Goal: Task Accomplishment & Management: Manage account settings

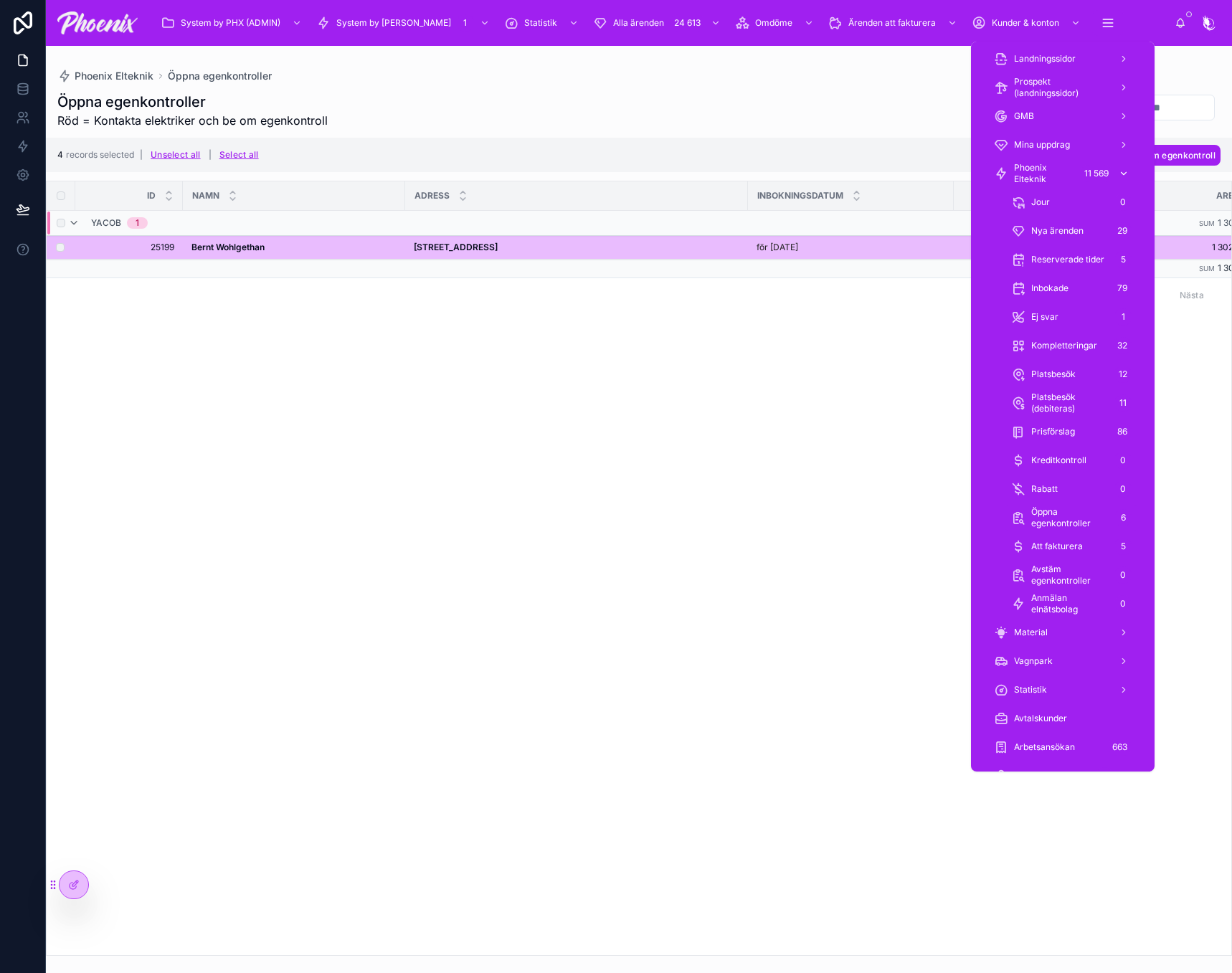
click at [1090, 177] on div "11 569" at bounding box center [1096, 174] width 33 height 17
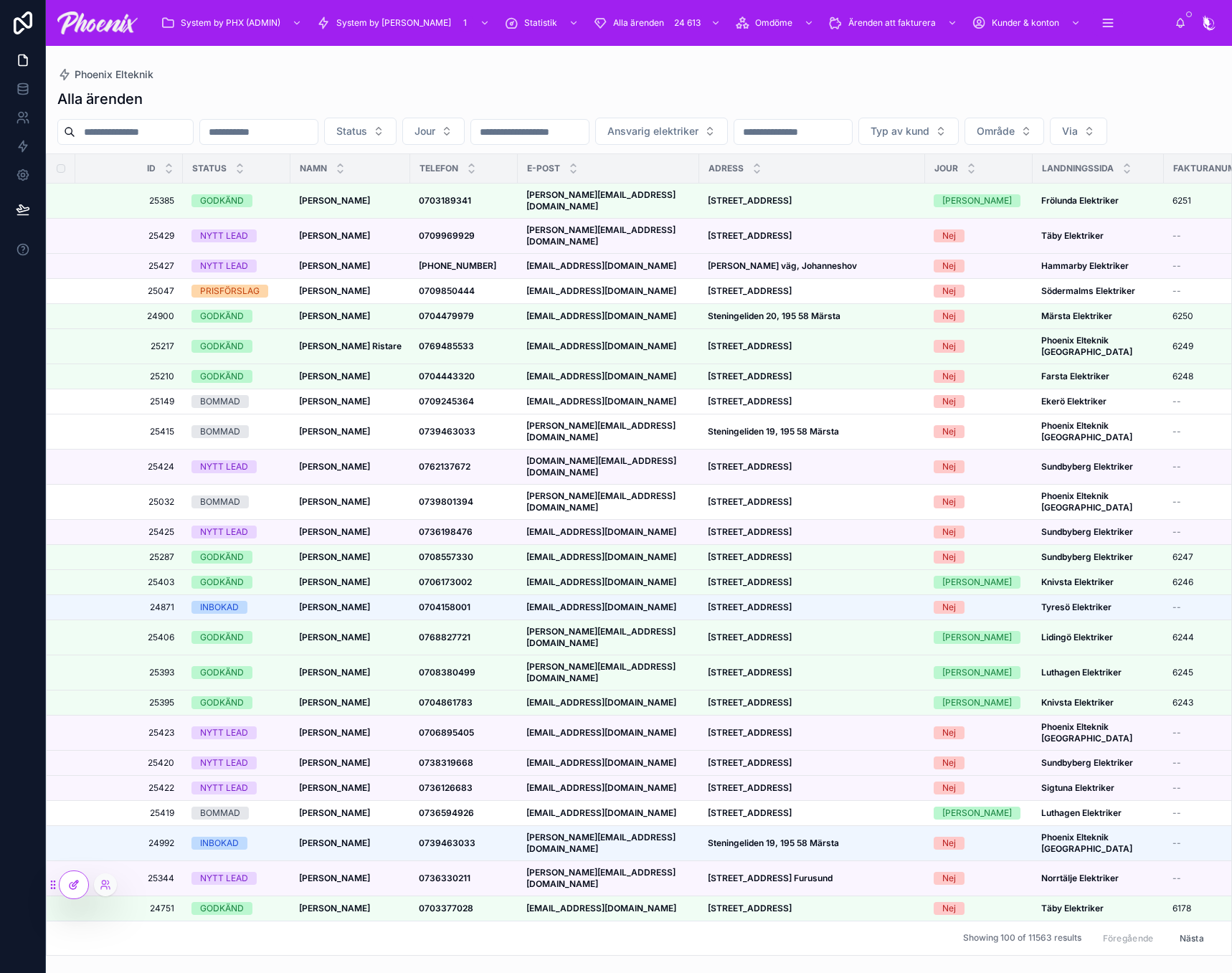
click at [67, 888] on div at bounding box center [73, 885] width 28 height 27
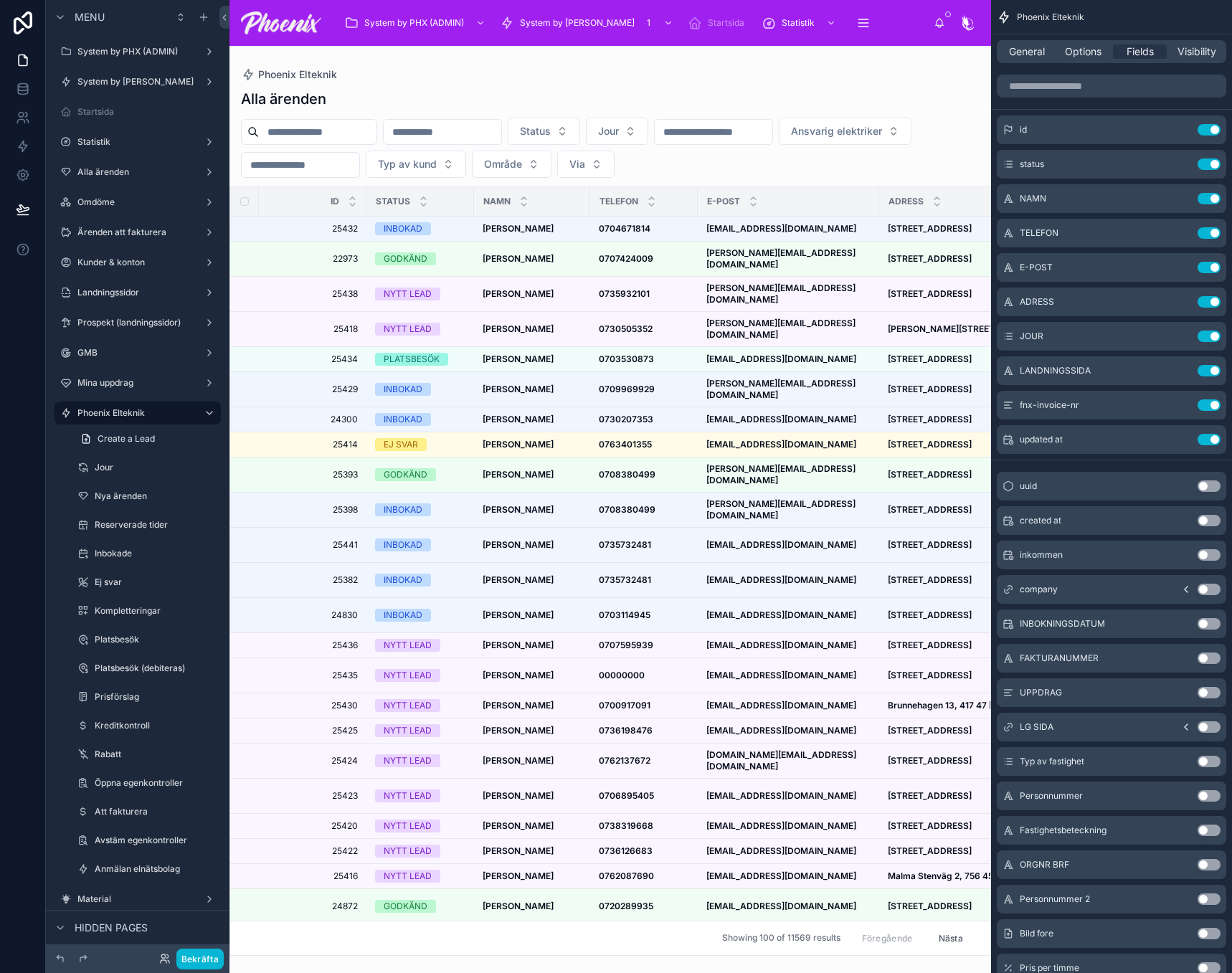
click at [366, 137] on div at bounding box center [610, 509] width 762 height 927
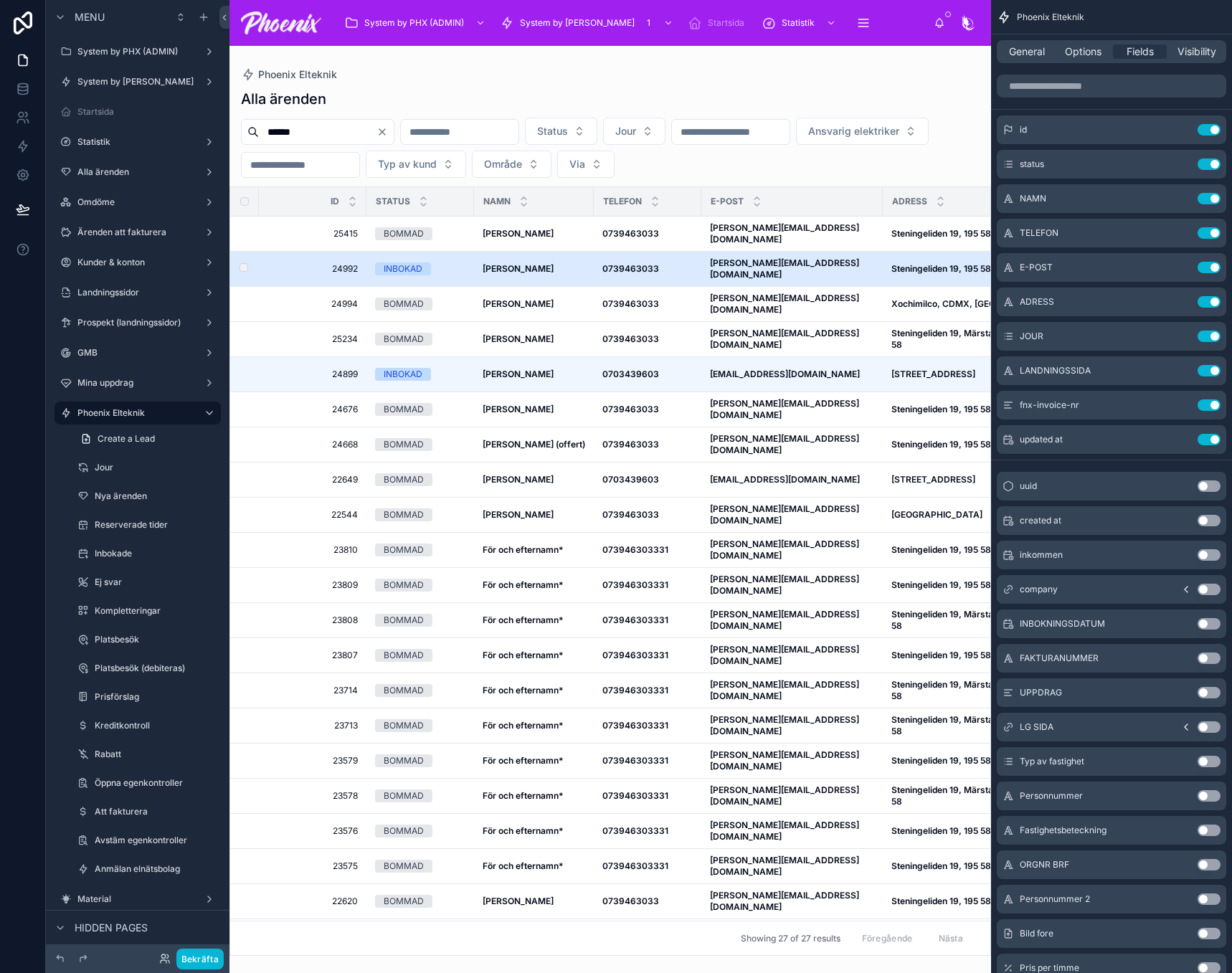
type input "******"
click at [412, 265] on div "INBOKAD" at bounding box center [403, 269] width 38 height 13
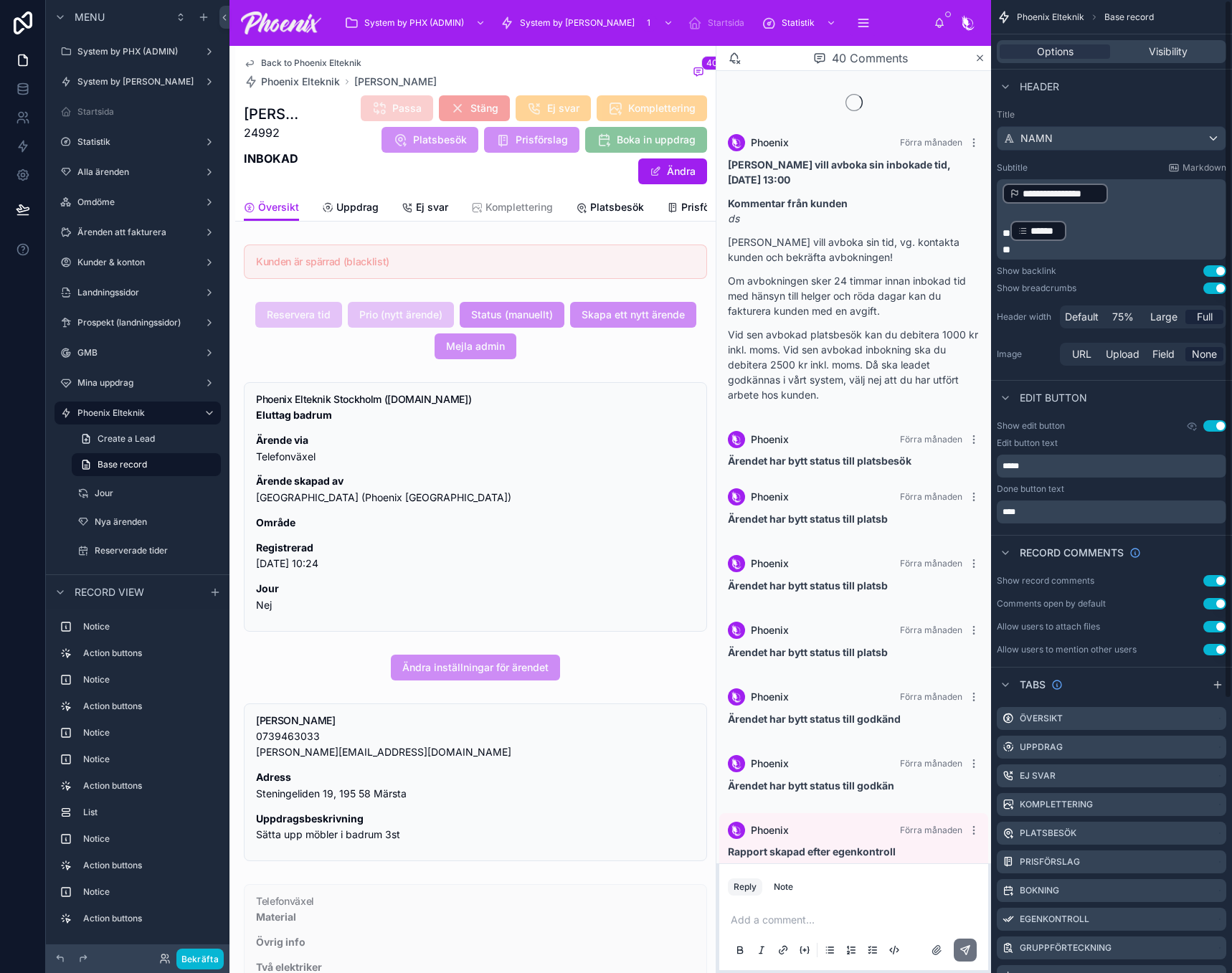
scroll to position [1121, 0]
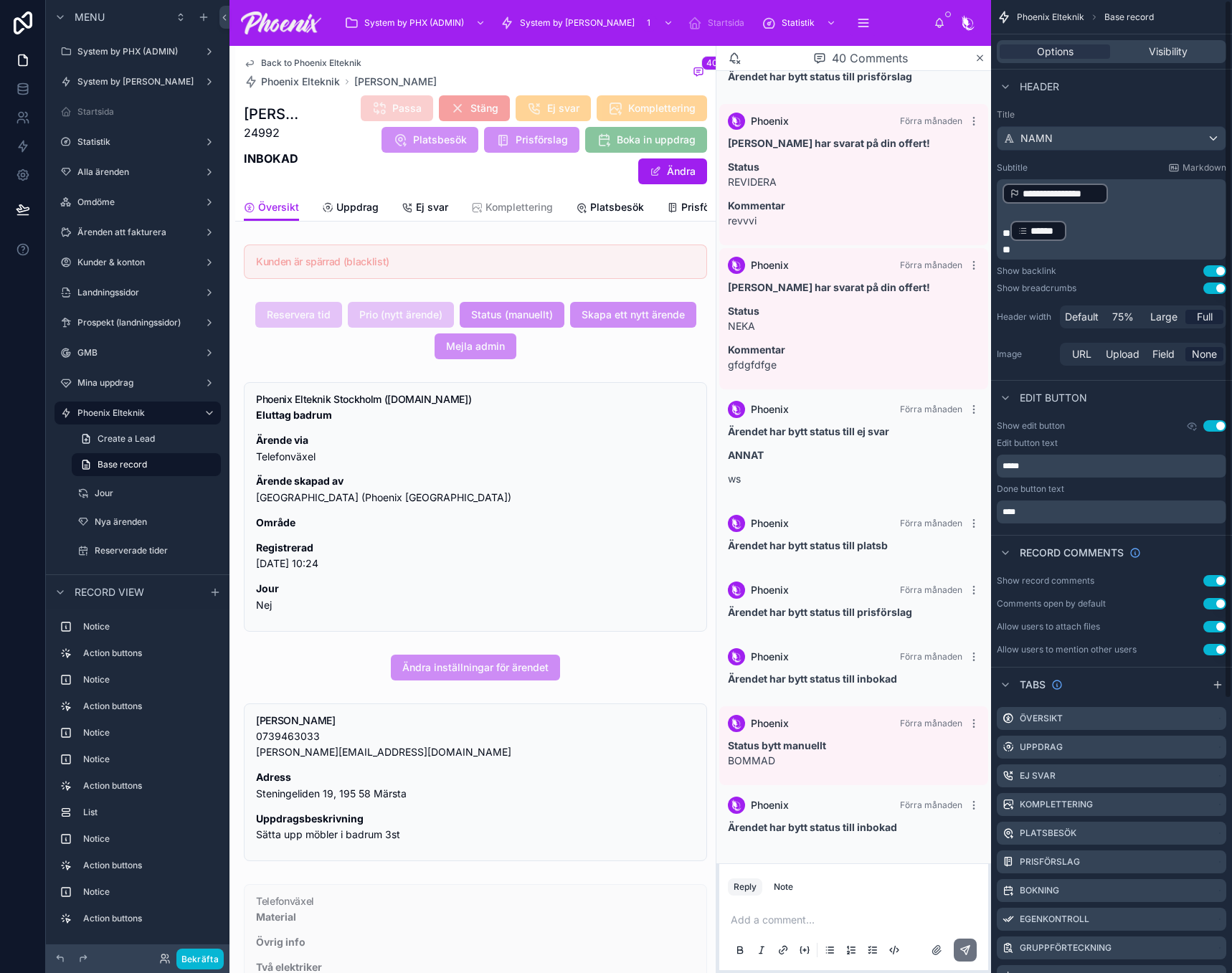
click at [559, 173] on div "Passa Stäng Ej svar Komplettering Platsbesök Prisförslag Boka in uppdrag Ändra" at bounding box center [506, 140] width 402 height 90
click at [1219, 863] on icon "scrollable content" at bounding box center [1215, 862] width 12 height 12
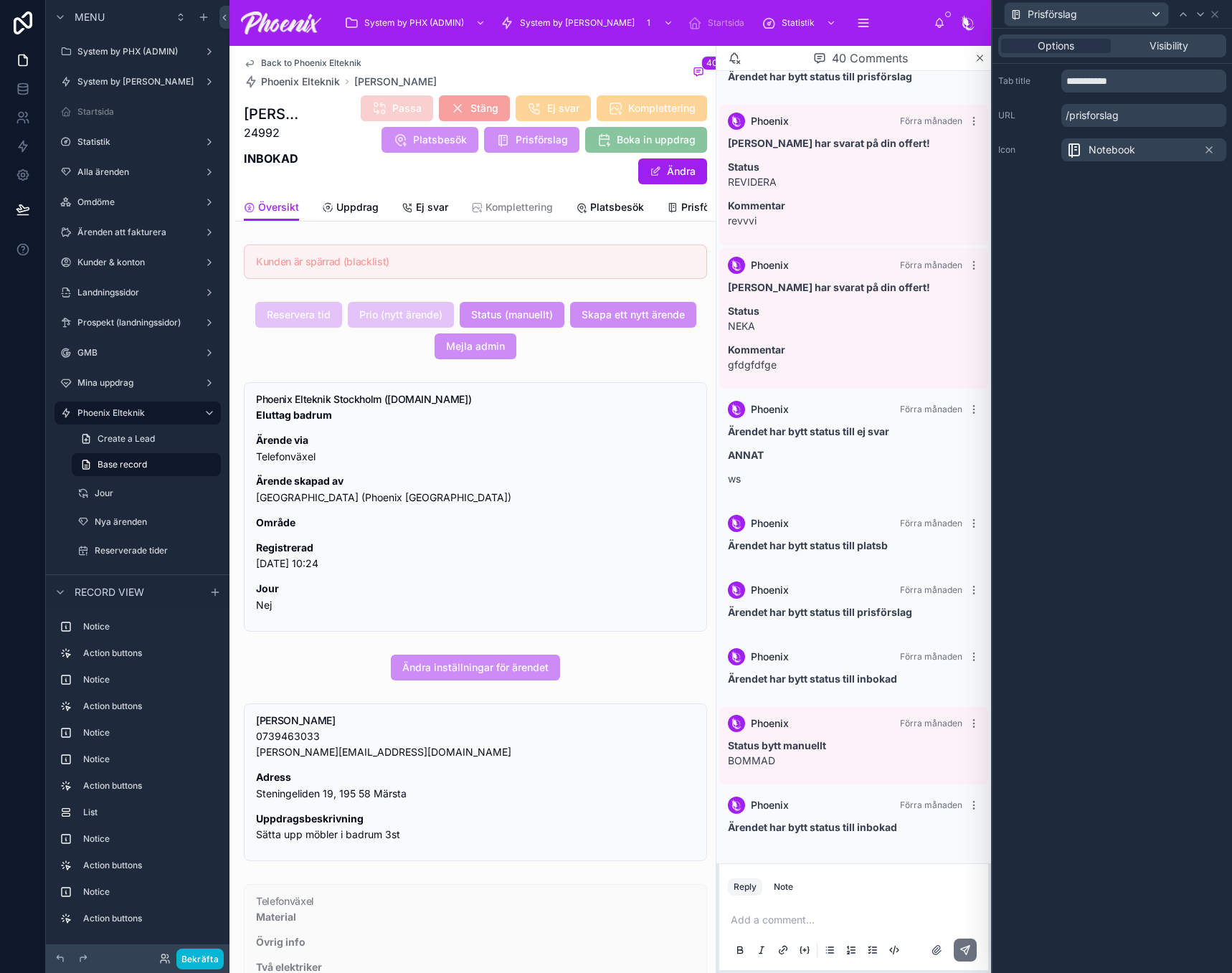
click at [1212, 20] on div "Prisförslag" at bounding box center [1112, 14] width 228 height 28
click at [1216, 8] on icon at bounding box center [1215, 14] width 12 height 12
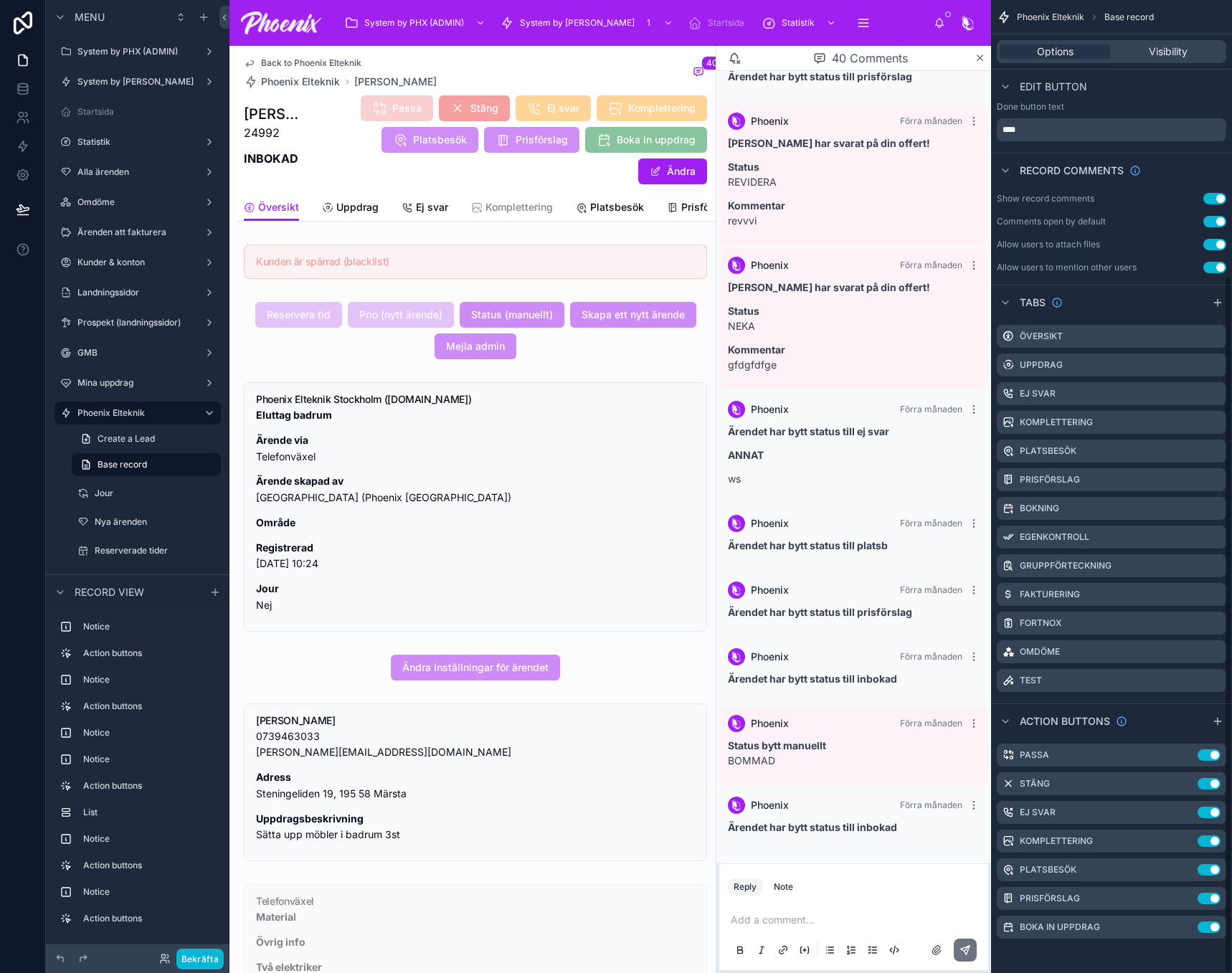
scroll to position [382, 0]
click at [1184, 897] on icon "scrollable content" at bounding box center [1185, 898] width 12 height 12
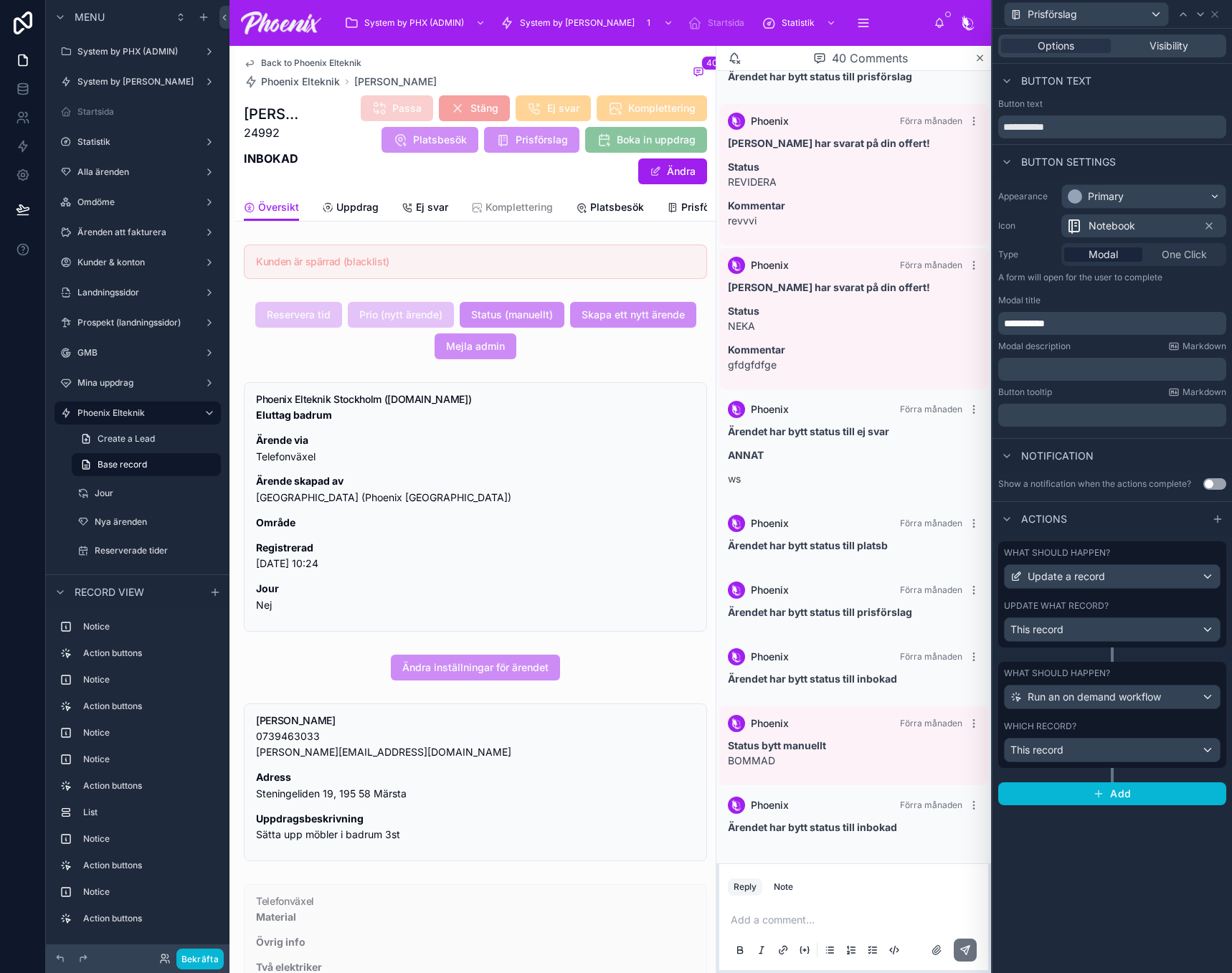
click at [1143, 609] on div "Update what record?" at bounding box center [1111, 606] width 216 height 12
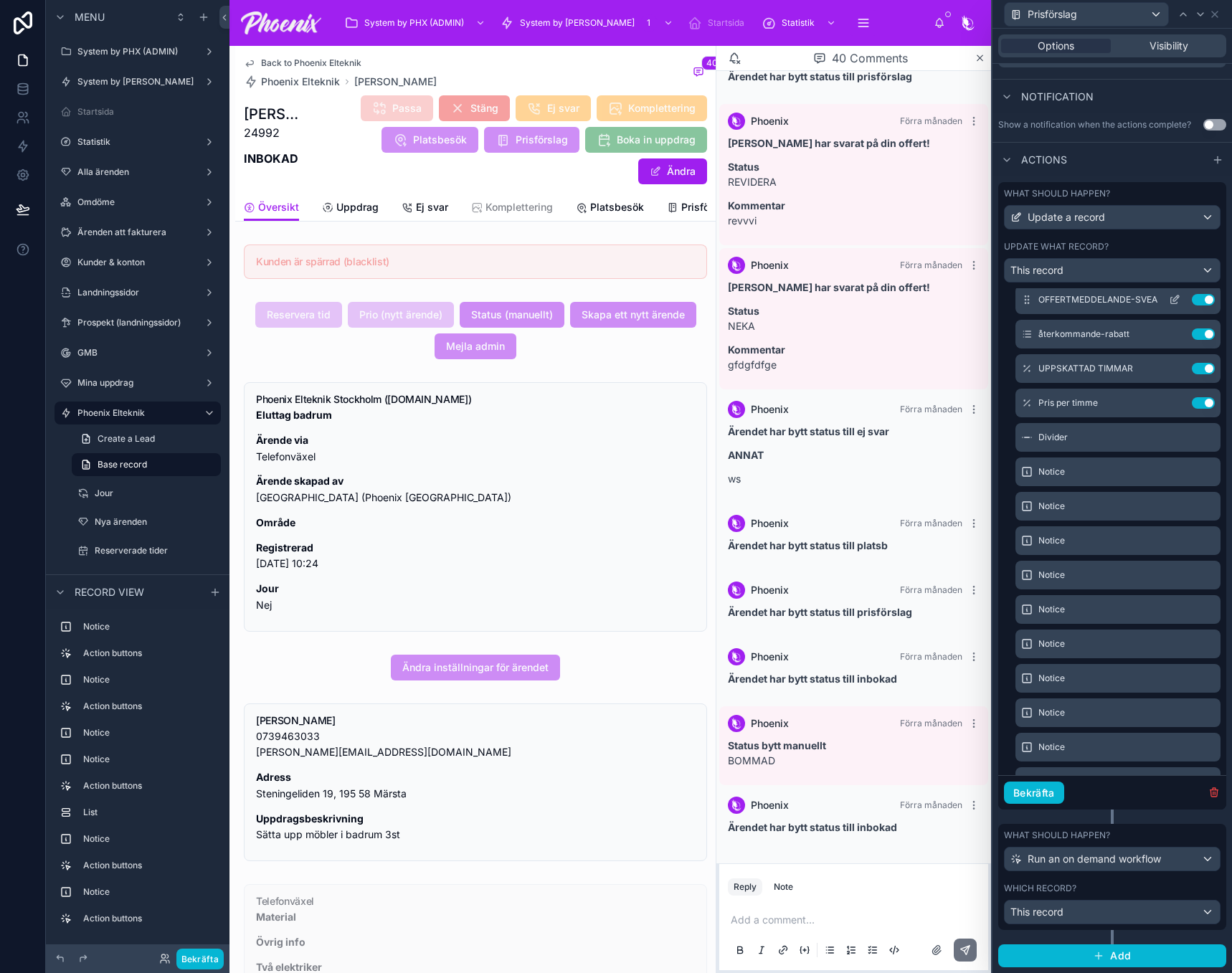
scroll to position [287, 0]
click at [1169, 471] on icon at bounding box center [1174, 470] width 12 height 12
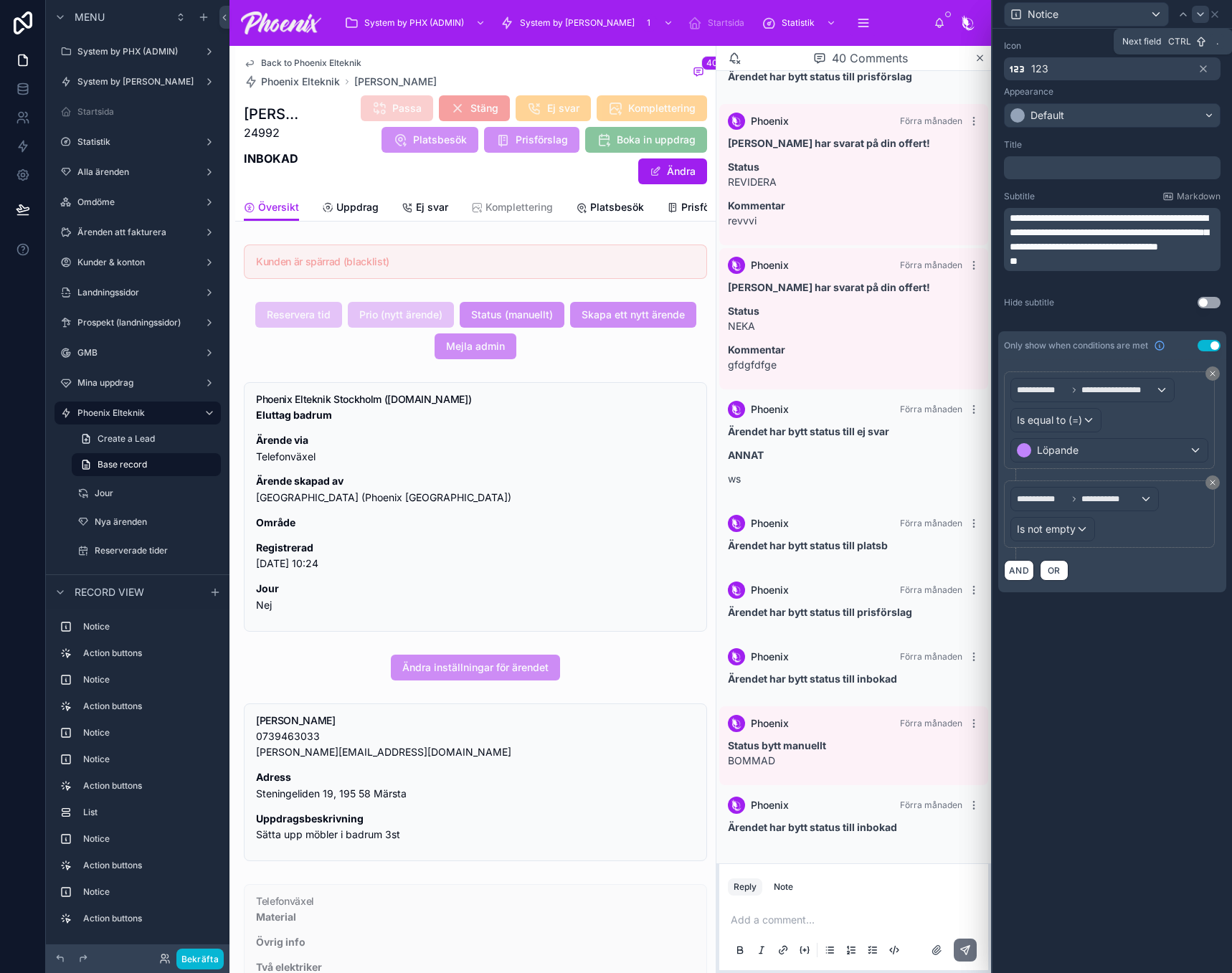
click at [1199, 15] on icon at bounding box center [1200, 14] width 5 height 3
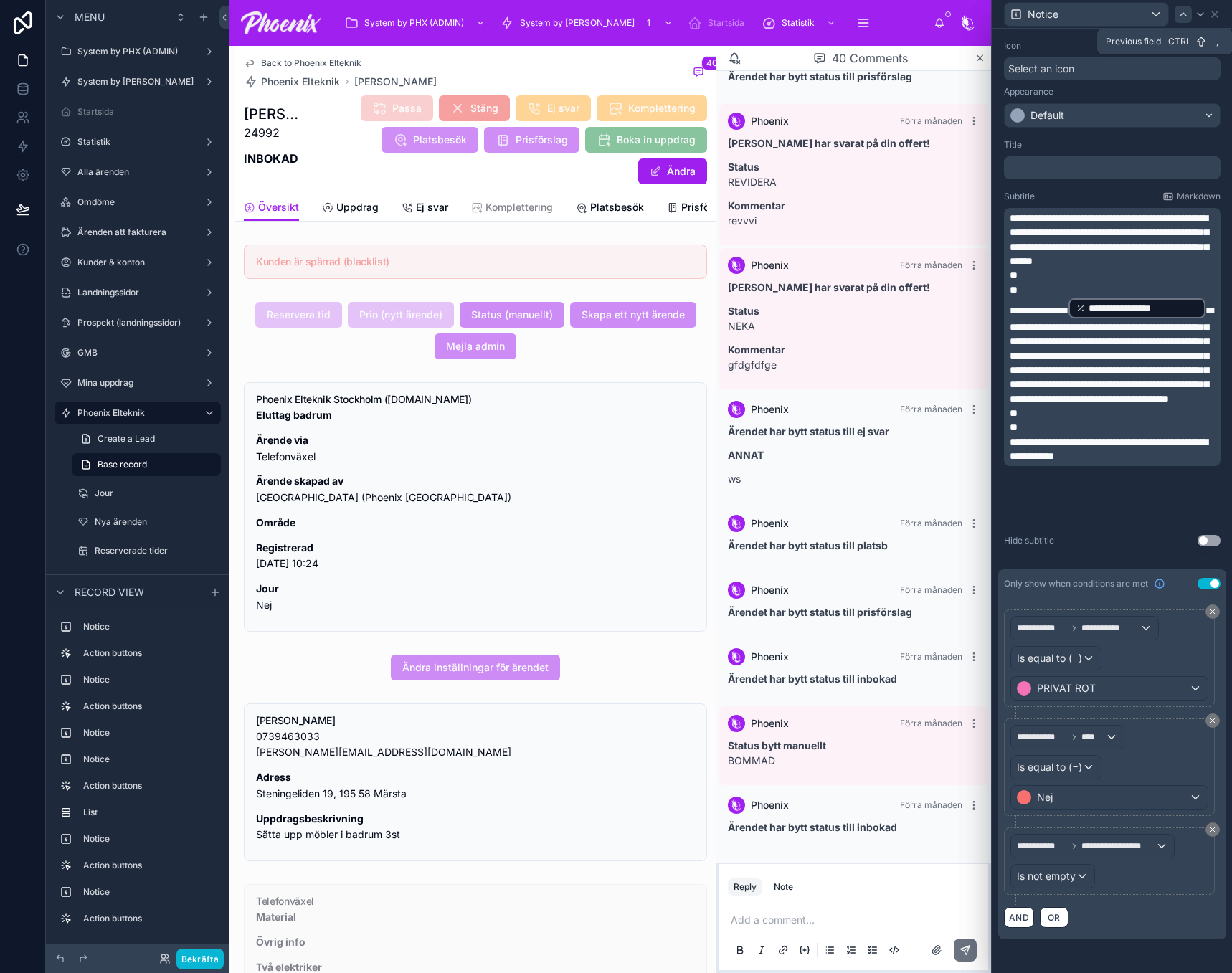
click at [1181, 13] on icon at bounding box center [1183, 14] width 12 height 12
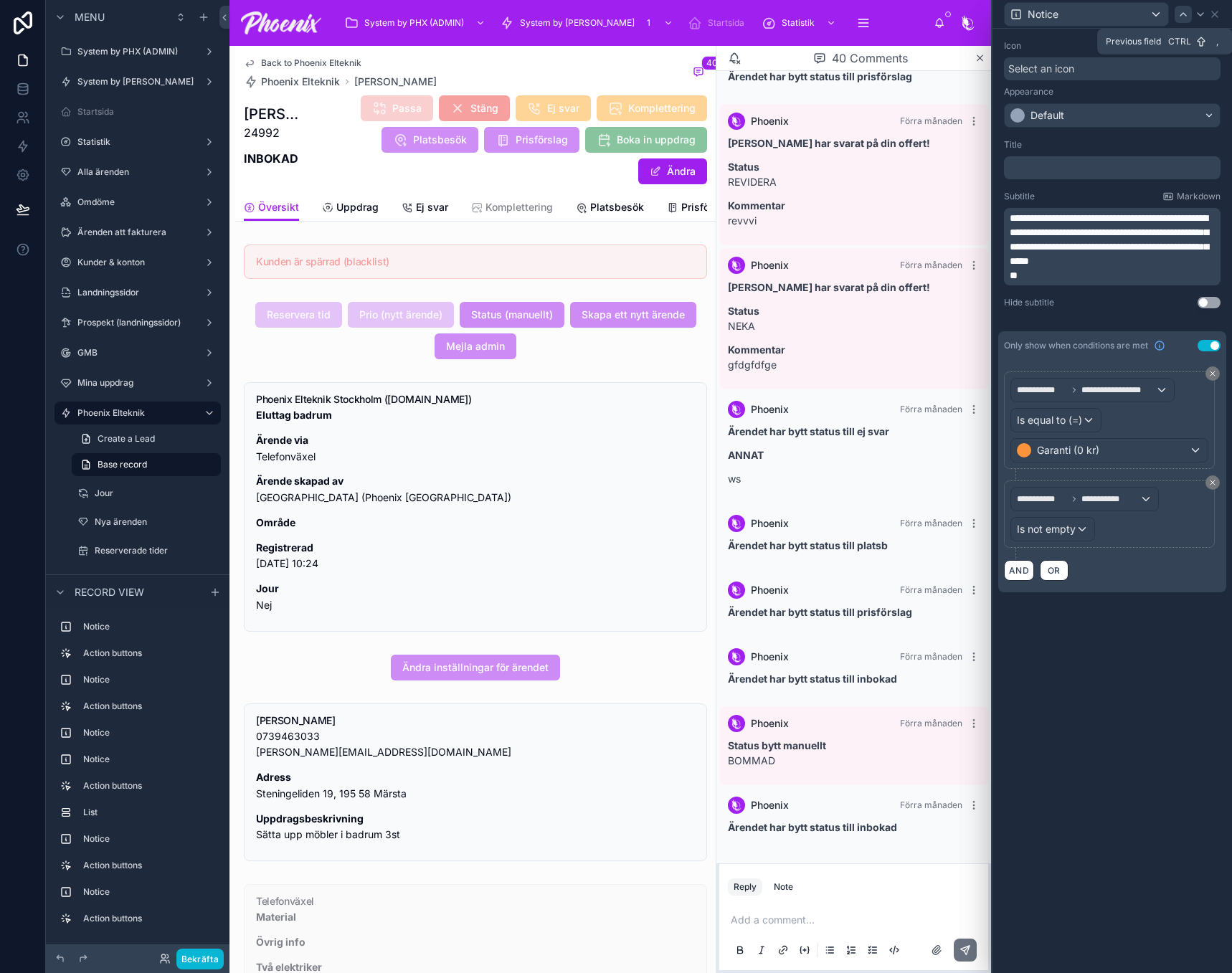
click at [1185, 15] on icon at bounding box center [1183, 14] width 12 height 12
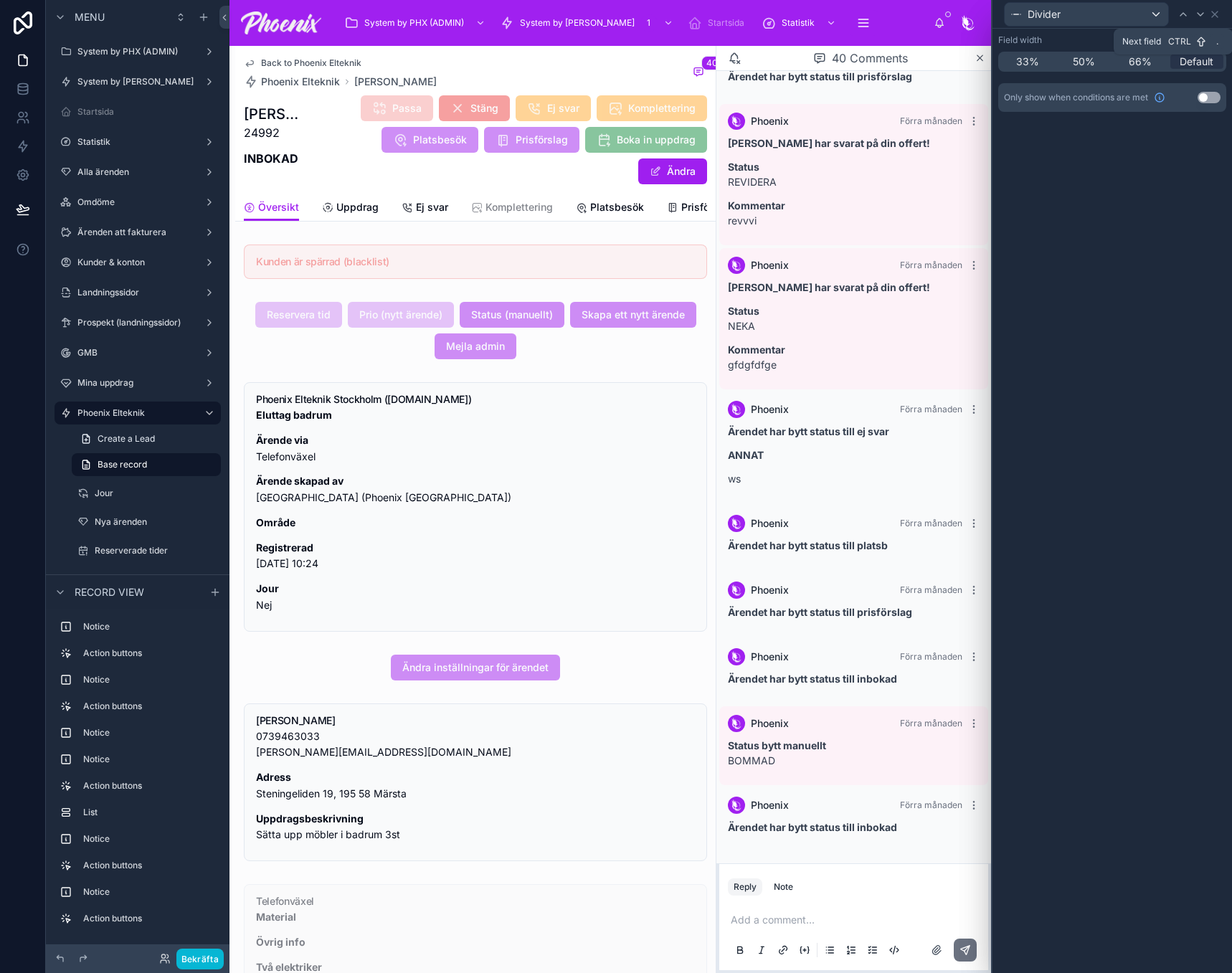
click at [1206, 16] on div at bounding box center [1200, 14] width 17 height 17
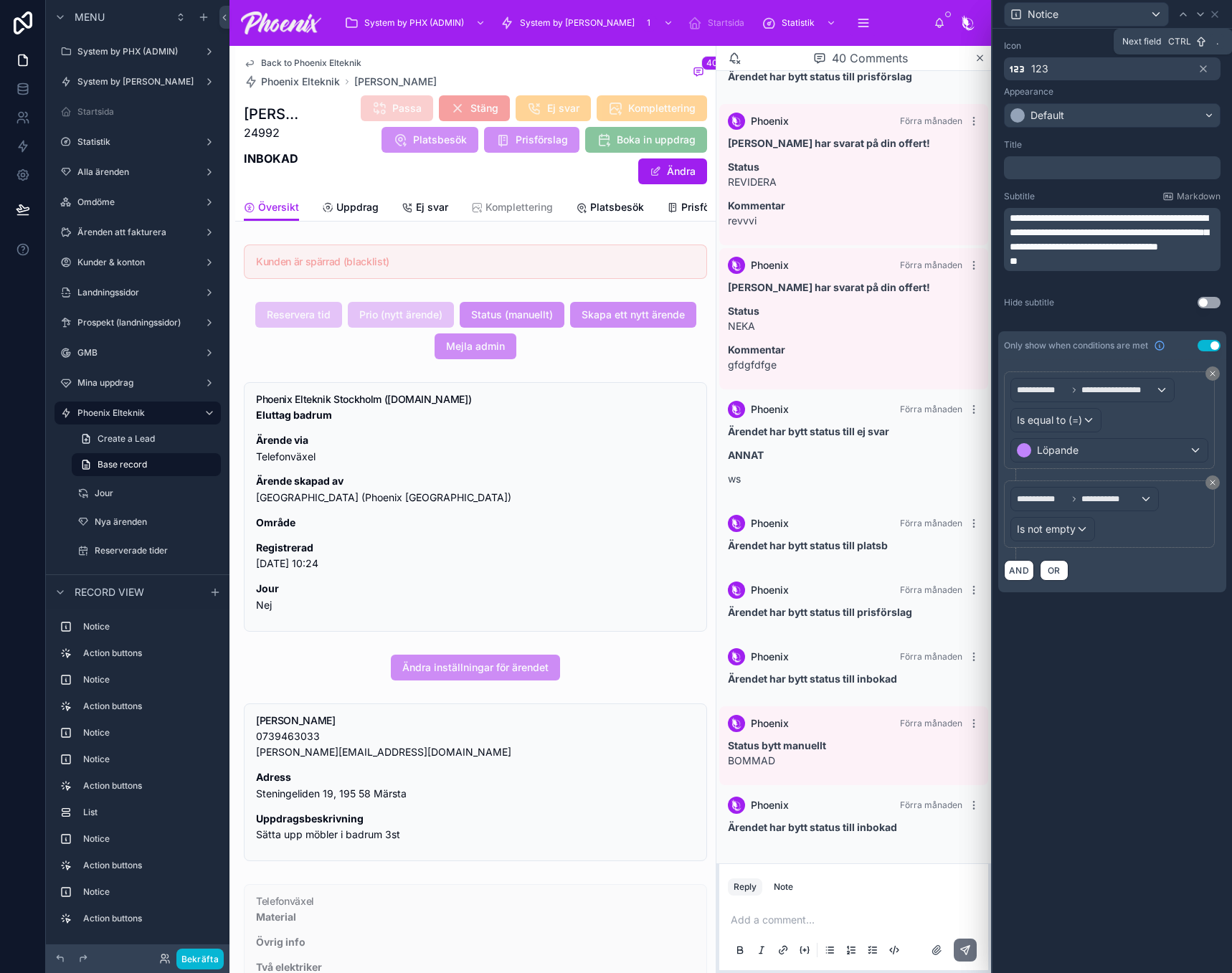
click at [1206, 16] on icon at bounding box center [1200, 14] width 12 height 12
click at [1206, 16] on div at bounding box center [1200, 14] width 17 height 17
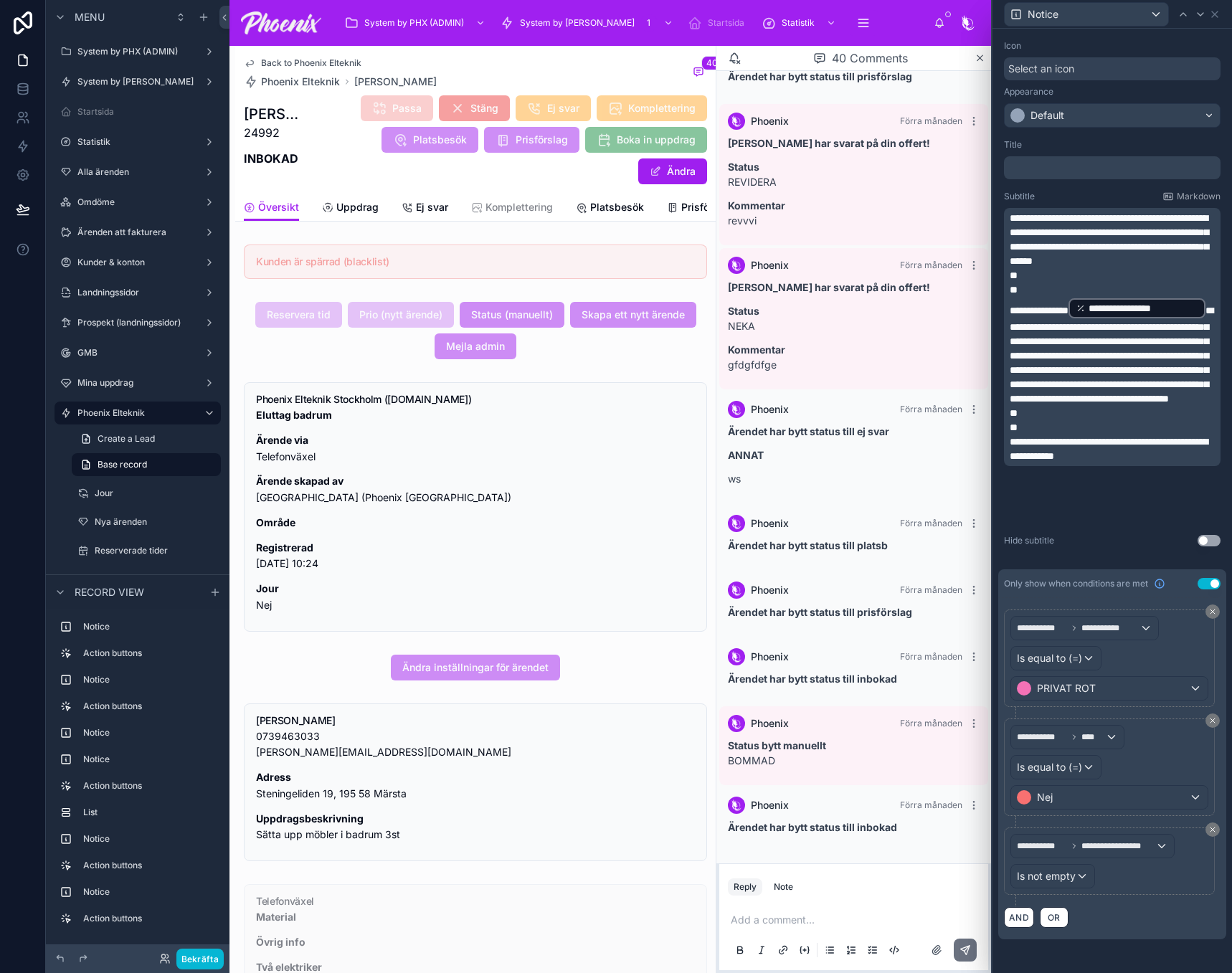
click at [1160, 461] on span "**********" at bounding box center [1108, 449] width 198 height 25
drag, startPoint x: 1163, startPoint y: 499, endPoint x: 1147, endPoint y: 497, distance: 16.1
click at [1147, 461] on span "**********" at bounding box center [1108, 449] width 198 height 25
click at [1153, 461] on span "**********" at bounding box center [1108, 449] width 198 height 25
drag, startPoint x: 1162, startPoint y: 499, endPoint x: 1147, endPoint y: 500, distance: 15.0
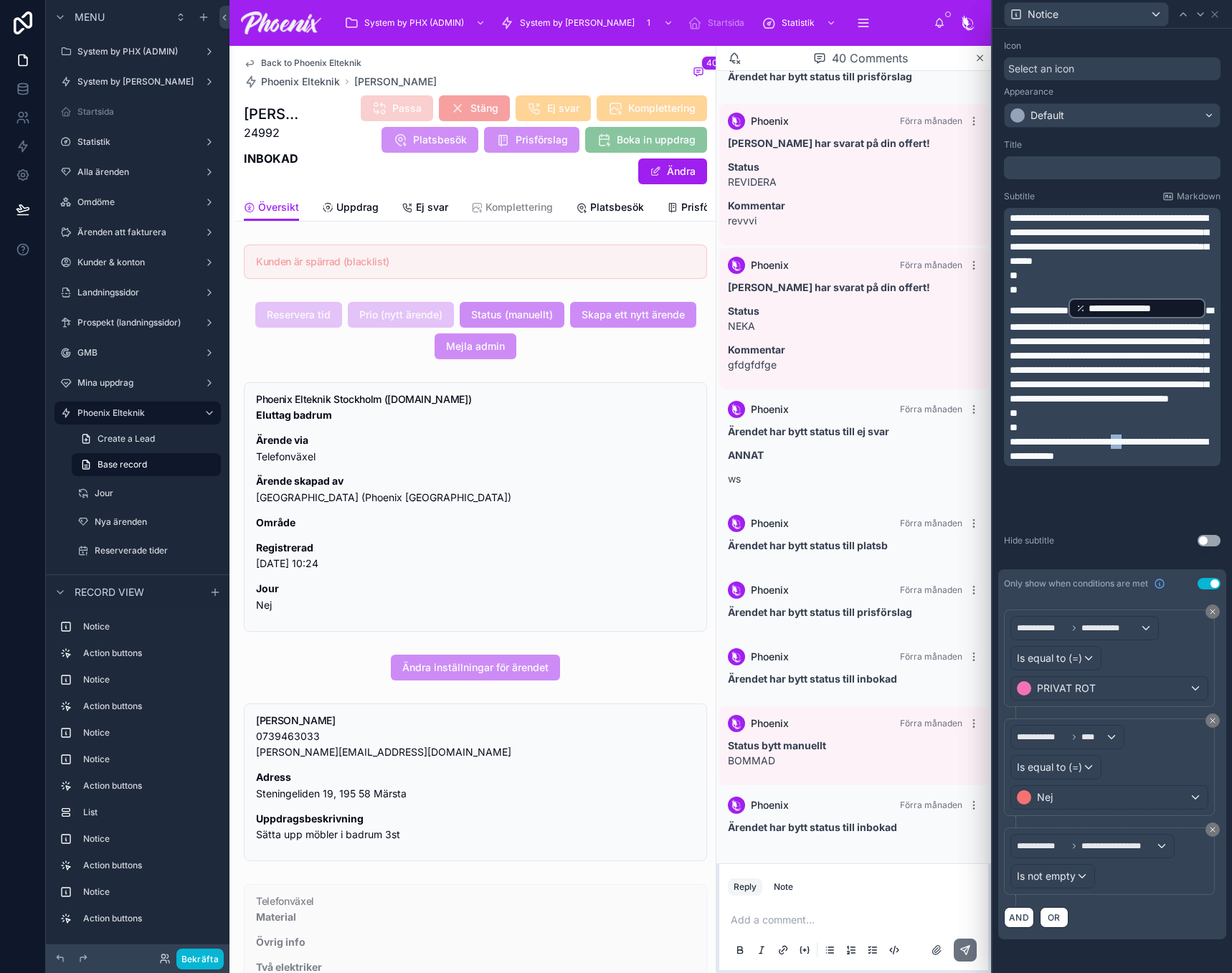
click at [1147, 461] on span "**********" at bounding box center [1108, 449] width 198 height 25
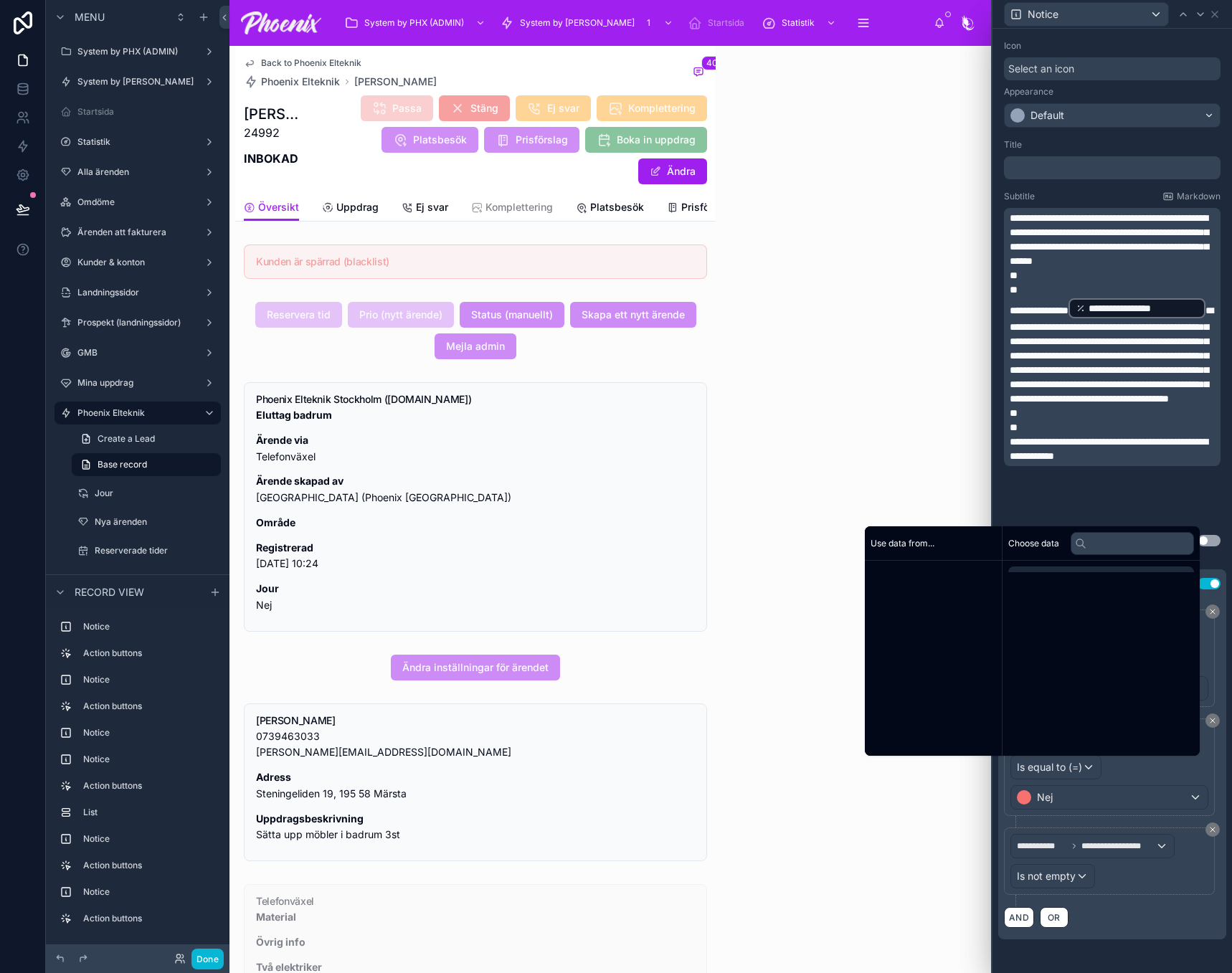
scroll to position [1121, 0]
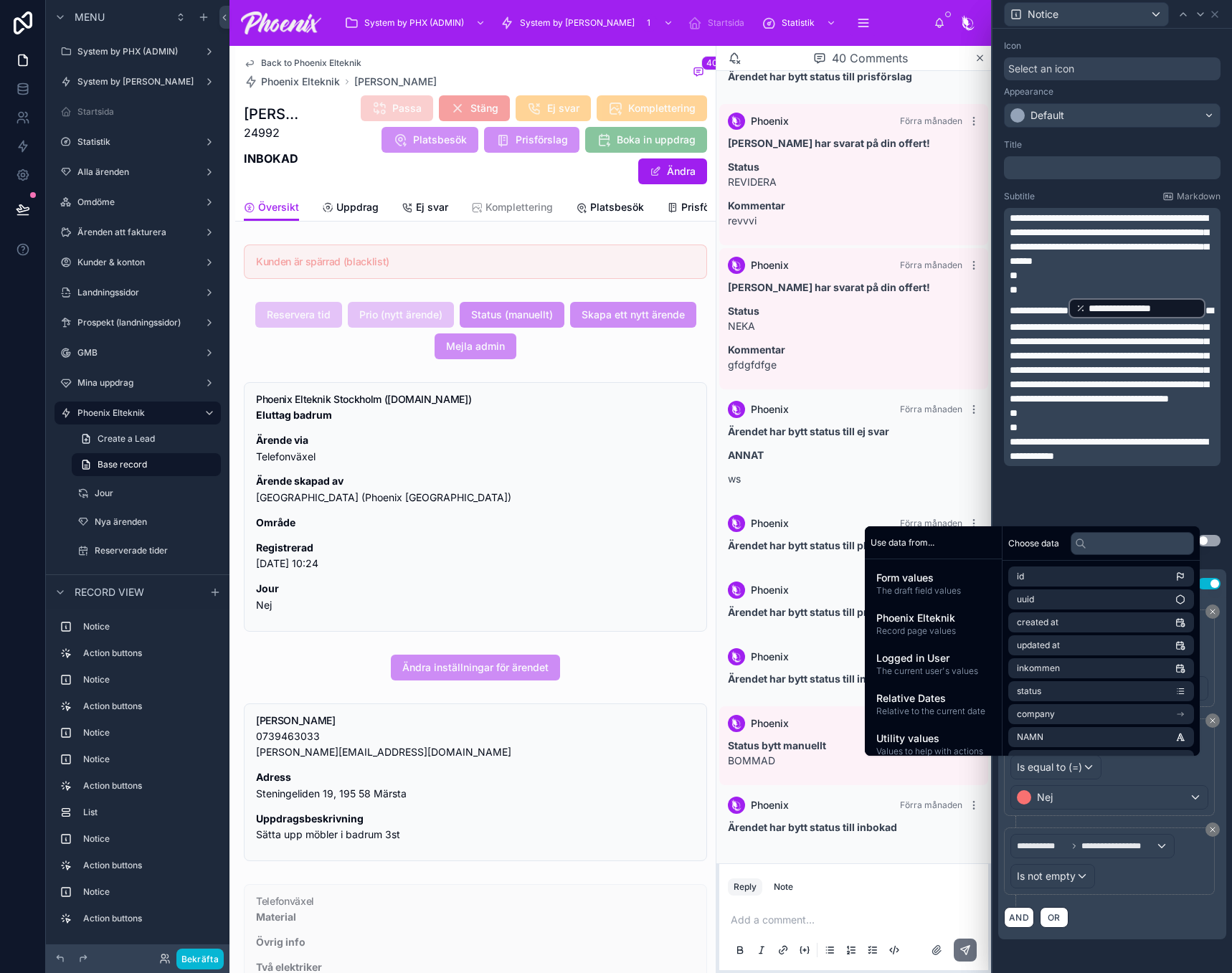
click at [1112, 404] on span "**********" at bounding box center [1111, 354] width 204 height 99
click at [1197, 41] on div "Icon" at bounding box center [1111, 46] width 216 height 12
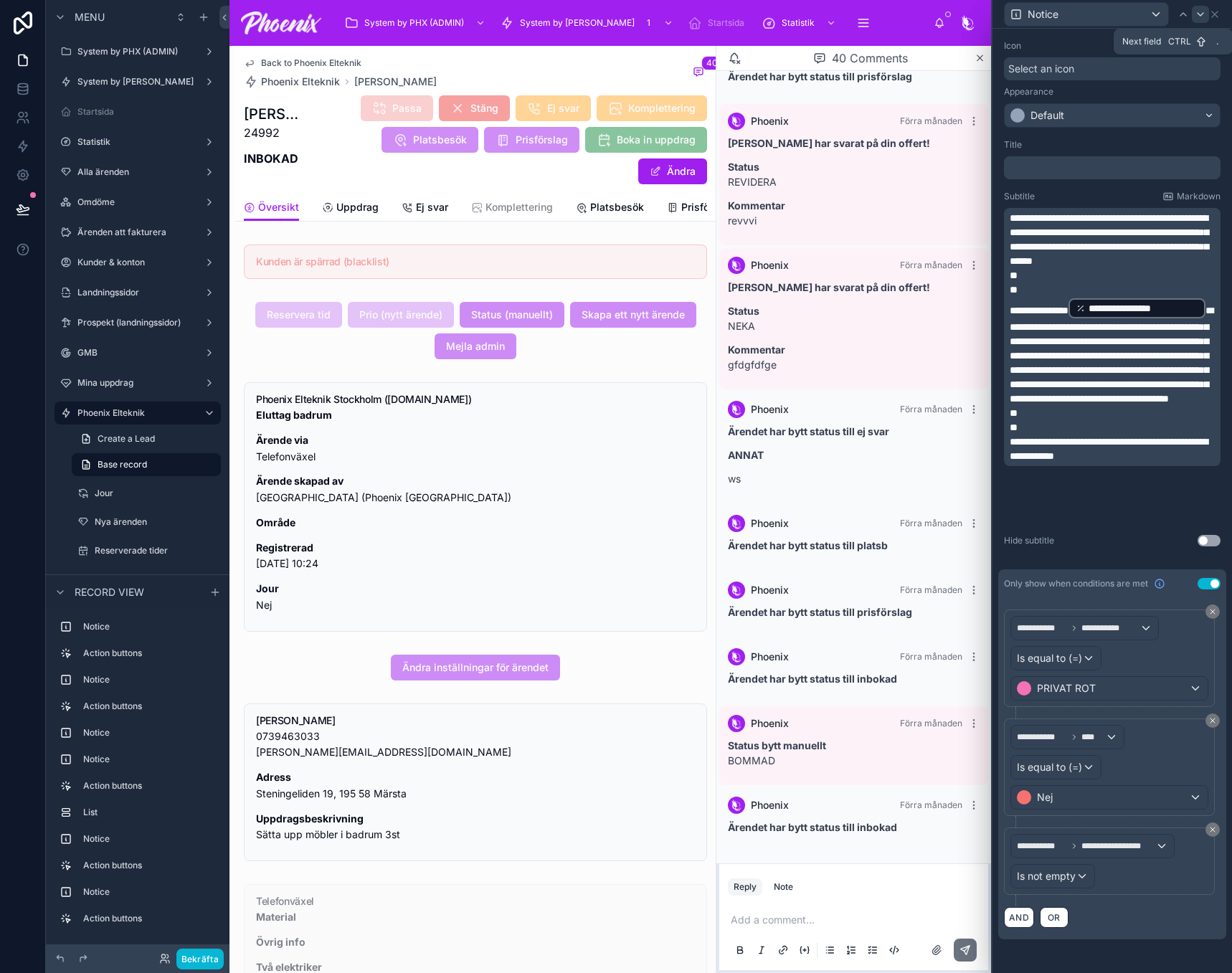
click at [1201, 17] on icon at bounding box center [1200, 14] width 12 height 12
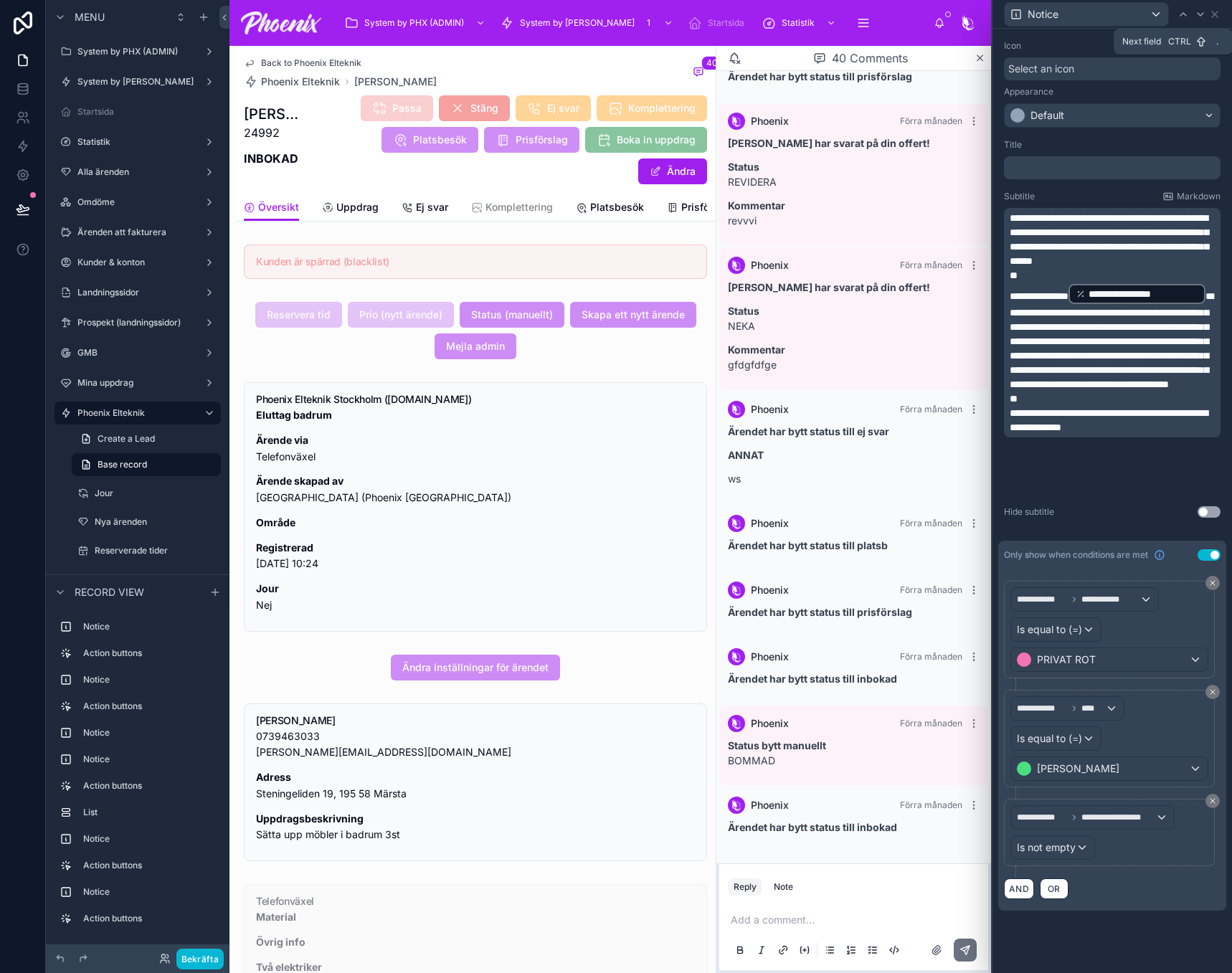
click at [1201, 17] on icon at bounding box center [1200, 14] width 12 height 12
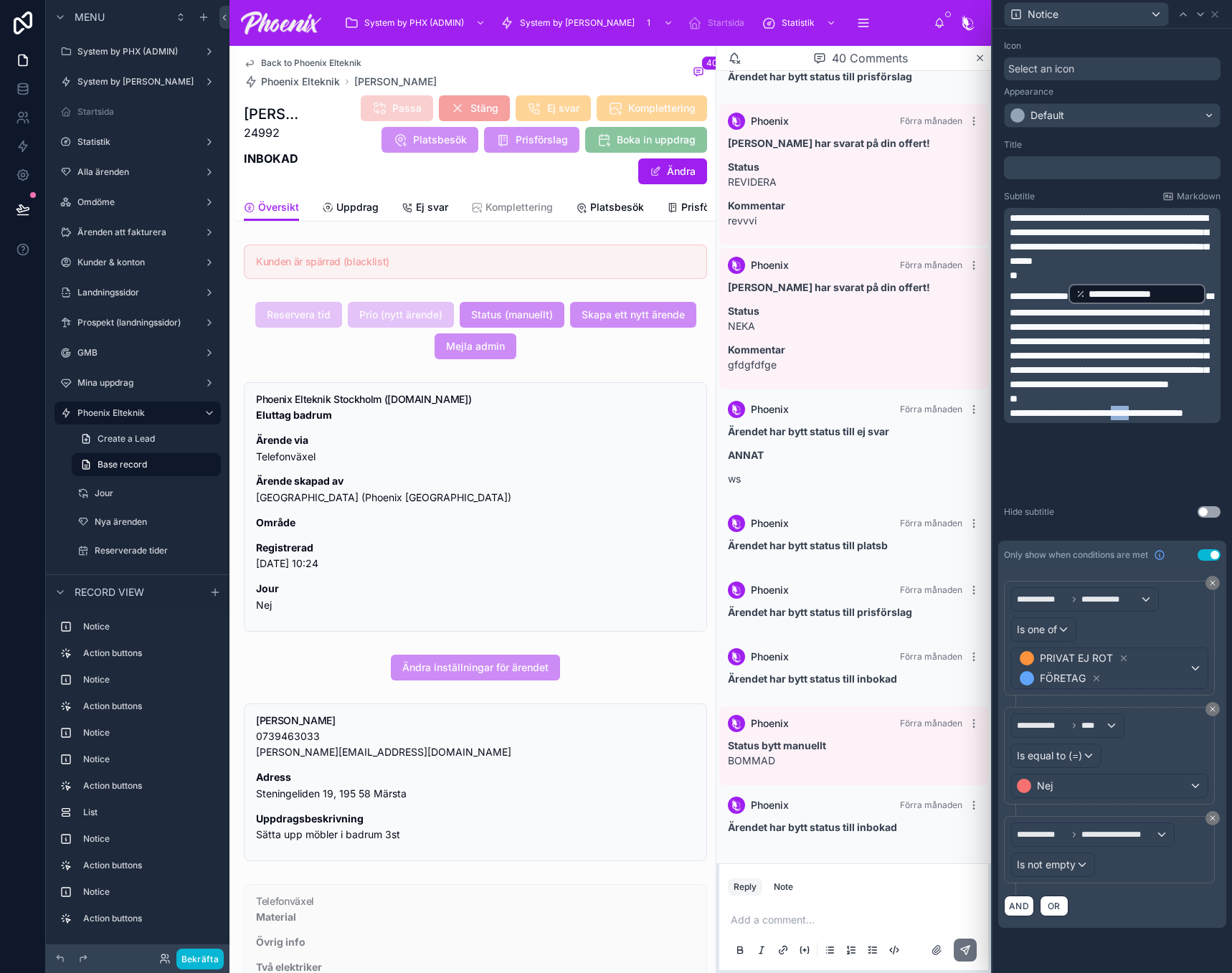
drag, startPoint x: 1169, startPoint y: 472, endPoint x: 1146, endPoint y: 470, distance: 23.1
click at [1146, 418] on span "**********" at bounding box center [1096, 413] width 174 height 10
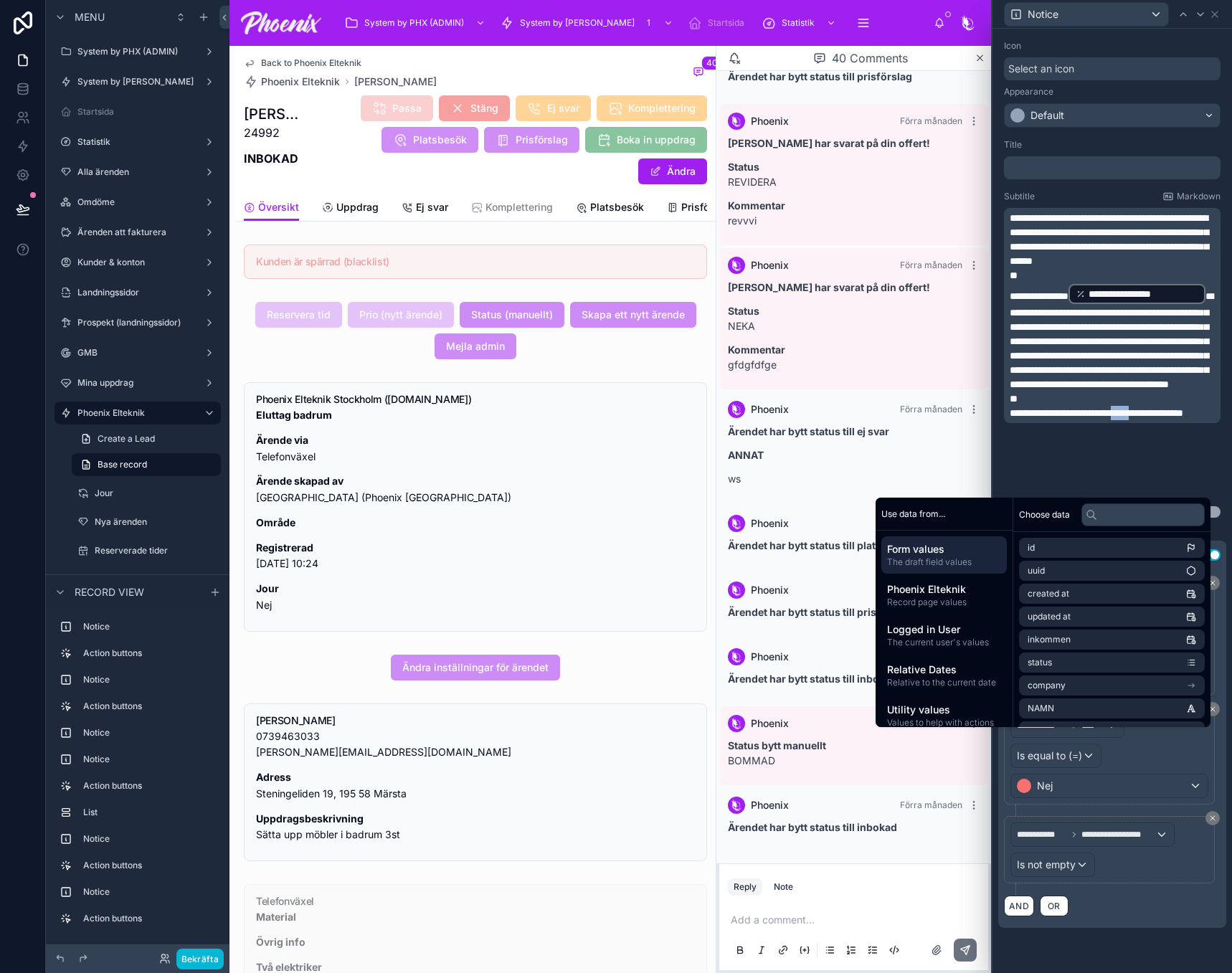
click at [1155, 418] on span "**********" at bounding box center [1096, 413] width 174 height 10
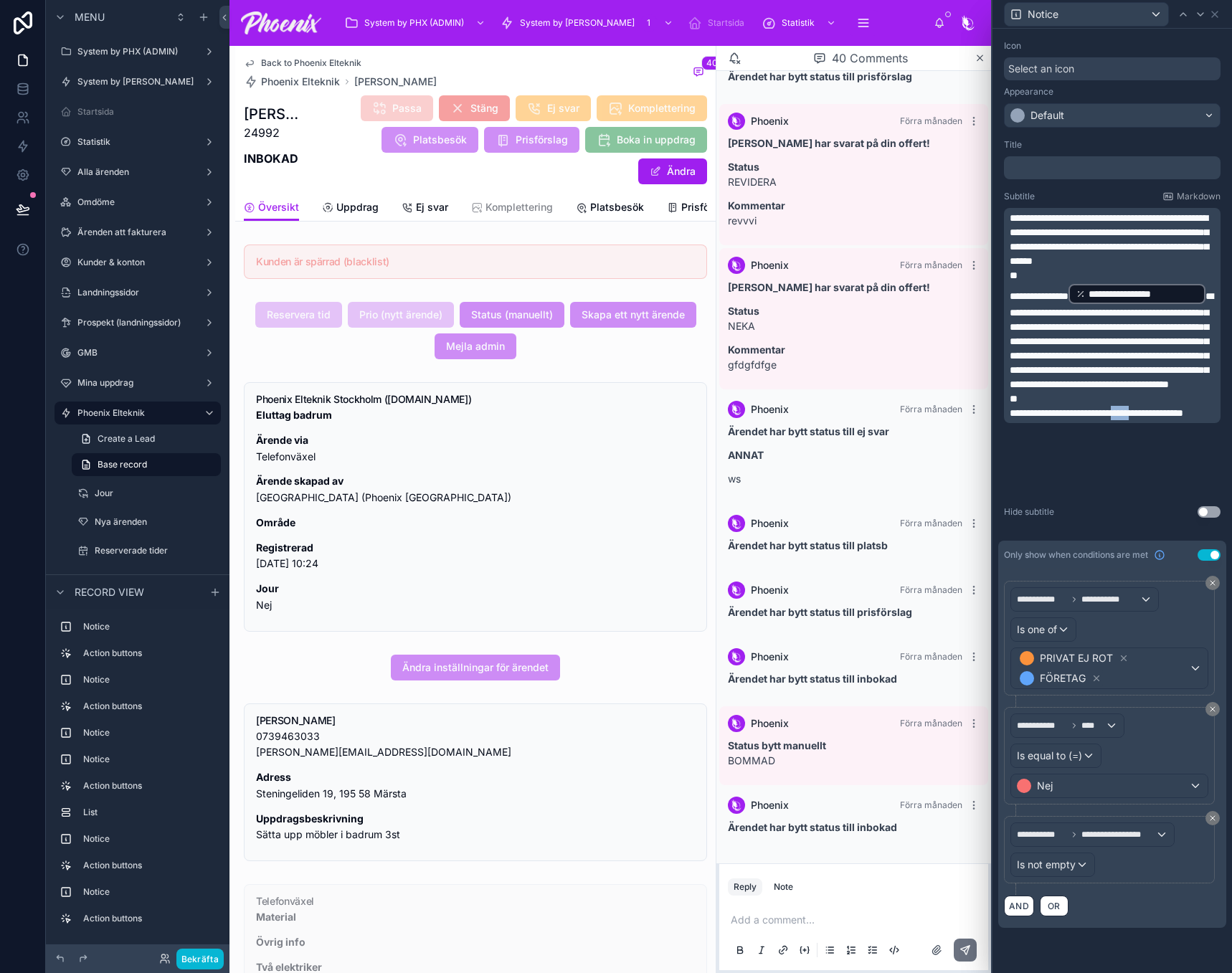
drag, startPoint x: 1170, startPoint y: 470, endPoint x: 1145, endPoint y: 473, distance: 25.2
click at [1146, 418] on span "**********" at bounding box center [1096, 413] width 174 height 10
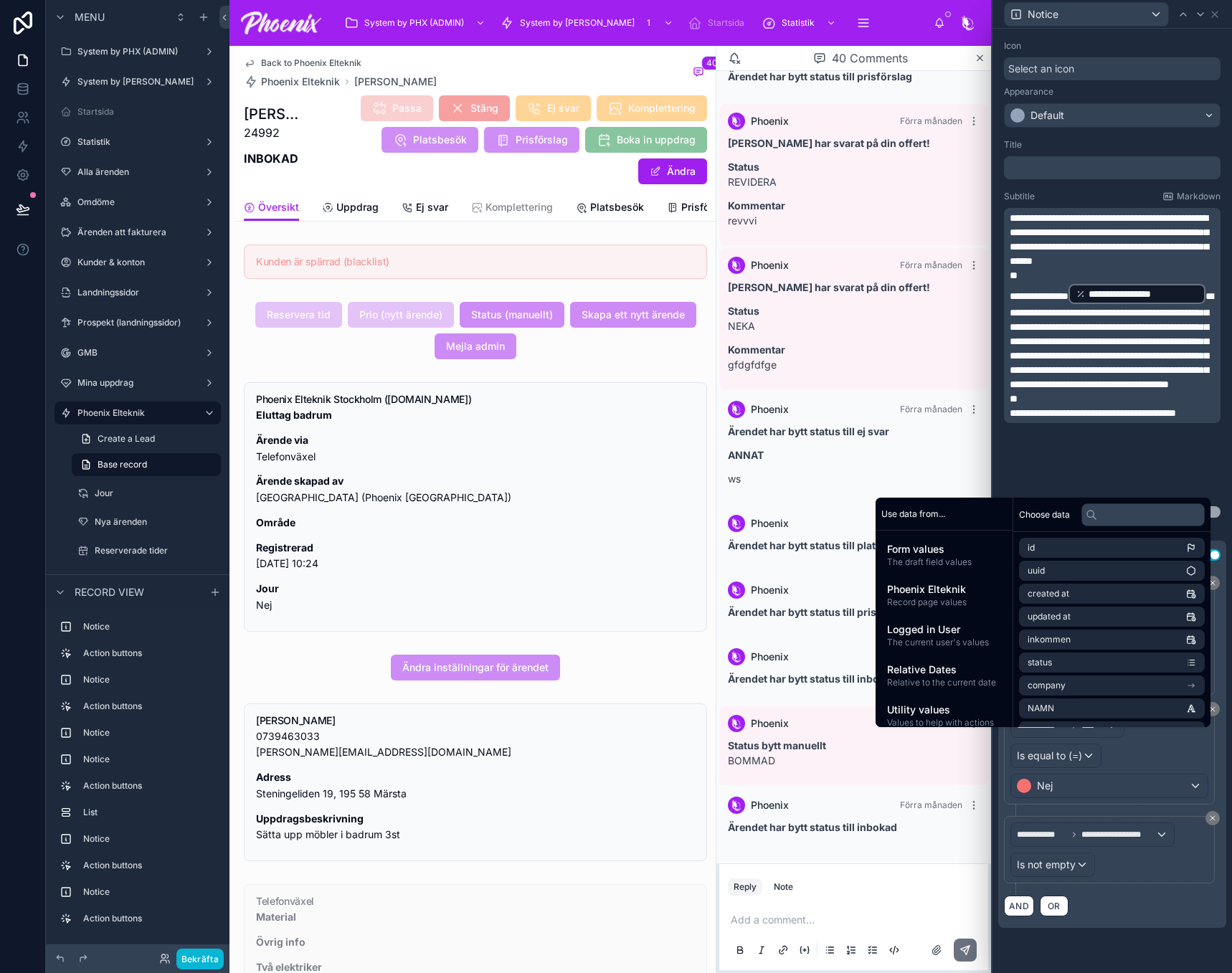
click at [1189, 392] on p "**********" at bounding box center [1113, 336] width 208 height 109
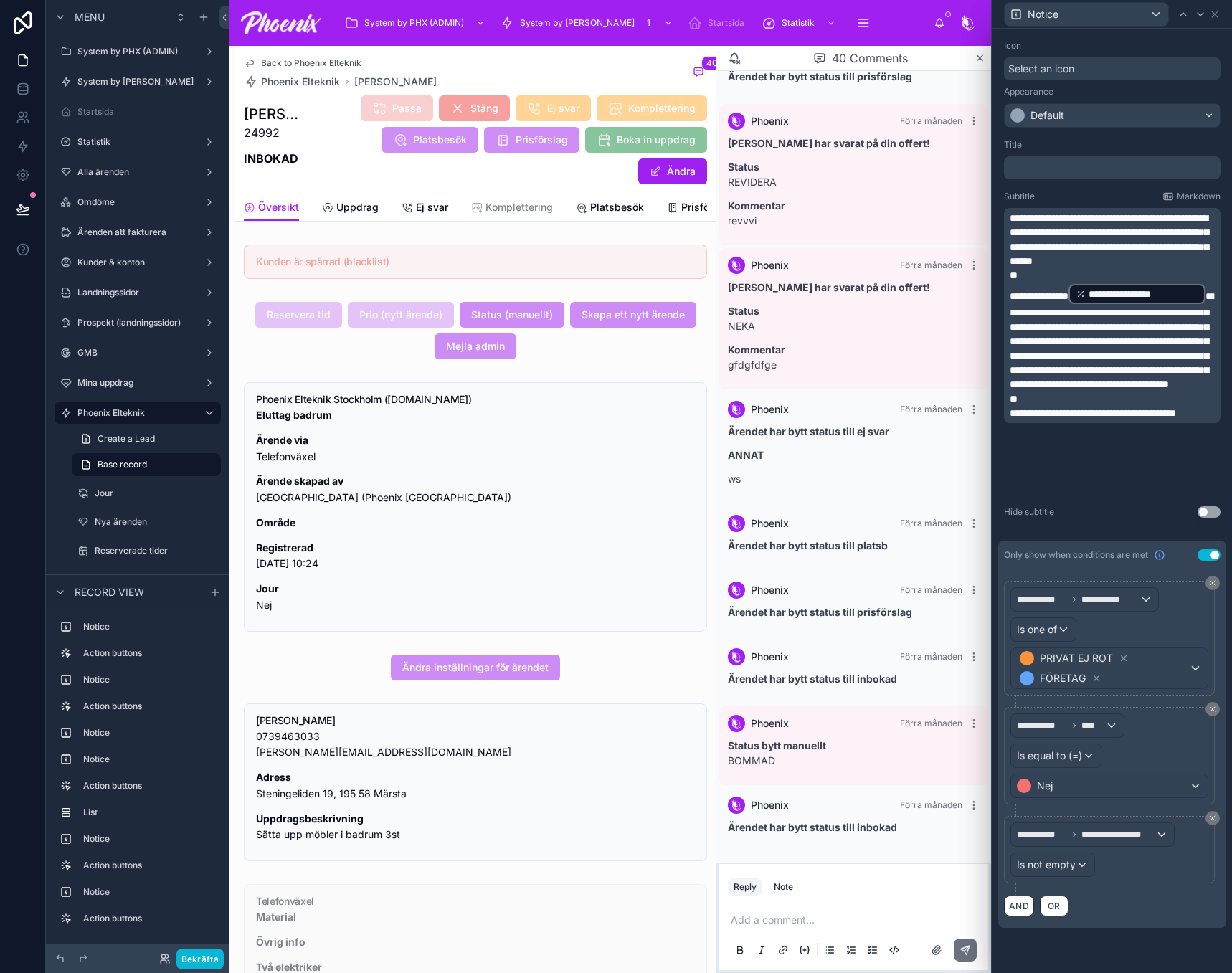
click at [1153, 390] on p "**********" at bounding box center [1113, 336] width 208 height 109
click at [1185, 22] on div at bounding box center [1183, 14] width 17 height 17
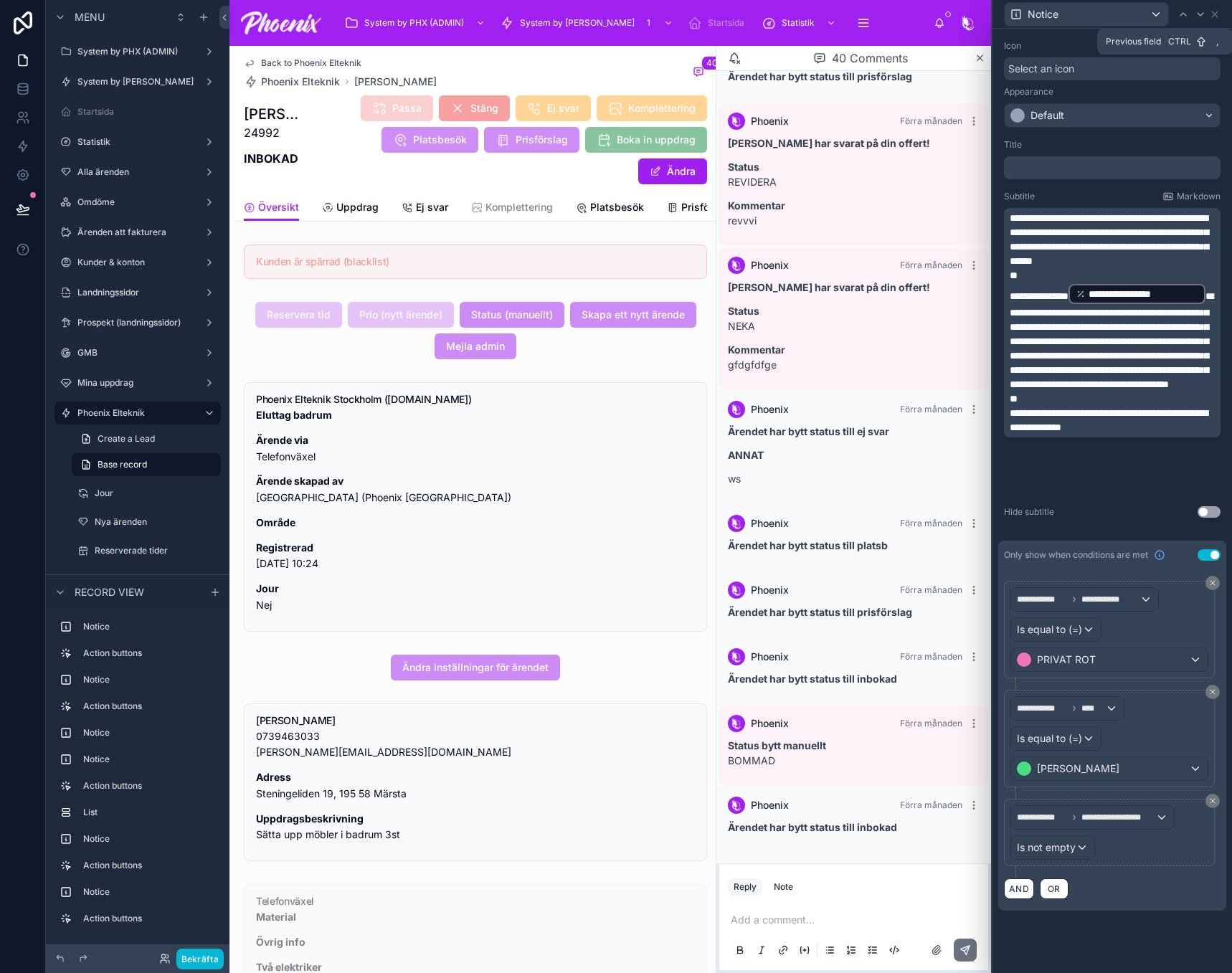
click at [1185, 22] on div at bounding box center [1183, 14] width 17 height 17
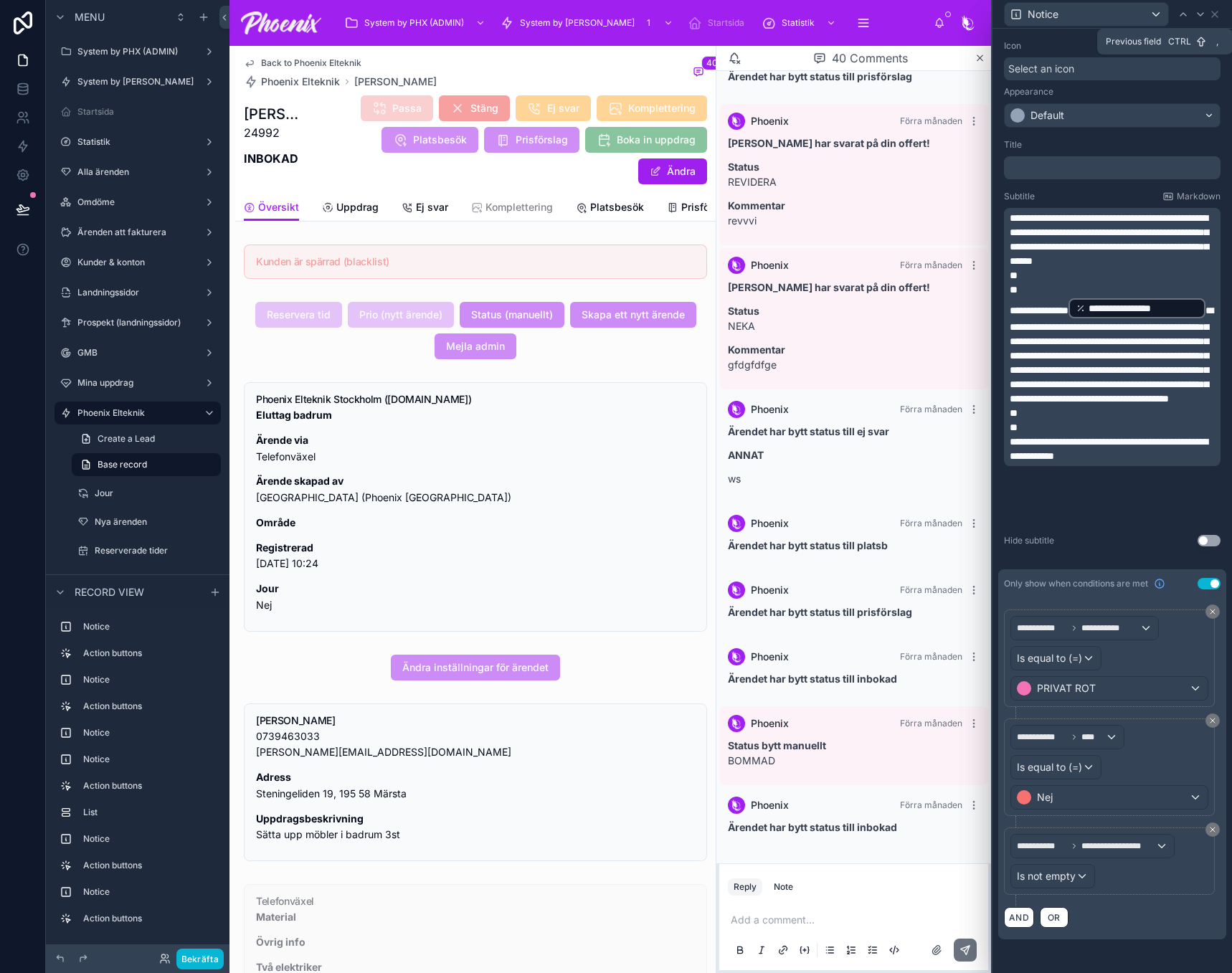
click at [1185, 22] on div at bounding box center [1183, 14] width 17 height 17
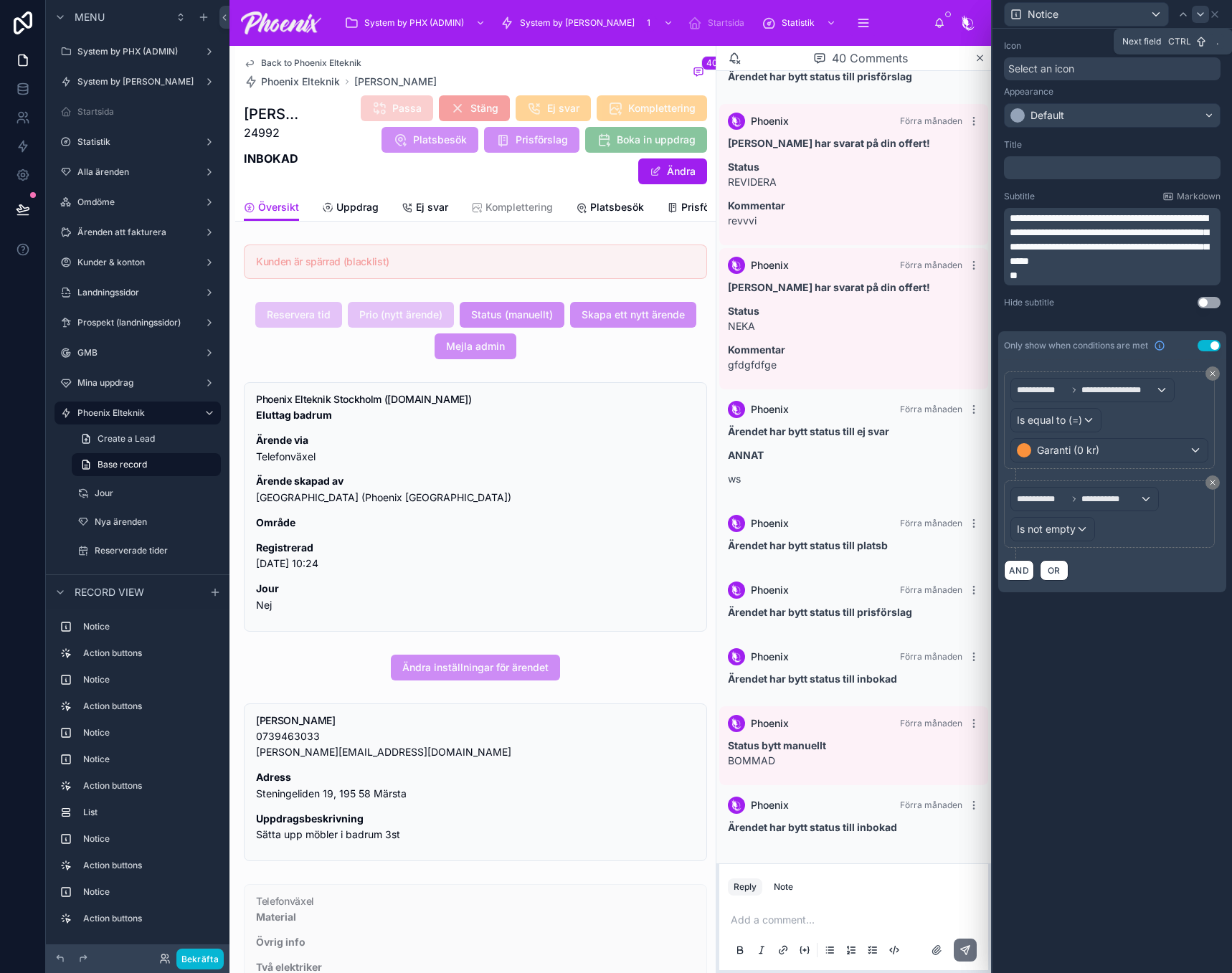
click at [1196, 18] on icon at bounding box center [1200, 14] width 12 height 12
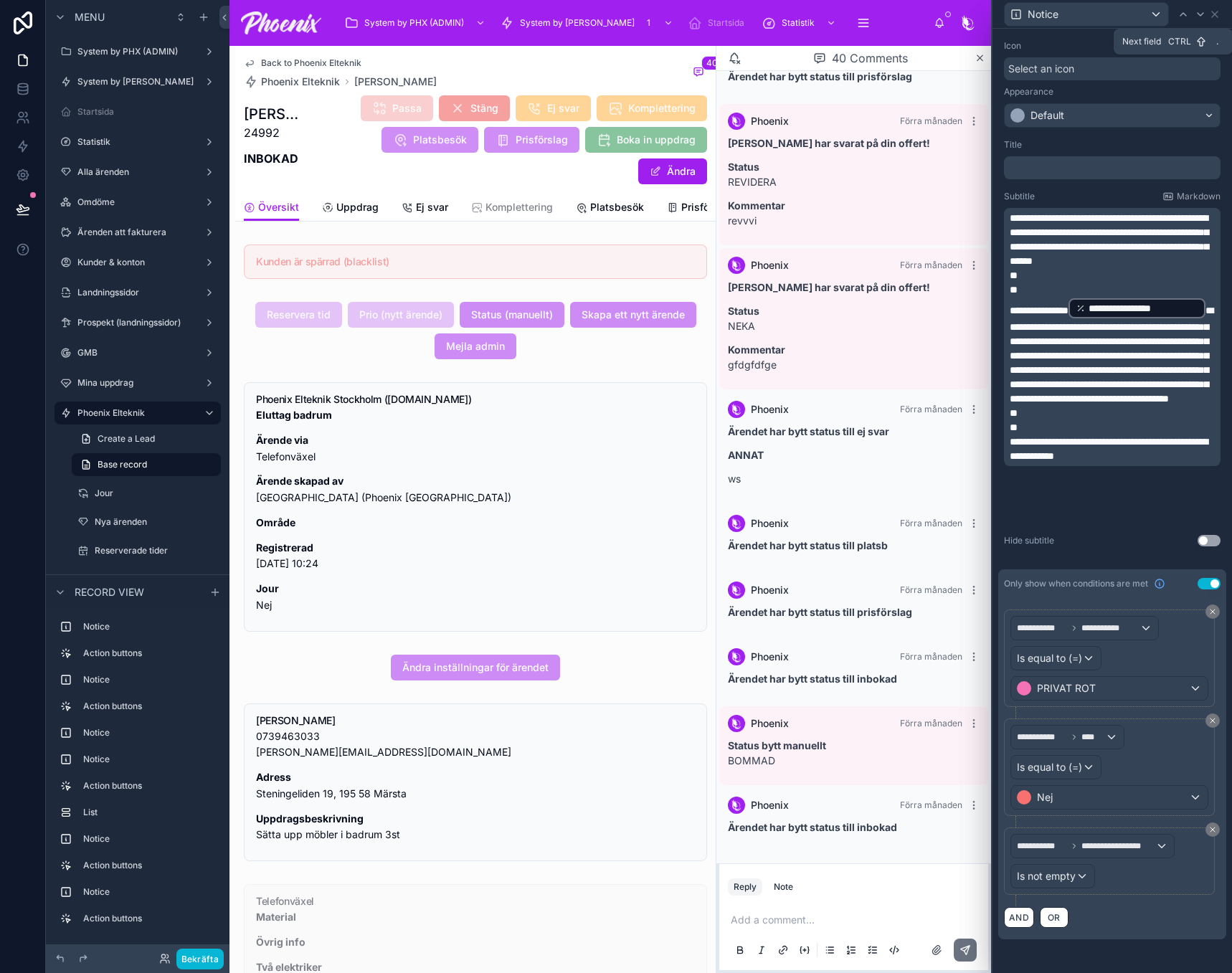
click at [1196, 18] on icon at bounding box center [1200, 14] width 12 height 12
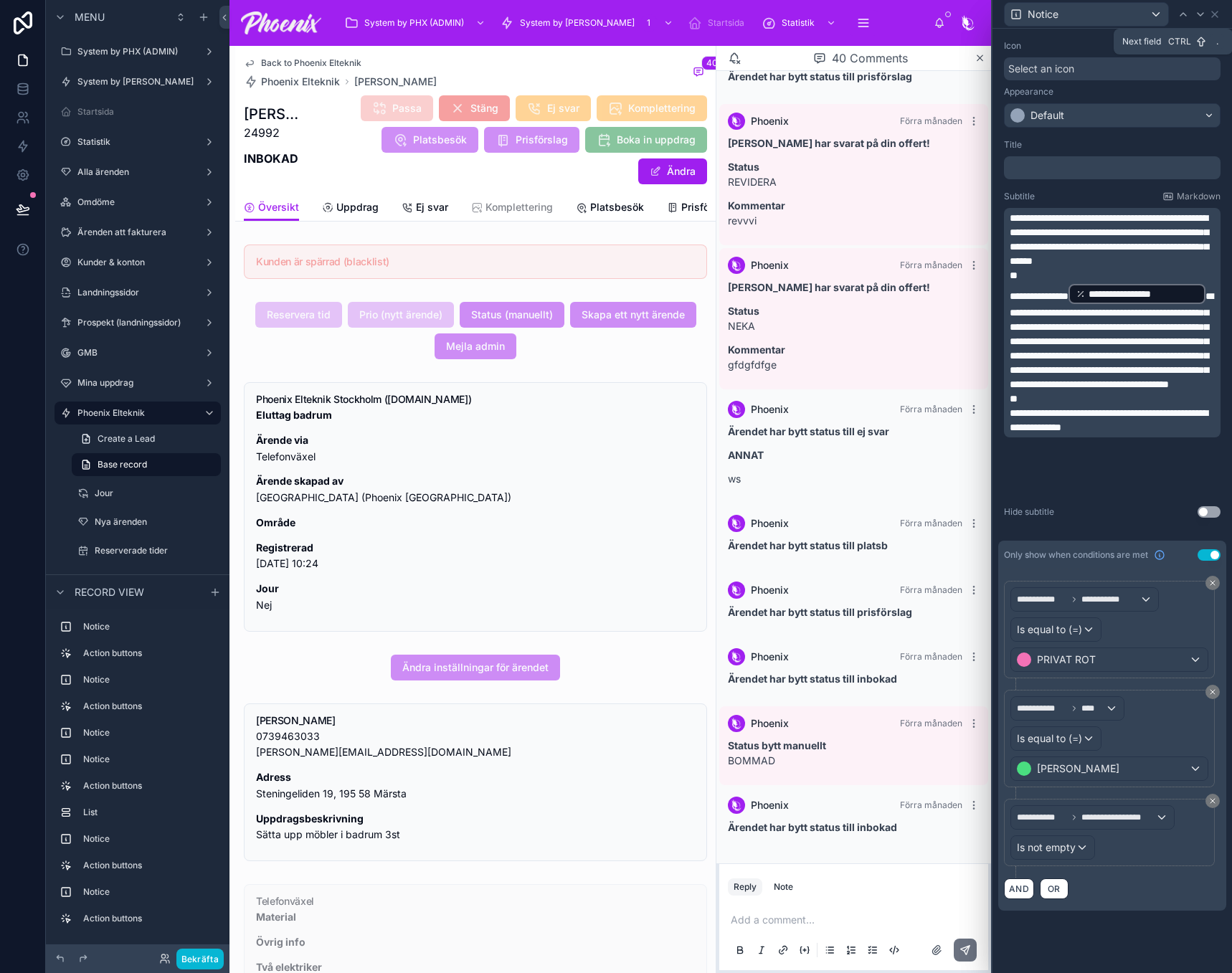
click at [1196, 18] on icon at bounding box center [1200, 14] width 12 height 12
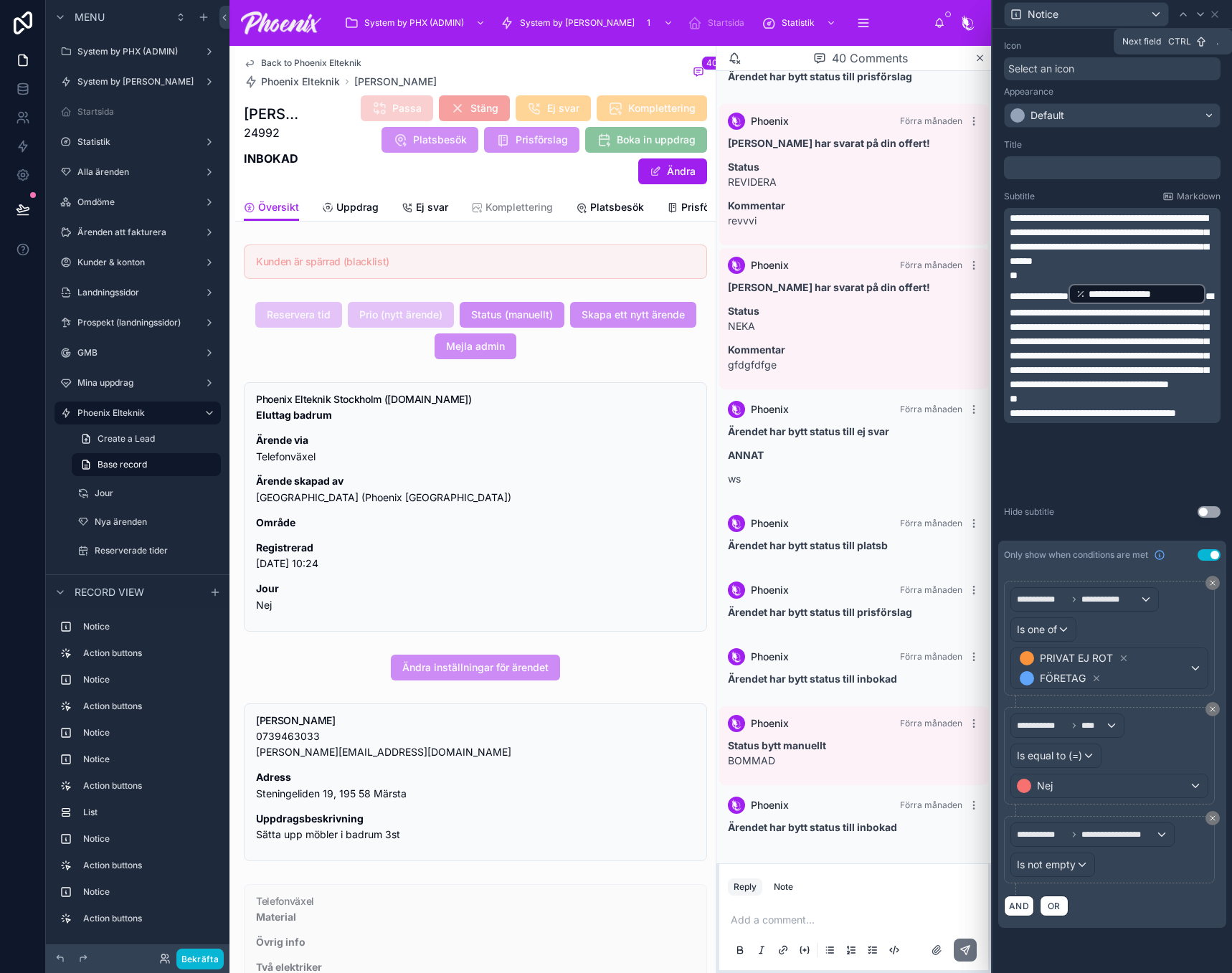
click at [1196, 18] on icon at bounding box center [1200, 14] width 12 height 12
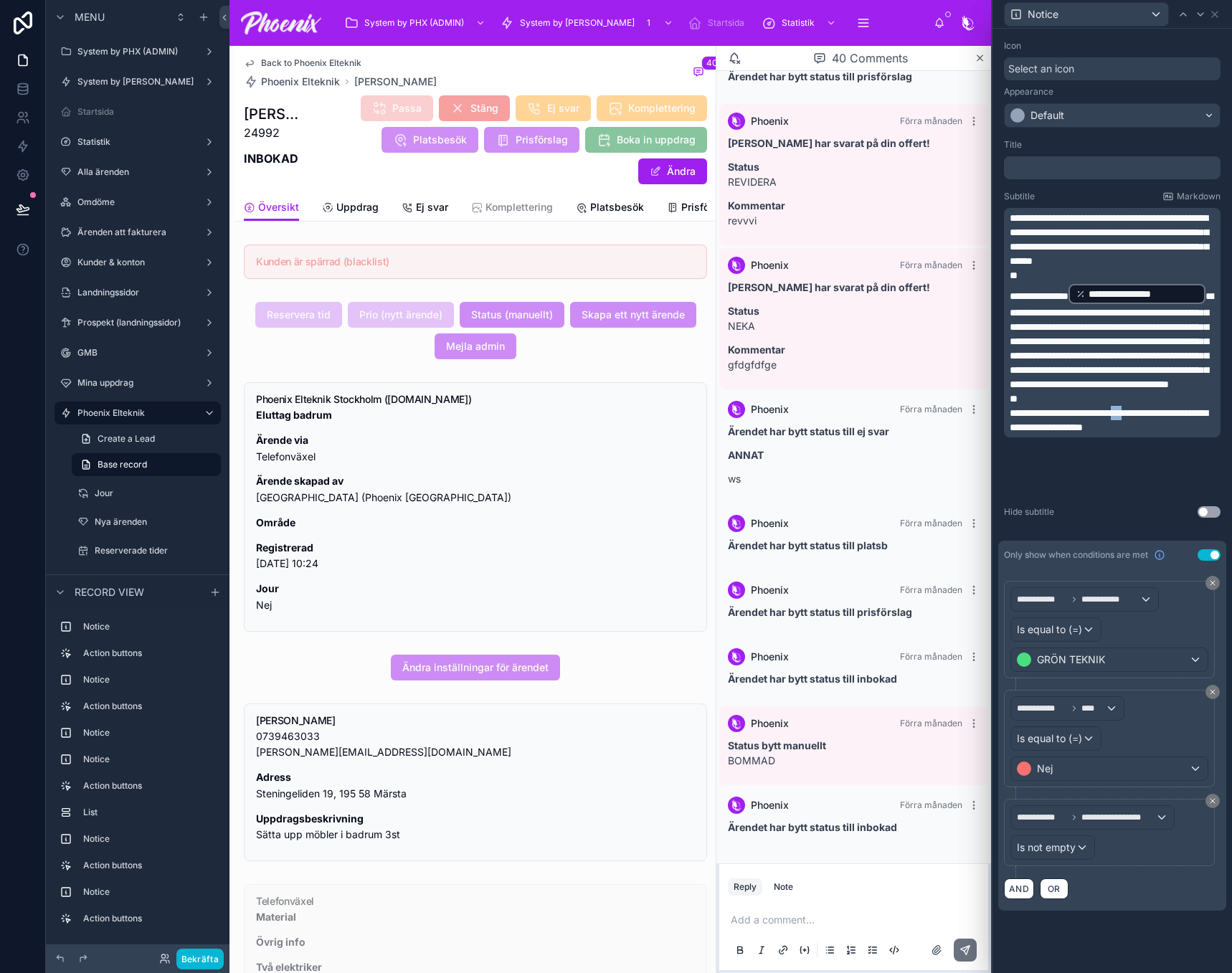
drag, startPoint x: 1163, startPoint y: 465, endPoint x: 1148, endPoint y: 466, distance: 15.0
click at [1148, 432] on span "**********" at bounding box center [1108, 420] width 198 height 25
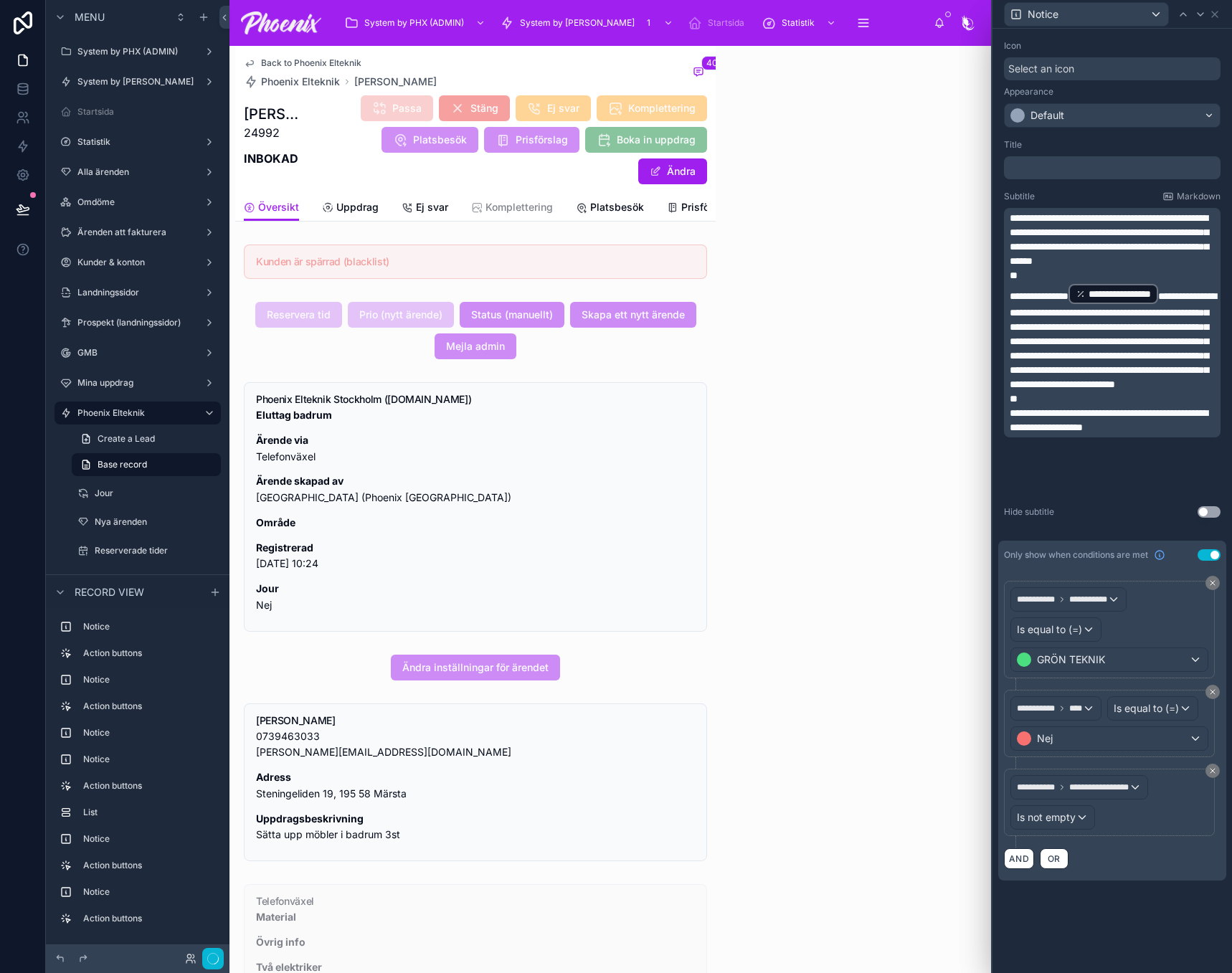
click at [1167, 392] on p "**********" at bounding box center [1113, 336] width 208 height 109
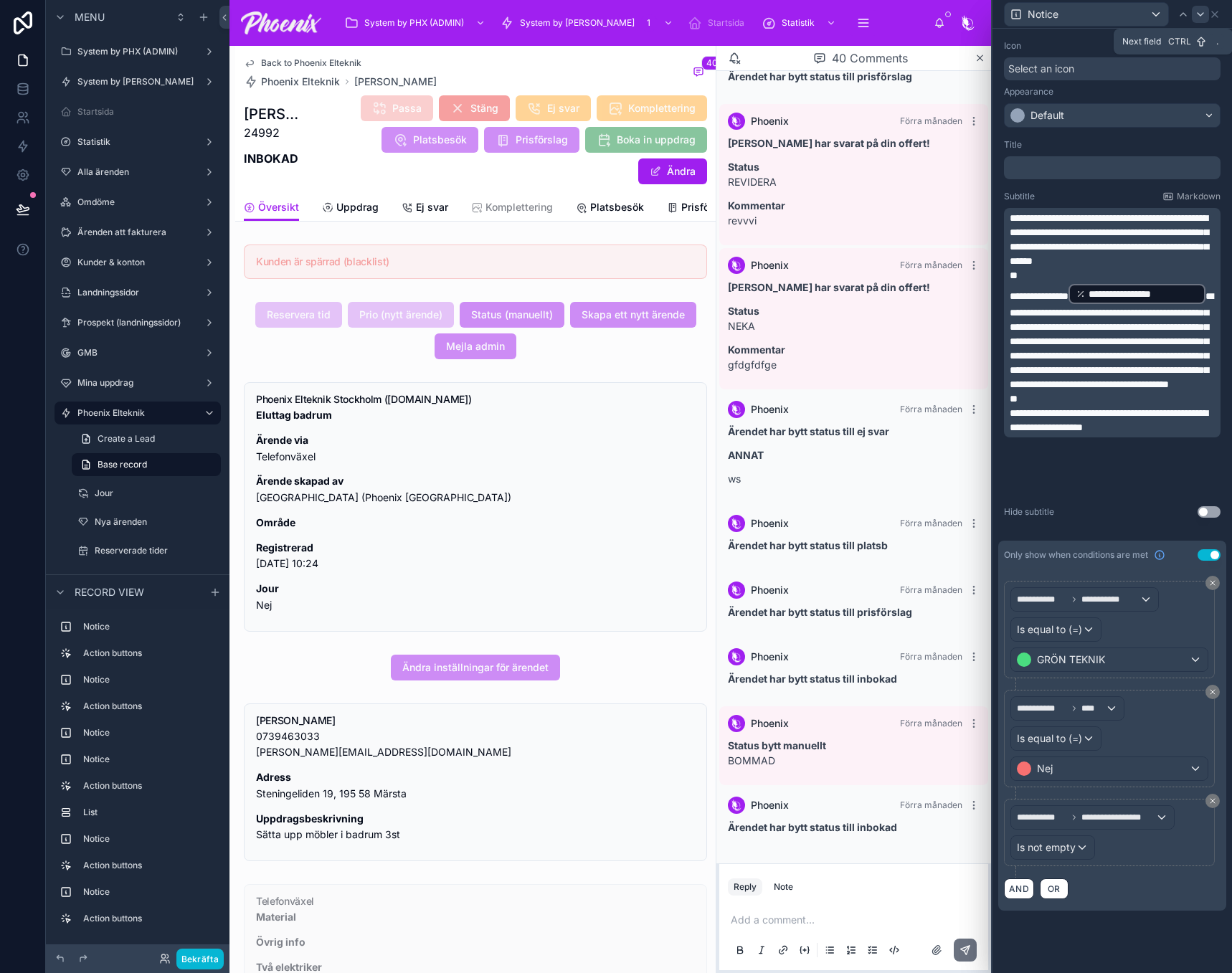
click at [1205, 15] on icon at bounding box center [1200, 14] width 12 height 12
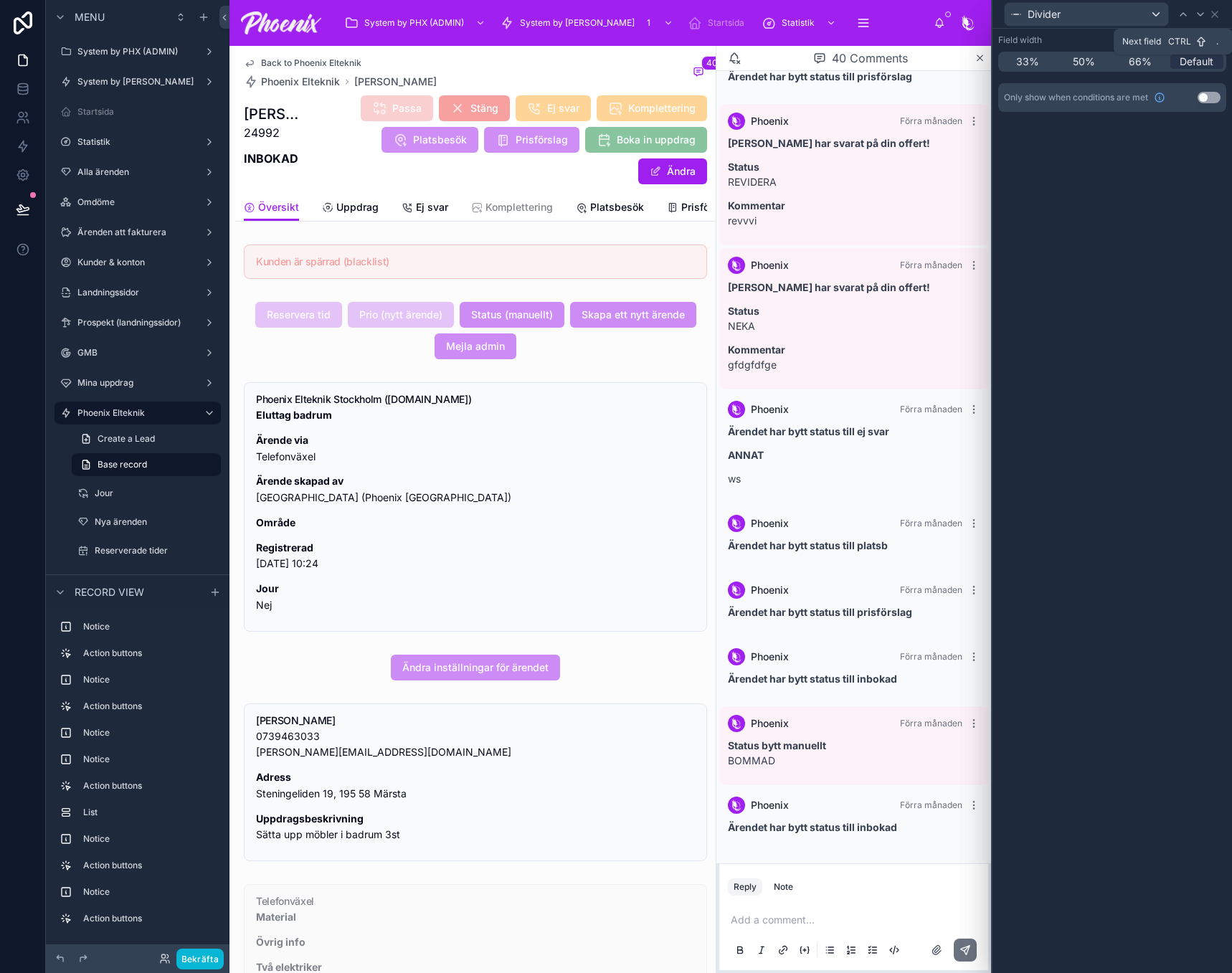
click at [1205, 15] on icon at bounding box center [1200, 14] width 12 height 12
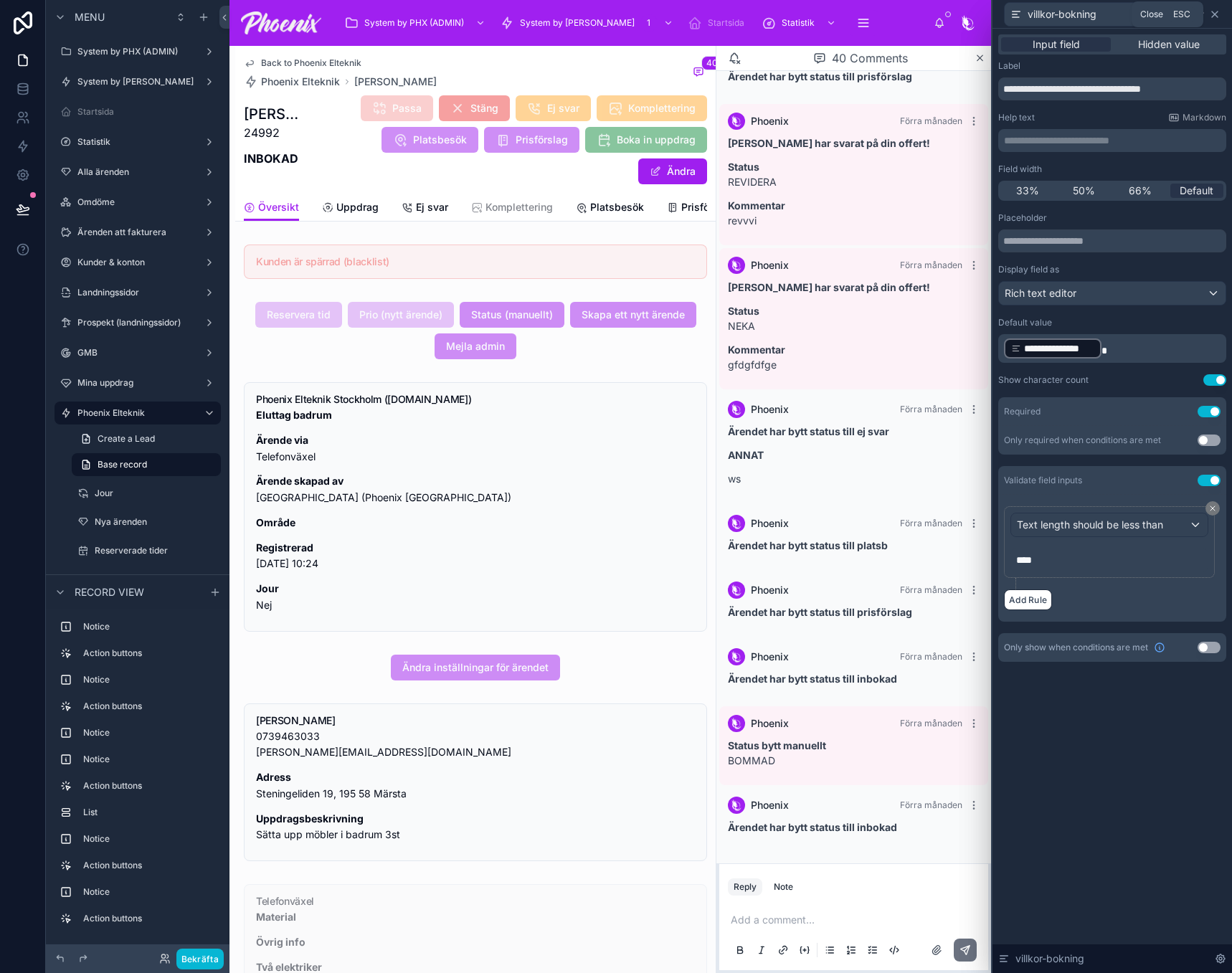
click at [1218, 16] on icon at bounding box center [1215, 14] width 12 height 12
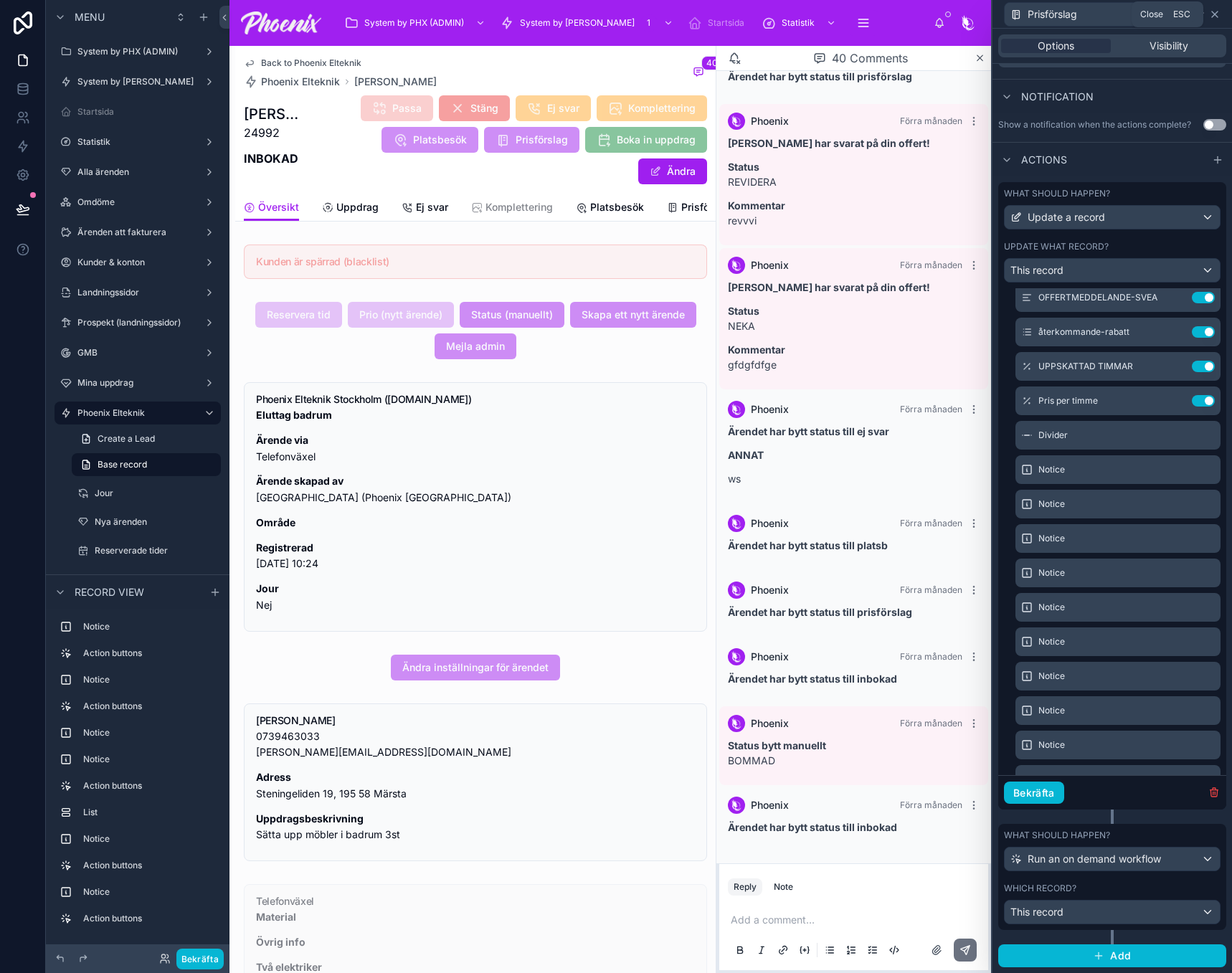
click at [1216, 17] on icon at bounding box center [1215, 14] width 12 height 12
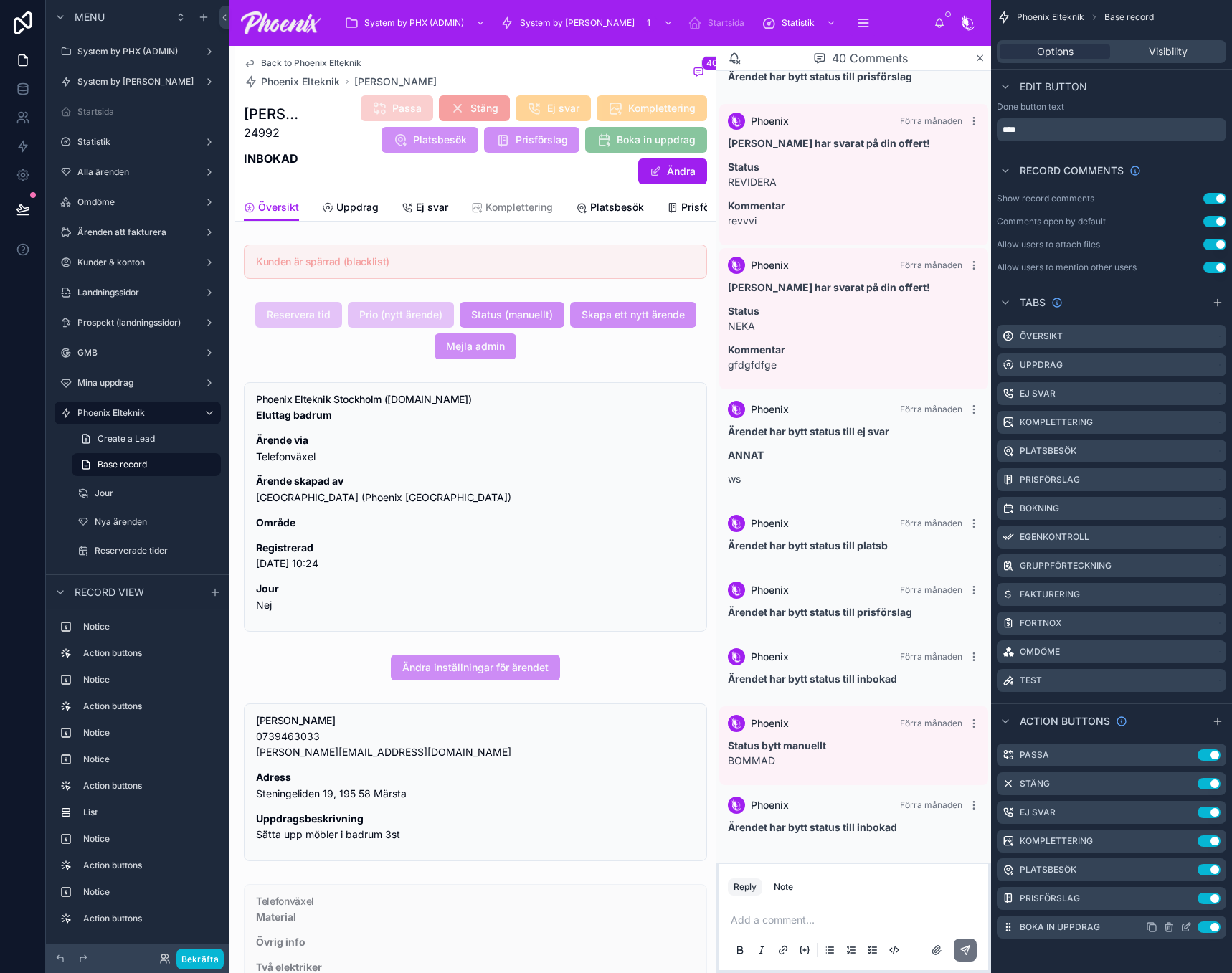
click at [1183, 924] on icon "scrollable content" at bounding box center [1185, 927] width 12 height 12
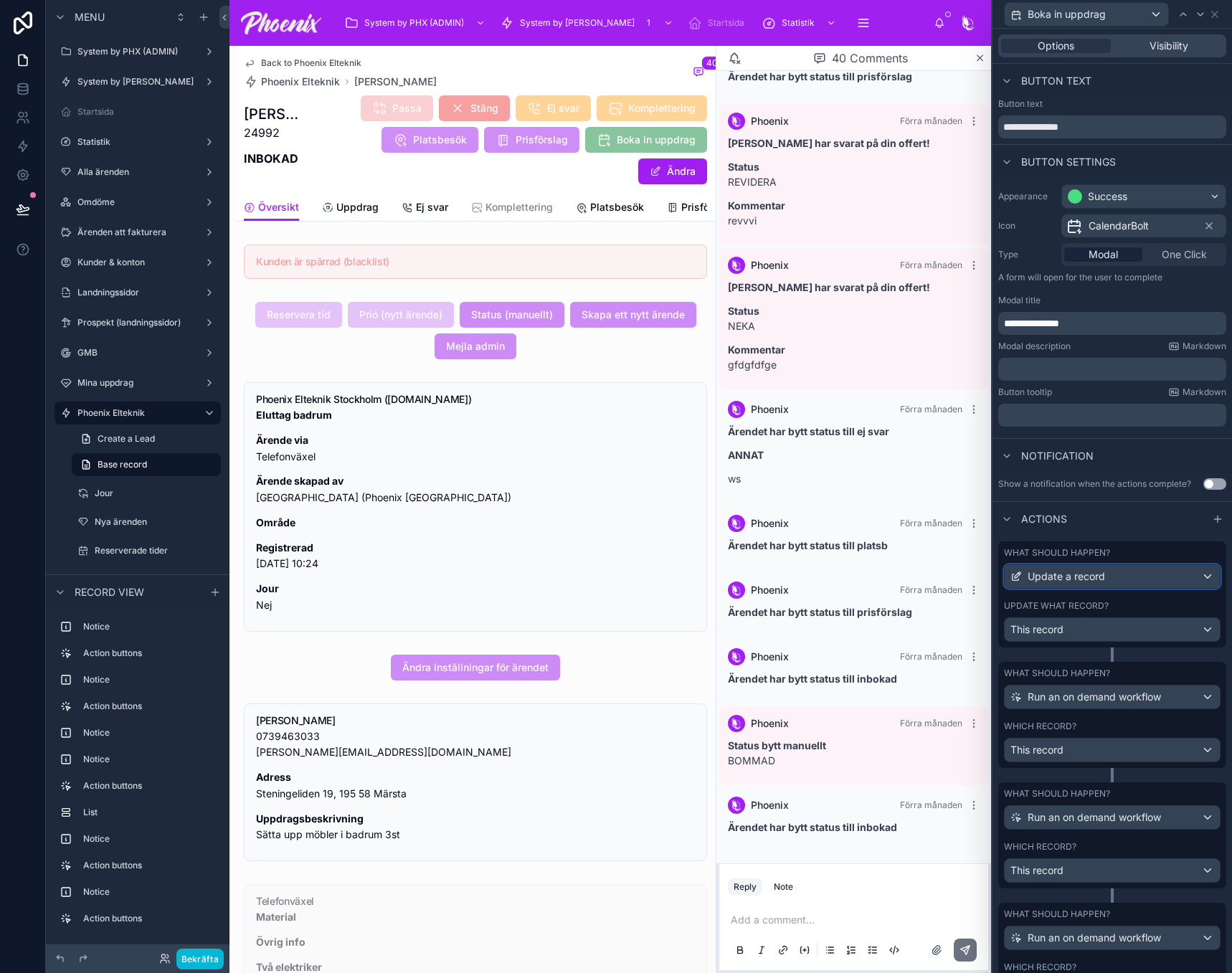
click at [1113, 587] on div "Update a record" at bounding box center [1112, 576] width 216 height 23
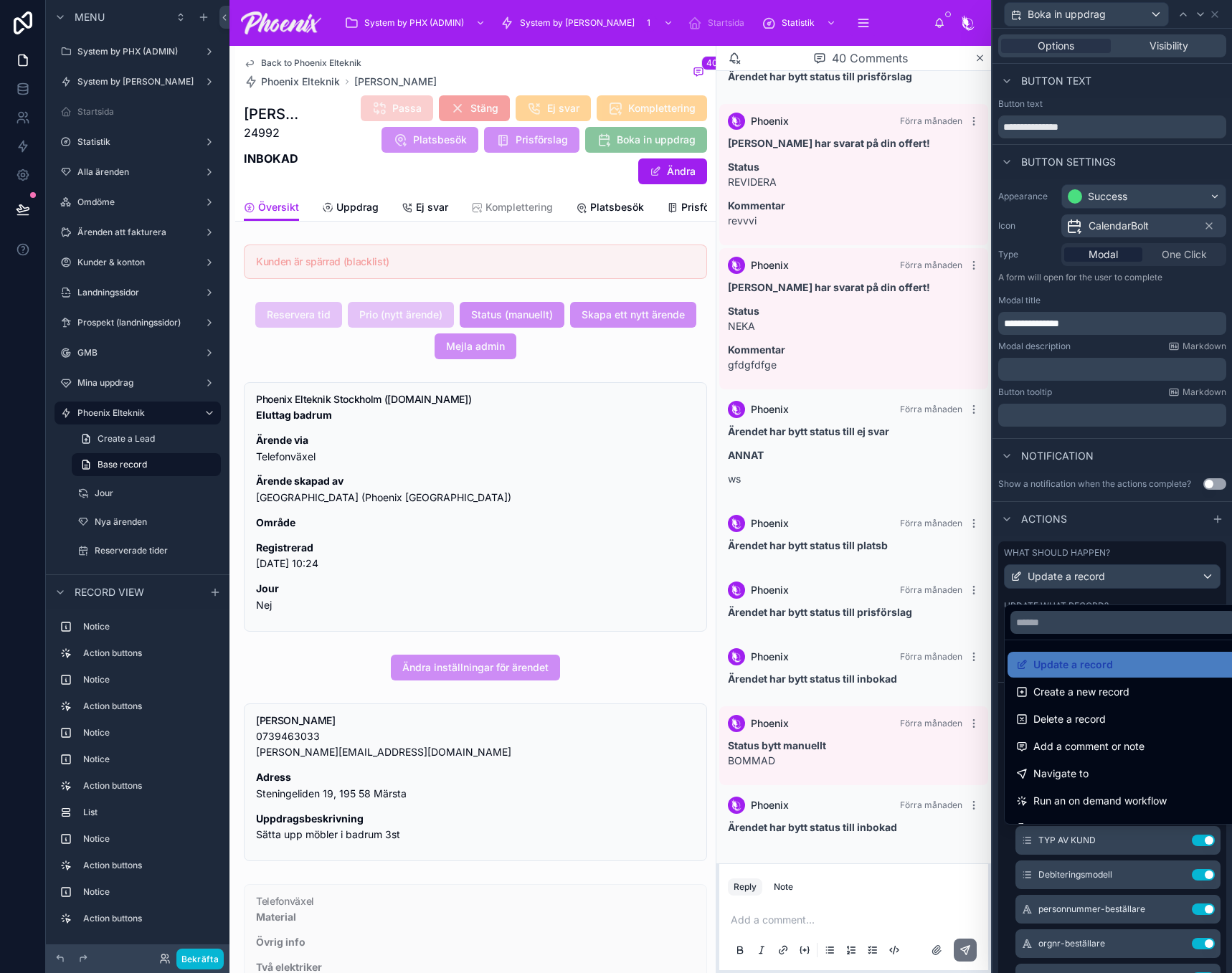
click at [1123, 523] on div at bounding box center [1111, 486] width 239 height 973
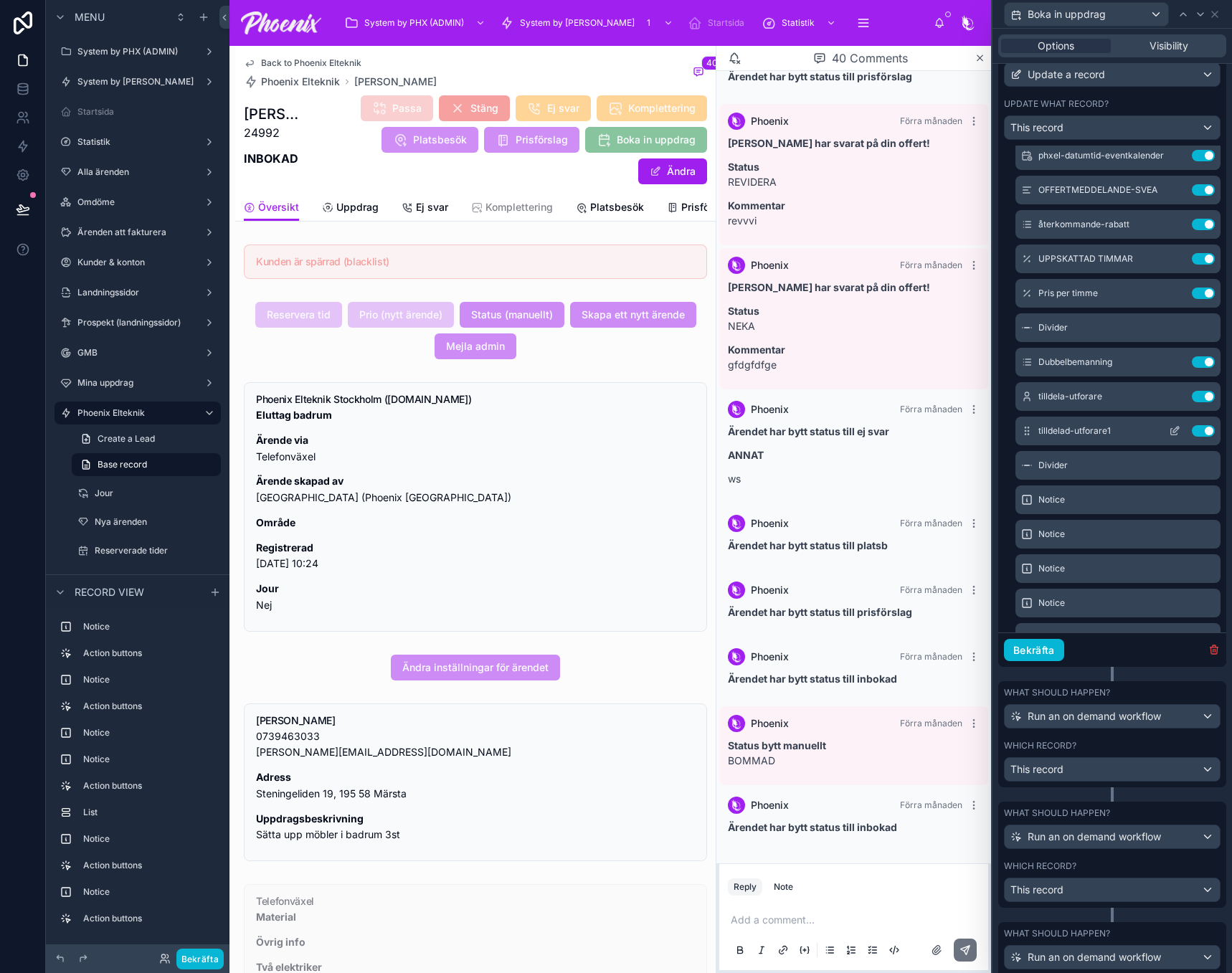
scroll to position [359, 0]
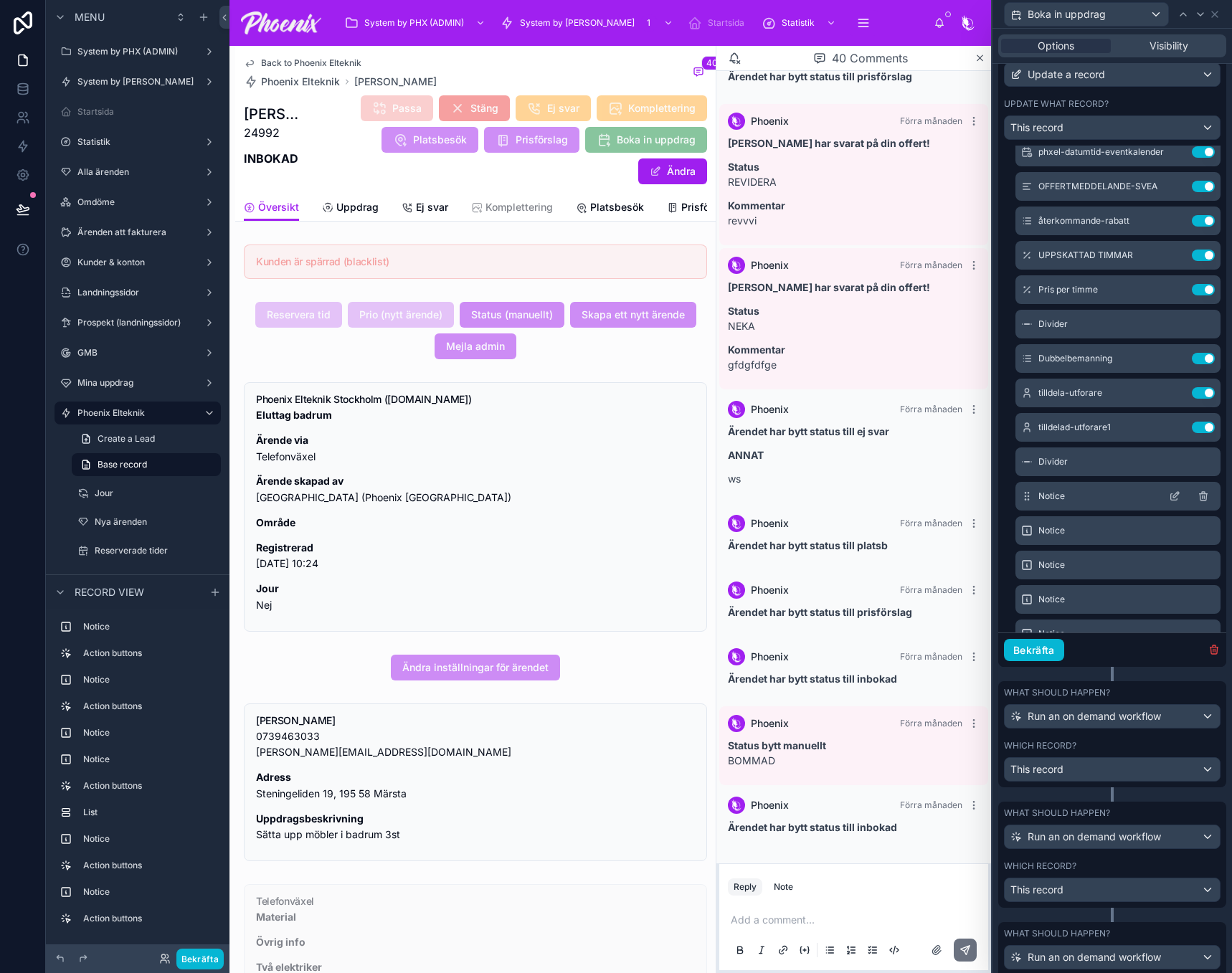
click at [1169, 502] on icon at bounding box center [1174, 496] width 12 height 12
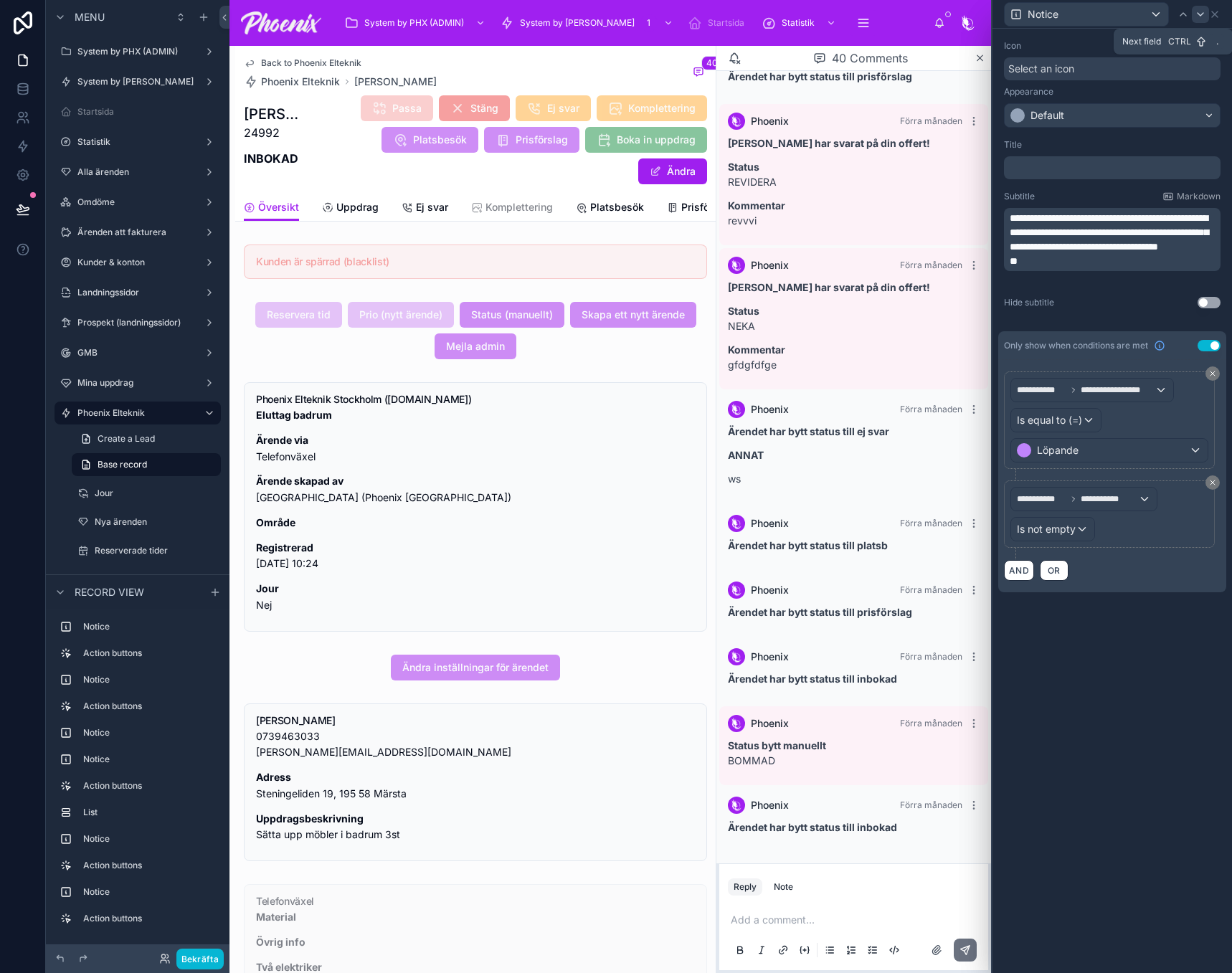
click at [1200, 19] on icon at bounding box center [1200, 14] width 12 height 12
click at [1200, 16] on icon at bounding box center [1200, 14] width 12 height 12
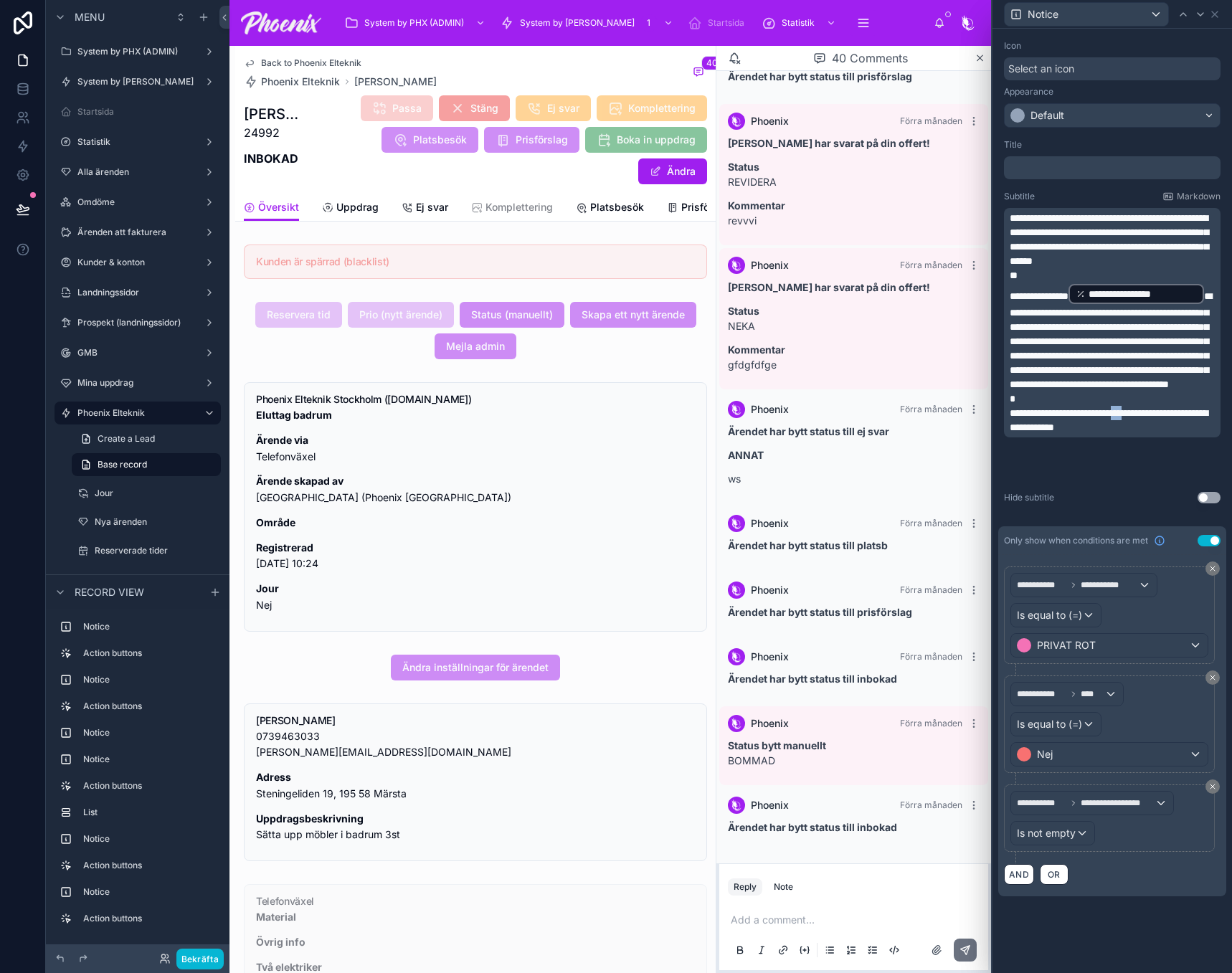
drag, startPoint x: 1165, startPoint y: 451, endPoint x: 1148, endPoint y: 450, distance: 17.0
click at [1148, 432] on span "**********" at bounding box center [1108, 420] width 198 height 25
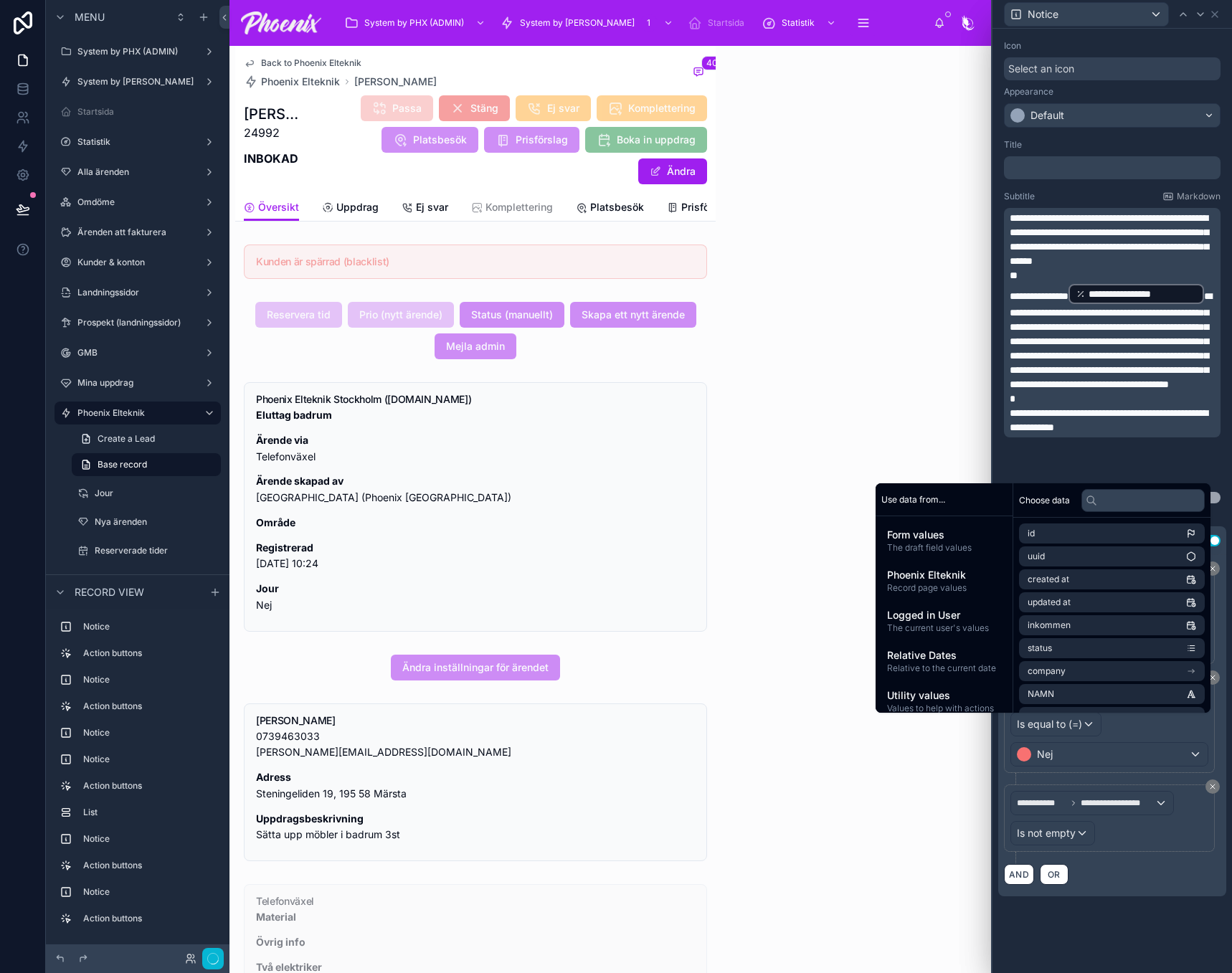
scroll to position [1121, 0]
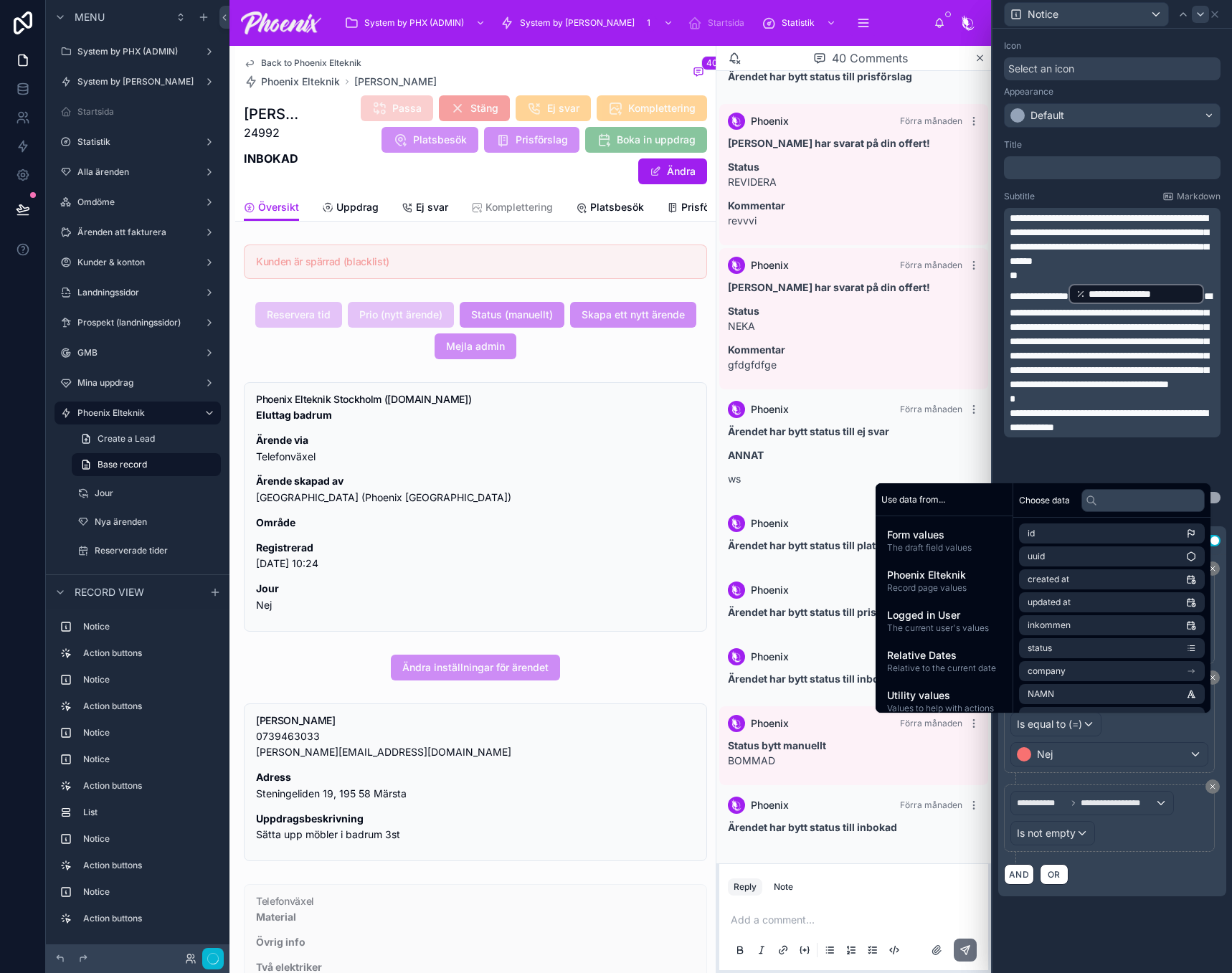
drag, startPoint x: 1195, startPoint y: 36, endPoint x: 1203, endPoint y: 15, distance: 22.5
click at [1195, 34] on div "**********" at bounding box center [1111, 480] width 239 height 903
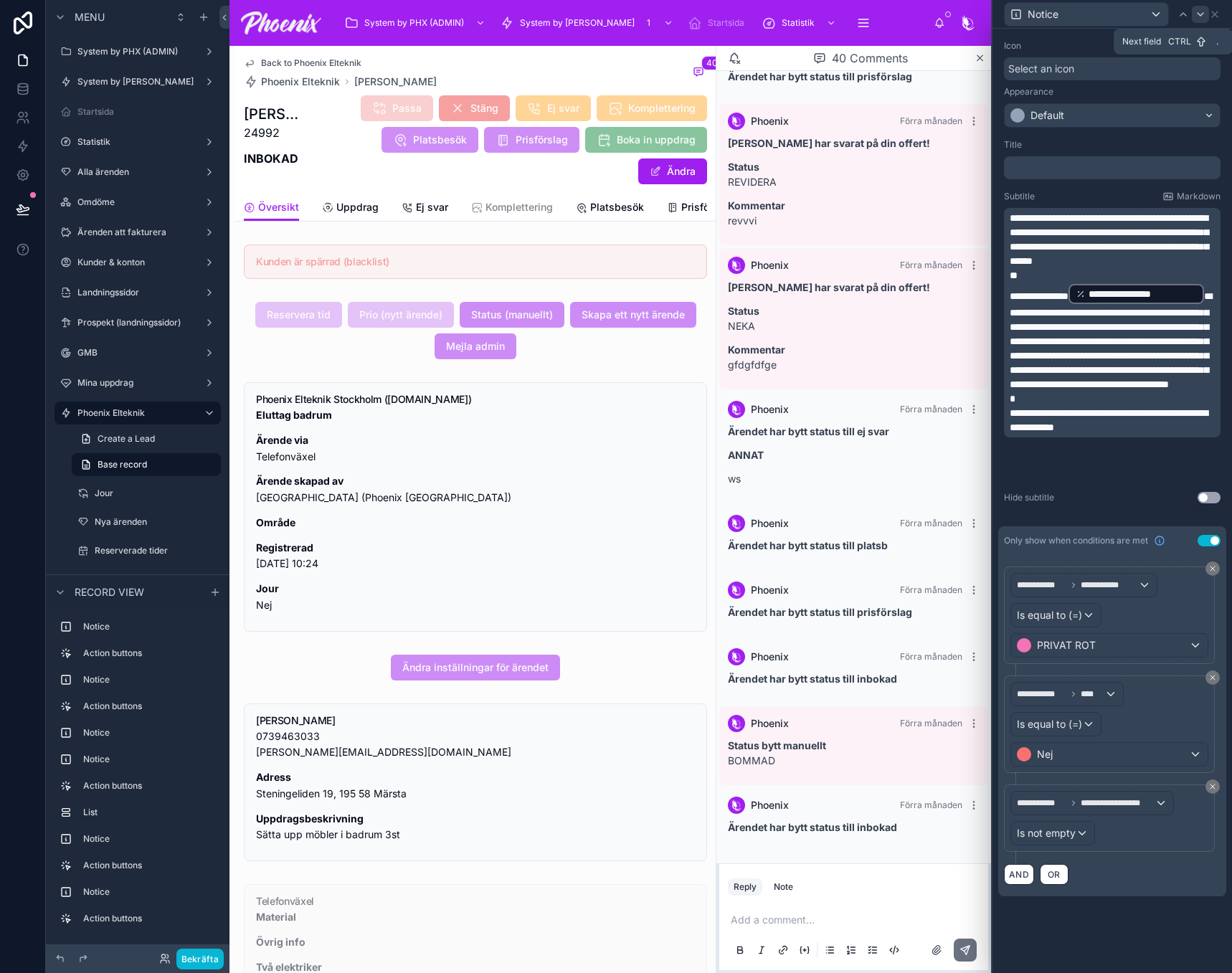
click at [1202, 15] on icon at bounding box center [1200, 14] width 5 height 3
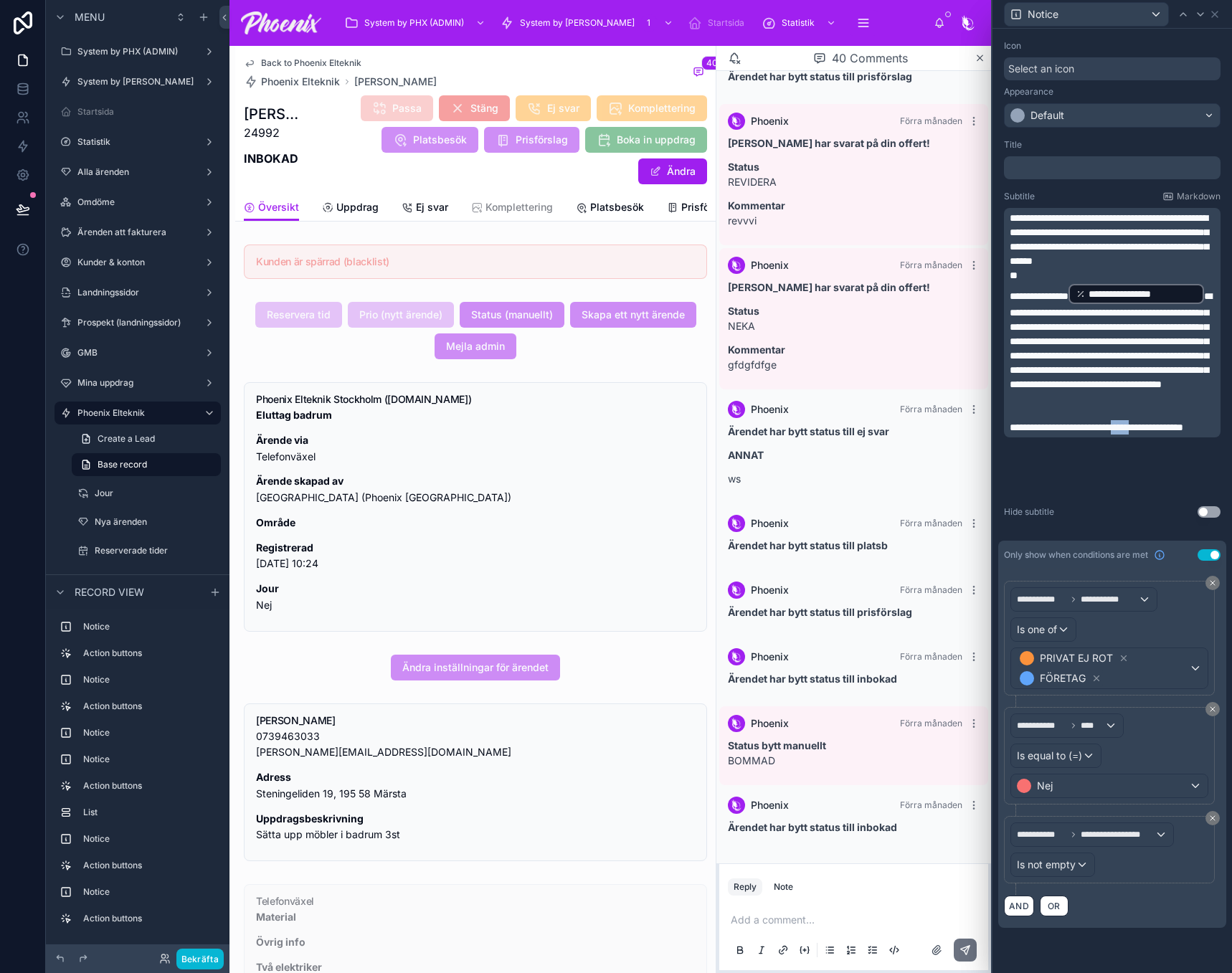
drag, startPoint x: 1171, startPoint y: 471, endPoint x: 1145, endPoint y: 471, distance: 26.0
click at [1145, 432] on span "**********" at bounding box center [1096, 427] width 174 height 10
click at [1201, 15] on icon at bounding box center [1200, 14] width 5 height 3
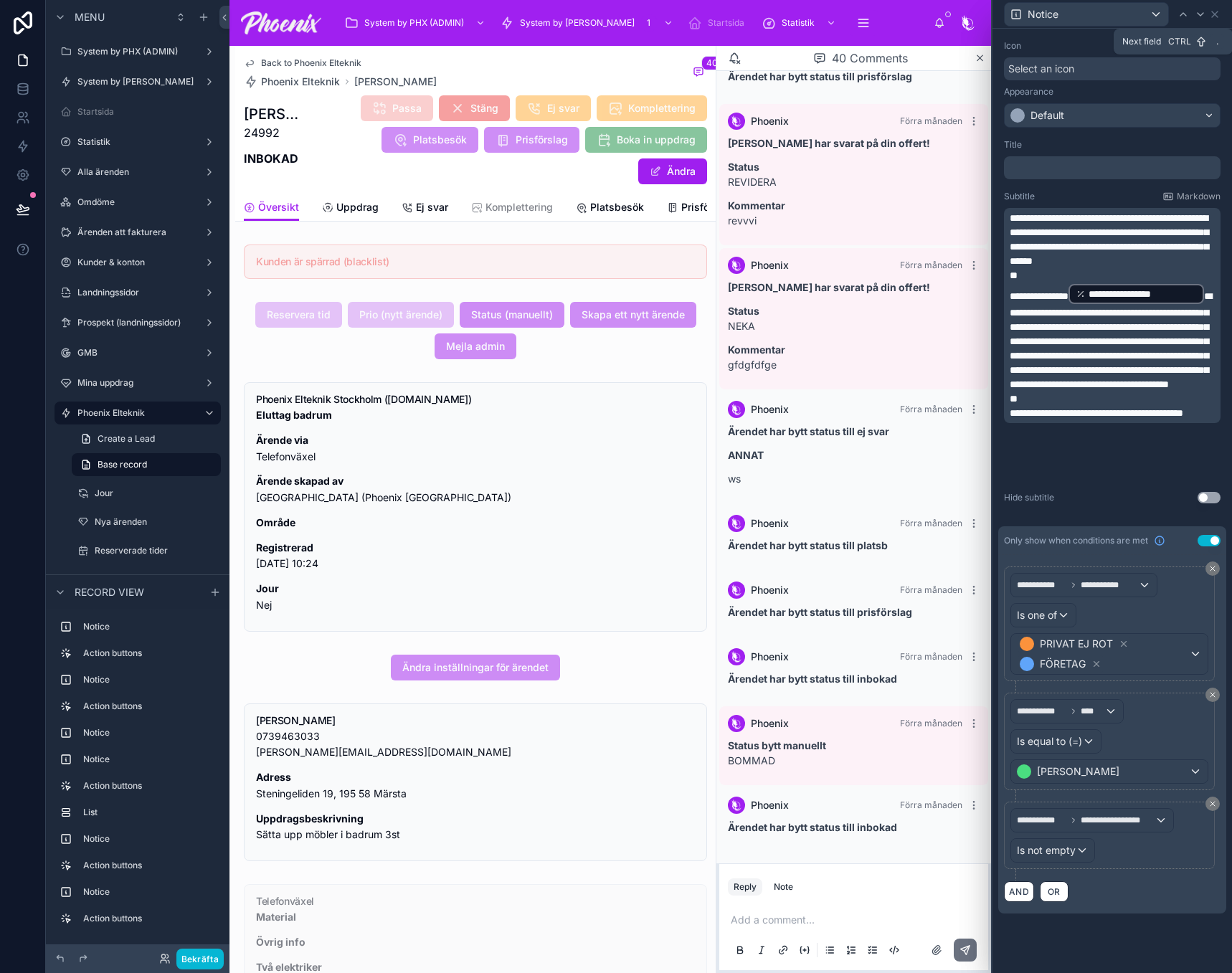
click at [1201, 15] on icon at bounding box center [1200, 14] width 5 height 3
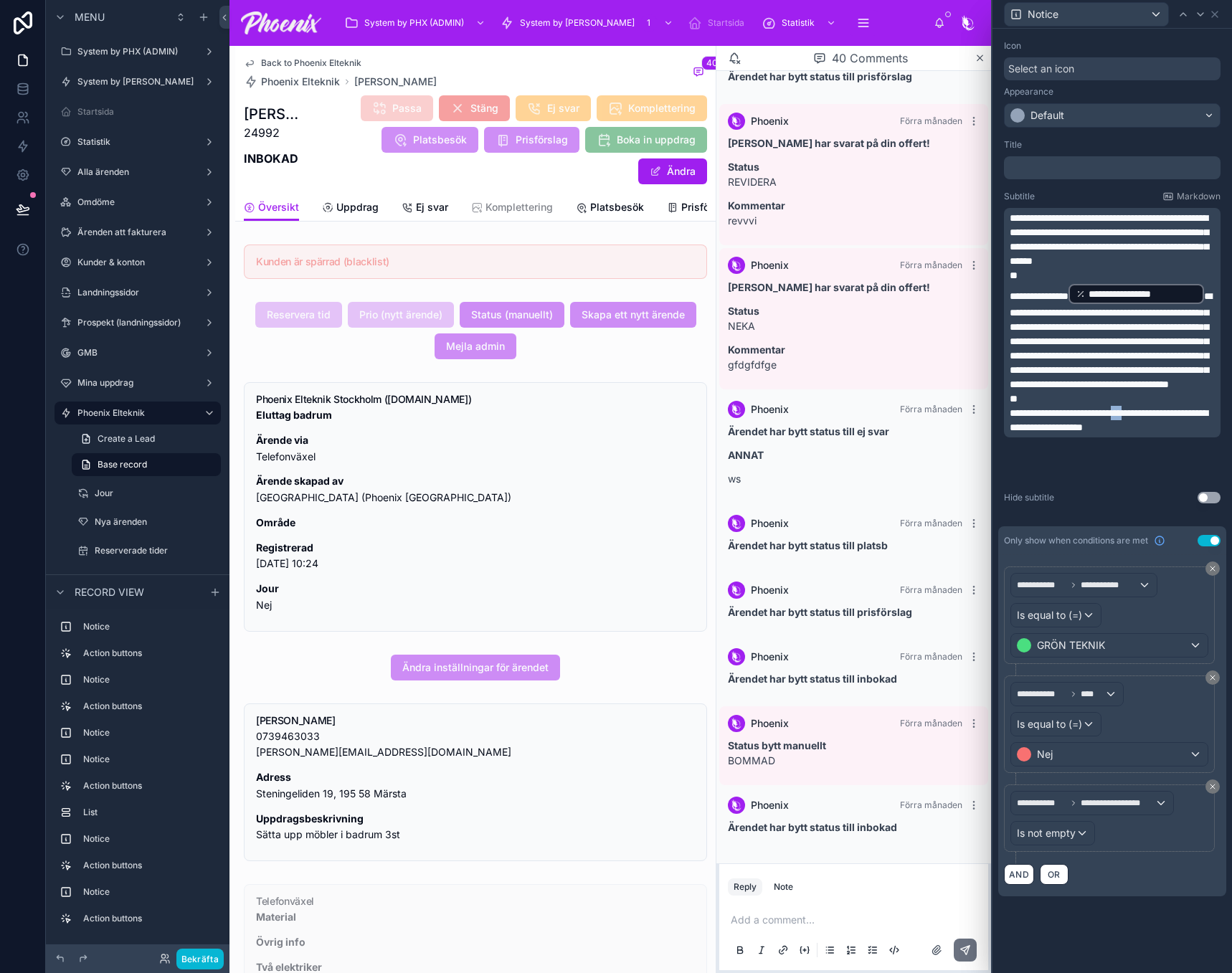
drag, startPoint x: 1164, startPoint y: 451, endPoint x: 1152, endPoint y: 447, distance: 12.6
click at [1149, 432] on span "**********" at bounding box center [1108, 420] width 198 height 25
click at [1199, 16] on icon at bounding box center [1200, 14] width 12 height 12
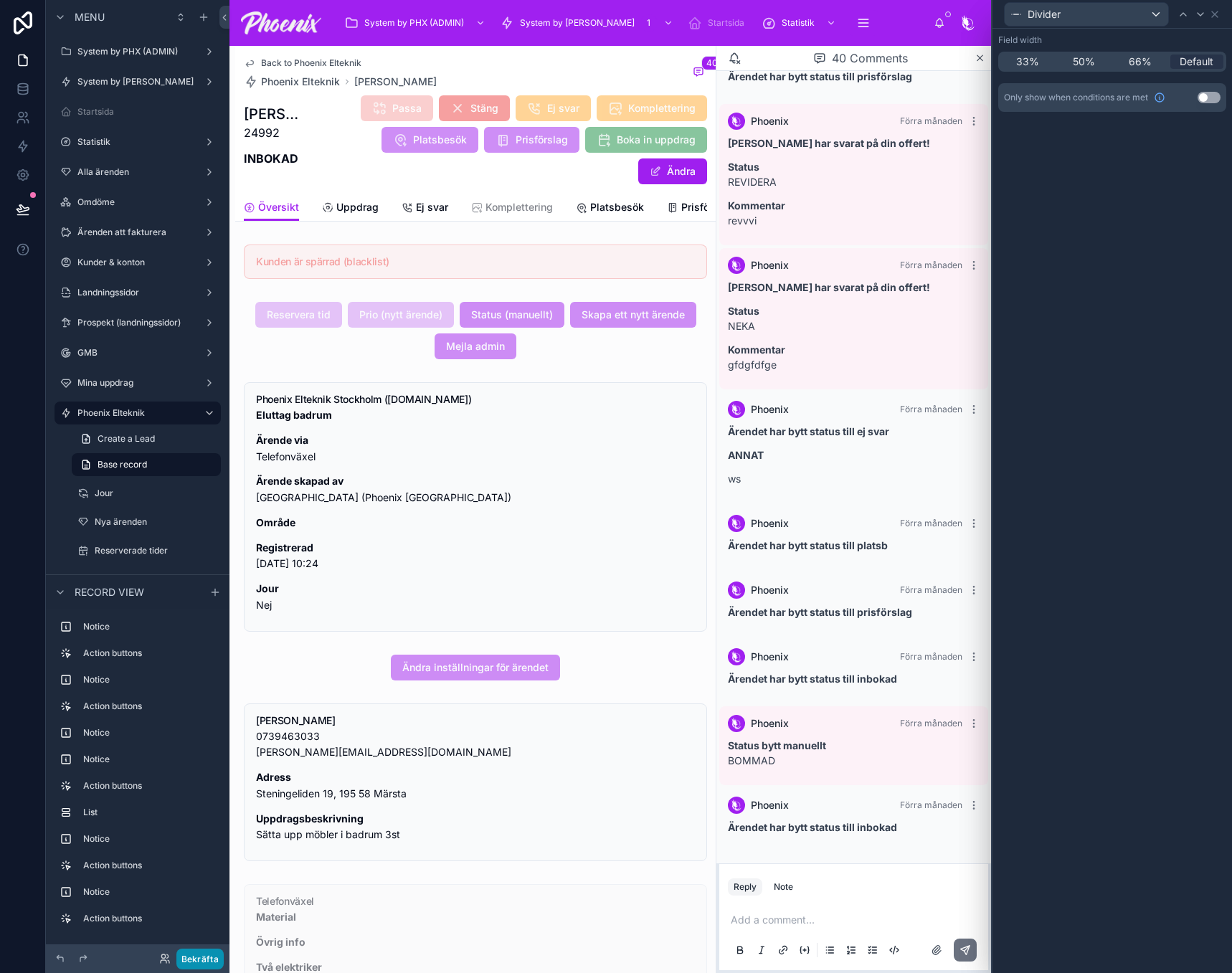
click at [207, 966] on button "Bekräfta" at bounding box center [200, 959] width 47 height 21
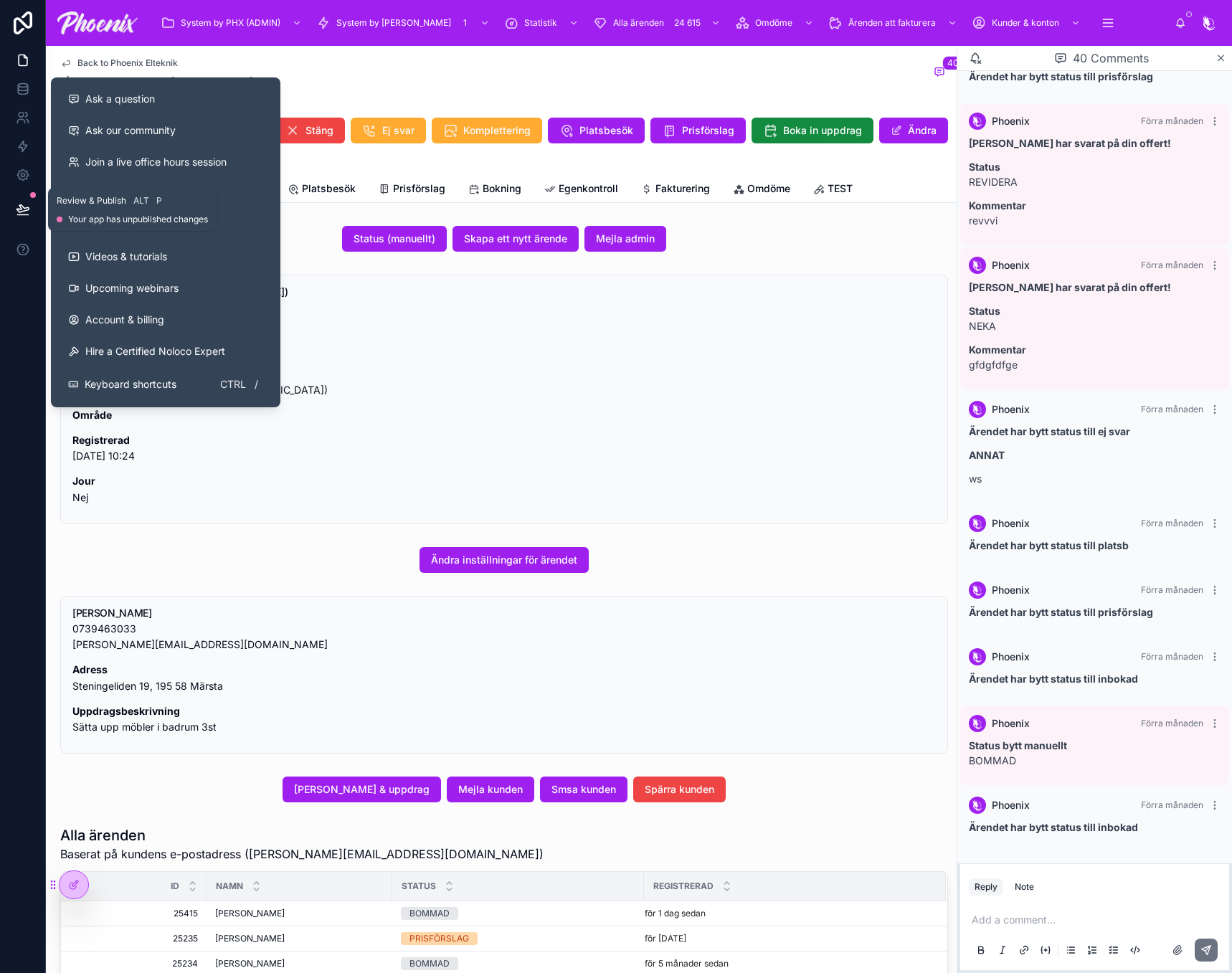
drag, startPoint x: 25, startPoint y: 214, endPoint x: 45, endPoint y: 212, distance: 20.1
click at [25, 213] on icon at bounding box center [23, 209] width 15 height 15
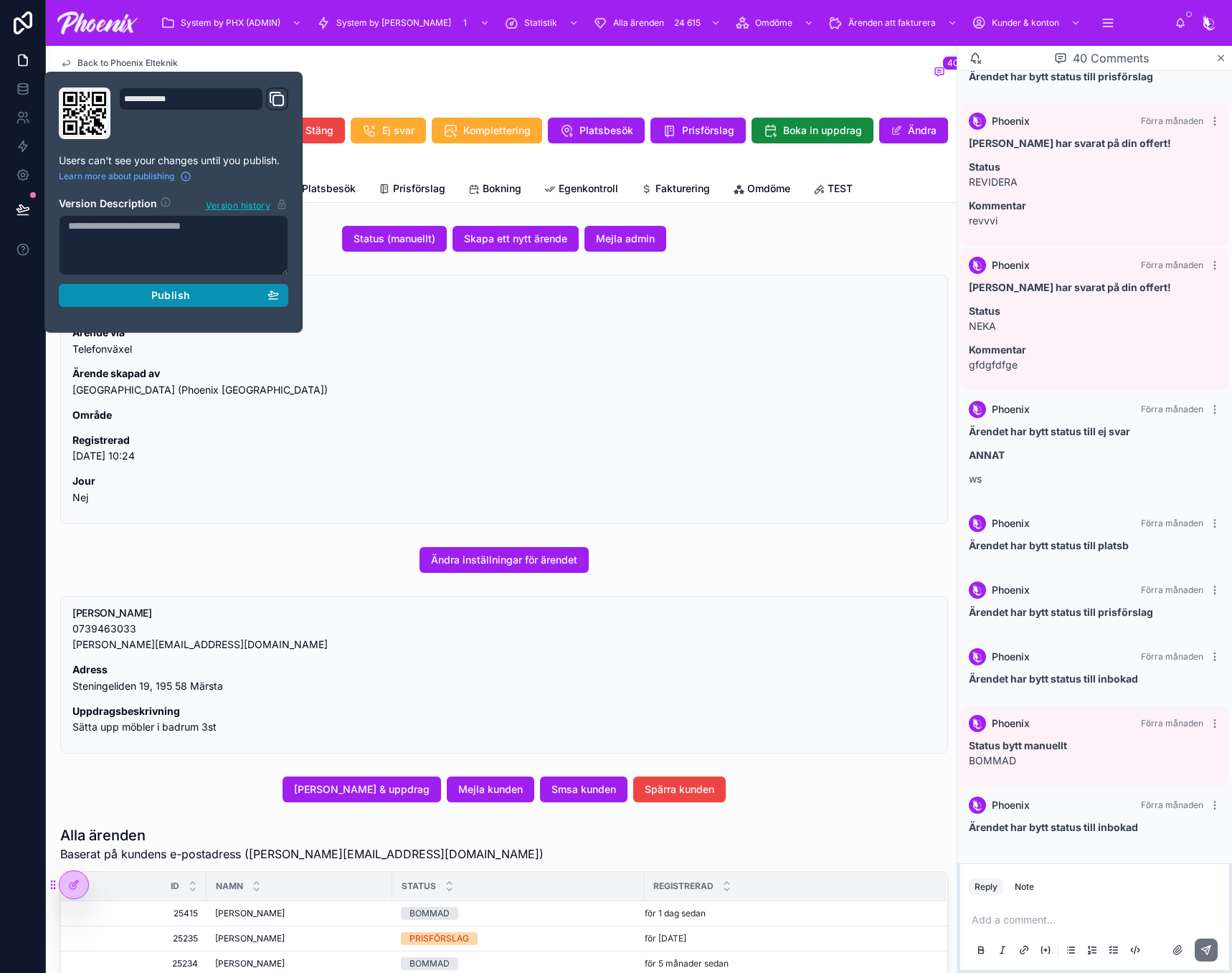
click at [202, 302] on button "Publish" at bounding box center [173, 295] width 229 height 23
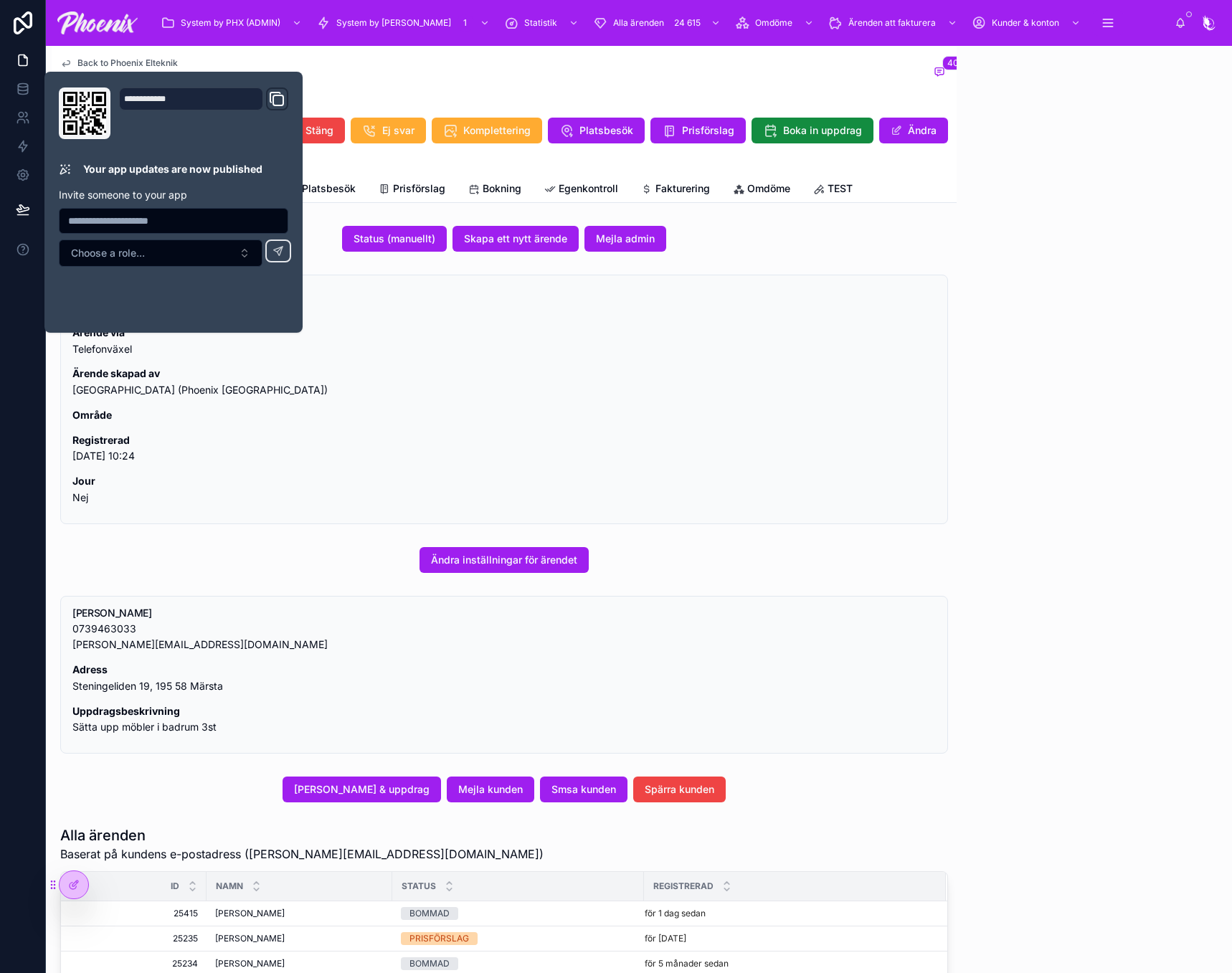
scroll to position [1121, 0]
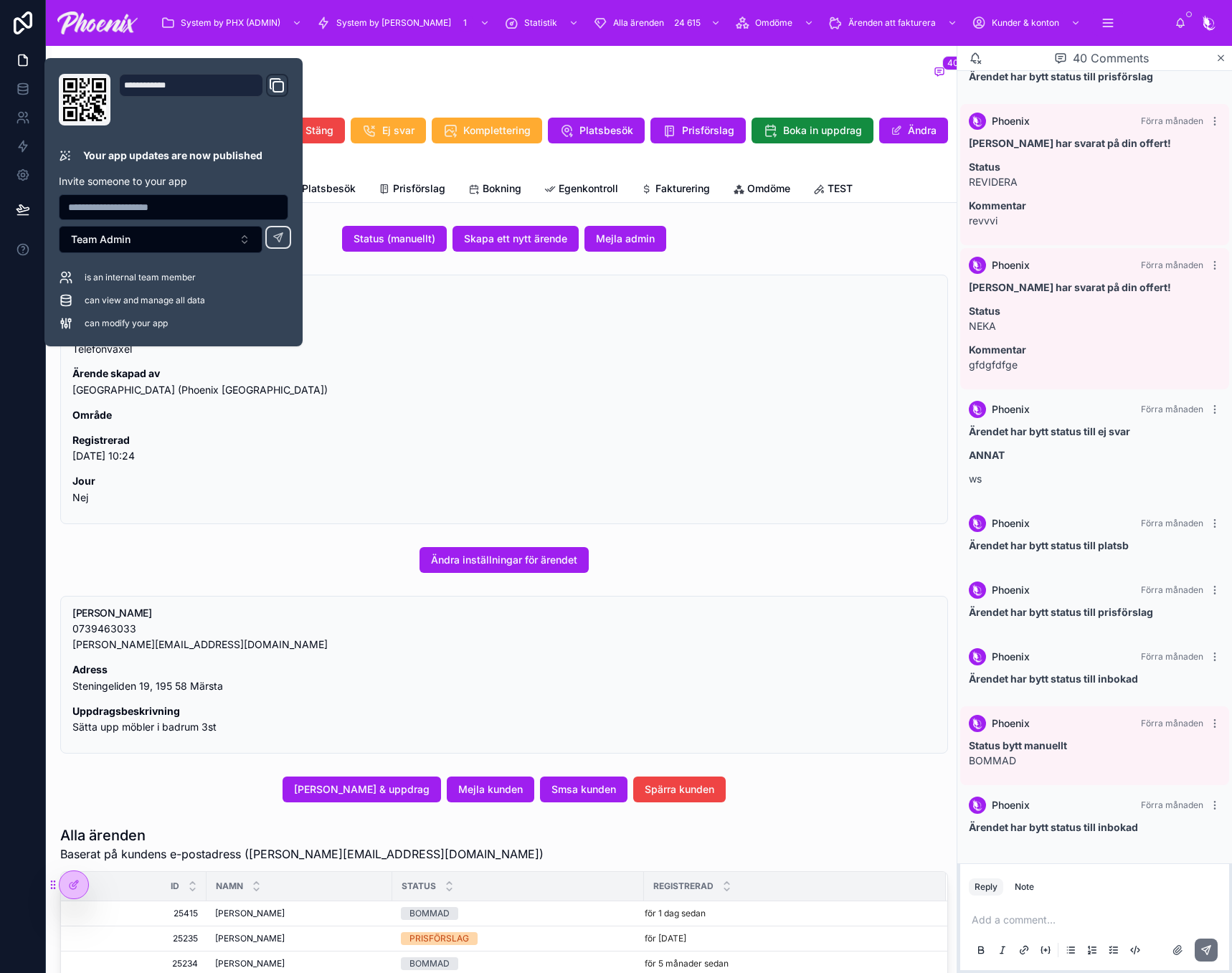
click at [622, 77] on div "Back to Phoenix Elteknik Phoenix Elteknik [PERSON_NAME] 40" at bounding box center [504, 73] width 888 height 32
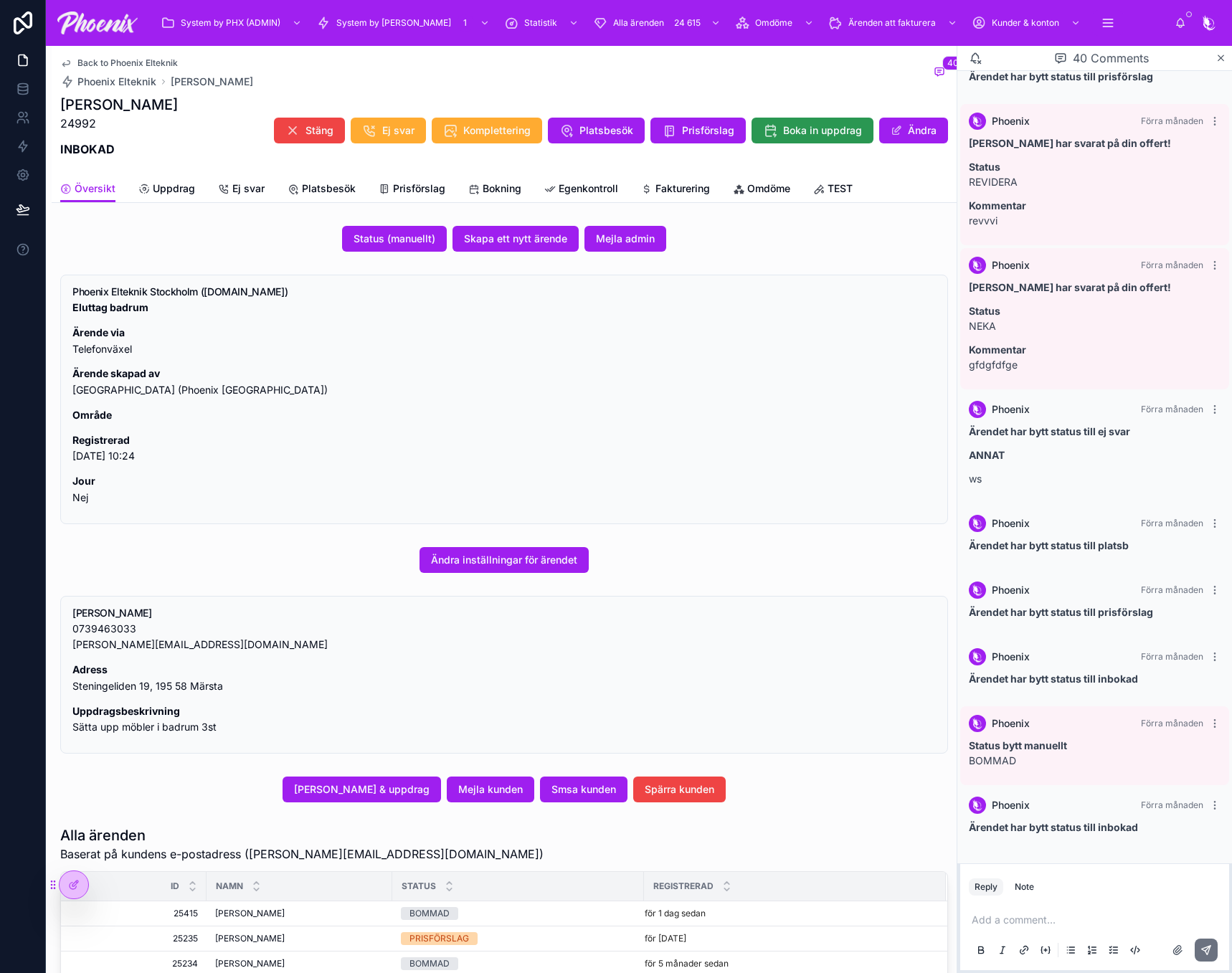
click at [827, 135] on span "Boka in uppdrag" at bounding box center [822, 131] width 79 height 15
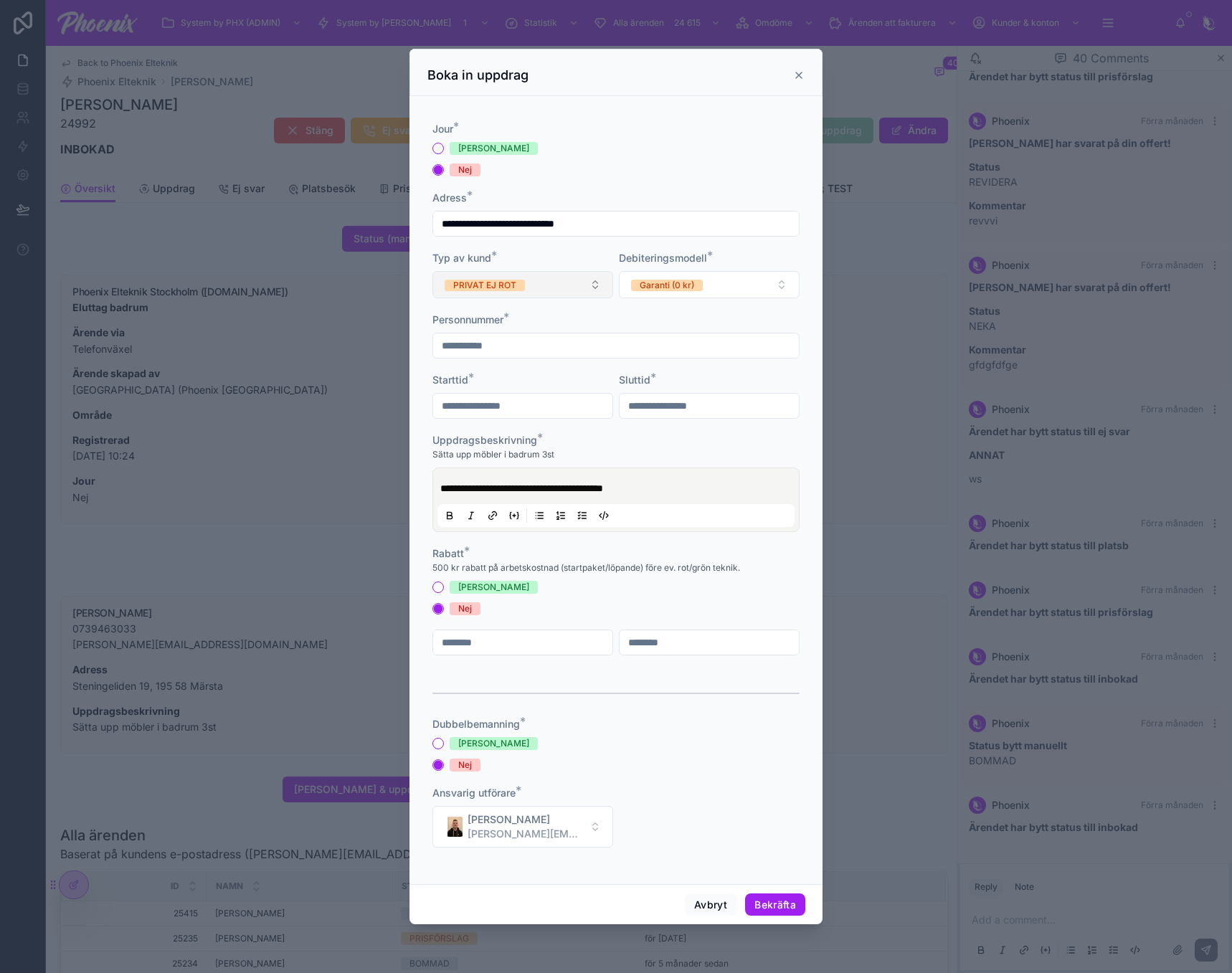
click at [572, 283] on button "PRIVAT EJ ROT" at bounding box center [522, 285] width 181 height 27
click at [563, 341] on div "PRIVAT ROT" at bounding box center [520, 342] width 172 height 20
click at [753, 291] on button "Garanti (0 kr)" at bounding box center [709, 285] width 181 height 27
click at [718, 348] on div "Startpaket" at bounding box center [701, 342] width 172 height 20
click at [740, 284] on button "Startpaket" at bounding box center [709, 285] width 181 height 27
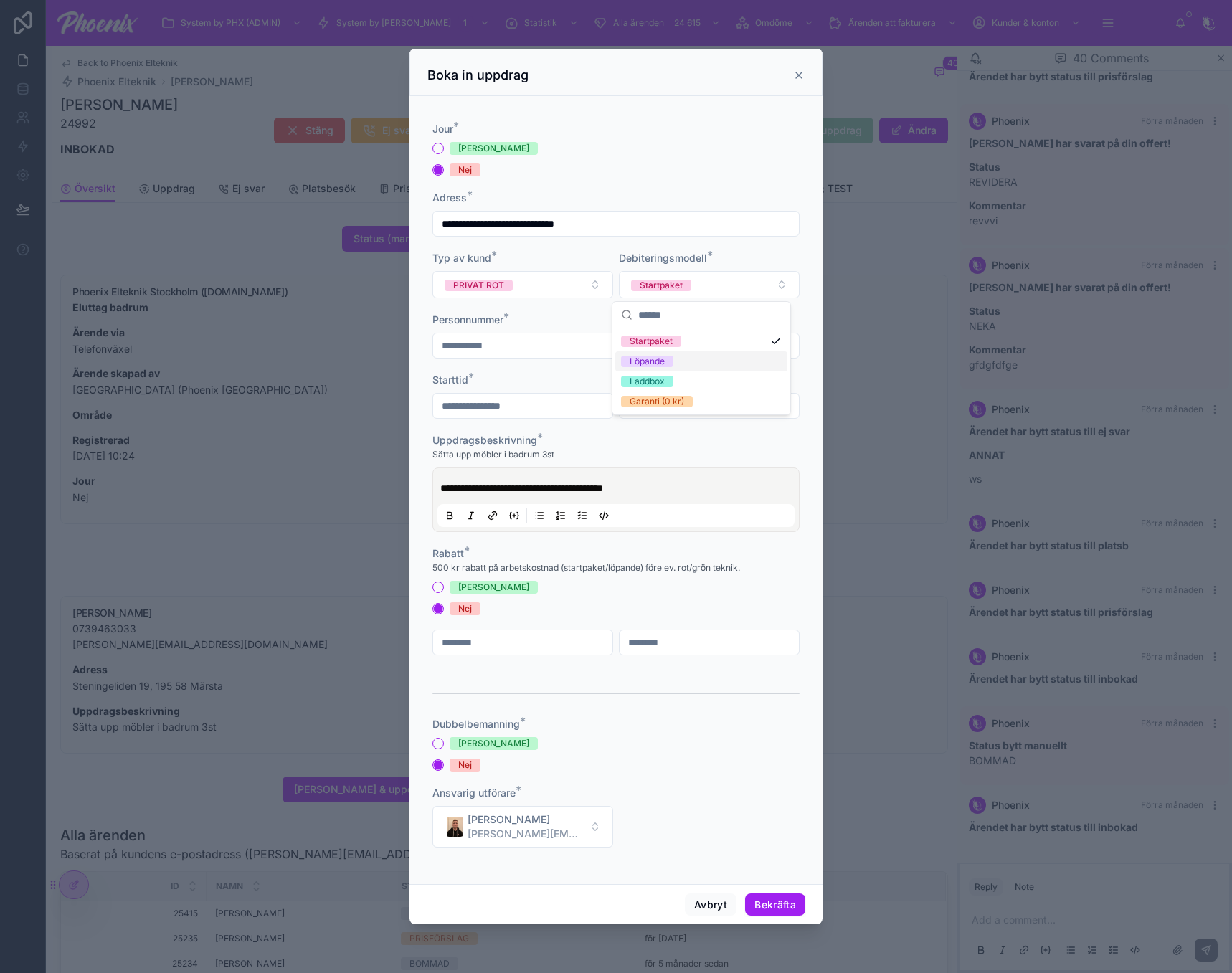
click at [719, 361] on div "Löpande" at bounding box center [701, 362] width 172 height 20
click at [704, 285] on button "Löpande" at bounding box center [709, 285] width 181 height 27
click at [699, 379] on div "Laddbox" at bounding box center [701, 382] width 172 height 20
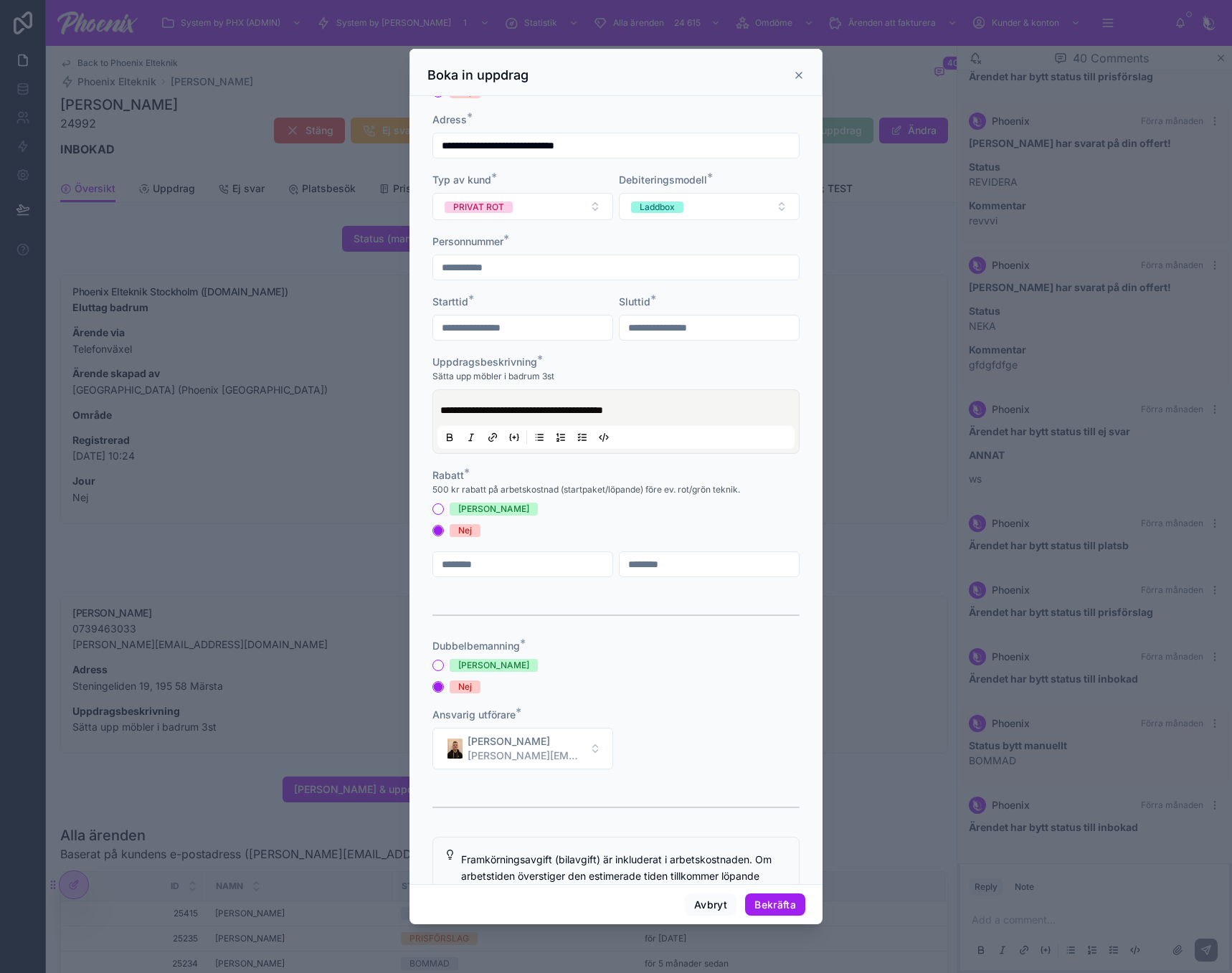
scroll to position [72, 0]
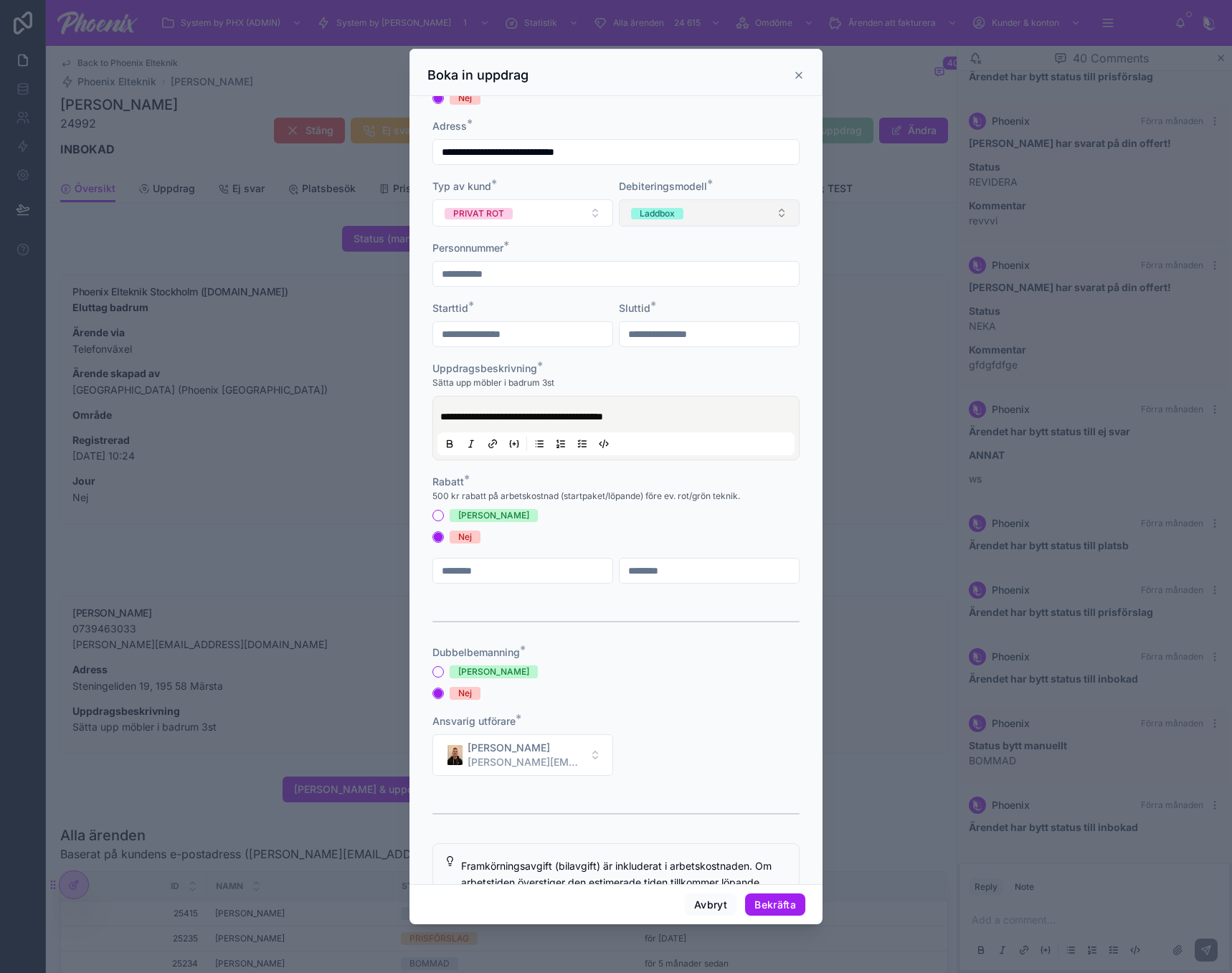
click at [713, 206] on button "Laddbox" at bounding box center [709, 213] width 181 height 27
click at [709, 326] on div "Garanti (0 kr)" at bounding box center [701, 330] width 172 height 20
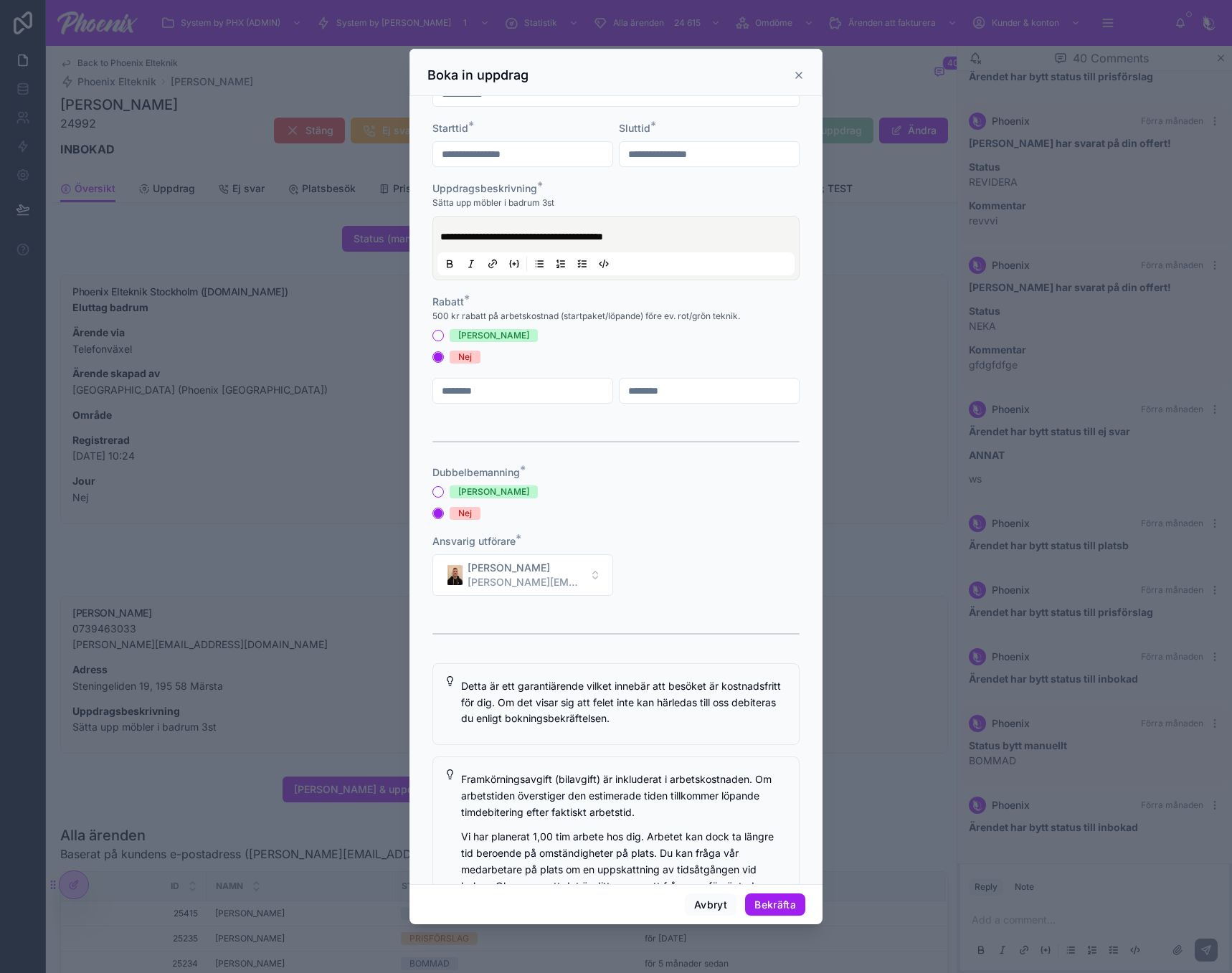
scroll to position [0, 0]
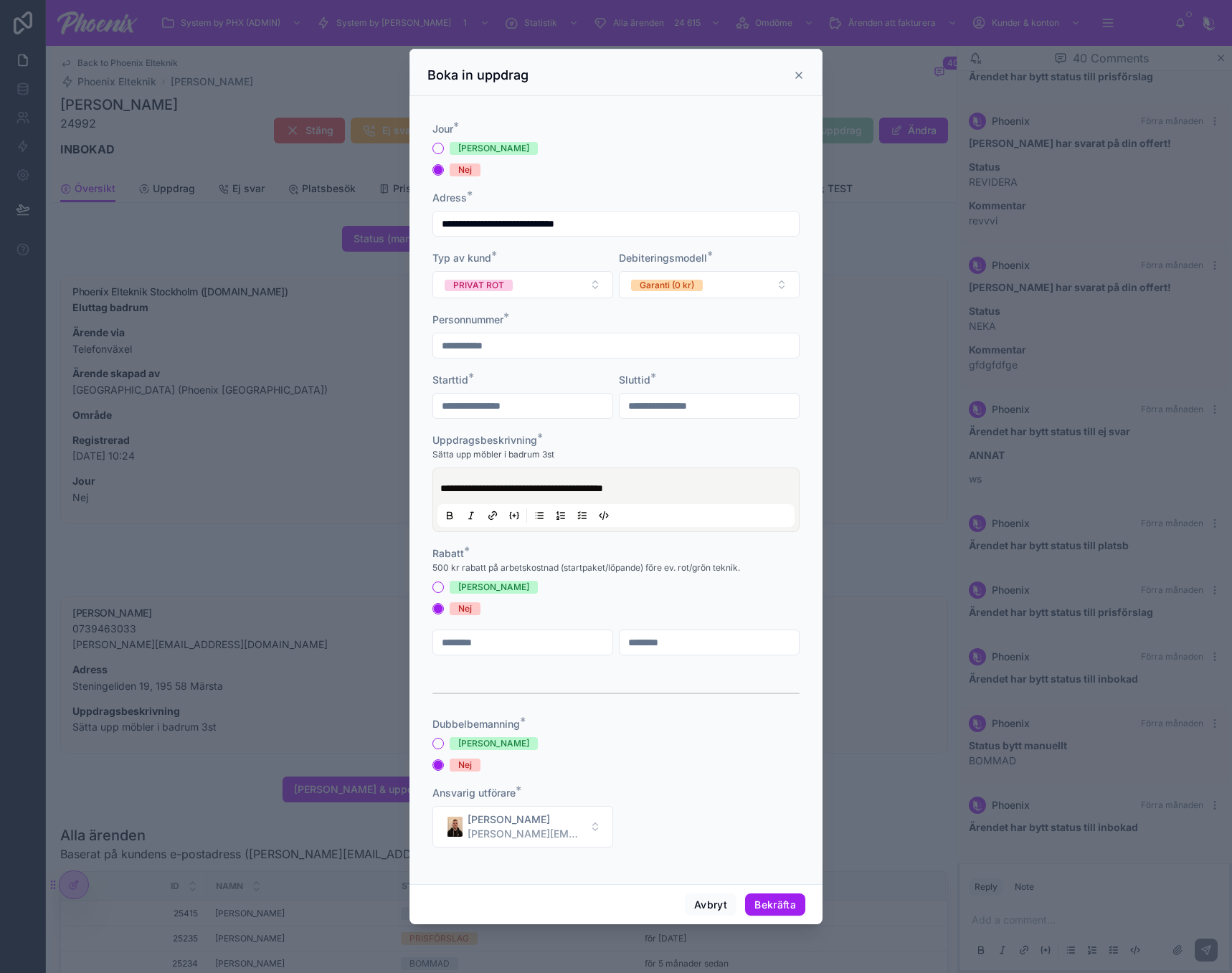
click at [563, 289] on button "PRIVAT ROT" at bounding box center [522, 285] width 181 height 27
click at [540, 361] on div "PRIVAT EJ ROT" at bounding box center [520, 362] width 172 height 20
click at [560, 283] on button "PRIVAT EJ ROT" at bounding box center [522, 285] width 181 height 27
click at [556, 379] on div "GRÖN TEKNIK" at bounding box center [520, 382] width 172 height 20
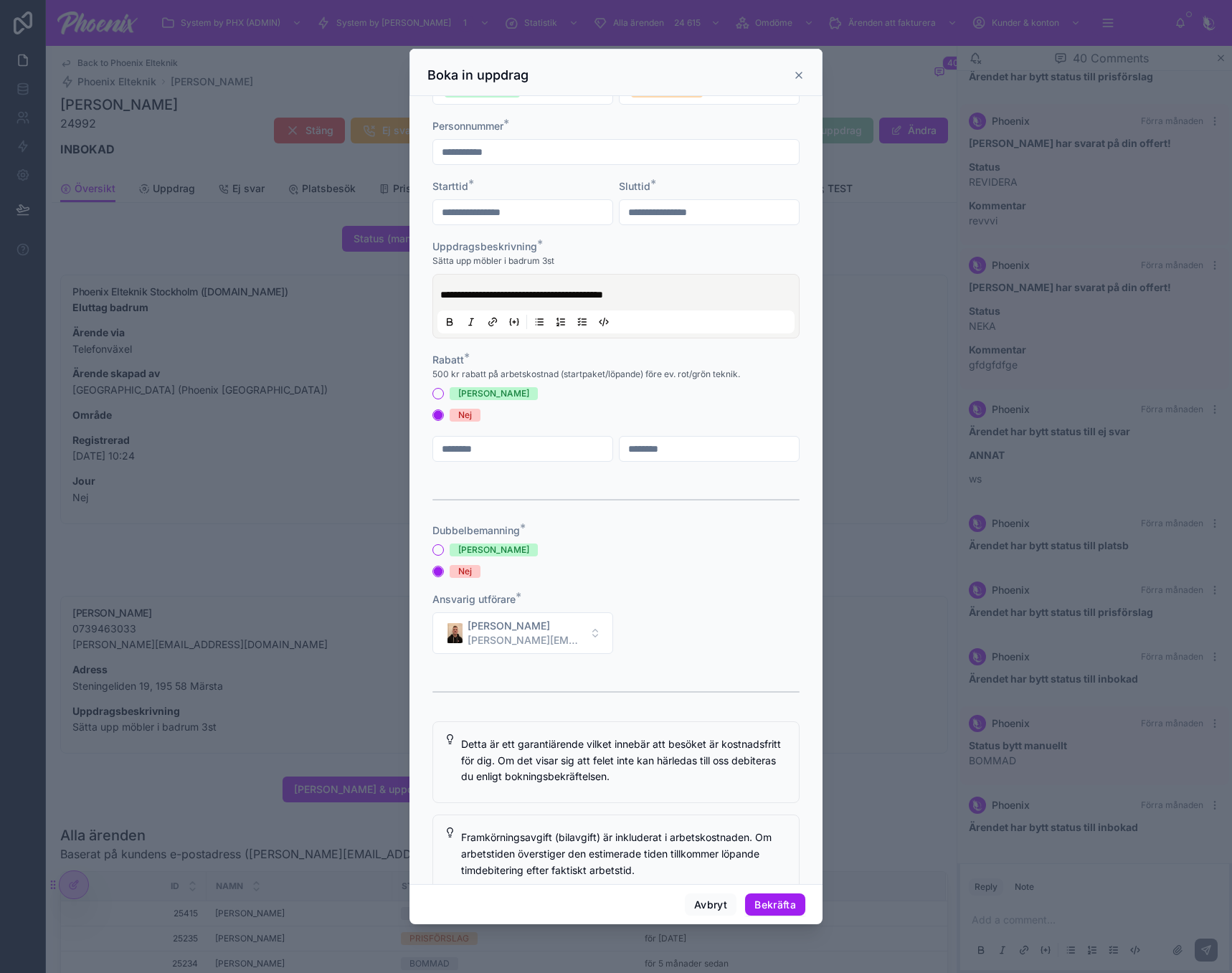
scroll to position [72, 0]
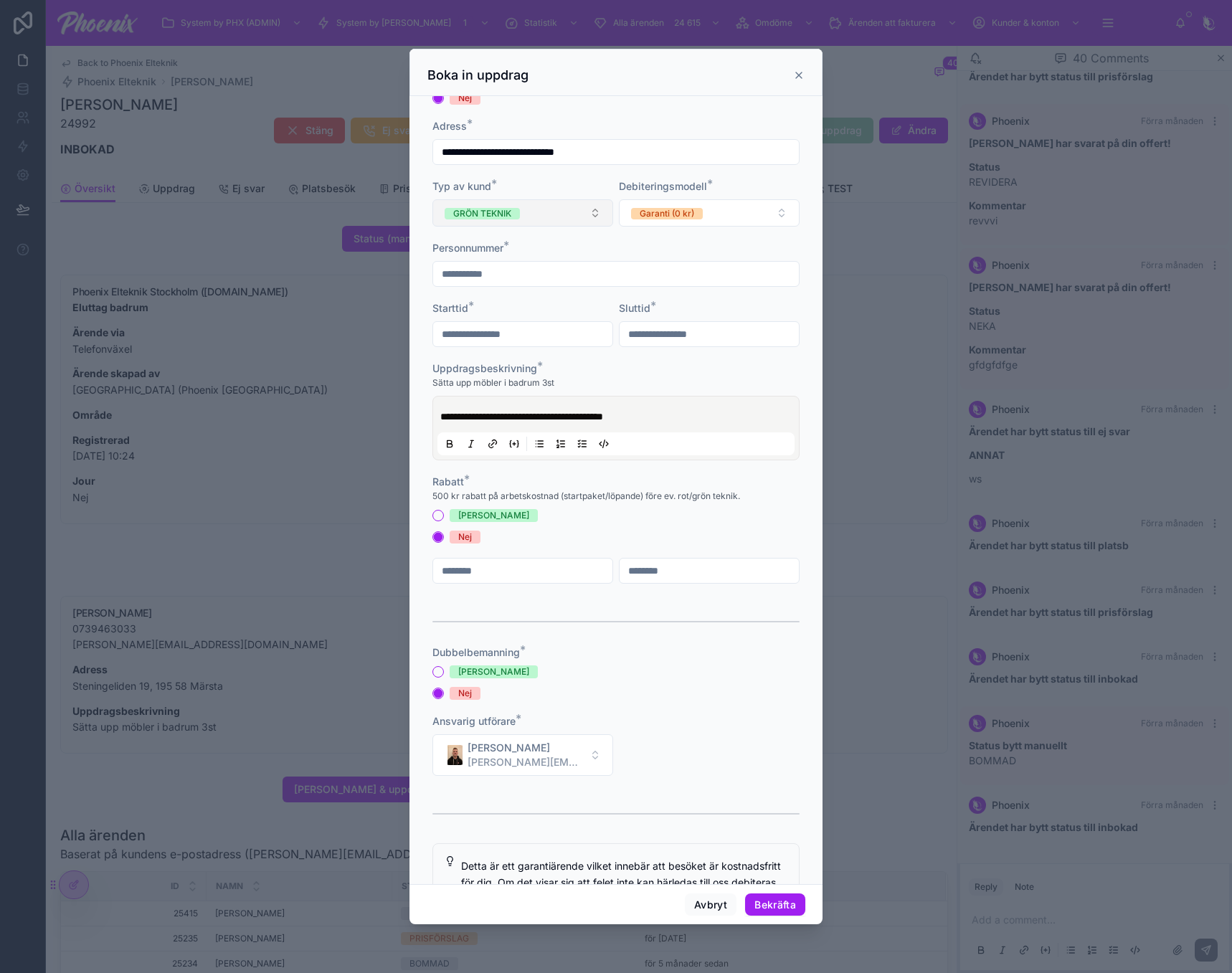
click at [532, 218] on button "GRÖN TEKNIK" at bounding box center [522, 213] width 181 height 27
click at [535, 332] on div "FÖRETAG" at bounding box center [520, 330] width 172 height 20
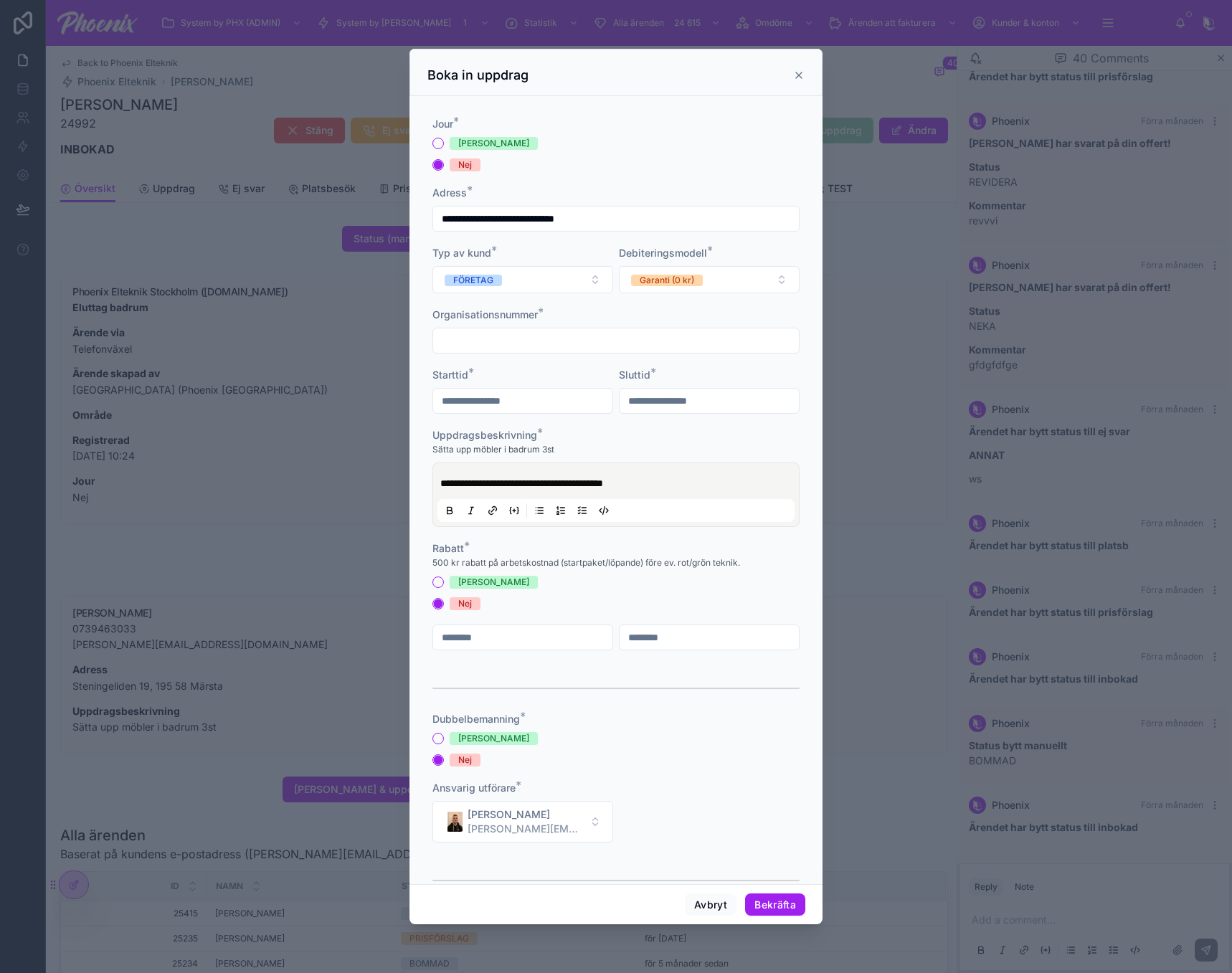
scroll to position [0, 0]
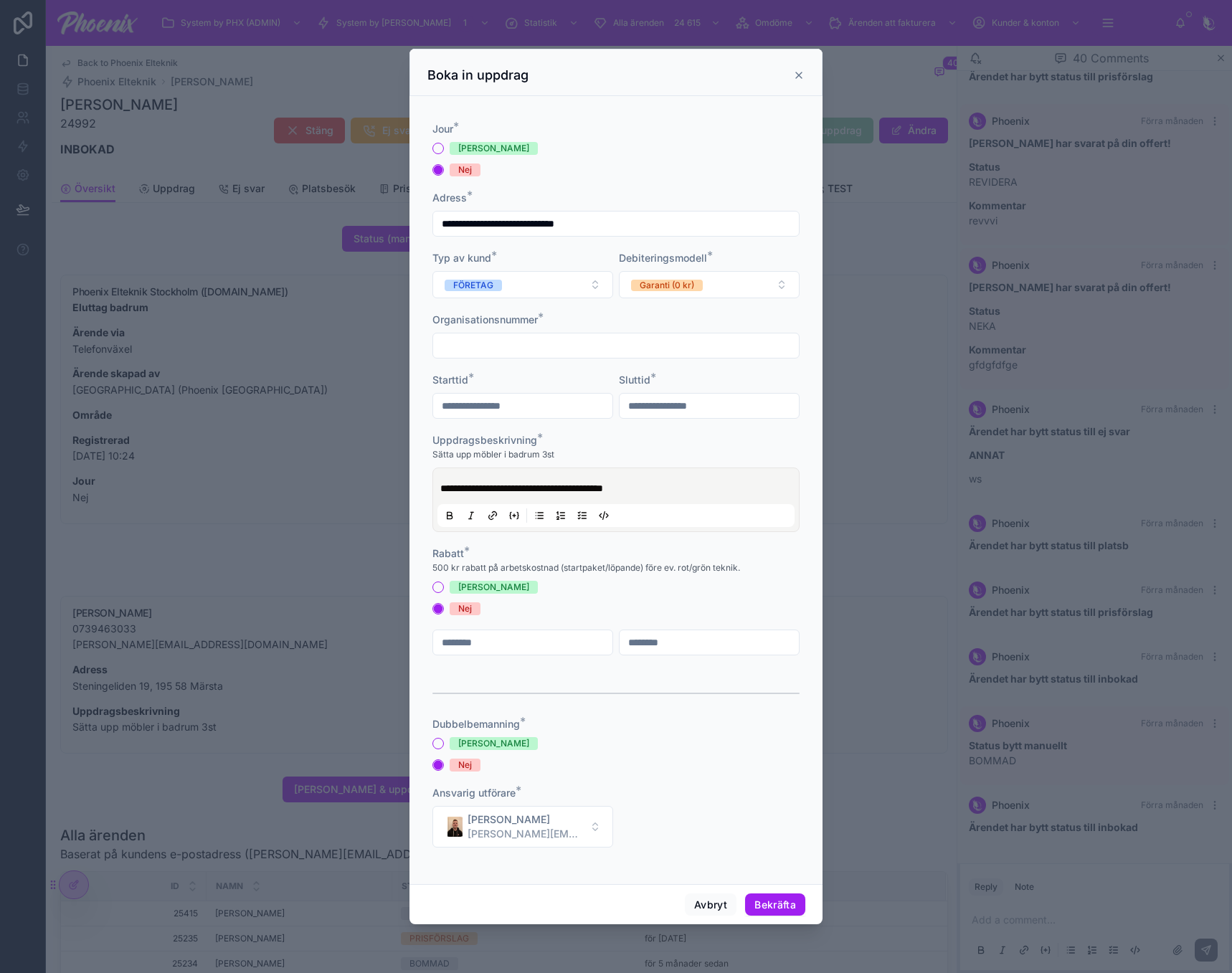
click at [469, 139] on div "Jour * Ja Nej" at bounding box center [616, 149] width 367 height 55
click at [468, 147] on div "[PERSON_NAME]" at bounding box center [494, 148] width 71 height 13
click at [444, 147] on button "[PERSON_NAME]" at bounding box center [437, 148] width 12 height 12
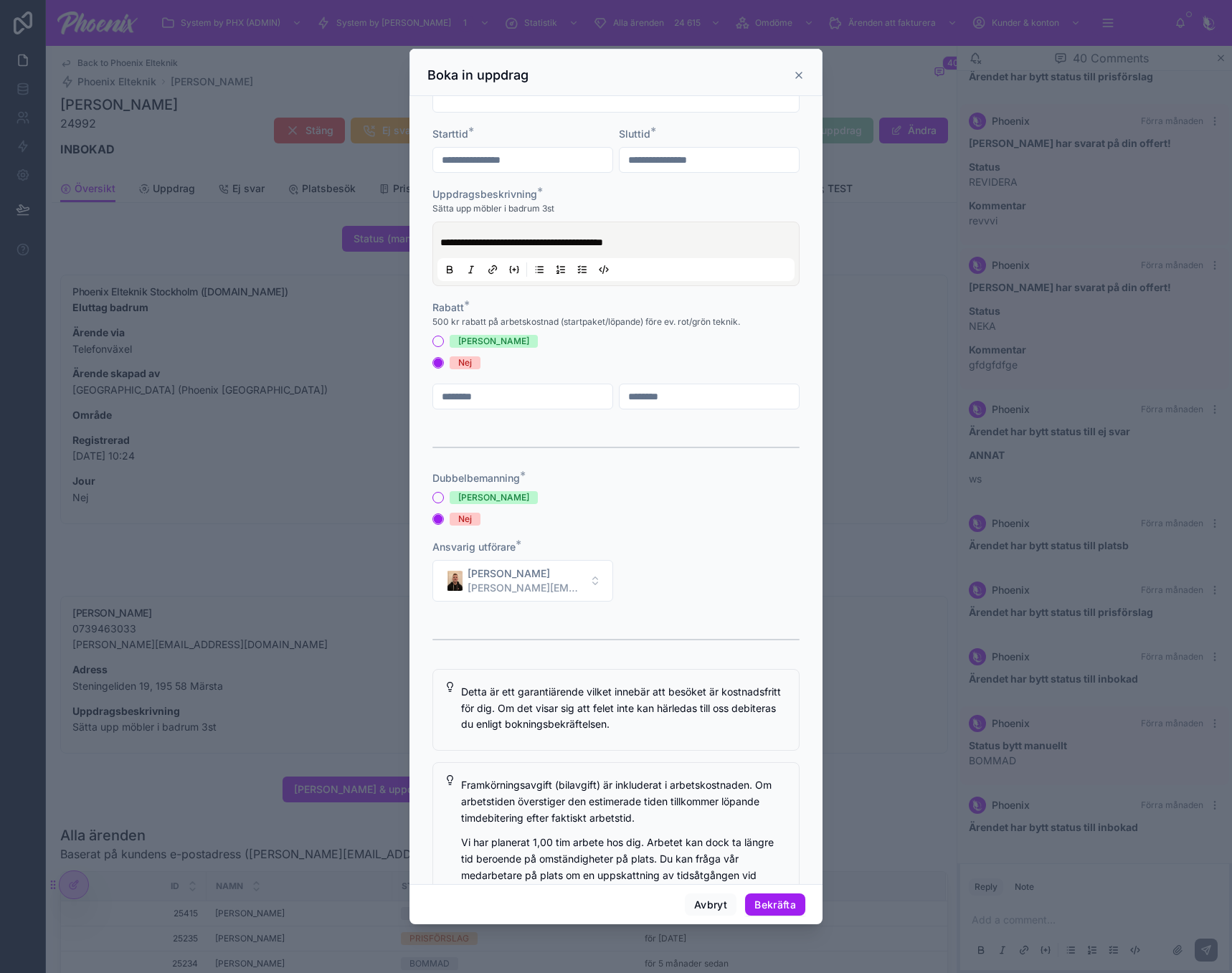
scroll to position [216, 0]
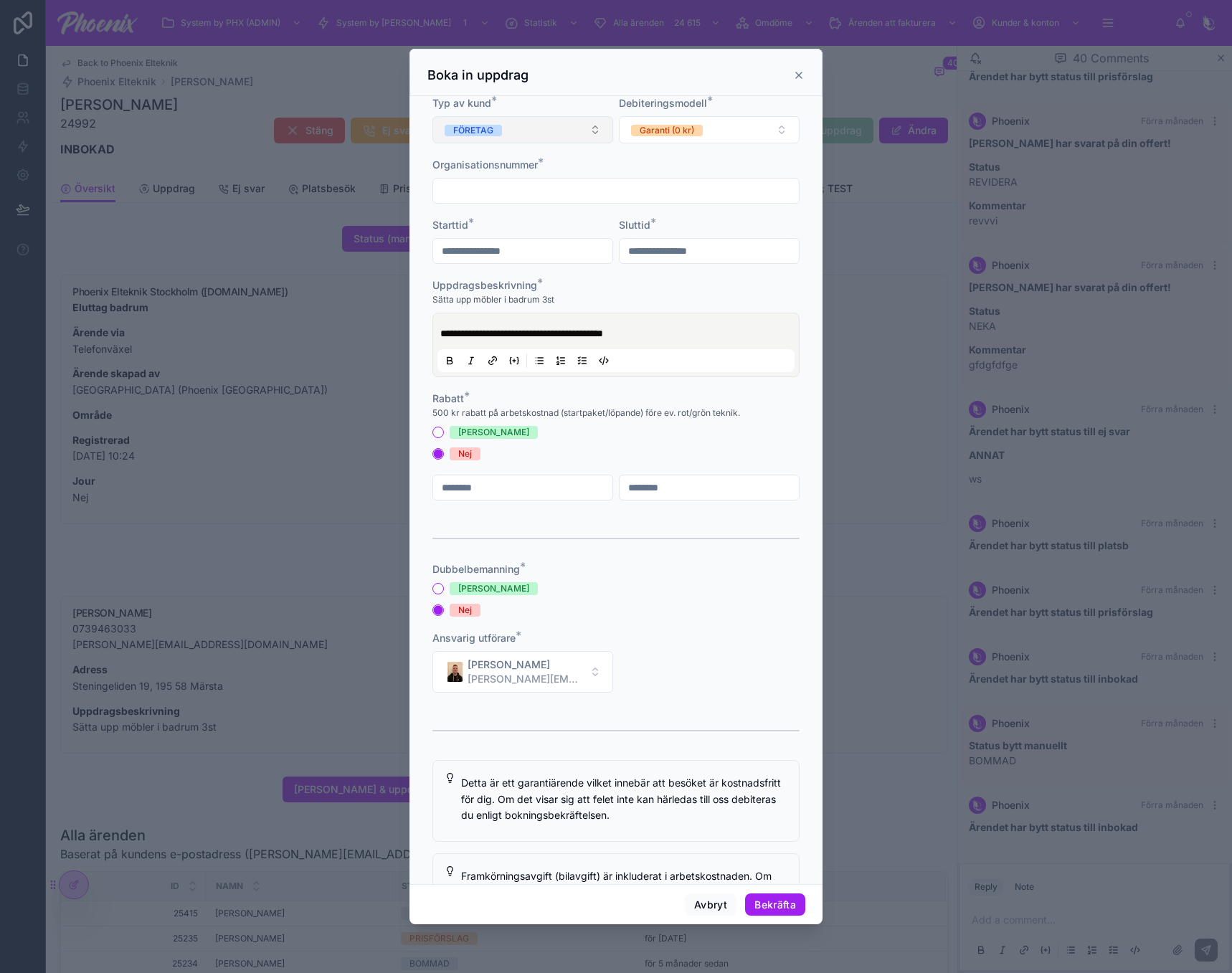
drag, startPoint x: 525, startPoint y: 128, endPoint x: 526, endPoint y: 139, distance: 11.0
click at [525, 129] on button "FÖRETAG" at bounding box center [522, 130] width 181 height 27
click at [532, 228] on div "GRÖN TEKNIK" at bounding box center [520, 227] width 172 height 20
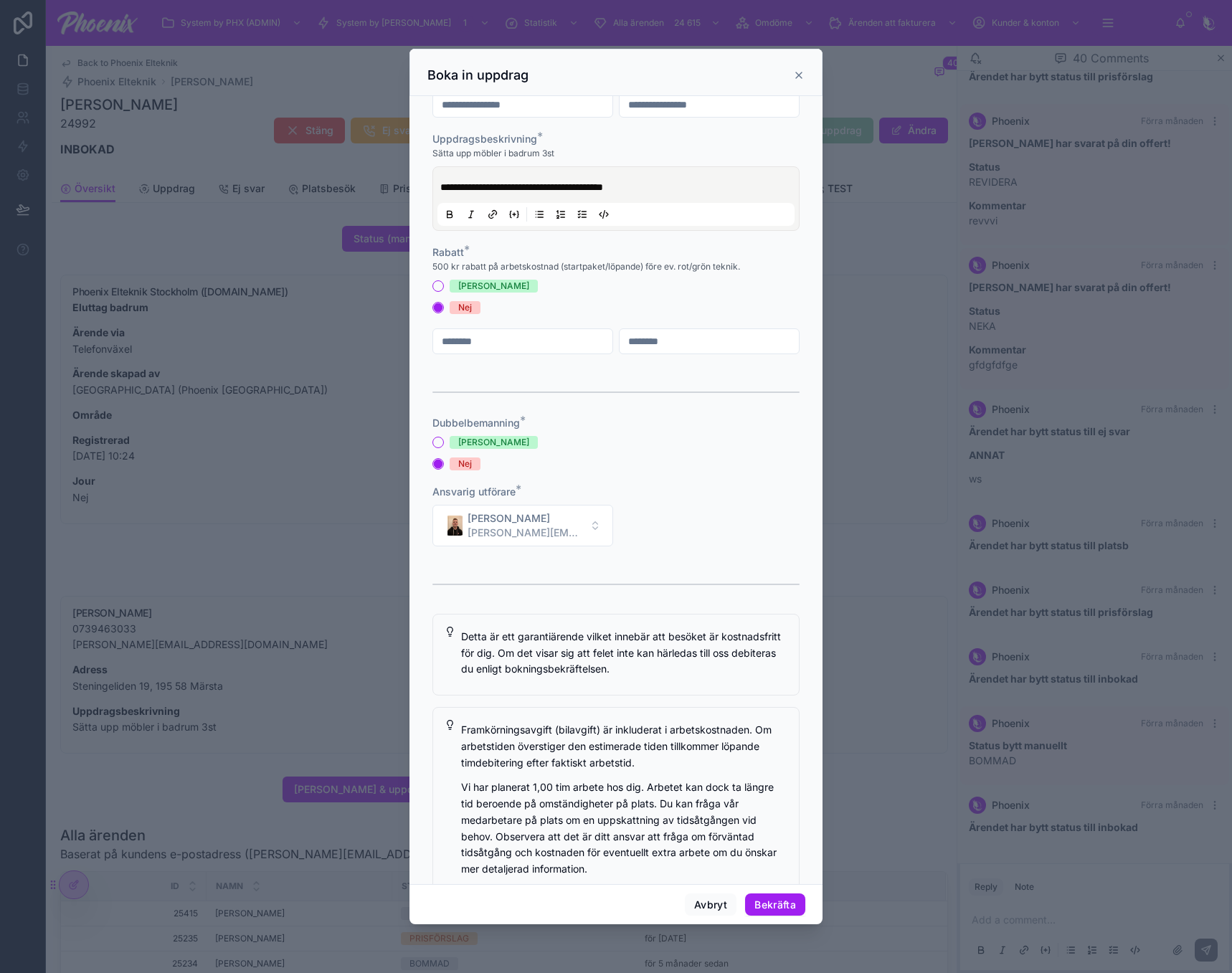
scroll to position [143, 0]
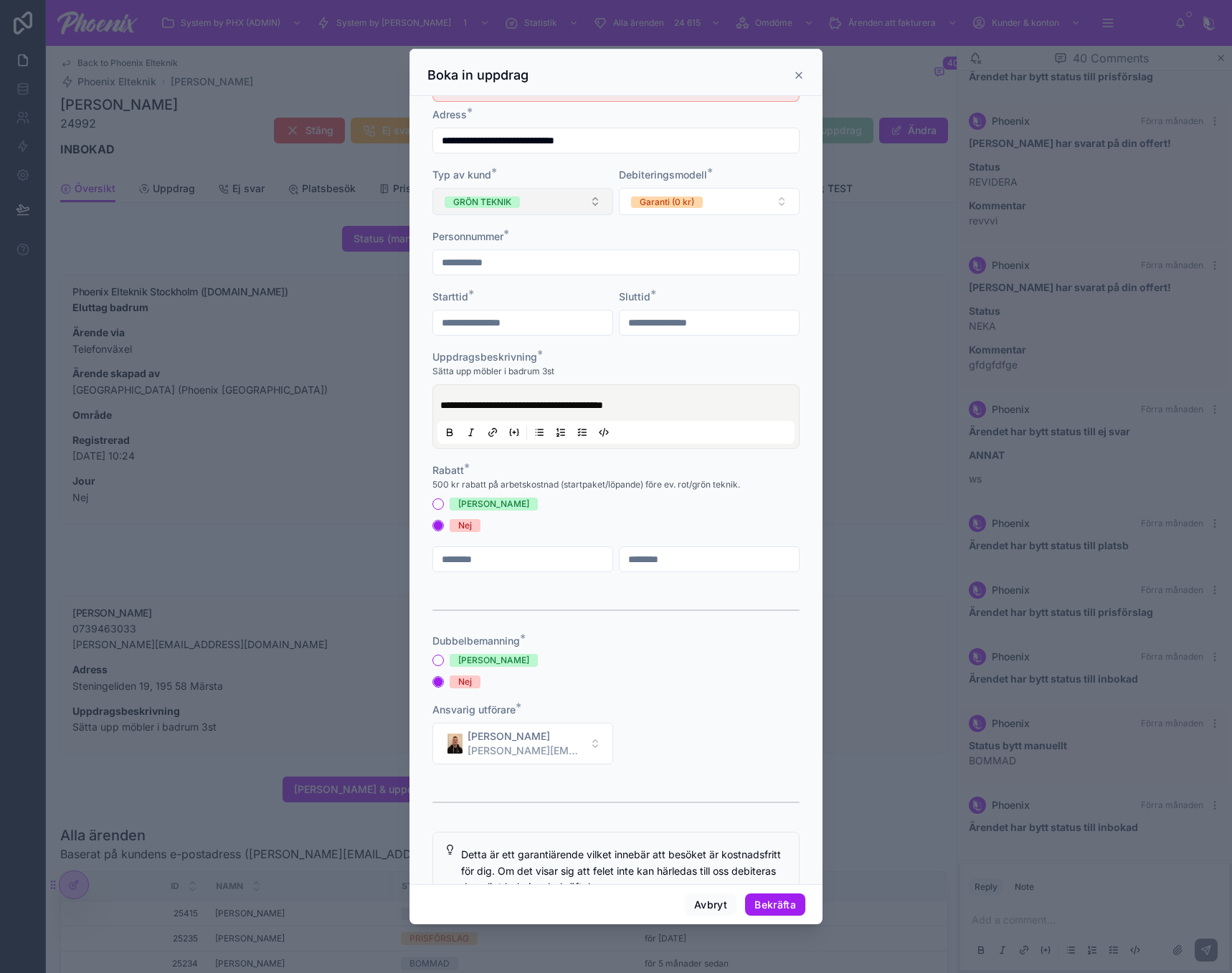
click at [535, 202] on button "GRÖN TEKNIK" at bounding box center [522, 202] width 181 height 27
click at [532, 275] on div "PRIVAT EJ ROT" at bounding box center [520, 279] width 172 height 20
click at [522, 202] on span "PRIVAT EJ ROT" at bounding box center [485, 202] width 80 height 12
click at [518, 255] on div "PRIVAT ROT" at bounding box center [520, 259] width 172 height 20
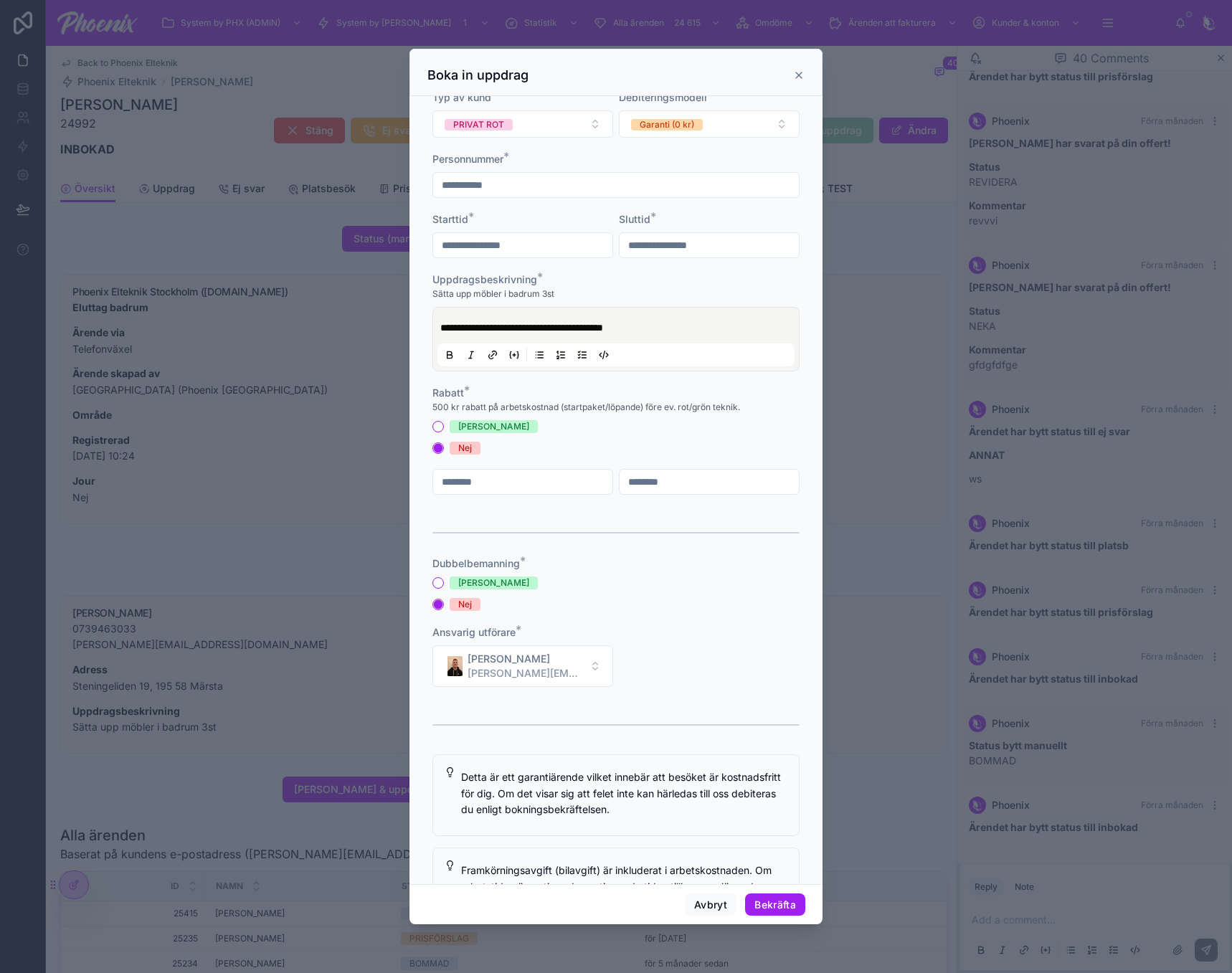
scroll to position [0, 0]
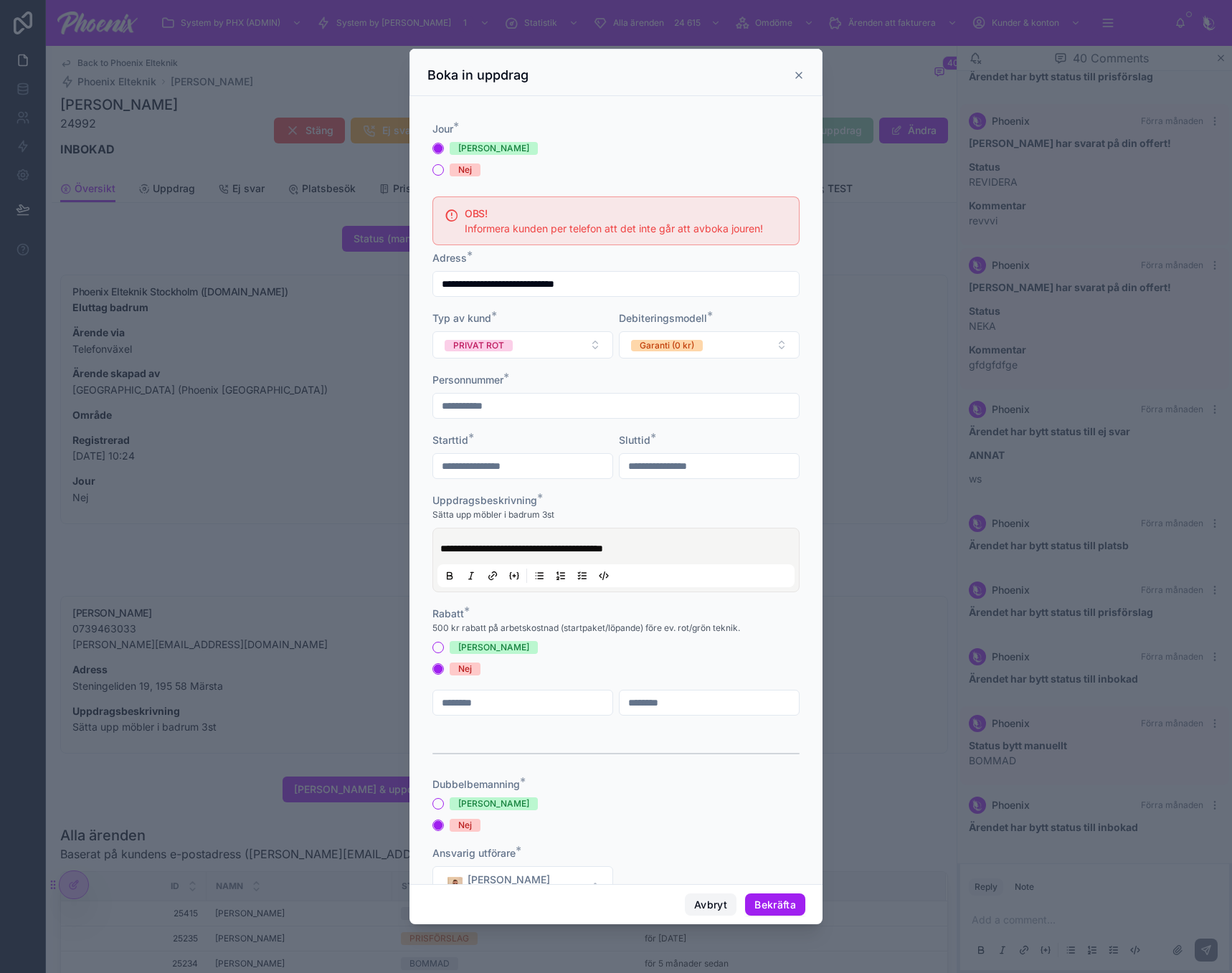
drag, startPoint x: 717, startPoint y: 903, endPoint x: 624, endPoint y: 764, distance: 167.2
click at [717, 899] on button "Avbryt" at bounding box center [711, 904] width 52 height 23
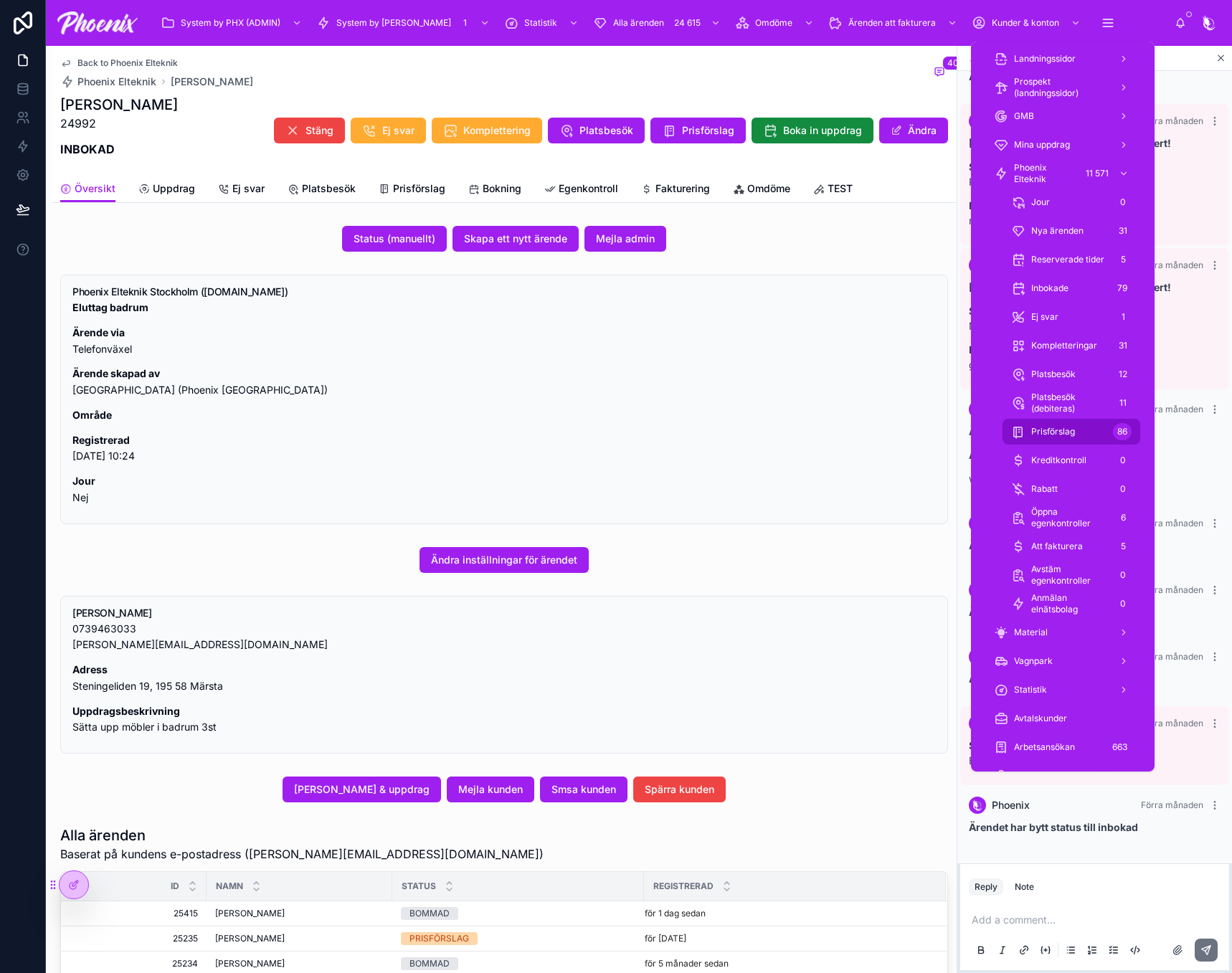
click at [1104, 444] on link "Prisförslag 86" at bounding box center [1070, 431] width 138 height 26
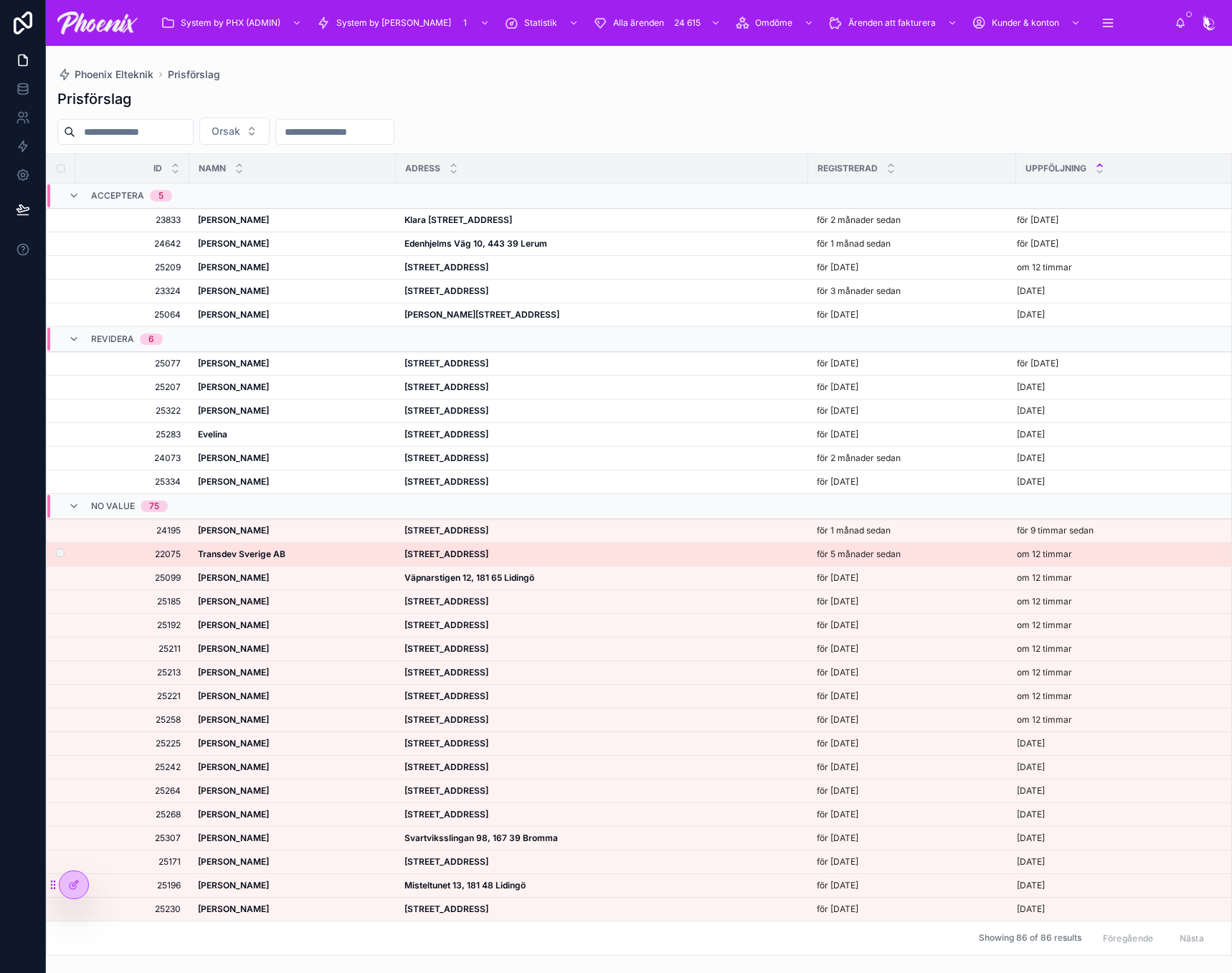
click at [489, 558] on strong "[STREET_ADDRESS]" at bounding box center [447, 555] width 84 height 11
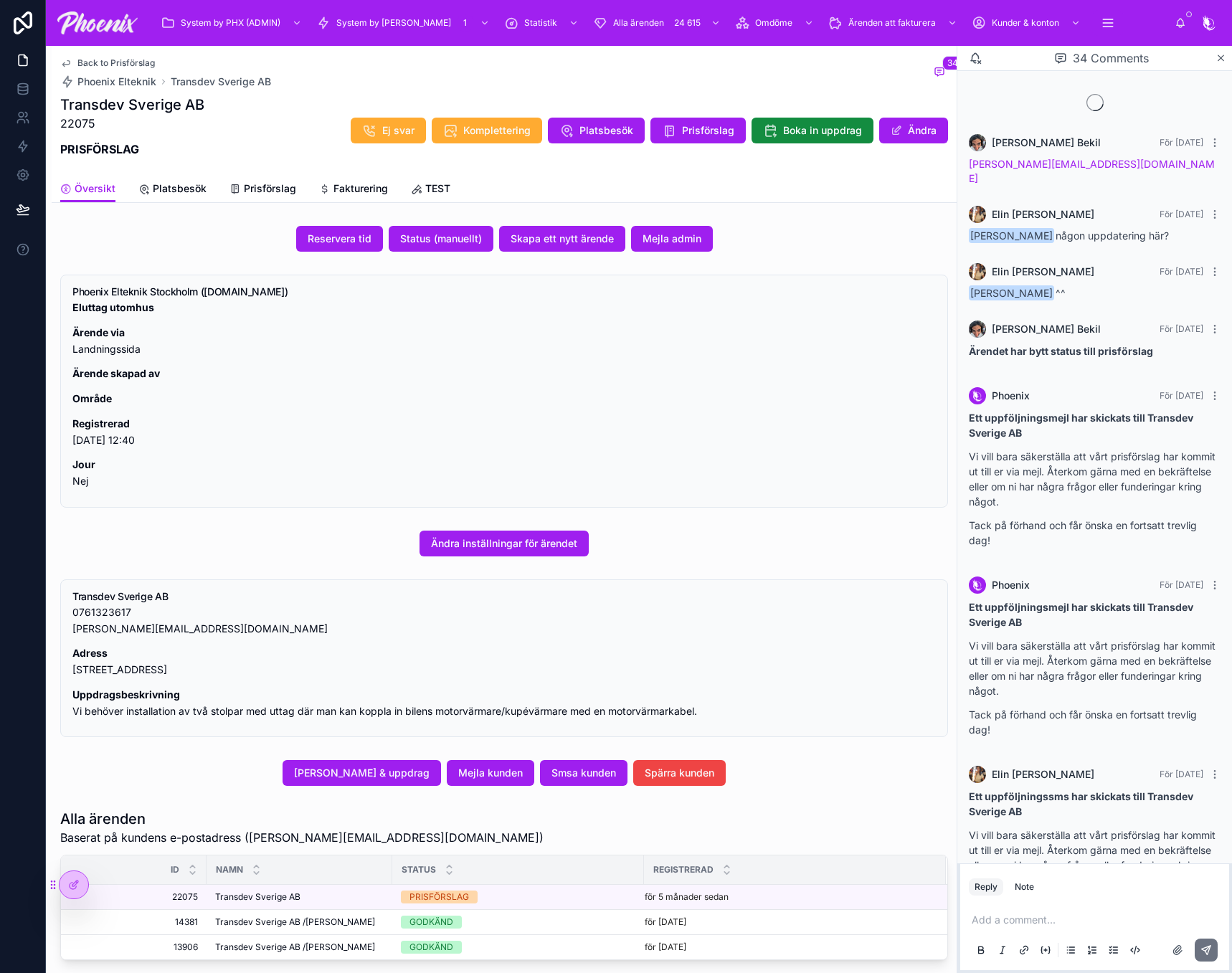
scroll to position [2175, 0]
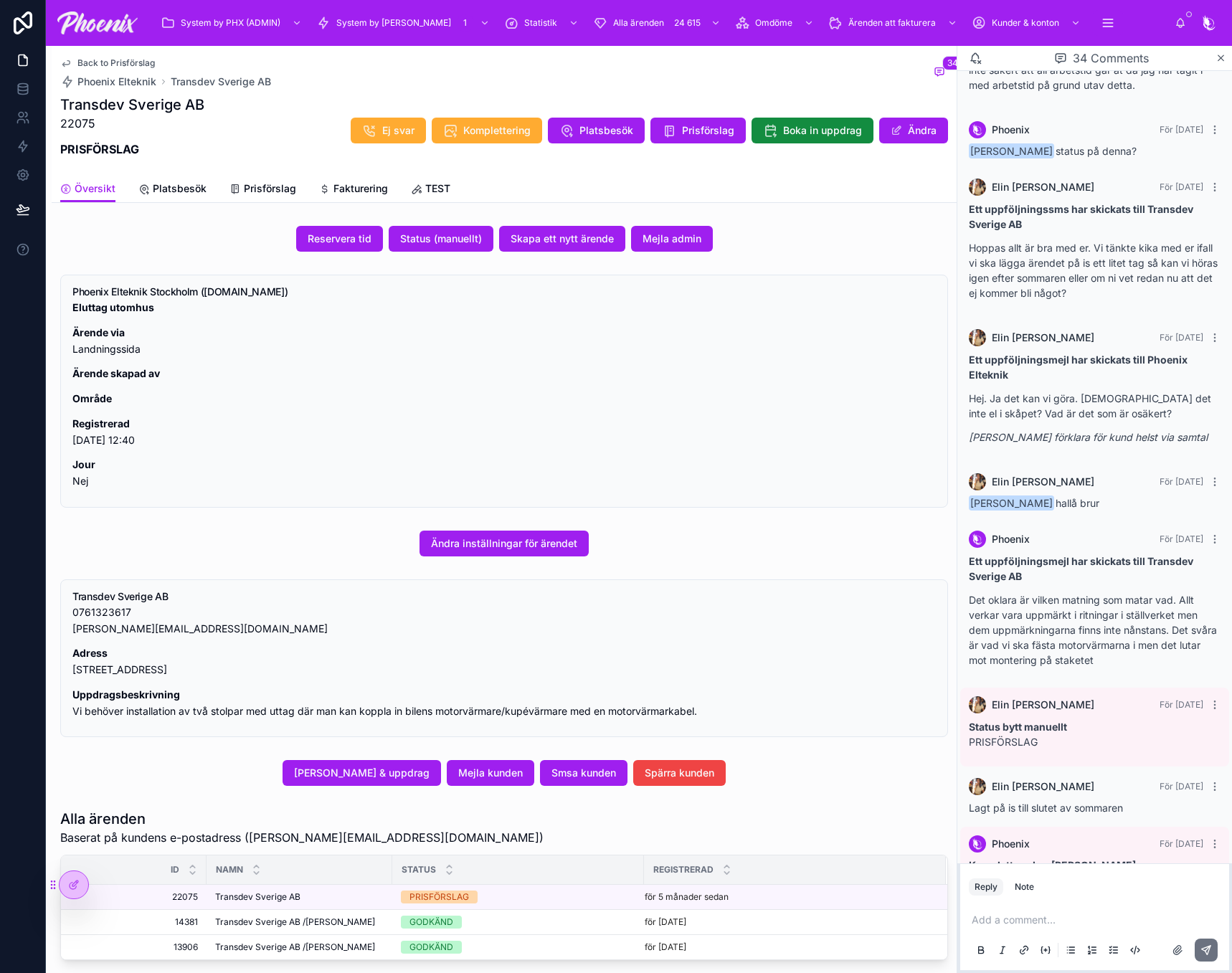
drag, startPoint x: 596, startPoint y: 469, endPoint x: 553, endPoint y: 475, distance: 43.4
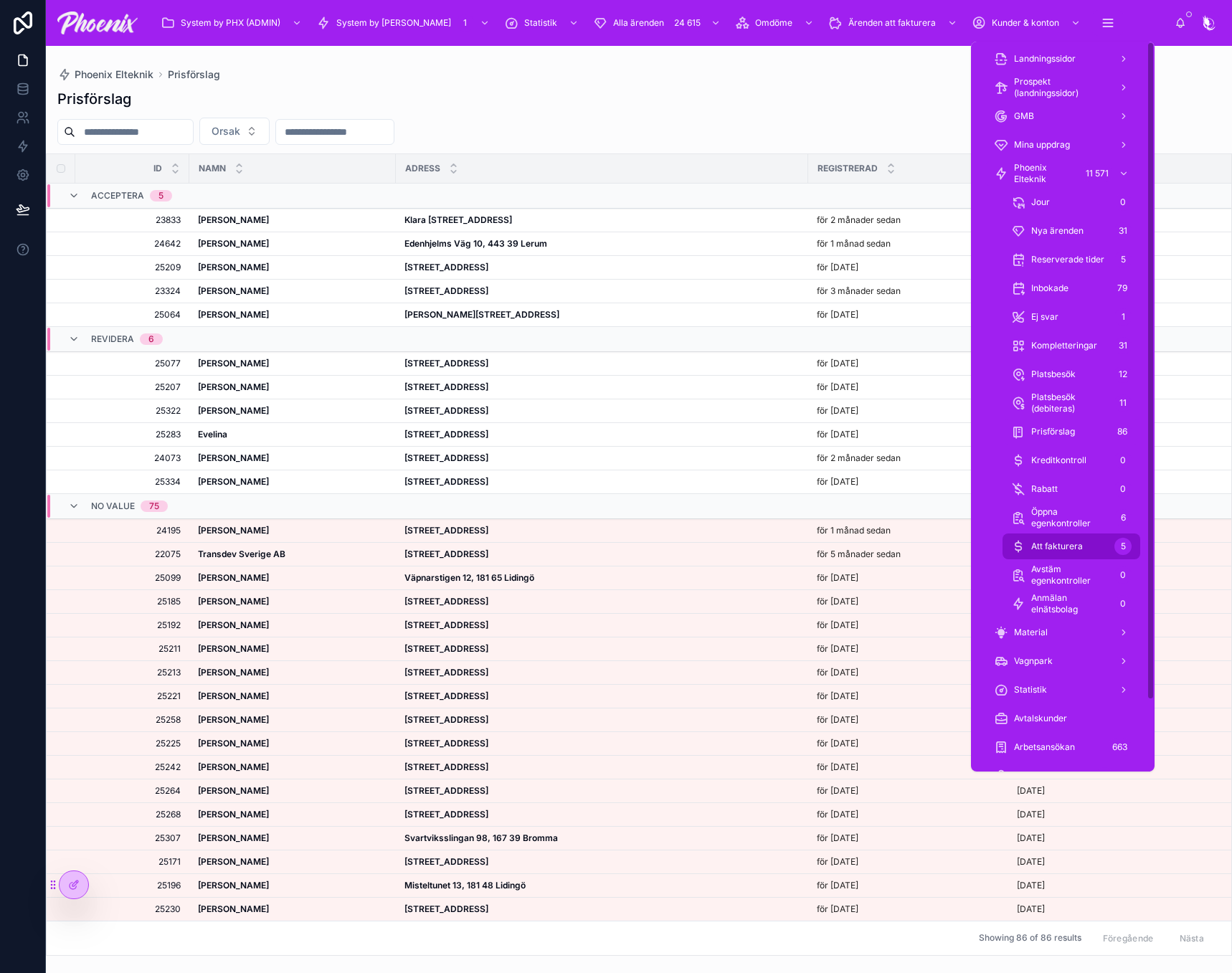
click at [1076, 539] on div "Att fakturera 5" at bounding box center [1071, 546] width 121 height 23
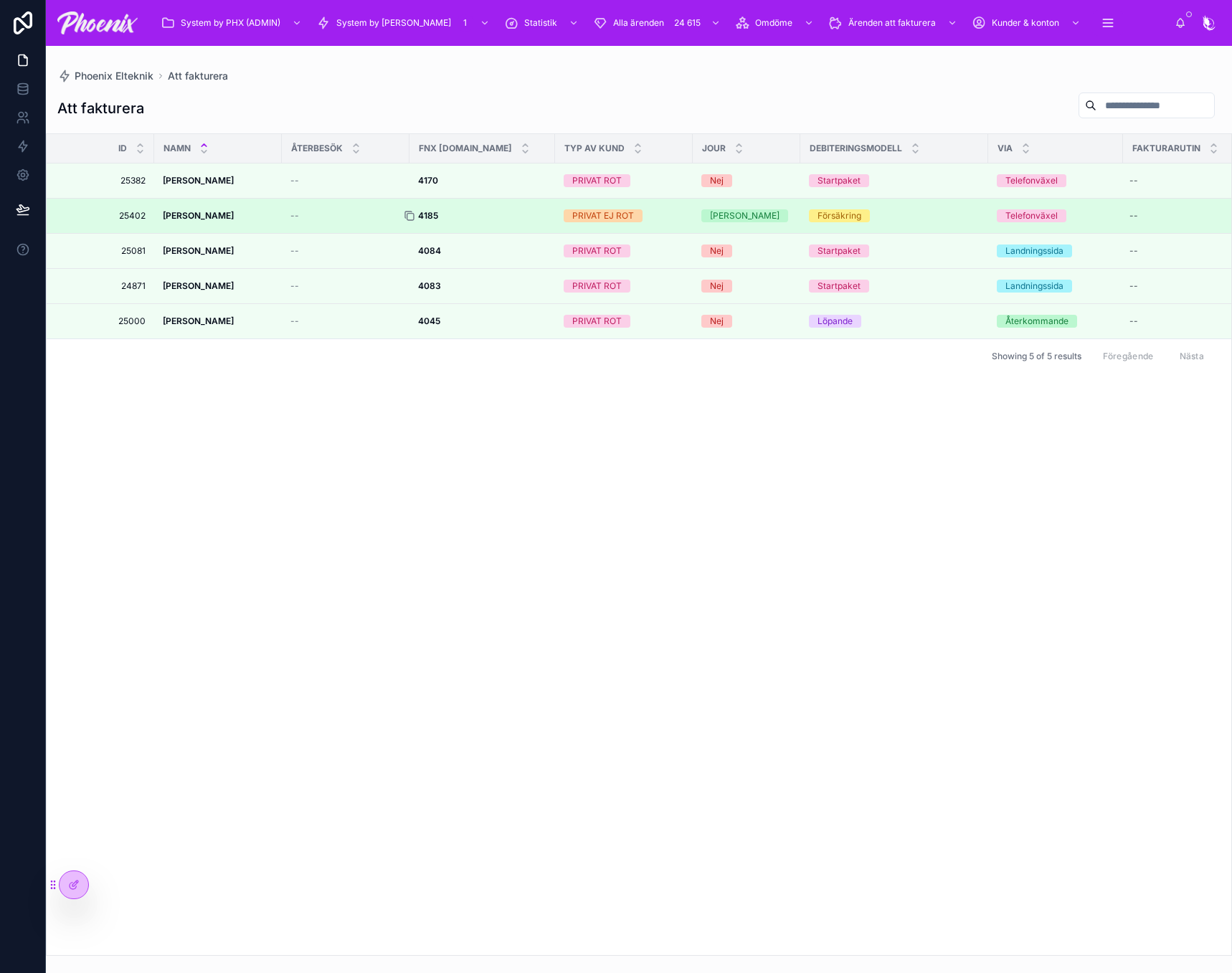
click at [408, 210] on icon at bounding box center [409, 216] width 12 height 12
click at [595, 226] on td "PRIVAT EJ ROT" at bounding box center [624, 216] width 138 height 35
click at [596, 223] on td "PRIVAT EJ ROT" at bounding box center [624, 216] width 138 height 35
click at [600, 212] on div "PRIVAT EJ ROT" at bounding box center [603, 216] width 62 height 13
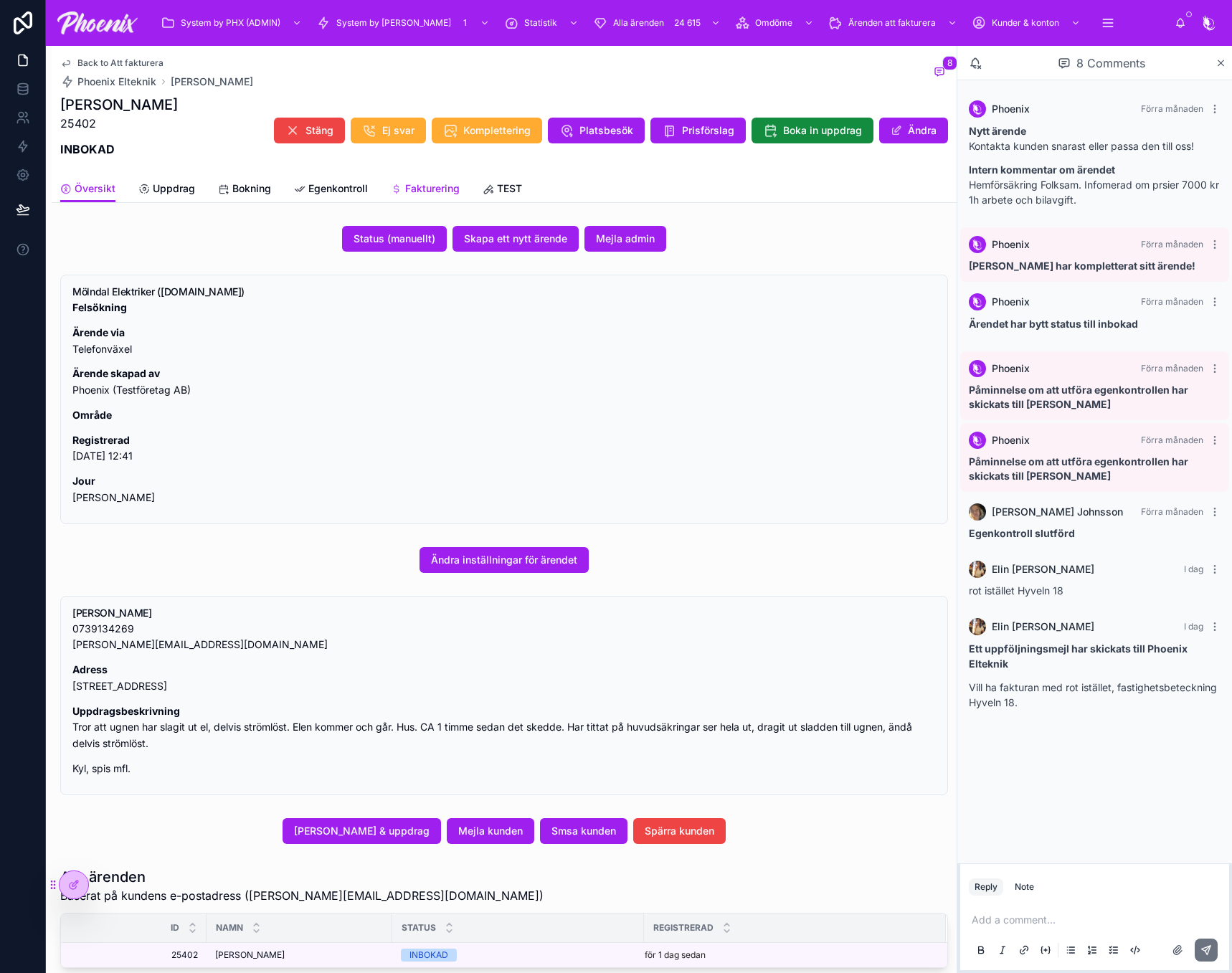
click at [447, 185] on span "Fakturering" at bounding box center [433, 189] width 55 height 15
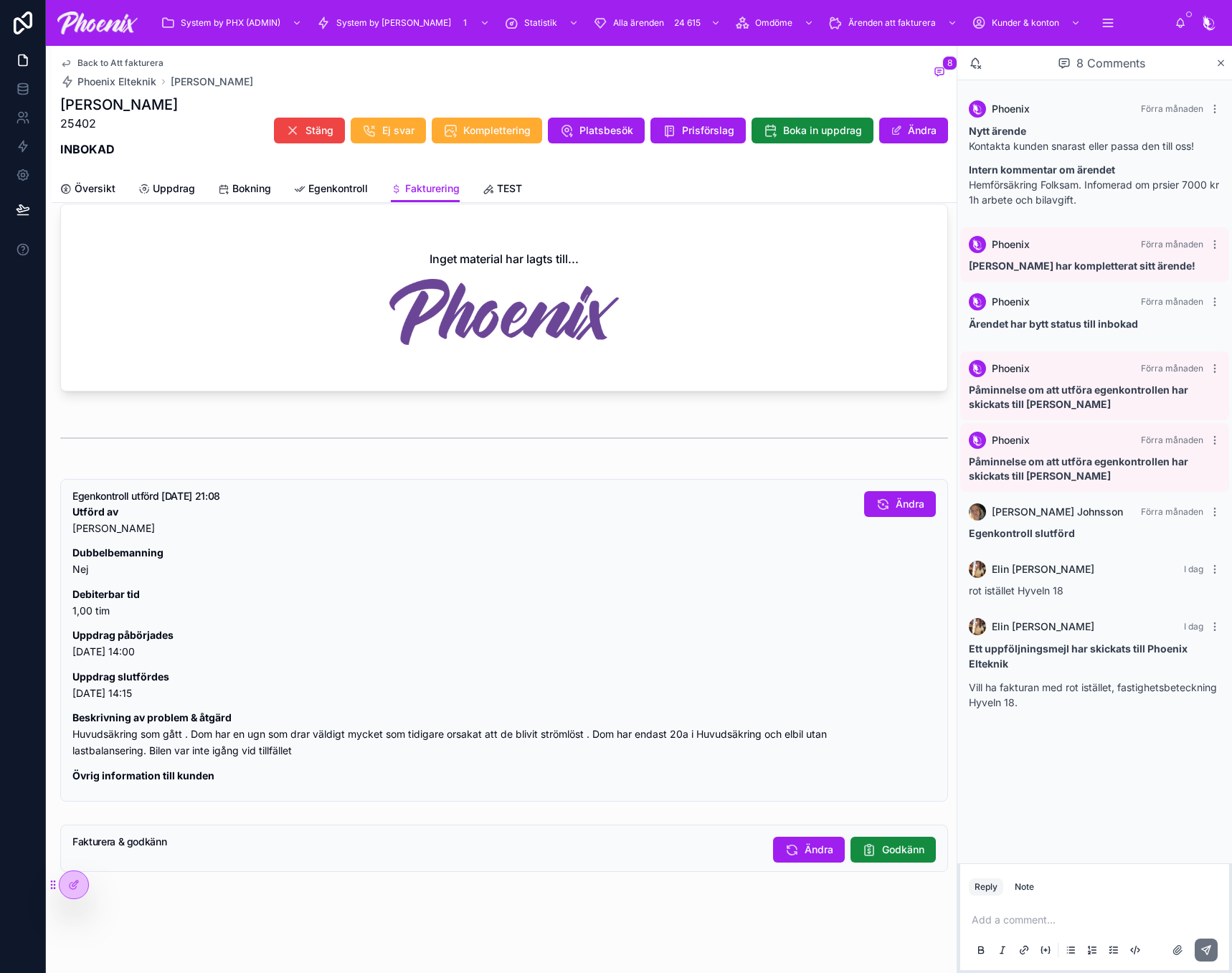
scroll to position [578, 0]
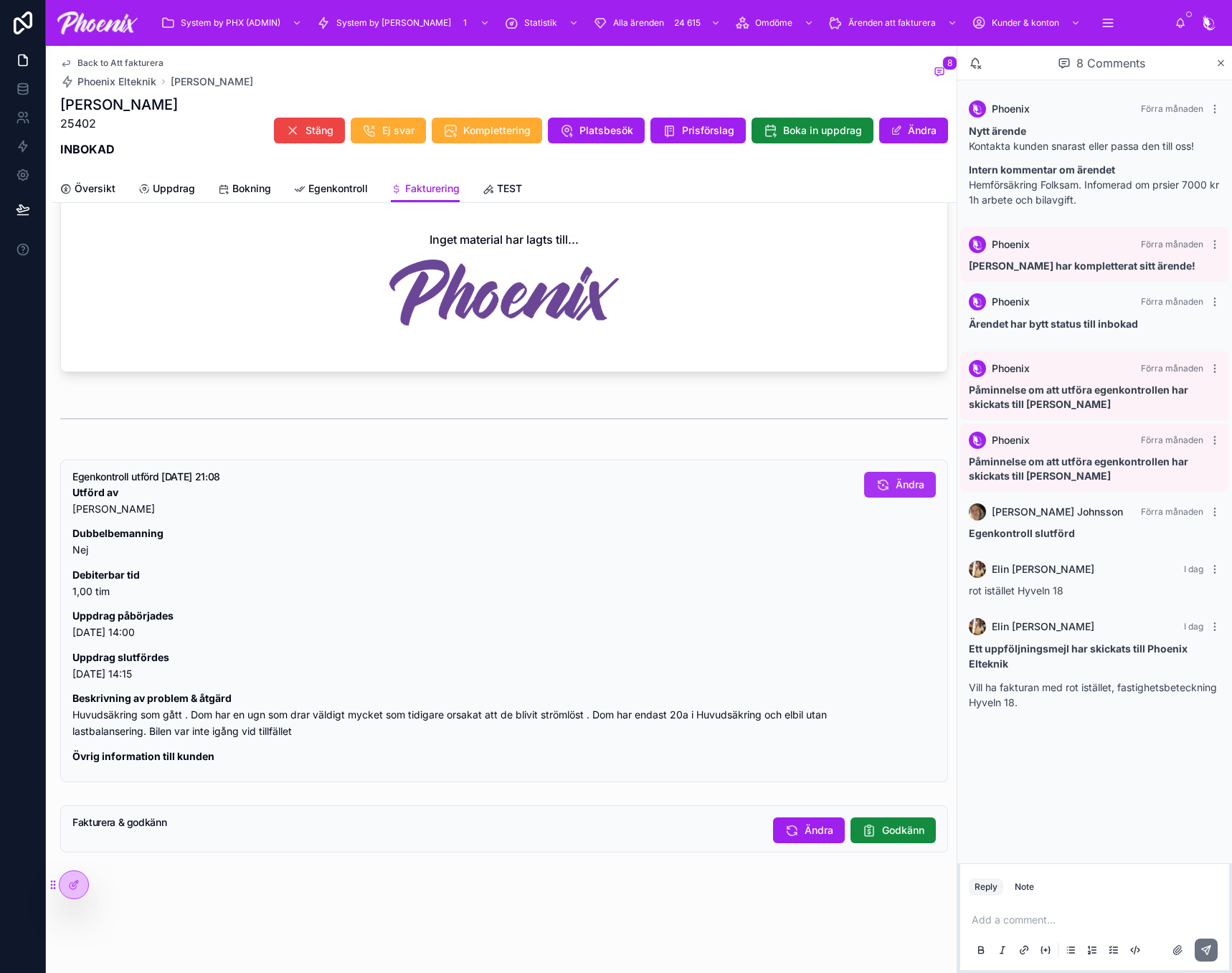
click at [921, 475] on button "Ändra" at bounding box center [900, 485] width 72 height 26
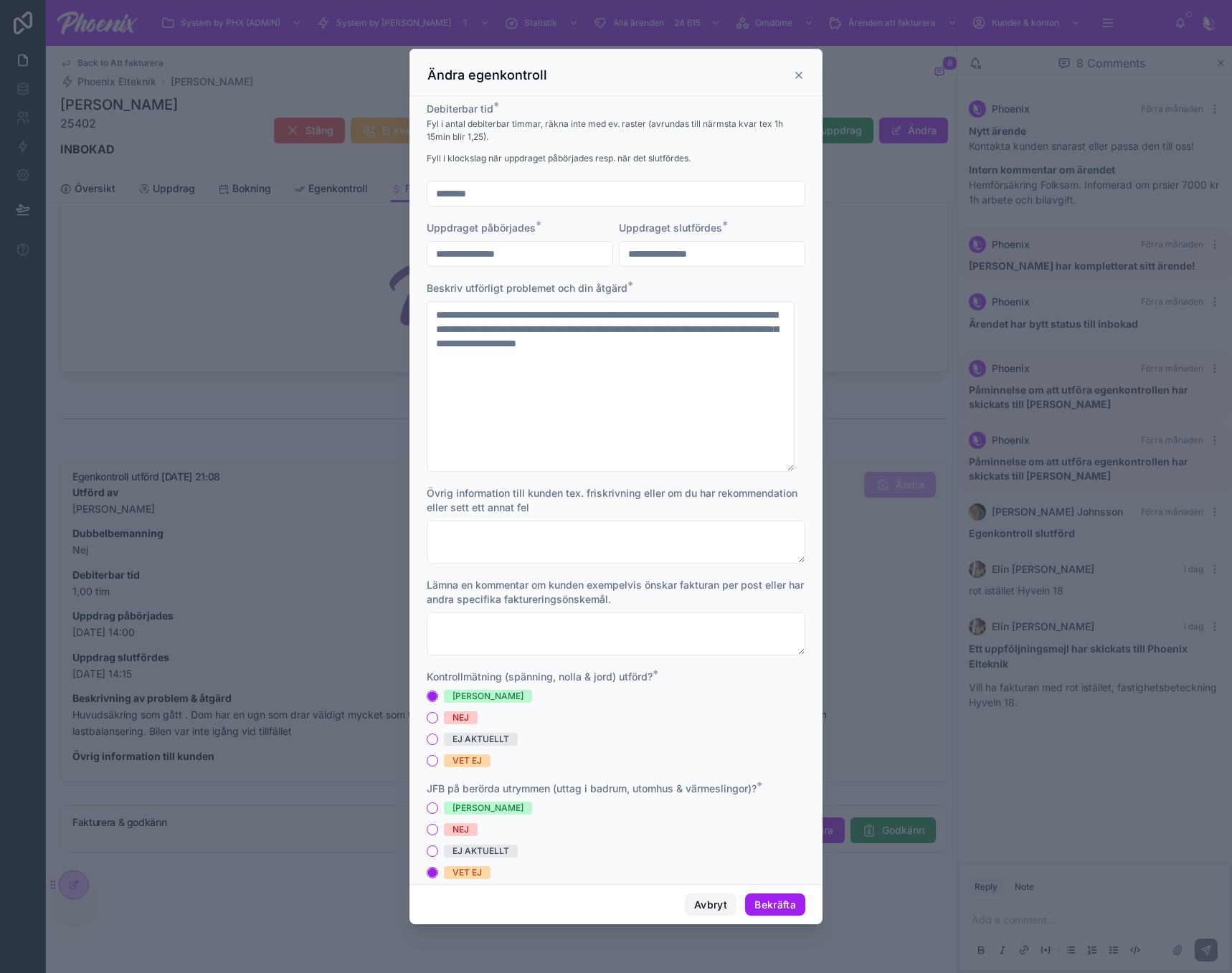
click at [717, 913] on button "Avbryt" at bounding box center [711, 904] width 52 height 23
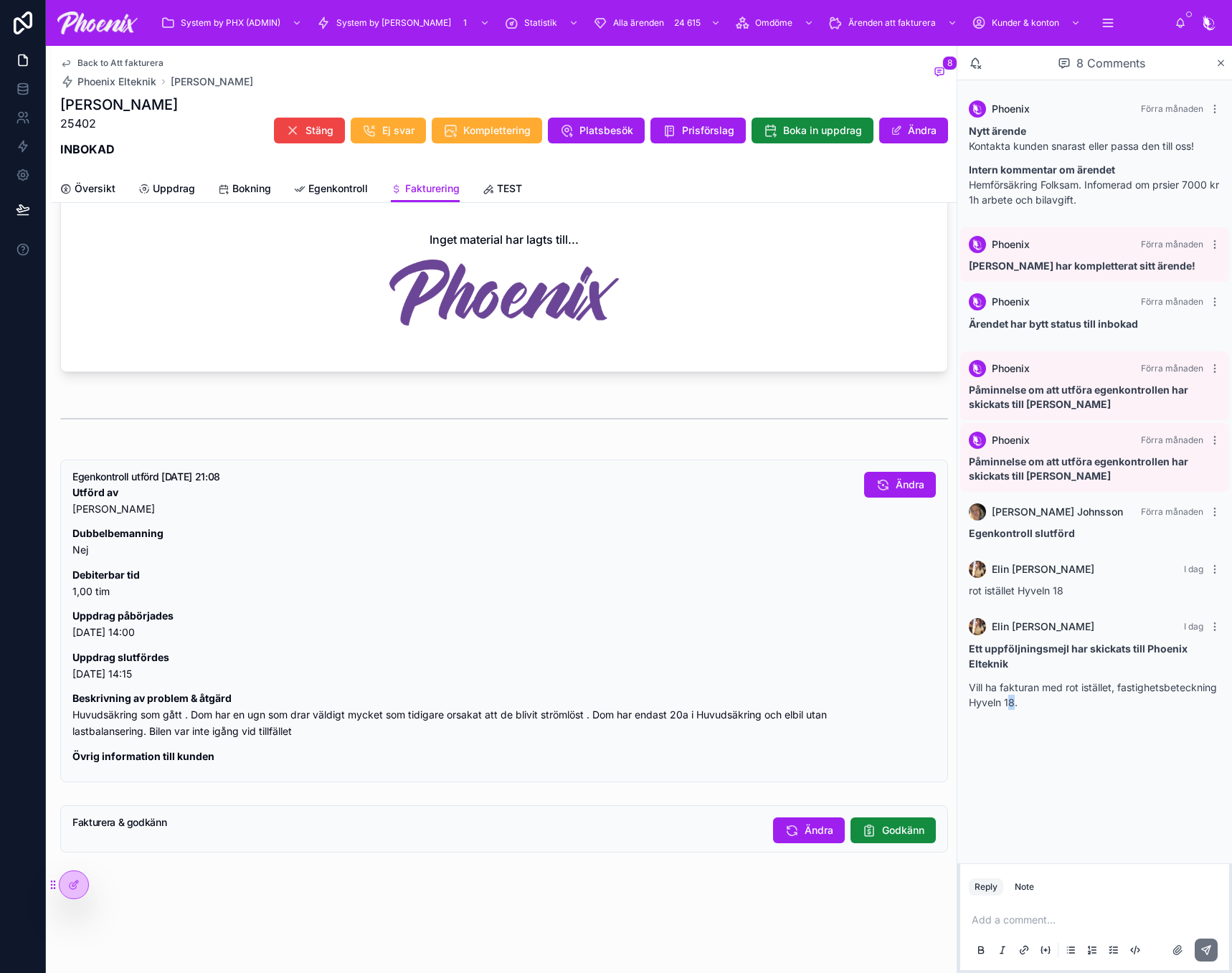
click at [1013, 704] on p "Vill ha fakturan med rot istället, fastighetsbeteckning Hyveln 18." at bounding box center [1095, 694] width 252 height 30
click at [985, 707] on p "Vill ha fakturan med rot istället, fastighetsbeteckning Hyveln 18." at bounding box center [1095, 694] width 252 height 30
drag, startPoint x: 985, startPoint y: 707, endPoint x: 1006, endPoint y: 703, distance: 21.4
click at [1006, 703] on p "Vill ha fakturan med rot istället, fastighetsbeteckning Hyveln 18." at bounding box center [1095, 694] width 252 height 30
copy p "Hyveln 18"
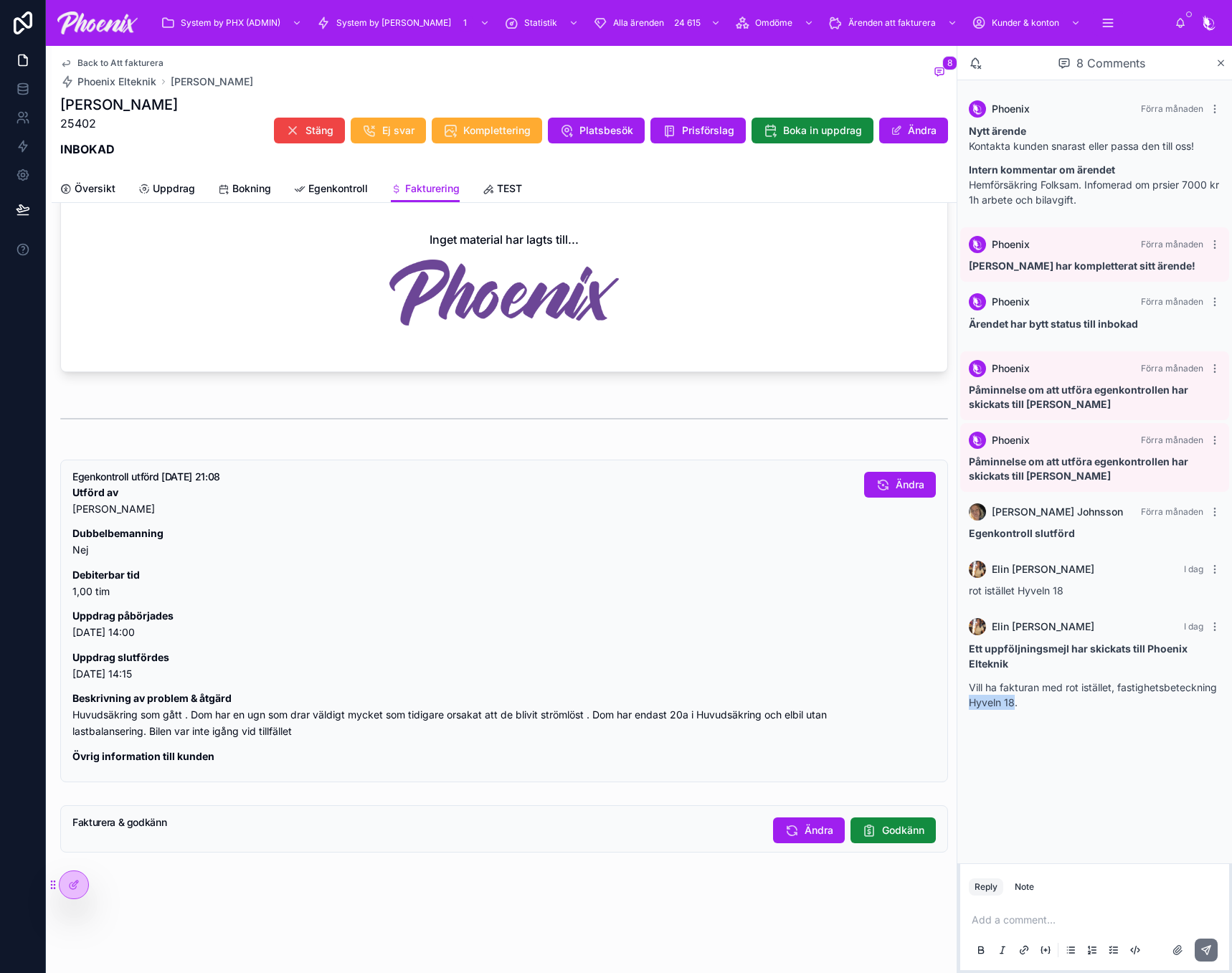
click at [426, 189] on span "Fakturering" at bounding box center [433, 189] width 55 height 15
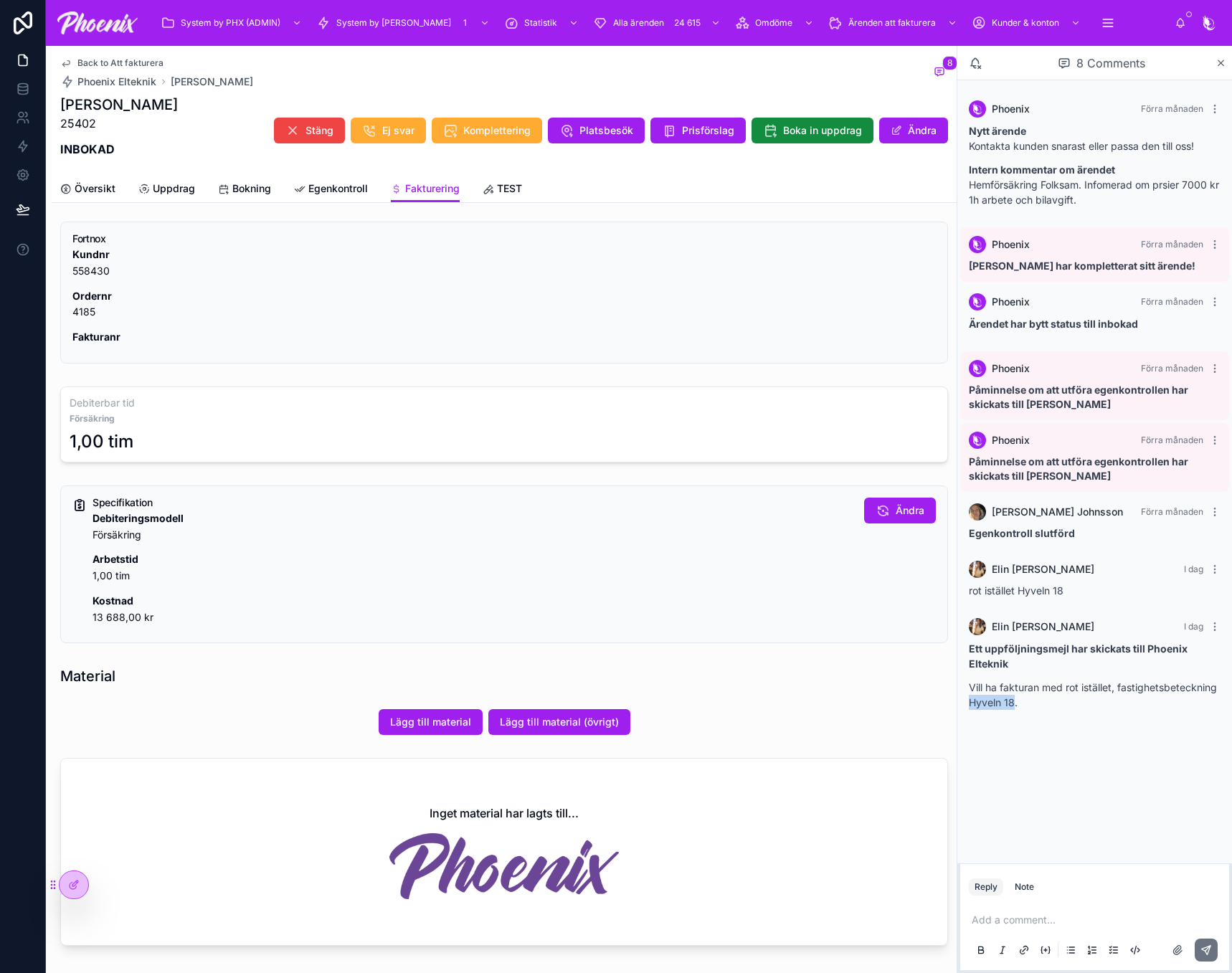
scroll to position [0, 0]
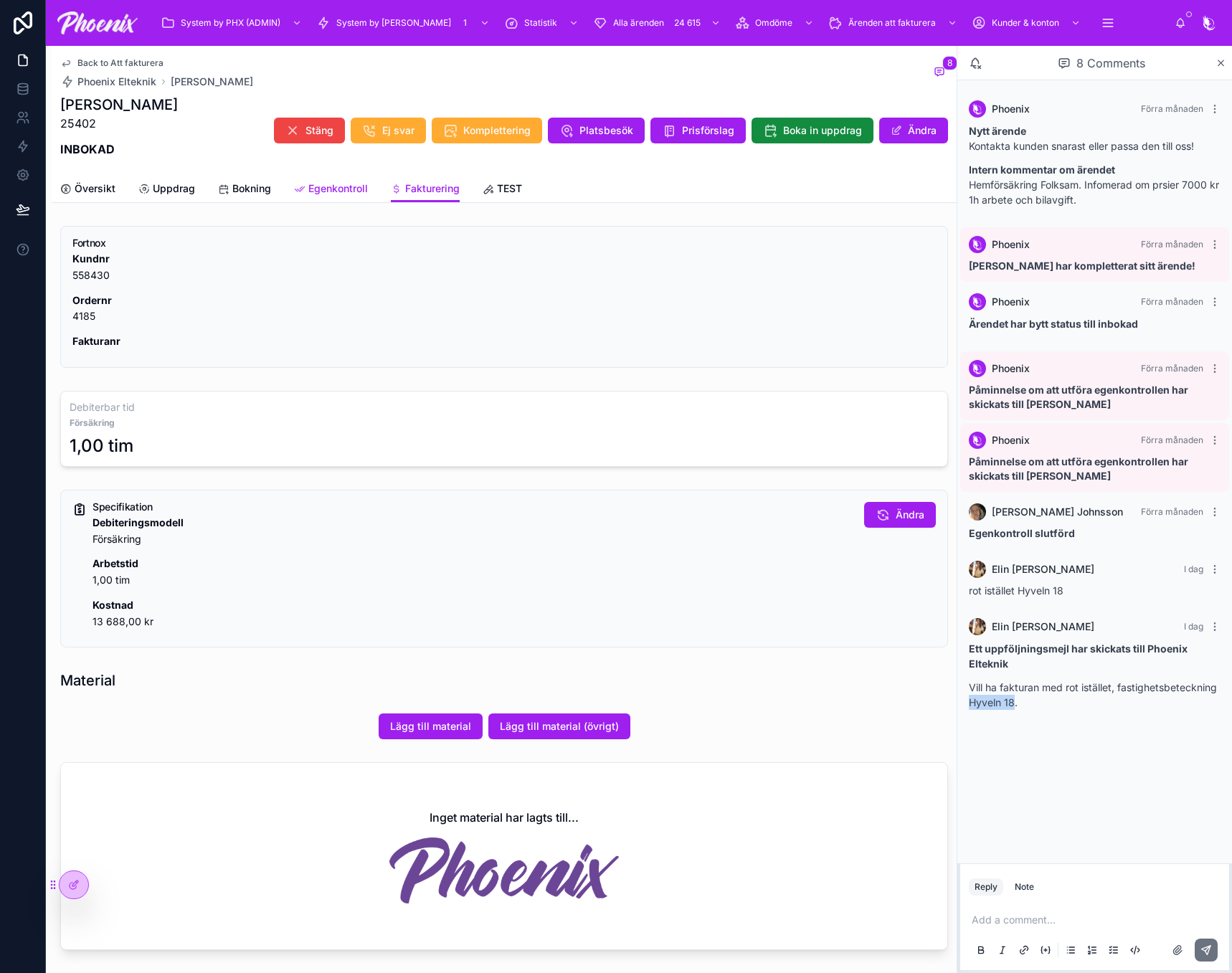
click at [328, 184] on span "Egenkontroll" at bounding box center [338, 189] width 59 height 15
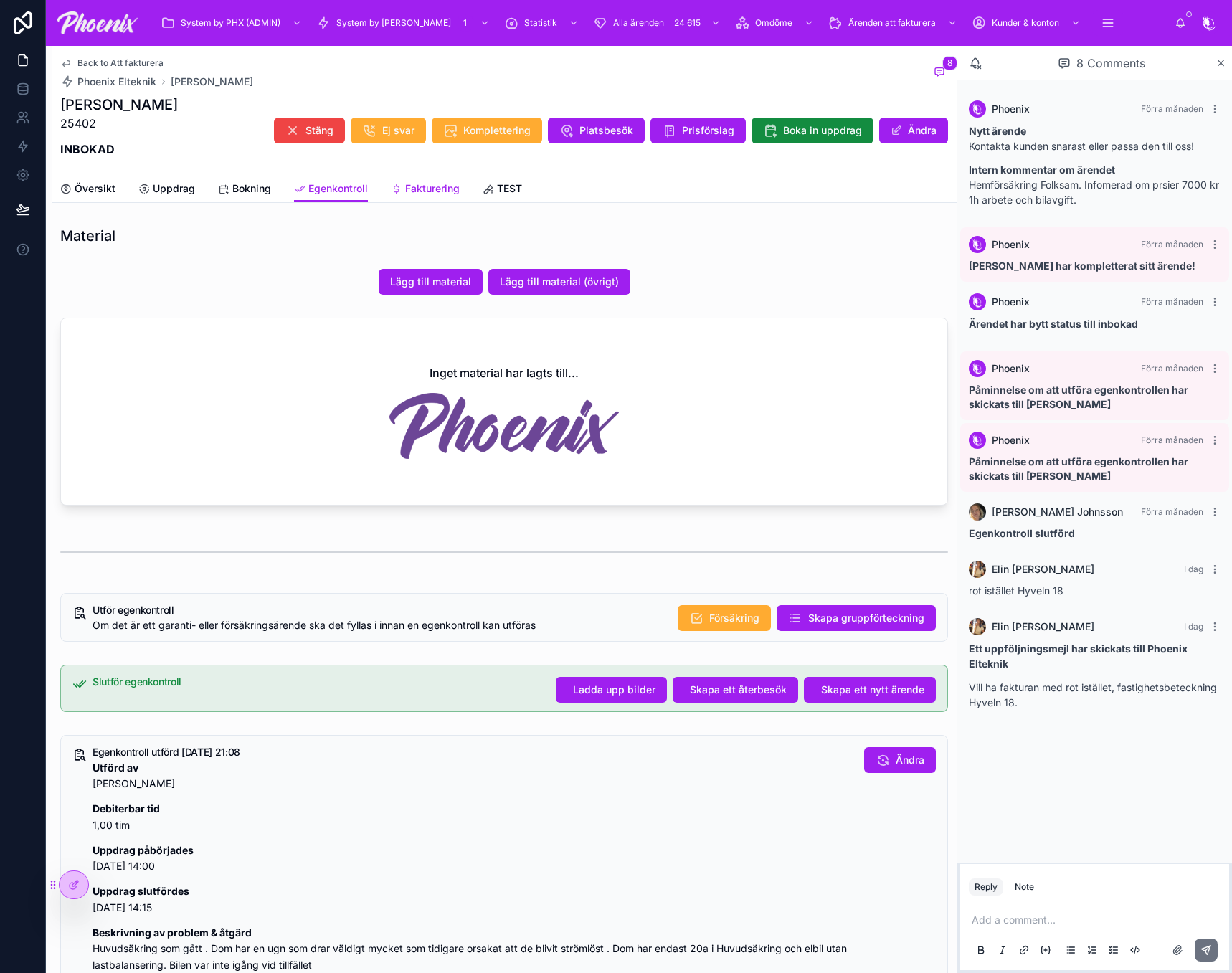
click at [426, 182] on span "Fakturering" at bounding box center [433, 189] width 55 height 15
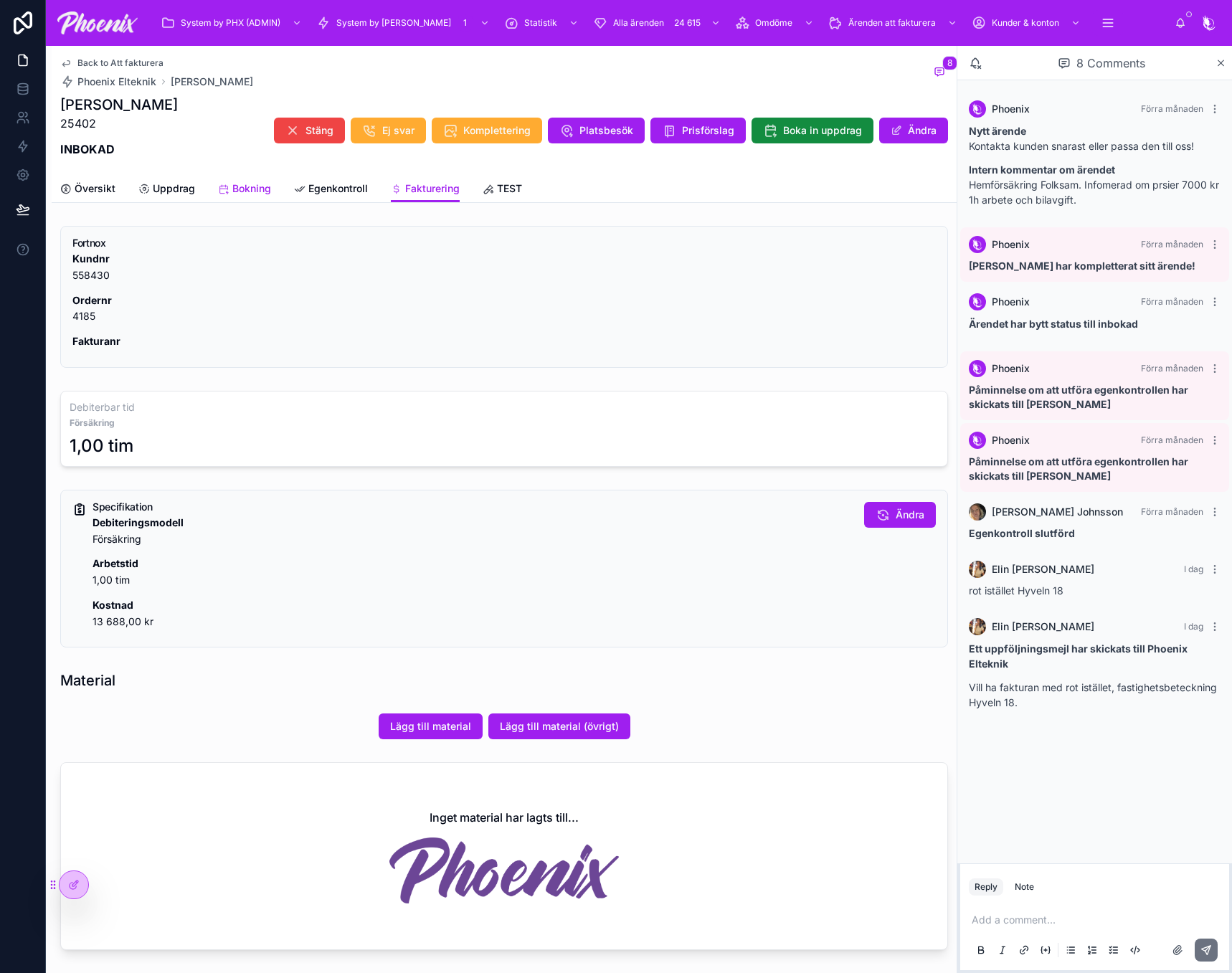
click at [259, 192] on span "Bokning" at bounding box center [251, 189] width 38 height 15
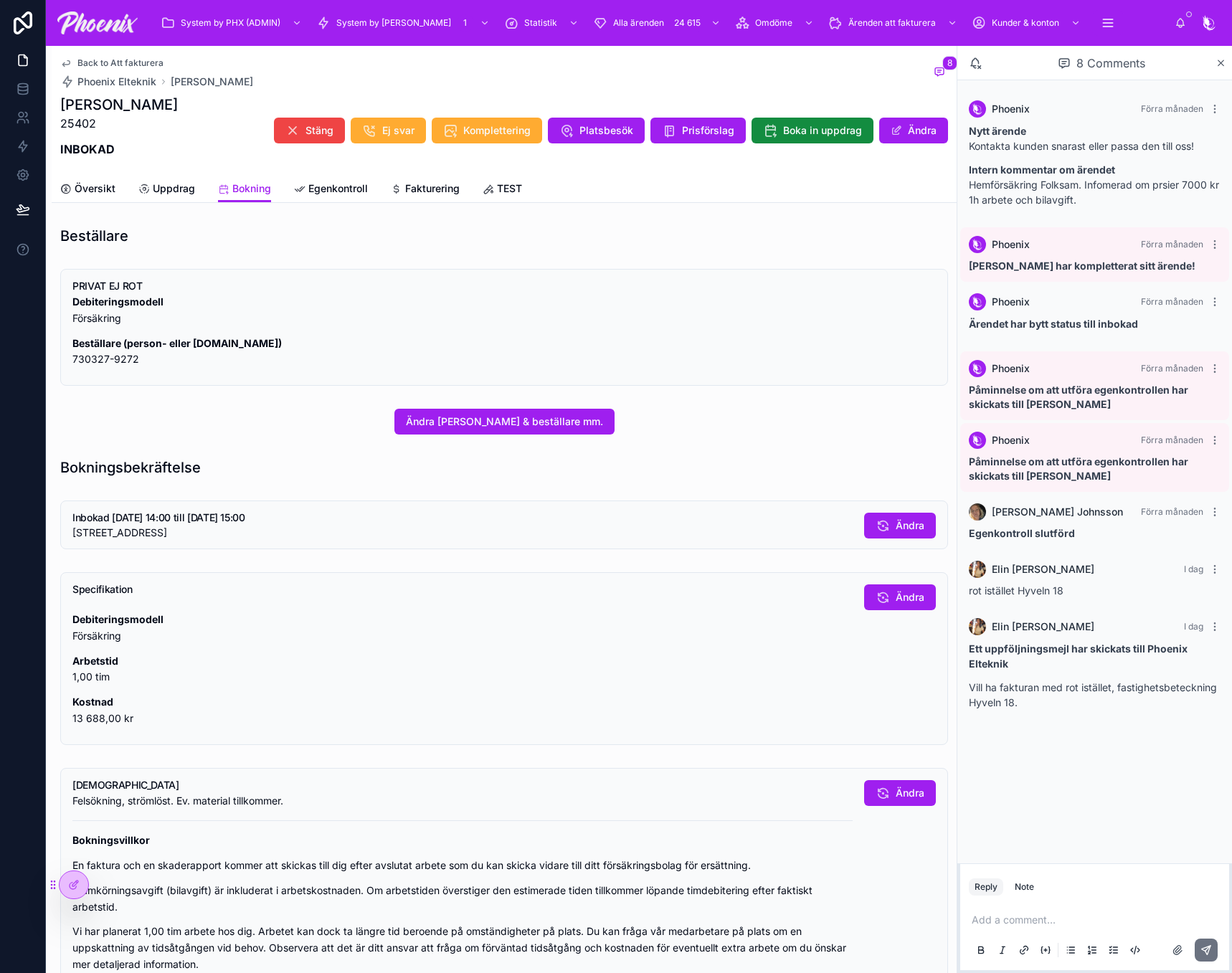
click at [526, 406] on div "Ändra [PERSON_NAME] & beställare mm." at bounding box center [504, 421] width 905 height 37
click at [521, 418] on span "Ändra [PERSON_NAME] & beställare mm." at bounding box center [504, 422] width 197 height 15
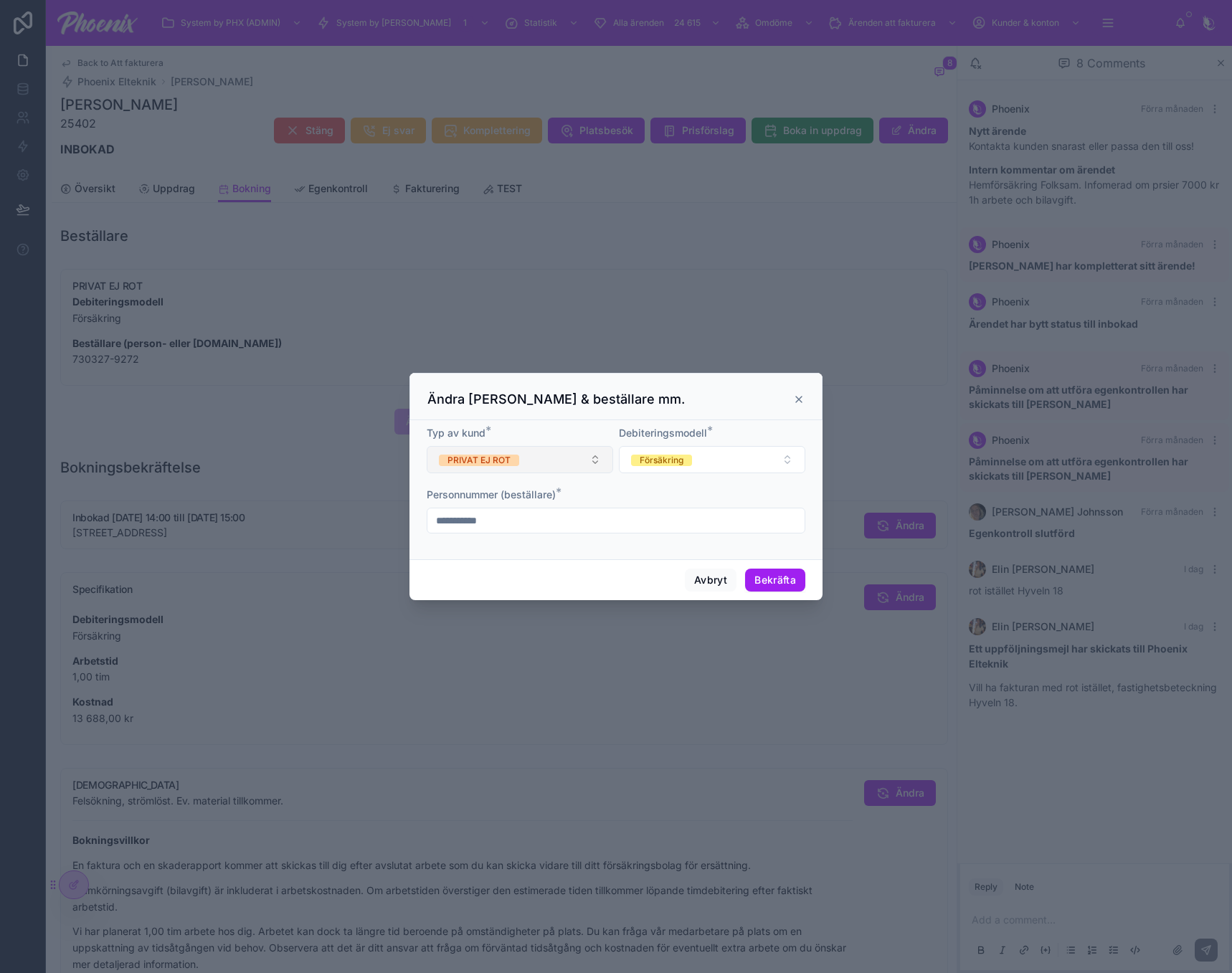
click at [504, 465] on div "PRIVAT EJ ROT" at bounding box center [479, 460] width 63 height 12
click at [499, 527] on div "PRIVAT EJ ROT" at bounding box center [520, 536] width 179 height 20
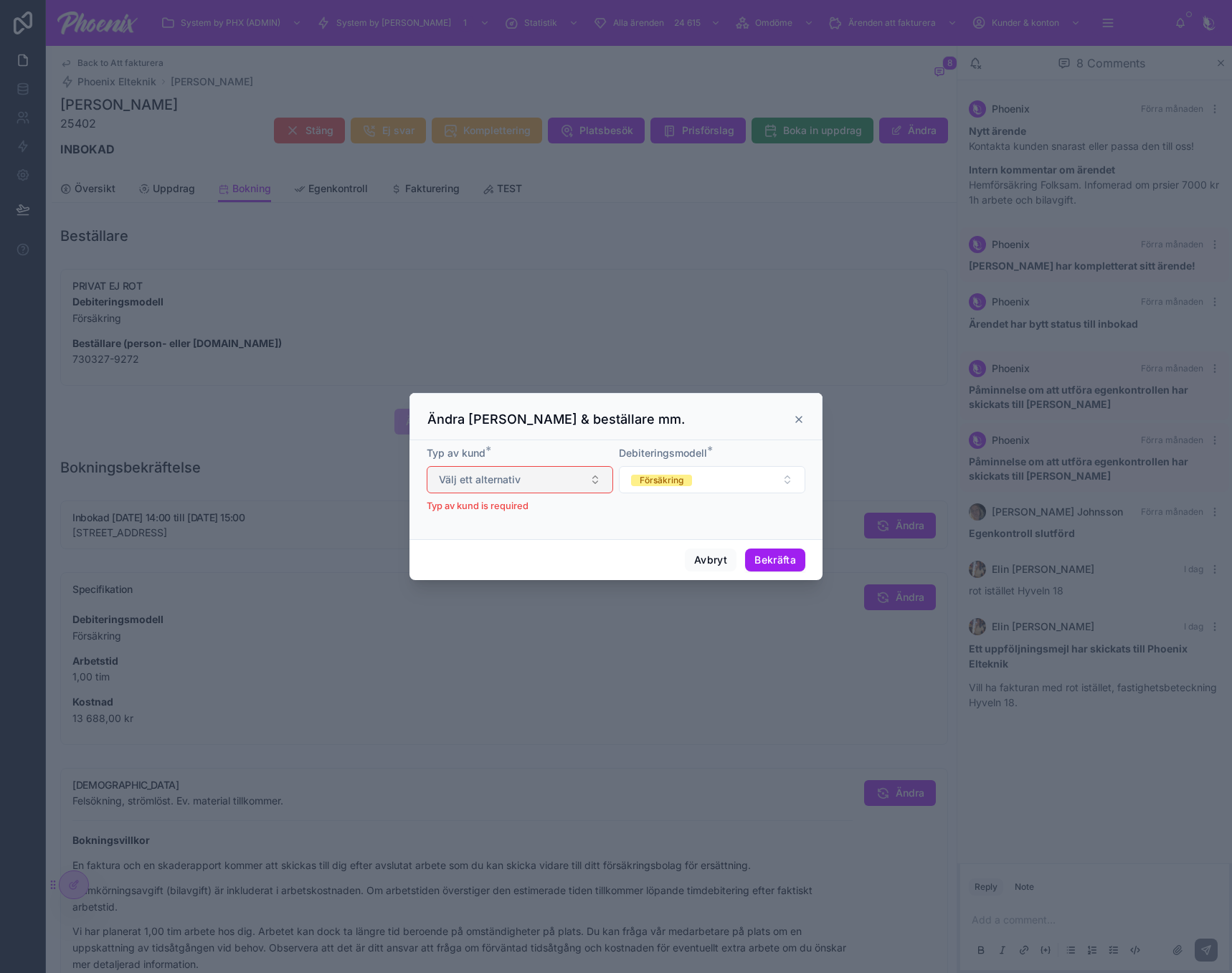
click at [509, 480] on span "Välj ett alternativ" at bounding box center [479, 480] width 81 height 15
click at [497, 533] on span "PRIVAT ROT" at bounding box center [469, 536] width 67 height 12
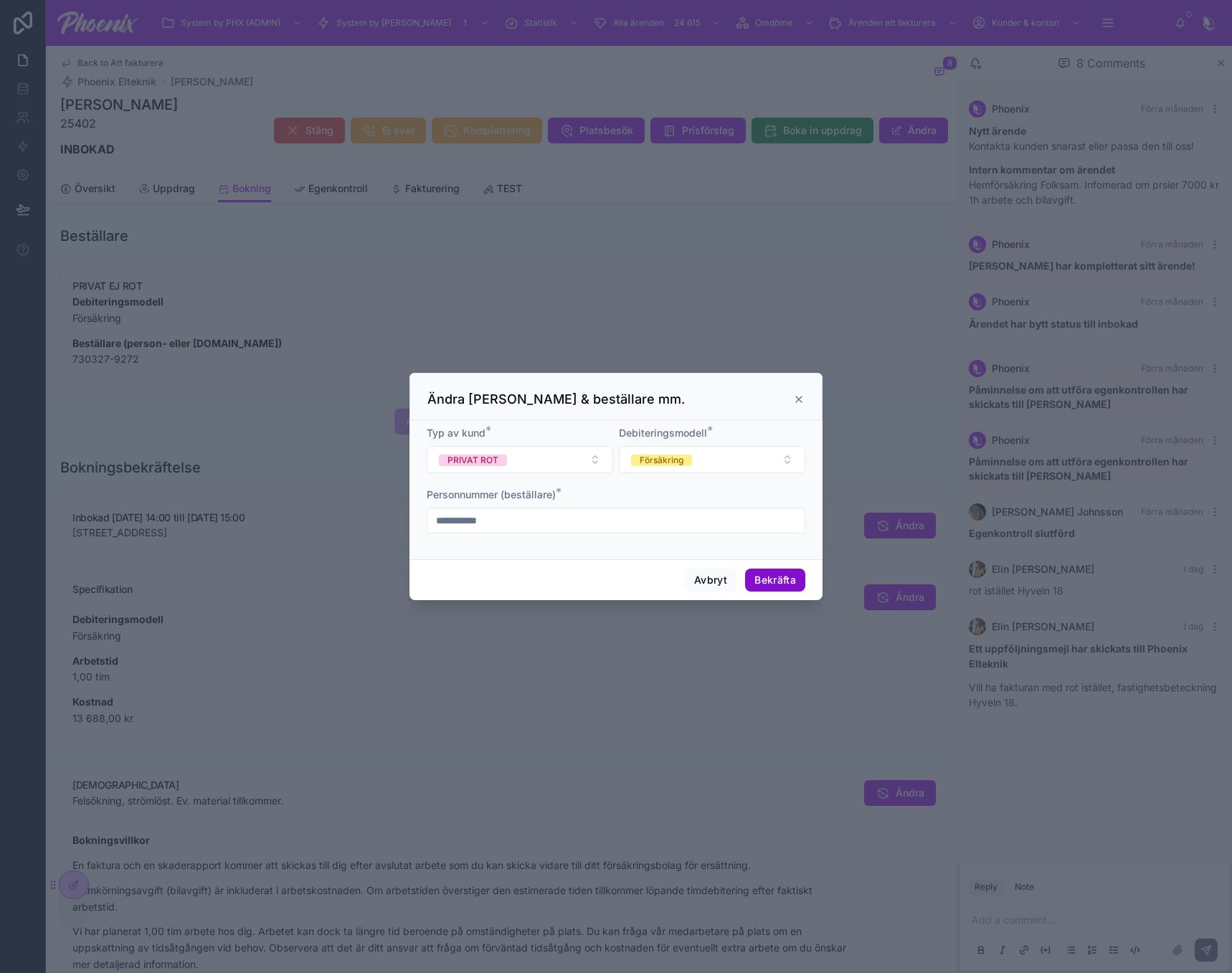
click at [759, 569] on button "Bekräfta" at bounding box center [775, 580] width 60 height 23
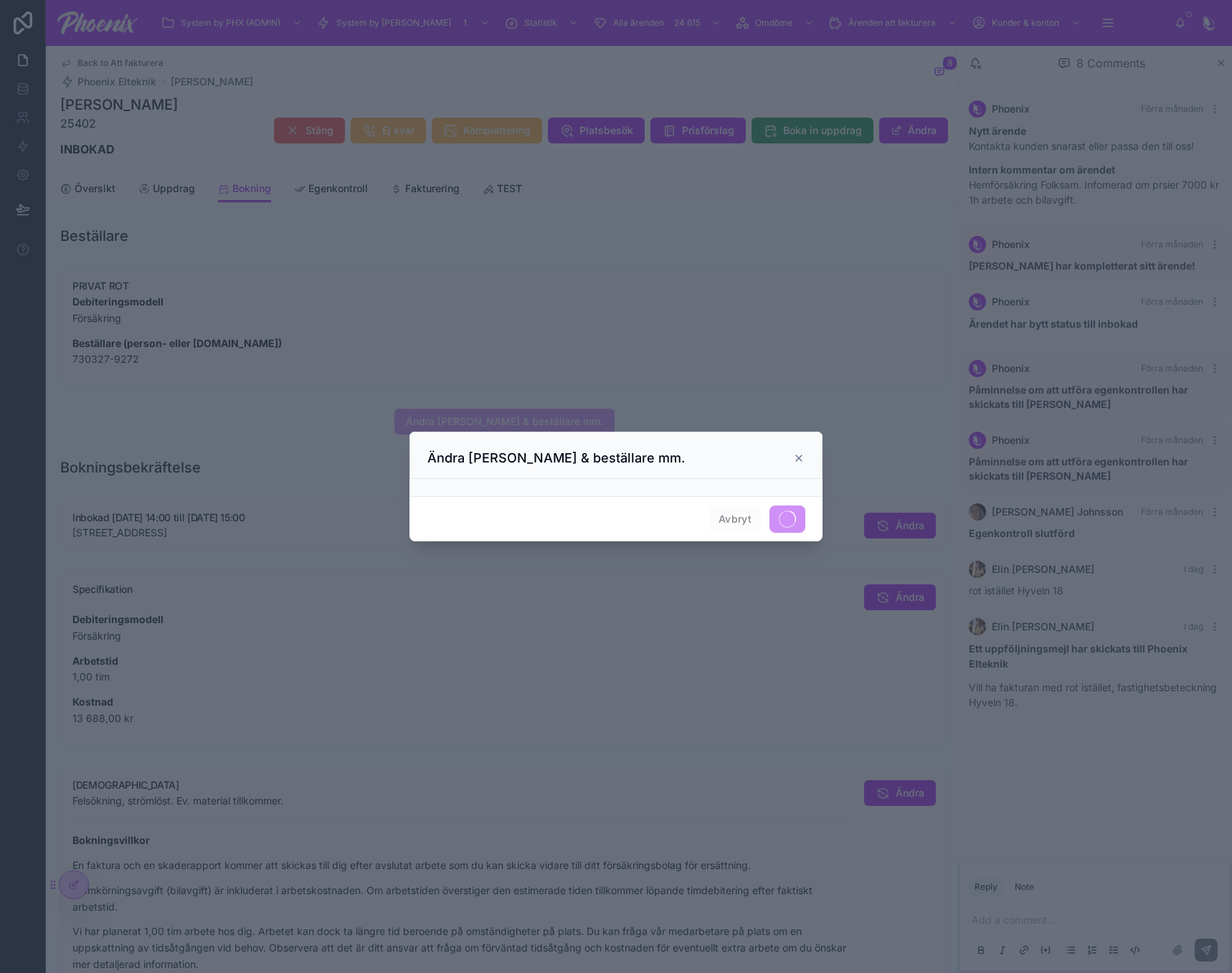
click at [802, 456] on icon at bounding box center [798, 458] width 12 height 12
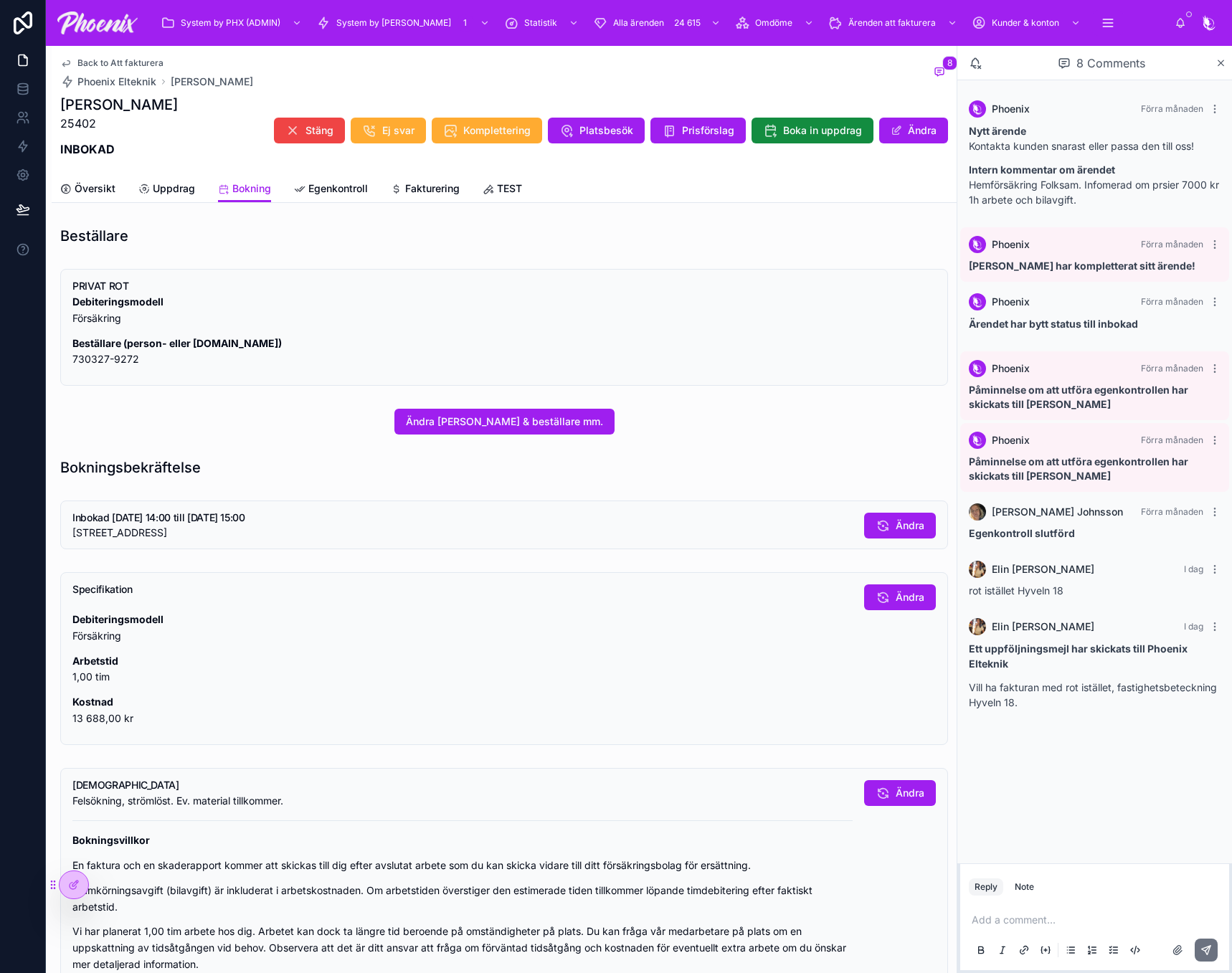
click at [446, 204] on div "Back to Att fakturera Phoenix Elteknik [PERSON_NAME] 8 [PERSON_NAME] 25402 INBO…" at bounding box center [504, 908] width 905 height 1725
click at [444, 198] on link "Fakturering" at bounding box center [425, 189] width 68 height 28
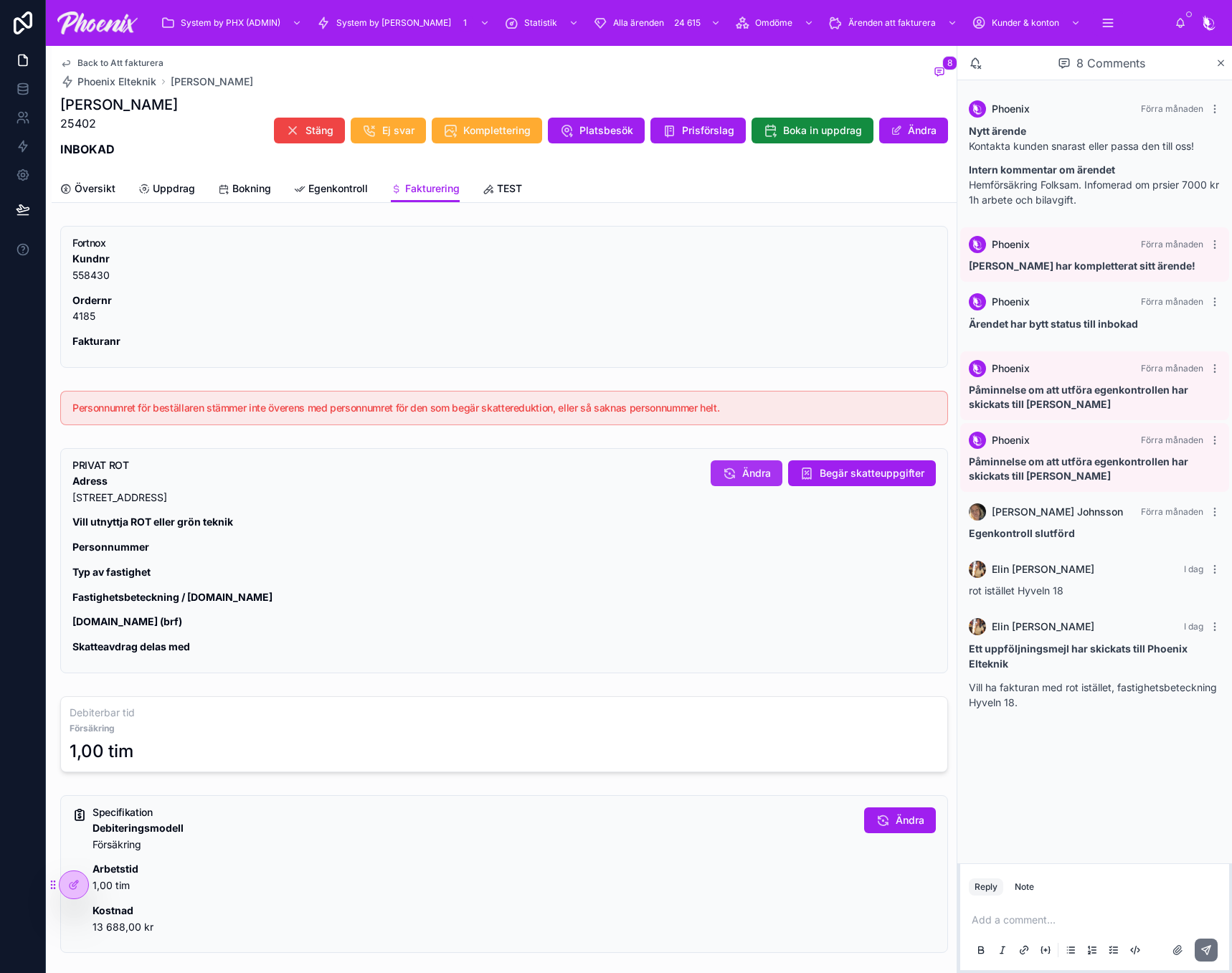
click at [722, 472] on icon at bounding box center [730, 473] width 15 height 15
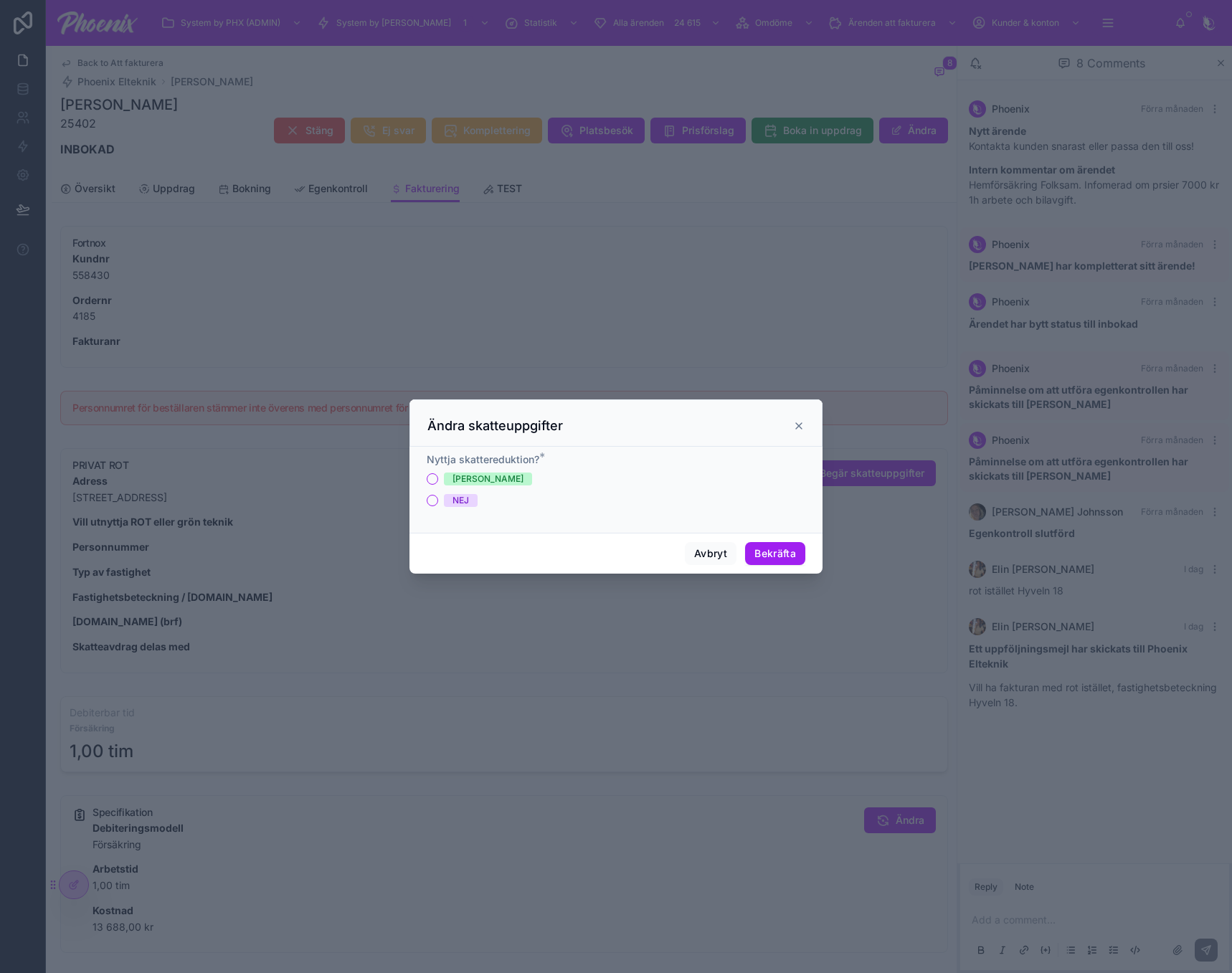
click at [430, 486] on div "JA NEJ" at bounding box center [616, 490] width 379 height 35
click at [431, 483] on button "[PERSON_NAME]" at bounding box center [432, 479] width 12 height 12
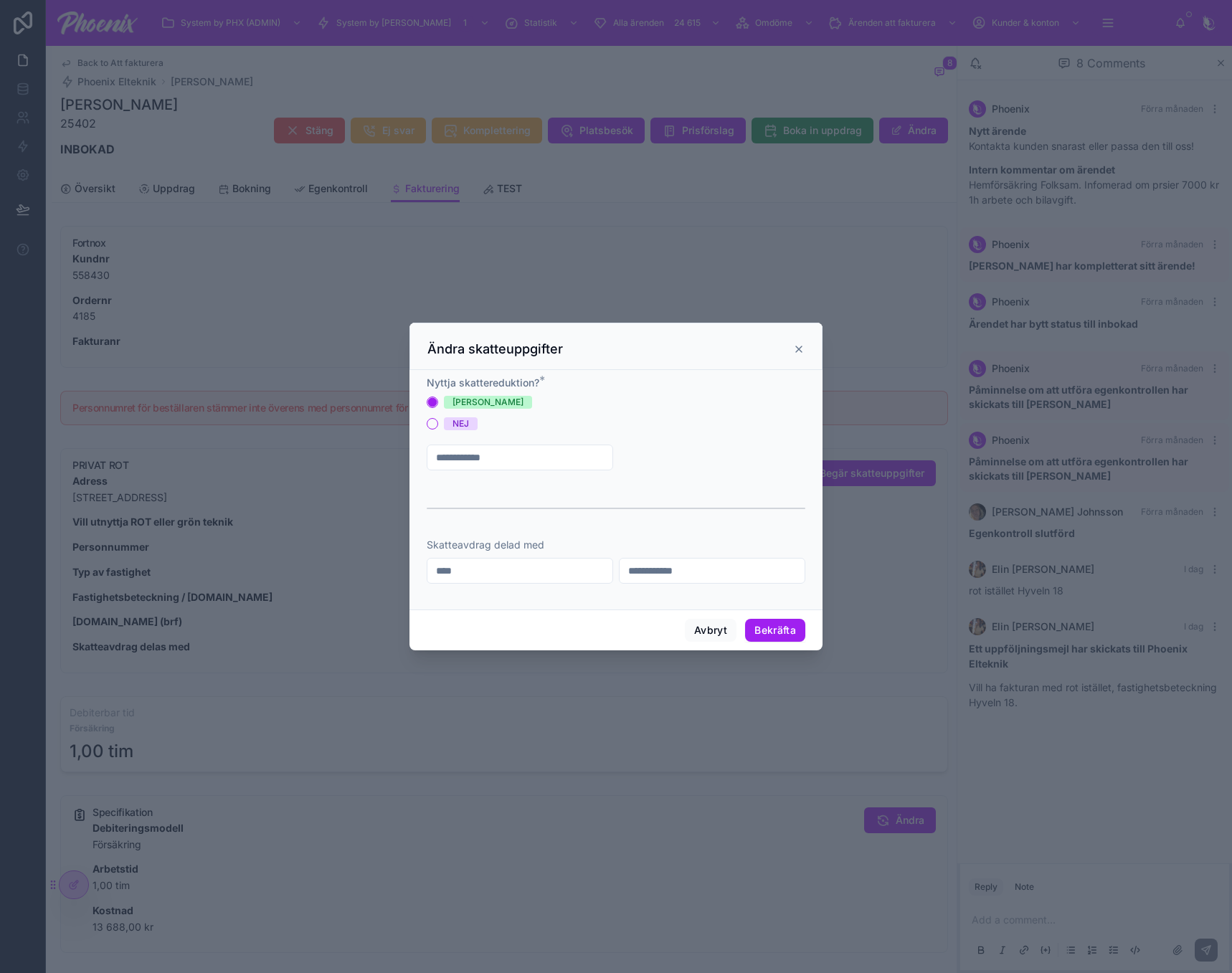
drag, startPoint x: 532, startPoint y: 460, endPoint x: 614, endPoint y: 467, distance: 82.3
click at [537, 459] on input "text" at bounding box center [520, 458] width 185 height 20
paste input "**********"
type input "**********"
click at [721, 466] on button "Typ av fastighet" at bounding box center [711, 458] width 186 height 27
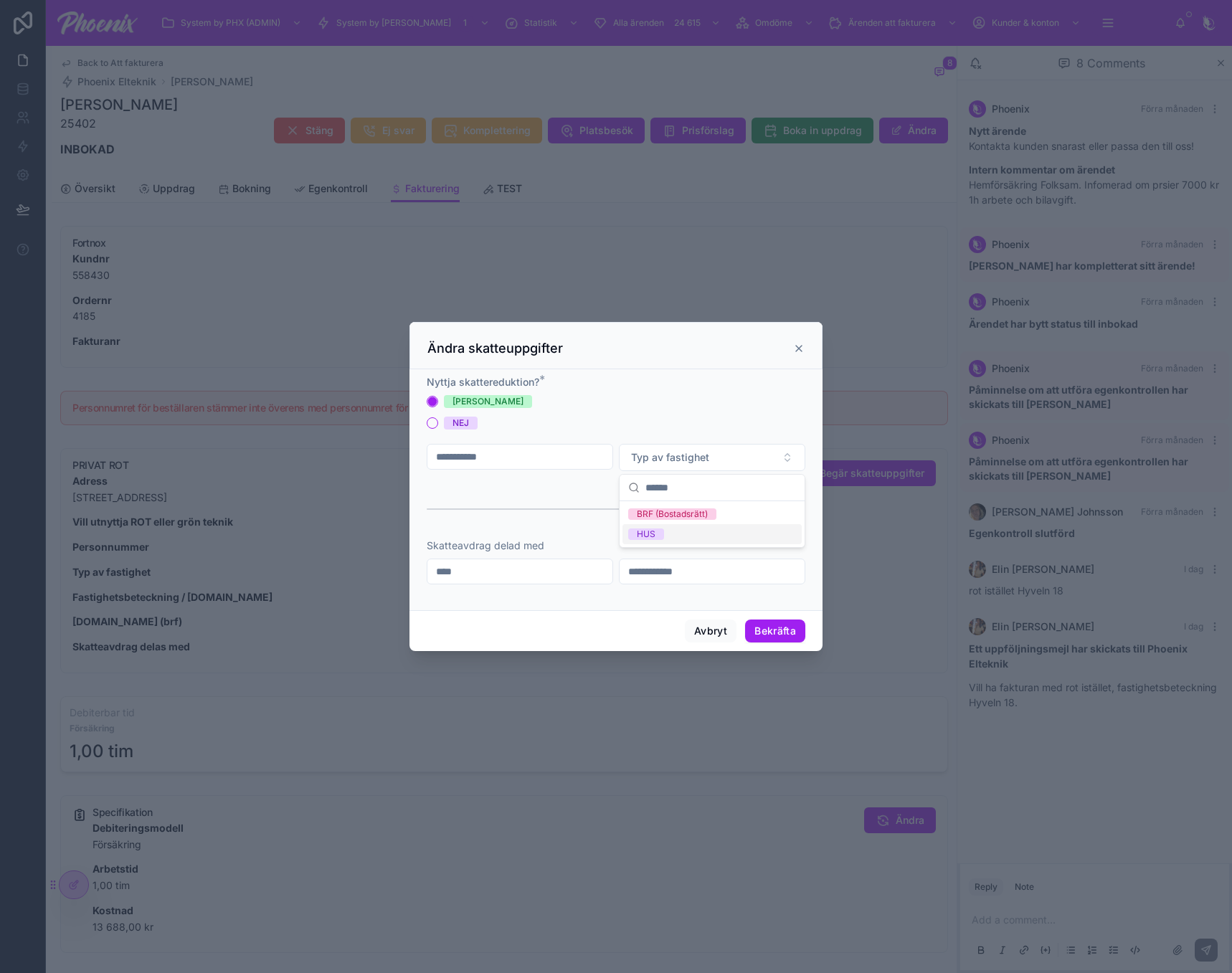
drag, startPoint x: 714, startPoint y: 513, endPoint x: 708, endPoint y: 532, distance: 19.9
click at [708, 532] on div "BRF (Bostadsrätt) HUS" at bounding box center [711, 524] width 179 height 40
drag, startPoint x: 708, startPoint y: 532, endPoint x: 1226, endPoint y: 462, distance: 522.7
click at [709, 529] on div "HUS" at bounding box center [711, 534] width 179 height 20
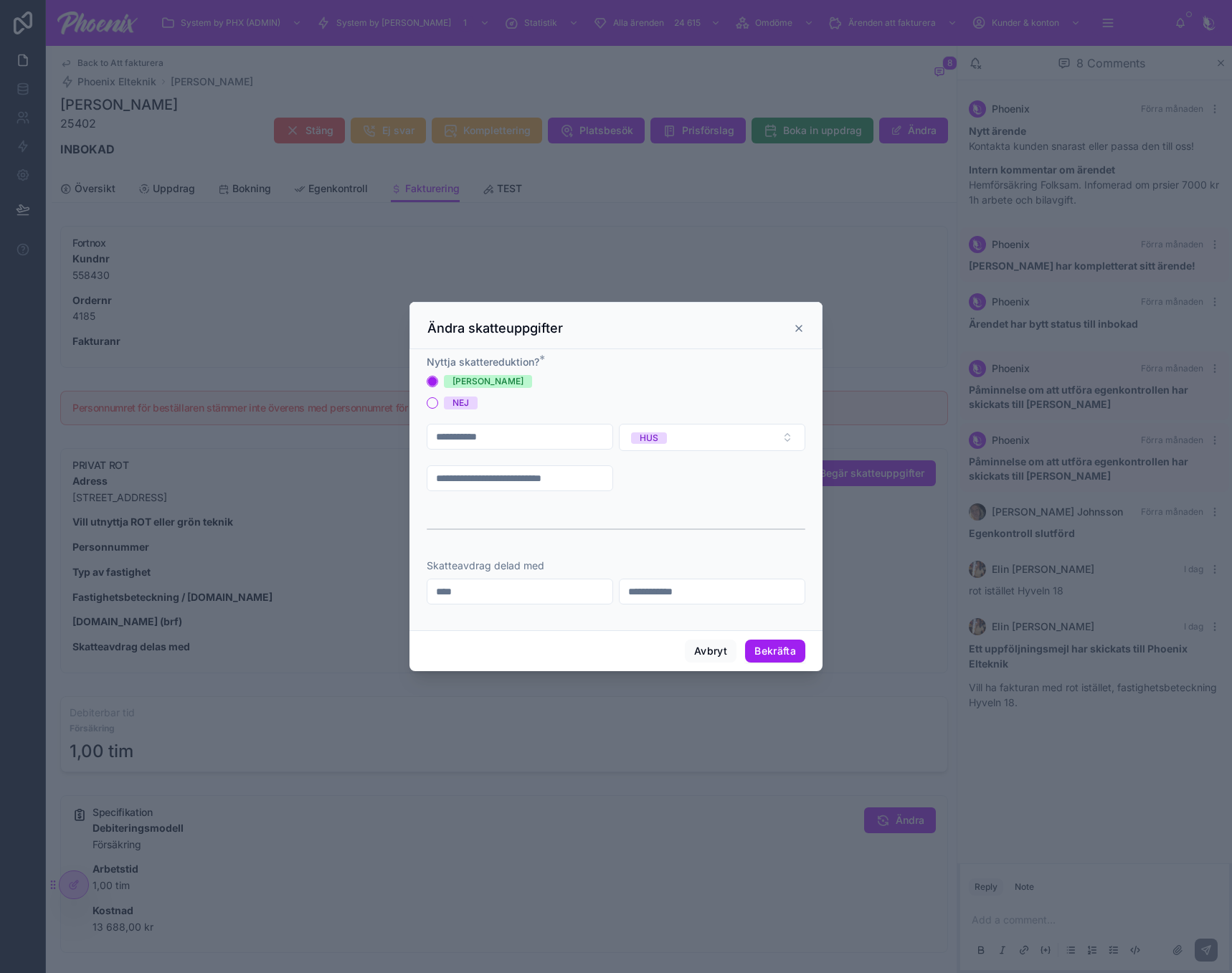
drag, startPoint x: 540, startPoint y: 485, endPoint x: 553, endPoint y: 489, distance: 13.6
click at [540, 485] on input "text" at bounding box center [520, 479] width 185 height 20
paste input "*********"
type input "*********"
click at [786, 661] on button "Bekräfta" at bounding box center [775, 650] width 60 height 23
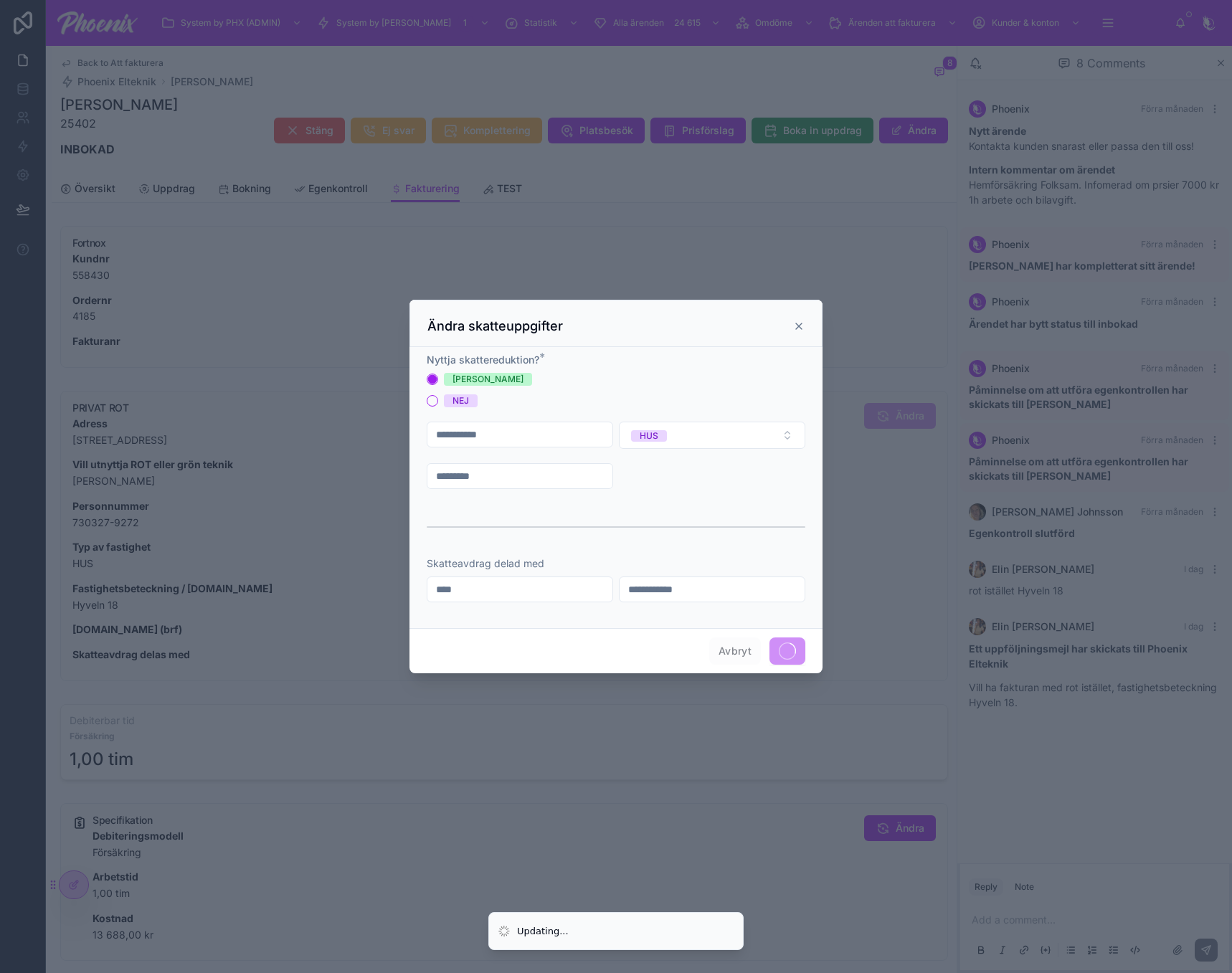
click at [787, 656] on span at bounding box center [786, 651] width 36 height 27
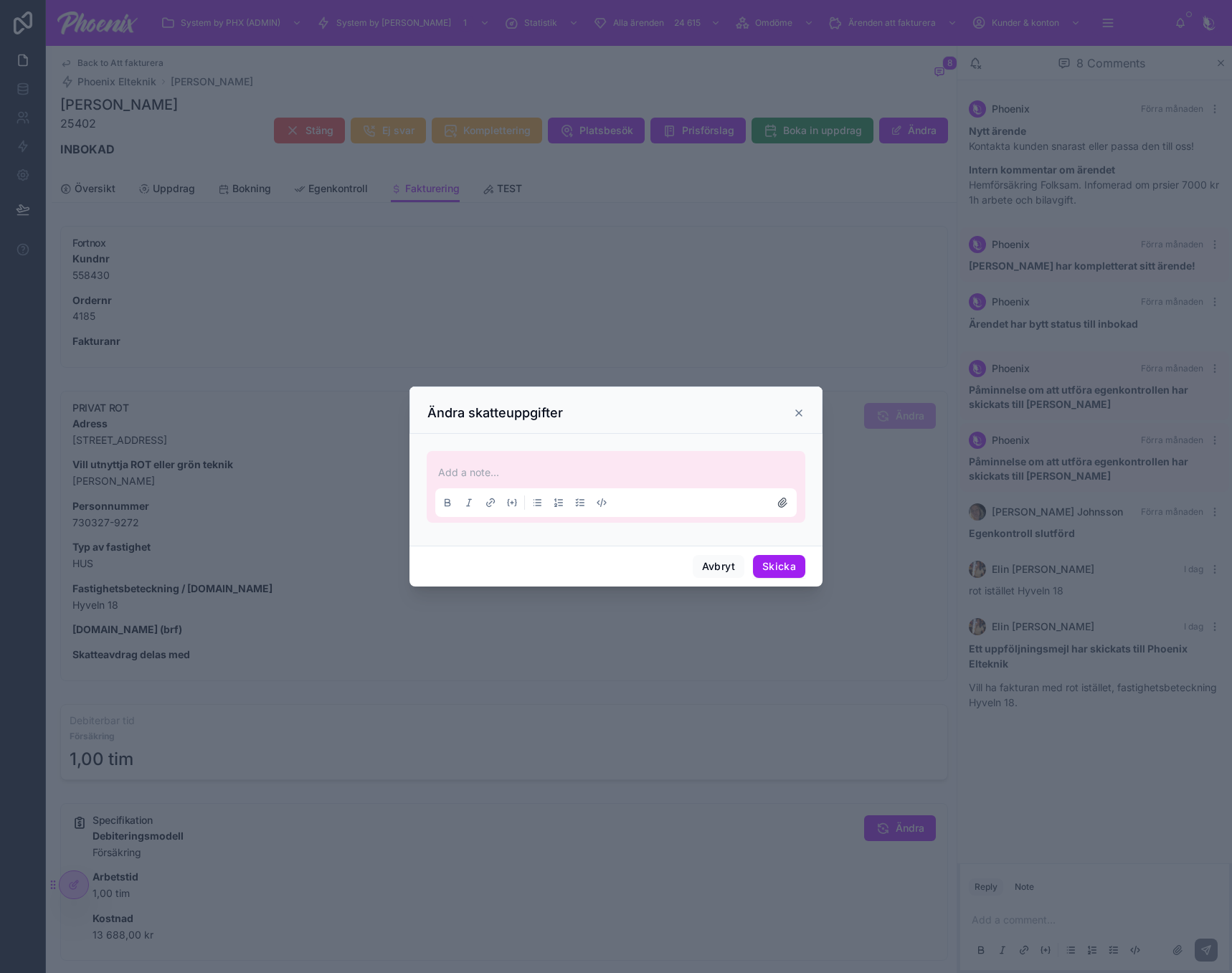
click at [801, 410] on icon at bounding box center [798, 413] width 12 height 12
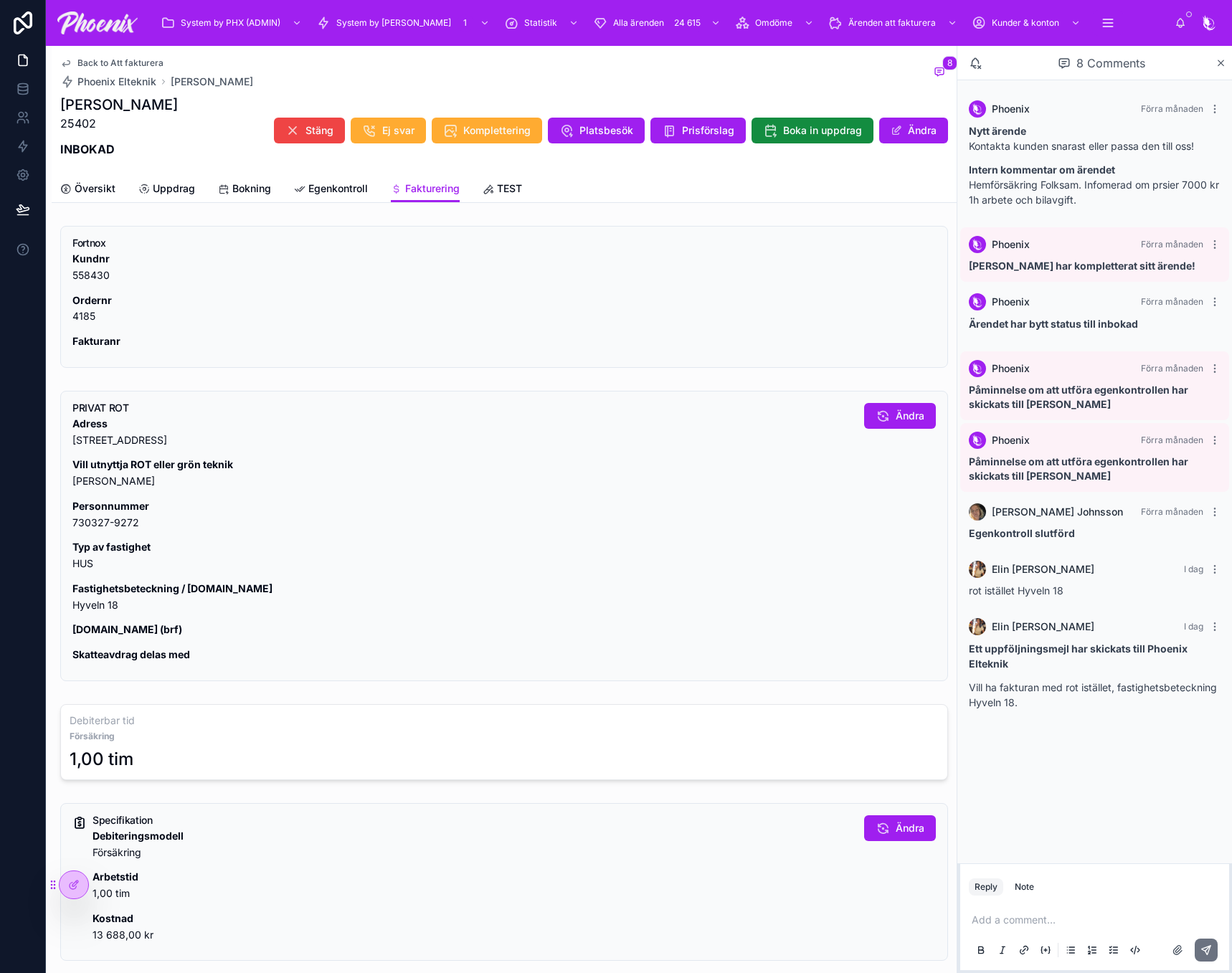
click at [422, 182] on span "Fakturering" at bounding box center [433, 189] width 55 height 15
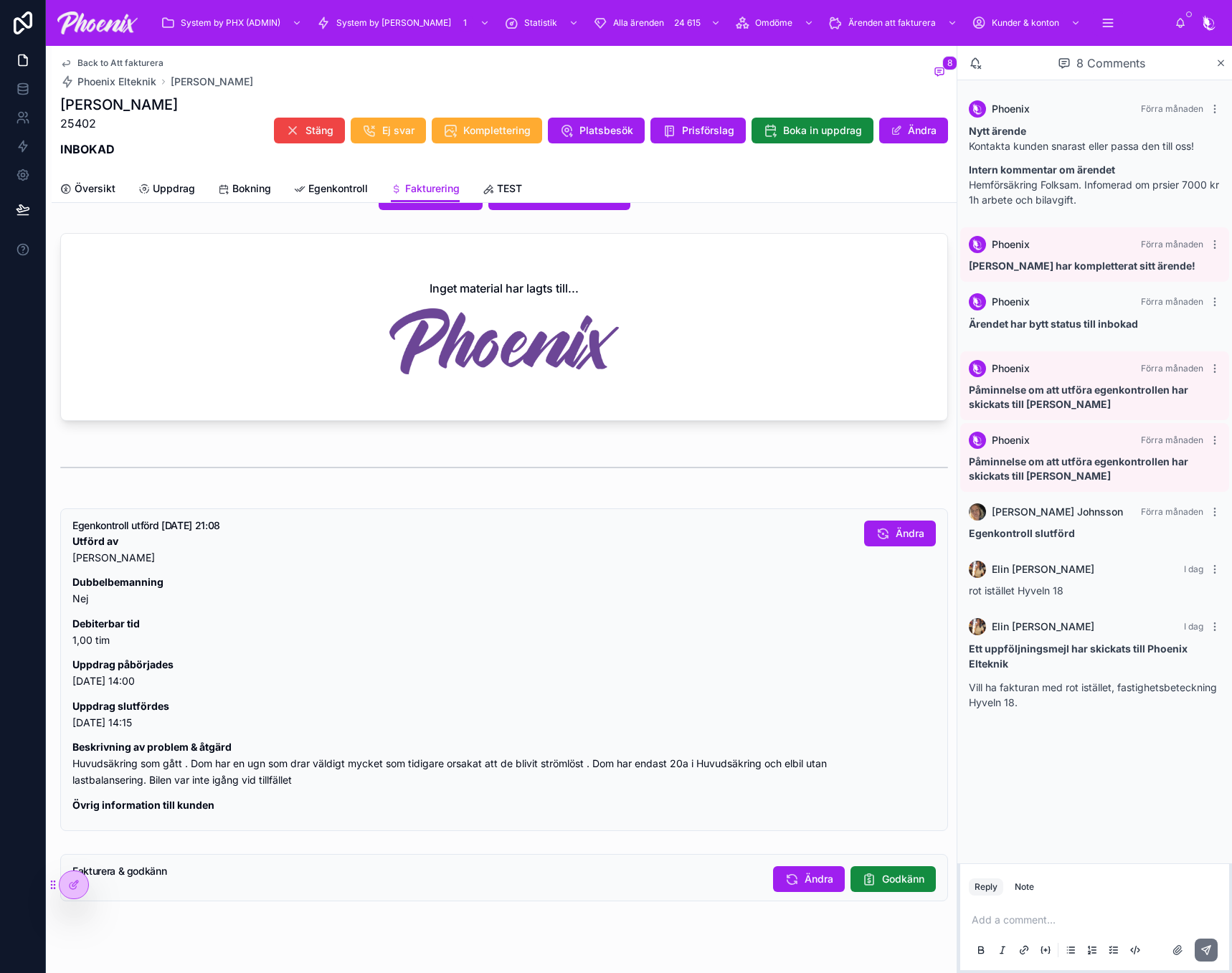
scroll to position [892, 0]
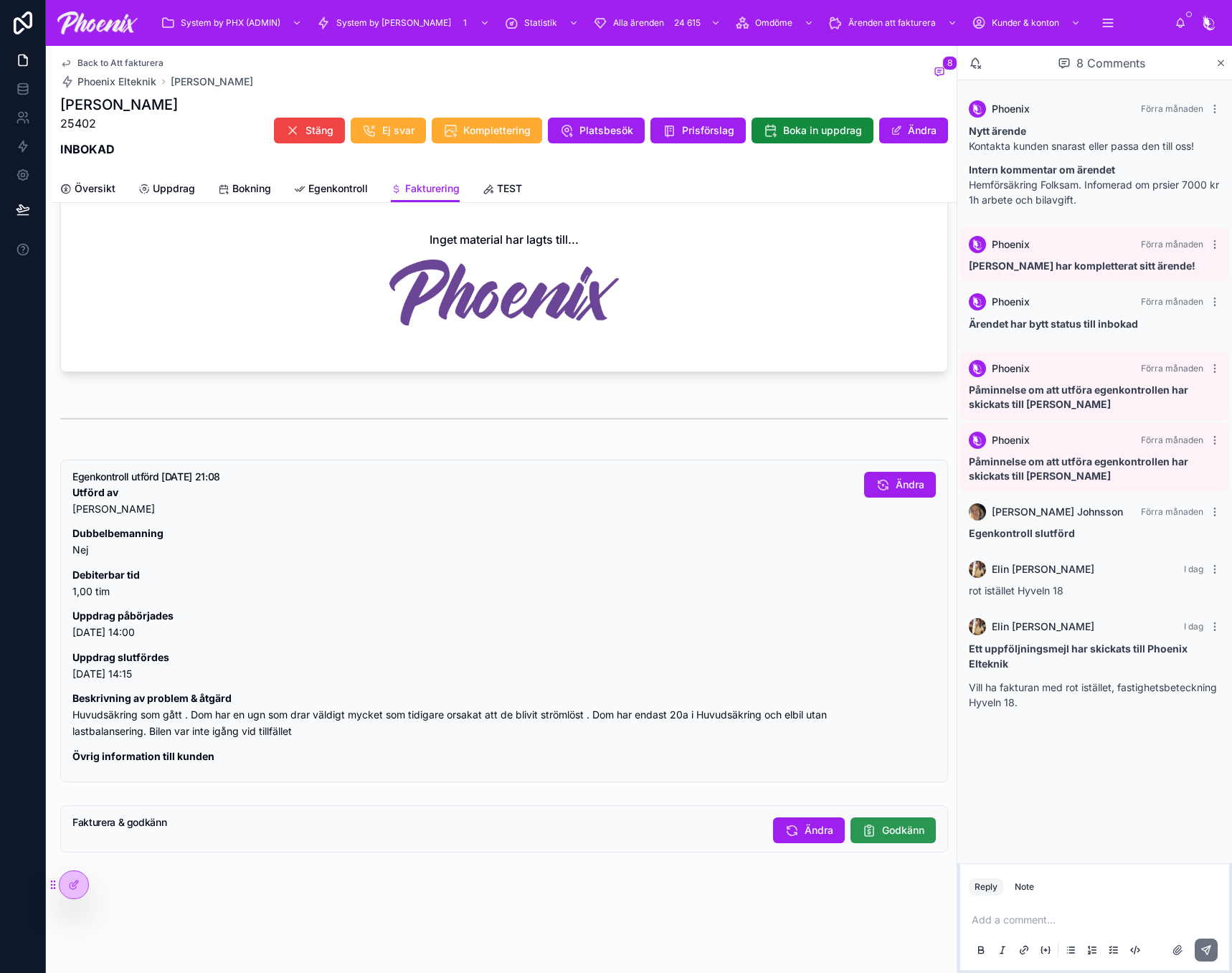
click at [903, 830] on span "Godkänn" at bounding box center [903, 830] width 42 height 15
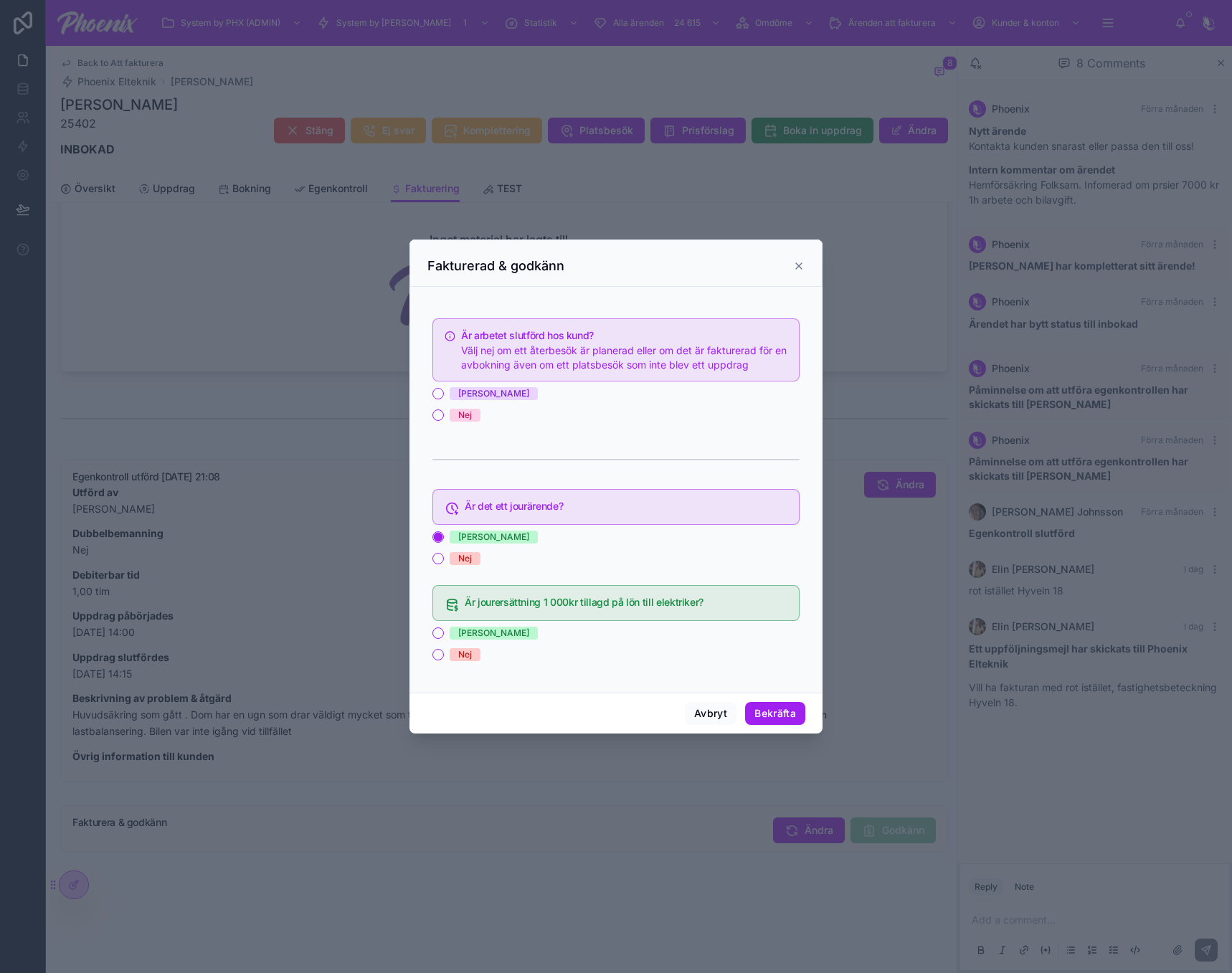
click at [455, 400] on span "[PERSON_NAME]" at bounding box center [493, 394] width 89 height 13
click at [444, 399] on button "[PERSON_NAME]" at bounding box center [437, 394] width 12 height 12
click at [462, 628] on div "[PERSON_NAME]" at bounding box center [494, 633] width 71 height 13
click at [444, 628] on button "[PERSON_NAME]" at bounding box center [437, 633] width 12 height 12
drag, startPoint x: 749, startPoint y: 704, endPoint x: 970, endPoint y: 709, distance: 221.1
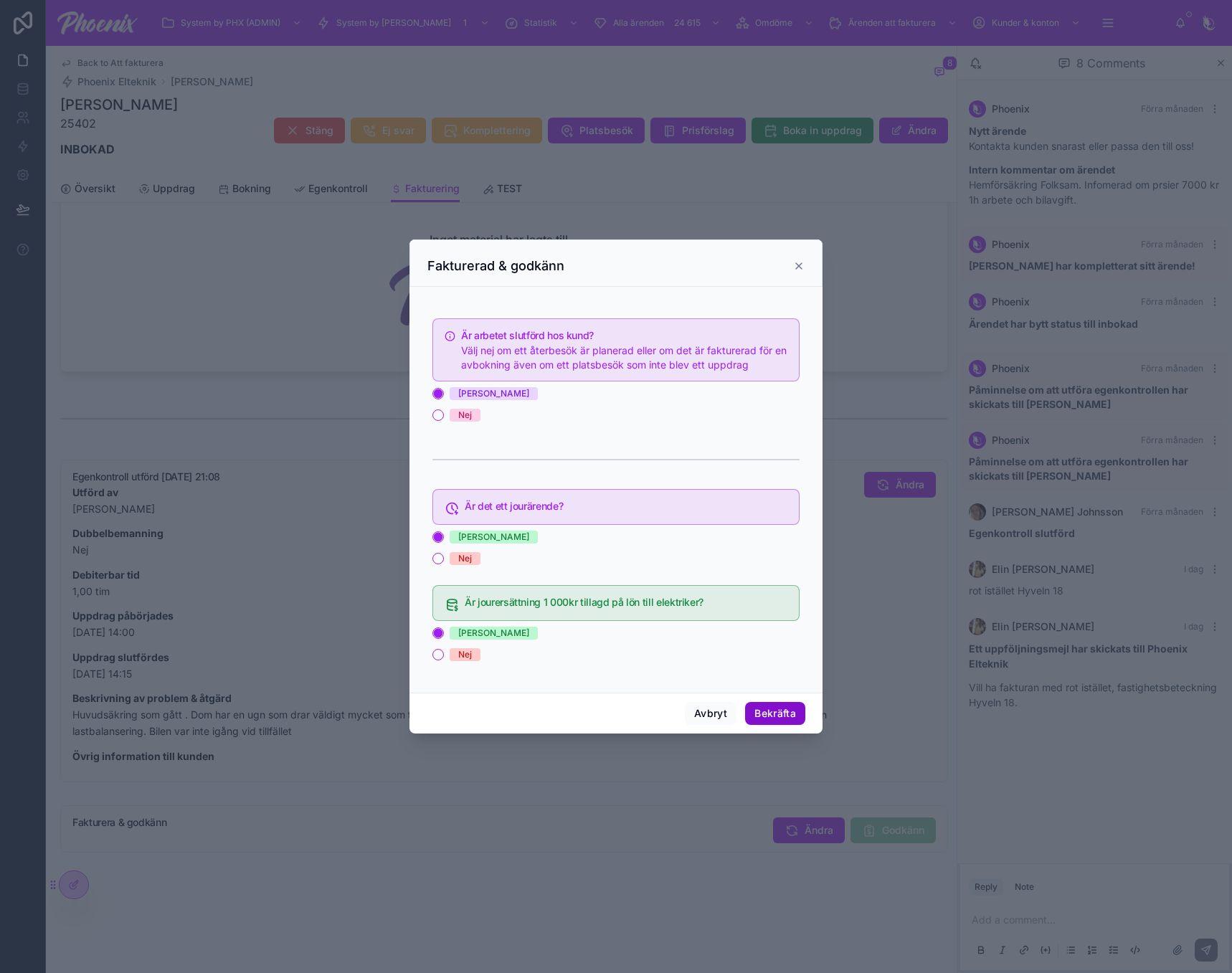
click at [751, 704] on button "Bekräfta" at bounding box center [775, 714] width 60 height 23
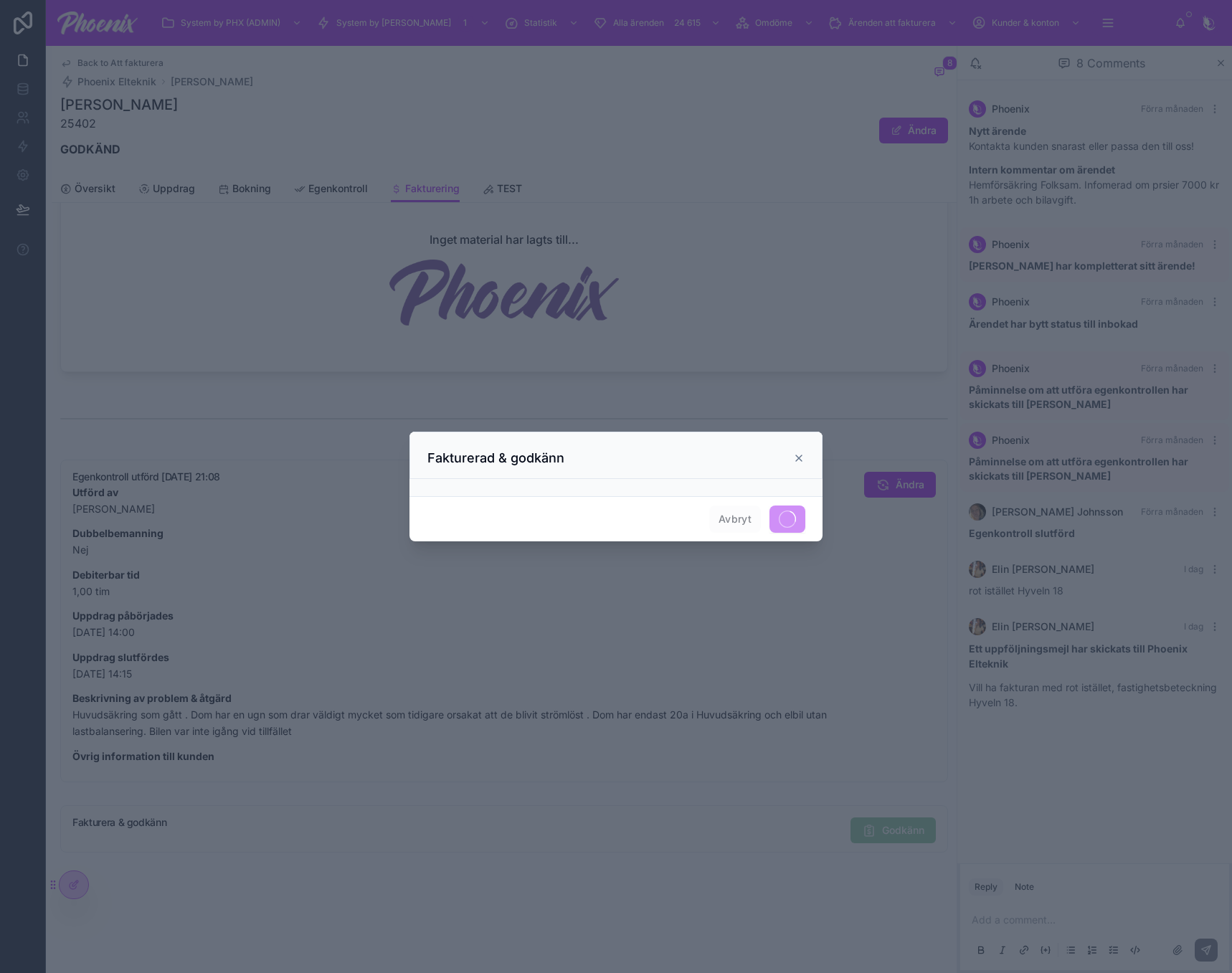
scroll to position [879, 0]
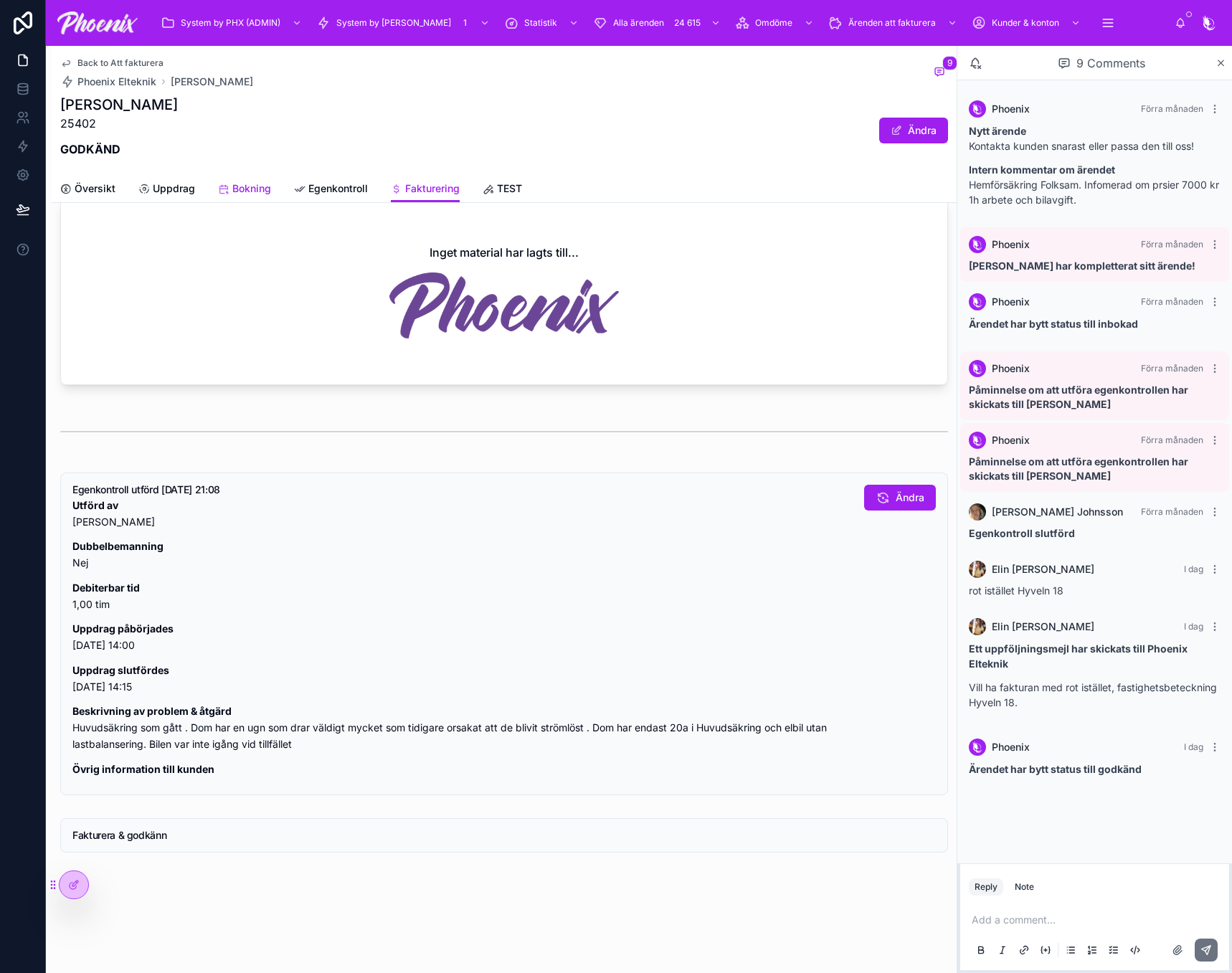
click at [243, 185] on span "Bokning" at bounding box center [251, 189] width 38 height 15
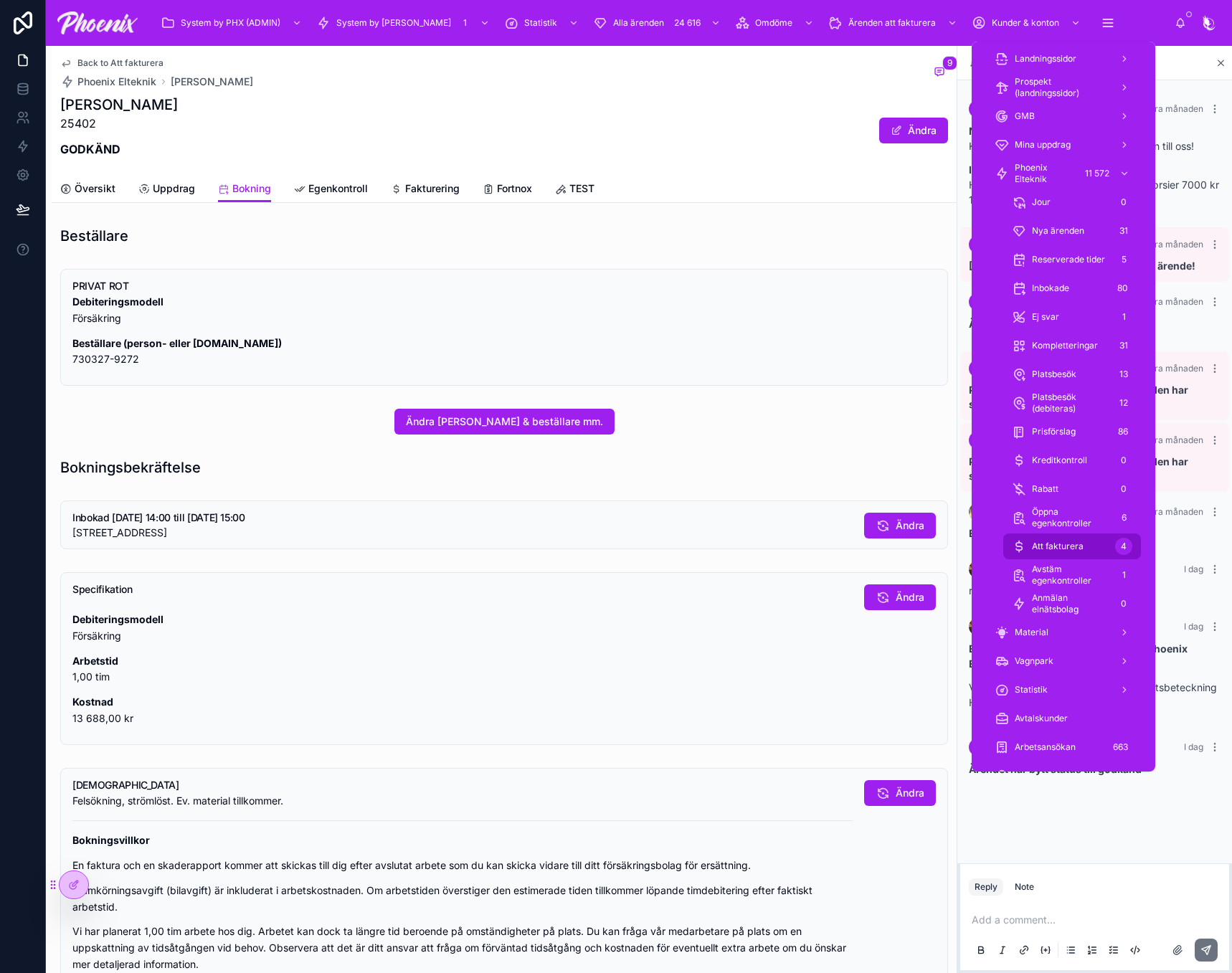
click at [1118, 545] on div "4" at bounding box center [1123, 546] width 17 height 17
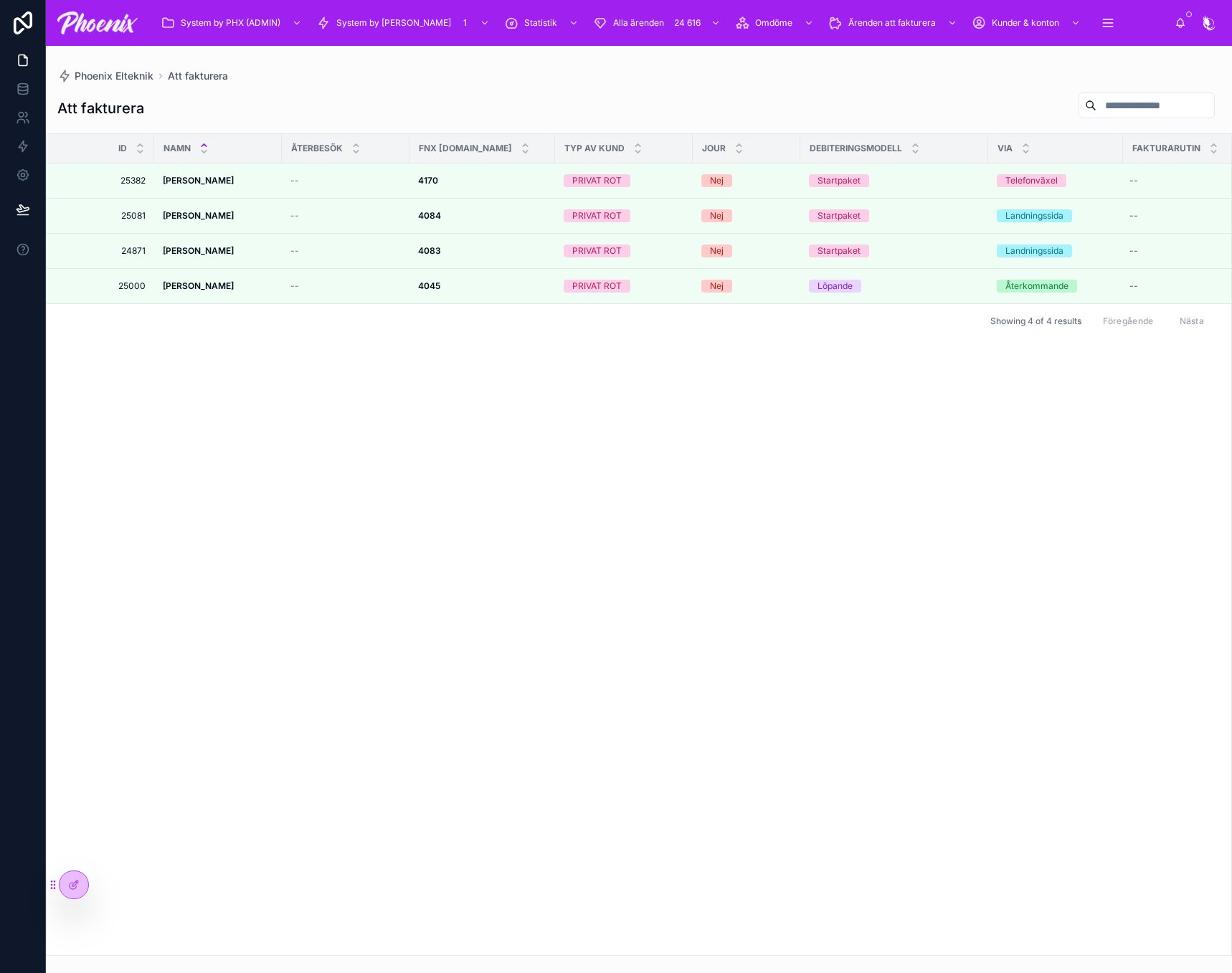
drag, startPoint x: 700, startPoint y: 409, endPoint x: 595, endPoint y: 352, distance: 119.5
click at [700, 408] on div "Id NAMN ÅTERBESÖK FNX [DOMAIN_NAME] TYP AV KUND JOUR Debiteringsmodell via fakt…" at bounding box center [638, 545] width 1185 height 821
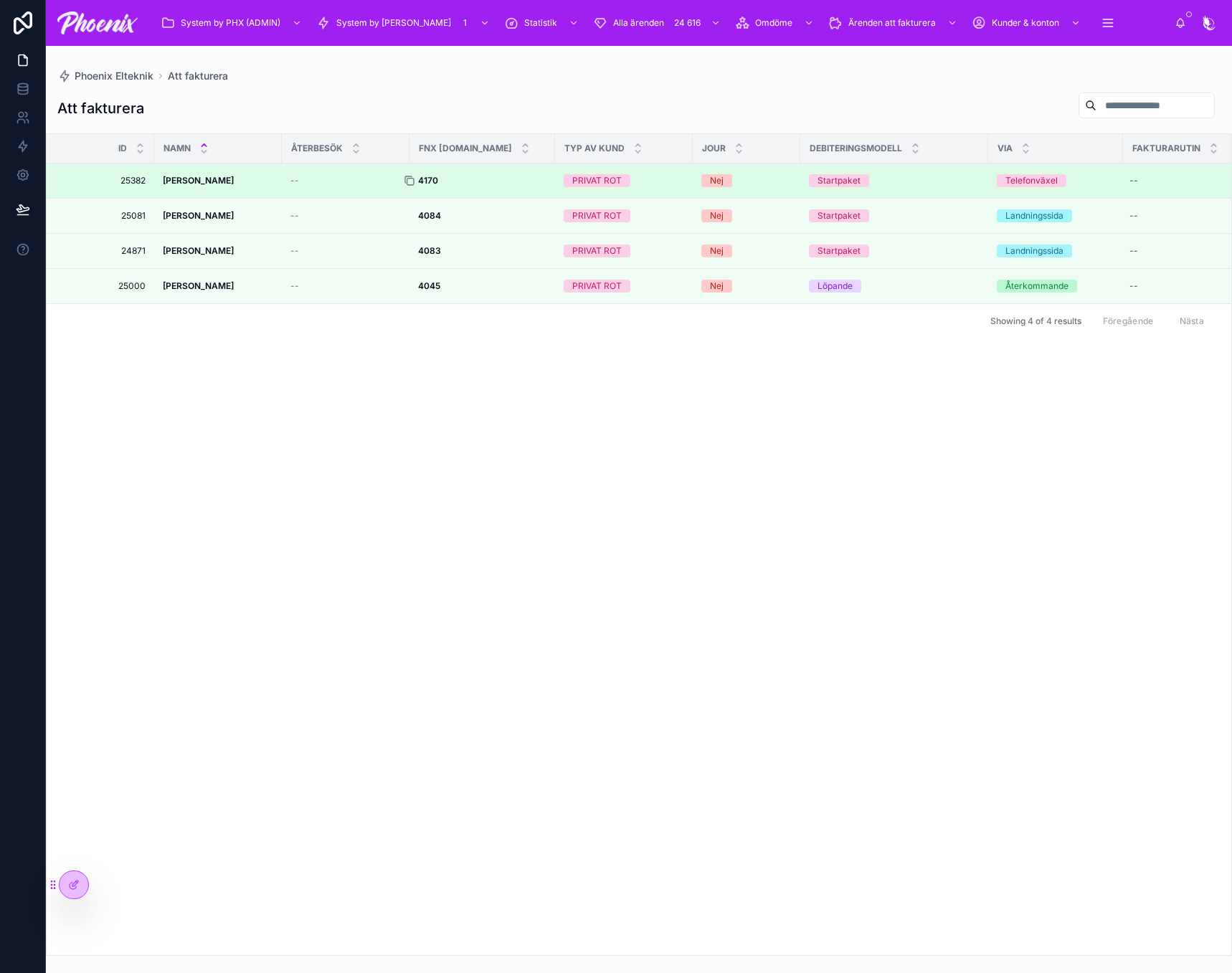
click at [410, 178] on icon at bounding box center [410, 181] width 6 height 6
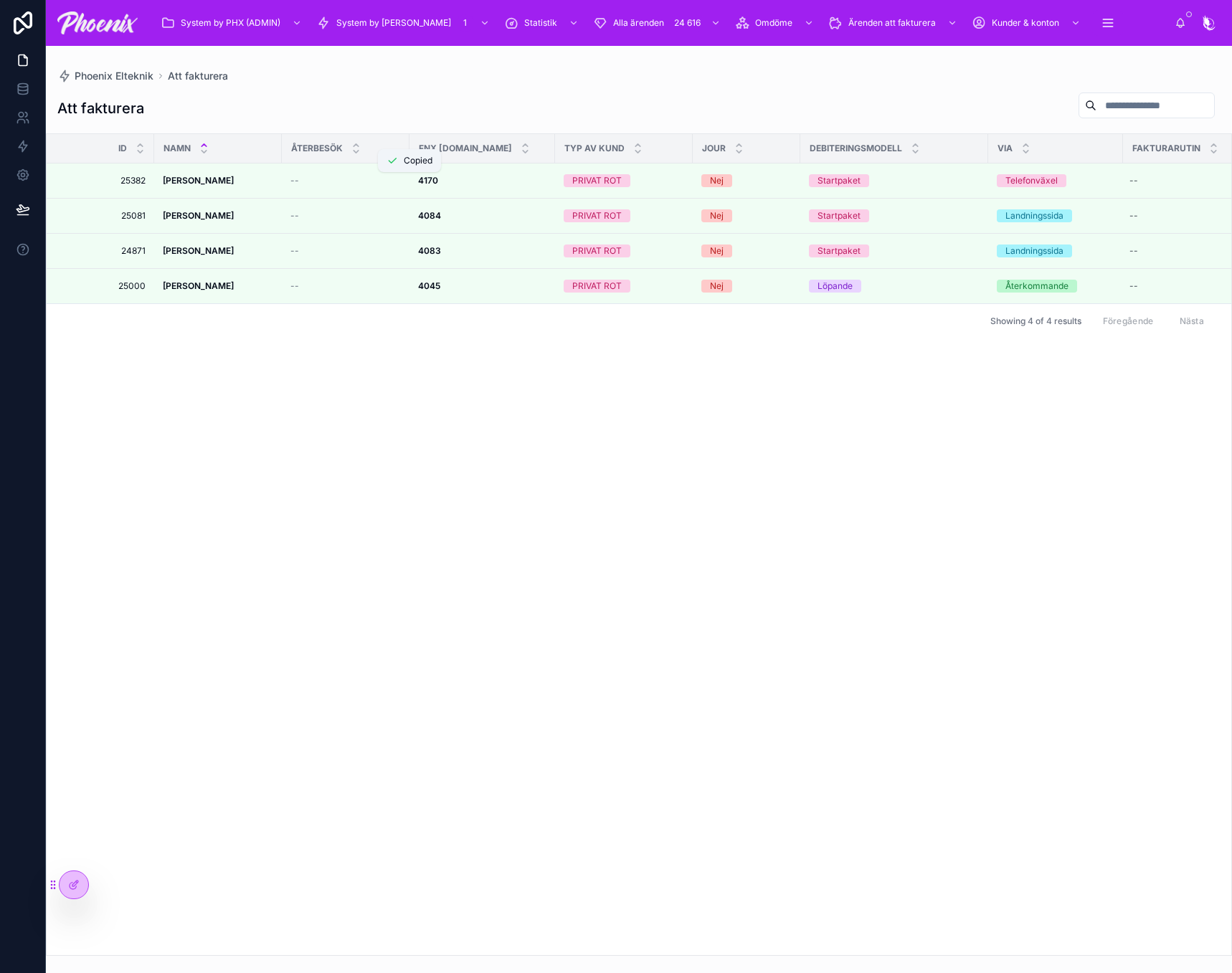
drag, startPoint x: 419, startPoint y: 178, endPoint x: 1076, endPoint y: 212, distance: 657.9
click at [0, 0] on div at bounding box center [0, 0] width 0 height 0
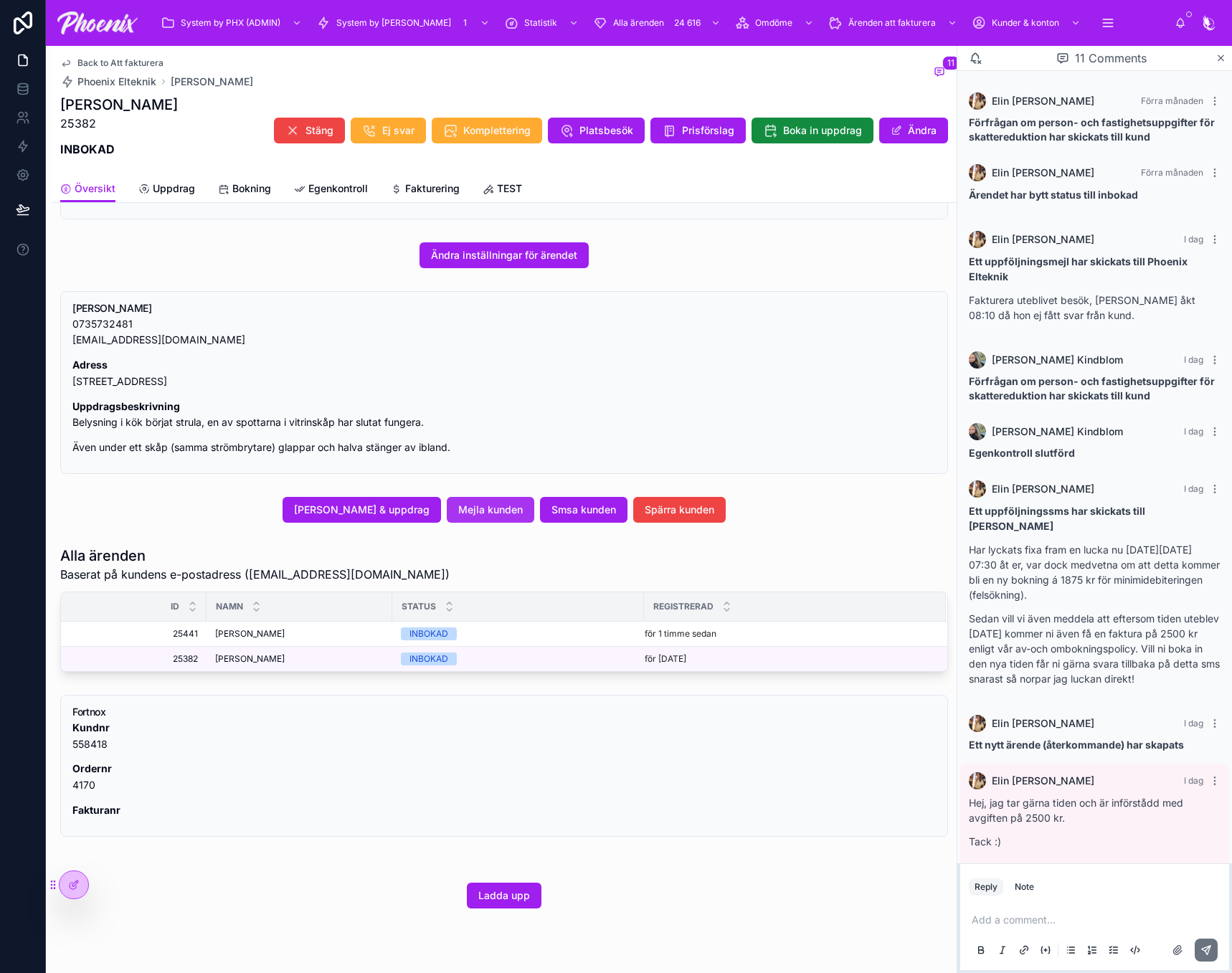
scroll to position [338, 0]
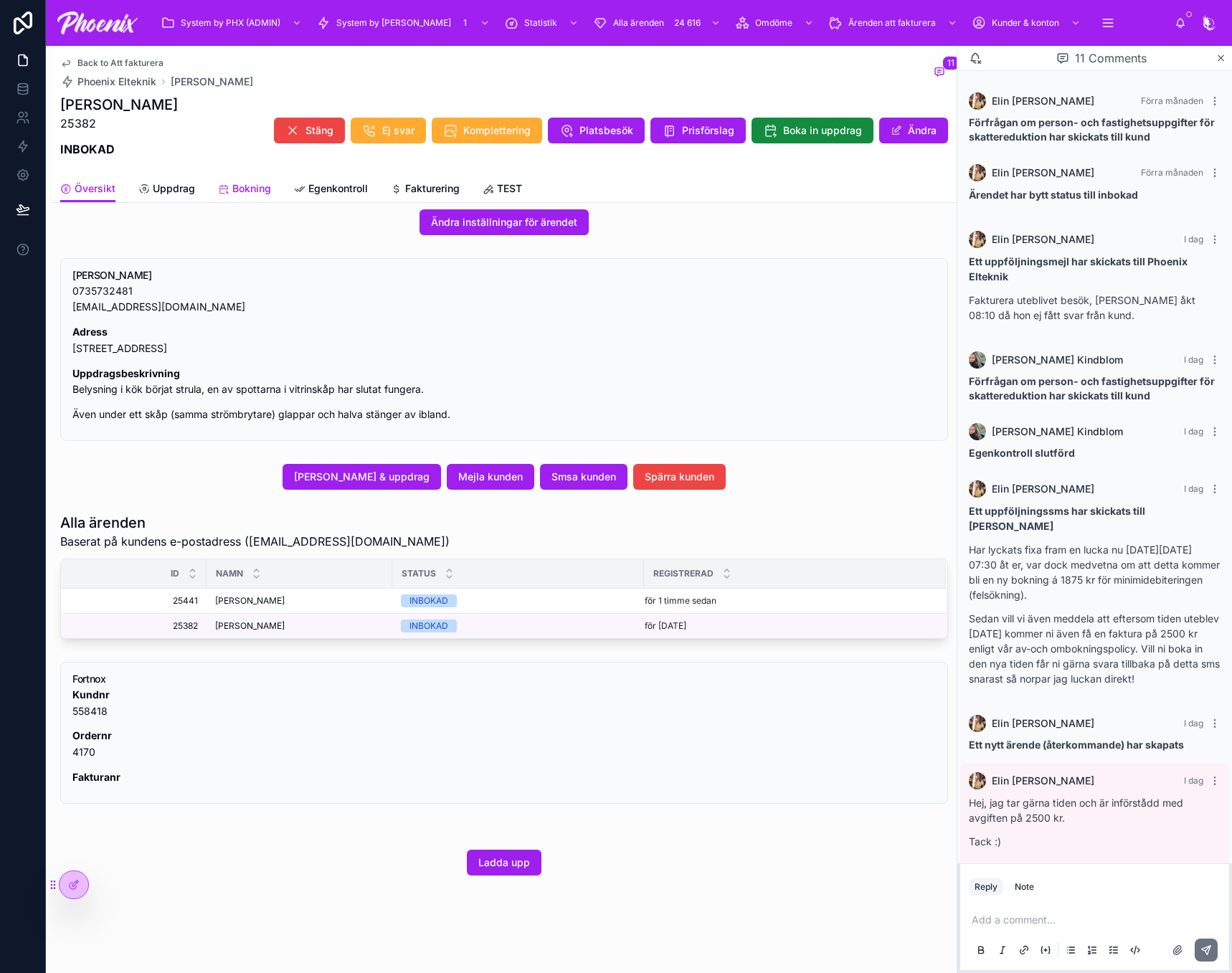
click at [251, 188] on span "Bokning" at bounding box center [251, 189] width 38 height 15
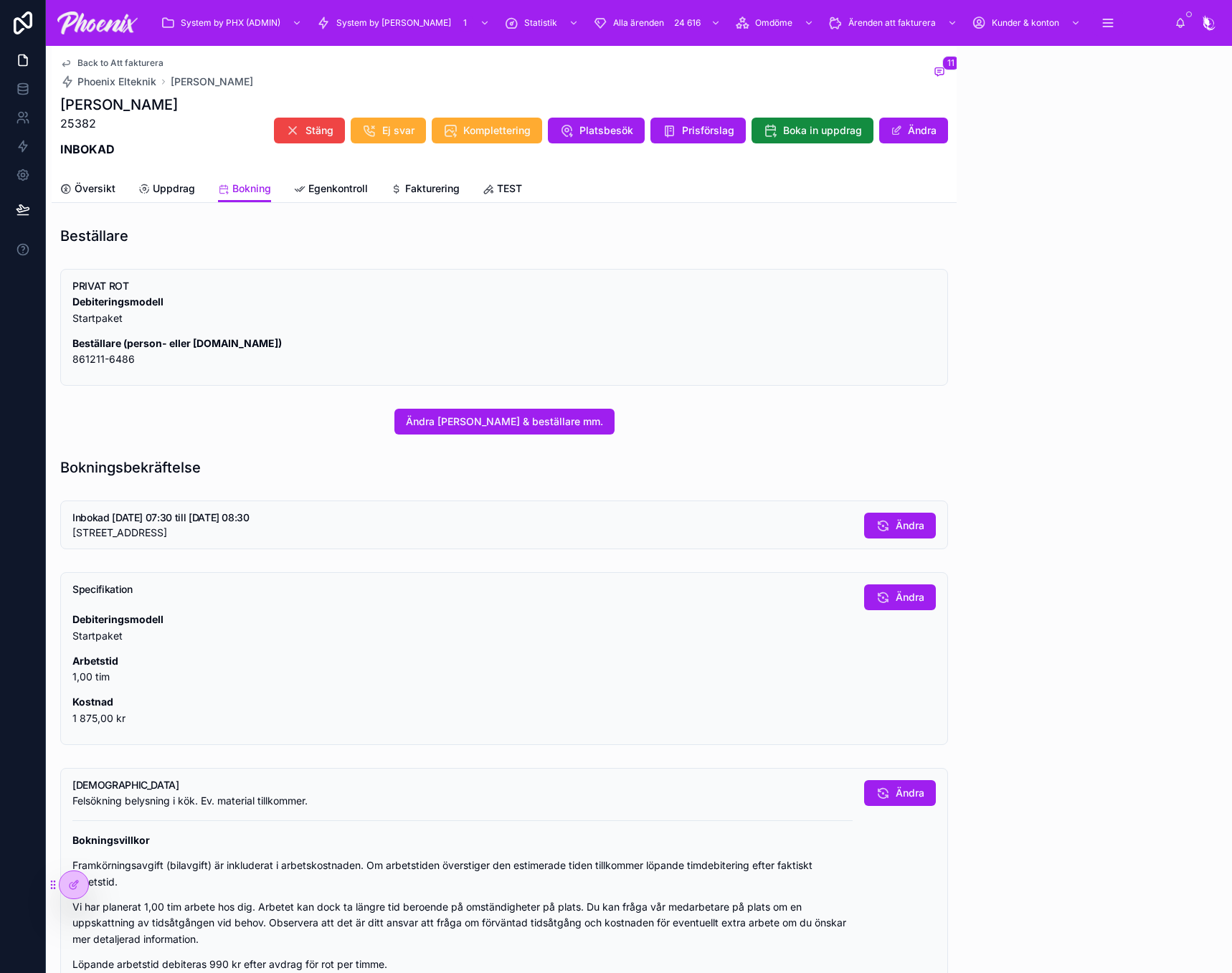
scroll to position [281, 0]
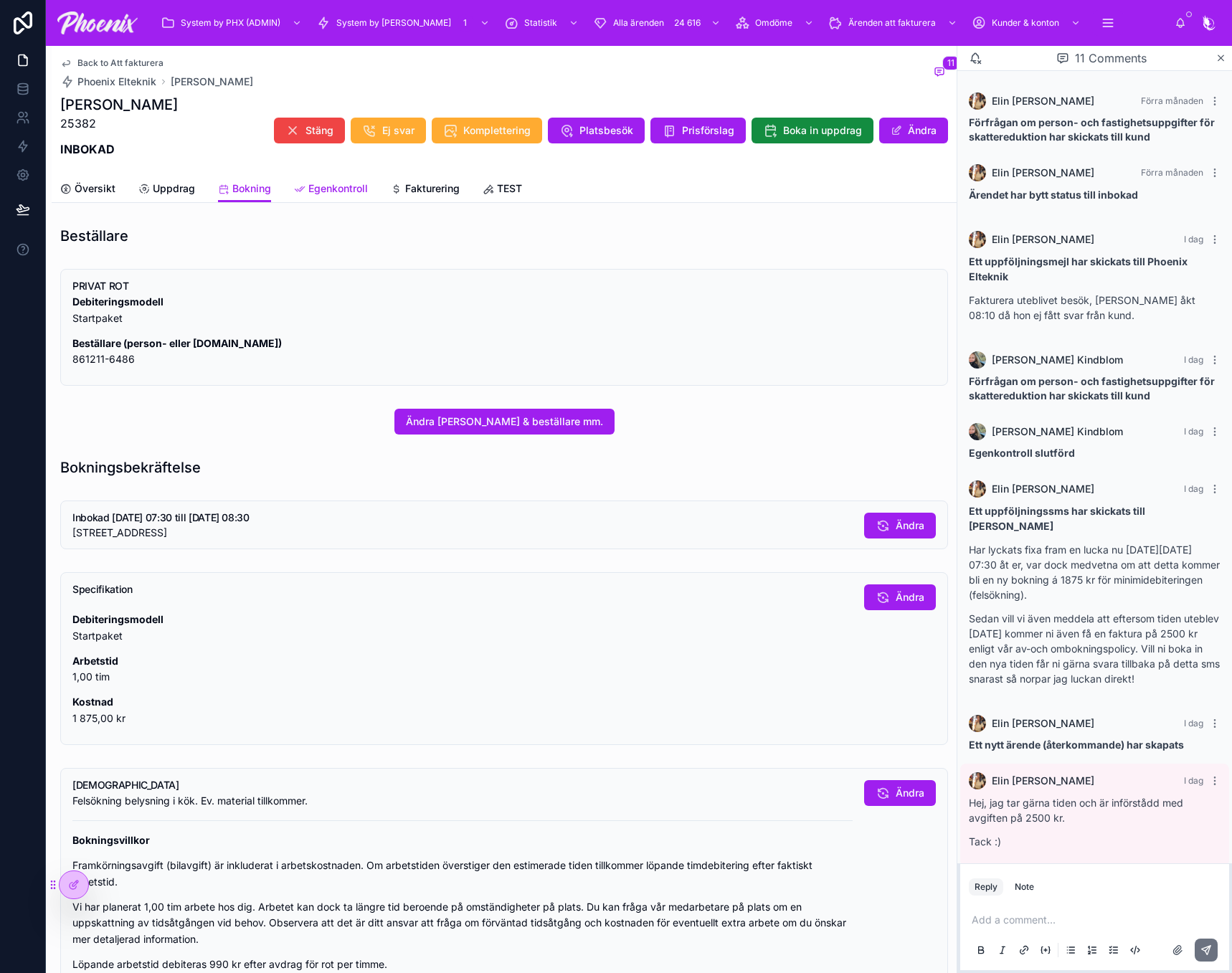
click at [365, 189] on span "Egenkontroll" at bounding box center [338, 189] width 59 height 15
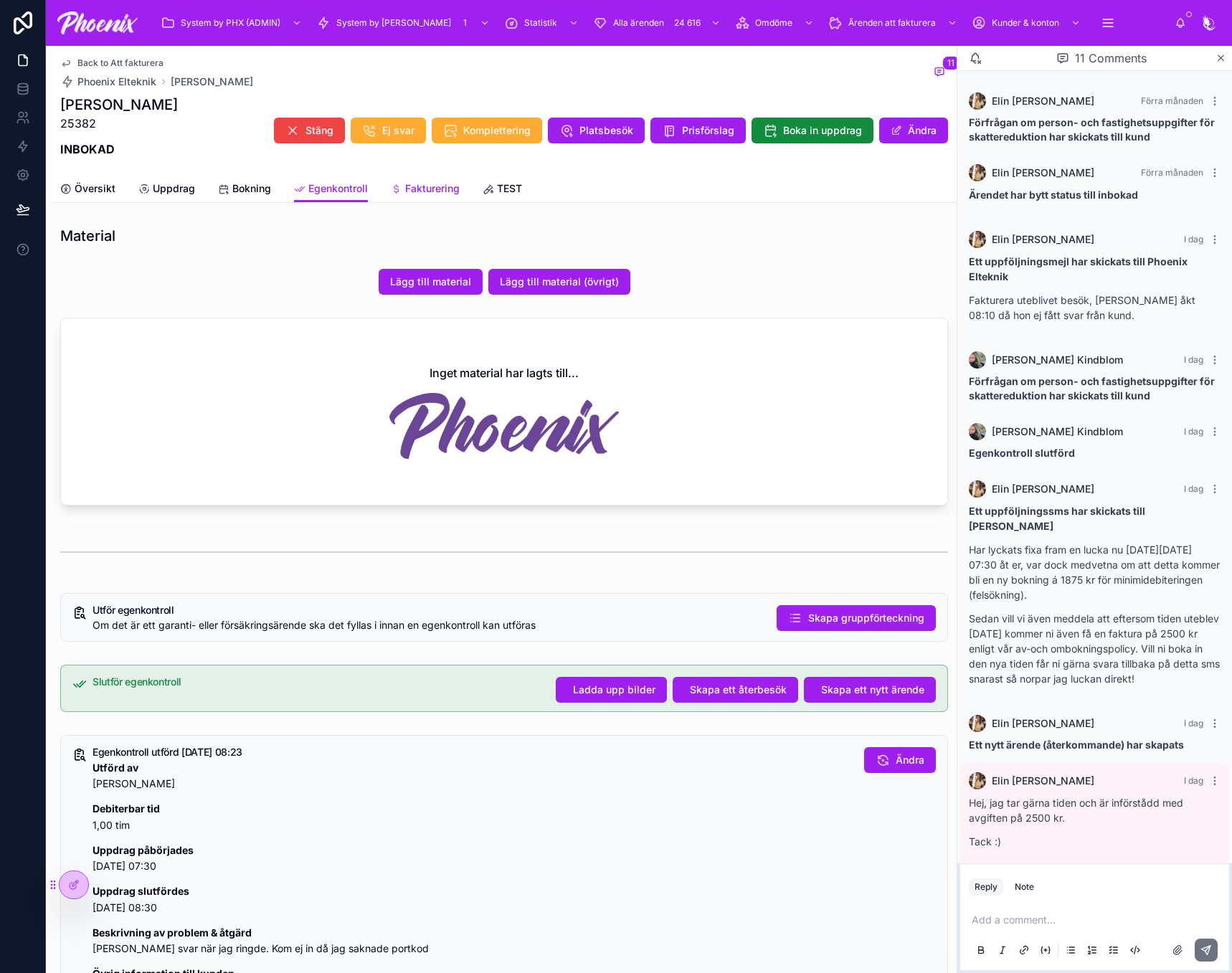
click at [432, 185] on span "Fakturering" at bounding box center [433, 189] width 55 height 15
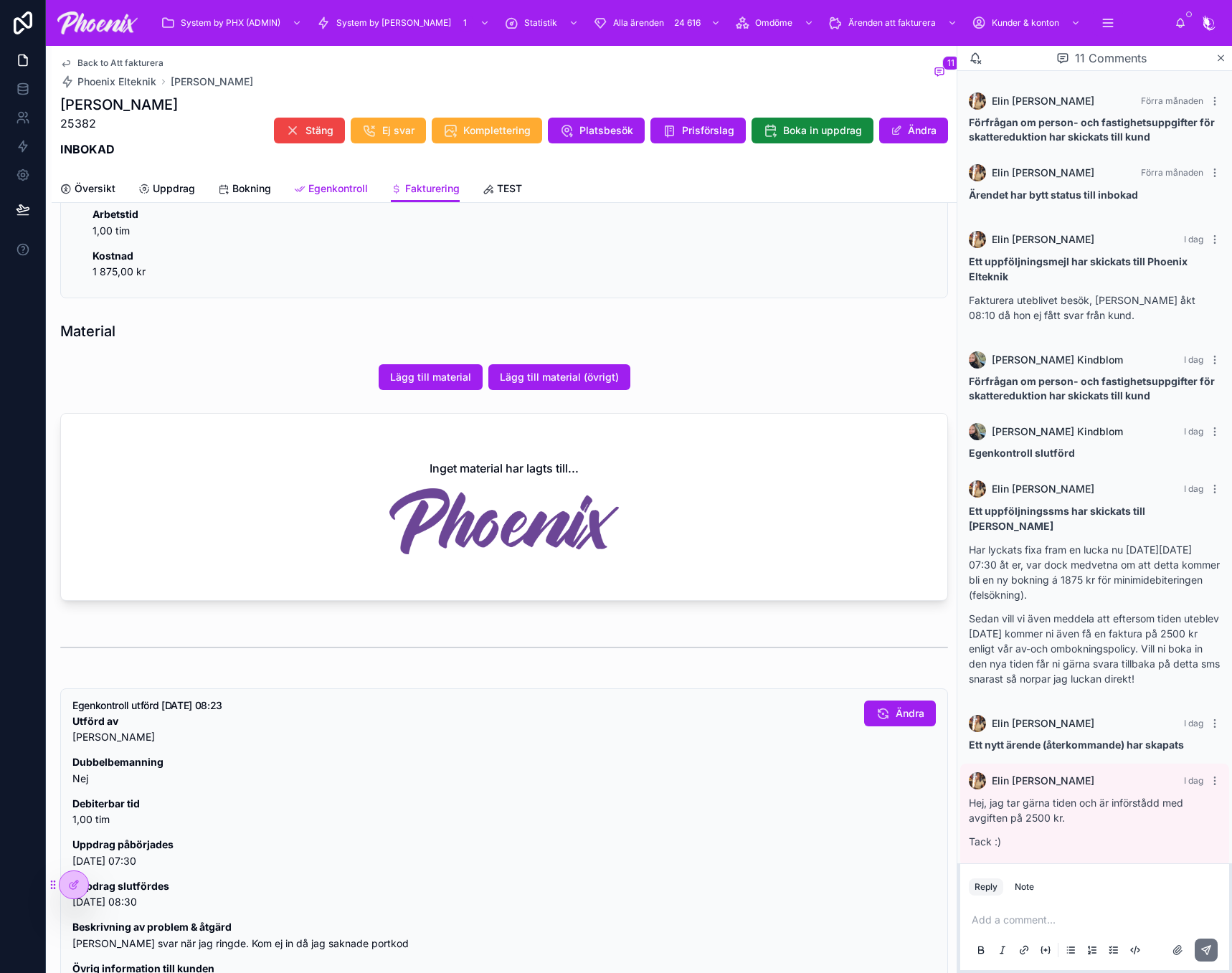
scroll to position [892, 0]
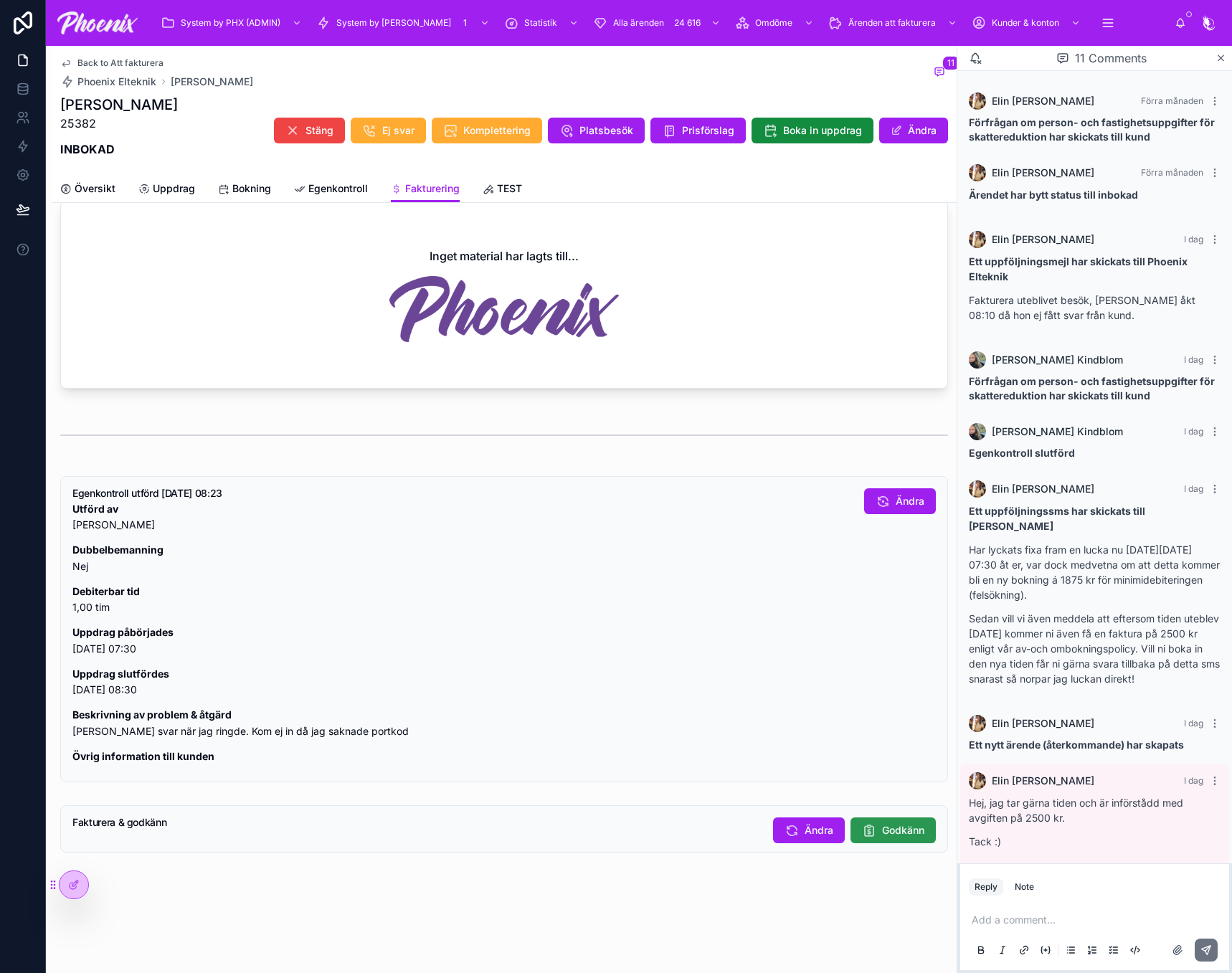
click at [891, 838] on span "Godkänn" at bounding box center [903, 830] width 42 height 15
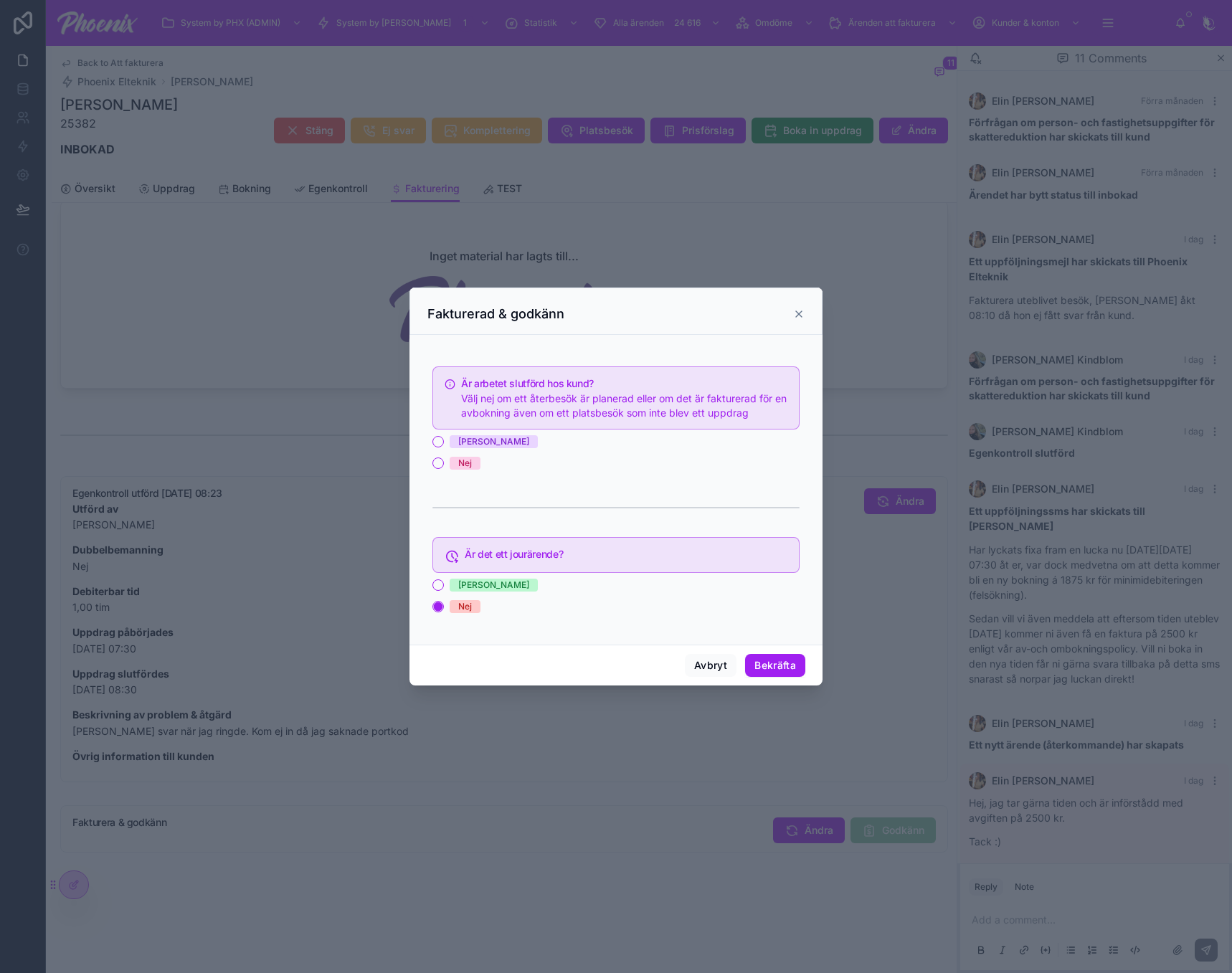
click at [469, 442] on span "[PERSON_NAME]" at bounding box center [493, 442] width 89 height 13
click at [444, 442] on button "[PERSON_NAME]" at bounding box center [437, 441] width 12 height 12
click at [782, 659] on button "Bekräfta" at bounding box center [775, 665] width 60 height 23
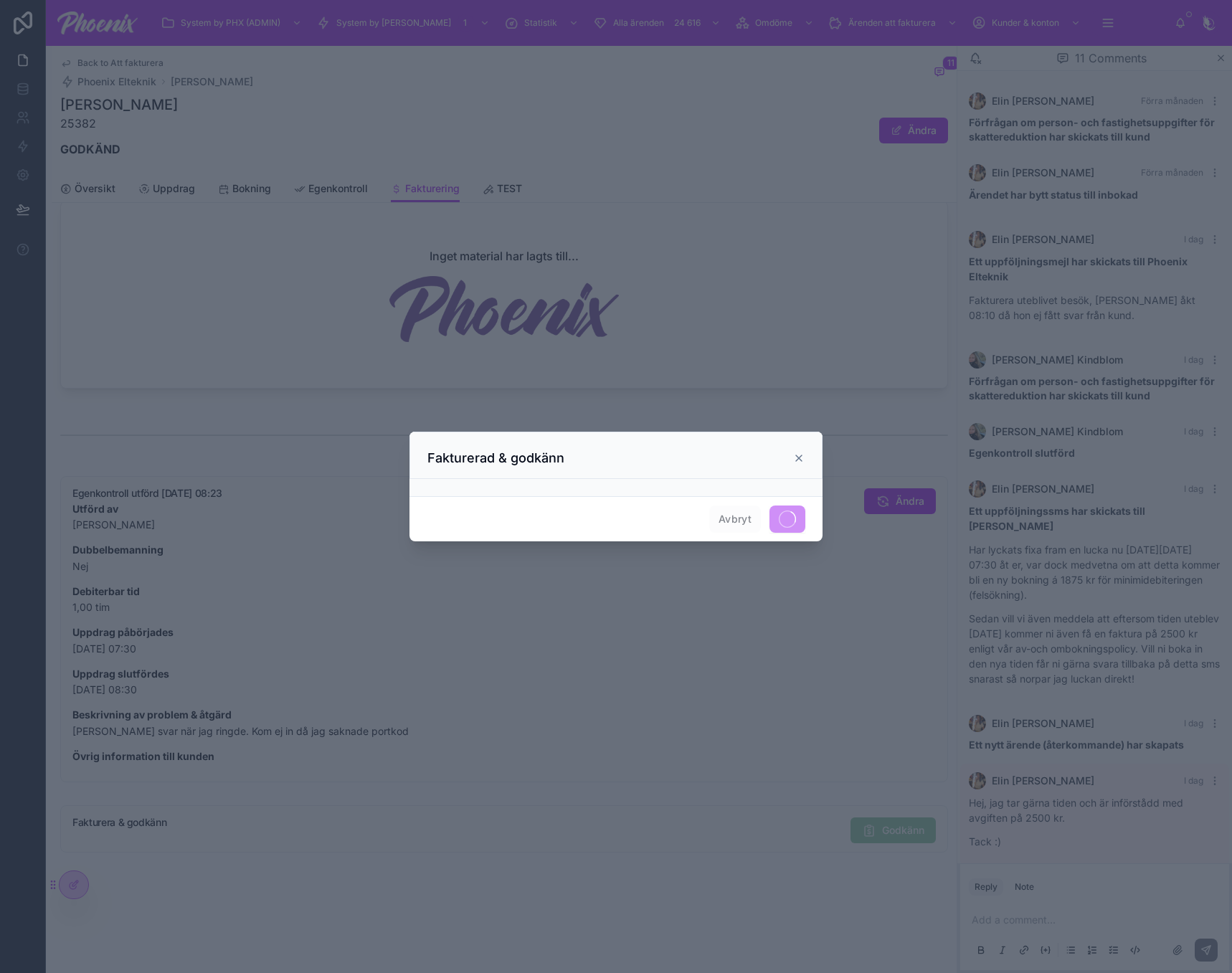
scroll to position [879, 0]
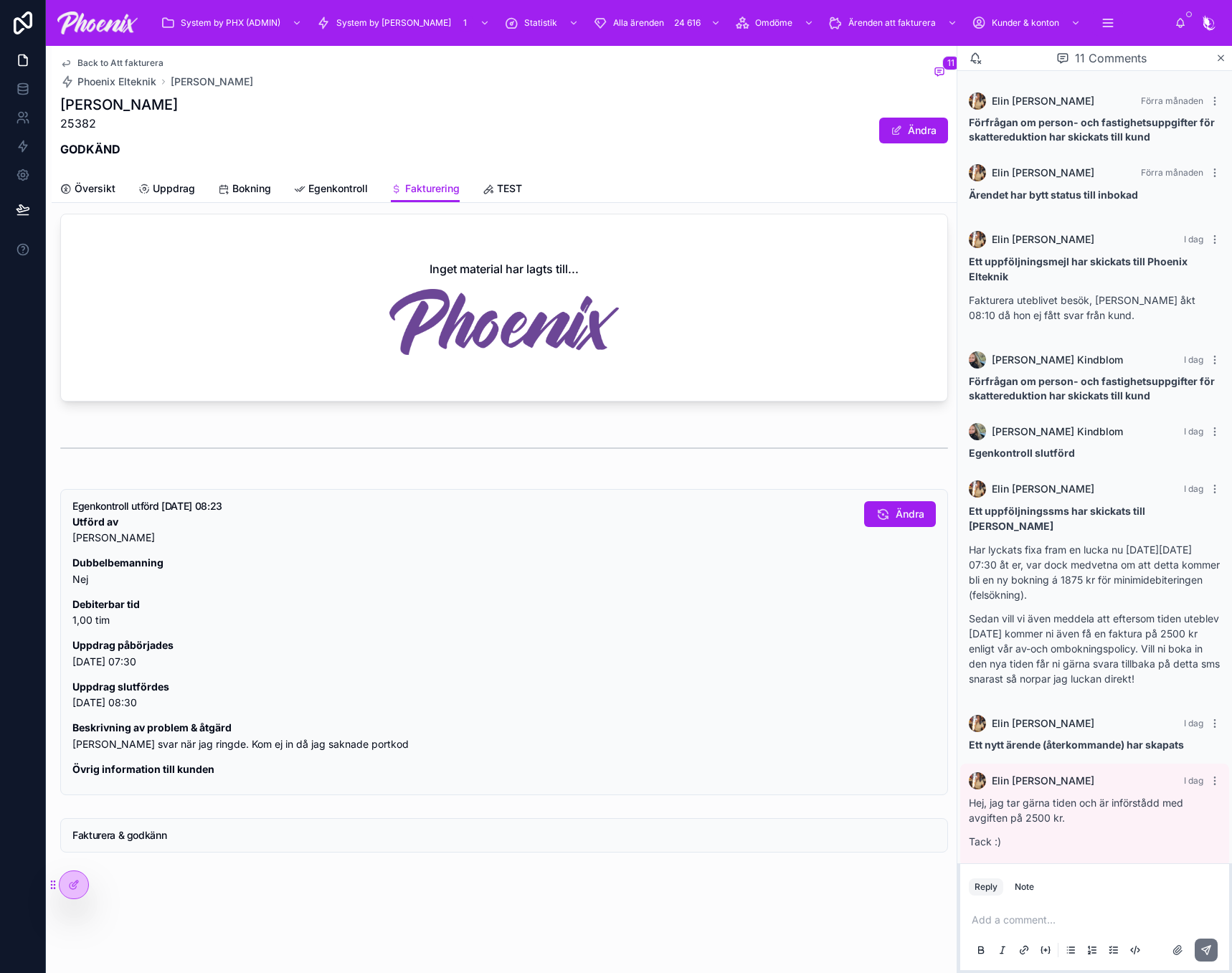
click at [148, 60] on span "Back to Att fakturera" at bounding box center [121, 63] width 86 height 12
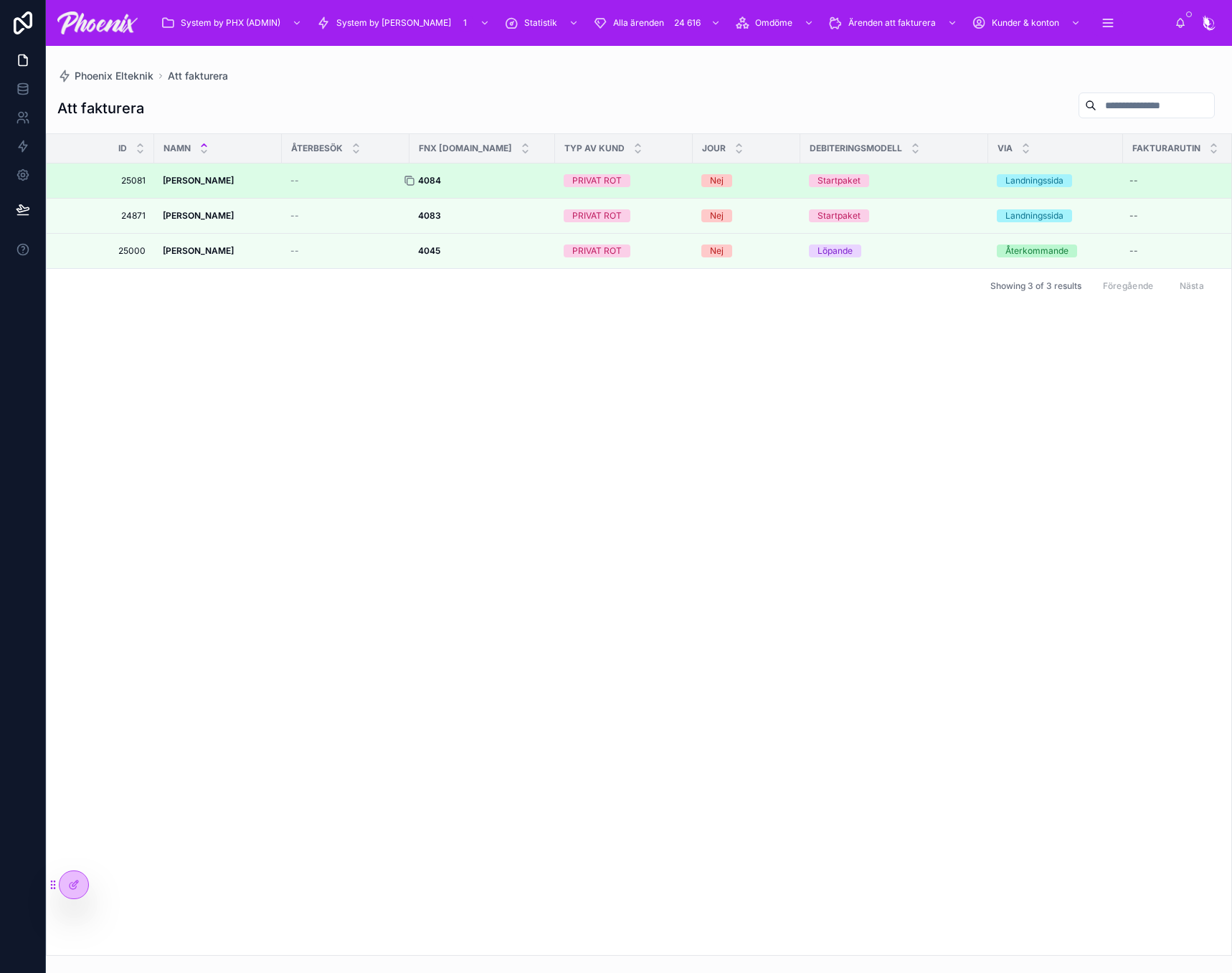
click at [410, 180] on icon at bounding box center [409, 181] width 12 height 12
click at [426, 178] on div at bounding box center [415, 181] width 23 height 12
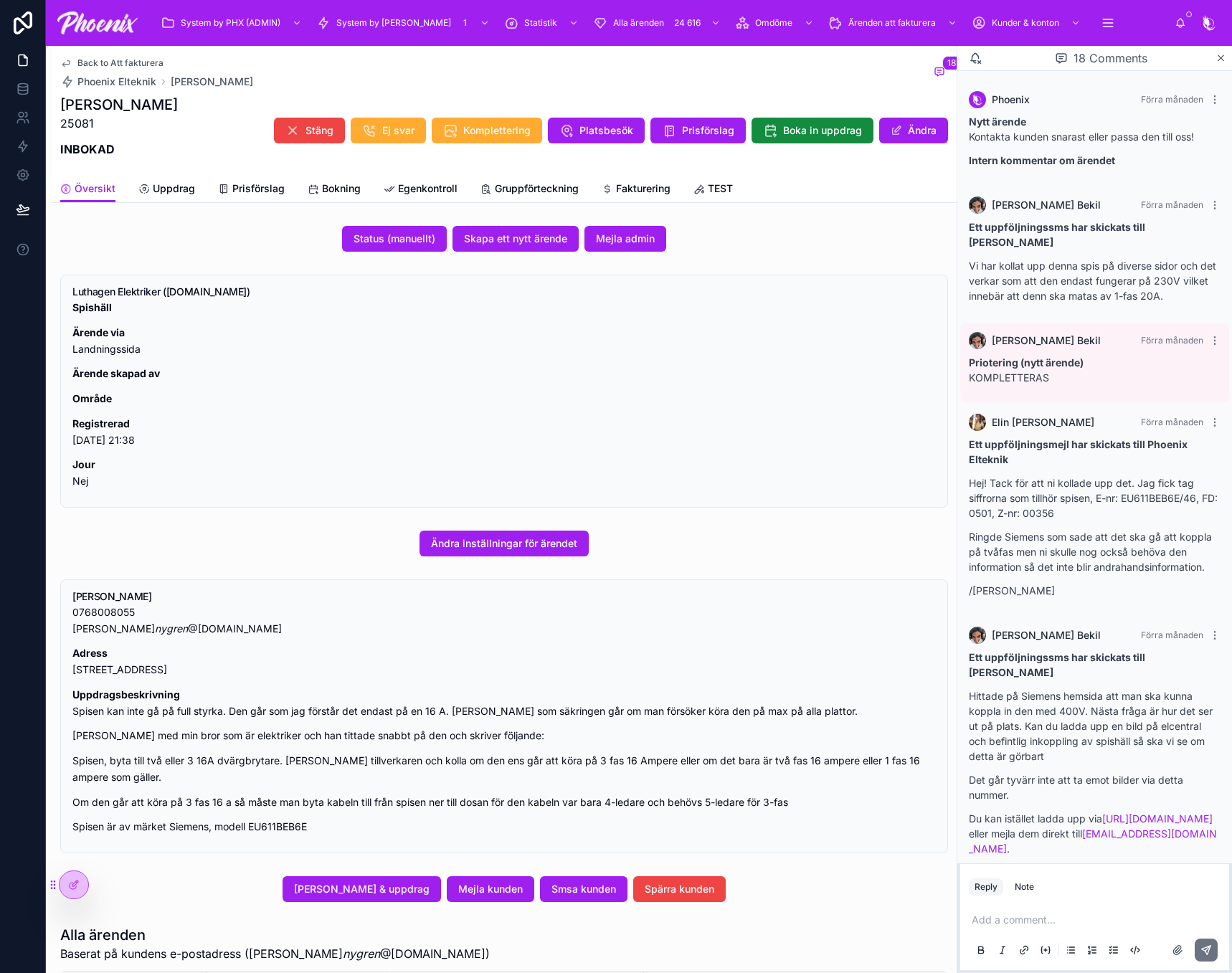
scroll to position [993, 0]
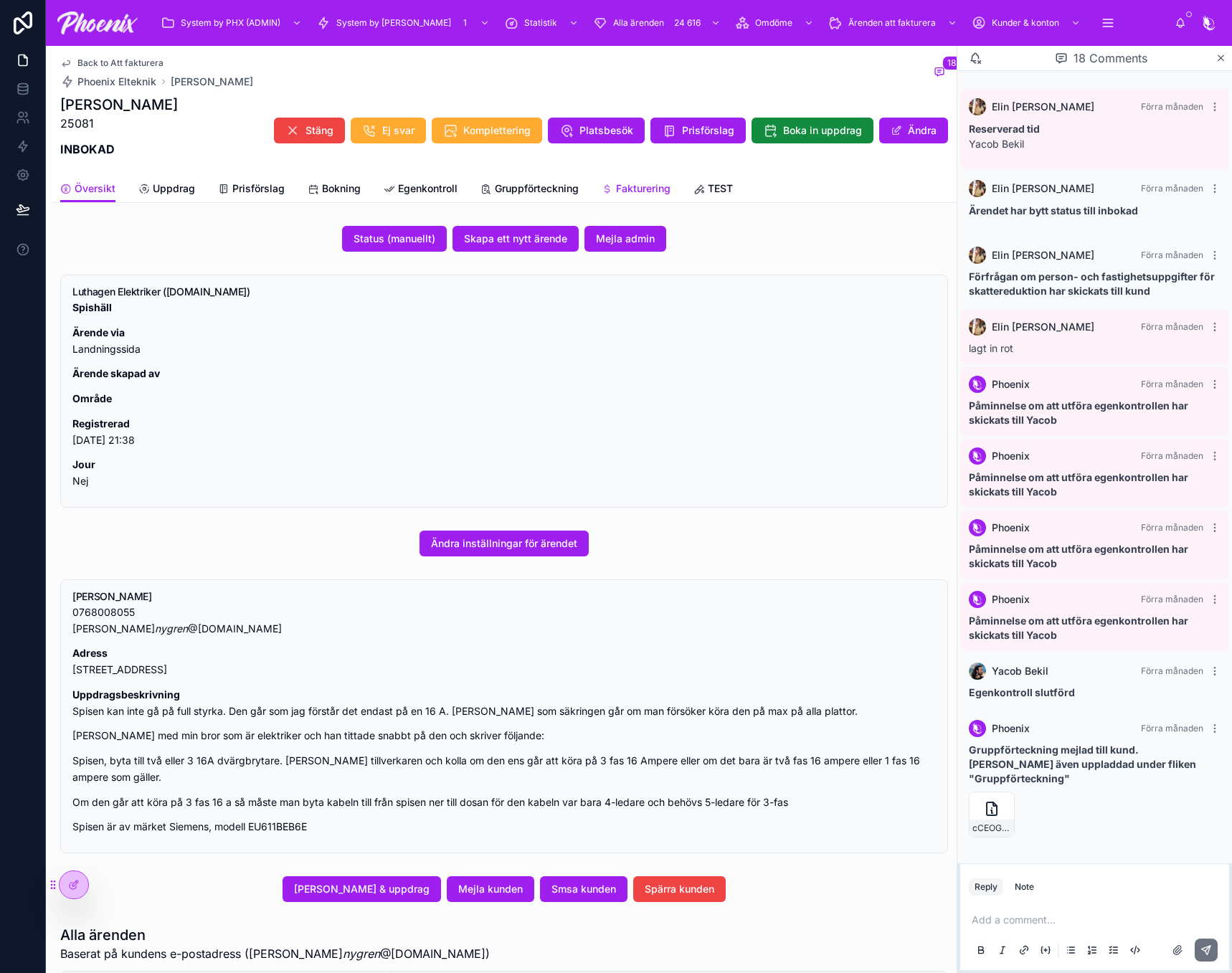
click at [658, 184] on span "Fakturering" at bounding box center [643, 189] width 55 height 15
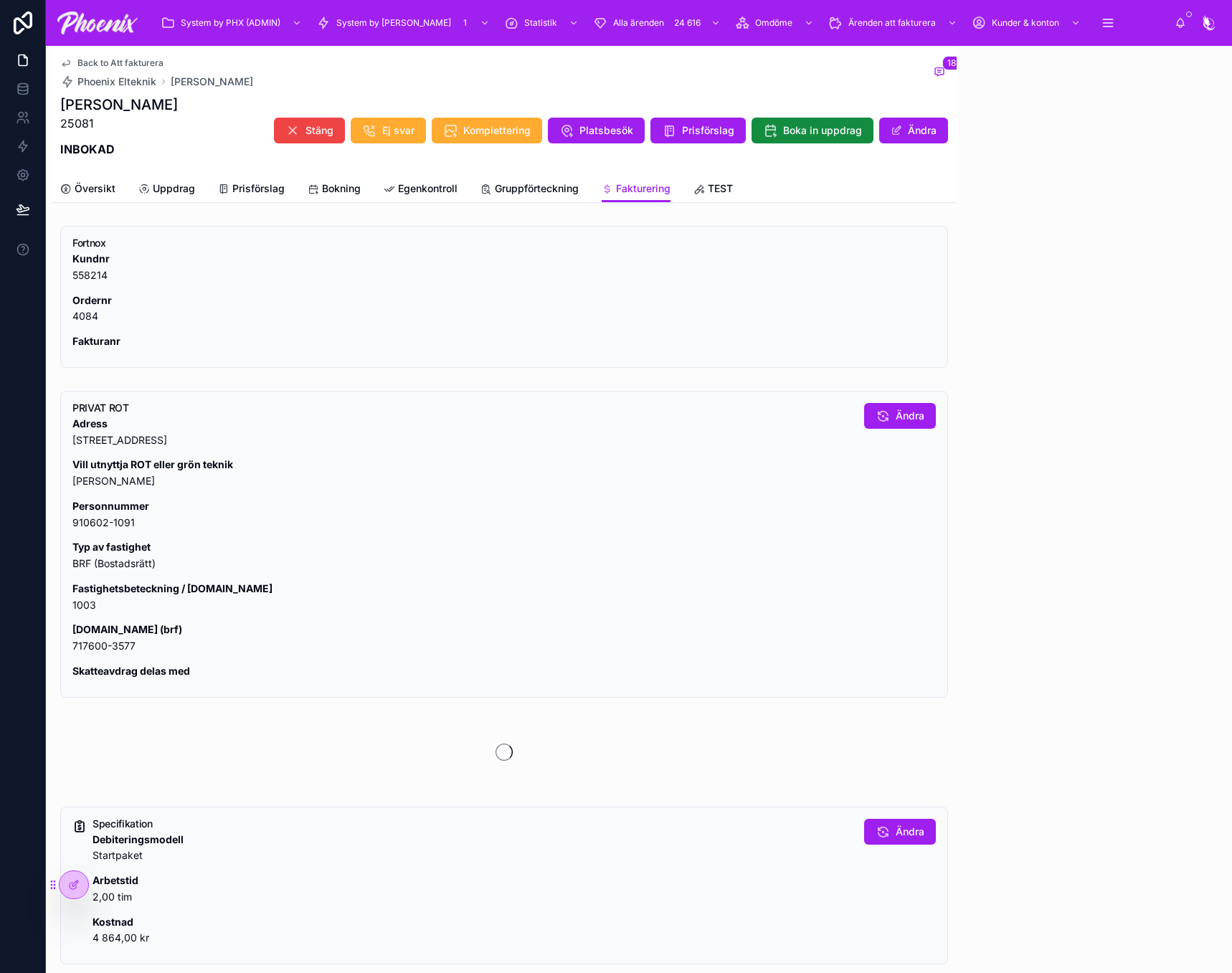
scroll to position [993, 0]
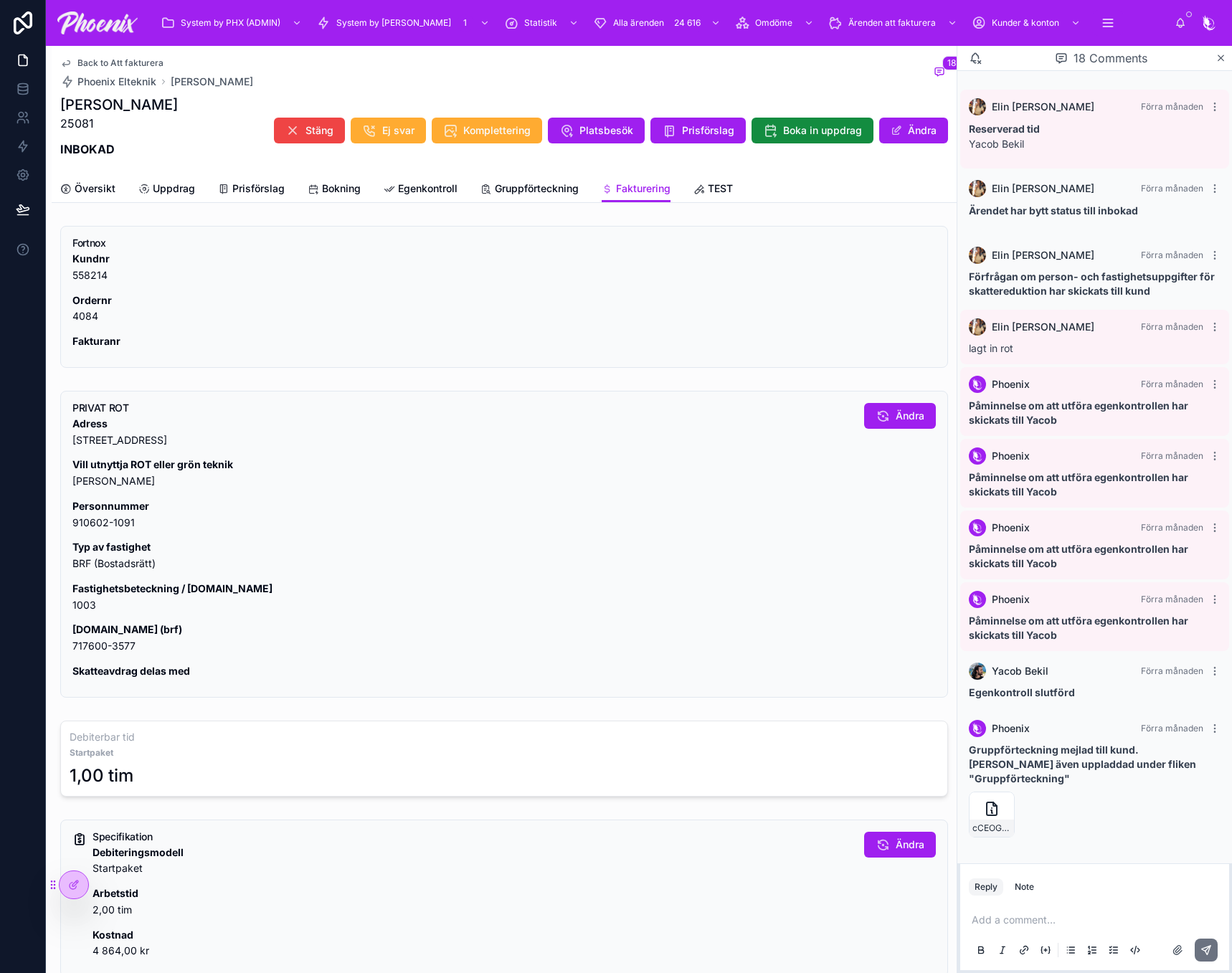
click at [78, 607] on p "Fastighetsbeteckning / [DOMAIN_NAME] 1003" at bounding box center [462, 598] width 780 height 33
drag, startPoint x: 78, startPoint y: 607, endPoint x: 116, endPoint y: 598, distance: 39.1
click at [79, 606] on p "Fastighetsbeteckning / [DOMAIN_NAME] 1003" at bounding box center [462, 598] width 780 height 33
copy p "1003"
click at [86, 645] on p "[DOMAIN_NAME] (brf) 717600-3577" at bounding box center [462, 639] width 780 height 33
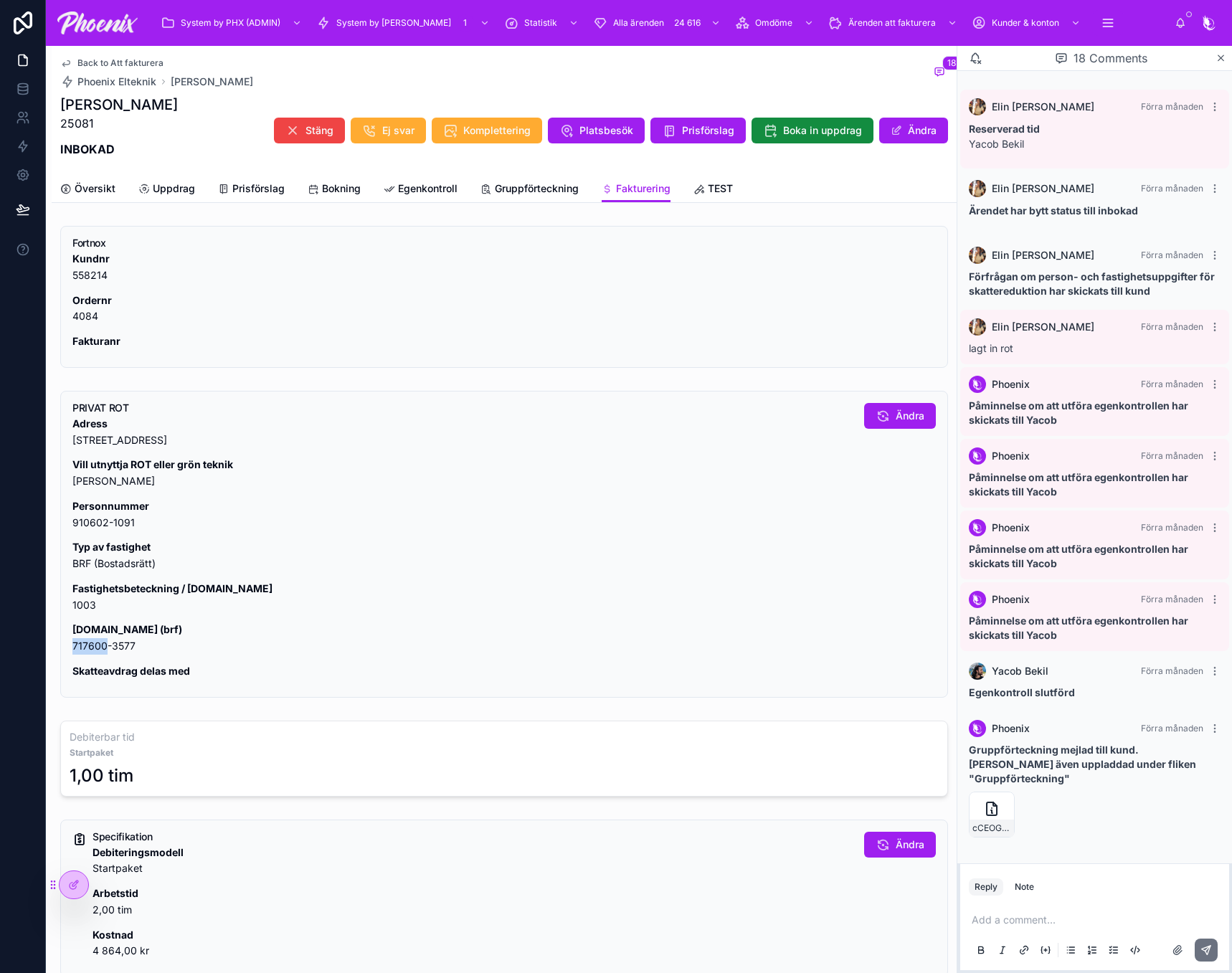
drag, startPoint x: 86, startPoint y: 645, endPoint x: 101, endPoint y: 641, distance: 15.5
click at [85, 645] on p "[DOMAIN_NAME] (brf) 717600-3577" at bounding box center [462, 639] width 780 height 33
click at [88, 643] on p "[DOMAIN_NAME] (brf) 717600-3577" at bounding box center [462, 639] width 780 height 33
copy div "717600-3577"
click at [533, 198] on link "Gruppförteckning" at bounding box center [530, 189] width 99 height 28
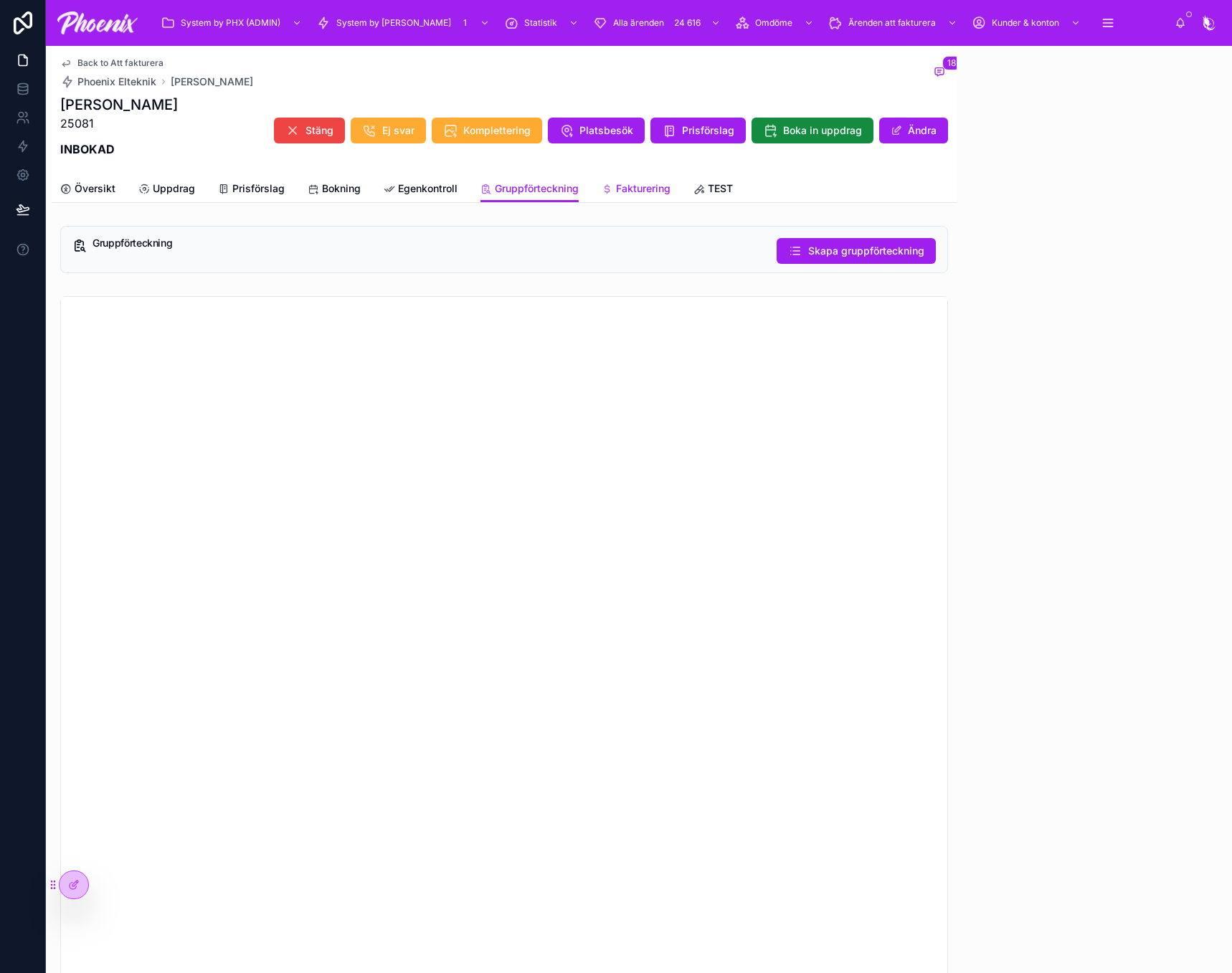
scroll to position [993, 0]
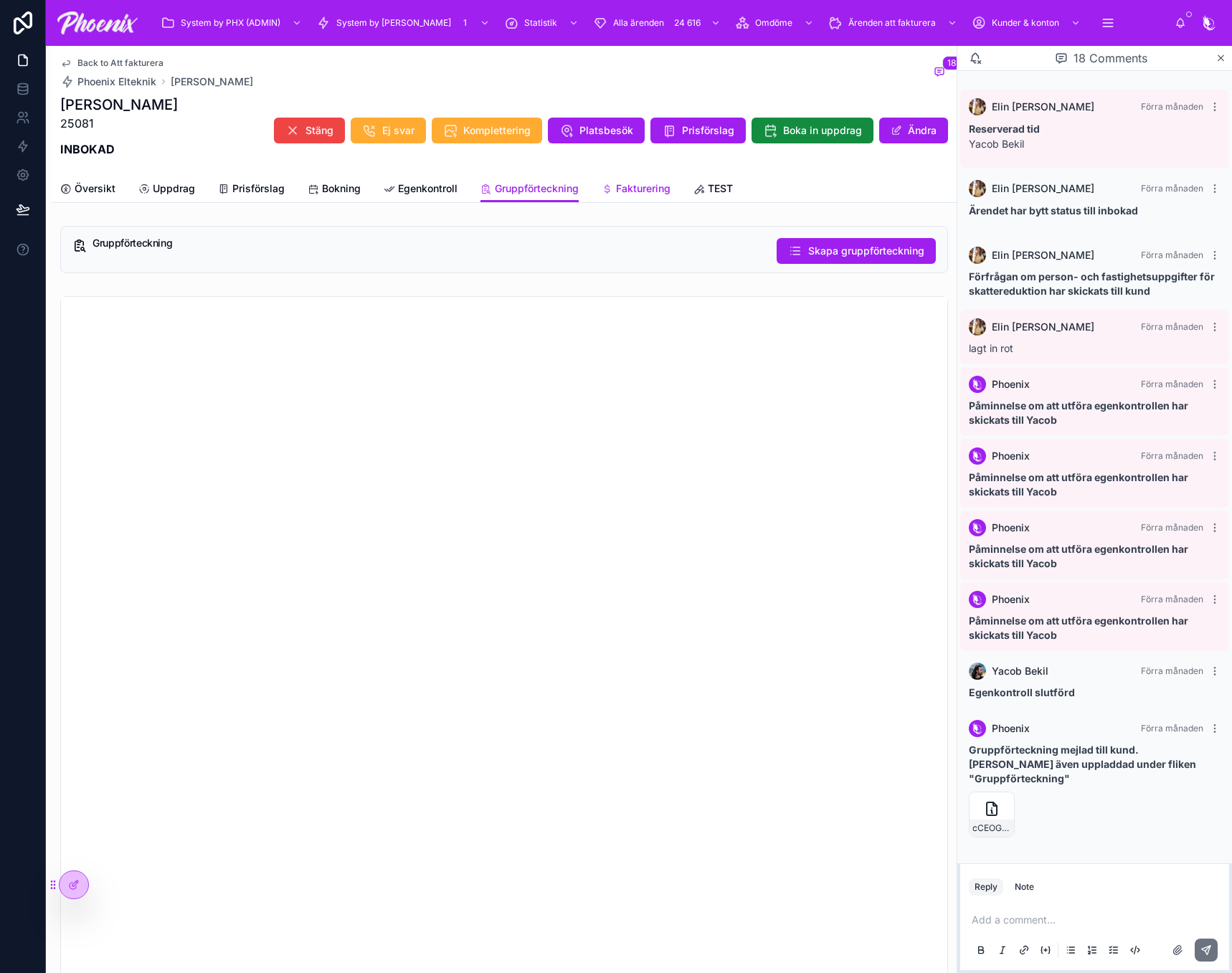
click at [621, 192] on span "Fakturering" at bounding box center [643, 189] width 55 height 15
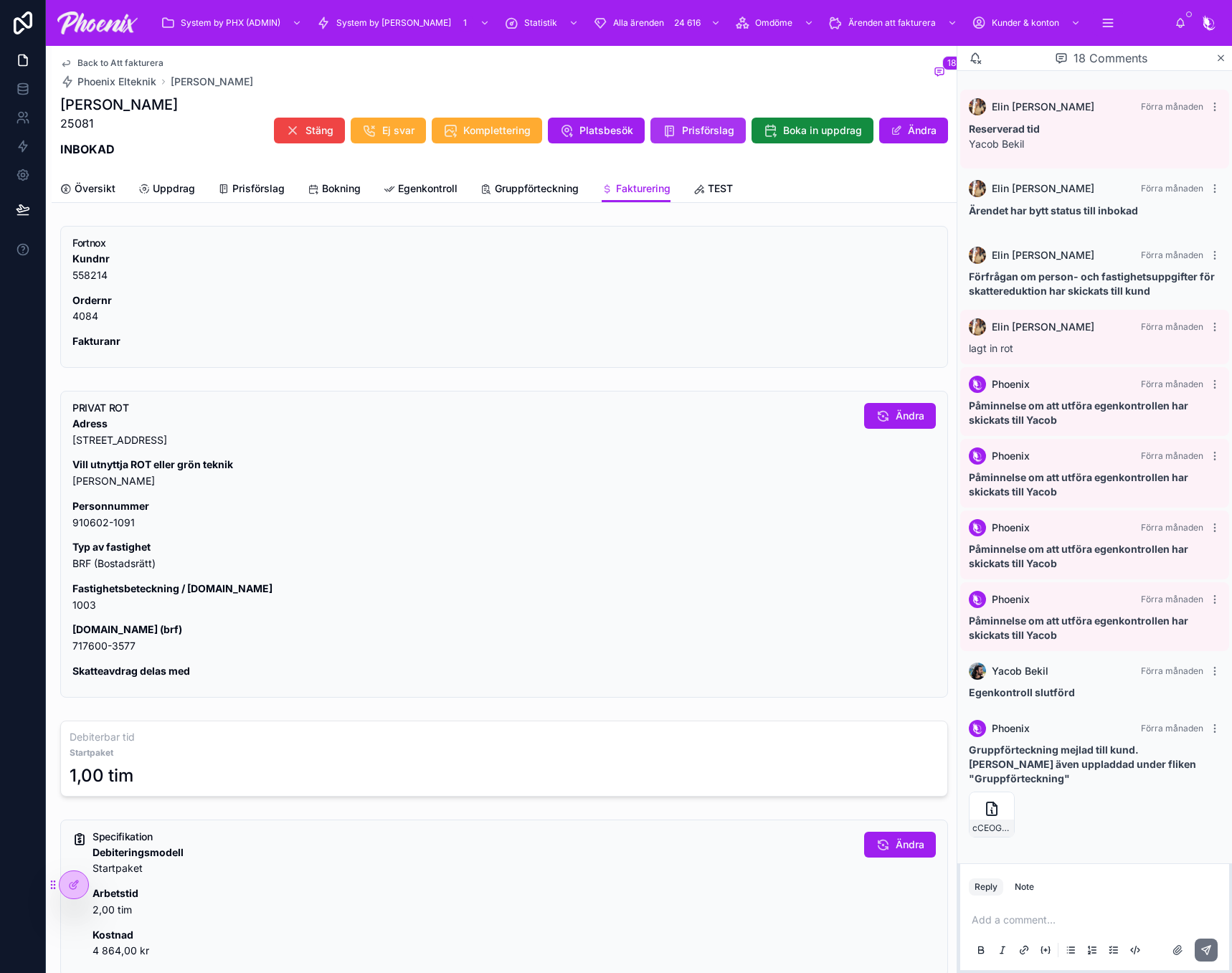
click at [719, 140] on button "Prisförslag" at bounding box center [698, 131] width 95 height 26
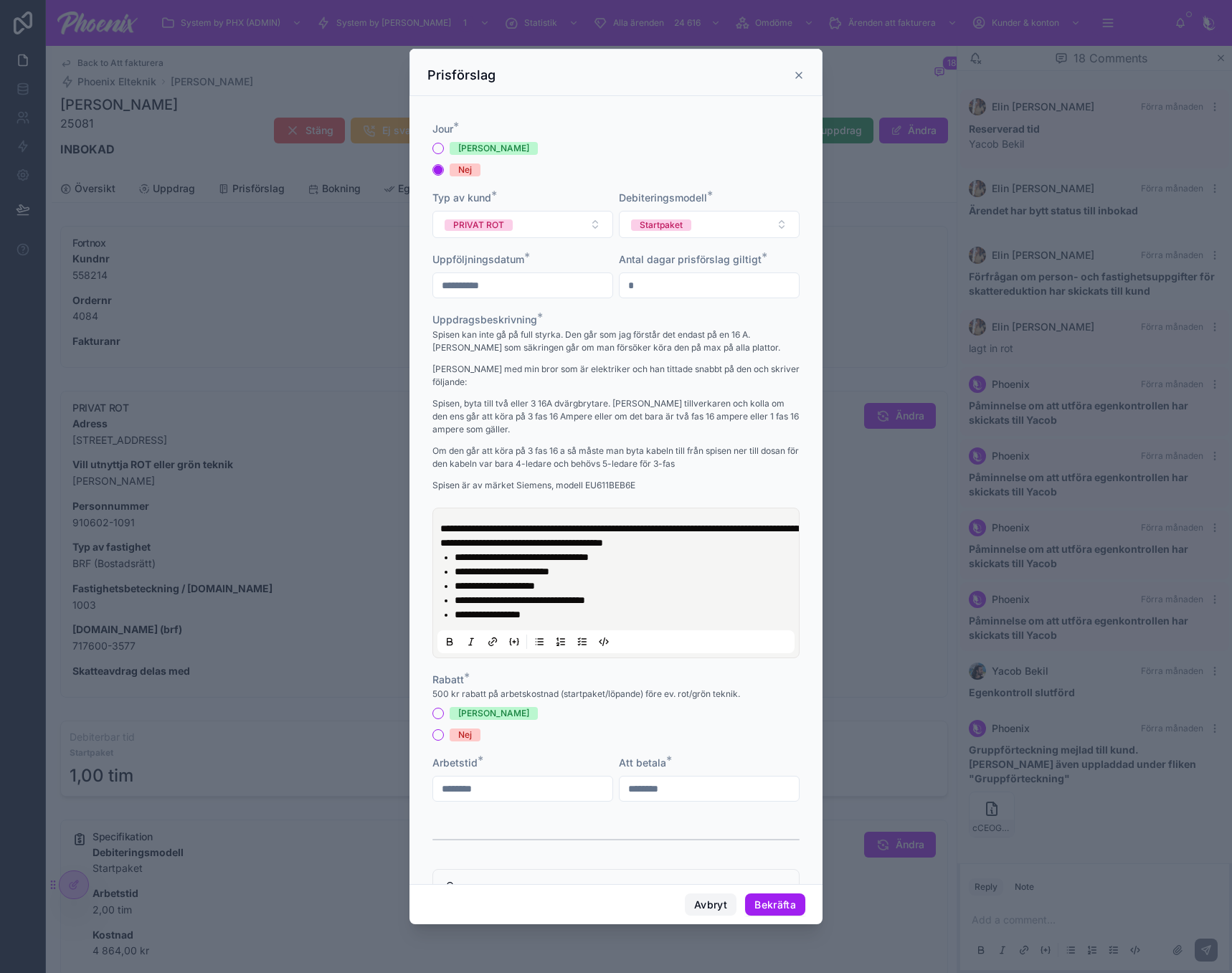
click at [714, 903] on button "Avbryt" at bounding box center [711, 904] width 52 height 23
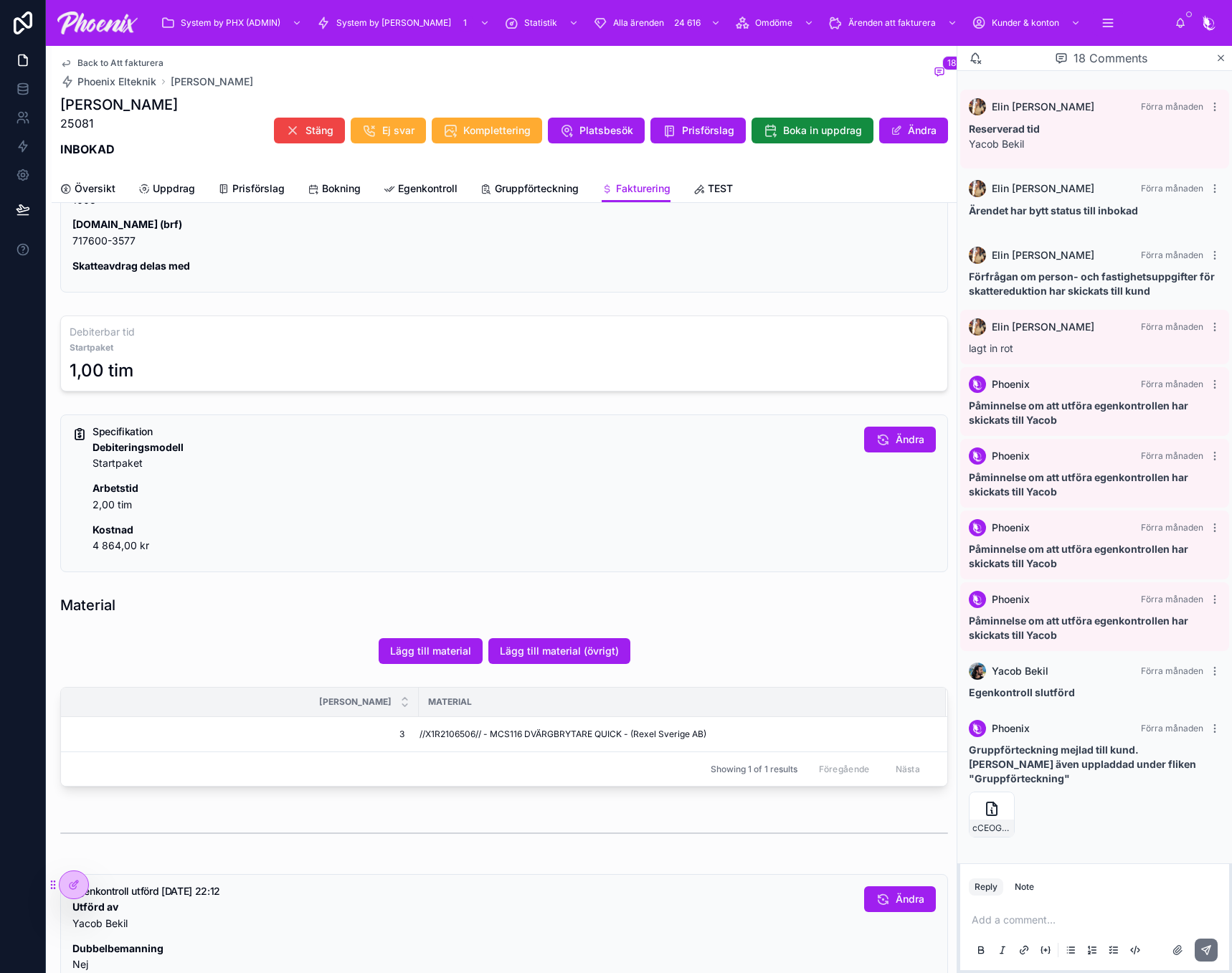
scroll to position [430, 0]
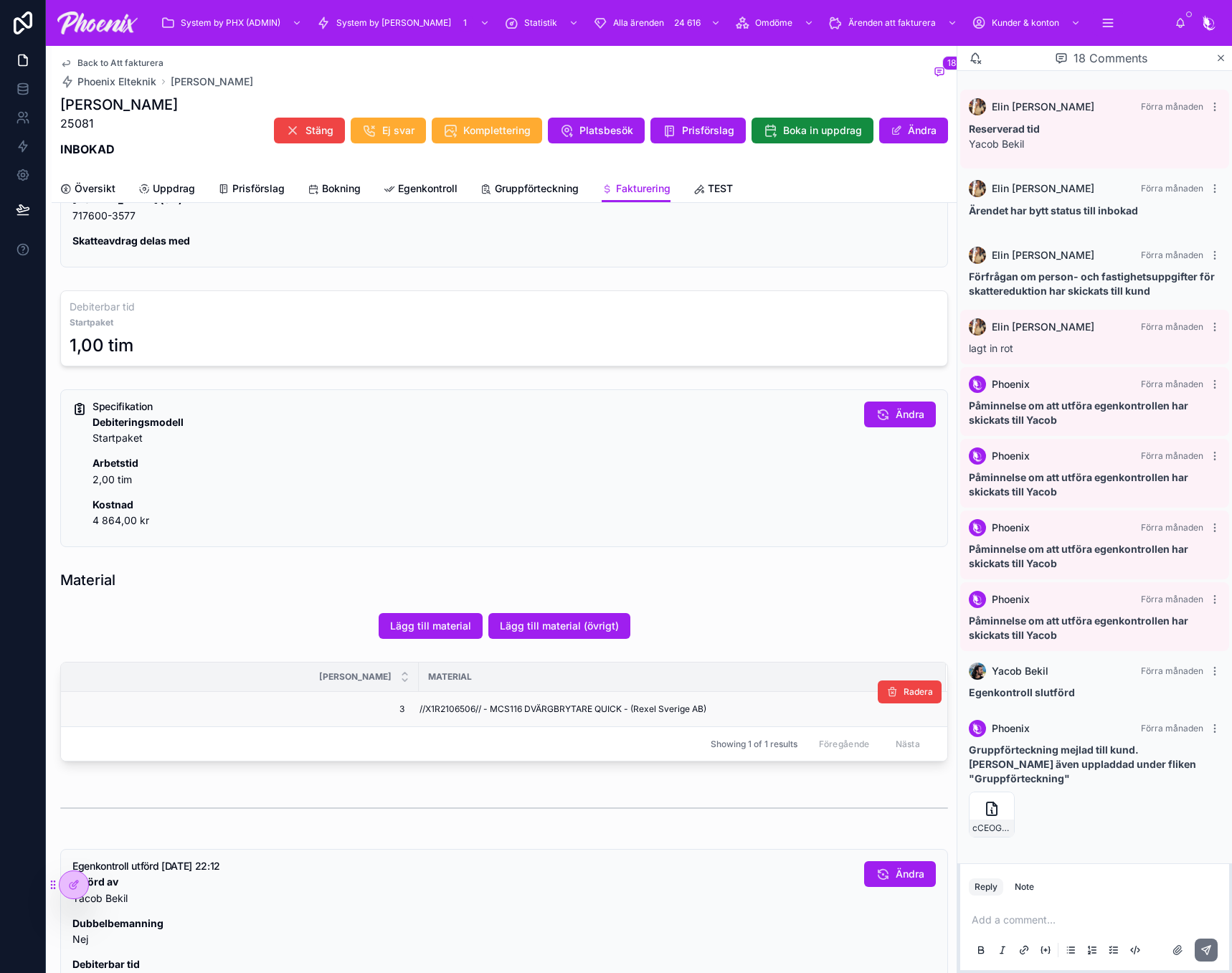
drag, startPoint x: 452, startPoint y: 689, endPoint x: 450, endPoint y: 697, distance: 8.2
click at [452, 690] on th "Material" at bounding box center [681, 677] width 527 height 29
click at [450, 702] on td "//X1R2106506// - MCS116 DVÄRGBRYTARE QUICK - (Rexel Sverige AB)" at bounding box center [681, 710] width 527 height 35
copy span "X1R2106506"
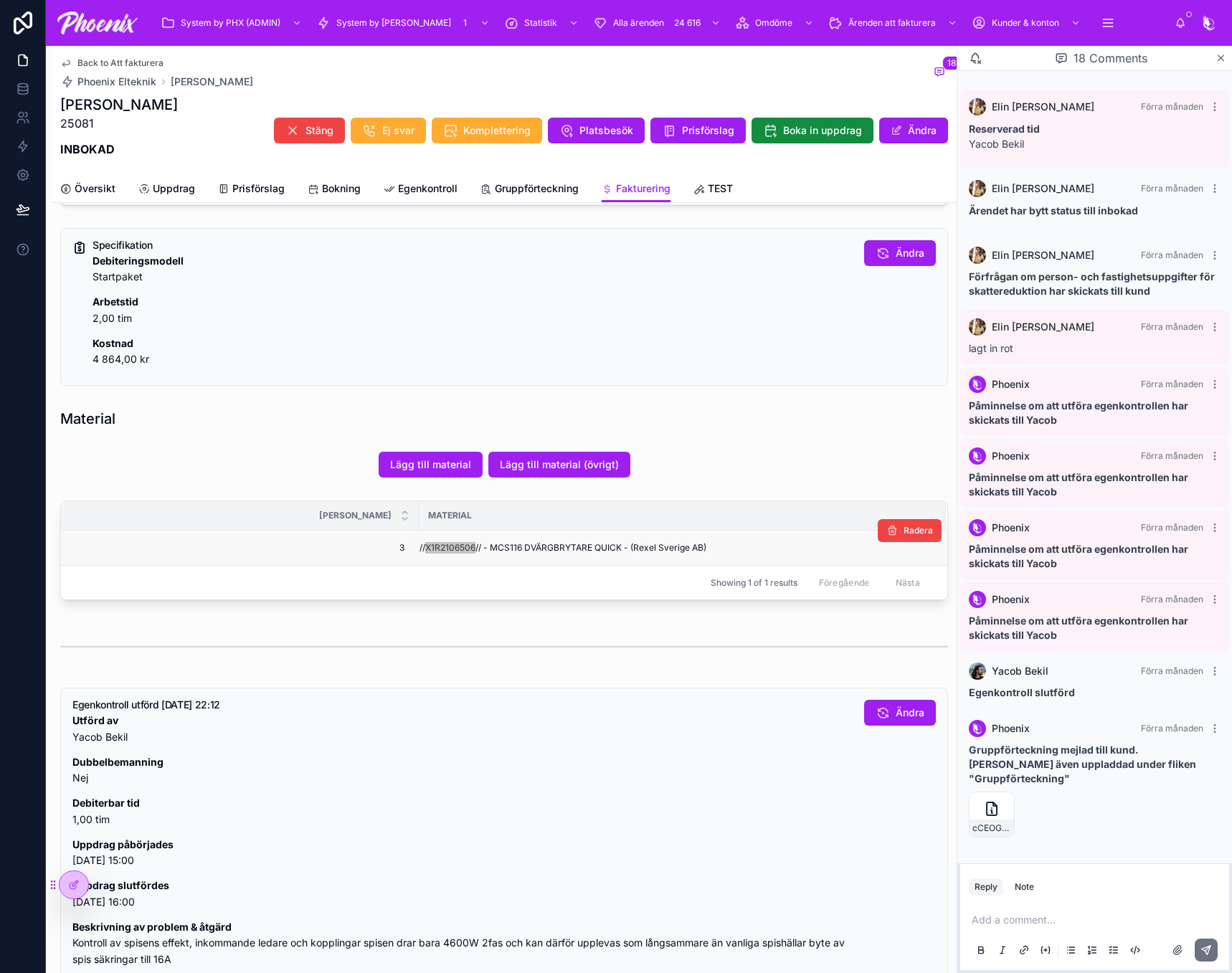
scroll to position [933, 0]
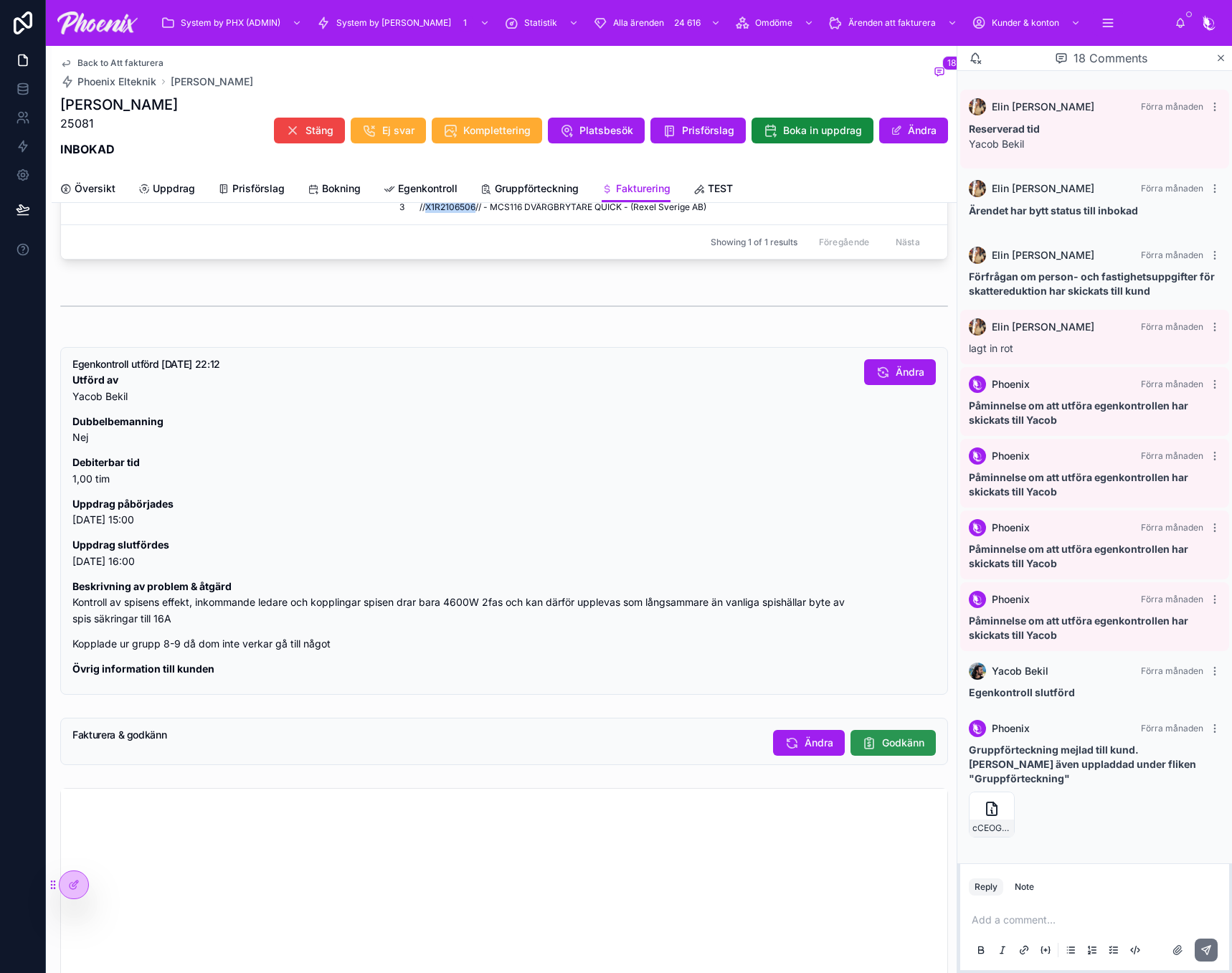
click at [882, 750] on span "Godkänn" at bounding box center [903, 743] width 42 height 15
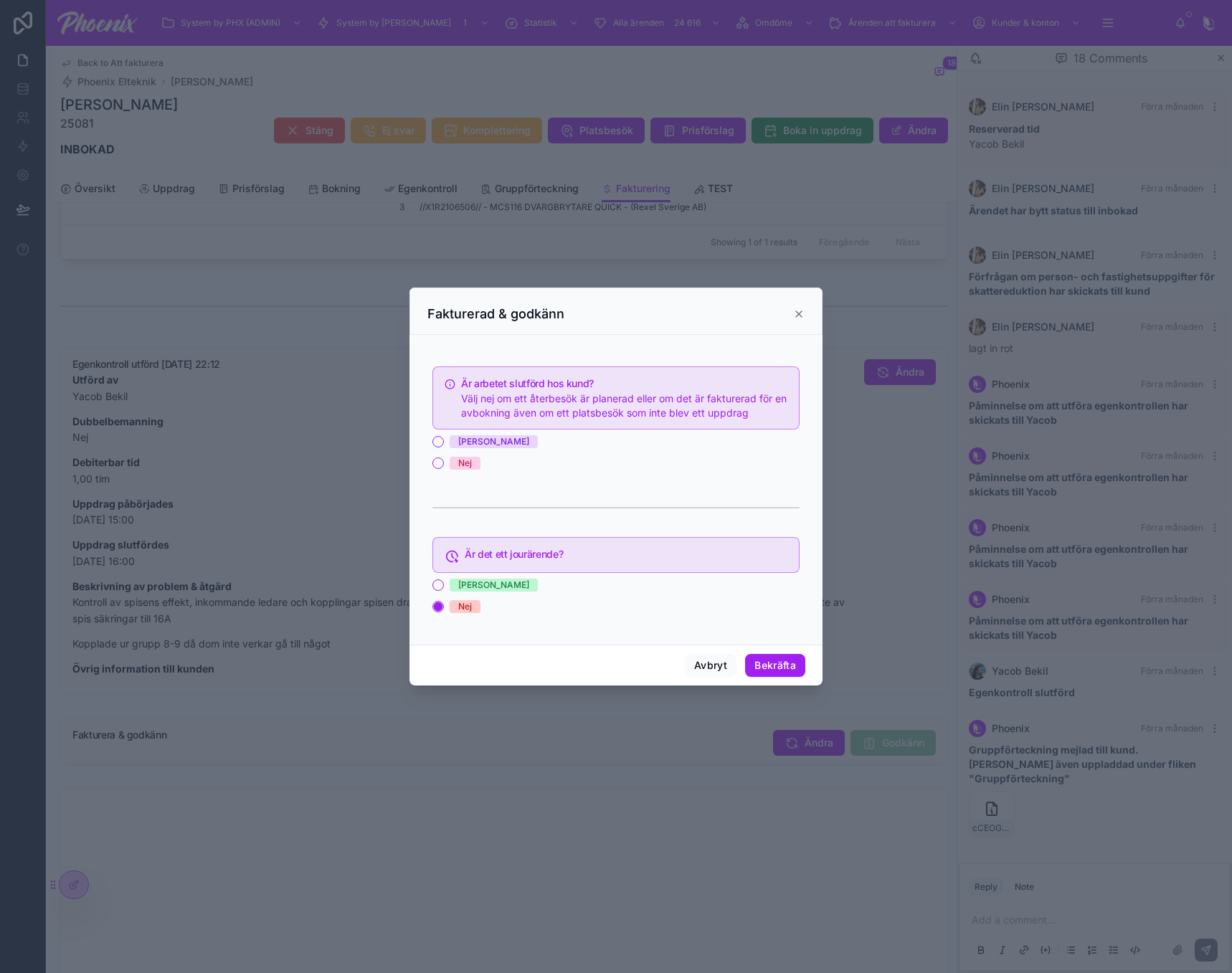
click at [476, 446] on span "[PERSON_NAME]" at bounding box center [493, 442] width 89 height 13
click at [444, 446] on button "[PERSON_NAME]" at bounding box center [437, 441] width 12 height 12
click at [795, 670] on button "Bekräfta" at bounding box center [775, 665] width 60 height 23
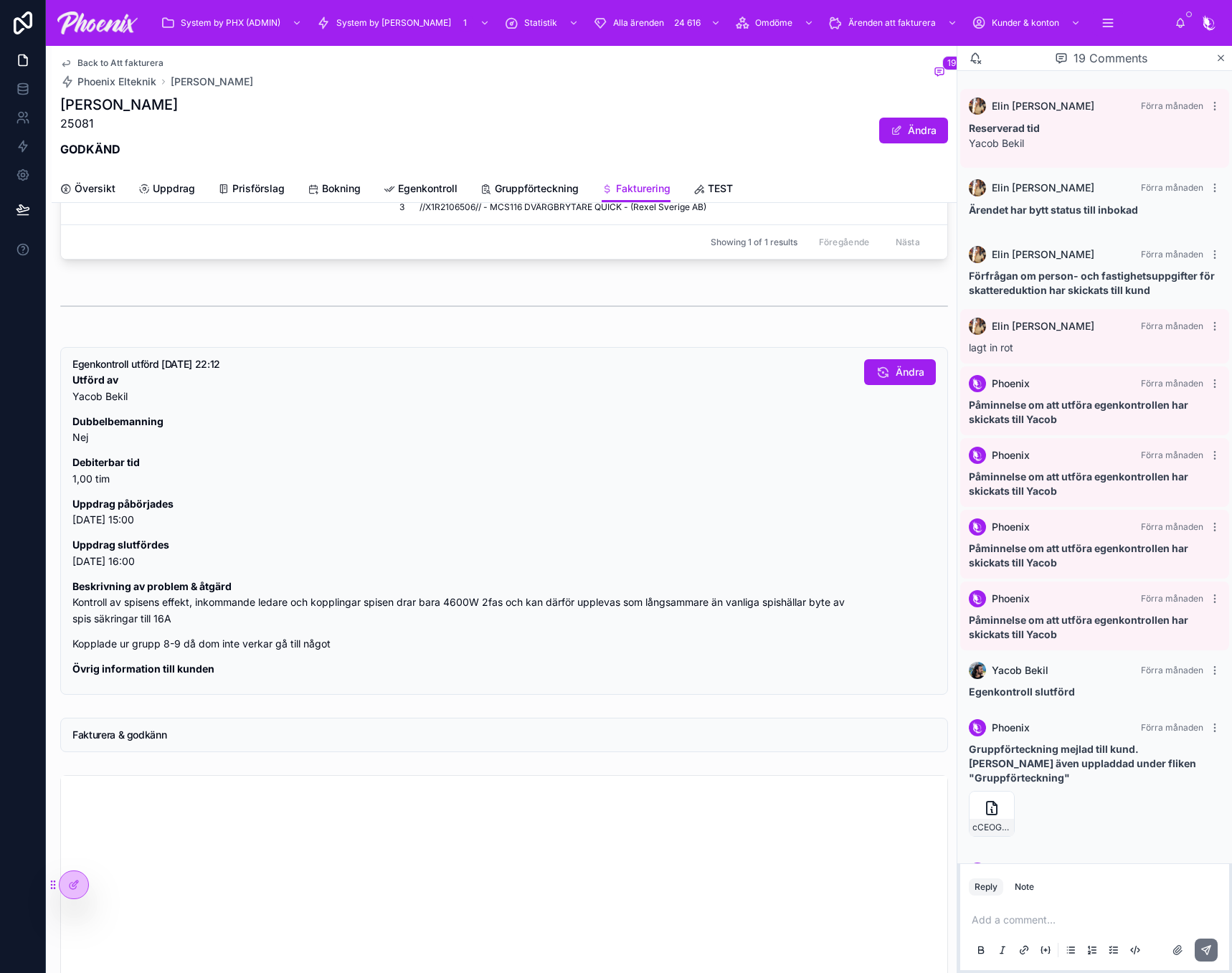
click at [148, 58] on span "Back to Att fakturera" at bounding box center [121, 63] width 86 height 12
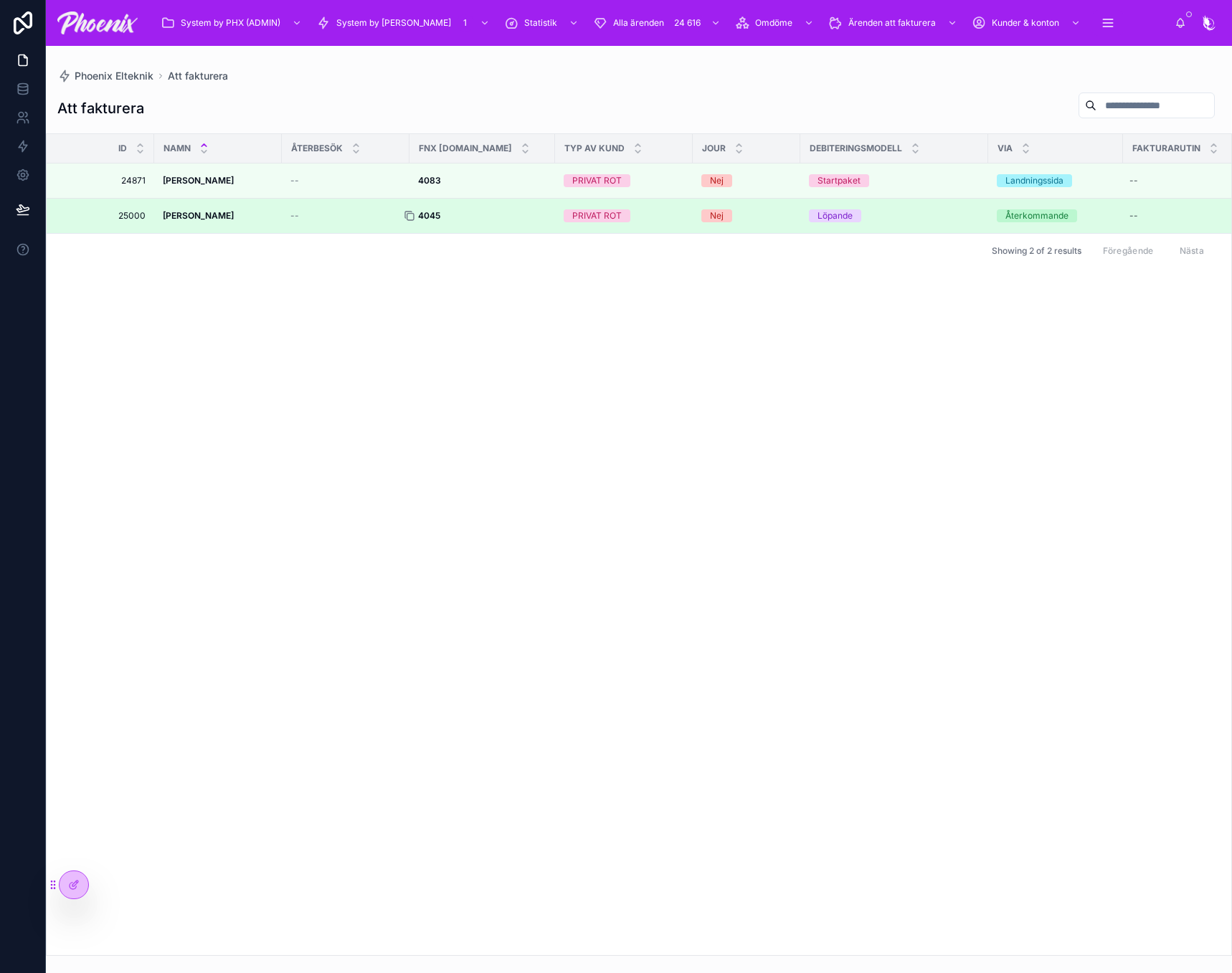
click at [408, 216] on icon at bounding box center [409, 216] width 12 height 12
click at [417, 213] on div at bounding box center [415, 216] width 23 height 12
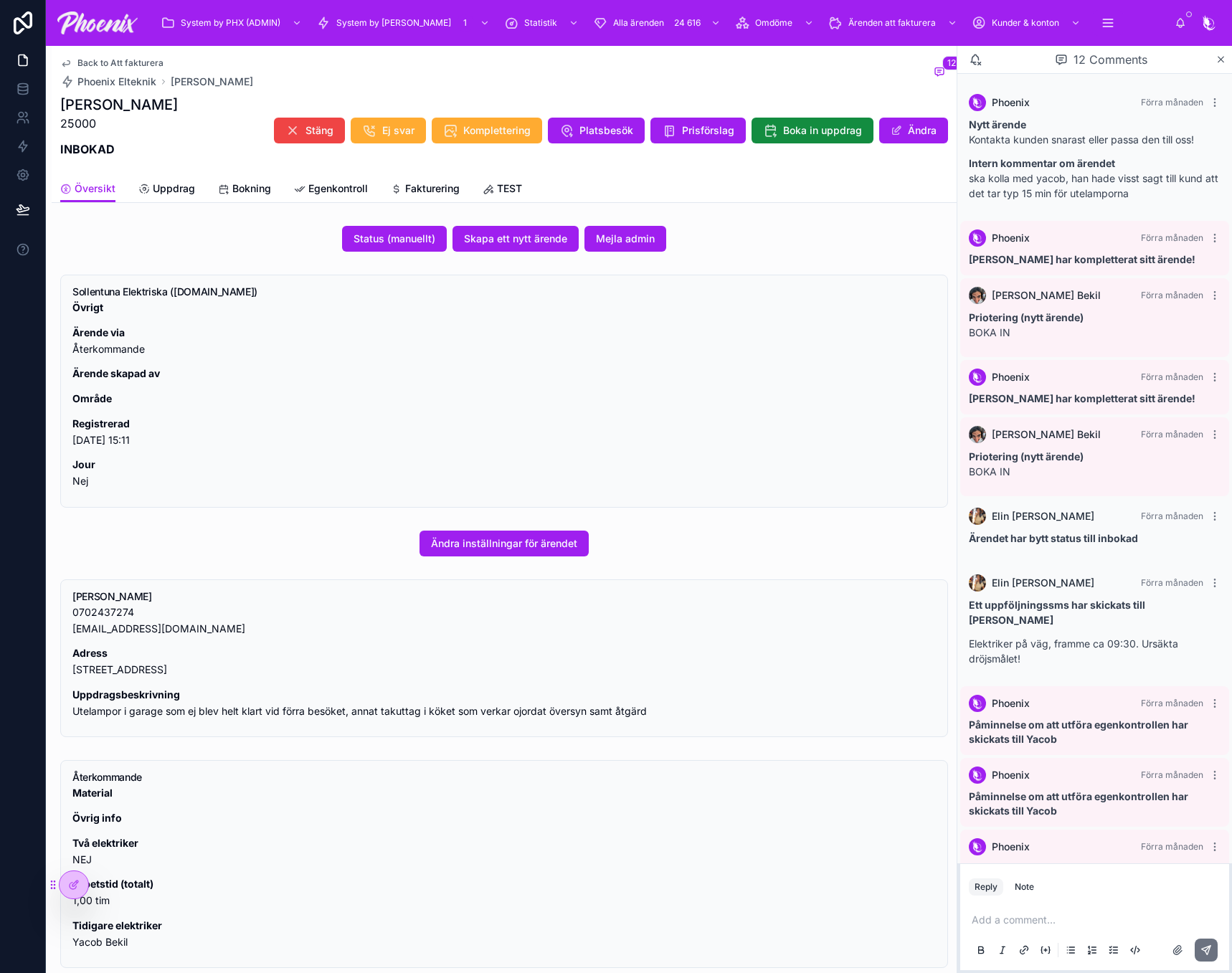
scroll to position [175, 0]
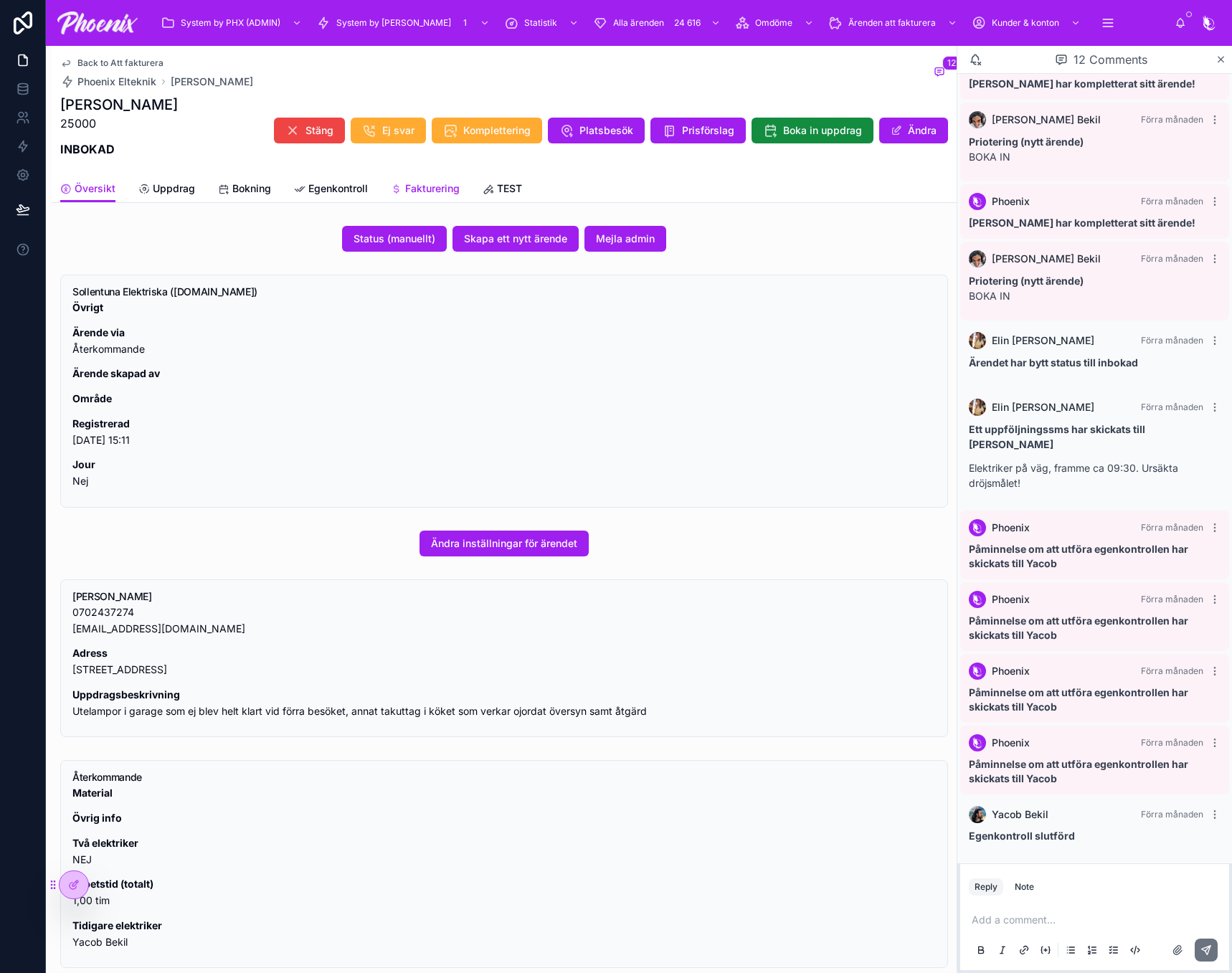
click at [448, 191] on span "Fakturering" at bounding box center [433, 189] width 55 height 15
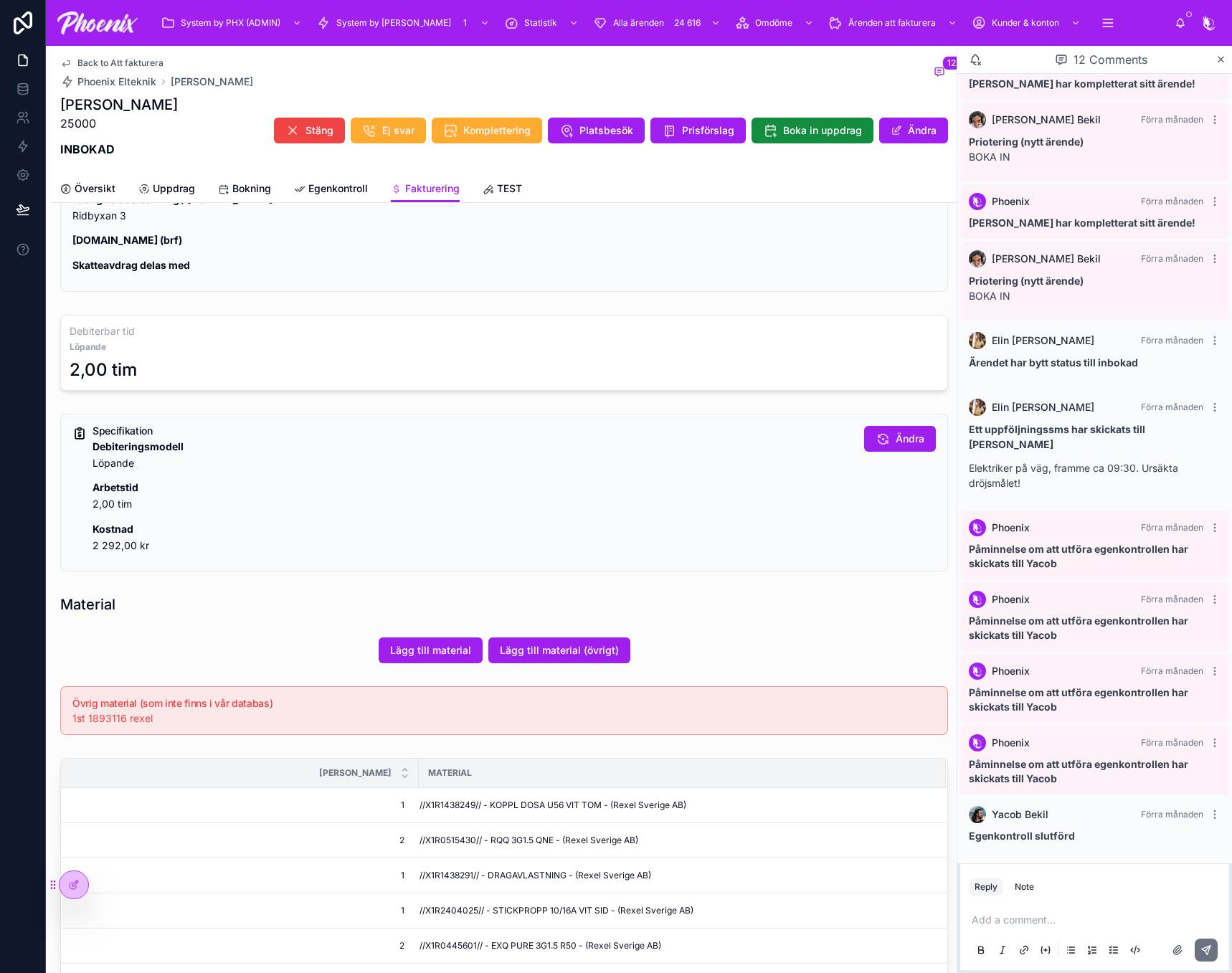
scroll to position [430, 0]
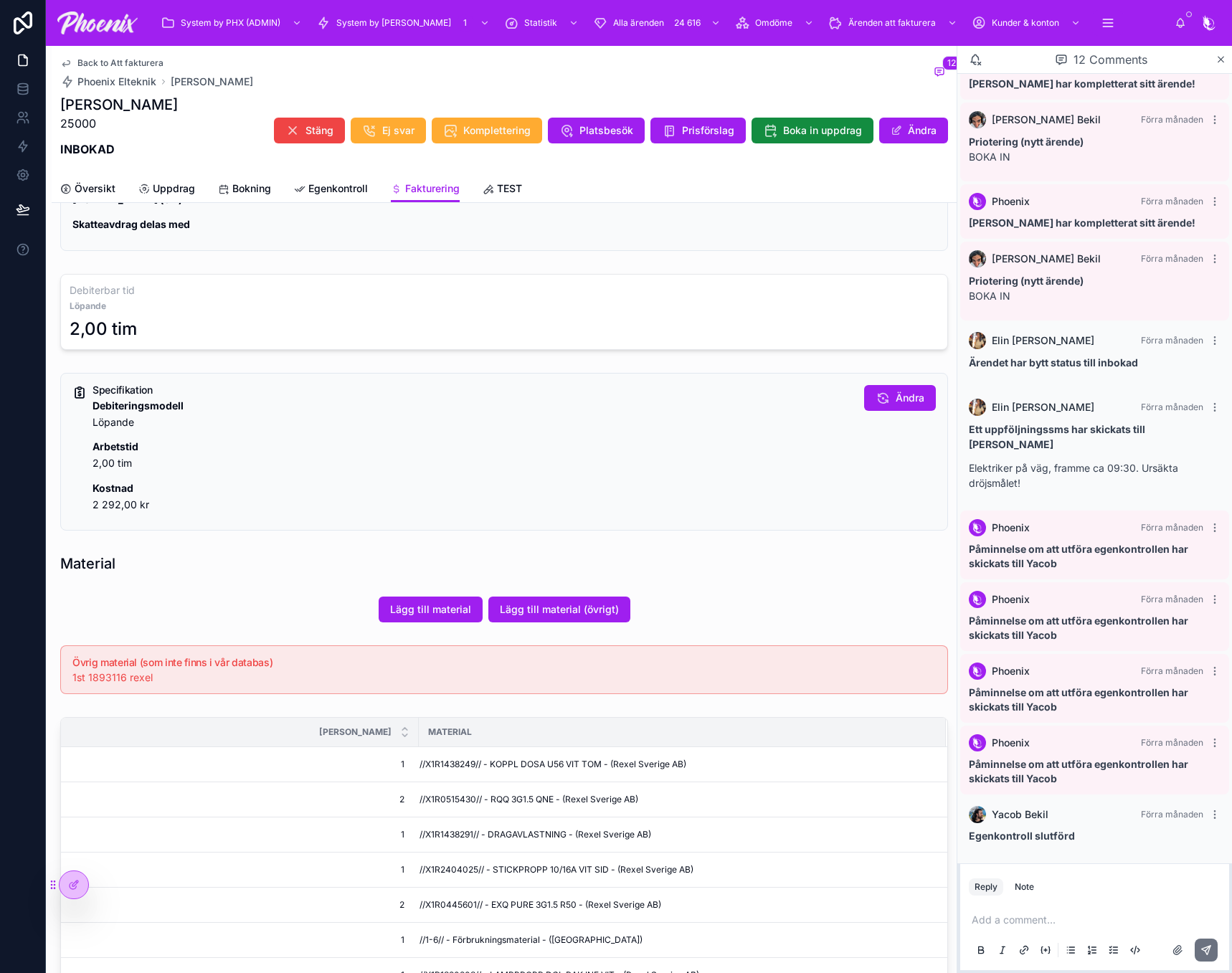
click at [121, 679] on span "1st 1893116 rexel" at bounding box center [112, 677] width 80 height 12
copy span "1893116"
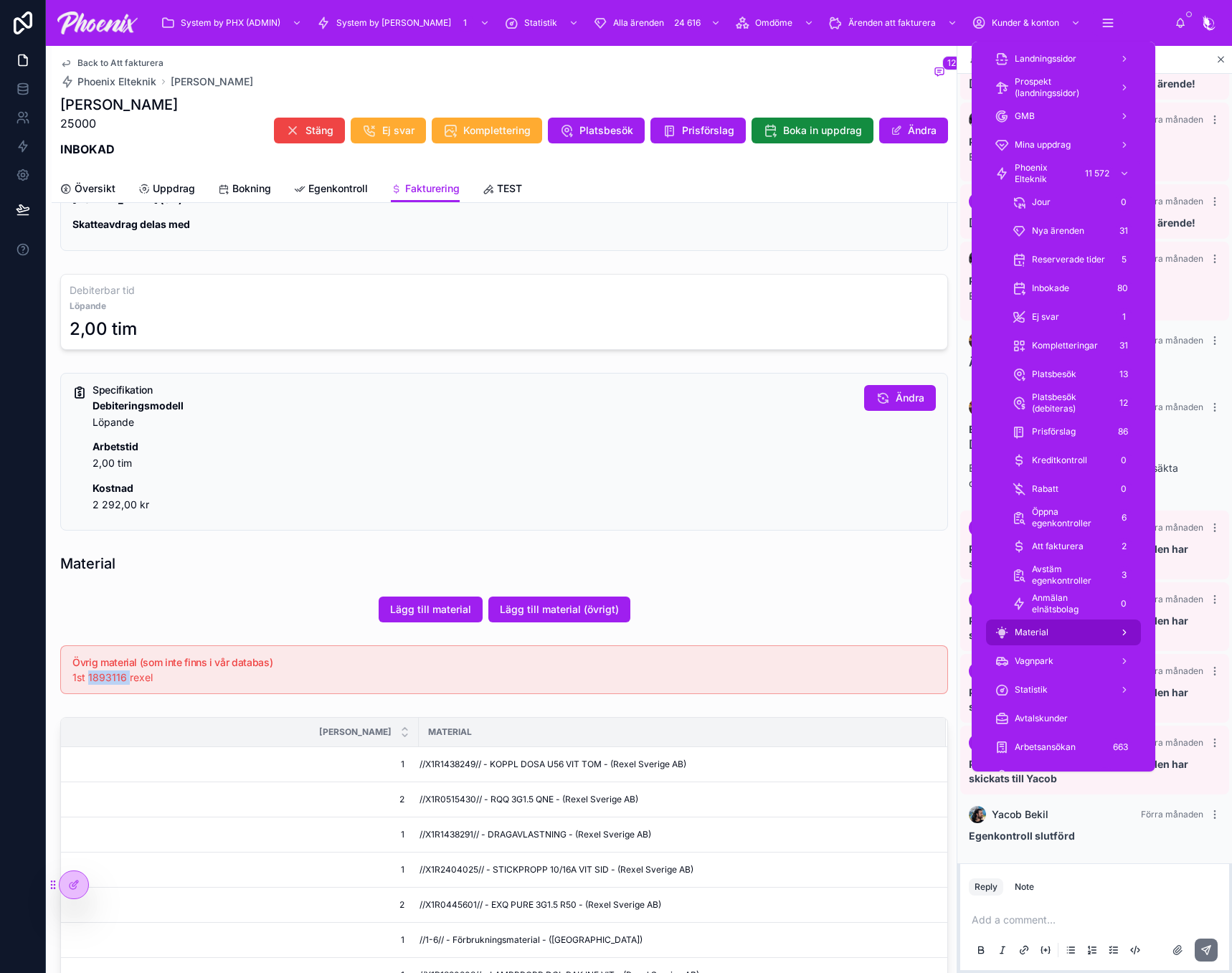
click at [1079, 628] on div "Material" at bounding box center [1063, 632] width 138 height 23
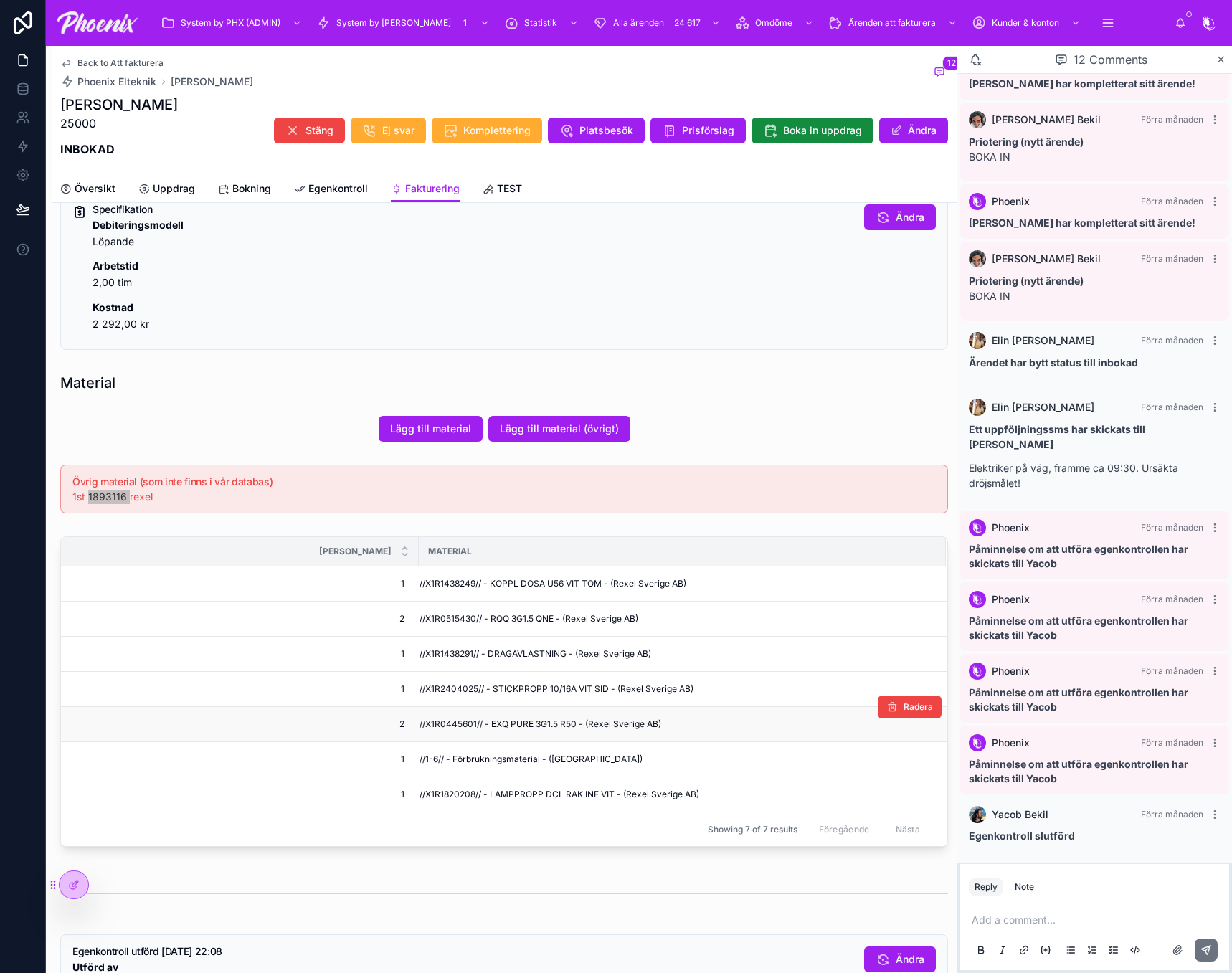
scroll to position [646, 0]
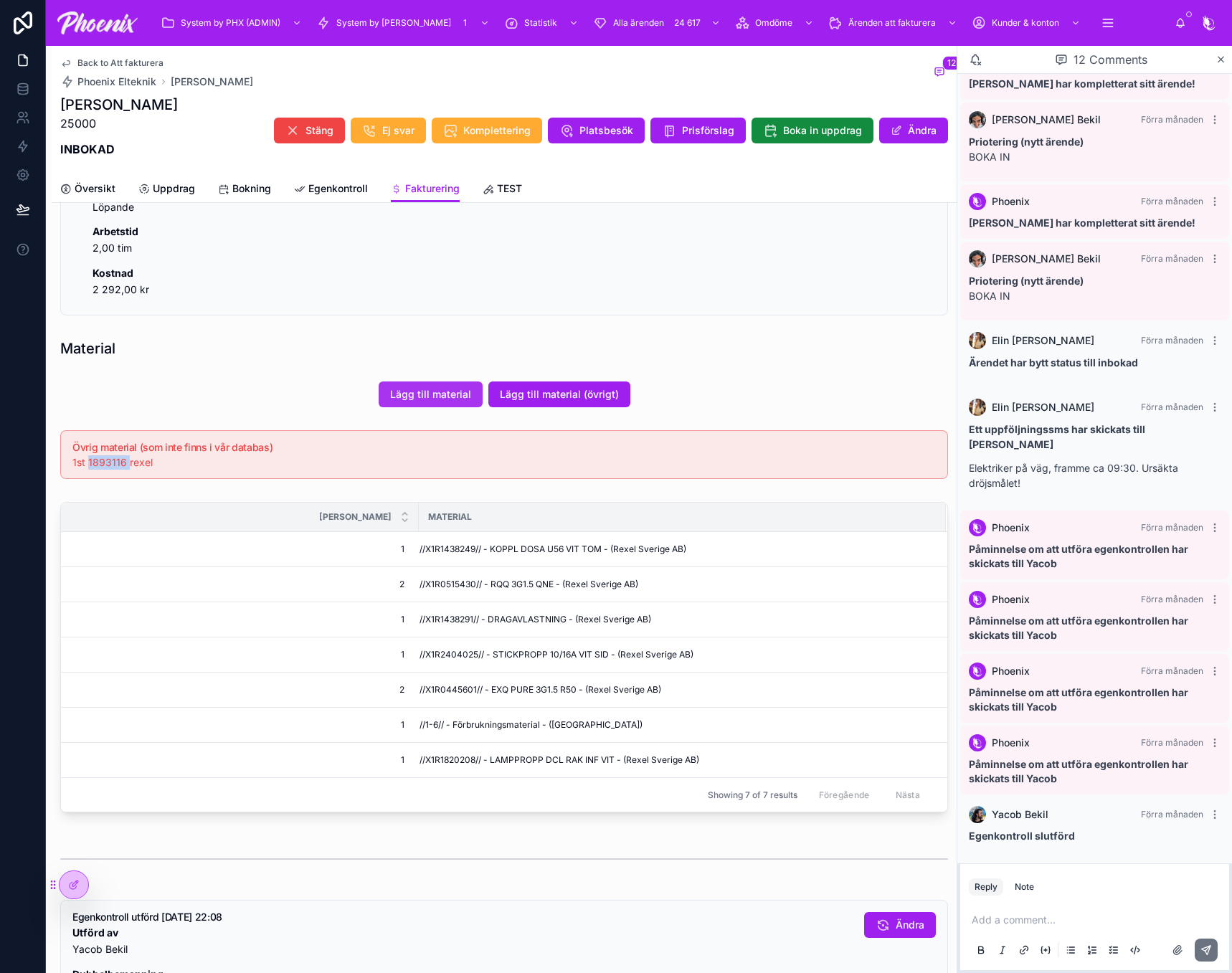
click at [443, 388] on span "Lägg till material" at bounding box center [430, 395] width 81 height 15
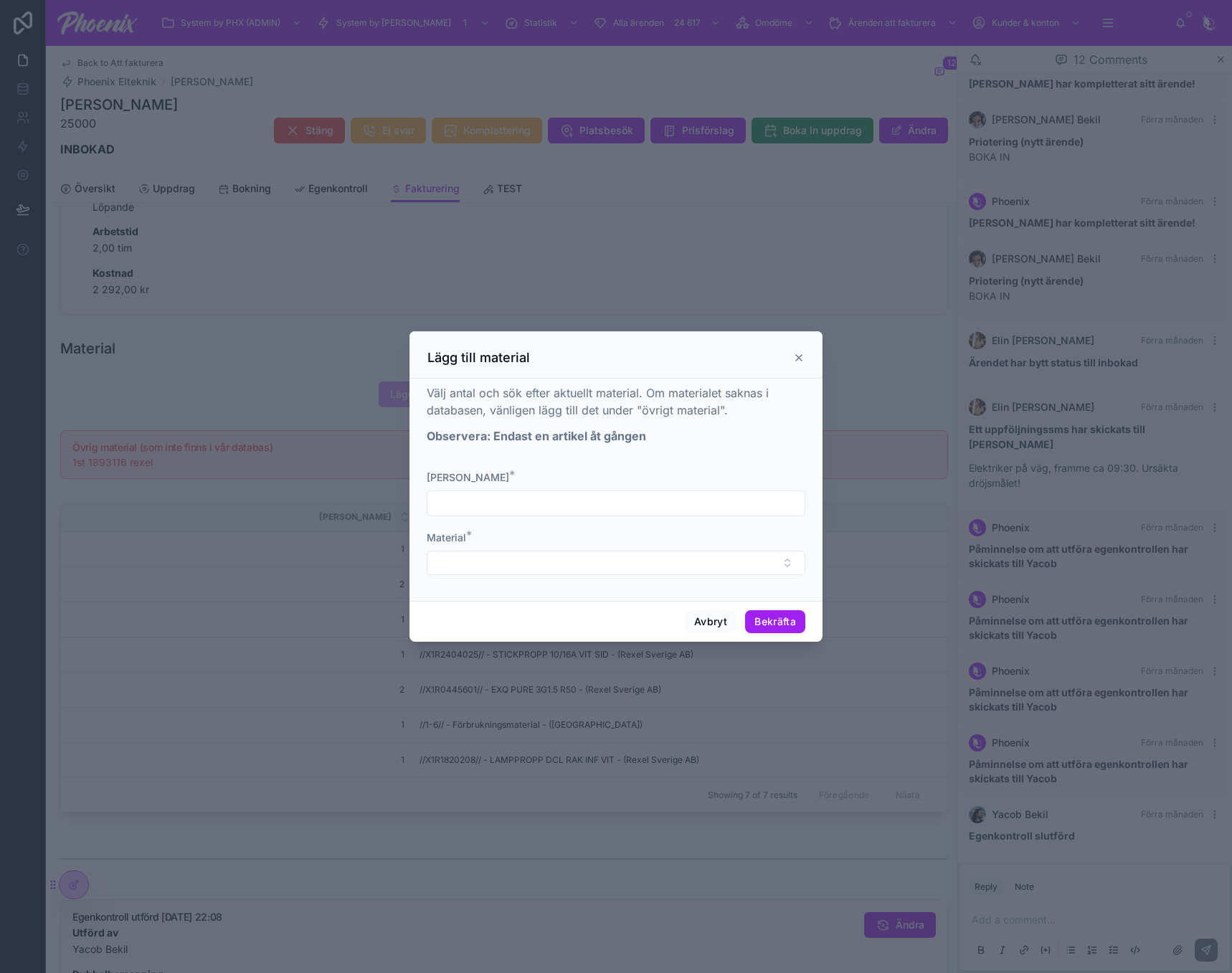
click at [493, 517] on form "[PERSON_NAME] * Material *" at bounding box center [616, 530] width 379 height 119
click at [502, 499] on input "text" at bounding box center [616, 503] width 377 height 20
type input "*"
click at [711, 579] on form "Antal * * Material *" at bounding box center [616, 530] width 379 height 119
click at [715, 566] on button "Select Button" at bounding box center [616, 563] width 379 height 25
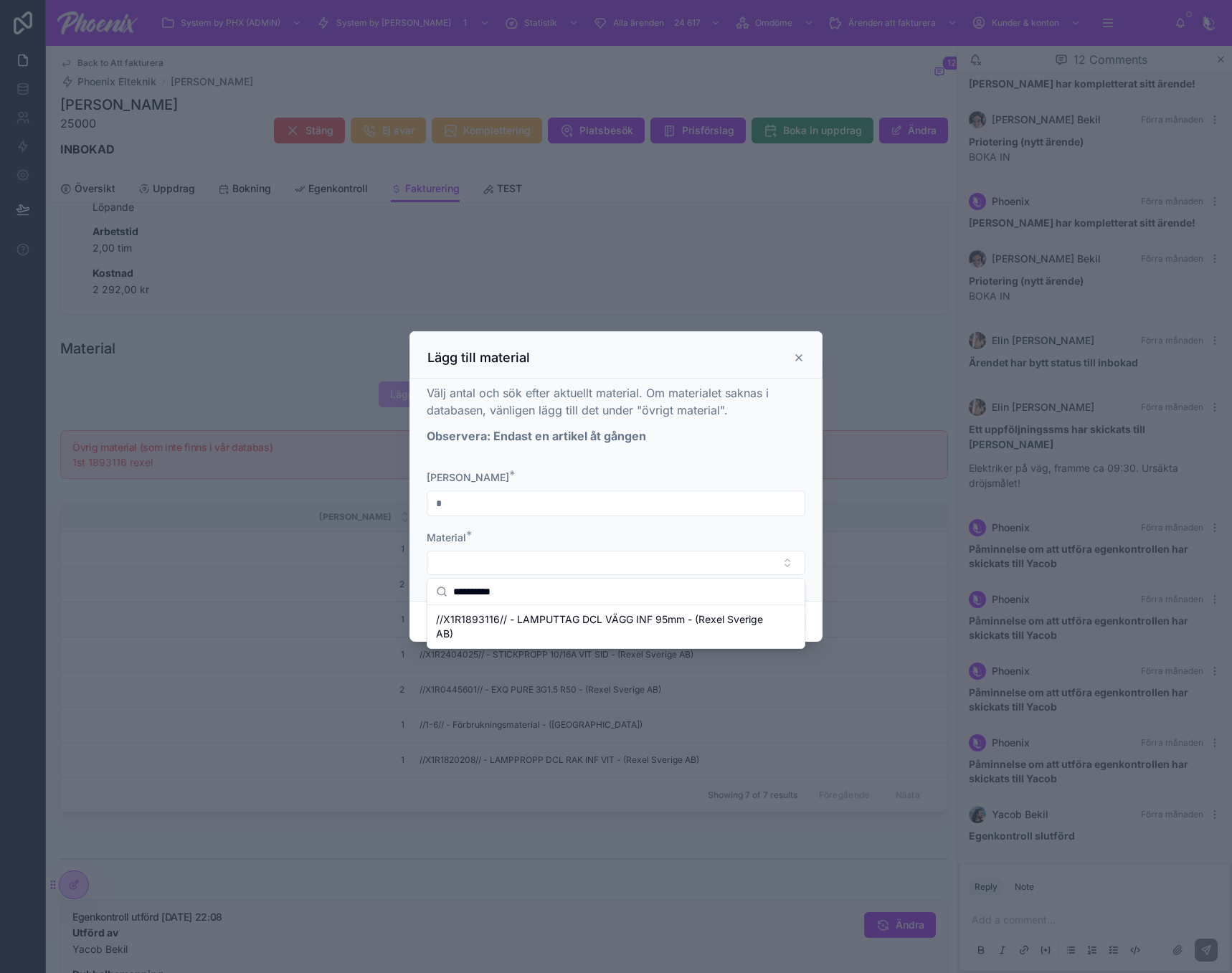
type input "**********"
click at [715, 613] on span "//X1R1893116// - LAMPUTTAG DCL VÄGG INF 95mm - (Rexel Sverige AB)" at bounding box center [606, 626] width 342 height 28
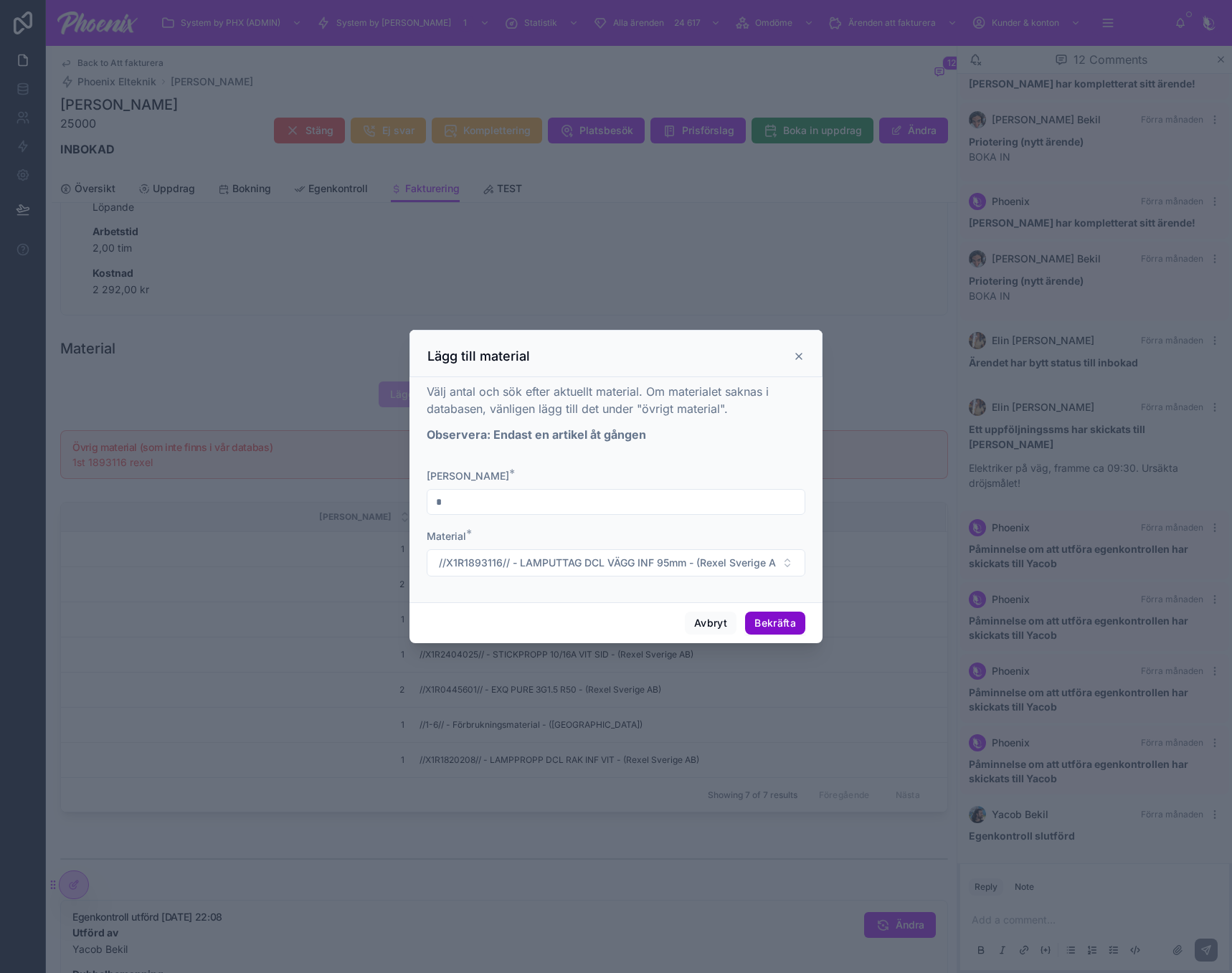
click at [798, 618] on button "Bekräfta" at bounding box center [775, 623] width 60 height 23
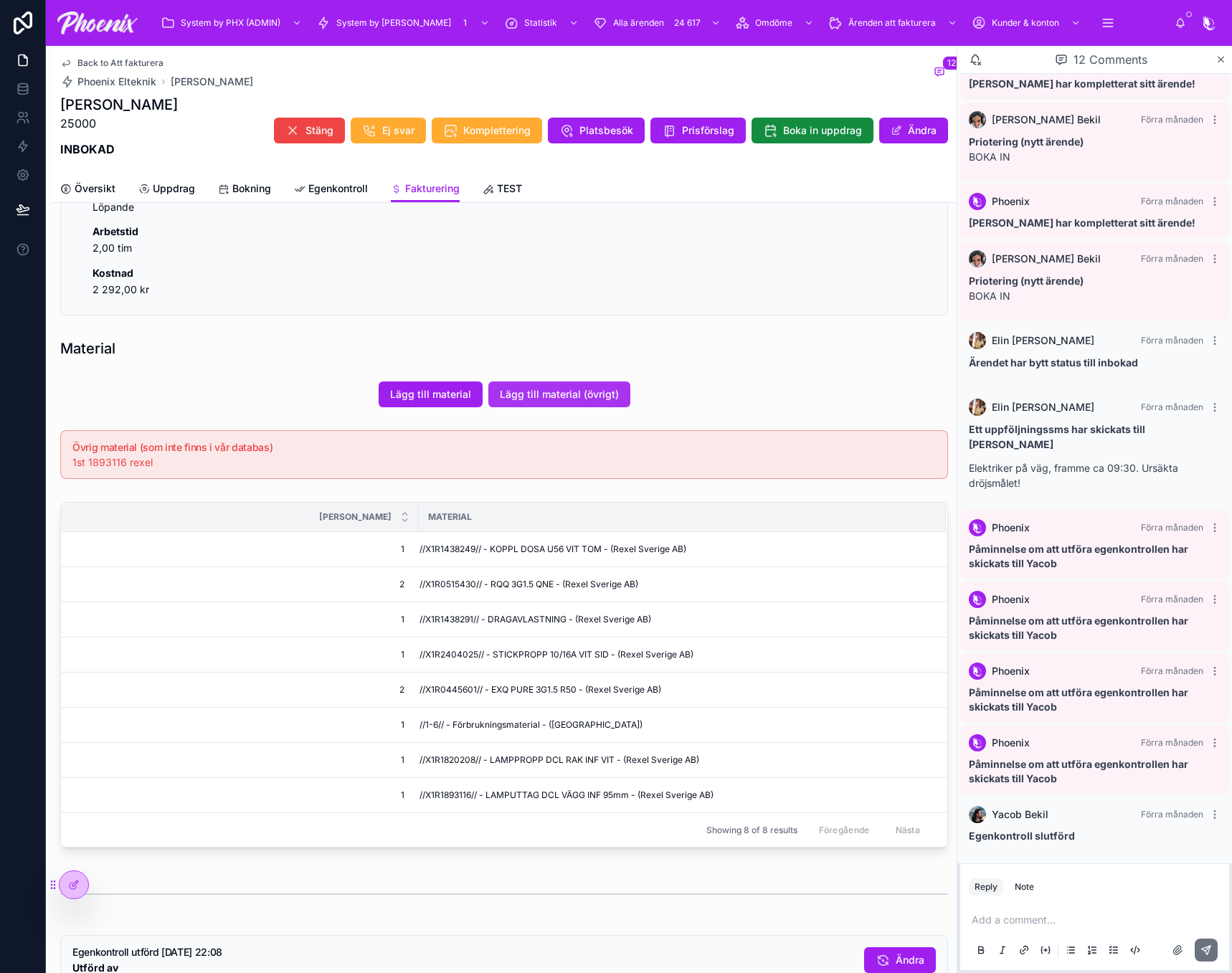
click at [592, 396] on span "Lägg till material (övrigt)" at bounding box center [559, 395] width 119 height 15
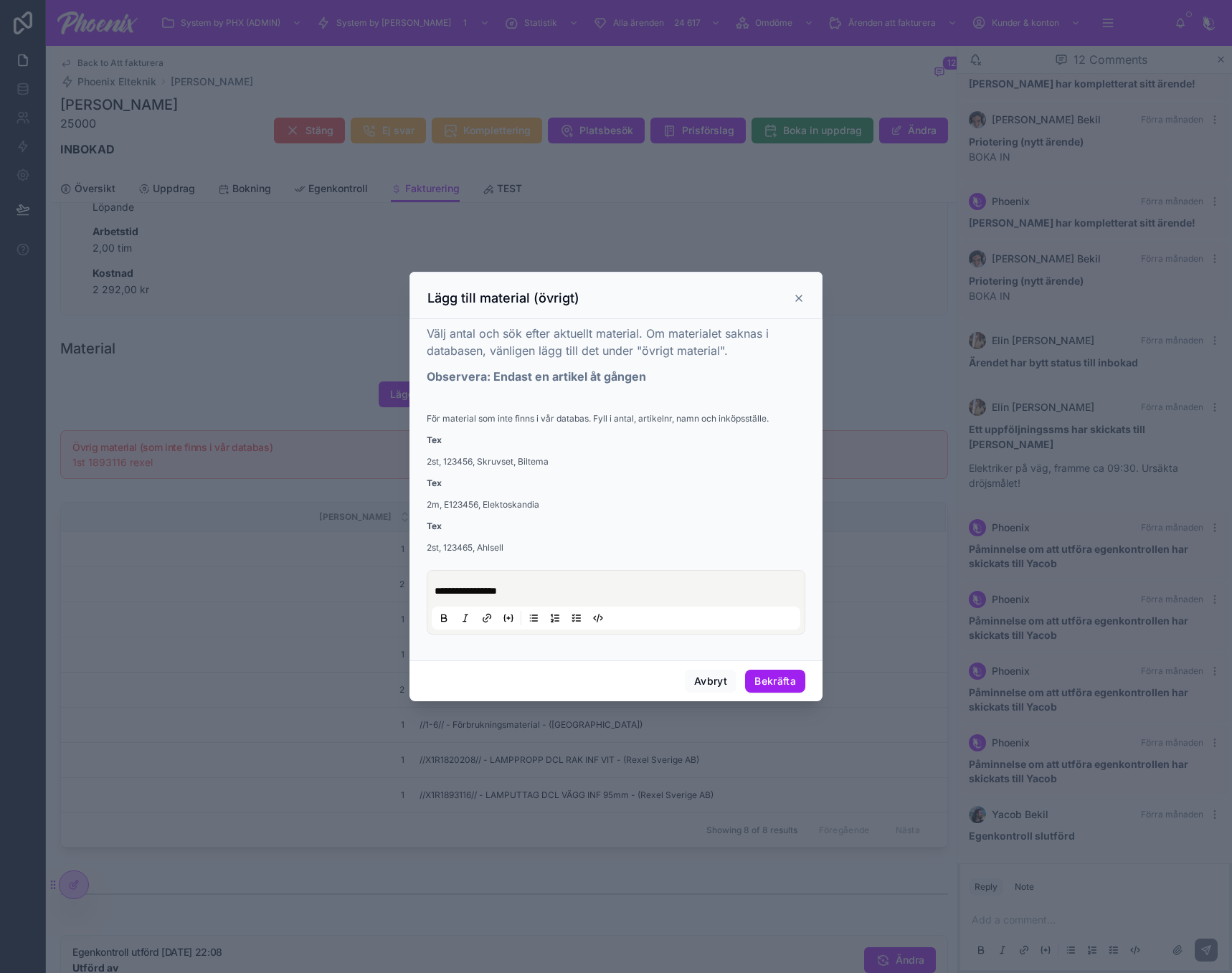
click at [584, 590] on p "**********" at bounding box center [619, 591] width 369 height 15
drag, startPoint x: 795, startPoint y: 683, endPoint x: 903, endPoint y: 662, distance: 110.0
click at [793, 681] on button "Bekräfta" at bounding box center [775, 681] width 60 height 23
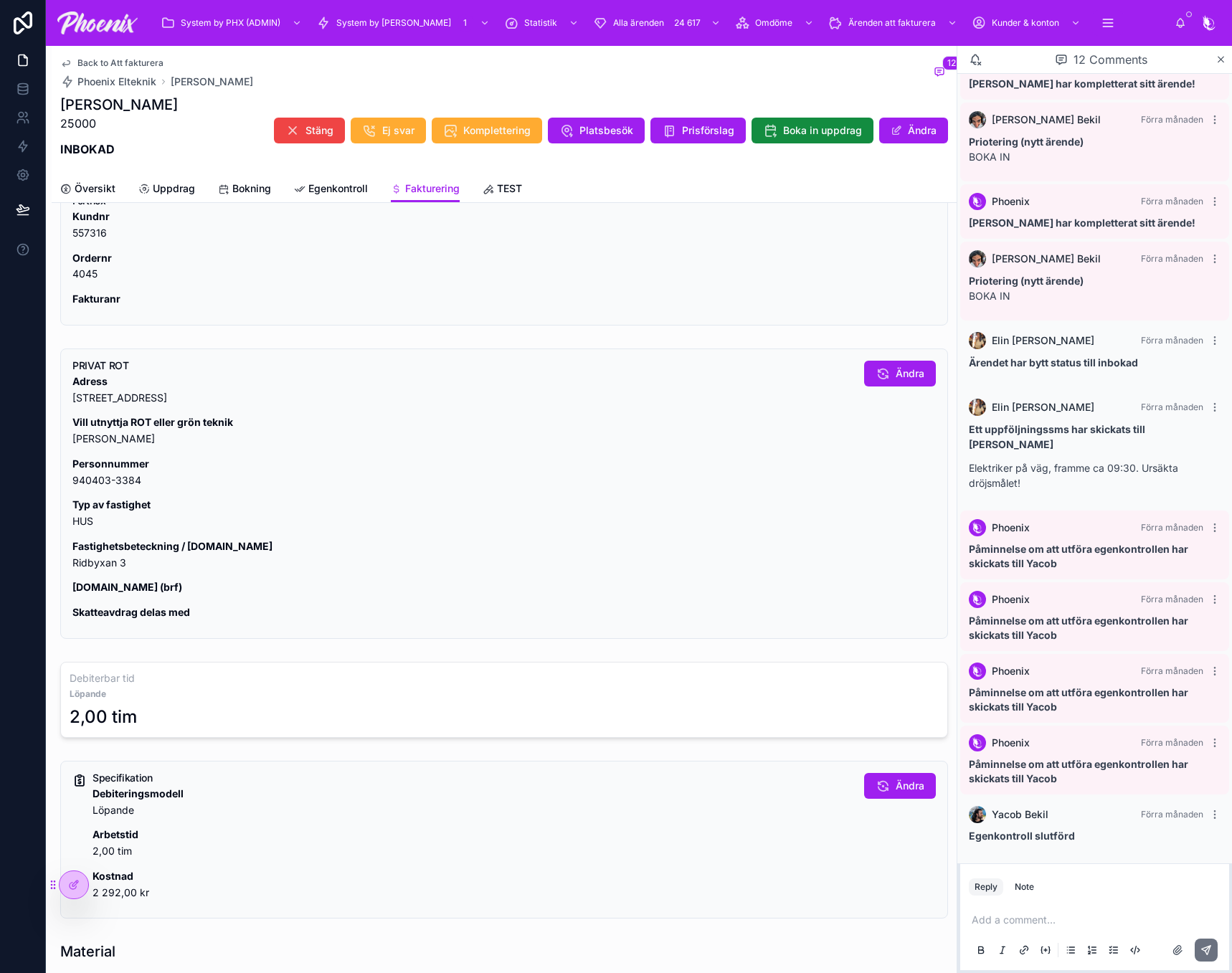
scroll to position [0, 0]
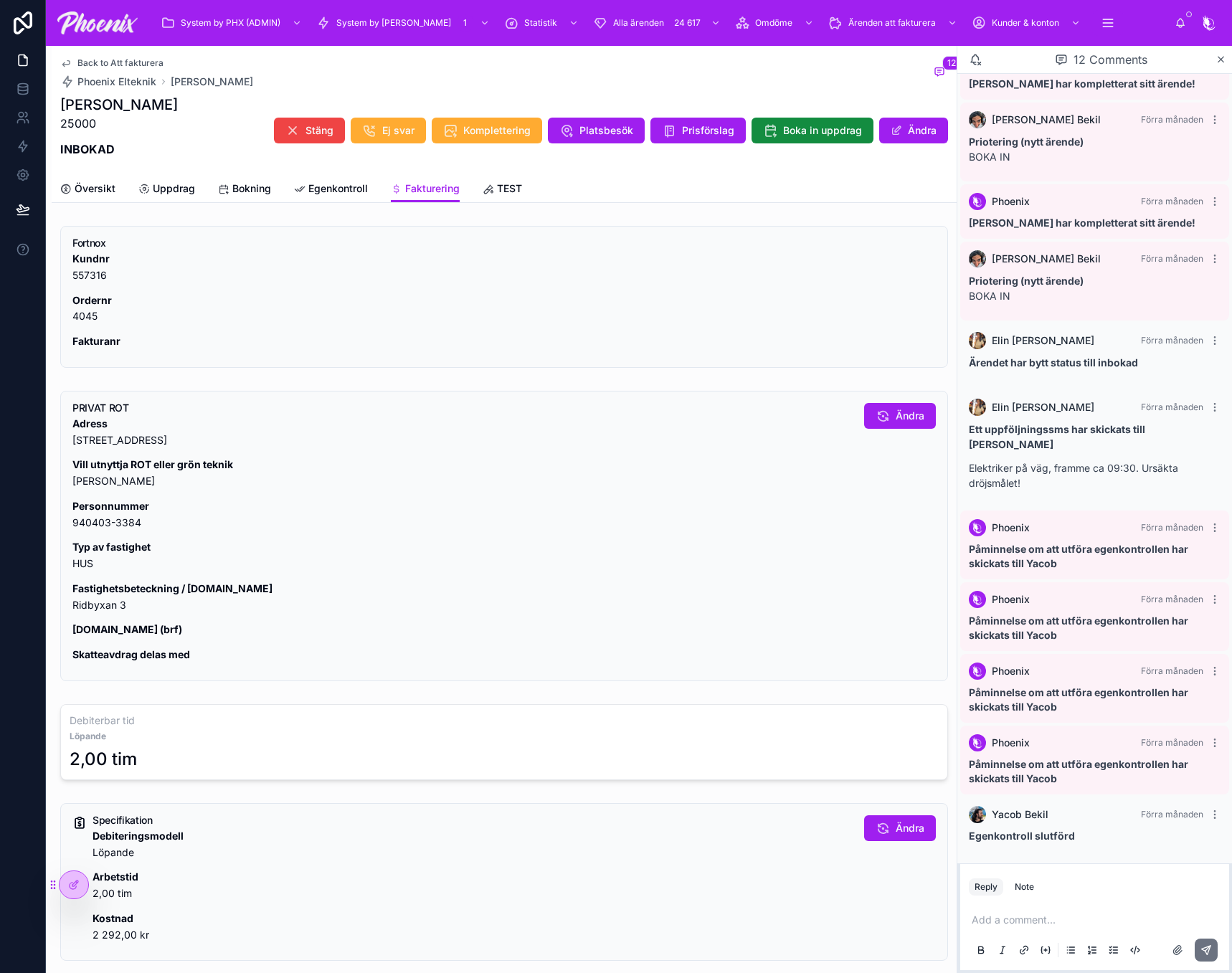
click at [79, 325] on div "Kundnr 557316 Ordernr 4045 Fakturanr" at bounding box center [503, 301] width 863 height 99
click at [81, 314] on p "Ordernr 4045" at bounding box center [503, 309] width 863 height 33
drag, startPoint x: 81, startPoint y: 314, endPoint x: 530, endPoint y: 278, distance: 450.4
click at [85, 312] on p "Ordernr 4045" at bounding box center [503, 309] width 863 height 33
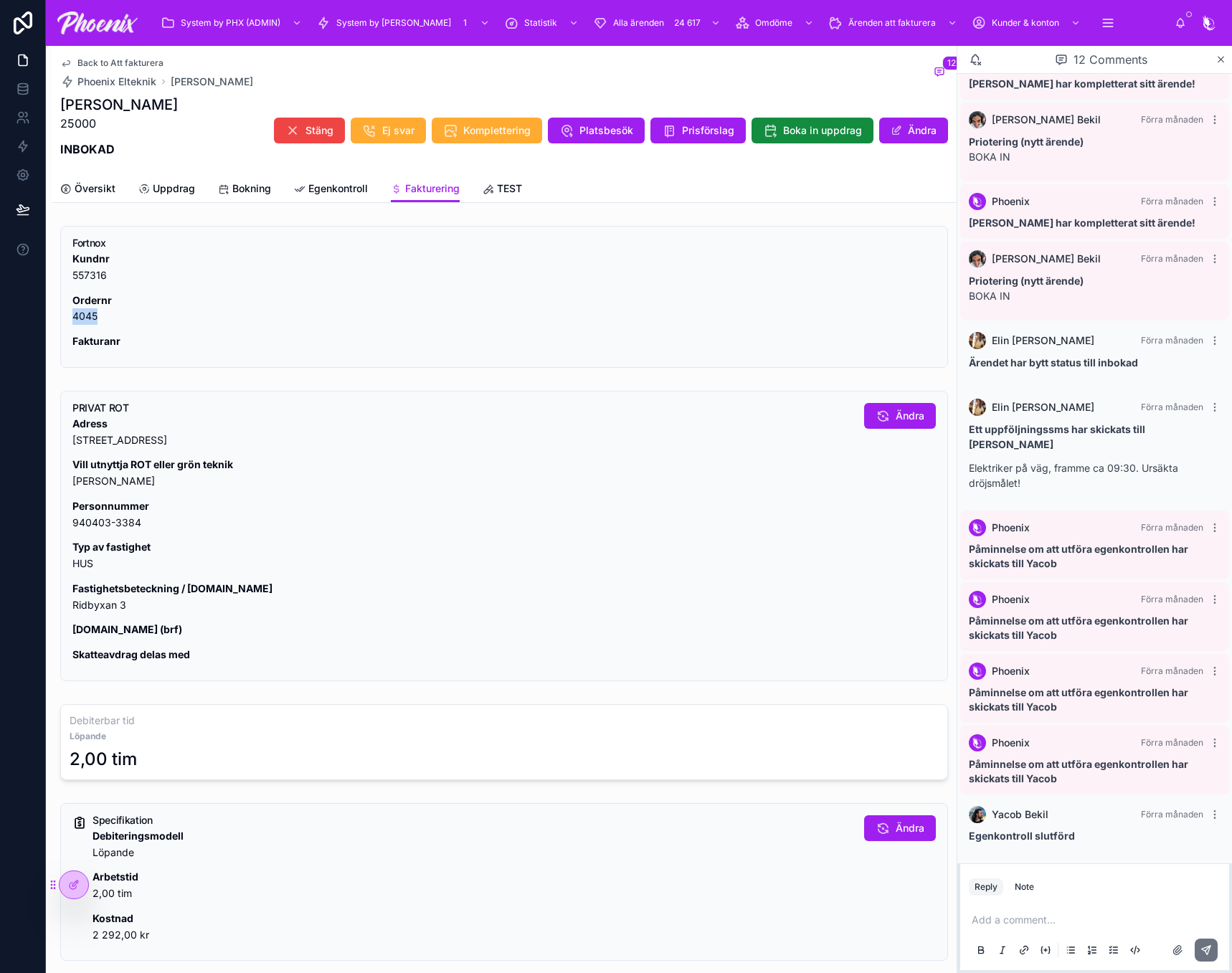
copy p "4045"
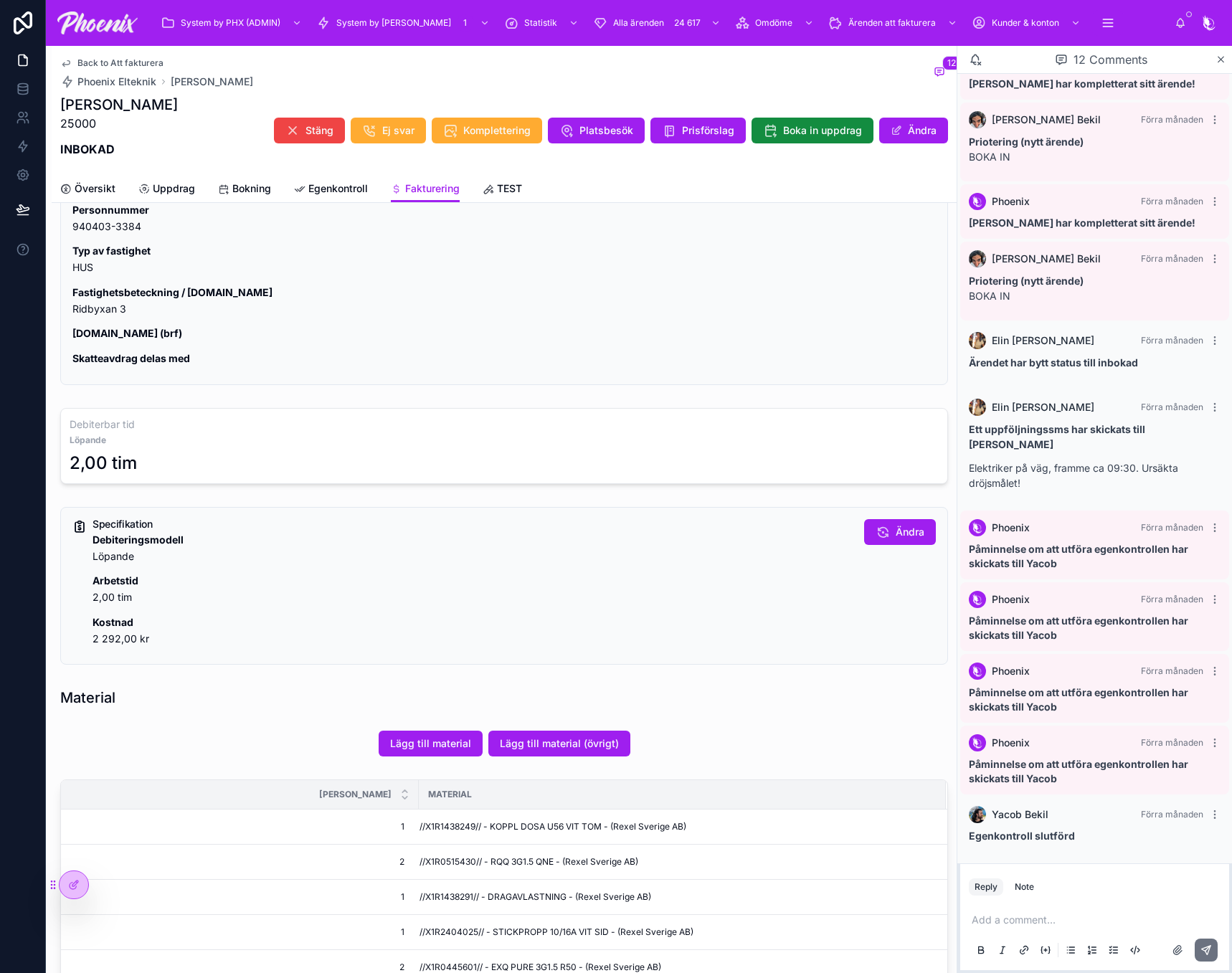
scroll to position [502, 0]
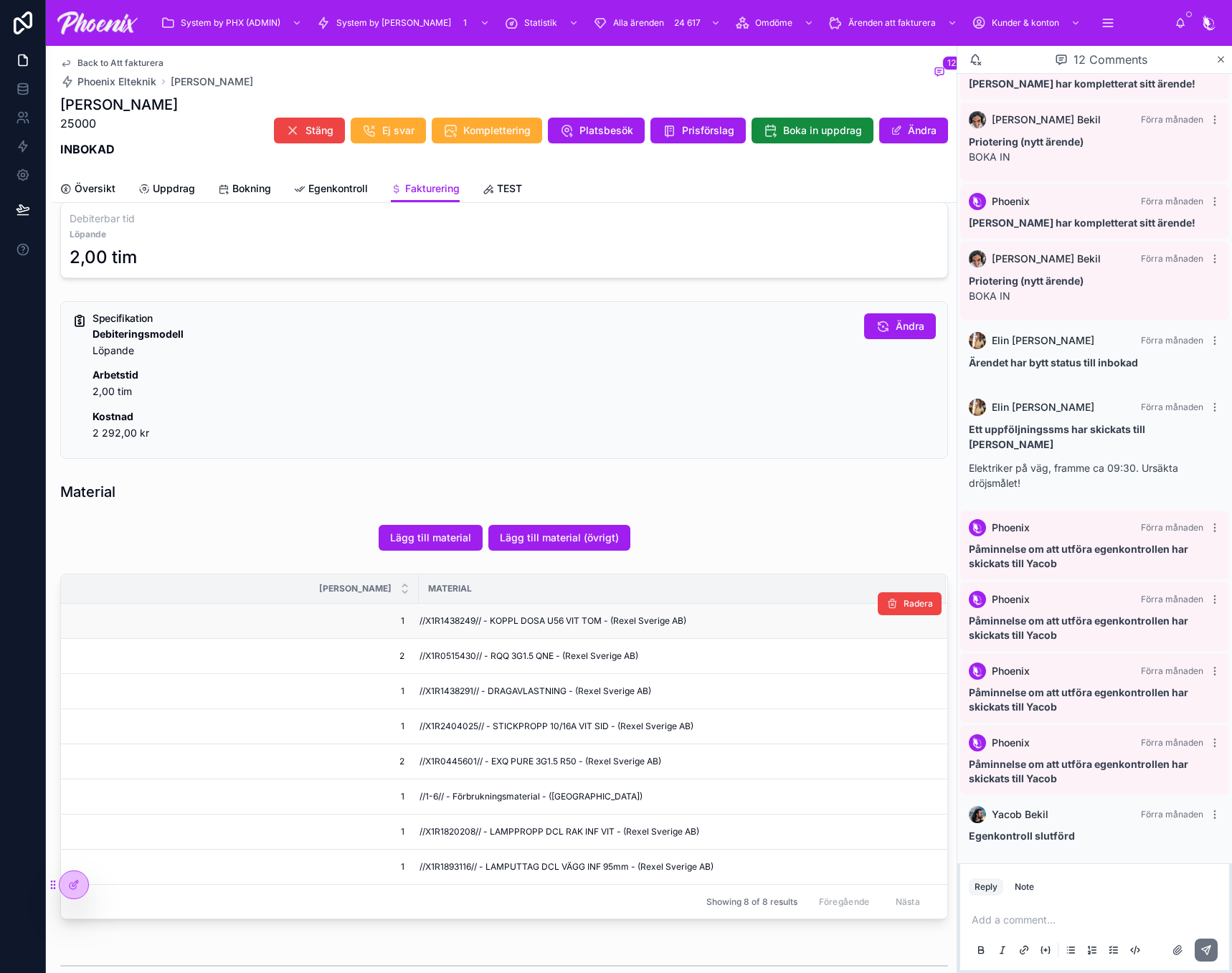
click at [455, 621] on span "//X1R1438249// - KOPPL DOSA U56 VIT TOM - (Rexel Sverige AB)" at bounding box center [553, 621] width 267 height 12
drag, startPoint x: 455, startPoint y: 621, endPoint x: 932, endPoint y: 587, distance: 478.2
click at [458, 620] on span "//X1R1438249// - KOPPL DOSA U56 VIT TOM - (Rexel Sverige AB)" at bounding box center [553, 621] width 267 height 12
copy span "X1R1438249"
click at [430, 660] on span "//X1R0515430// - RQQ 3G1.5 QNE - (Rexel Sverige AB)" at bounding box center [528, 656] width 218 height 12
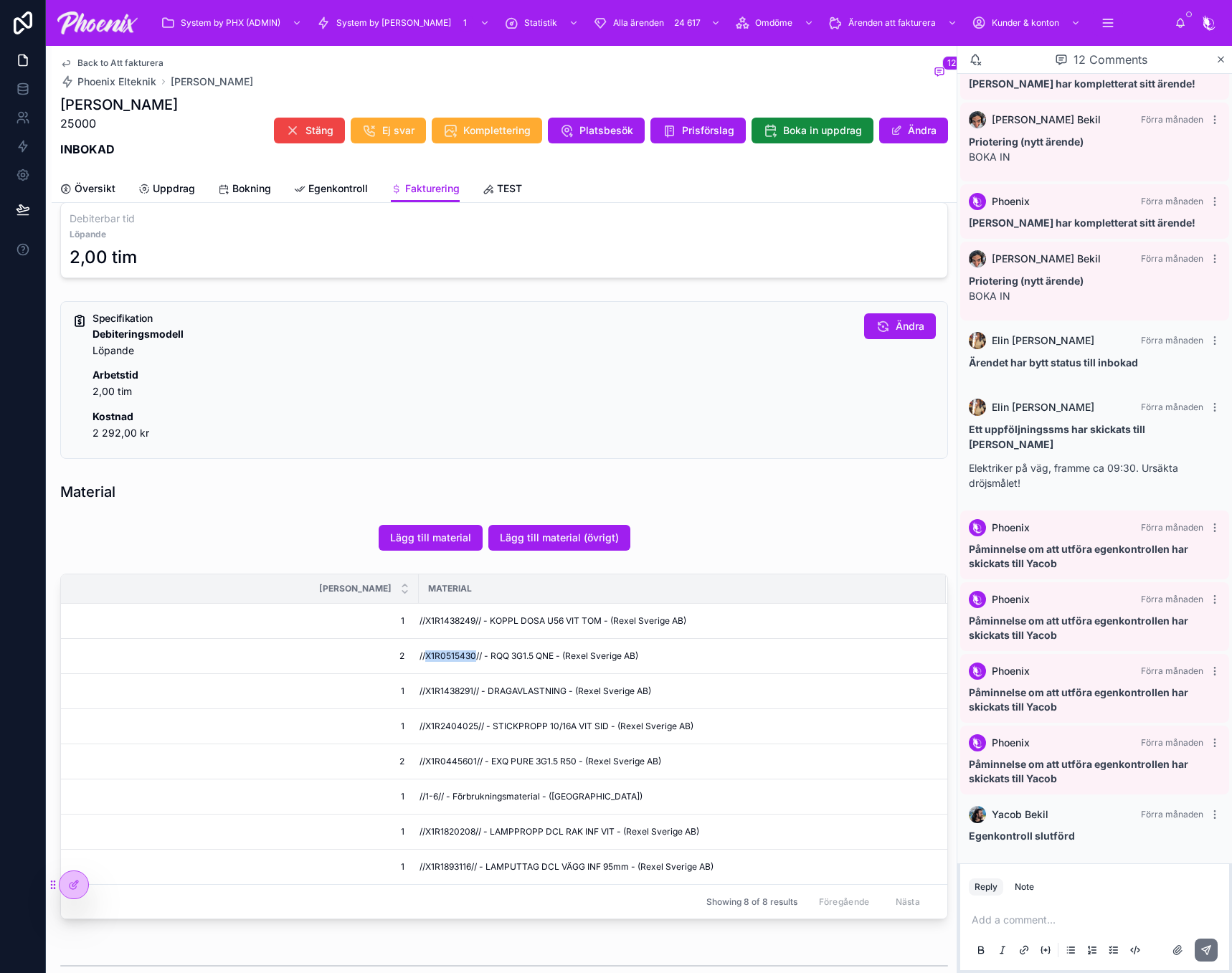
drag, startPoint x: 430, startPoint y: 660, endPoint x: 998, endPoint y: 619, distance: 569.5
click at [435, 656] on span "//X1R0515430// - RQQ 3G1.5 QNE - (Rexel Sverige AB)" at bounding box center [528, 656] width 218 height 12
copy span "X1R0515430"
click at [450, 684] on td "//X1R1438291// - DRAGAVLASTNING - (Rexel Sverige AB)" at bounding box center [681, 692] width 527 height 35
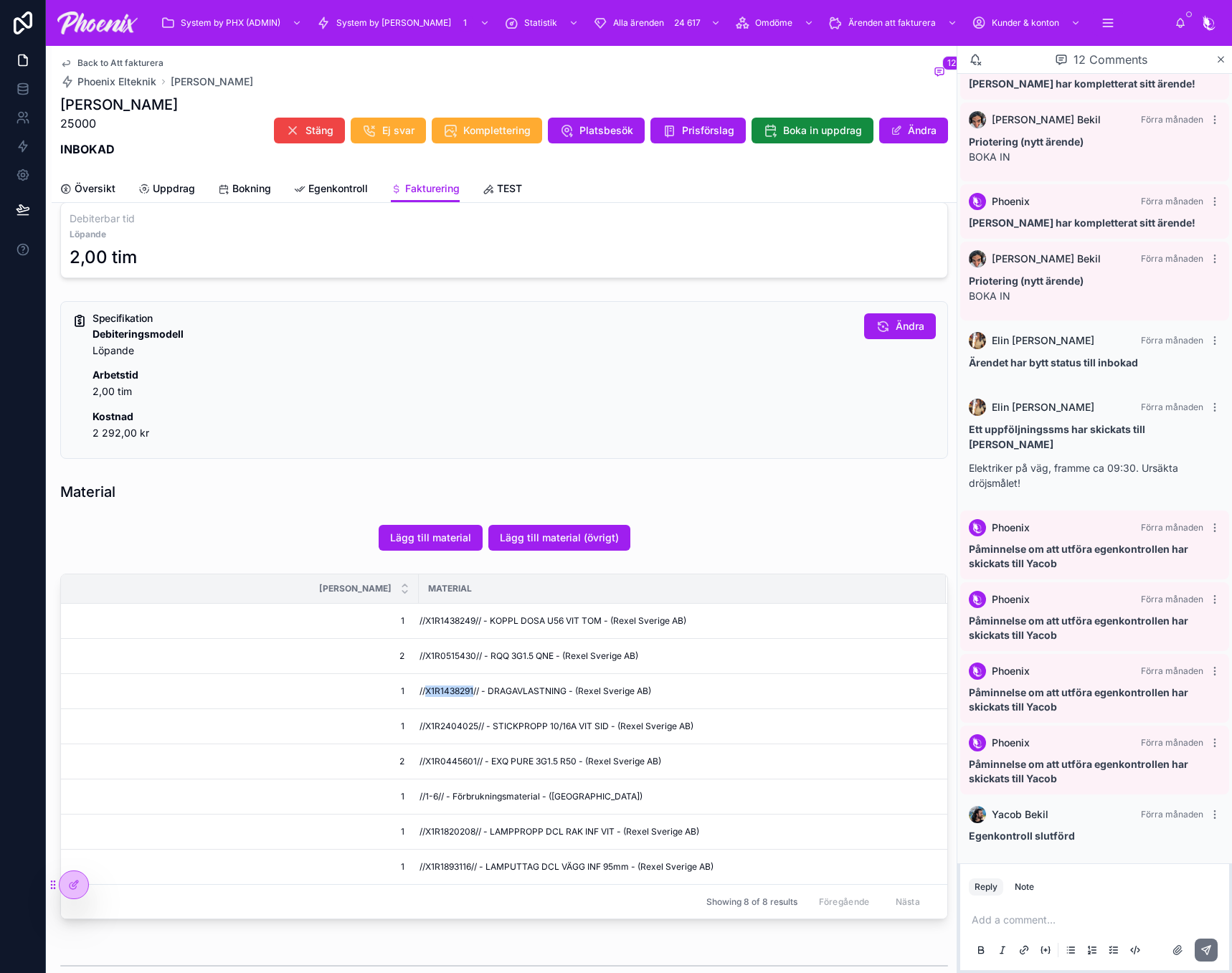
copy span "X1R1438291"
click at [448, 719] on td "//X1R2404025// - STICKPROPP 10/16A VIT SID - (Rexel Sverige AB)" at bounding box center [681, 726] width 527 height 35
copy span "X1R2404025"
click at [449, 761] on span "//X1R0445601// - EXQ PURE 3G1.5 R50 - (Rexel Sverige AB)" at bounding box center [540, 761] width 242 height 12
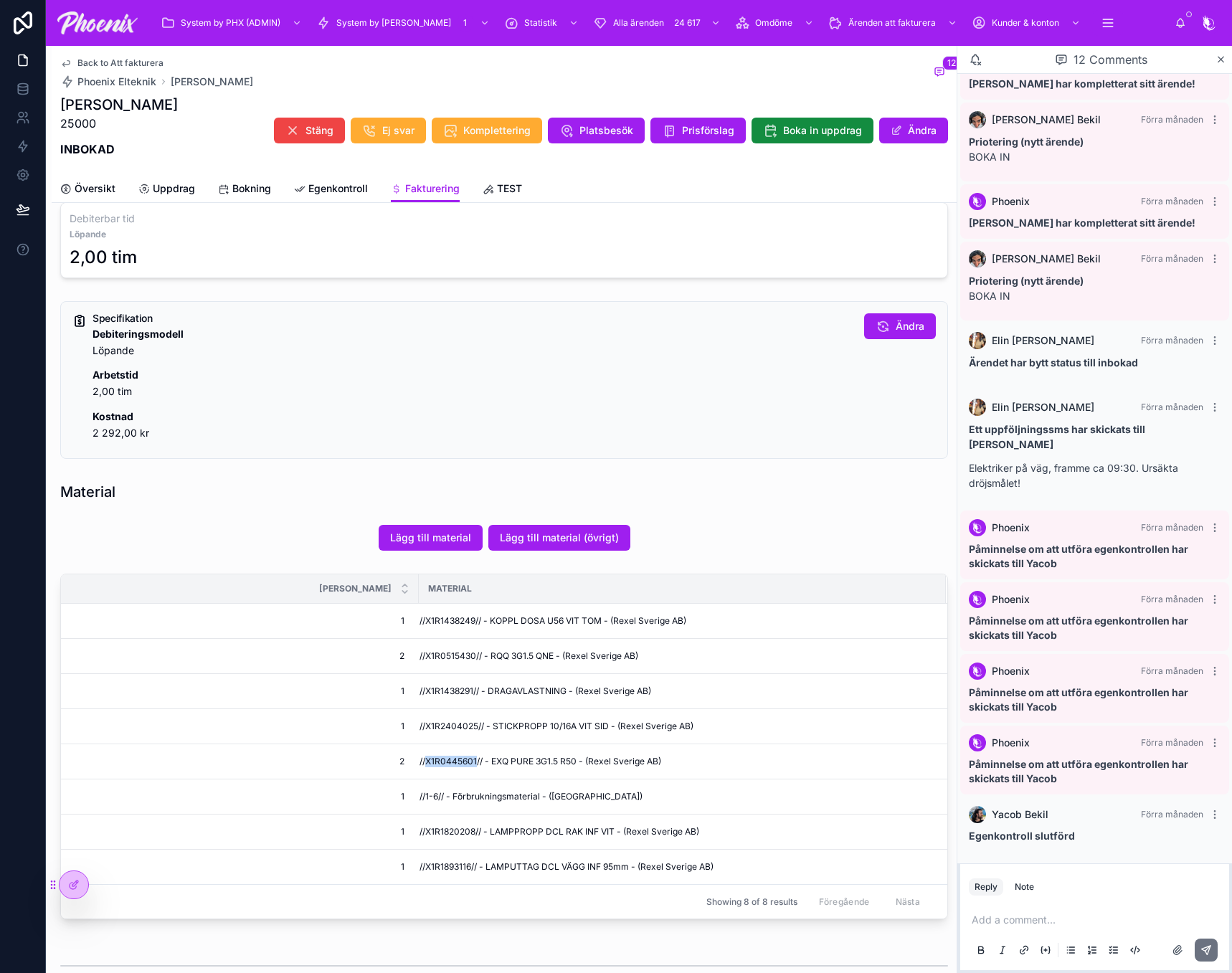
drag, startPoint x: 449, startPoint y: 761, endPoint x: 1154, endPoint y: 700, distance: 707.6
click at [461, 758] on span "//X1R0445601// - EXQ PURE 3G1.5 R50 - (Rexel Sverige AB)" at bounding box center [540, 761] width 242 height 12
click at [442, 827] on span "//X1R1820208// - LAMPPROPP DCL RAK INF VIT - (Rexel Sverige AB)" at bounding box center [559, 831] width 279 height 12
click at [465, 820] on td "//X1R1820208// - LAMPPROPP DCL RAK INF VIT - (Rexel Sverige AB)" at bounding box center [681, 832] width 527 height 35
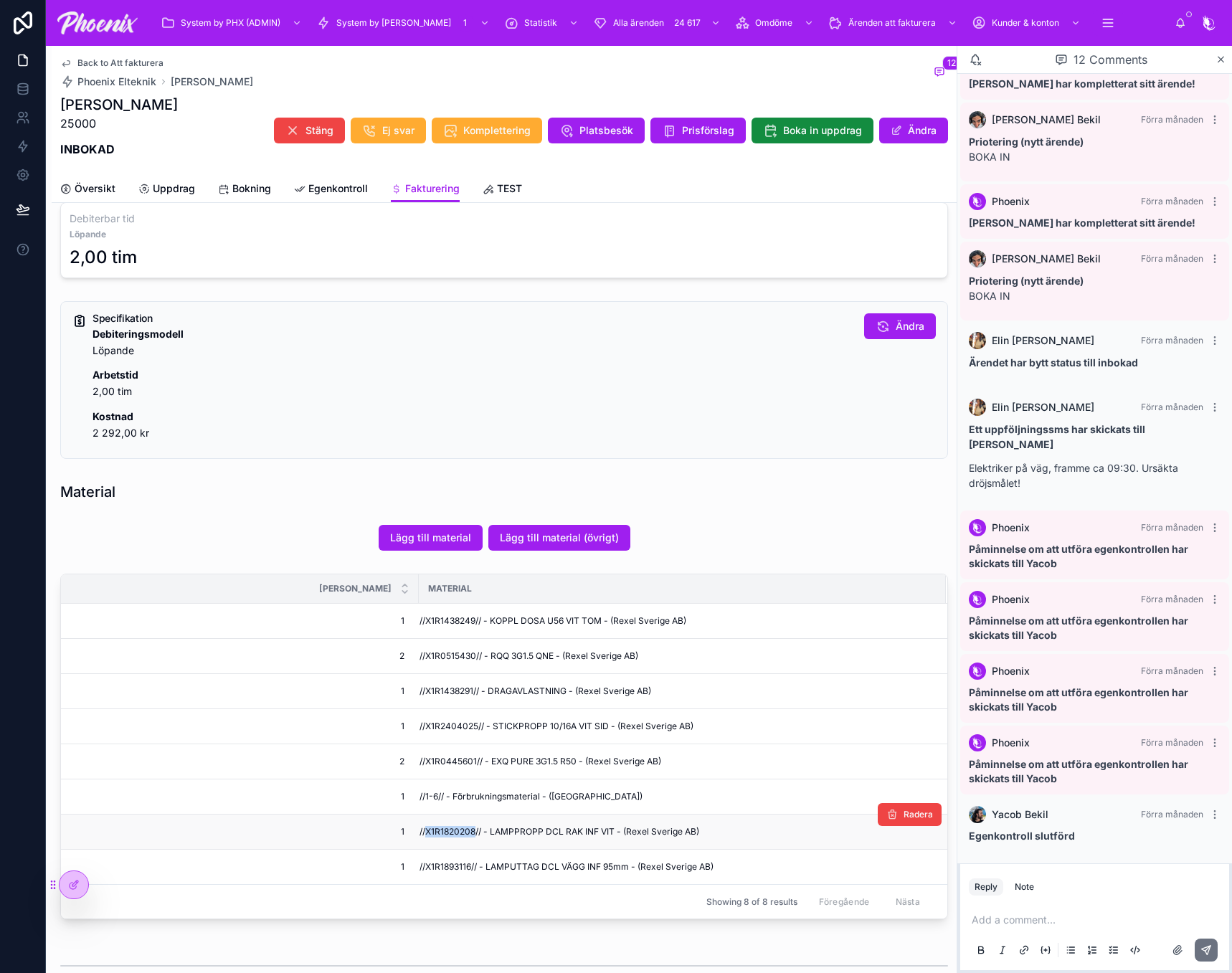
click at [465, 820] on td "//X1R1820208// - LAMPPROPP DCL RAK INF VIT - (Rexel Sverige AB)" at bounding box center [681, 832] width 527 height 35
click at [454, 876] on td "//X1R1893116// - LAMPUTTAG DCL VÄGG INF 95mm - (Rexel Sverige AB)" at bounding box center [681, 867] width 527 height 35
drag, startPoint x: 454, startPoint y: 876, endPoint x: 482, endPoint y: 869, distance: 28.9
click at [453, 876] on td "//X1R1893116// - LAMPUTTAG DCL VÄGG INF 95mm - (Rexel Sverige AB)" at bounding box center [681, 867] width 527 height 35
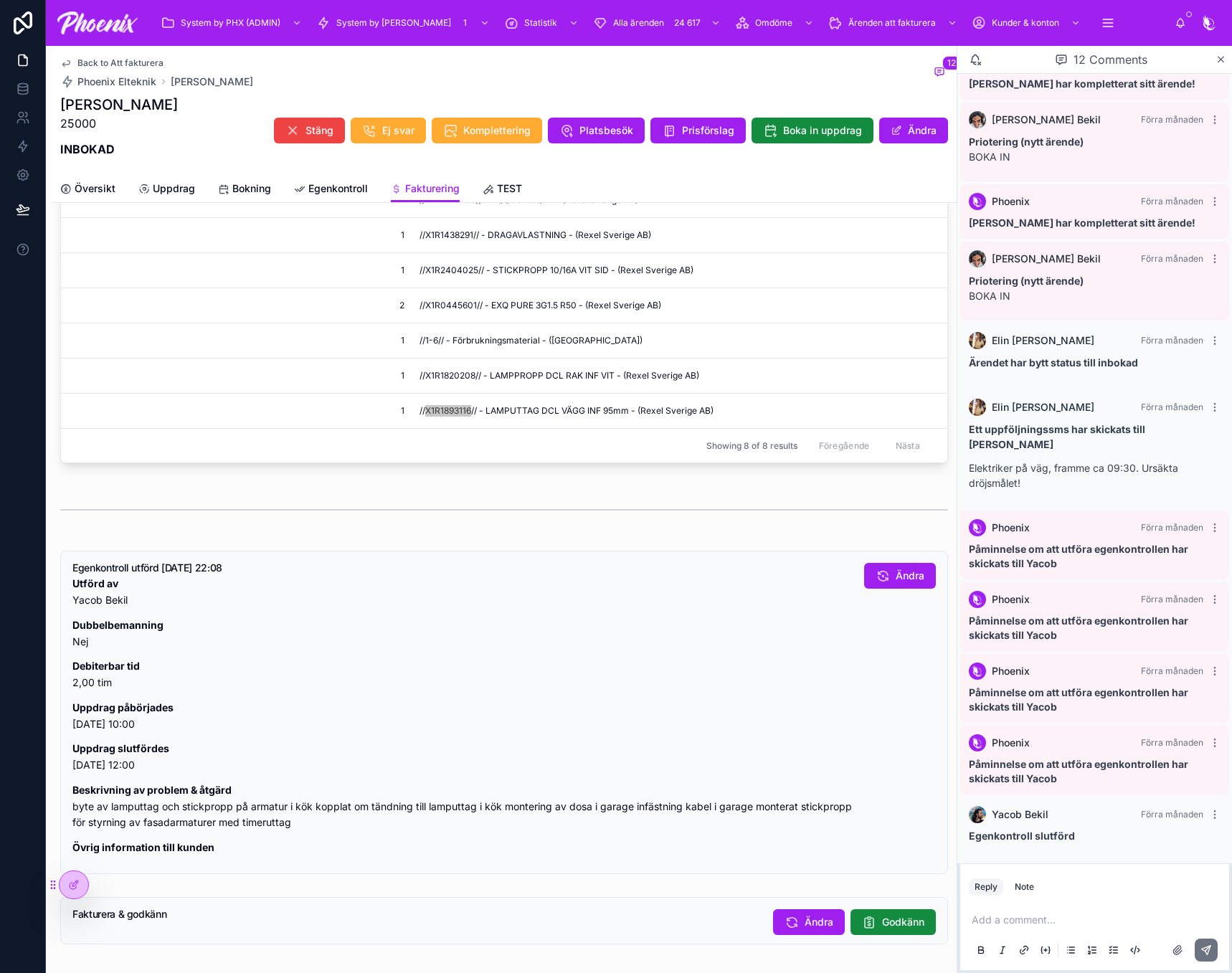
scroll to position [1061, 0]
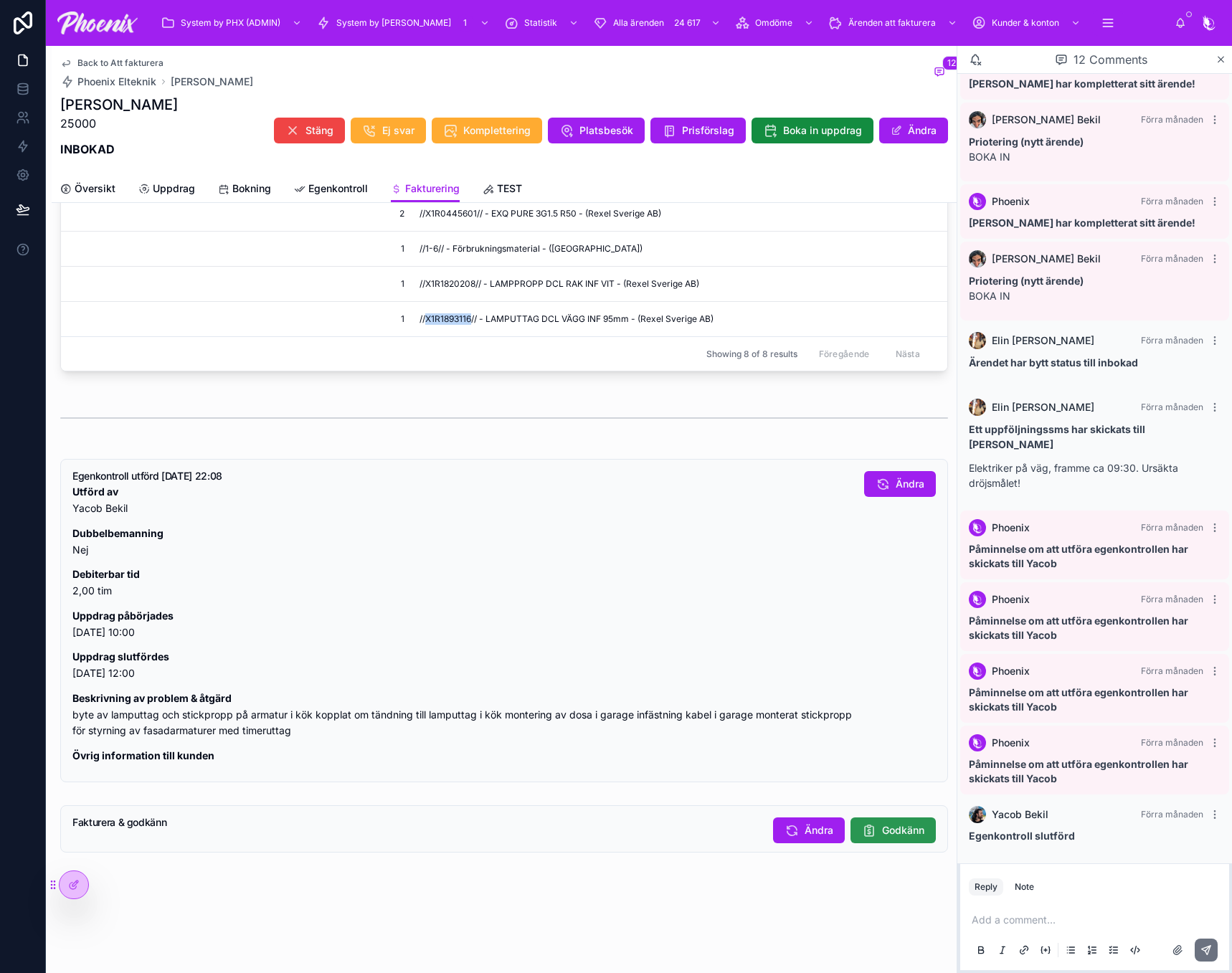
click at [882, 826] on span "Godkänn" at bounding box center [903, 830] width 42 height 15
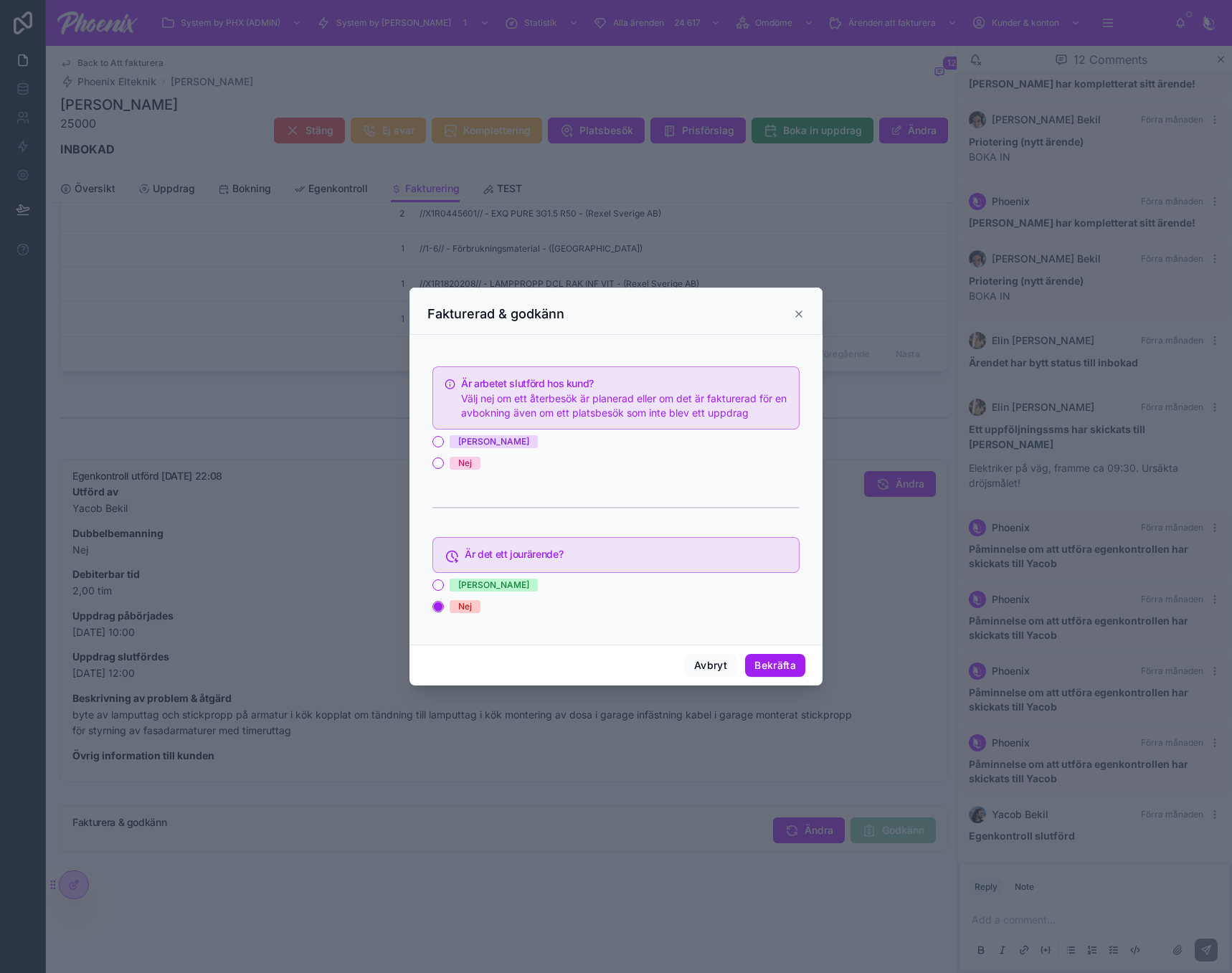
drag, startPoint x: 467, startPoint y: 439, endPoint x: 603, endPoint y: 526, distance: 161.4
click at [469, 442] on span "[PERSON_NAME]" at bounding box center [493, 442] width 89 height 13
click at [444, 442] on button "[PERSON_NAME]" at bounding box center [437, 441] width 12 height 12
drag, startPoint x: 782, startPoint y: 666, endPoint x: 835, endPoint y: 668, distance: 53.0
click at [781, 666] on button "Bekräfta" at bounding box center [775, 665] width 60 height 23
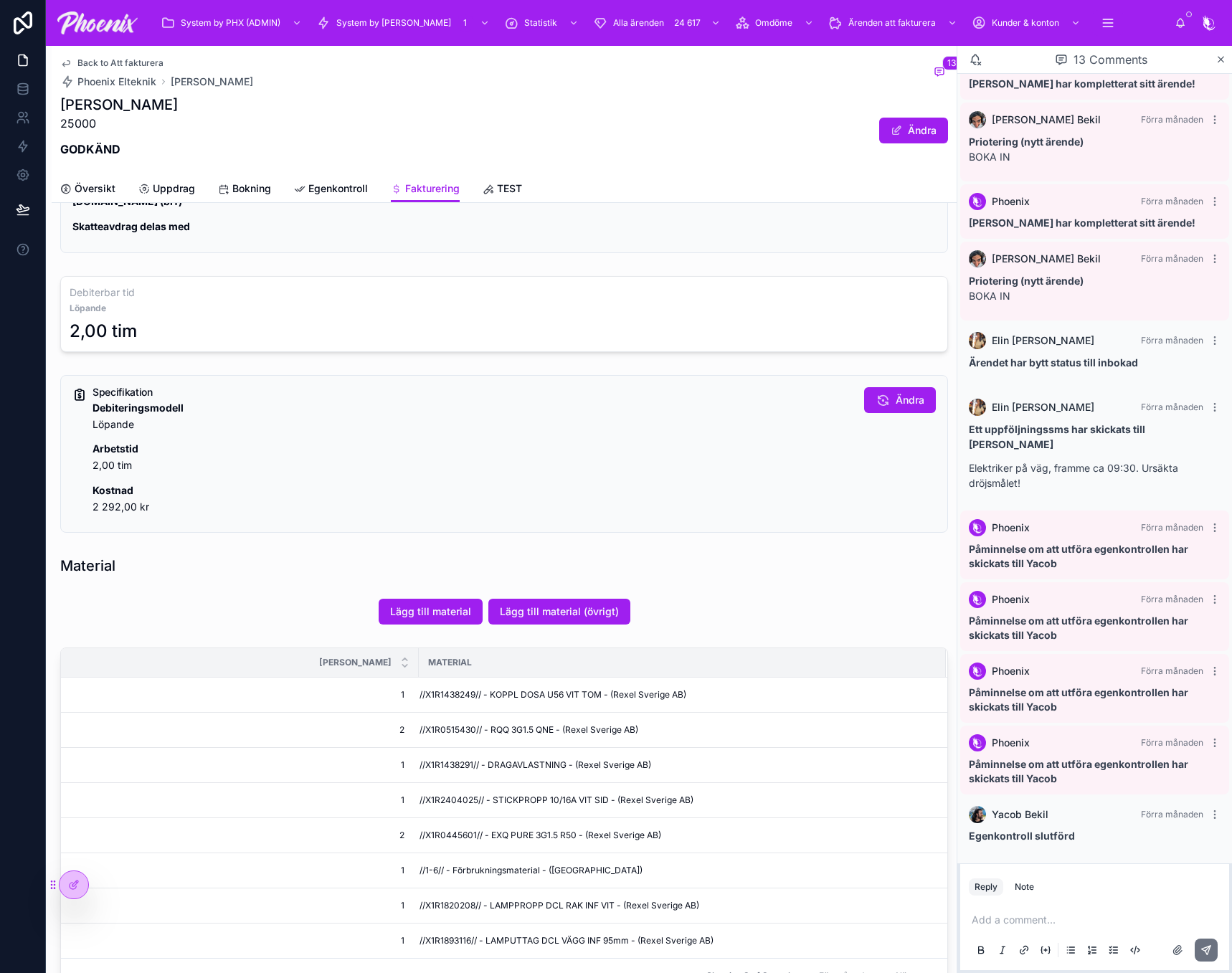
scroll to position [402, 0]
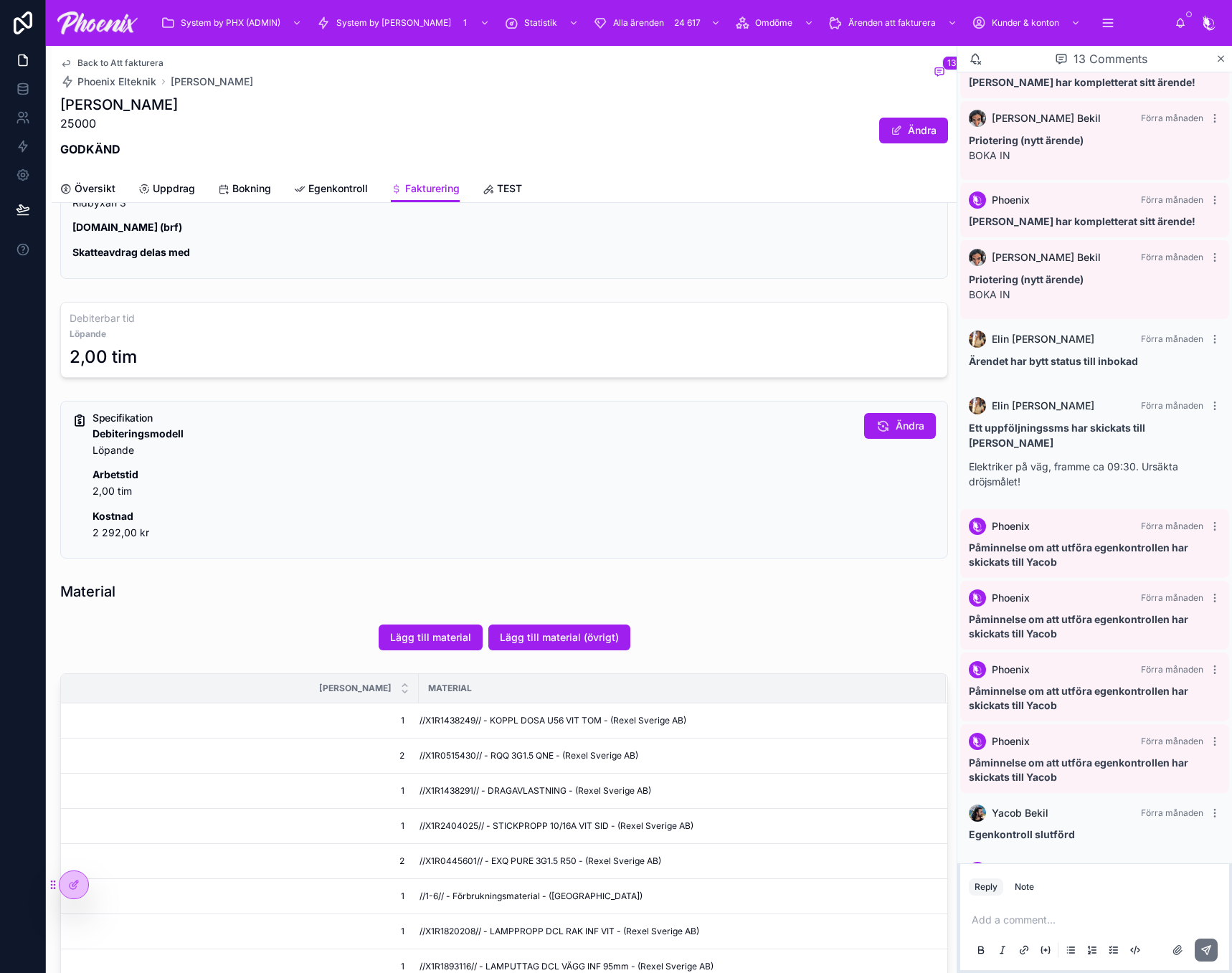
click at [151, 66] on span "Back to Att fakturera" at bounding box center [121, 63] width 86 height 12
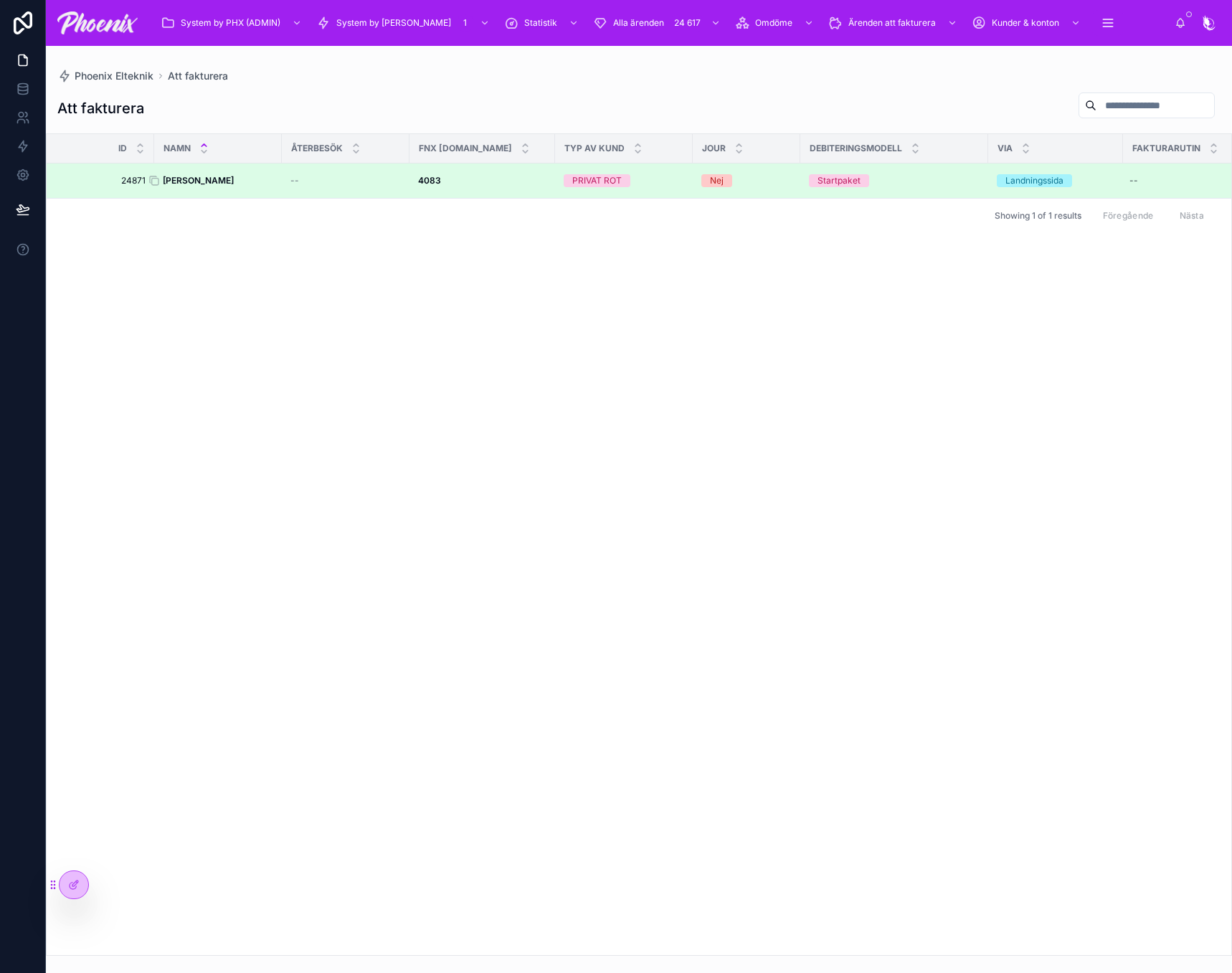
click at [211, 183] on strong "[PERSON_NAME]" at bounding box center [198, 181] width 71 height 11
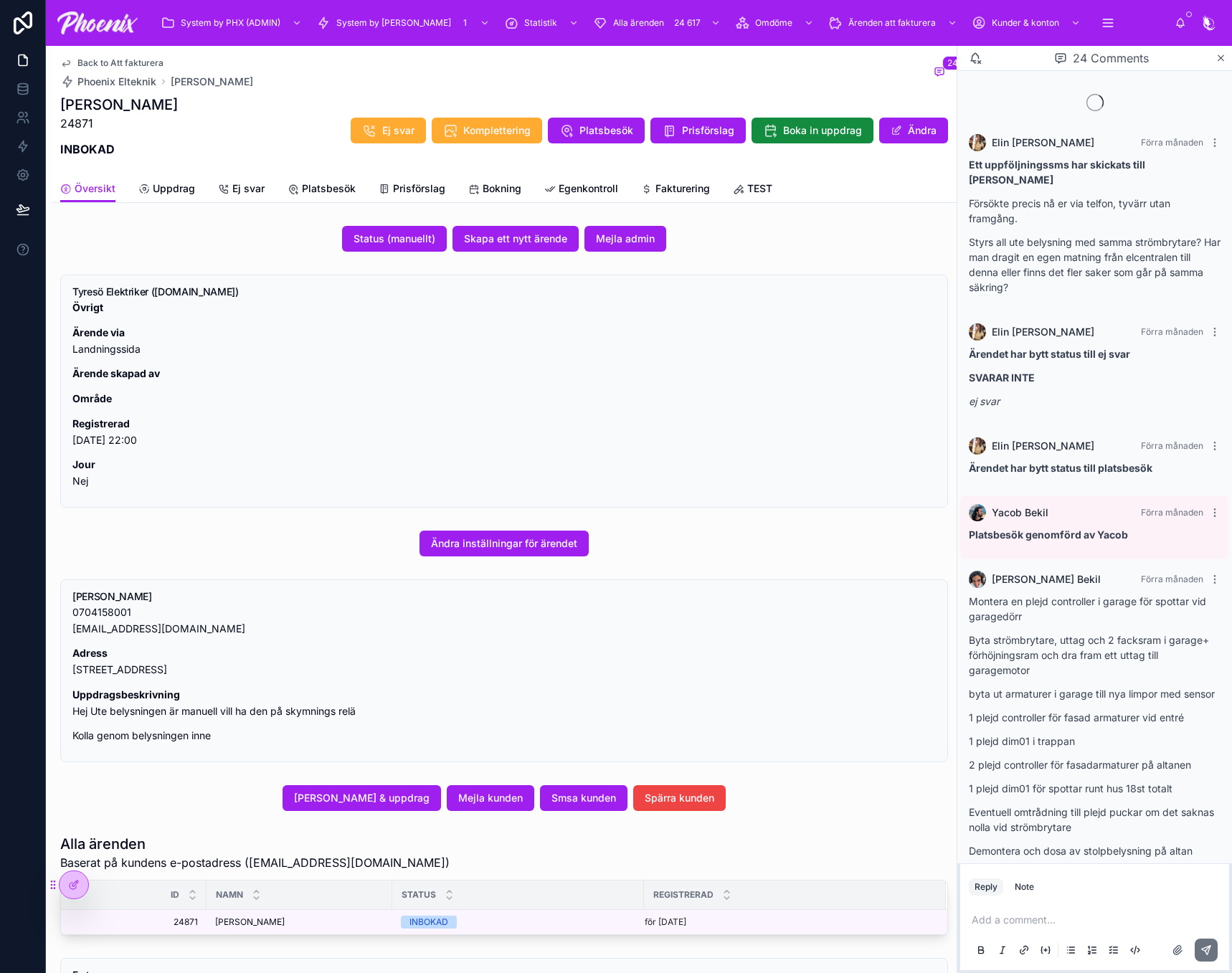
scroll to position [1444, 0]
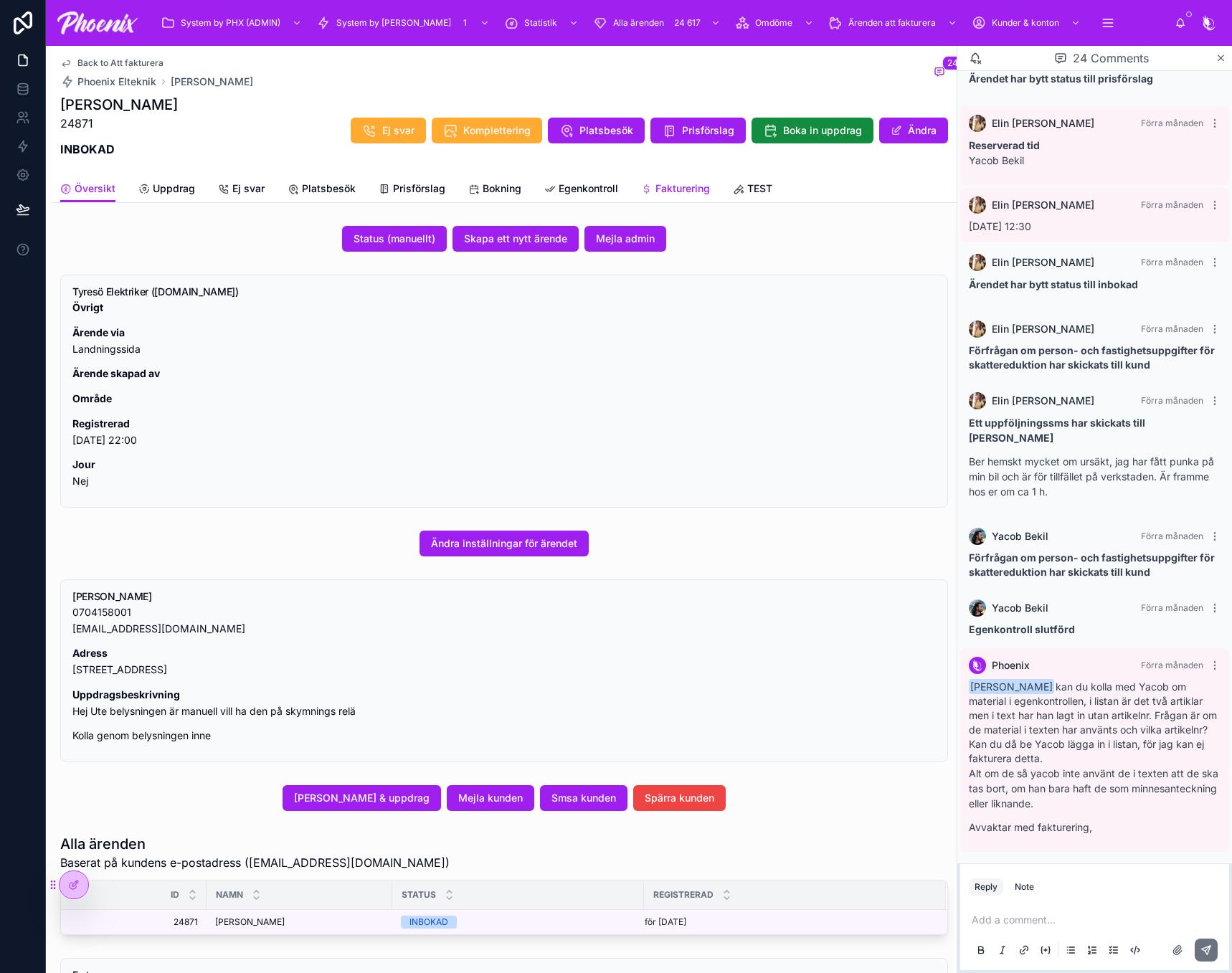
click at [656, 188] on span "Fakturering" at bounding box center [683, 189] width 55 height 15
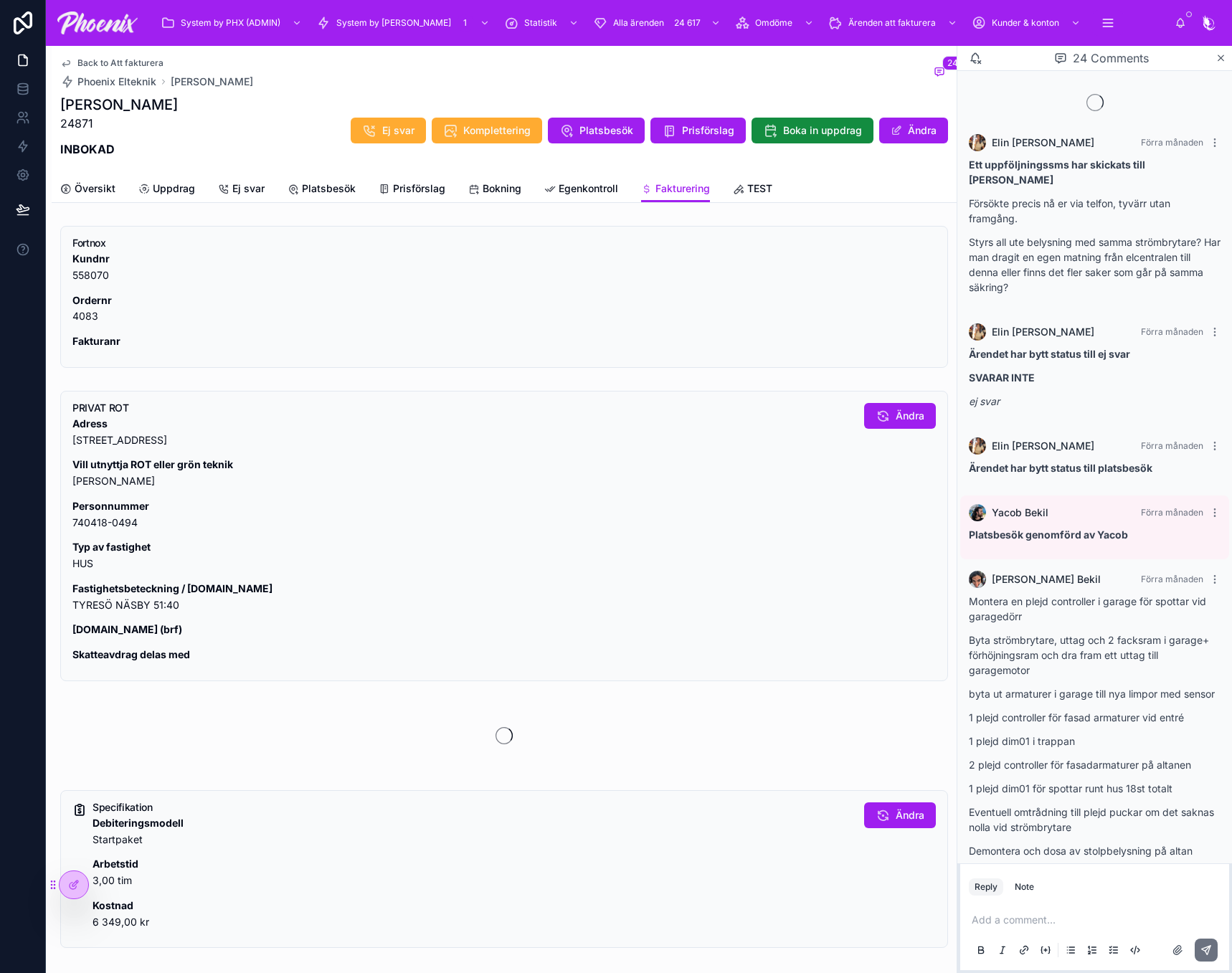
scroll to position [1444, 0]
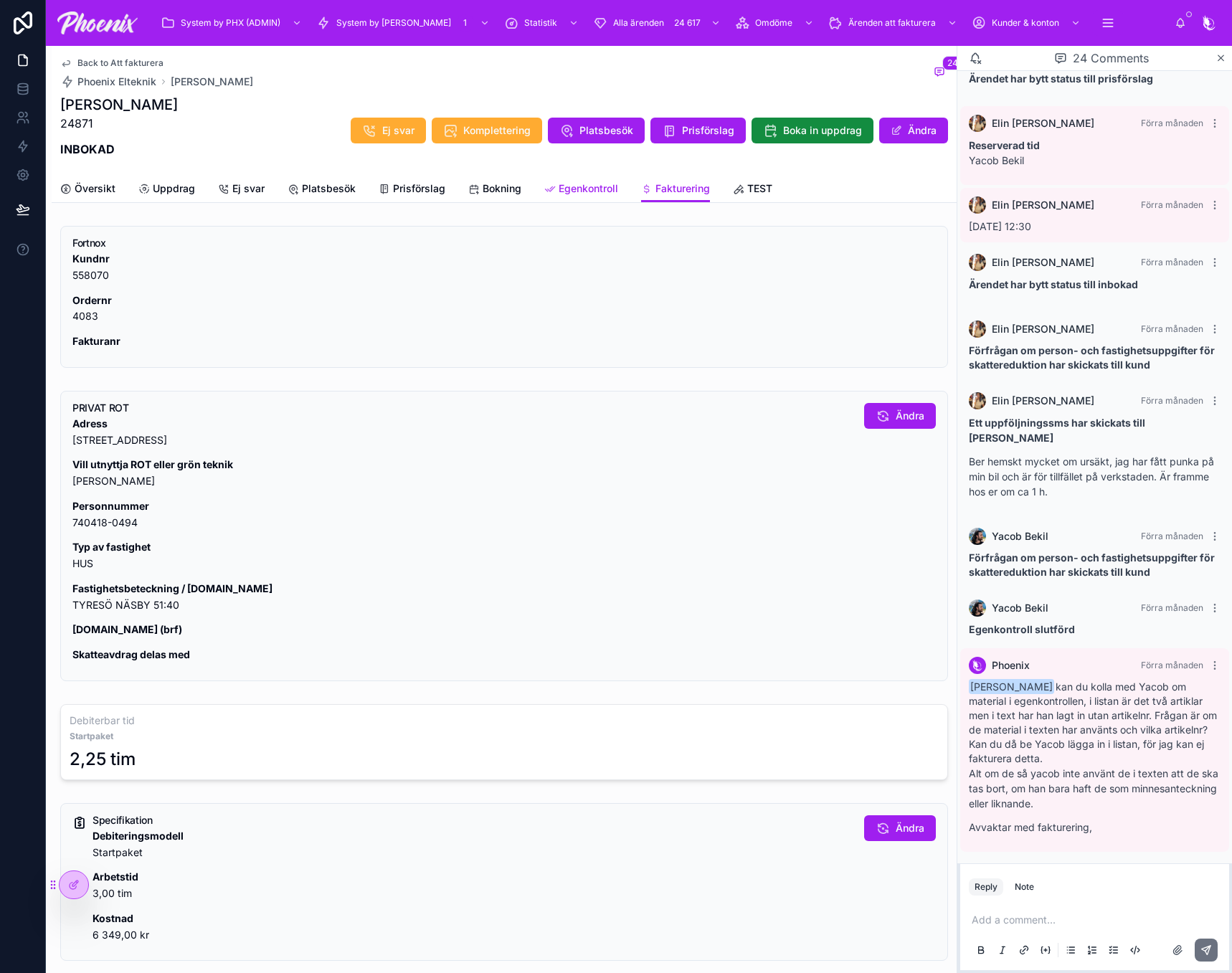
click at [595, 185] on span "Egenkontroll" at bounding box center [588, 189] width 59 height 15
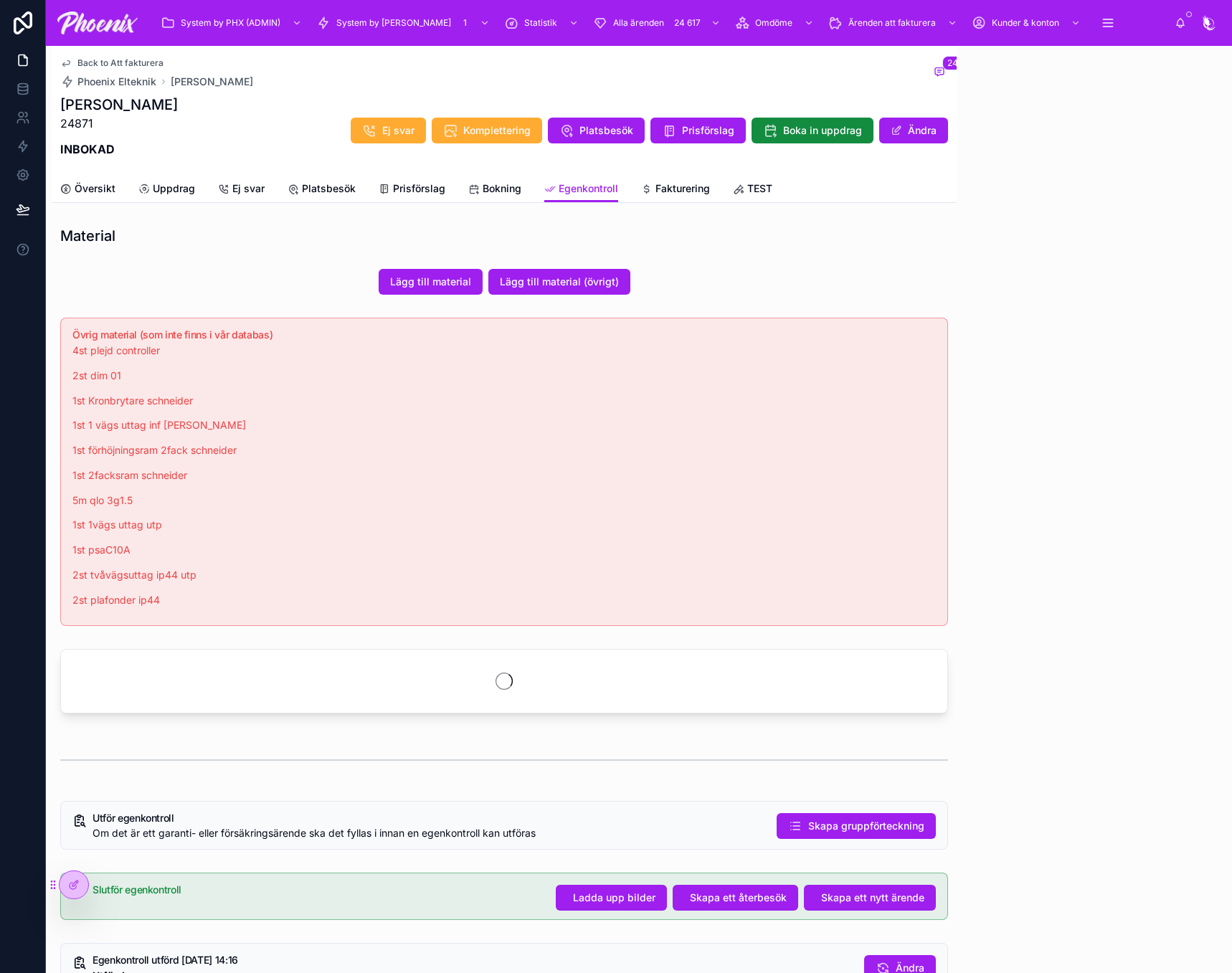
scroll to position [1444, 0]
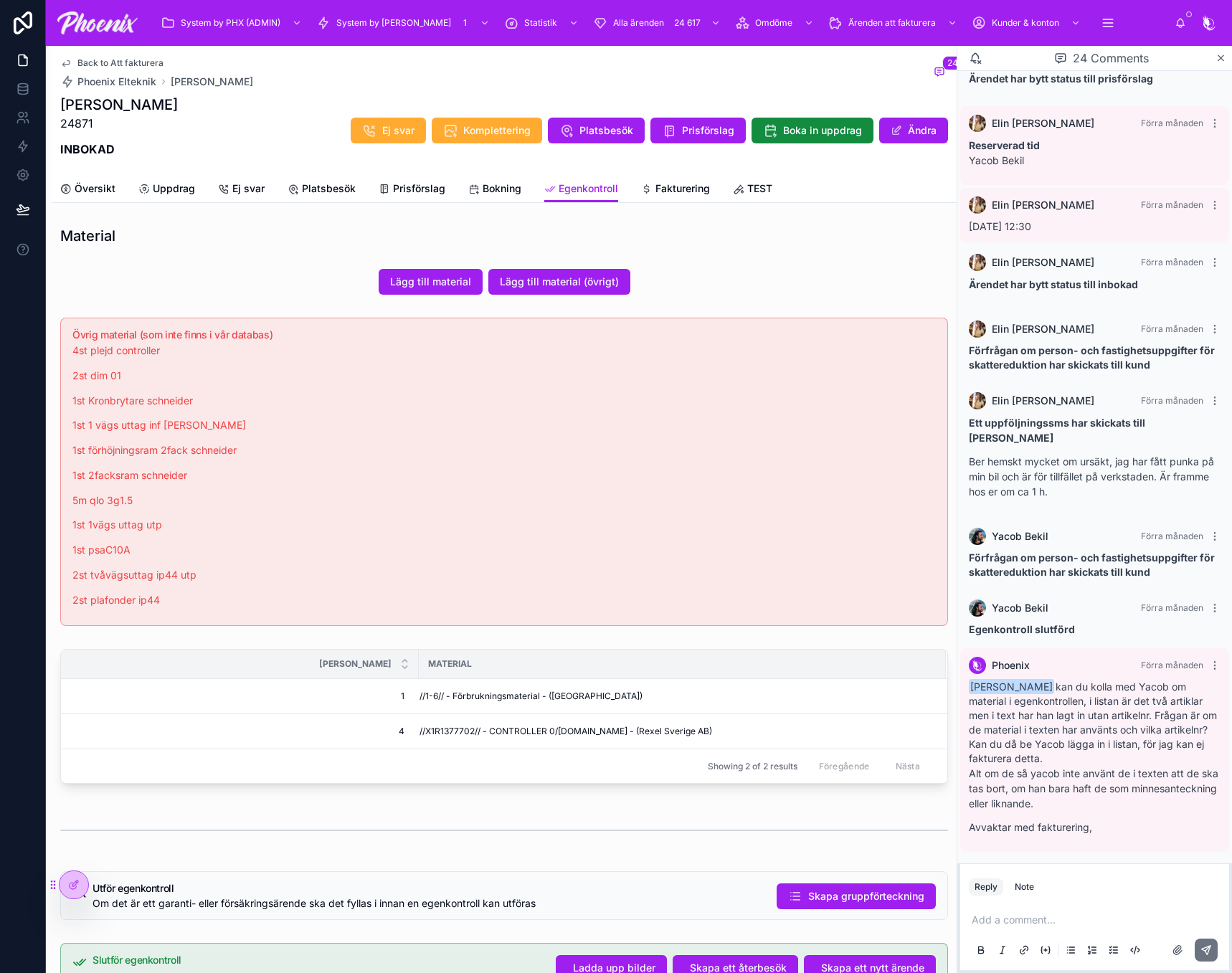
click at [567, 83] on div "Back to Att fakturera Phoenix Elteknik [PERSON_NAME] 24" at bounding box center [504, 73] width 888 height 32
click at [396, 449] on p "1st förhöjningsram 2fack schneider" at bounding box center [503, 450] width 863 height 16
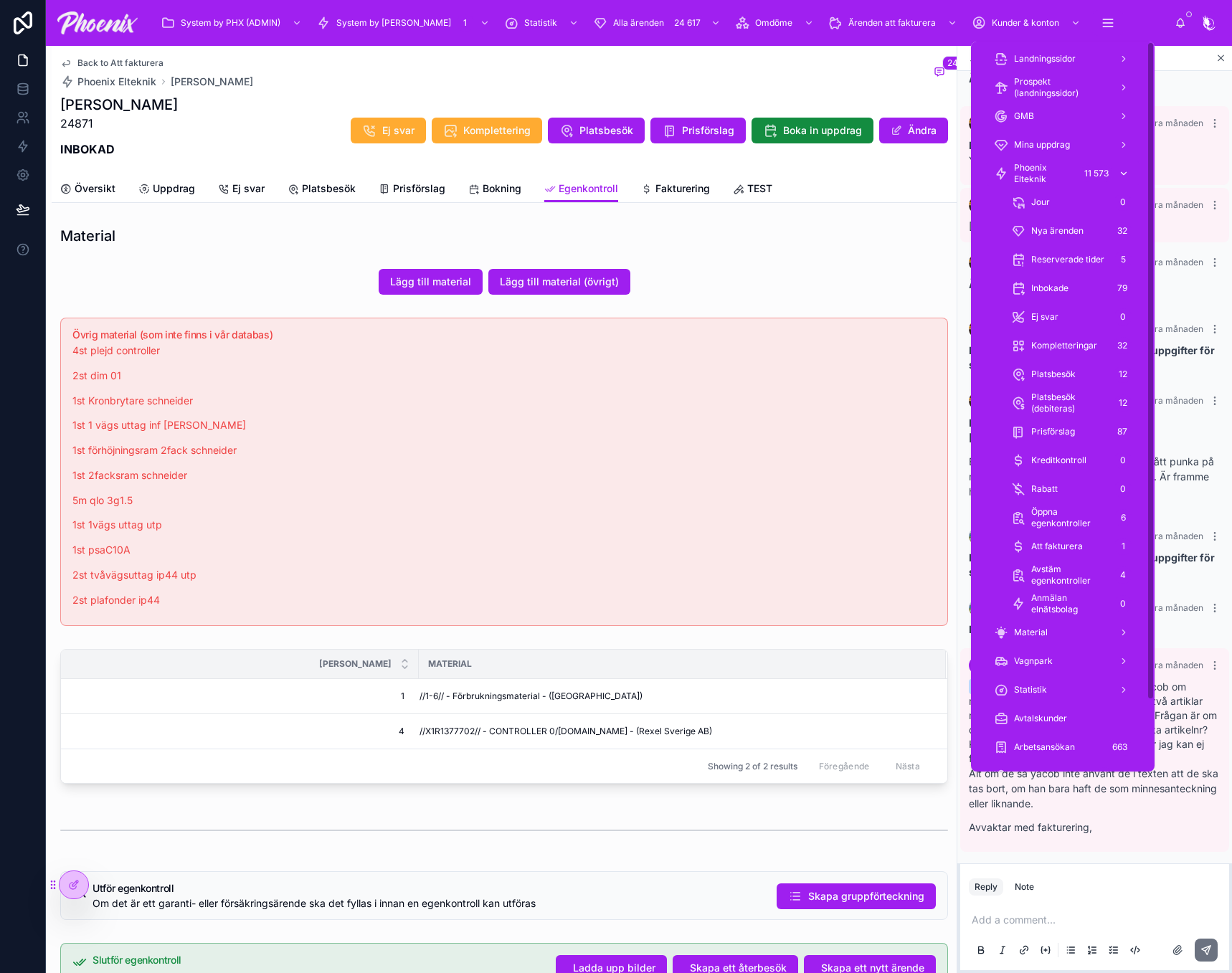
click at [1044, 172] on span "Phoenix Elteknik" at bounding box center [1044, 173] width 60 height 23
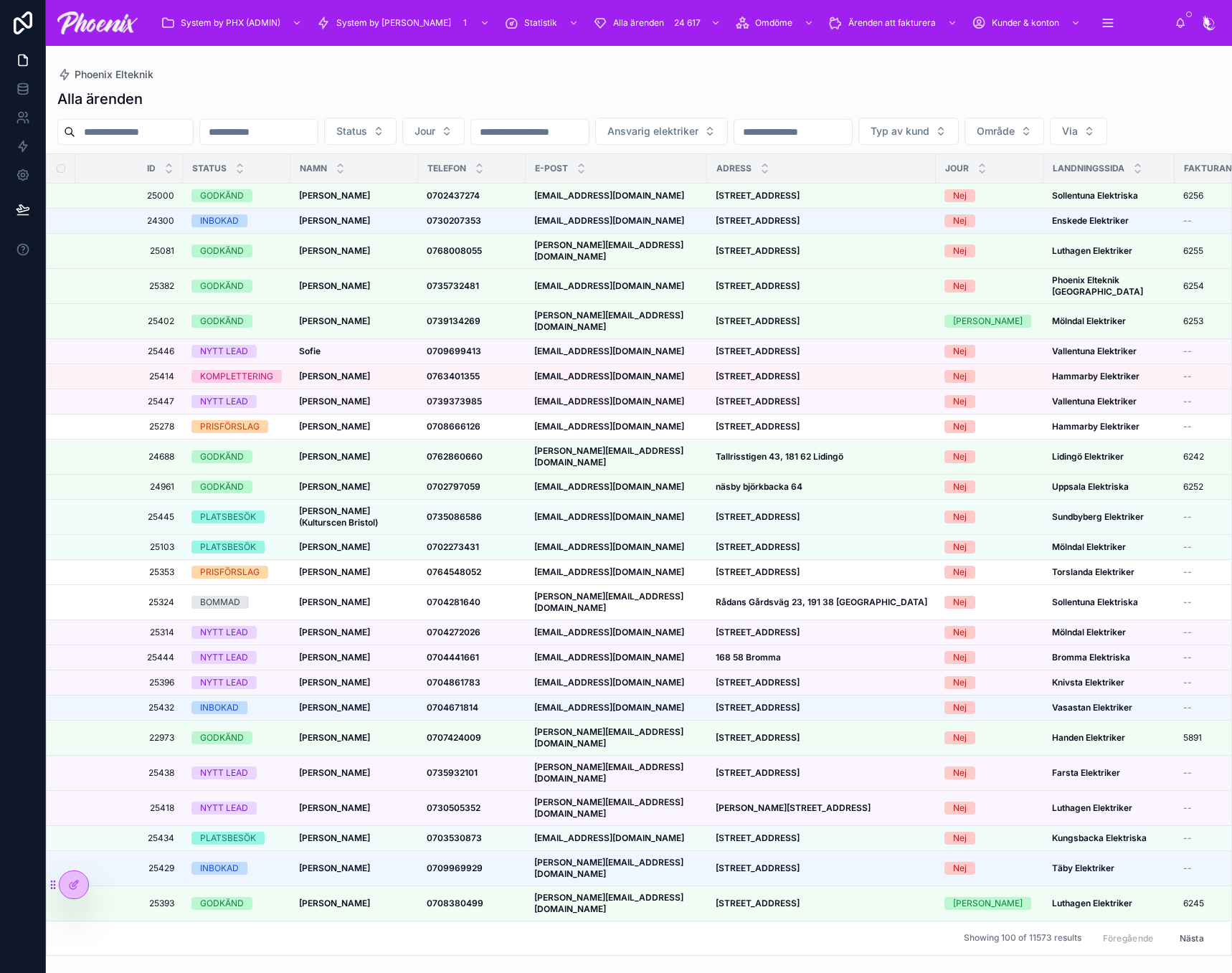
click at [155, 127] on input "text" at bounding box center [133, 132] width 118 height 20
paste input "*****"
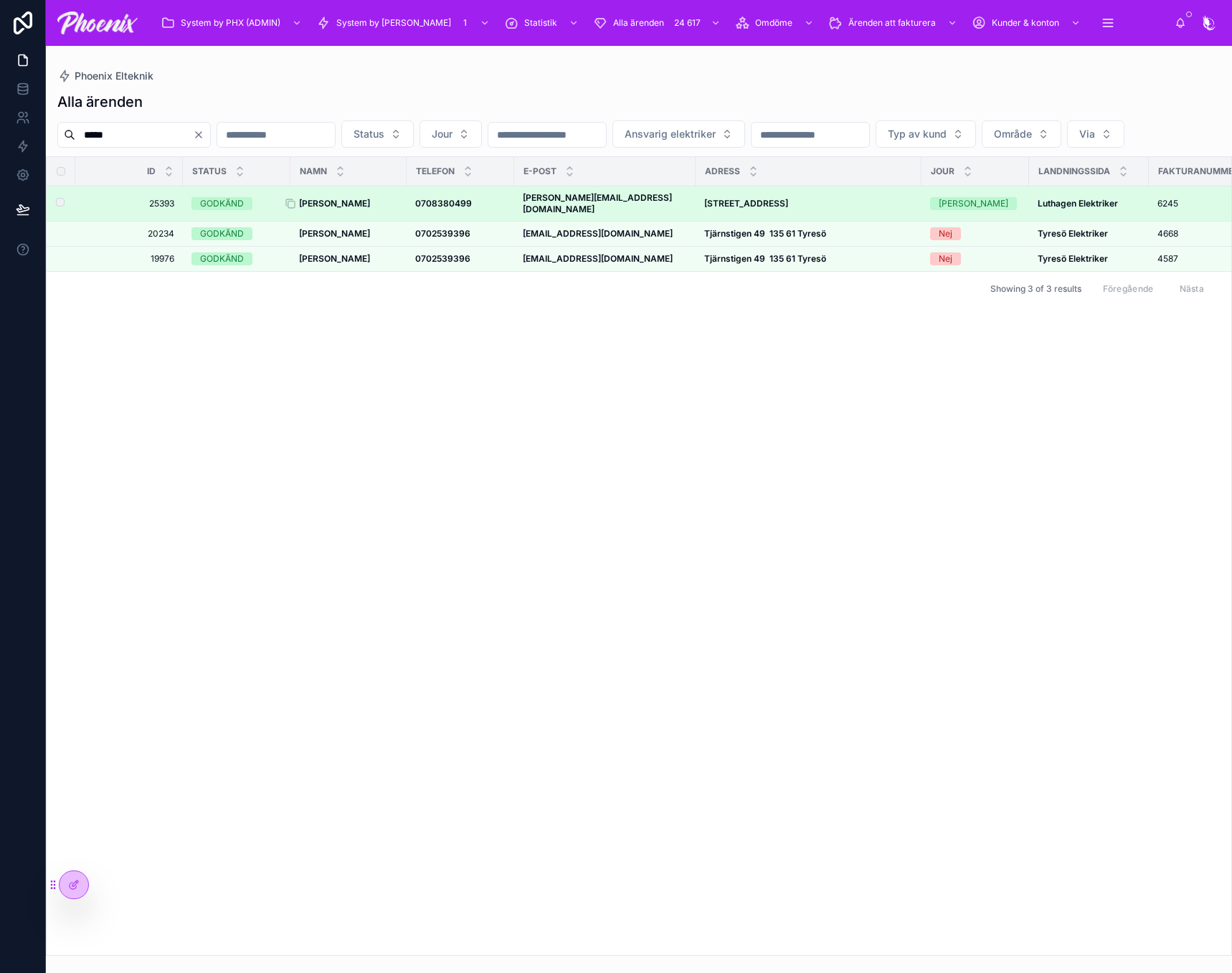
type input "*****"
click at [319, 208] on strong "[PERSON_NAME]" at bounding box center [334, 204] width 71 height 11
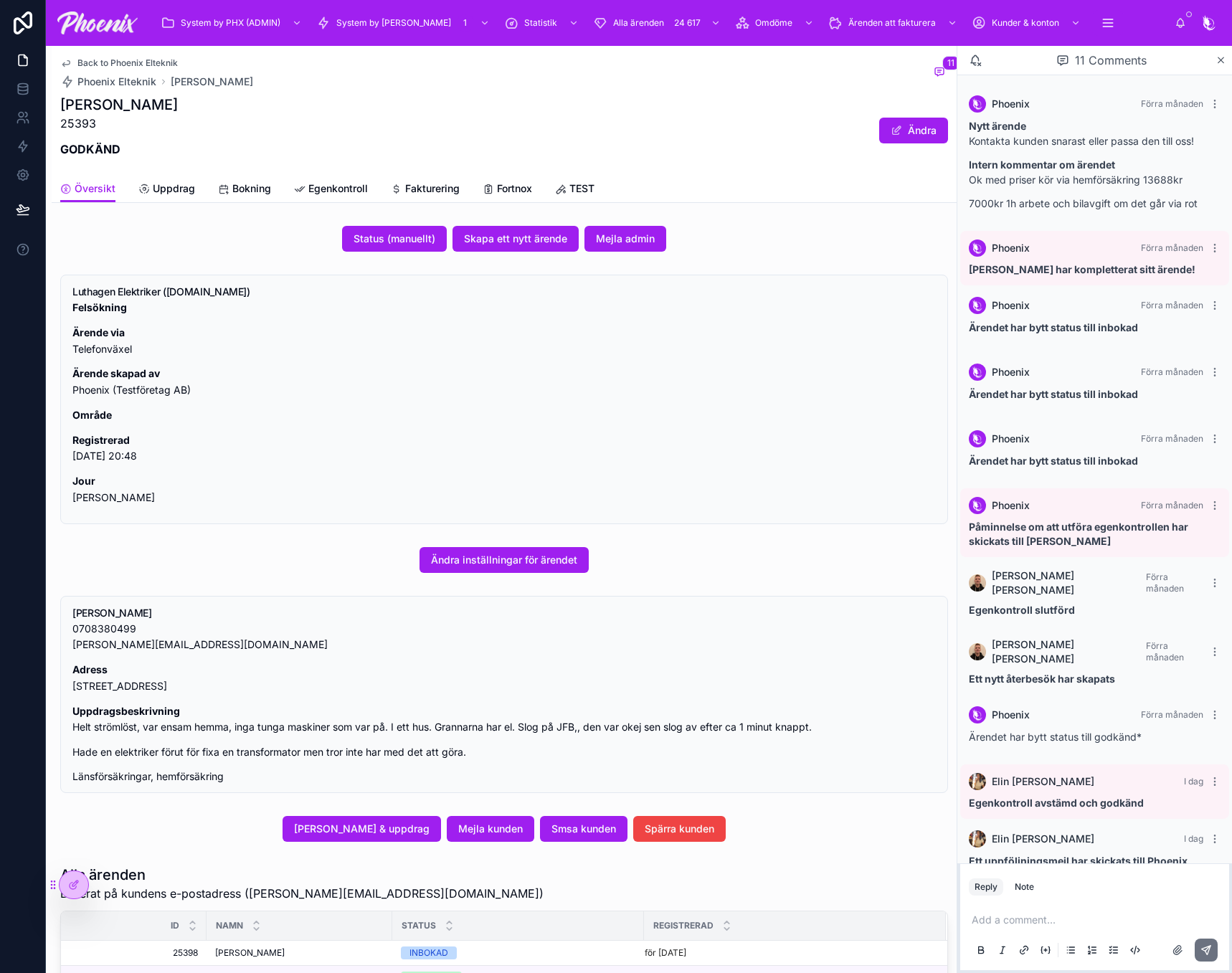
scroll to position [111, 0]
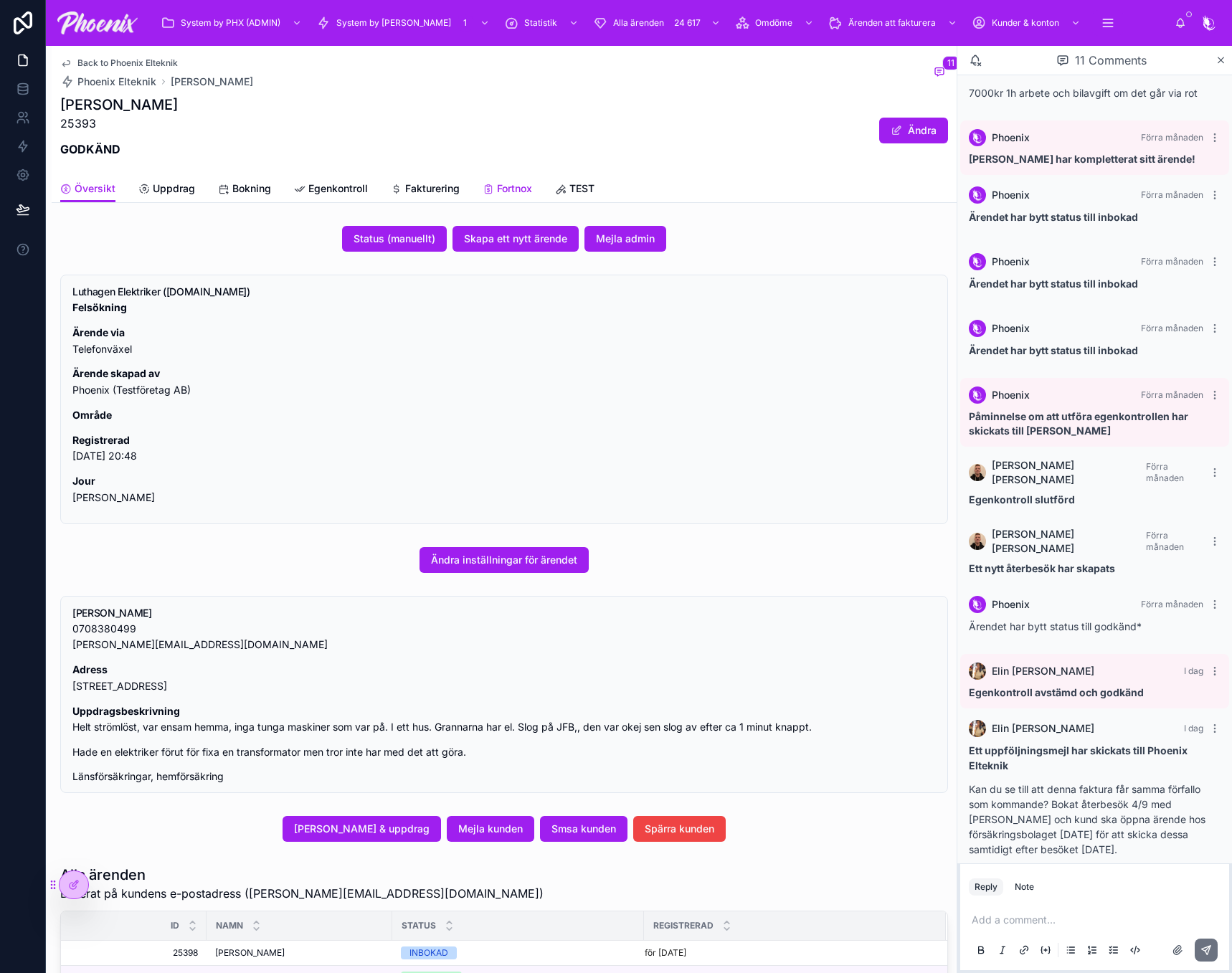
click at [507, 188] on span "Fortnox" at bounding box center [514, 189] width 35 height 15
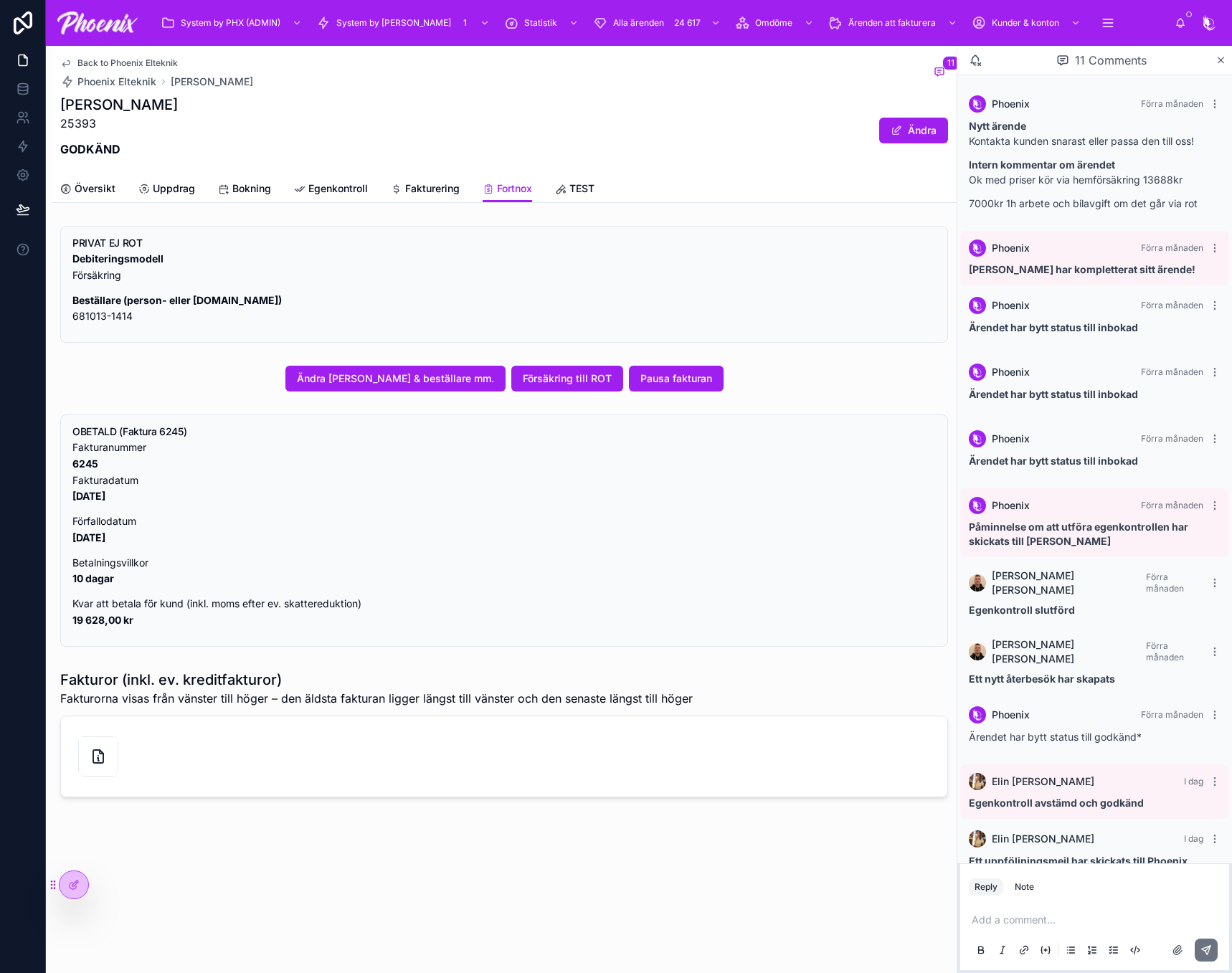
scroll to position [111, 0]
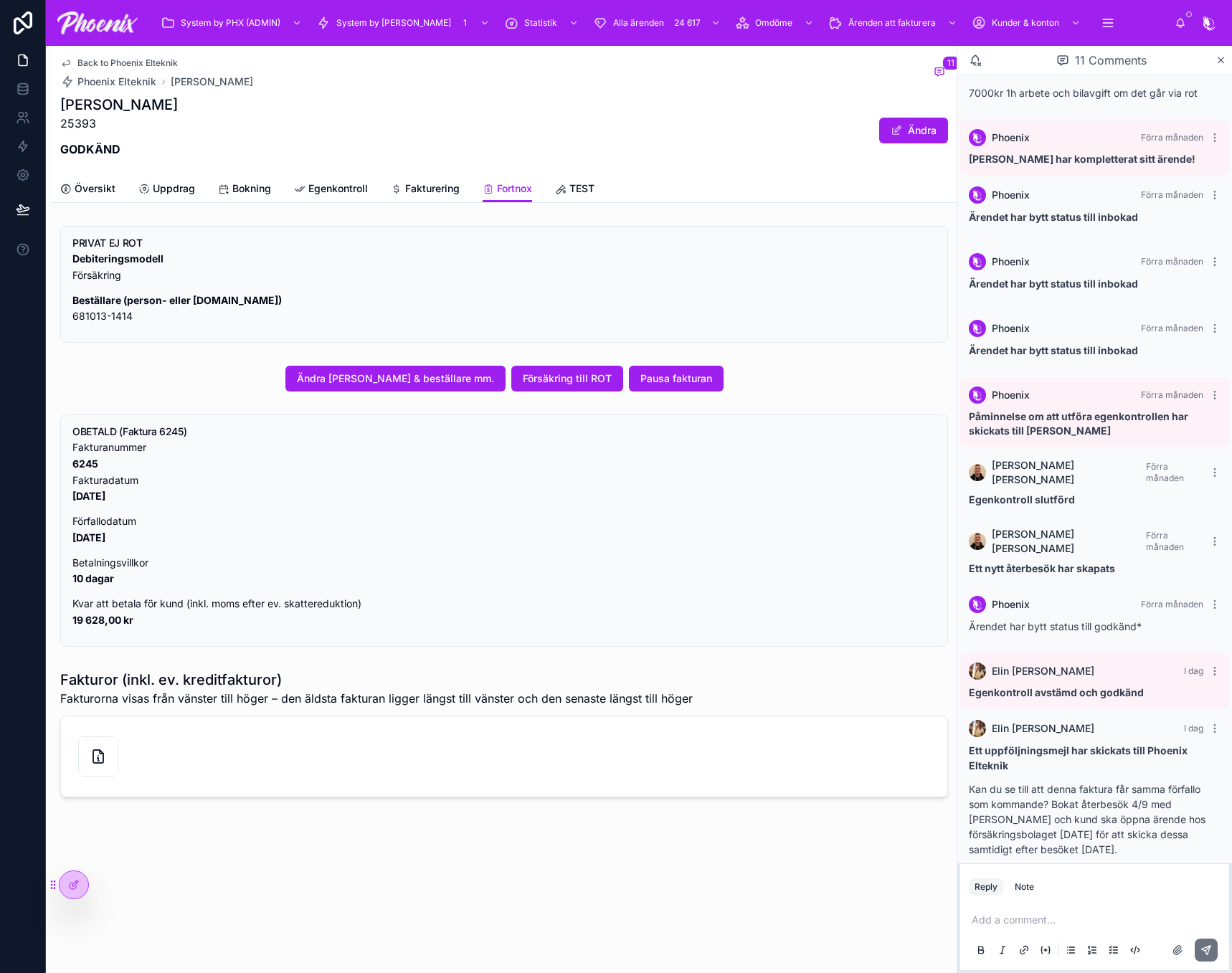
click at [88, 464] on strong "6245" at bounding box center [85, 463] width 26 height 12
drag, startPoint x: 109, startPoint y: 185, endPoint x: 135, endPoint y: 212, distance: 37.5
click at [109, 185] on span "Översikt" at bounding box center [95, 189] width 41 height 15
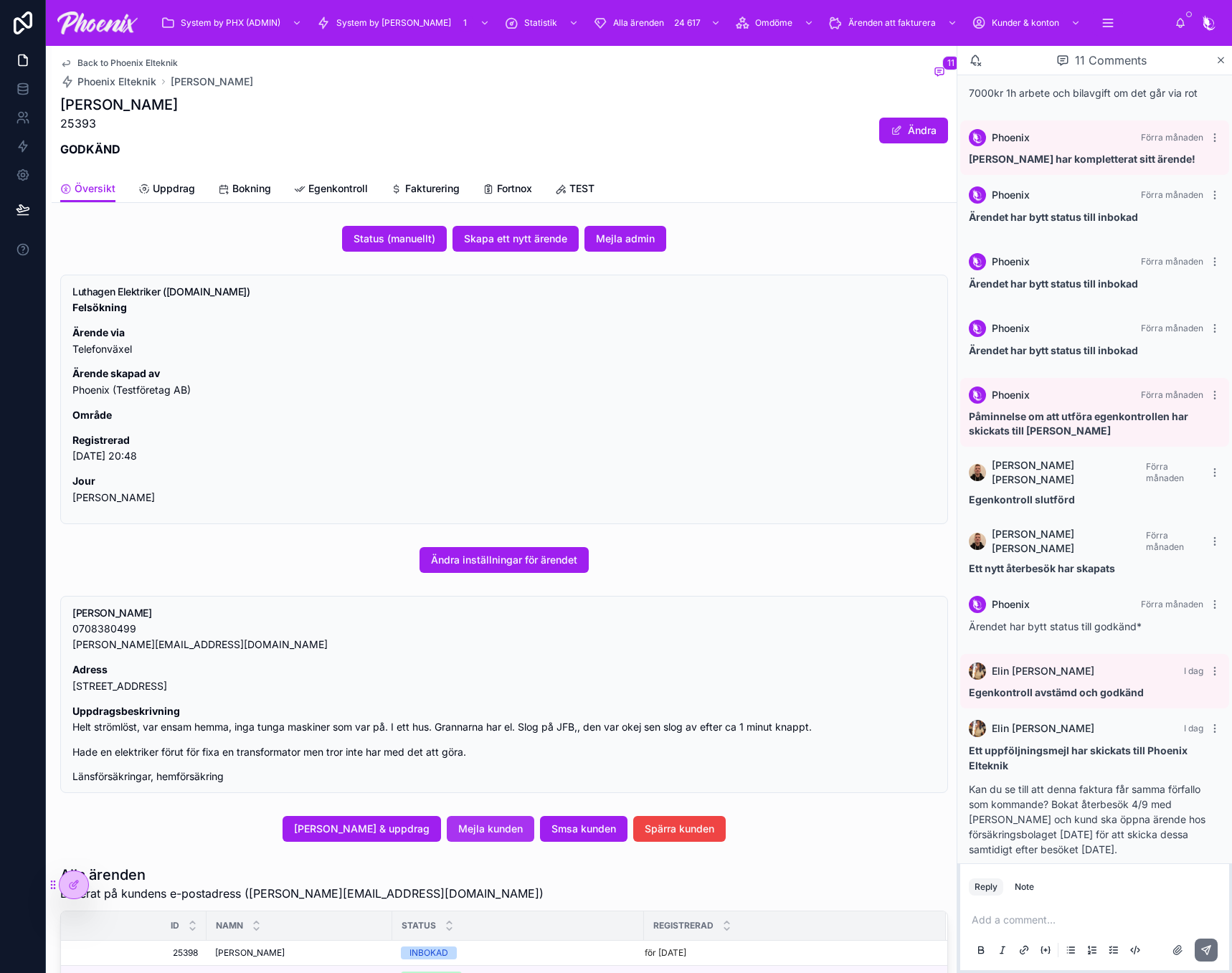
click at [531, 831] on button "Mejla kunden" at bounding box center [490, 829] width 88 height 26
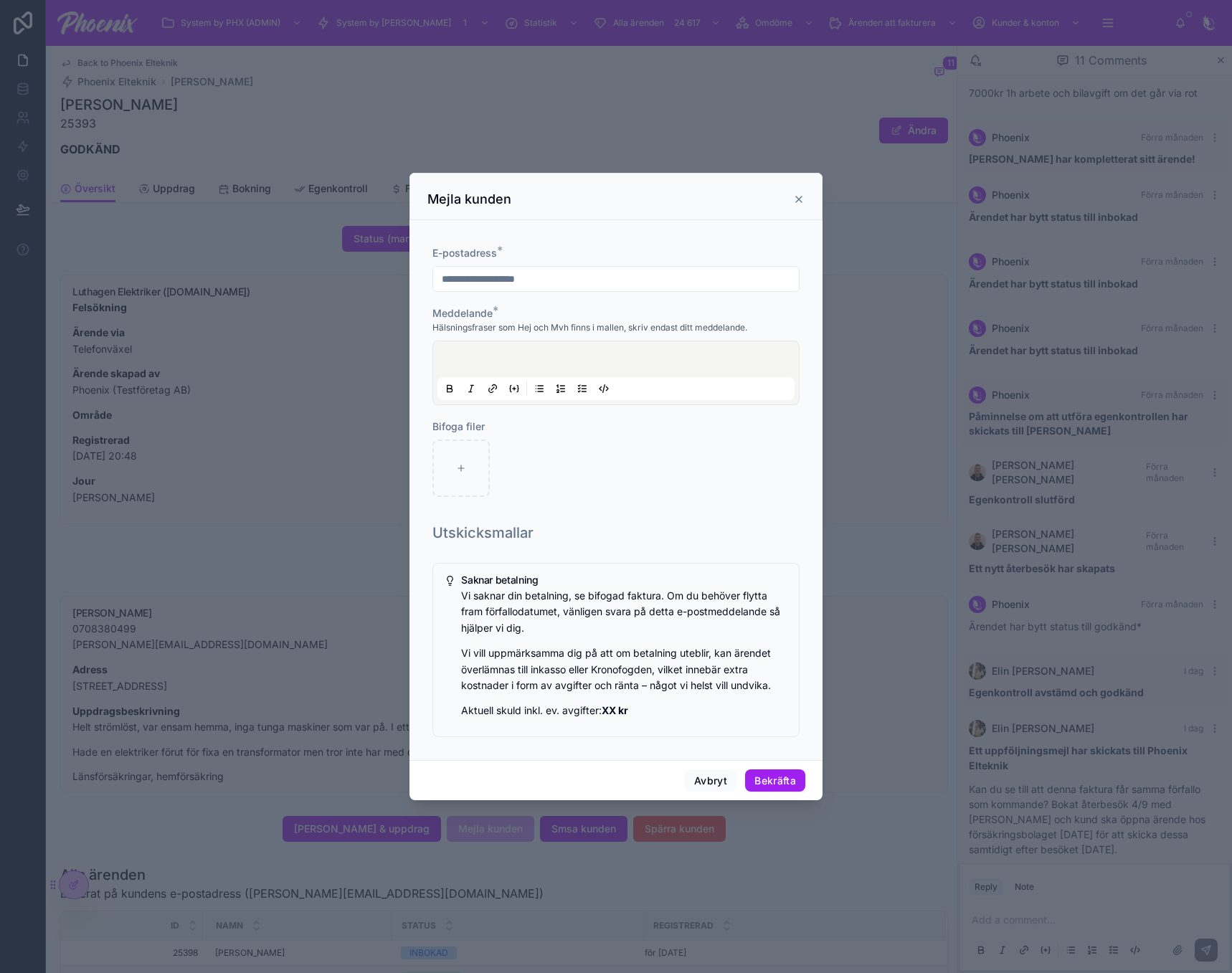
click at [507, 352] on div at bounding box center [616, 373] width 357 height 55
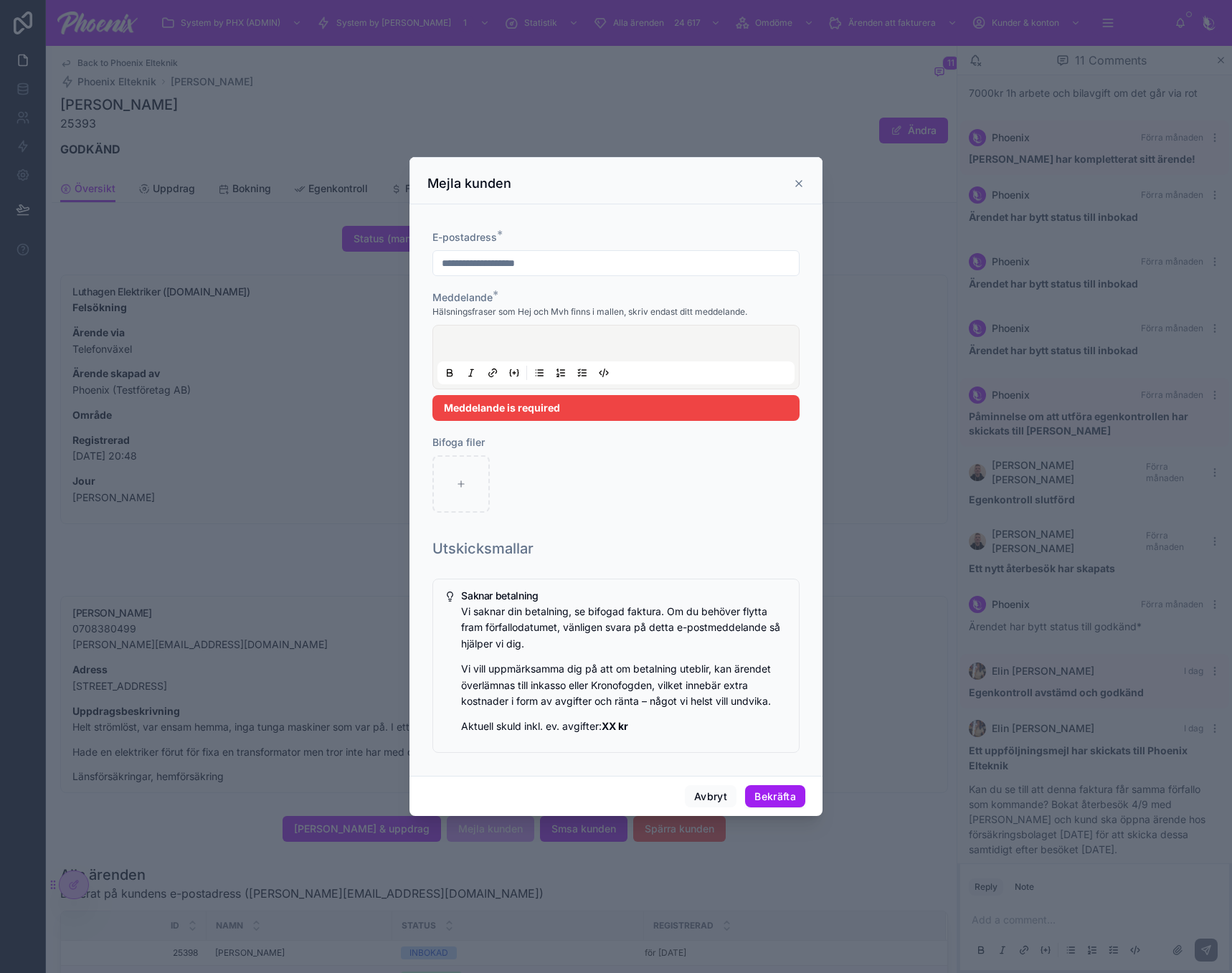
click at [503, 359] on div at bounding box center [616, 357] width 357 height 55
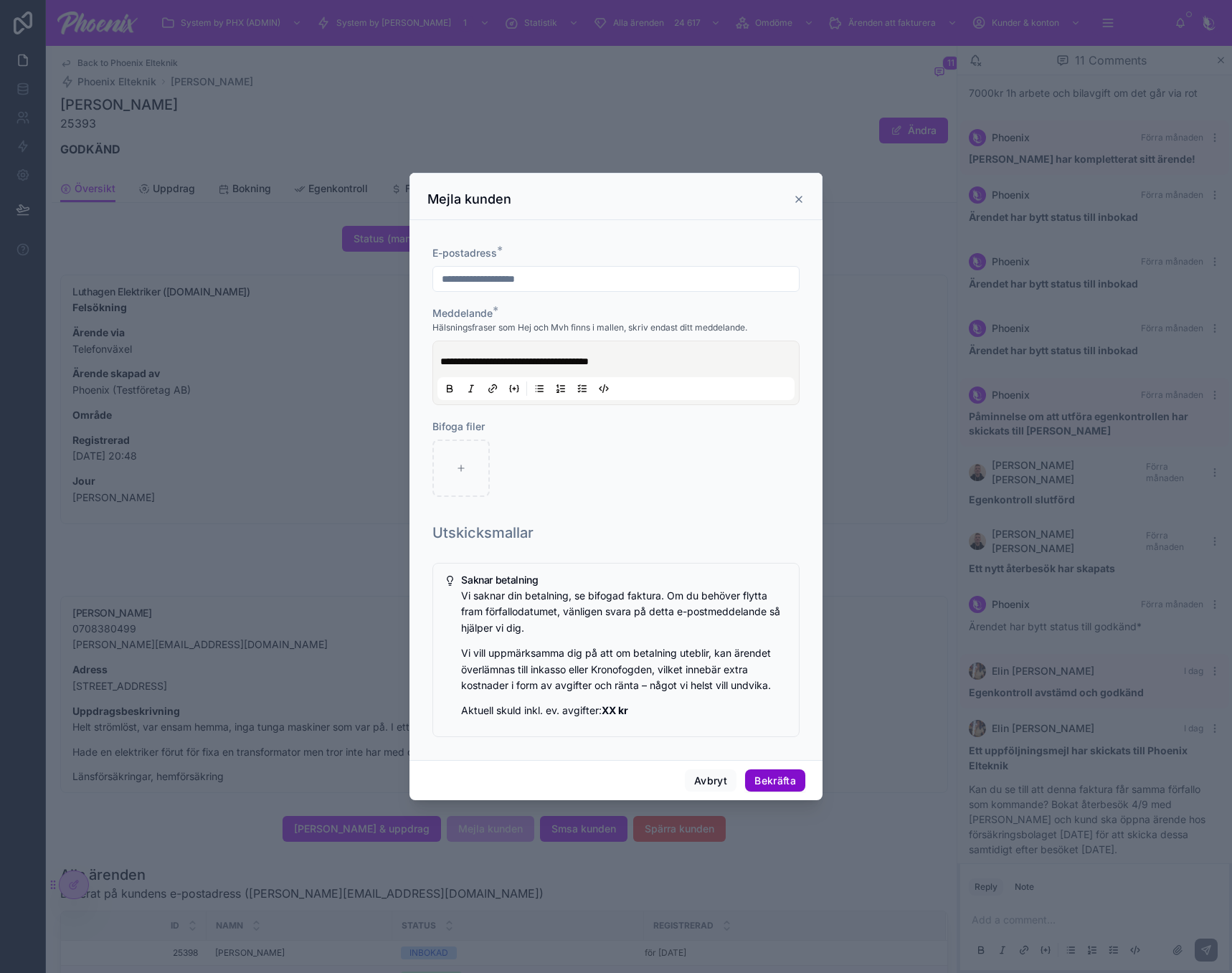
drag, startPoint x: 779, startPoint y: 799, endPoint x: 782, endPoint y: 789, distance: 10.4
click at [780, 797] on div "Avbryt Bekräfta" at bounding box center [616, 780] width 413 height 41
click at [784, 781] on button "Bekräfta" at bounding box center [775, 780] width 60 height 23
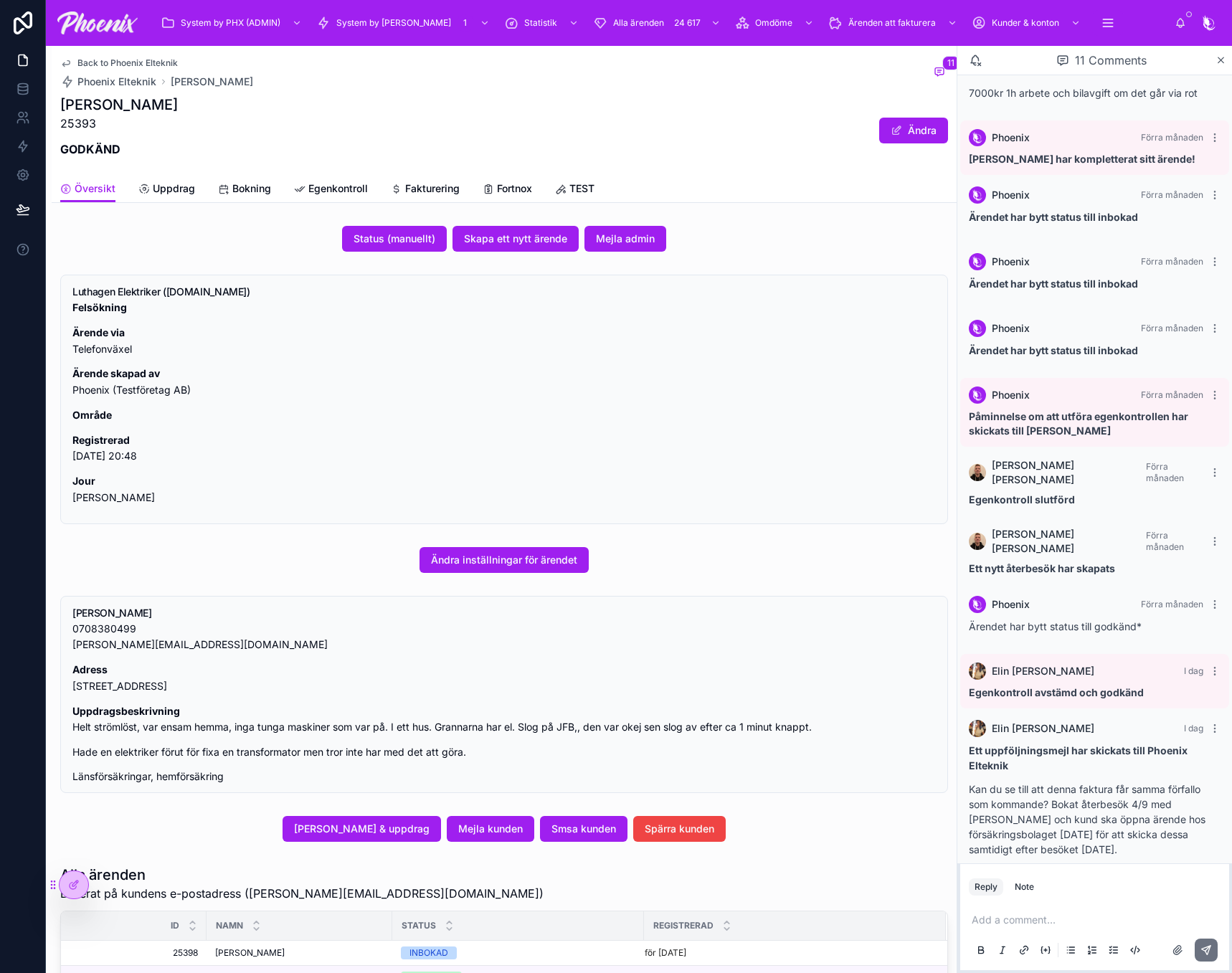
drag, startPoint x: 735, startPoint y: 142, endPoint x: 595, endPoint y: 148, distance: 140.1
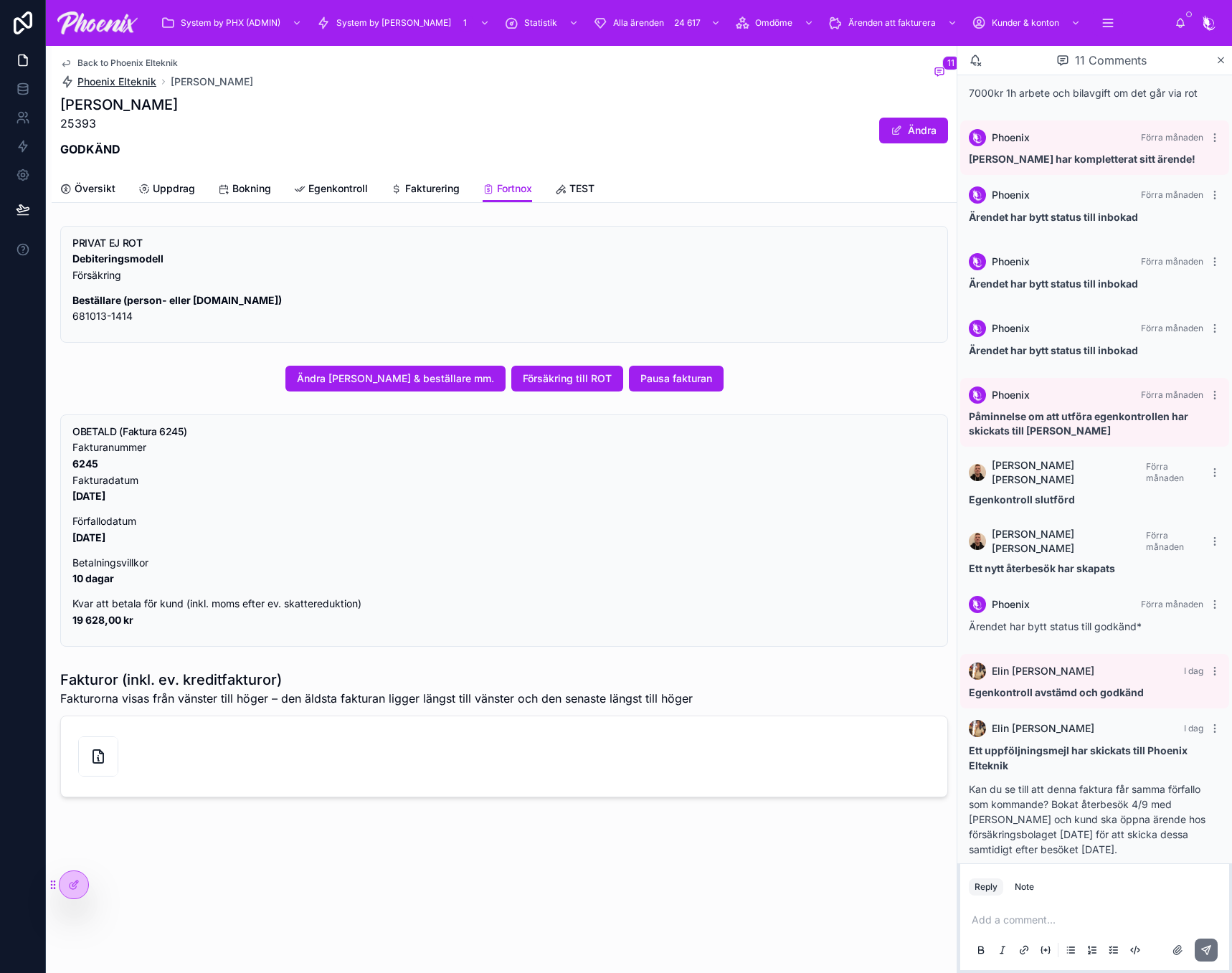
click at [112, 87] on span "Phoenix Elteknik" at bounding box center [117, 82] width 79 height 15
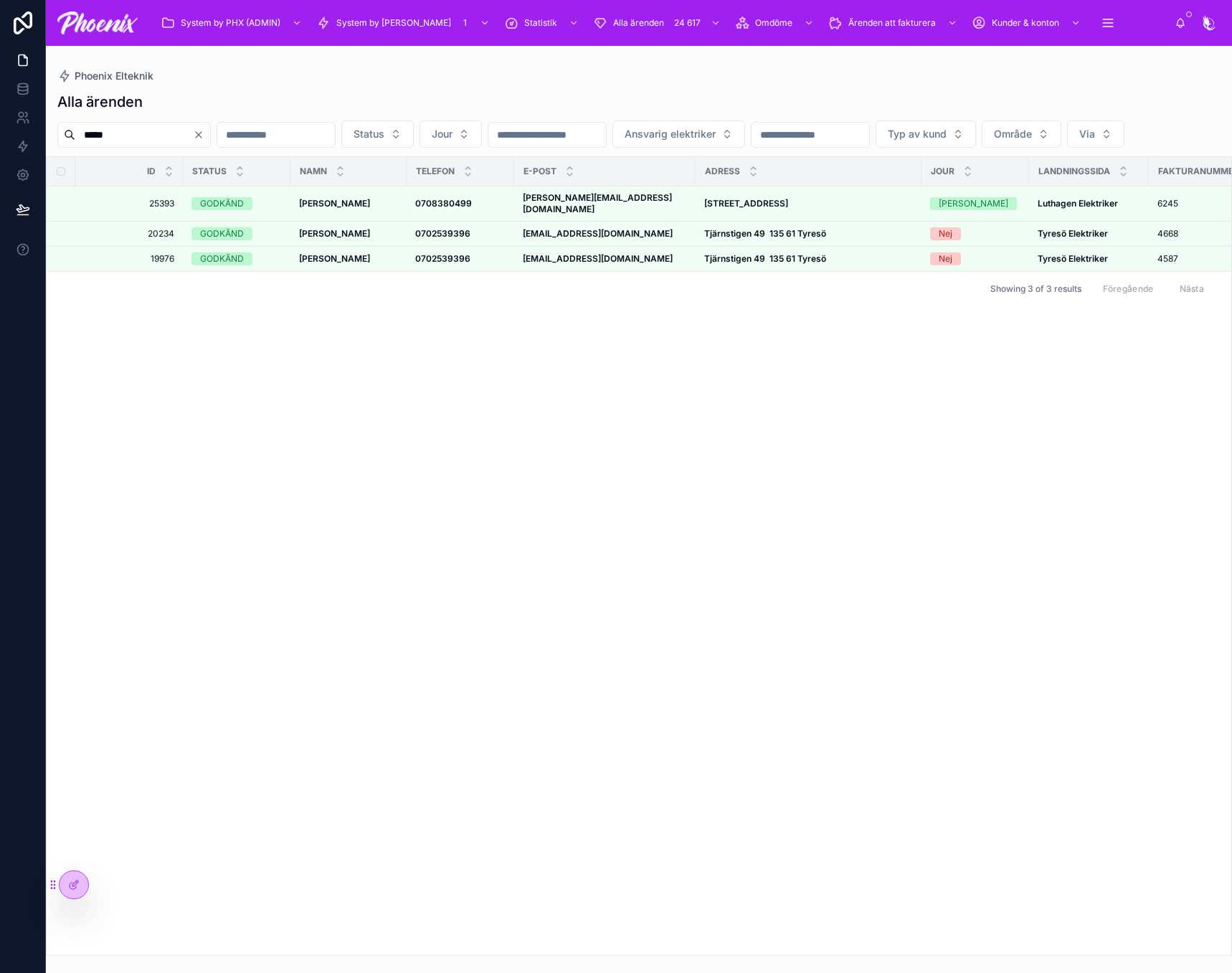
click at [143, 145] on div "*****" at bounding box center [134, 134] width 153 height 26
drag, startPoint x: 143, startPoint y: 145, endPoint x: 145, endPoint y: 138, distance: 7.3
click at [143, 144] on div "*****" at bounding box center [134, 134] width 153 height 26
click at [145, 136] on input "*****" at bounding box center [133, 135] width 118 height 20
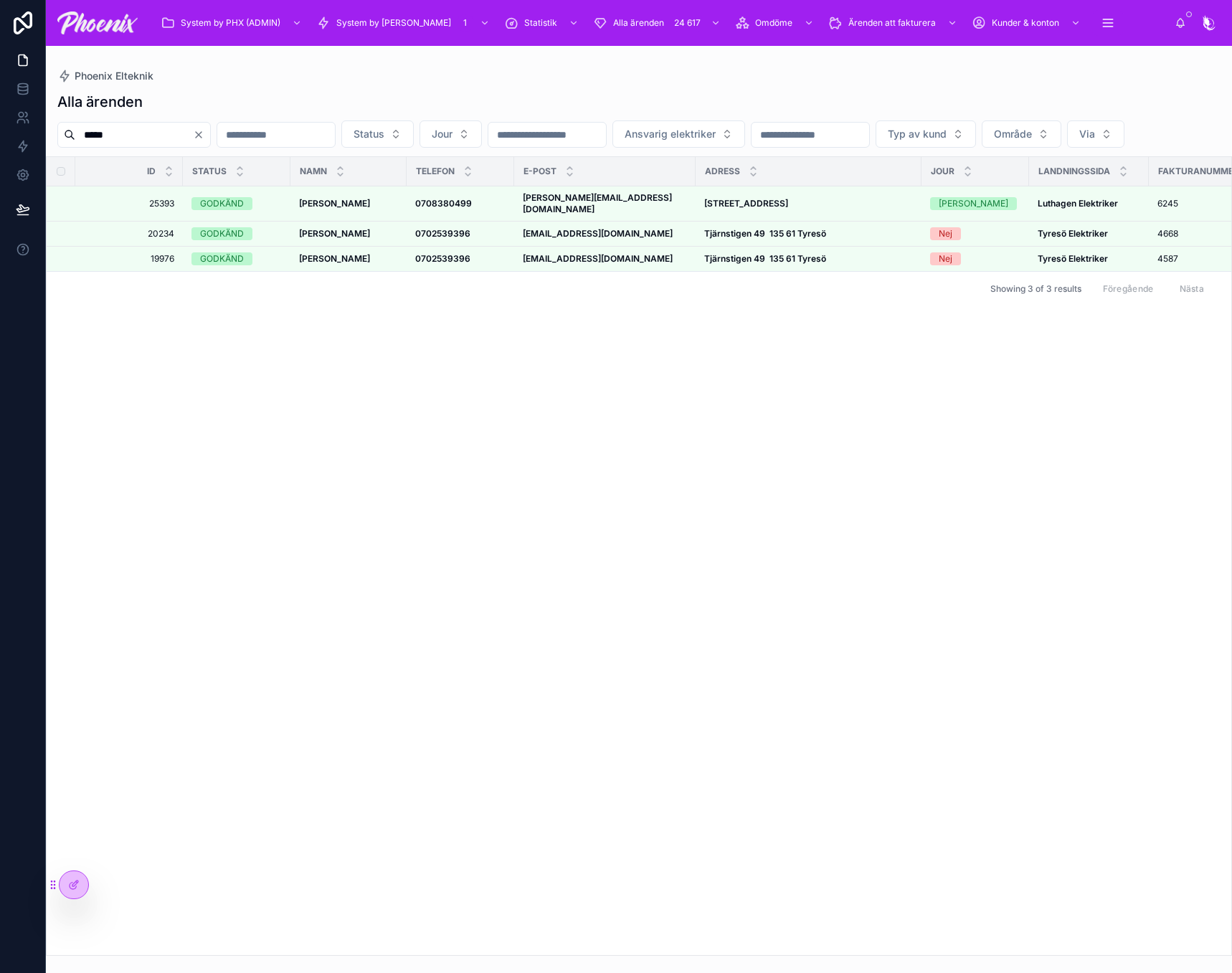
paste input "text"
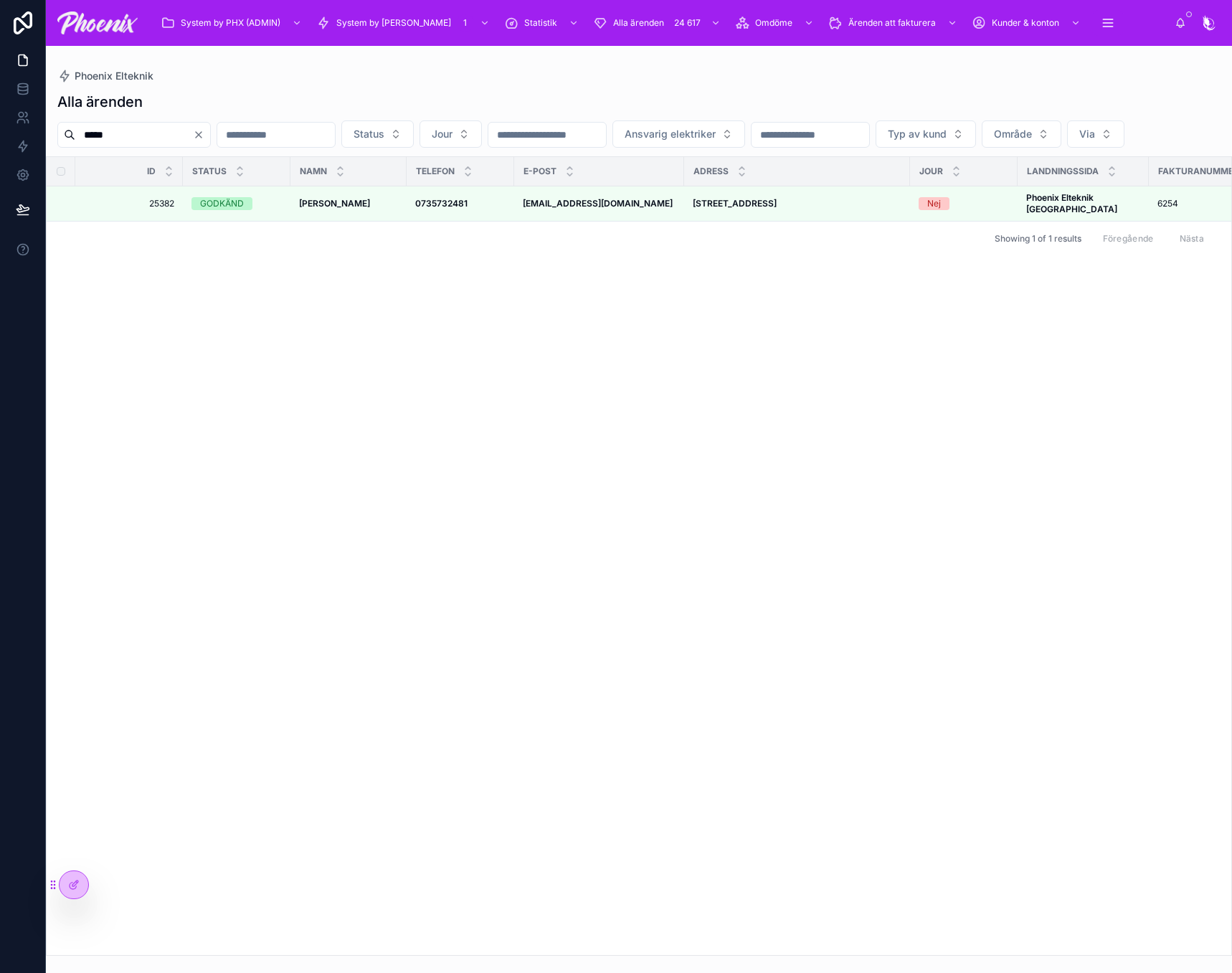
type input "*****"
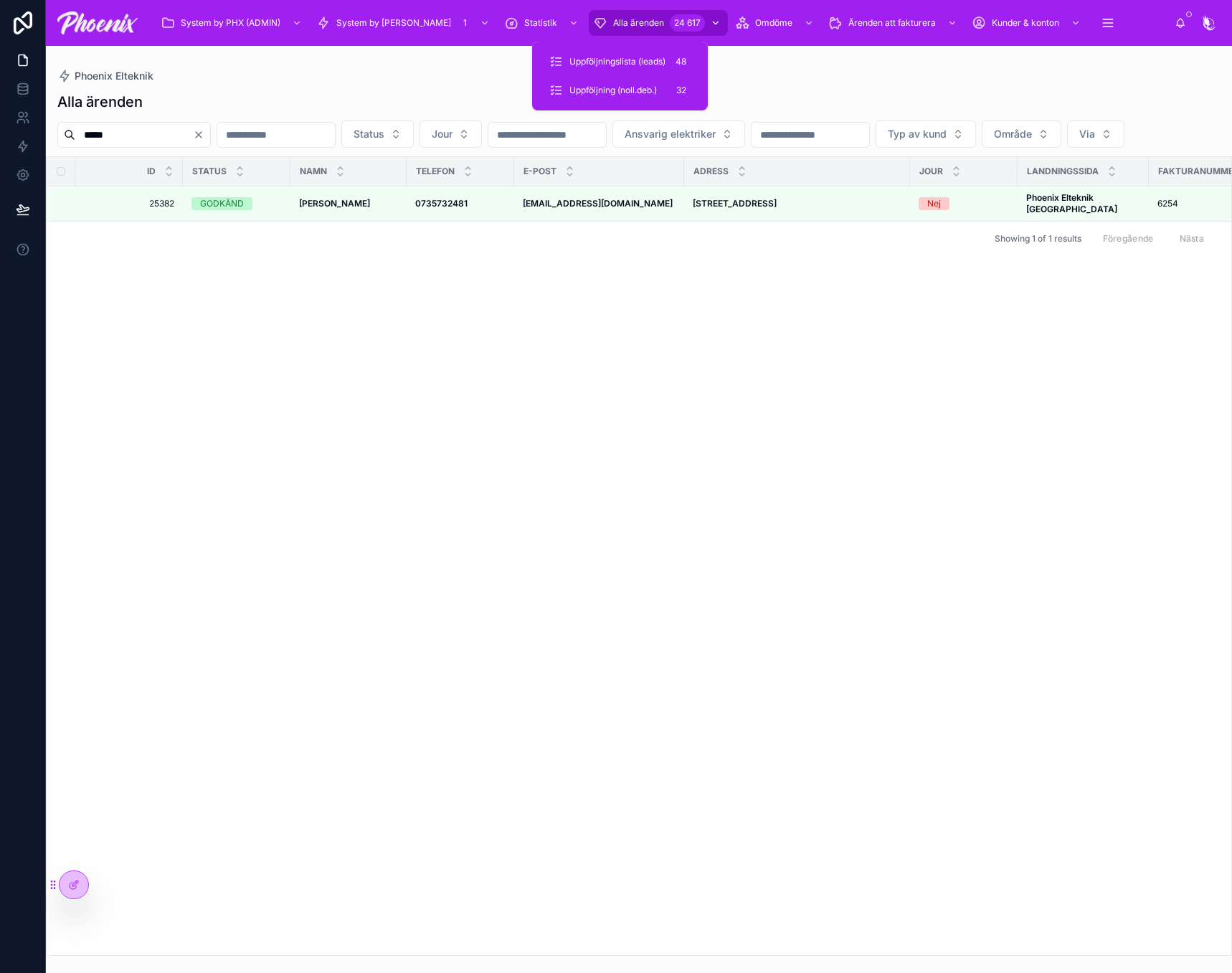
click at [612, 31] on div "Alla ärenden 24 617" at bounding box center [658, 23] width 131 height 23
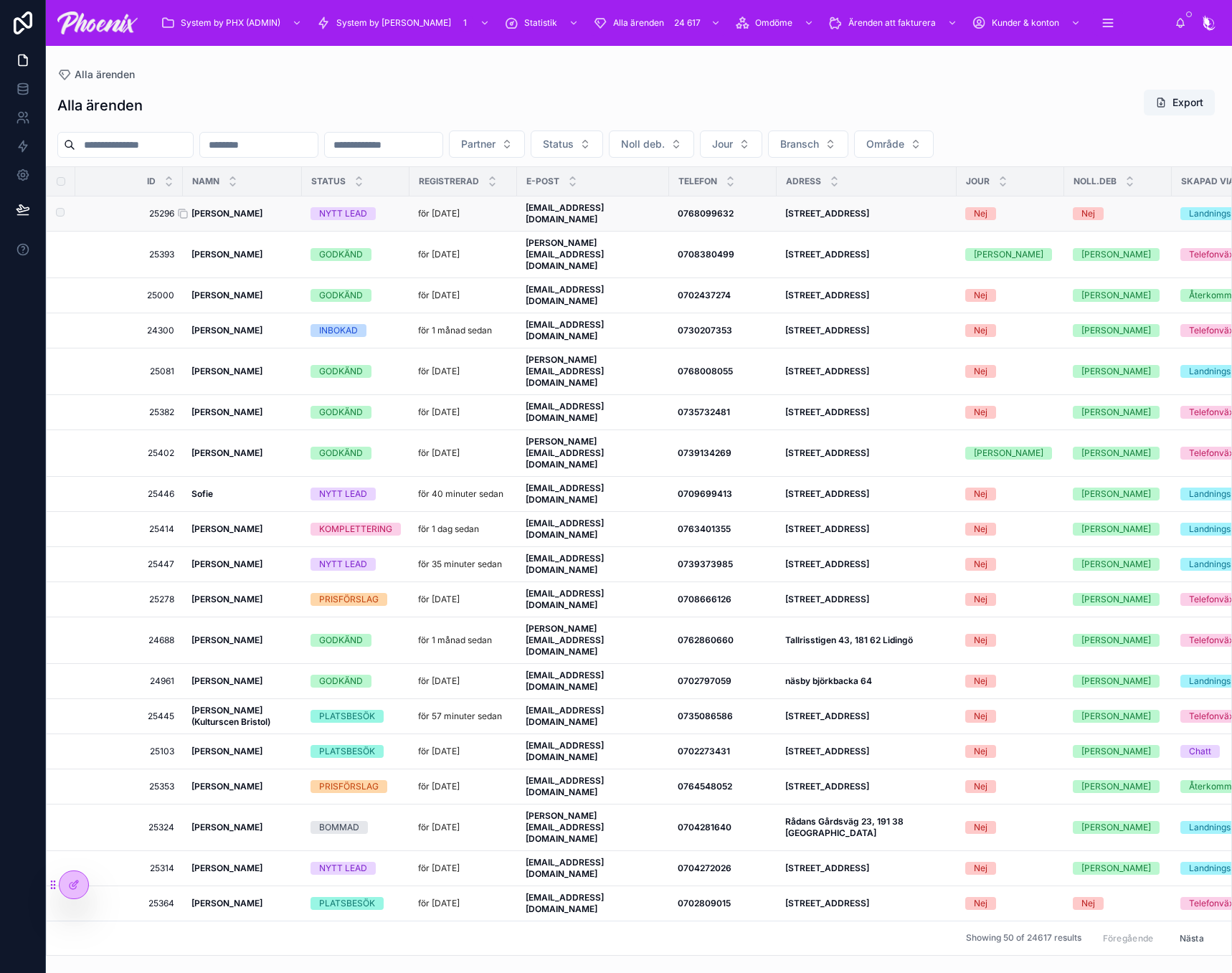
click at [232, 211] on strong "[PERSON_NAME]" at bounding box center [227, 214] width 71 height 11
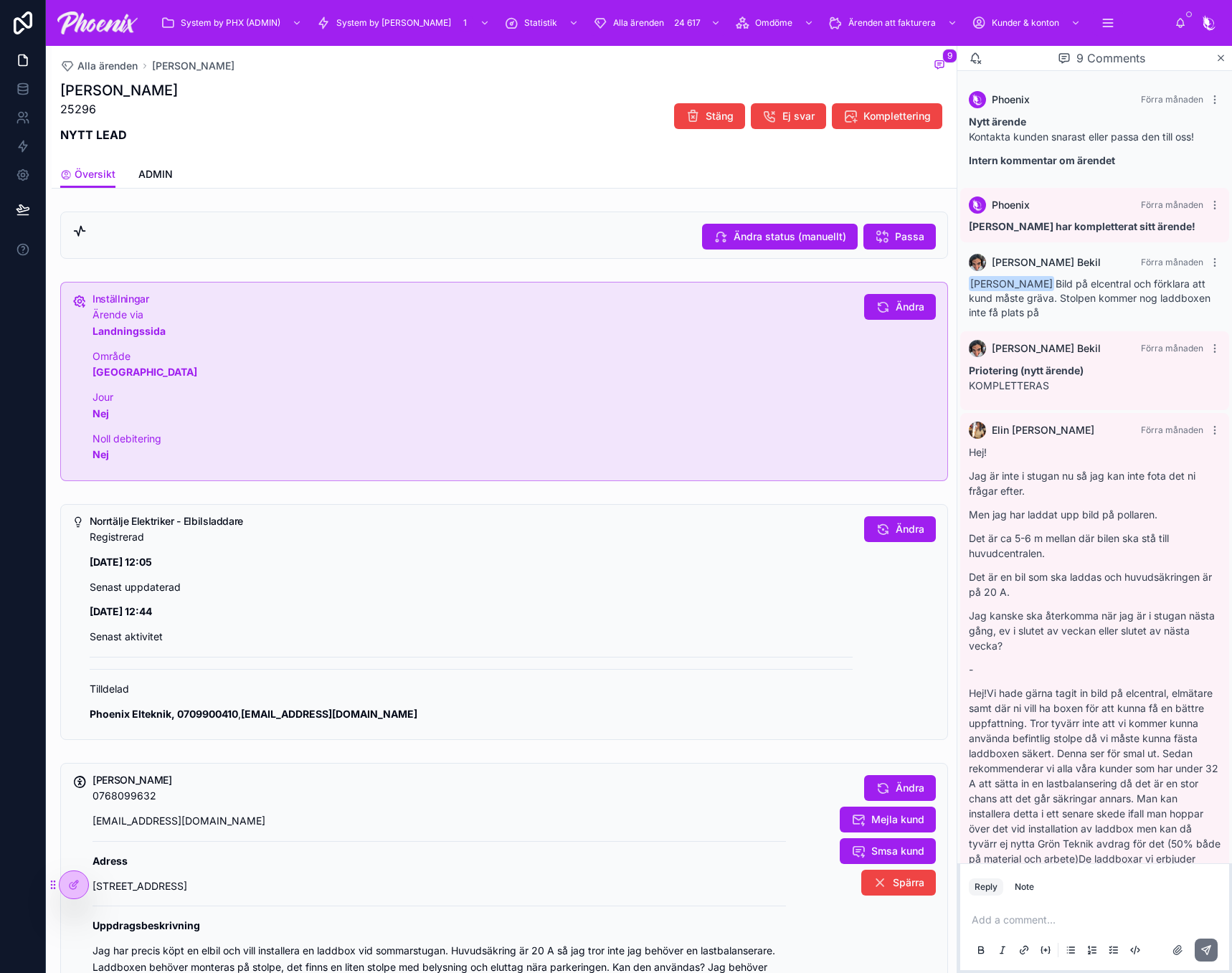
scroll to position [549, 0]
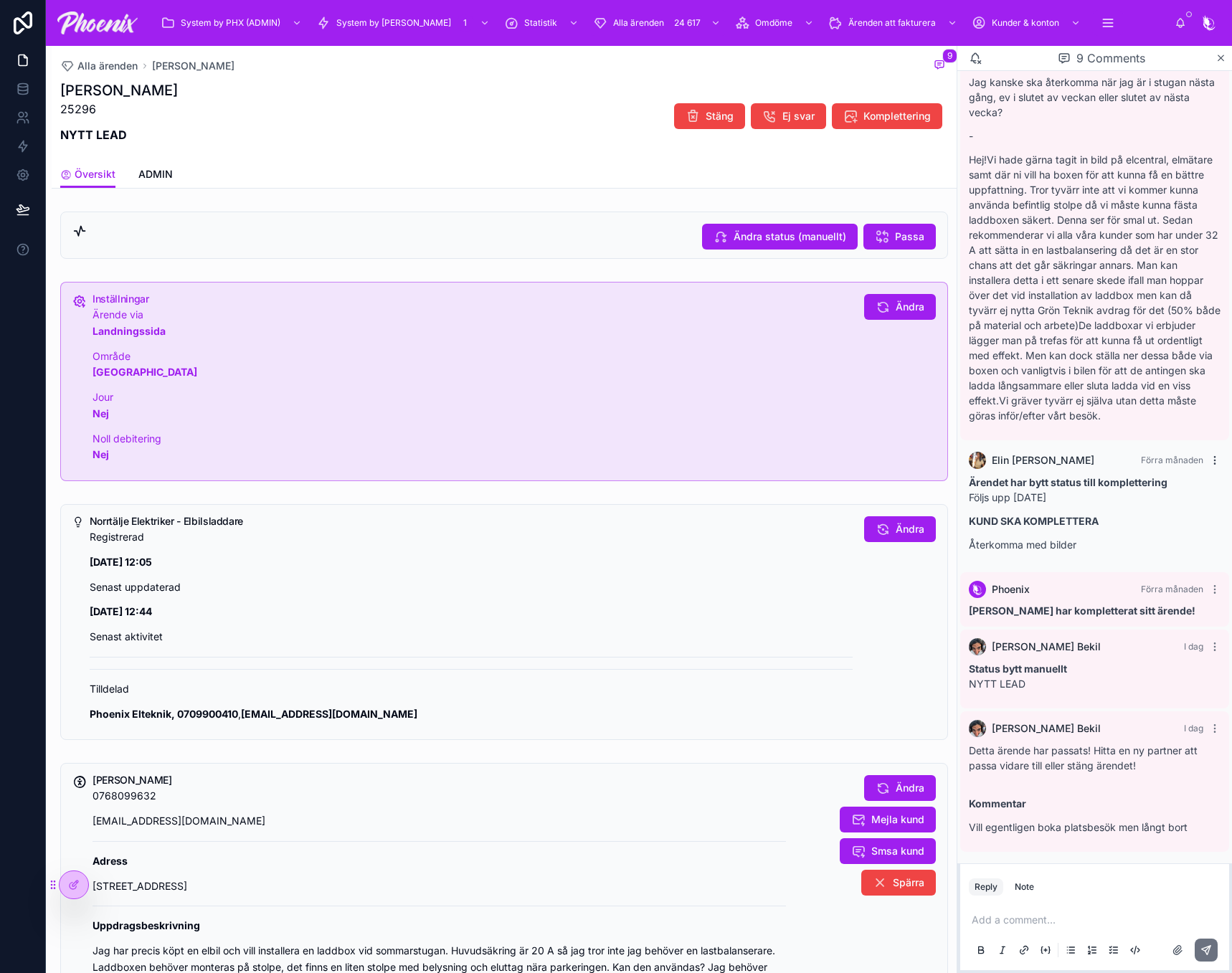
click at [1209, 457] on icon at bounding box center [1215, 460] width 12 height 12
click at [1199, 433] on span "Delete comment" at bounding box center [1187, 434] width 68 height 12
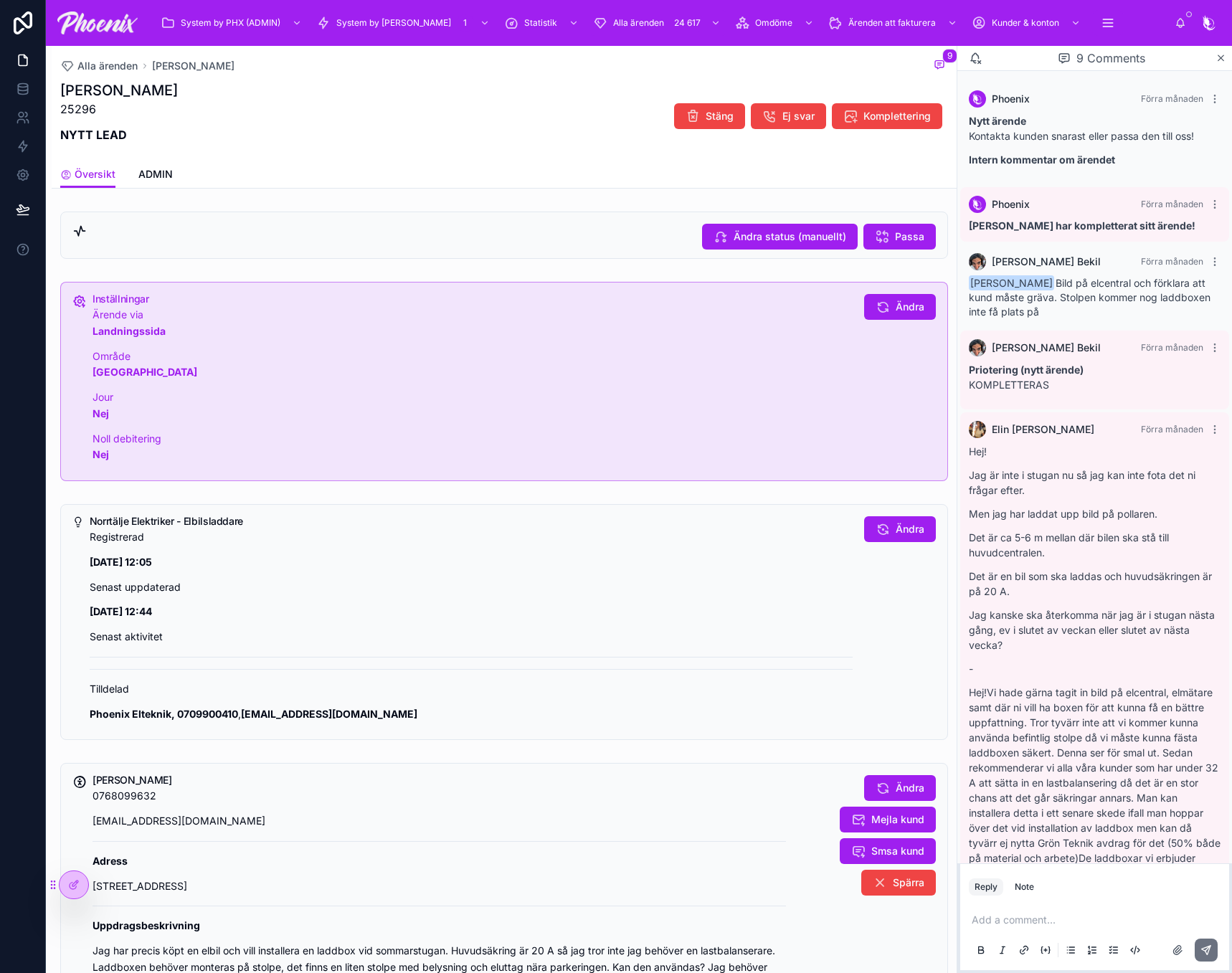
scroll to position [0, 0]
click at [1209, 261] on icon at bounding box center [1215, 262] width 12 height 12
click at [1210, 245] on div "Delete comment" at bounding box center [1179, 236] width 108 height 28
click at [1207, 238] on span "Delete comment" at bounding box center [1187, 237] width 68 height 12
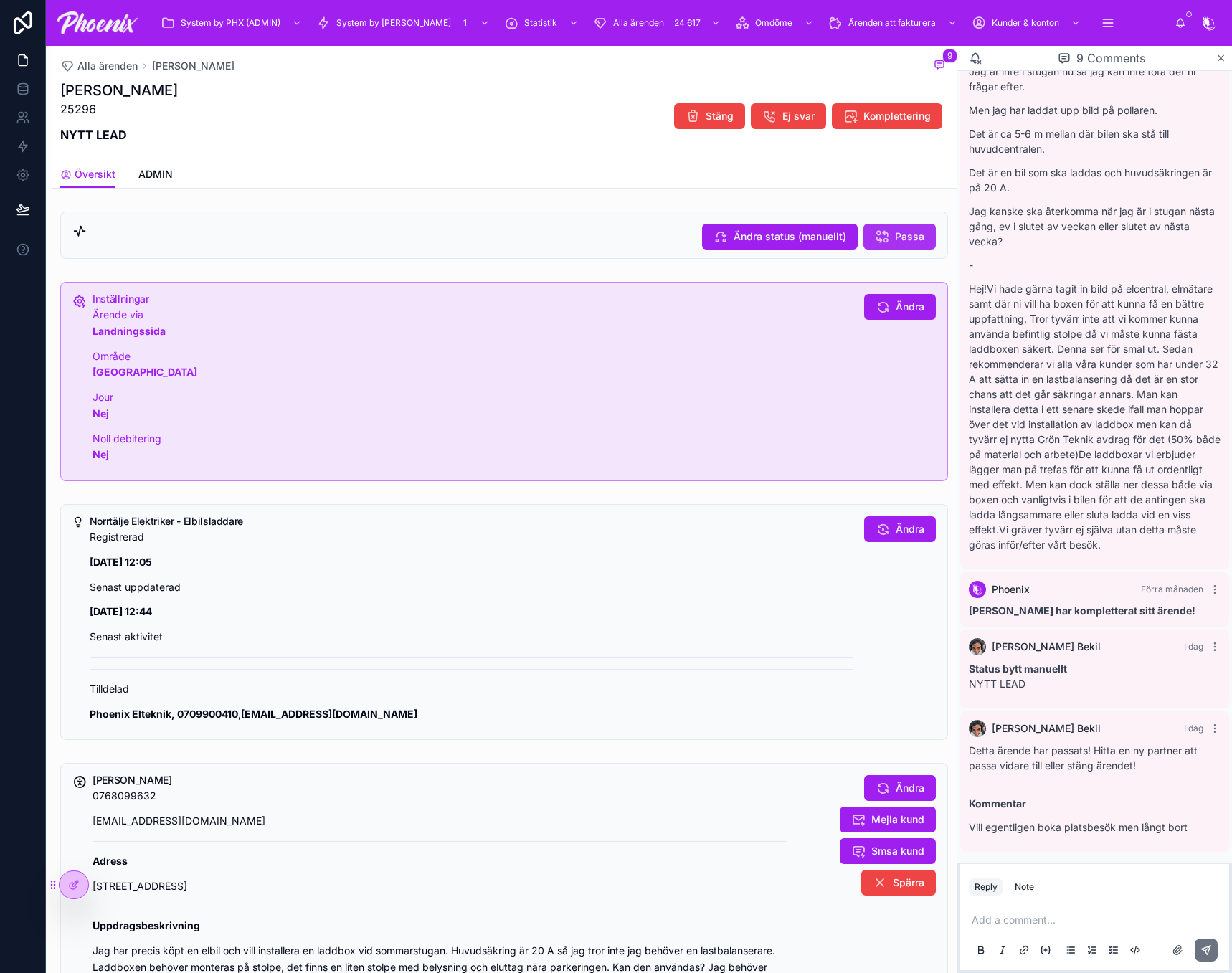
click at [895, 240] on span "Passa" at bounding box center [910, 237] width 29 height 15
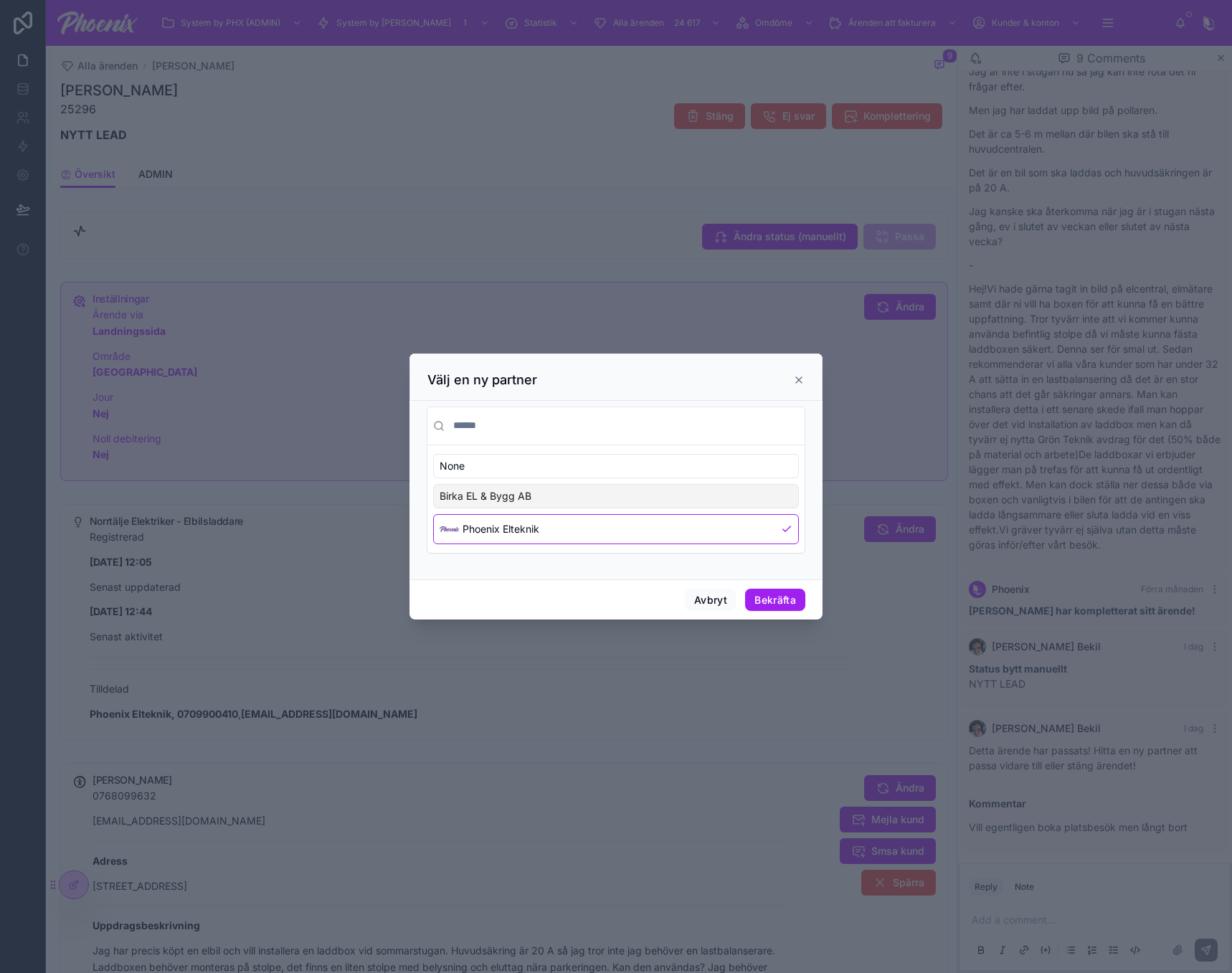
click at [535, 499] on div "Birka EL & Bygg AB" at bounding box center [616, 496] width 365 height 25
click at [794, 598] on button "Bekräfta" at bounding box center [775, 600] width 60 height 23
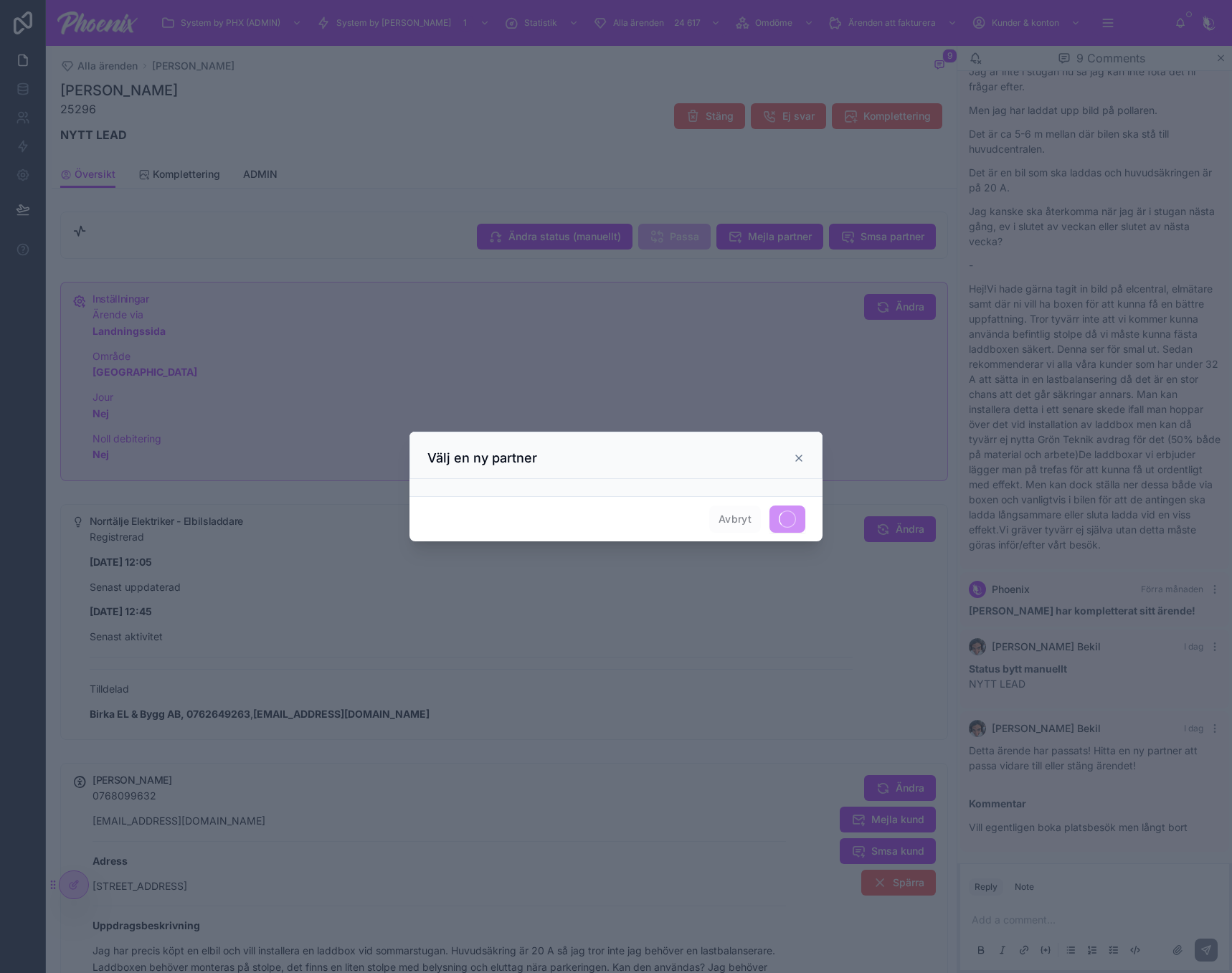
click at [802, 377] on div at bounding box center [616, 486] width 1232 height 973
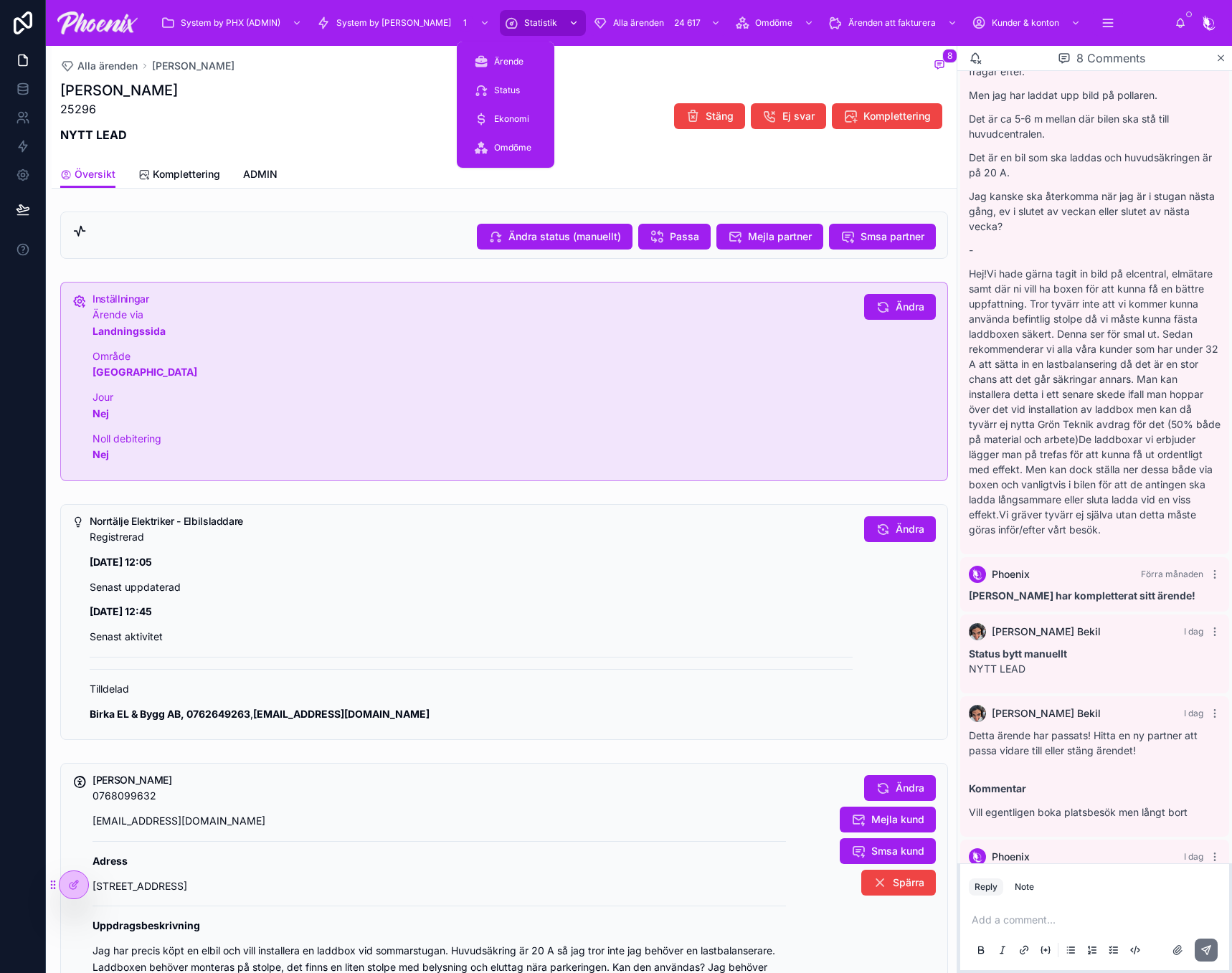
click at [524, 25] on span "Statistik" at bounding box center [541, 23] width 33 height 12
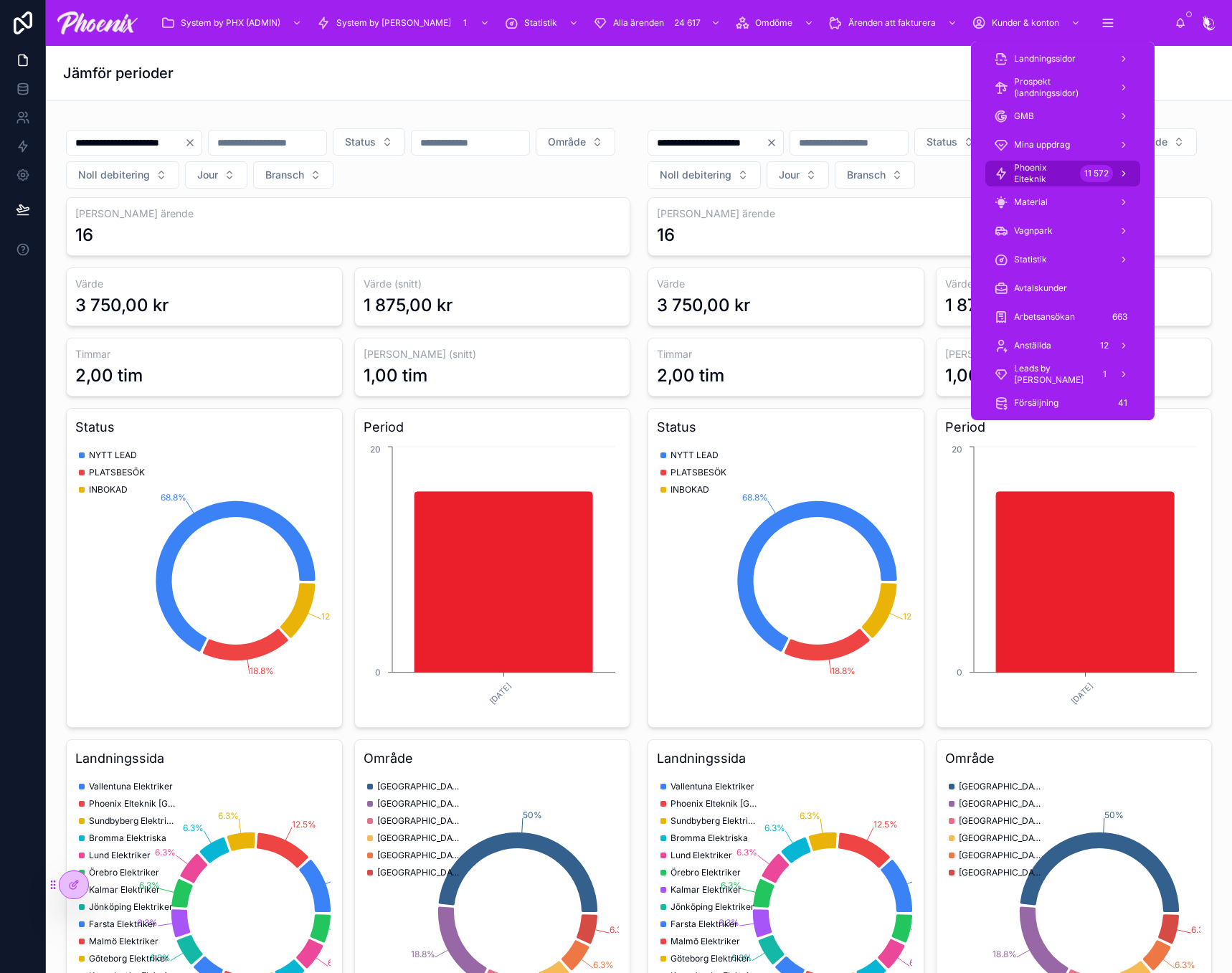
click at [1056, 165] on span "Phoenix Elteknik" at bounding box center [1044, 173] width 60 height 23
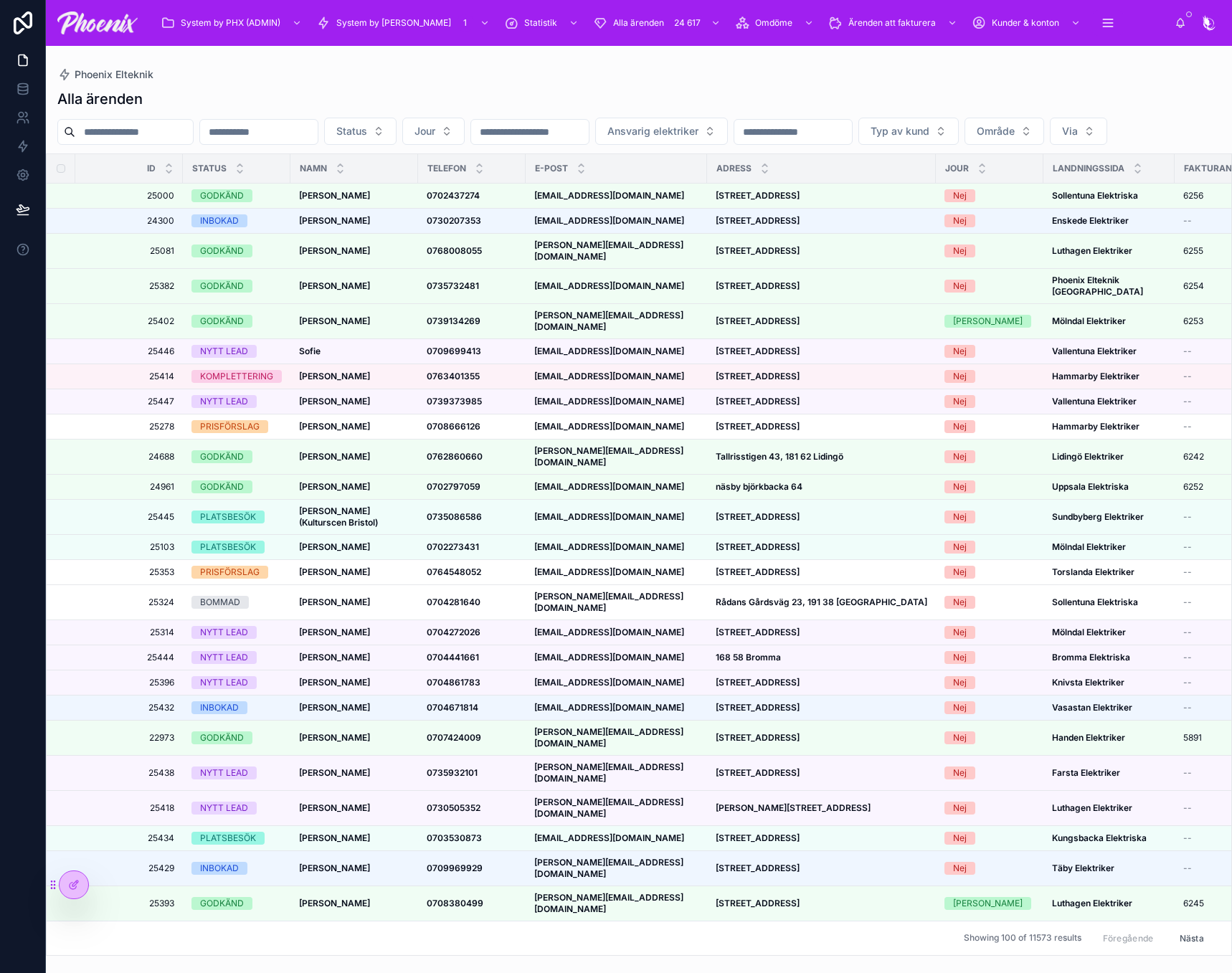
click at [142, 145] on div "Status Jour Ansvarig elektriker Typ av kund Område Via" at bounding box center [638, 132] width 1185 height 27
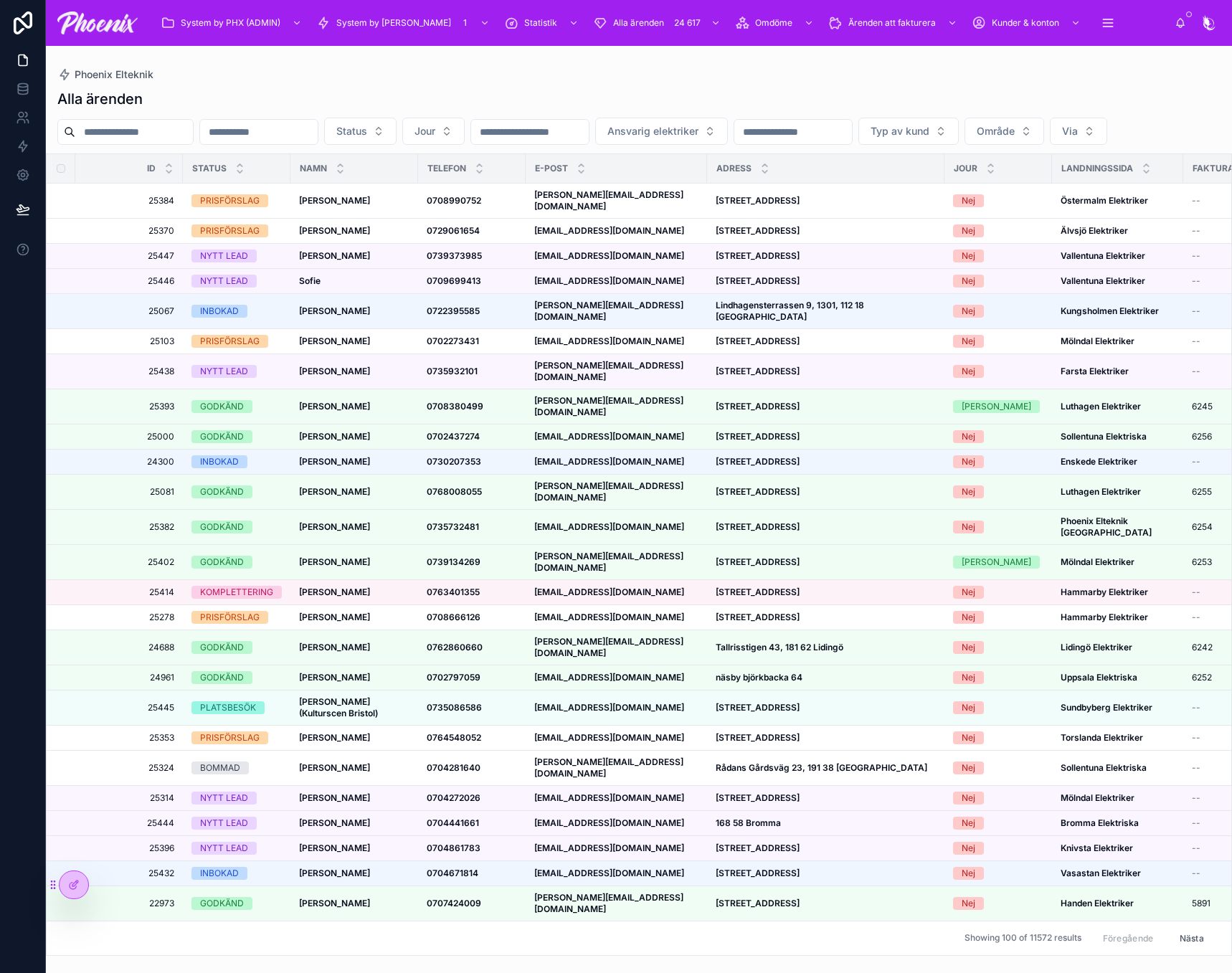
click at [152, 130] on input "text" at bounding box center [133, 132] width 118 height 20
paste input "*****"
type input "*****"
click at [258, 109] on div "Alla ärenden ***** Status Jour Ansvarig elektriker Typ av kund Område Via Id St…" at bounding box center [638, 518] width 1185 height 876
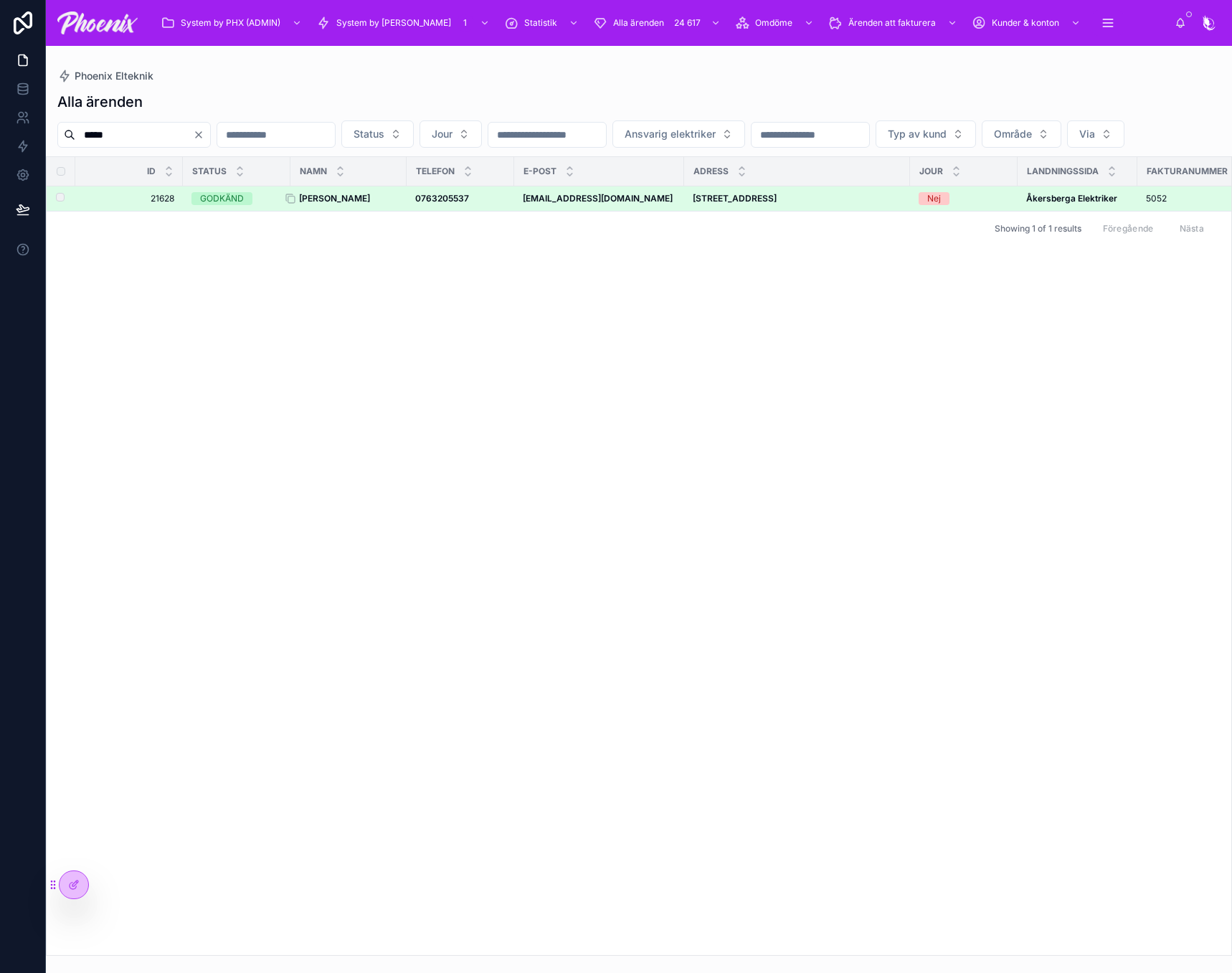
click at [321, 204] on strong "[PERSON_NAME]" at bounding box center [334, 198] width 71 height 11
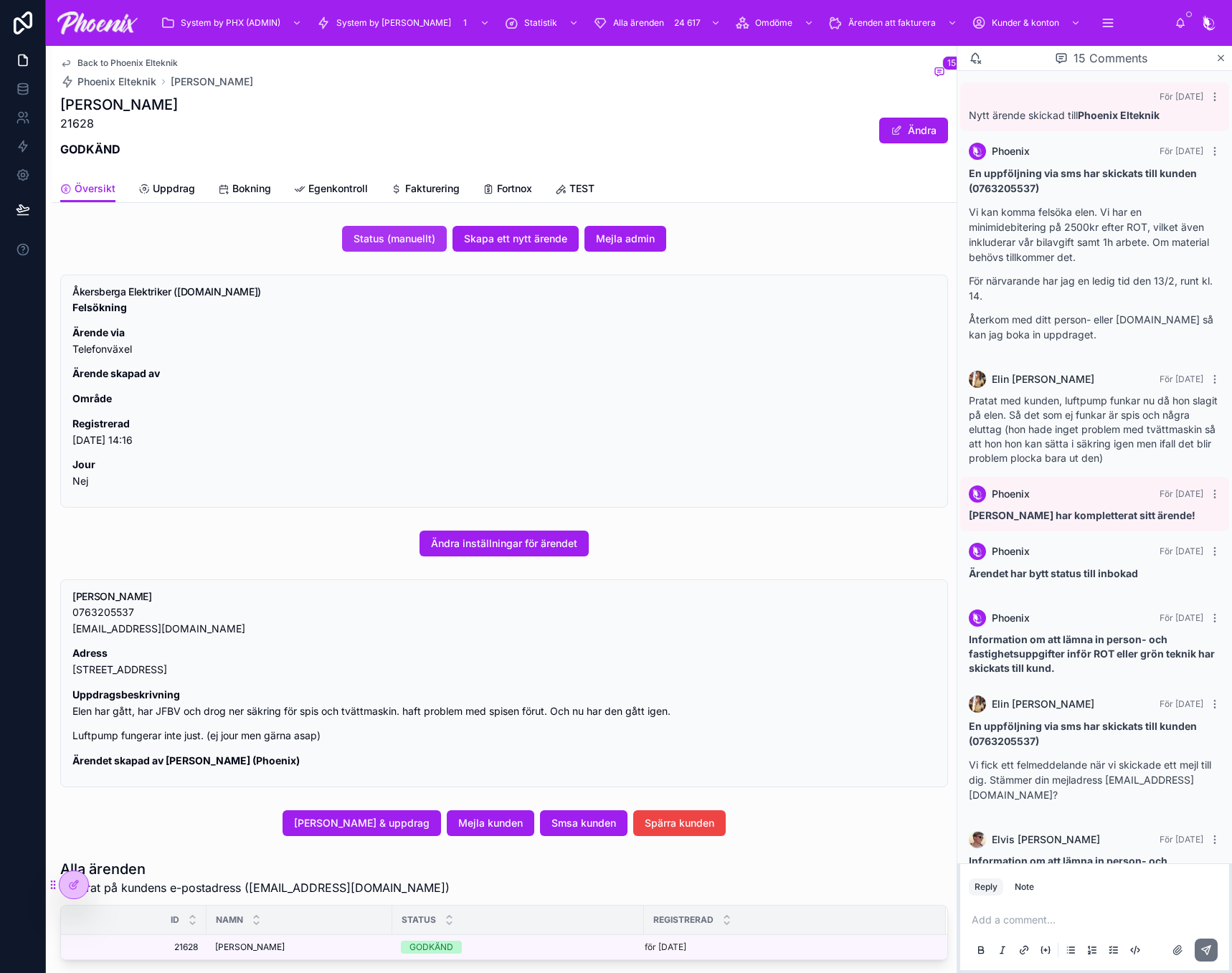
scroll to position [1089, 0]
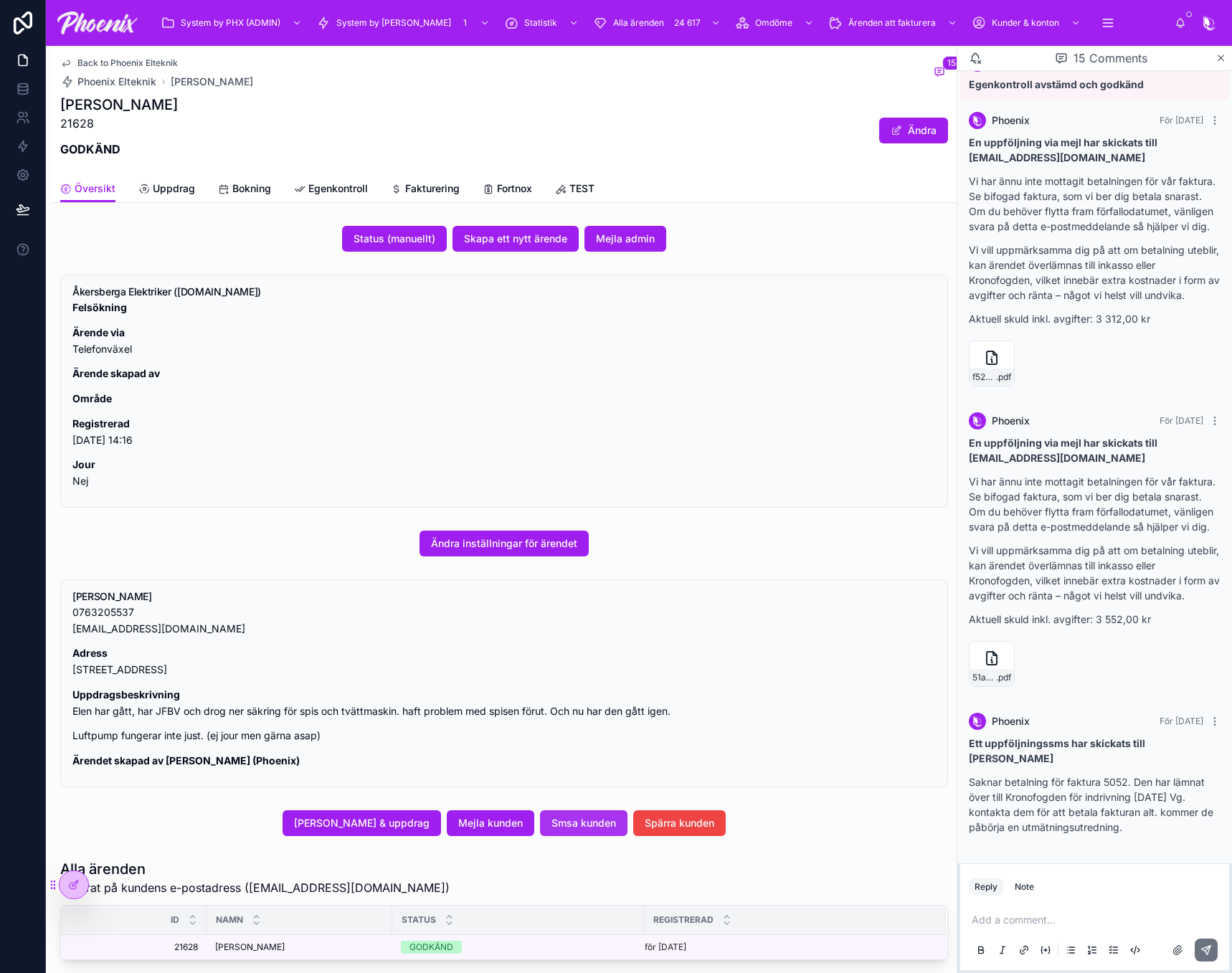
click at [571, 823] on span "Smsa kunden" at bounding box center [584, 823] width 65 height 15
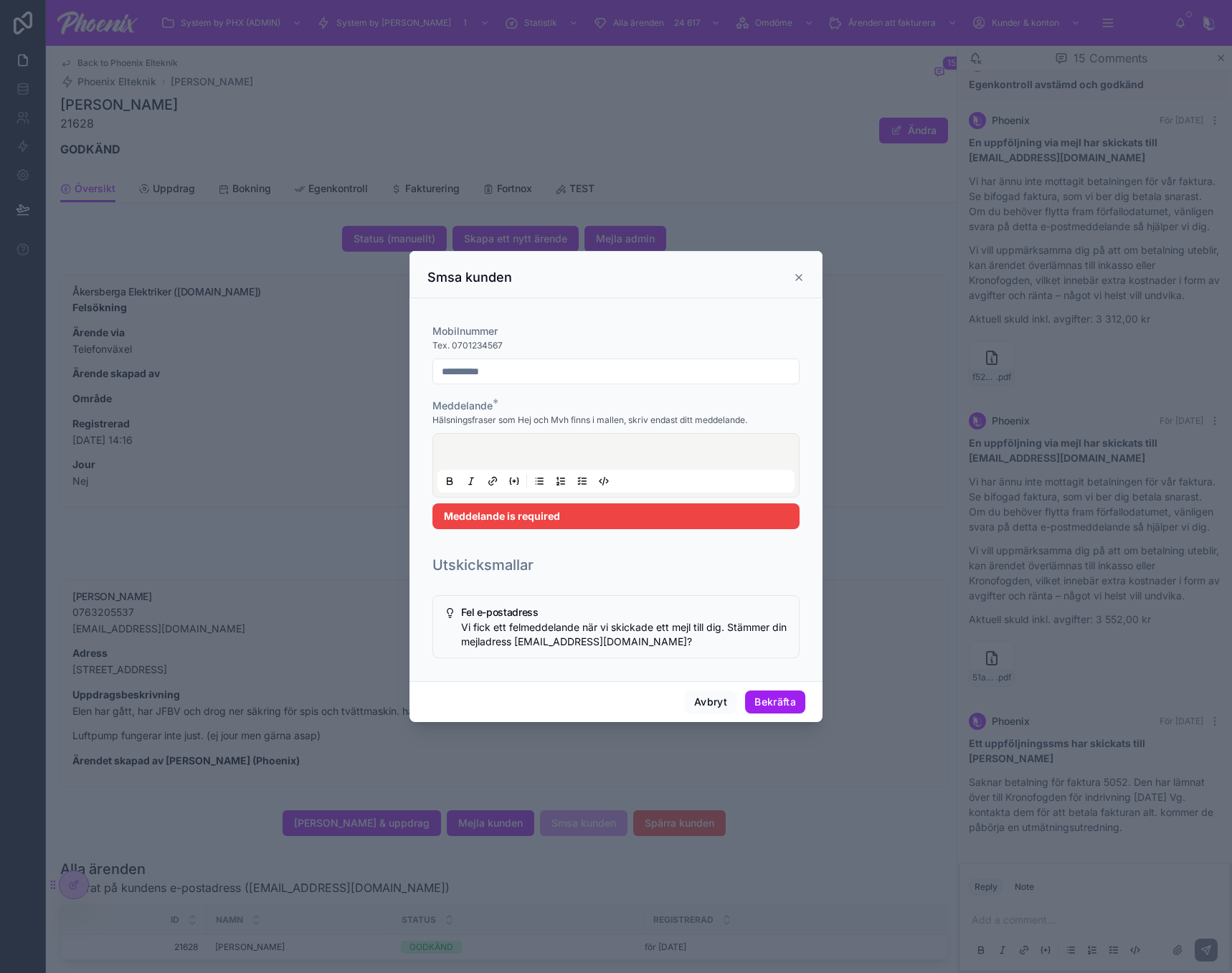
click at [542, 472] on div at bounding box center [616, 466] width 357 height 55
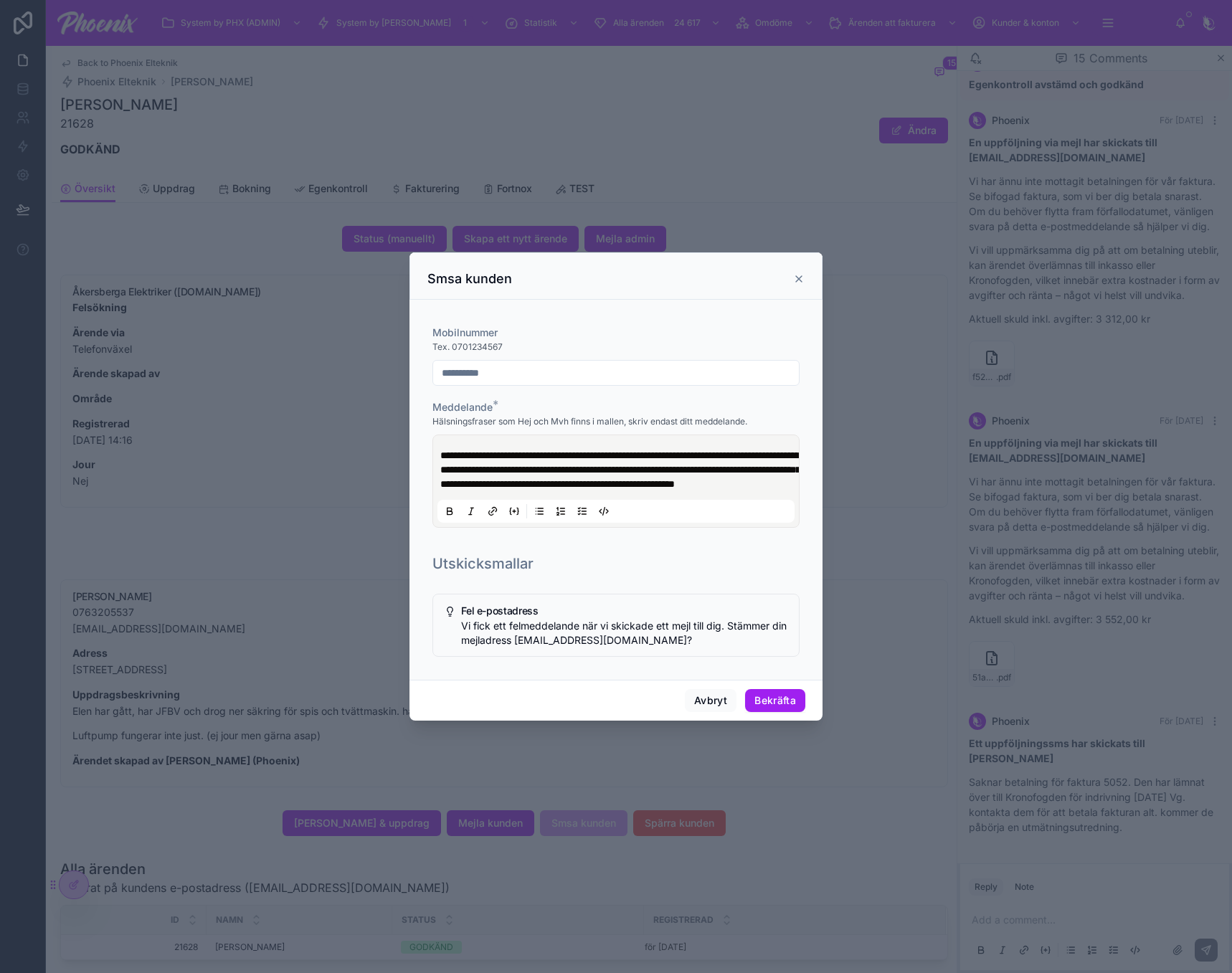
drag, startPoint x: 772, startPoint y: 725, endPoint x: 780, endPoint y: 713, distance: 14.4
click at [773, 721] on div "Avbryt Bekräfta" at bounding box center [616, 700] width 413 height 41
click at [780, 713] on button "Bekräfta" at bounding box center [775, 700] width 60 height 23
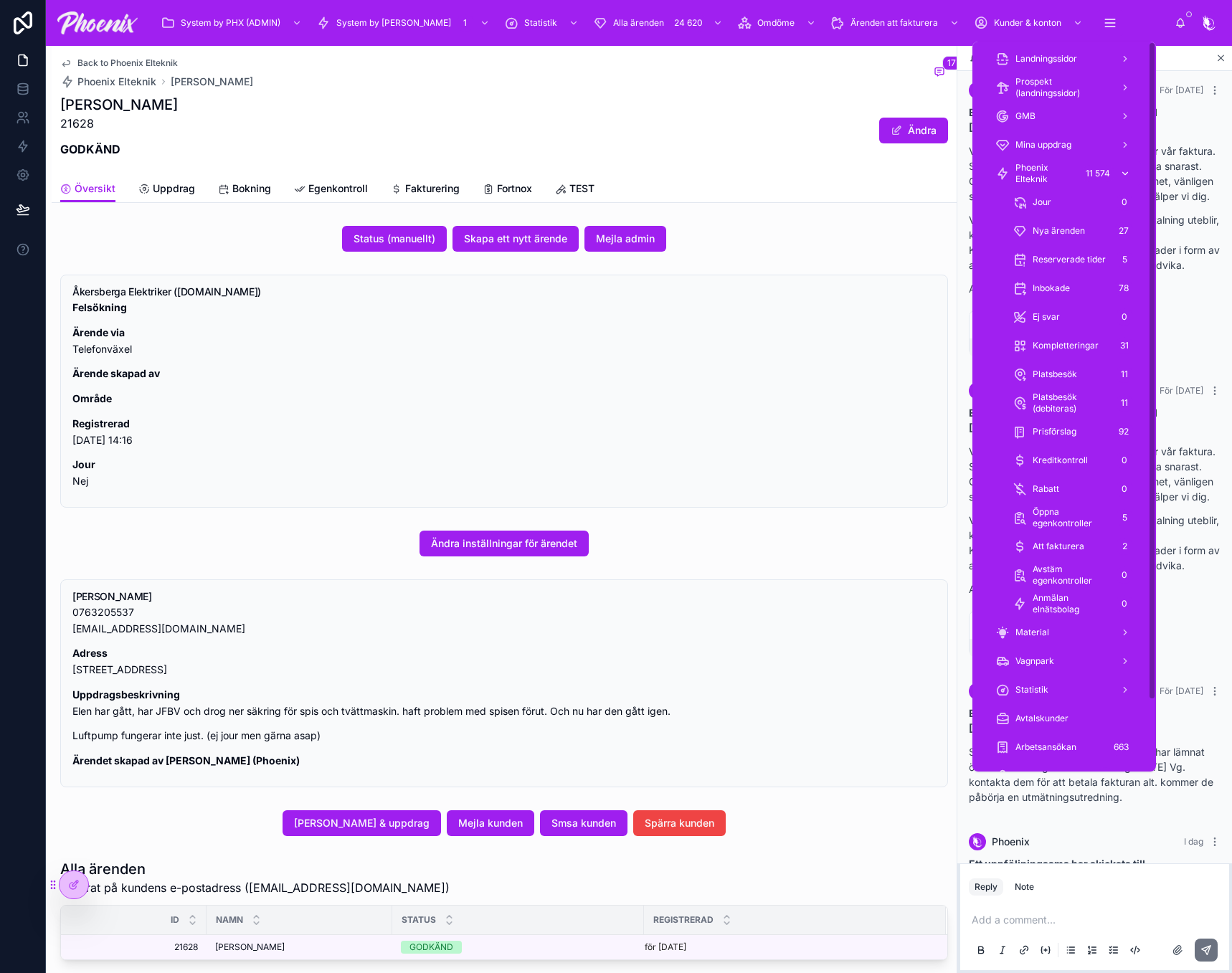
click at [1082, 172] on div "11 574" at bounding box center [1098, 174] width 33 height 17
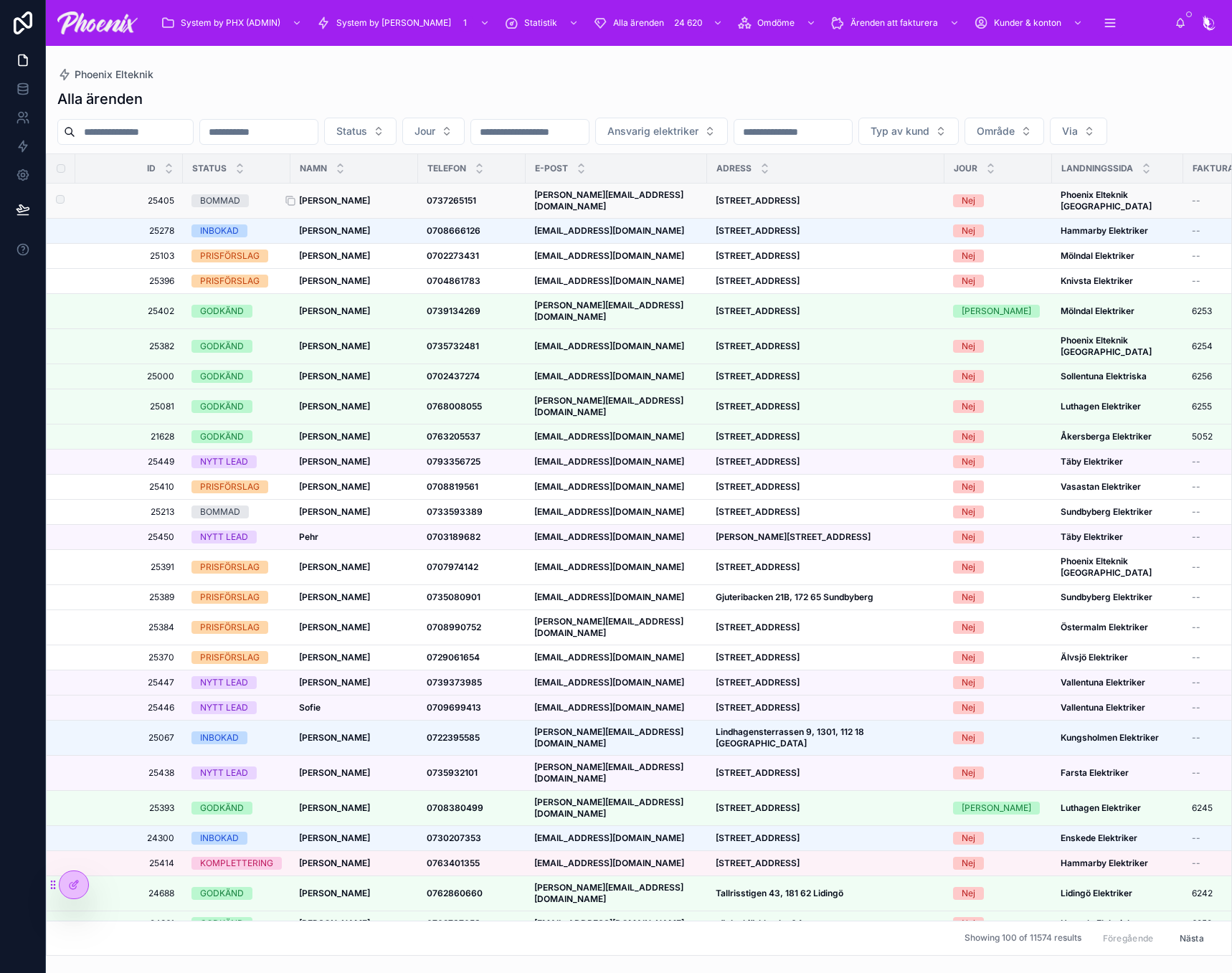
click at [338, 206] on strong "[PERSON_NAME]" at bounding box center [334, 201] width 71 height 11
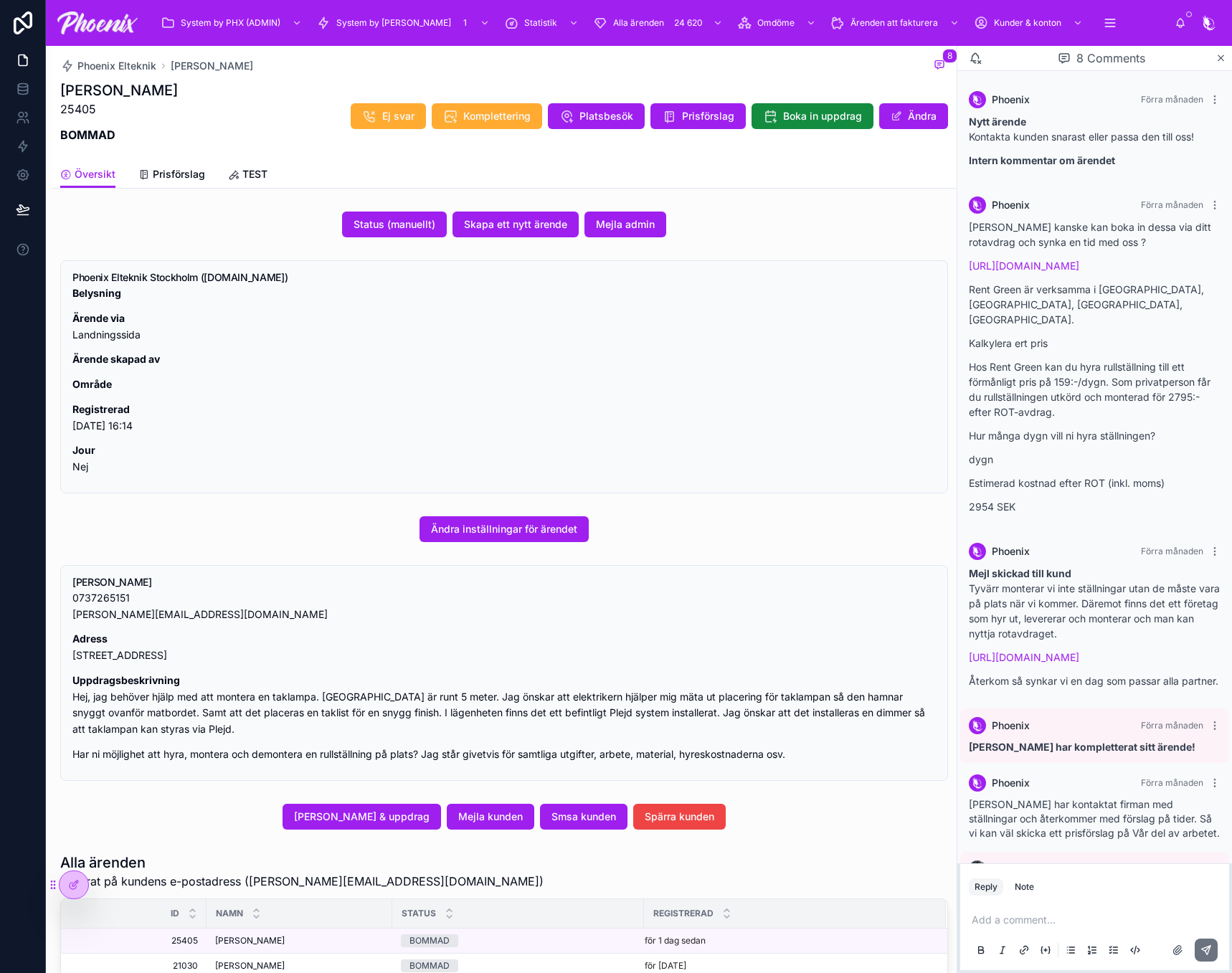
scroll to position [361, 0]
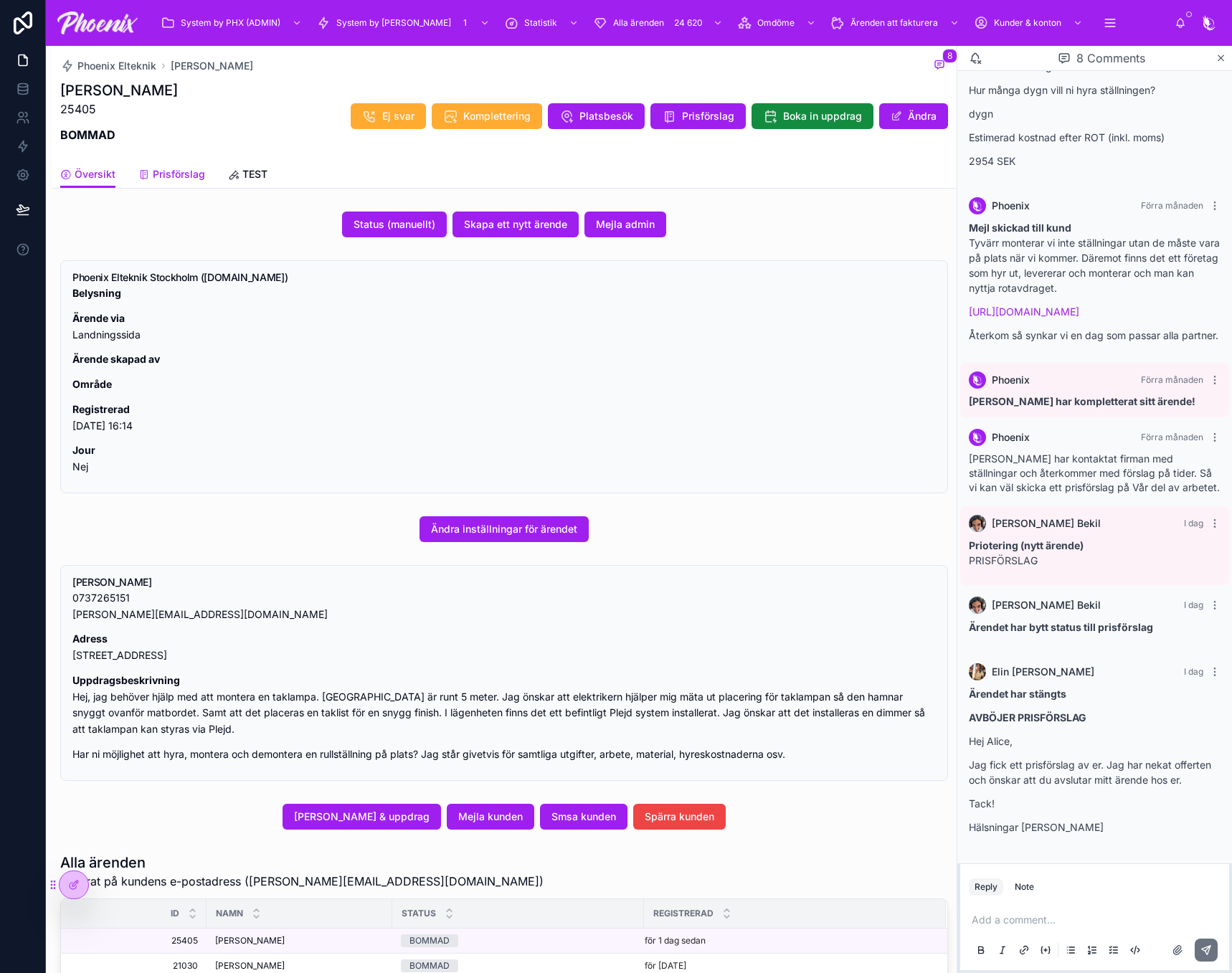
click at [201, 170] on span "Prisförslag" at bounding box center [178, 175] width 52 height 15
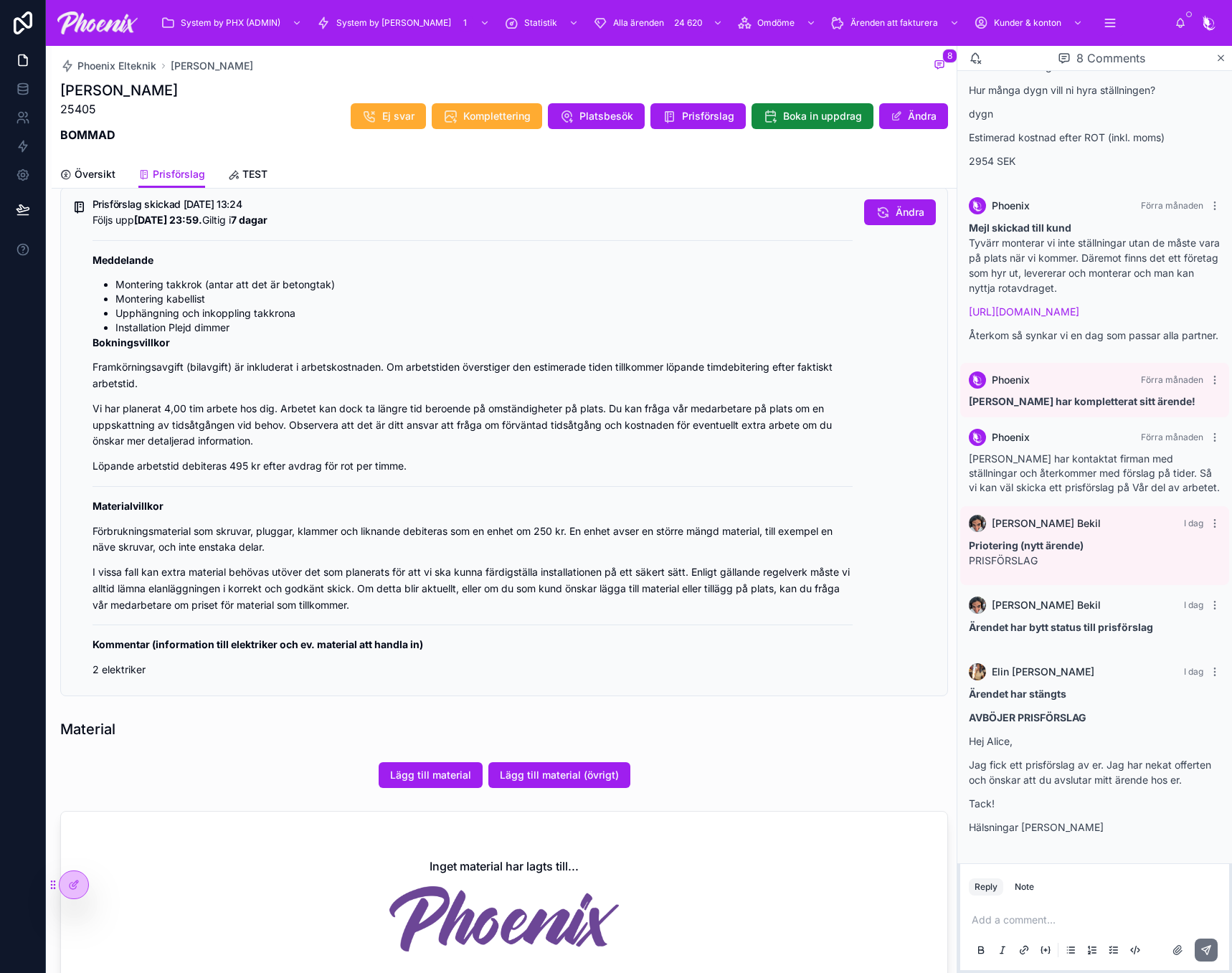
scroll to position [216, 0]
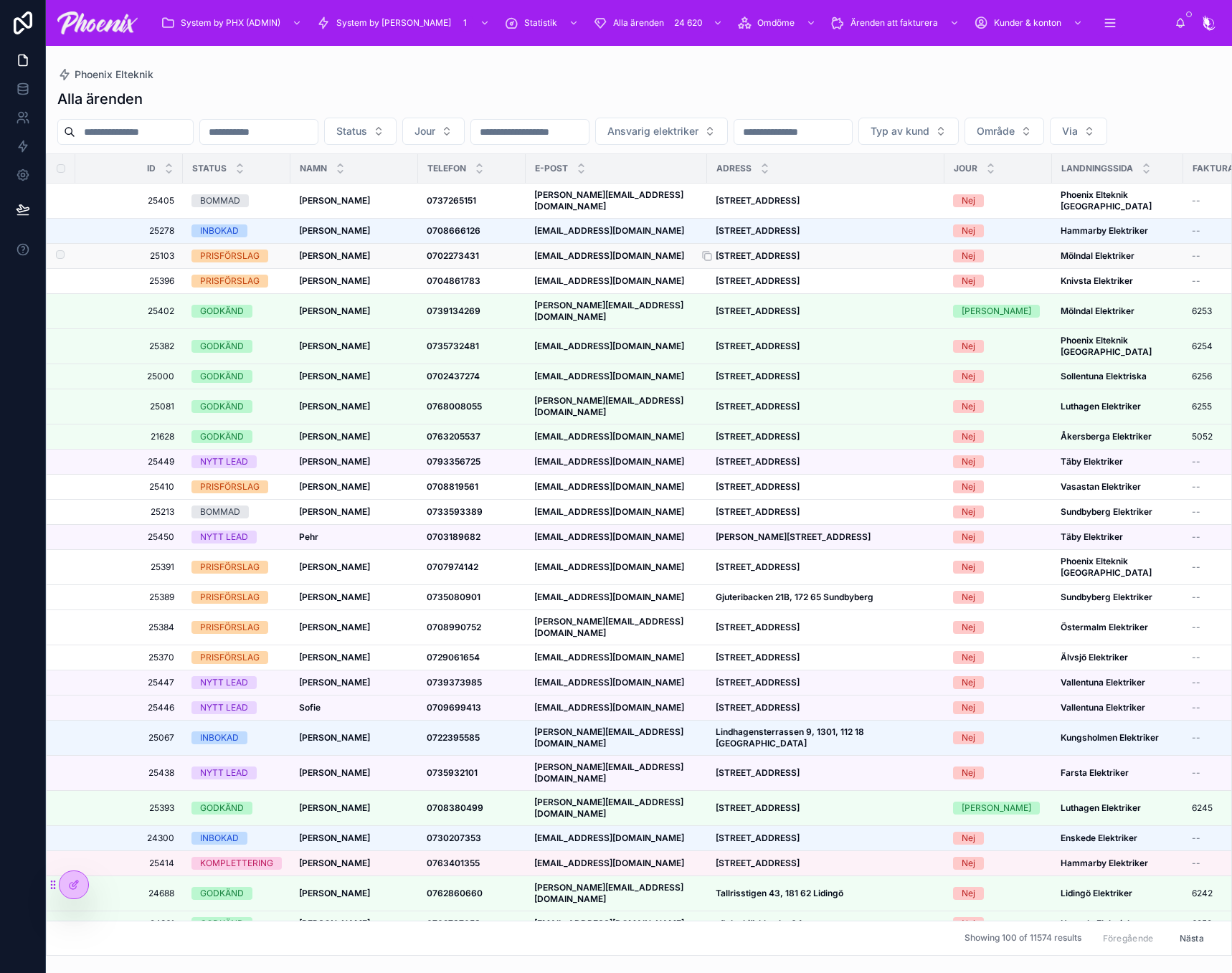
click at [799, 261] on strong "[STREET_ADDRESS]" at bounding box center [757, 256] width 84 height 11
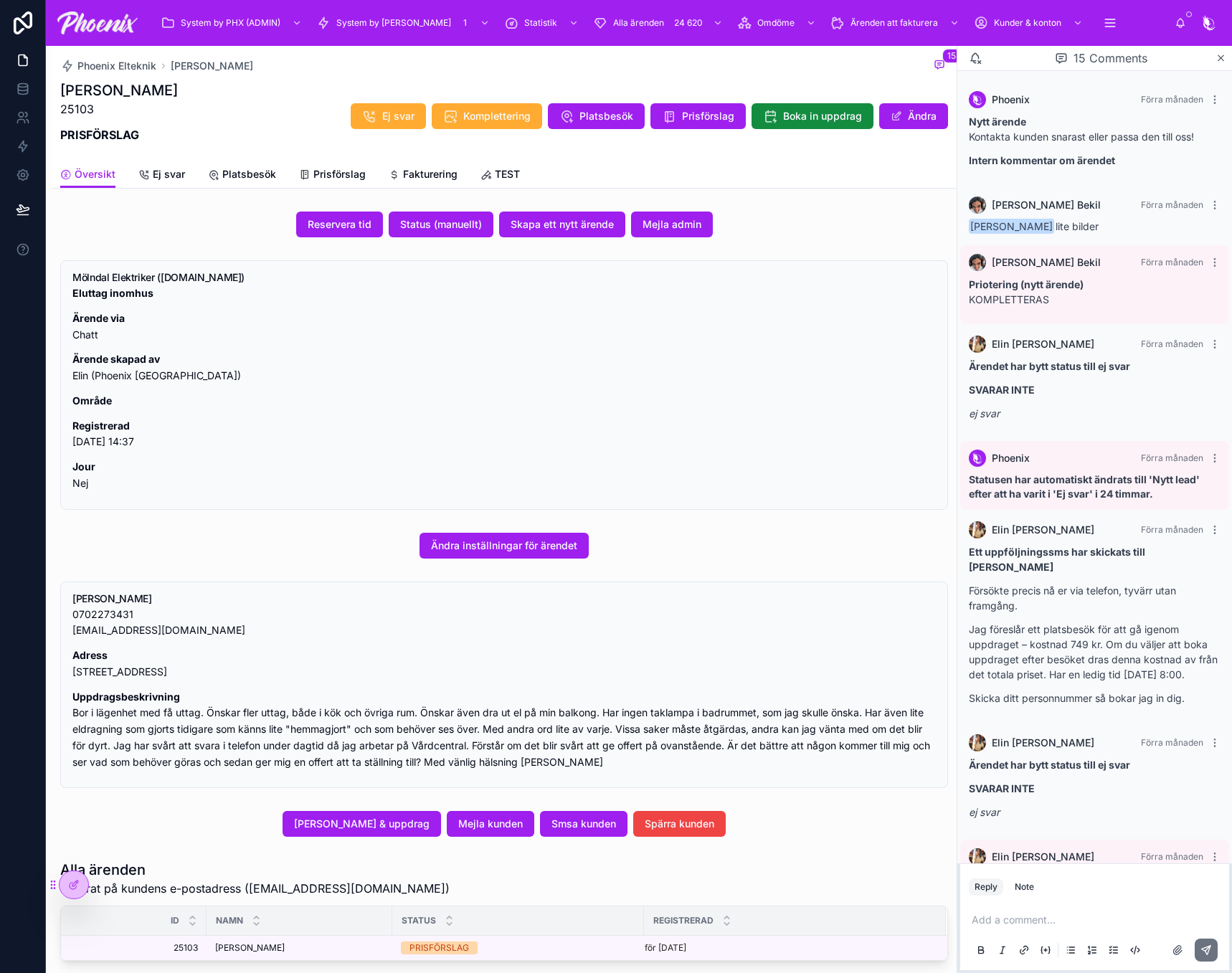
scroll to position [640, 0]
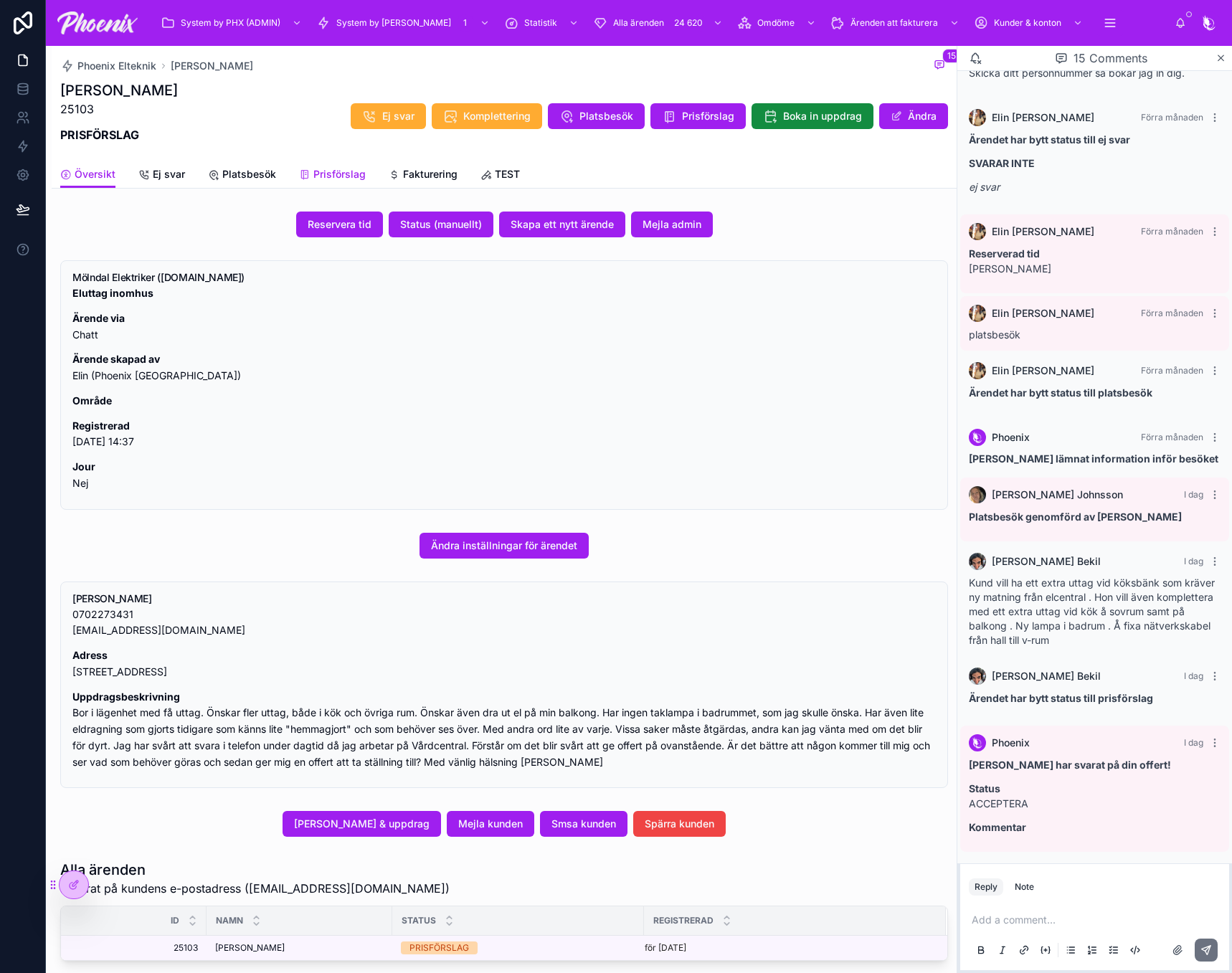
click at [334, 175] on span "Prisförslag" at bounding box center [339, 175] width 52 height 15
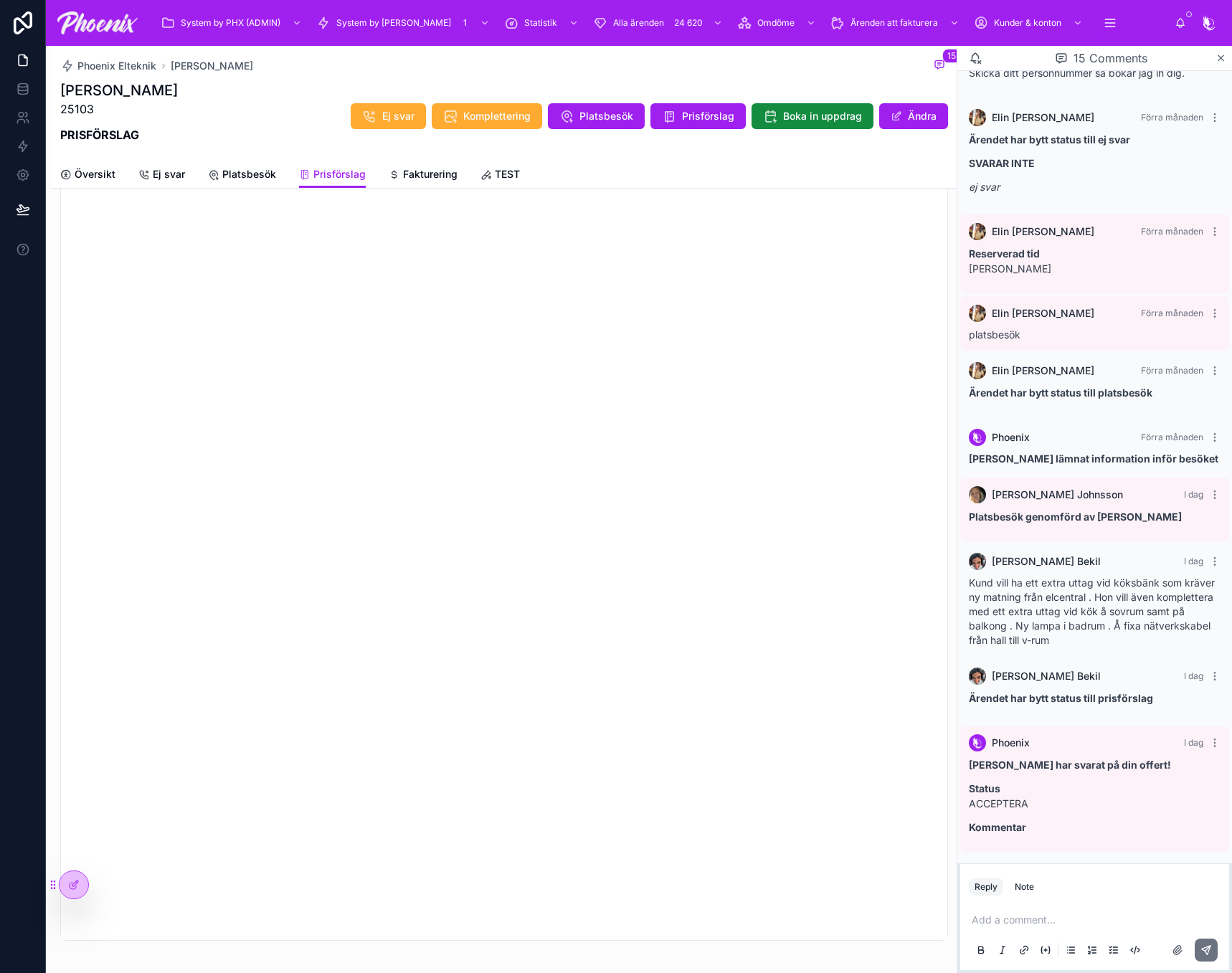
scroll to position [1740, 0]
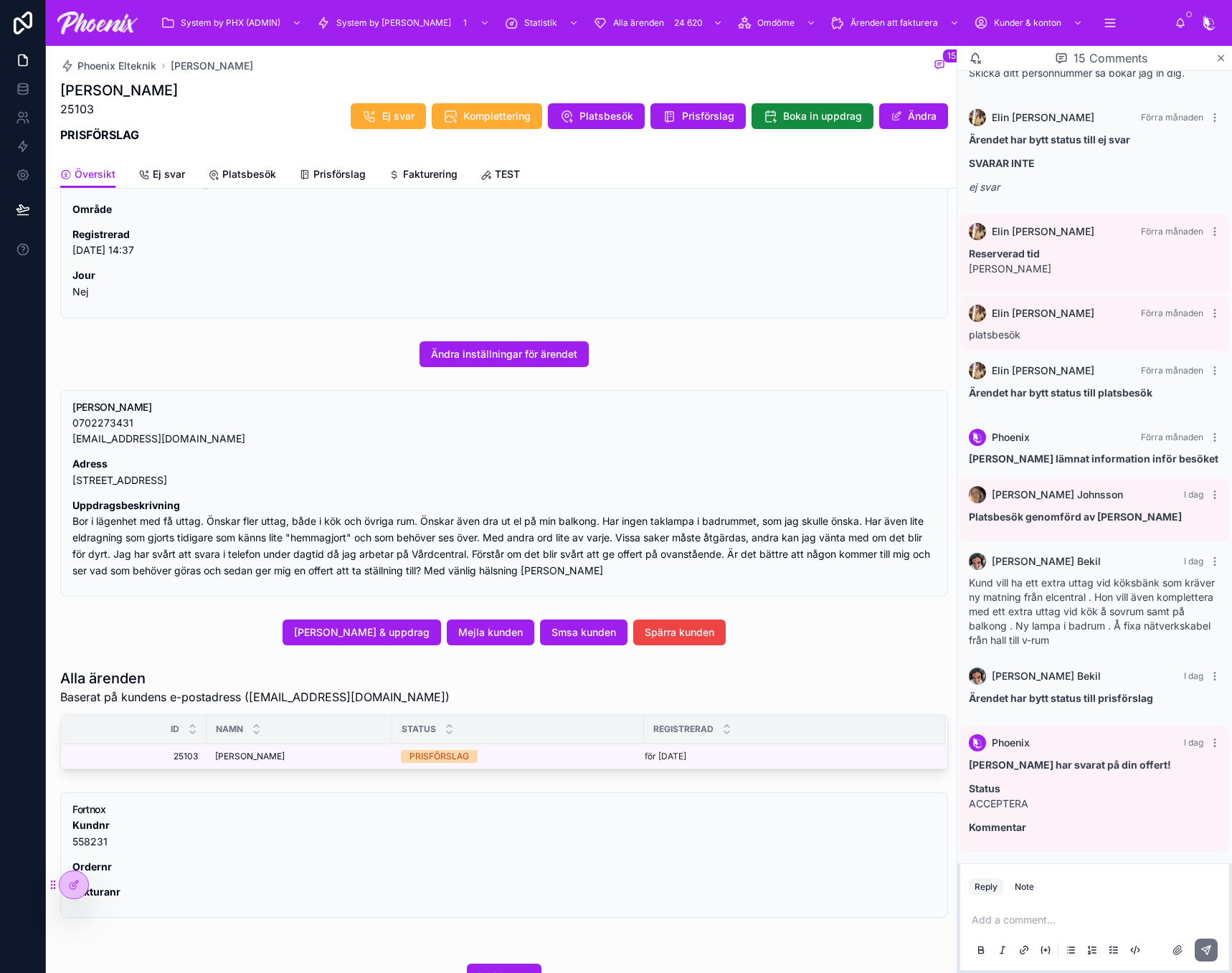
scroll to position [162, 0]
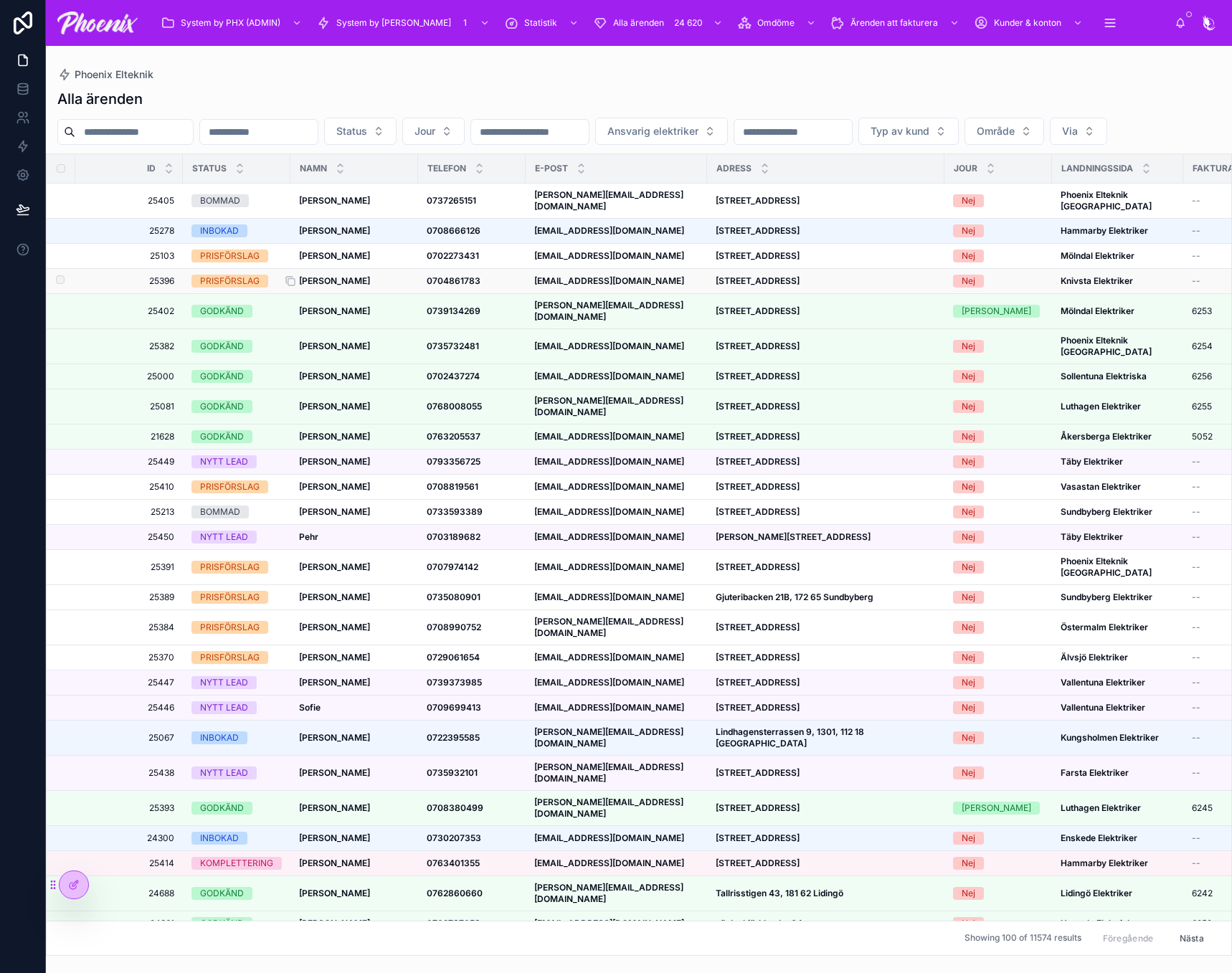
click at [338, 286] on strong "[PERSON_NAME]" at bounding box center [334, 280] width 71 height 11
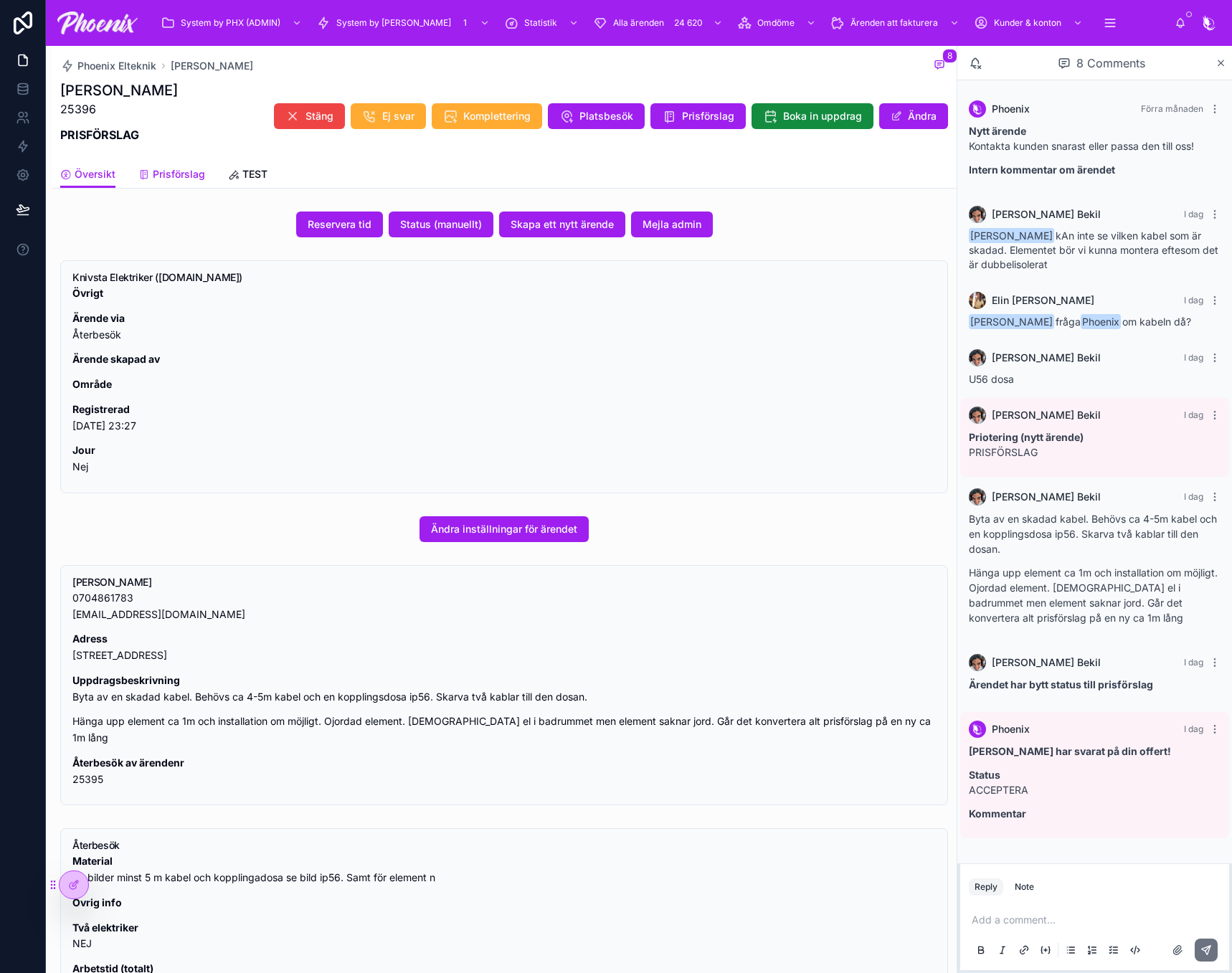
click at [185, 168] on span "Prisförslag" at bounding box center [178, 175] width 52 height 15
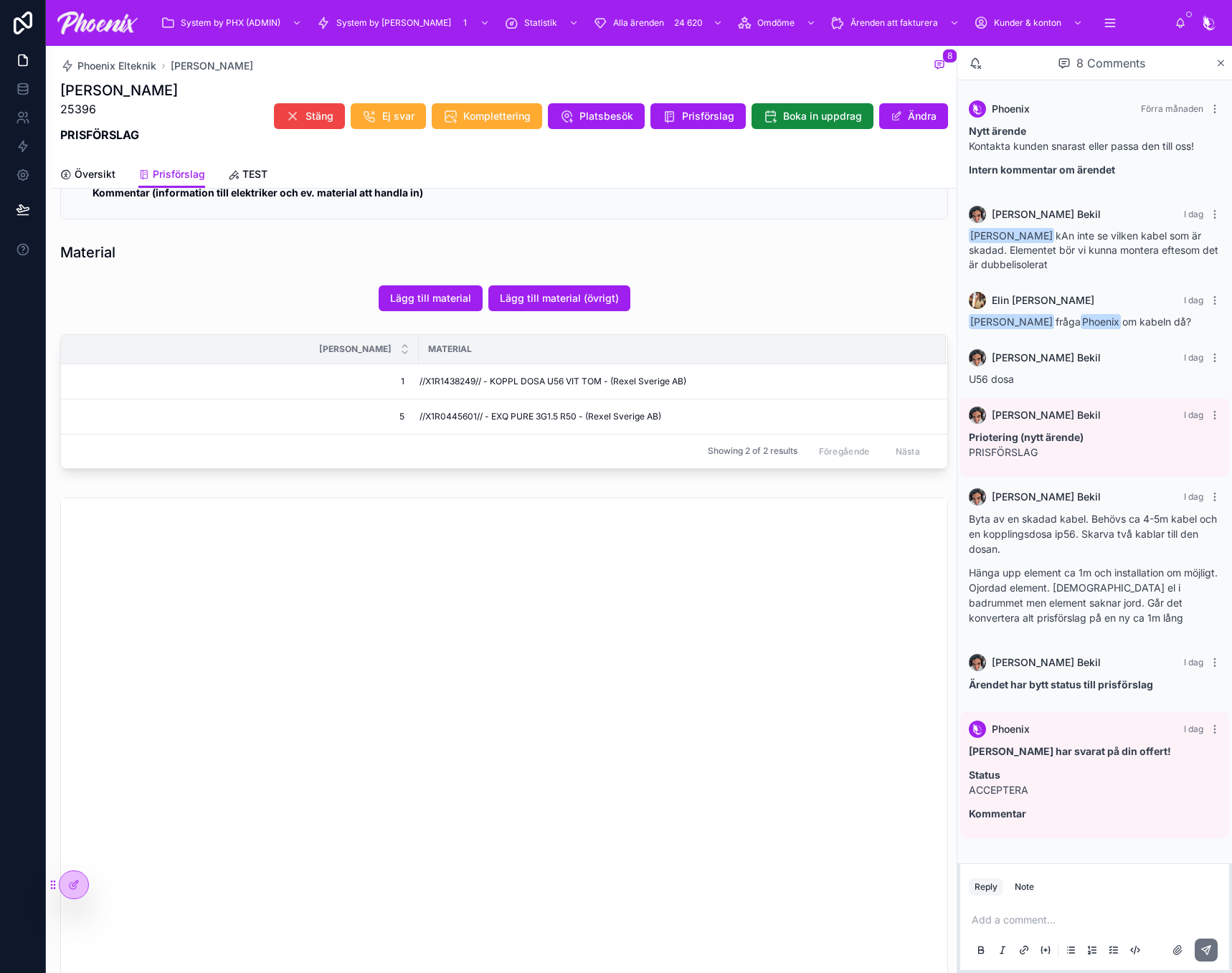
scroll to position [861, 0]
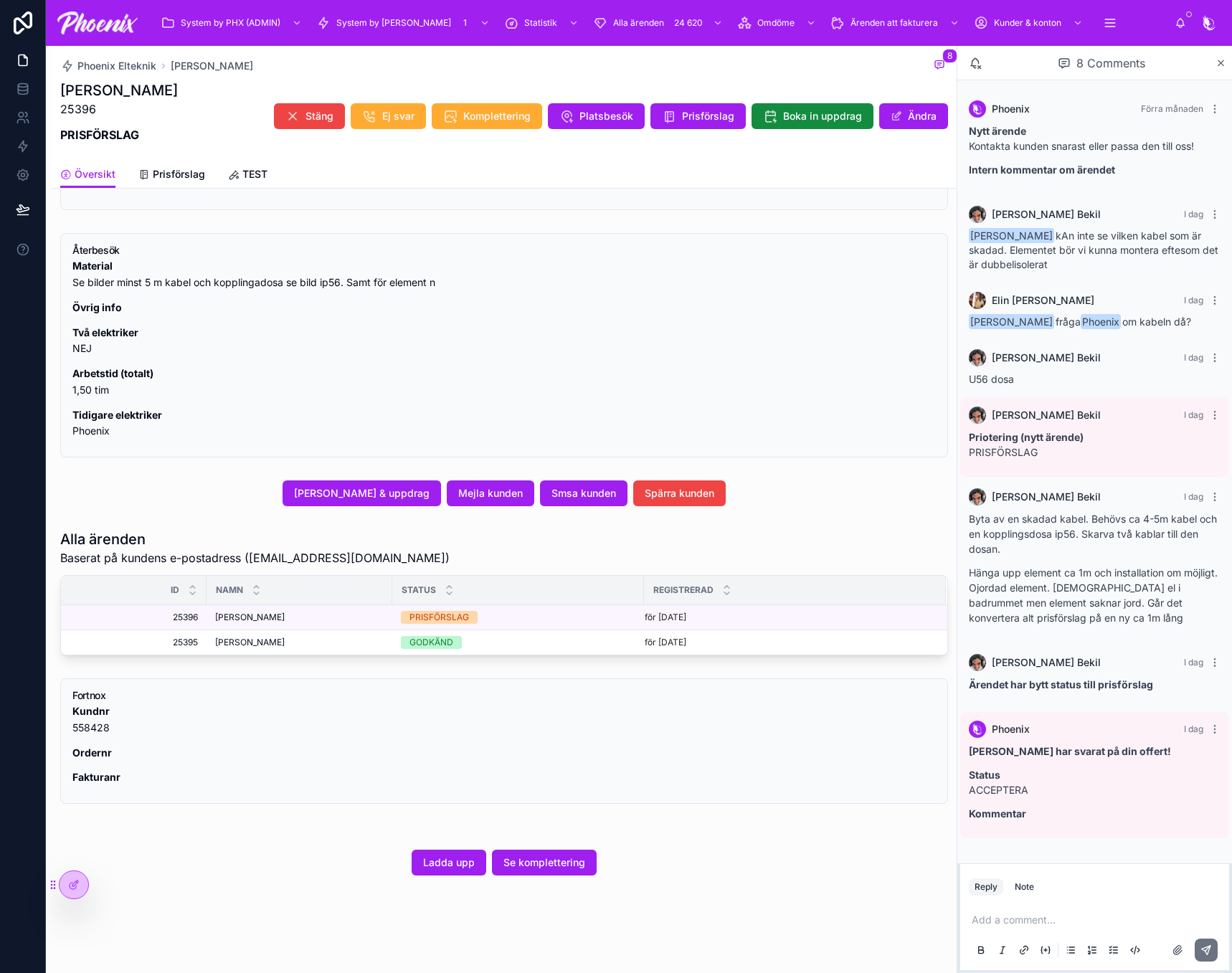
scroll to position [579, 0]
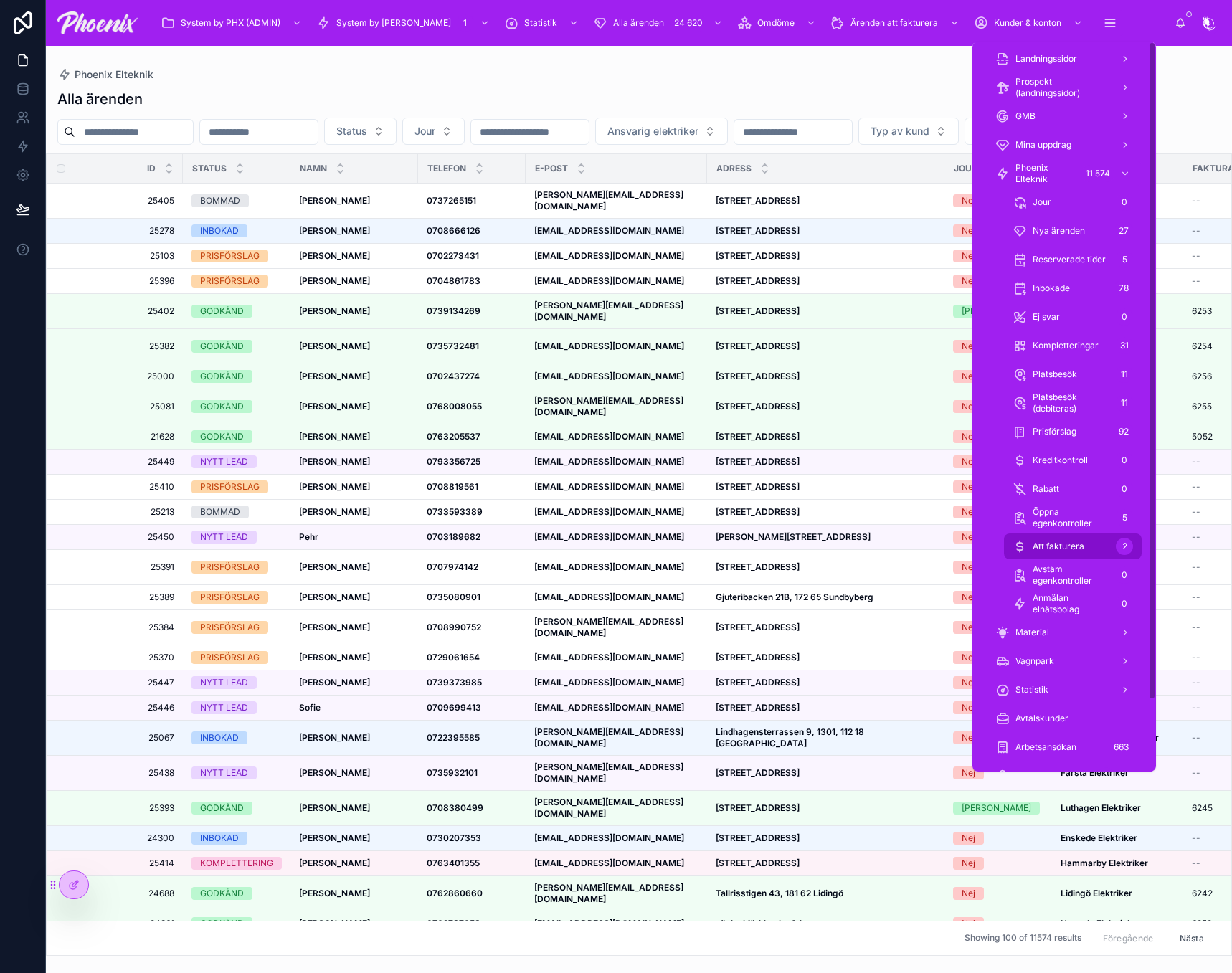
click at [1090, 548] on div "Att fakturera 2" at bounding box center [1072, 546] width 121 height 23
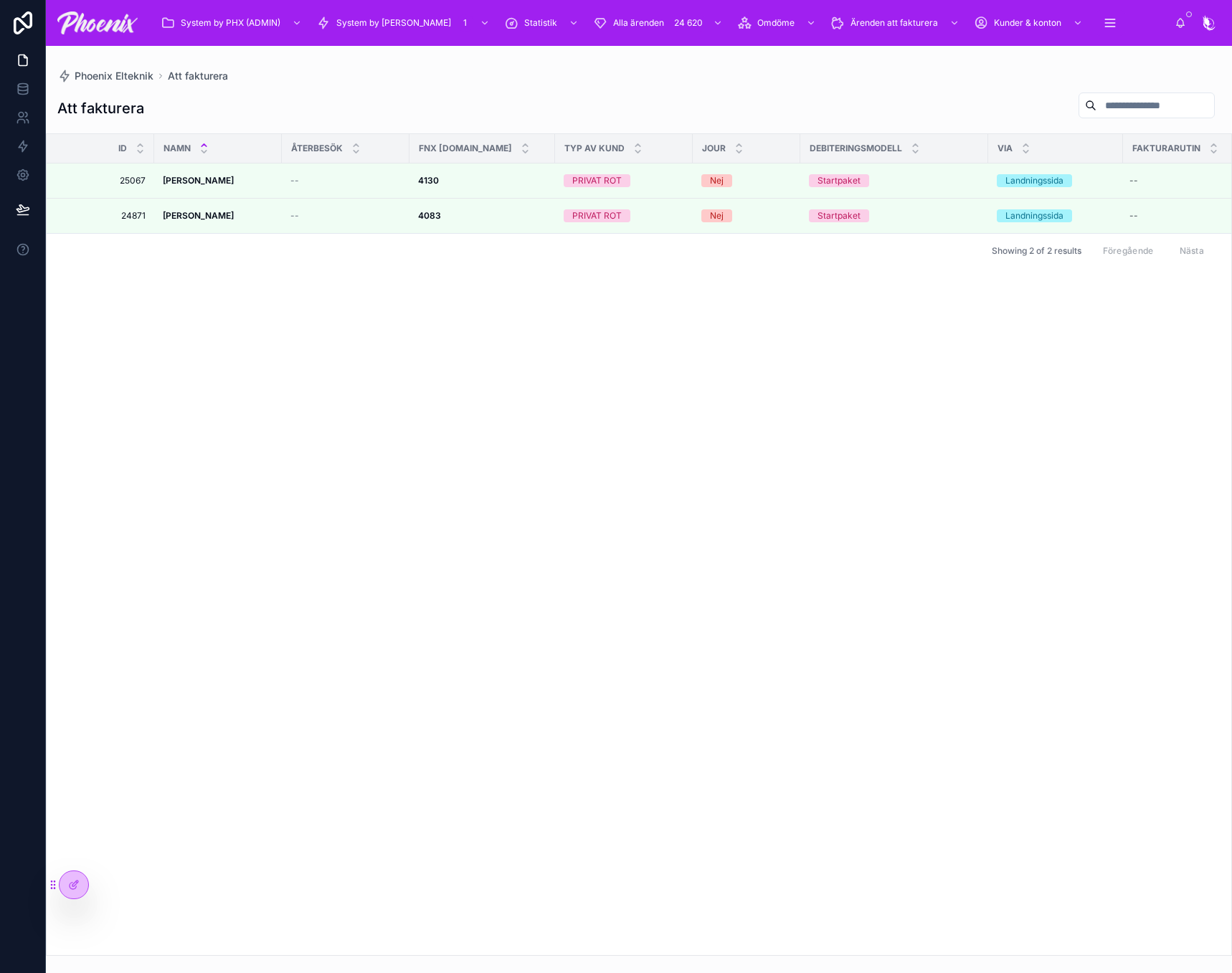
click at [497, 295] on div "Id NAMN ÅTERBESÖK FNX [DOMAIN_NAME] TYP AV KUND JOUR Debiteringsmodell via fakt…" at bounding box center [638, 545] width 1185 height 821
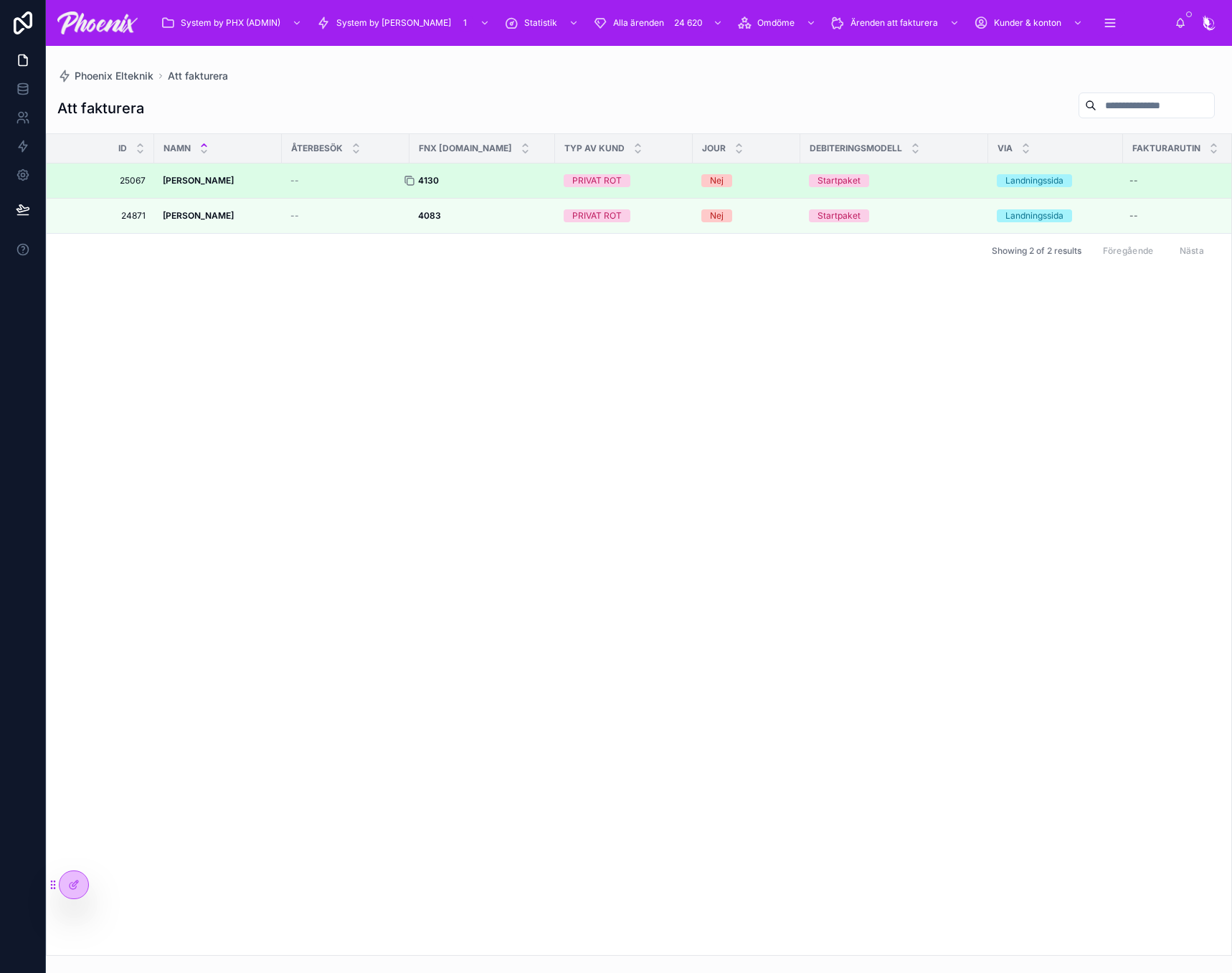
click at [413, 180] on icon at bounding box center [409, 181] width 12 height 12
click at [434, 181] on strong "4130" at bounding box center [428, 181] width 21 height 11
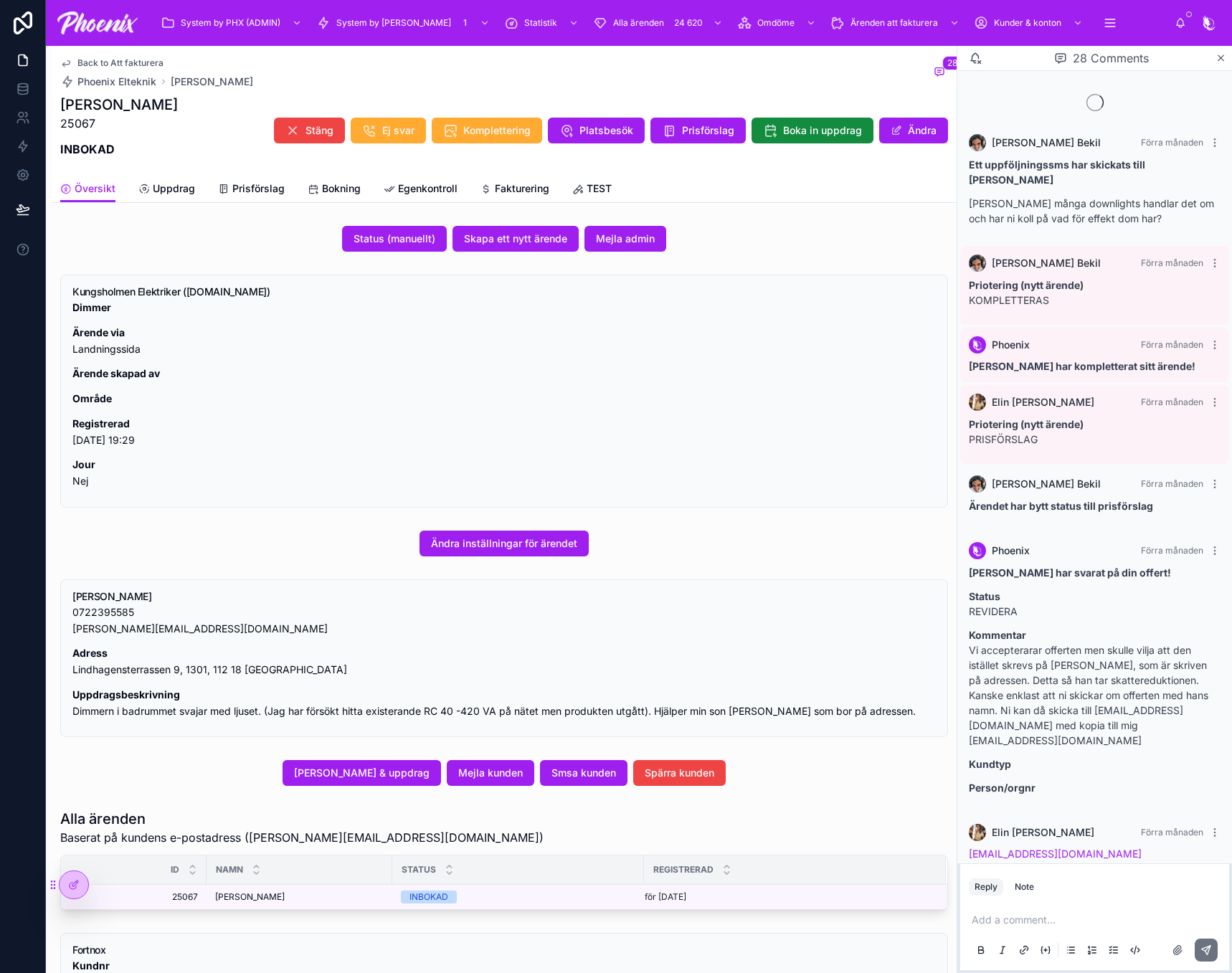
scroll to position [1129, 0]
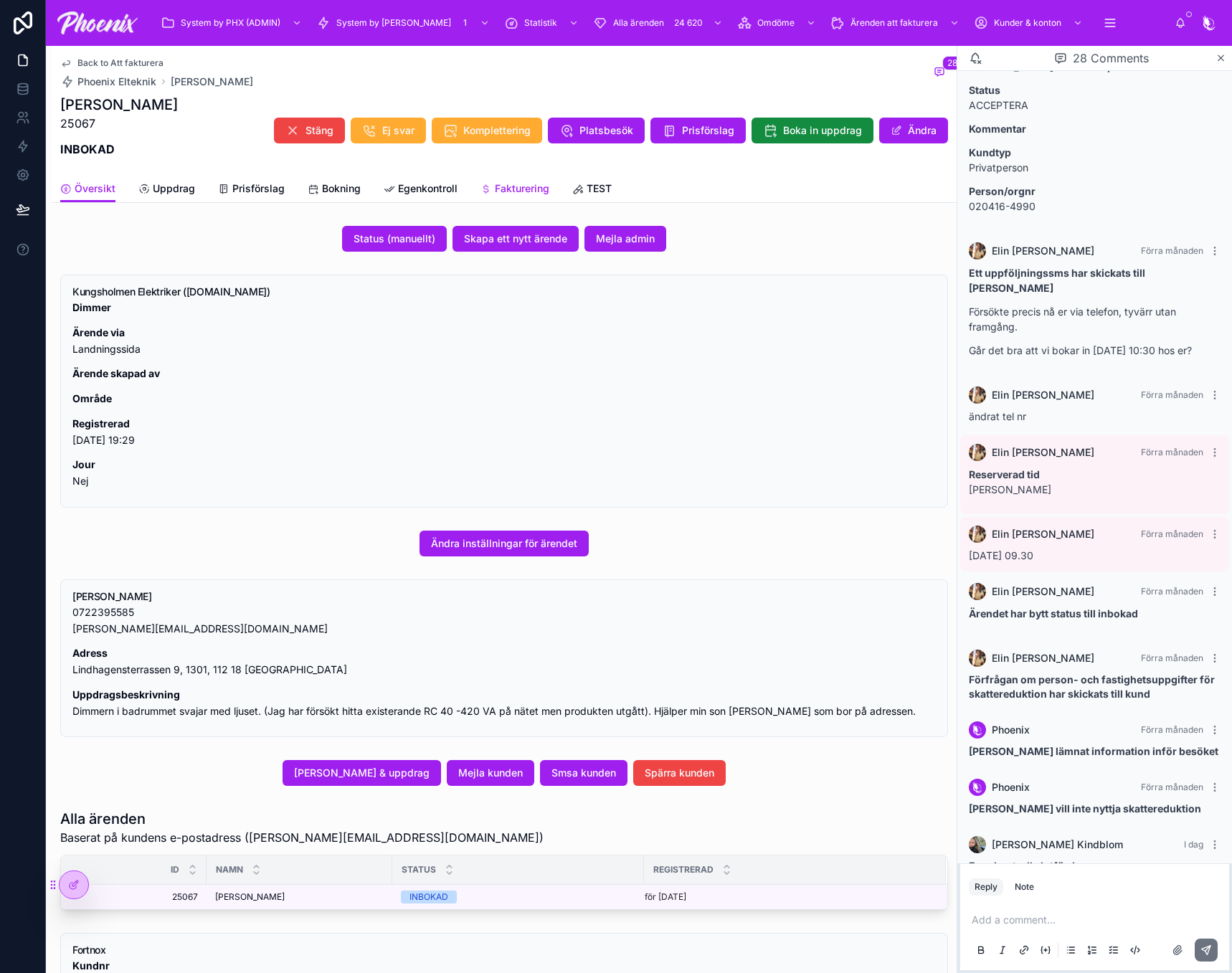
click at [539, 183] on span "Fakturering" at bounding box center [522, 189] width 55 height 15
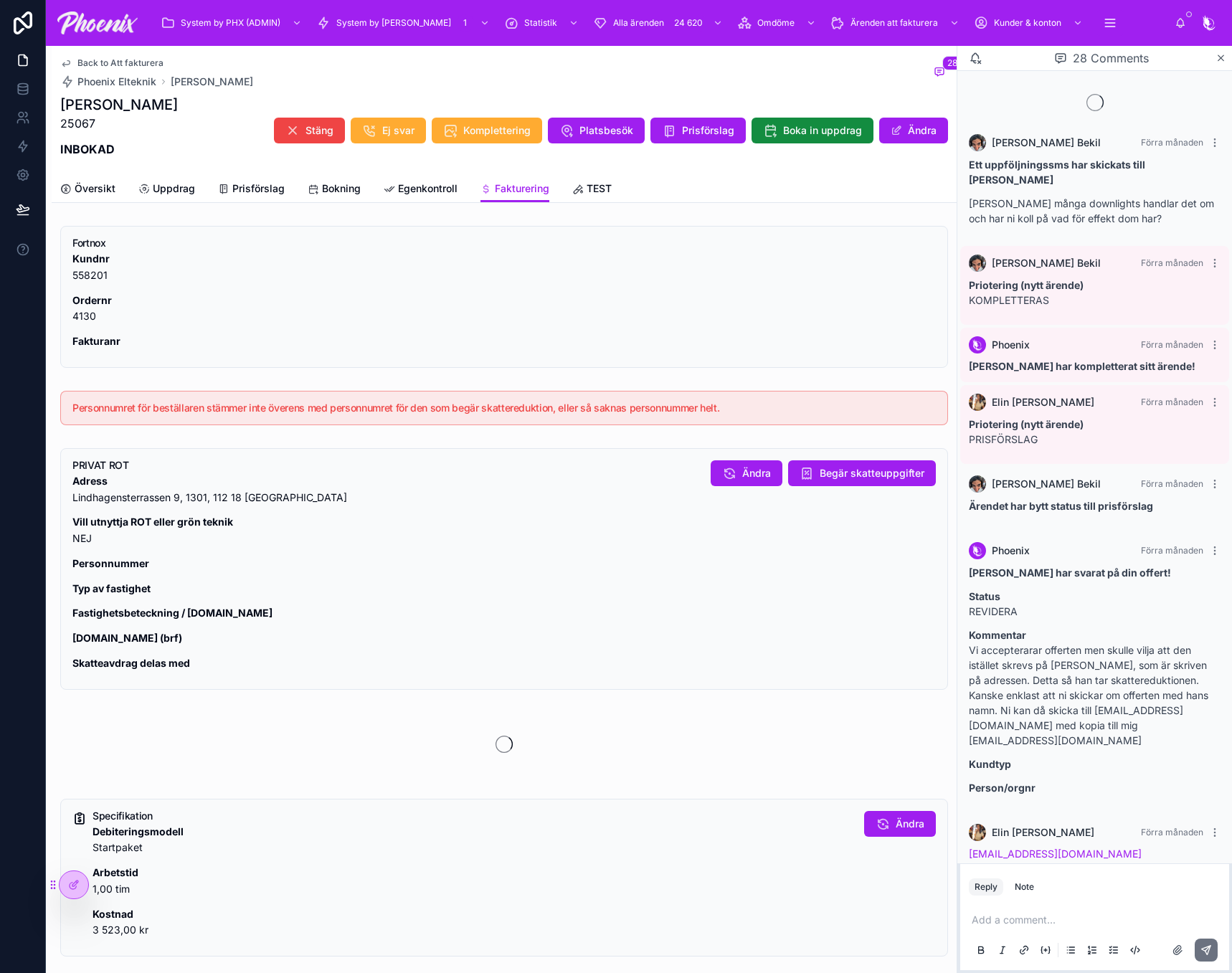
scroll to position [1129, 0]
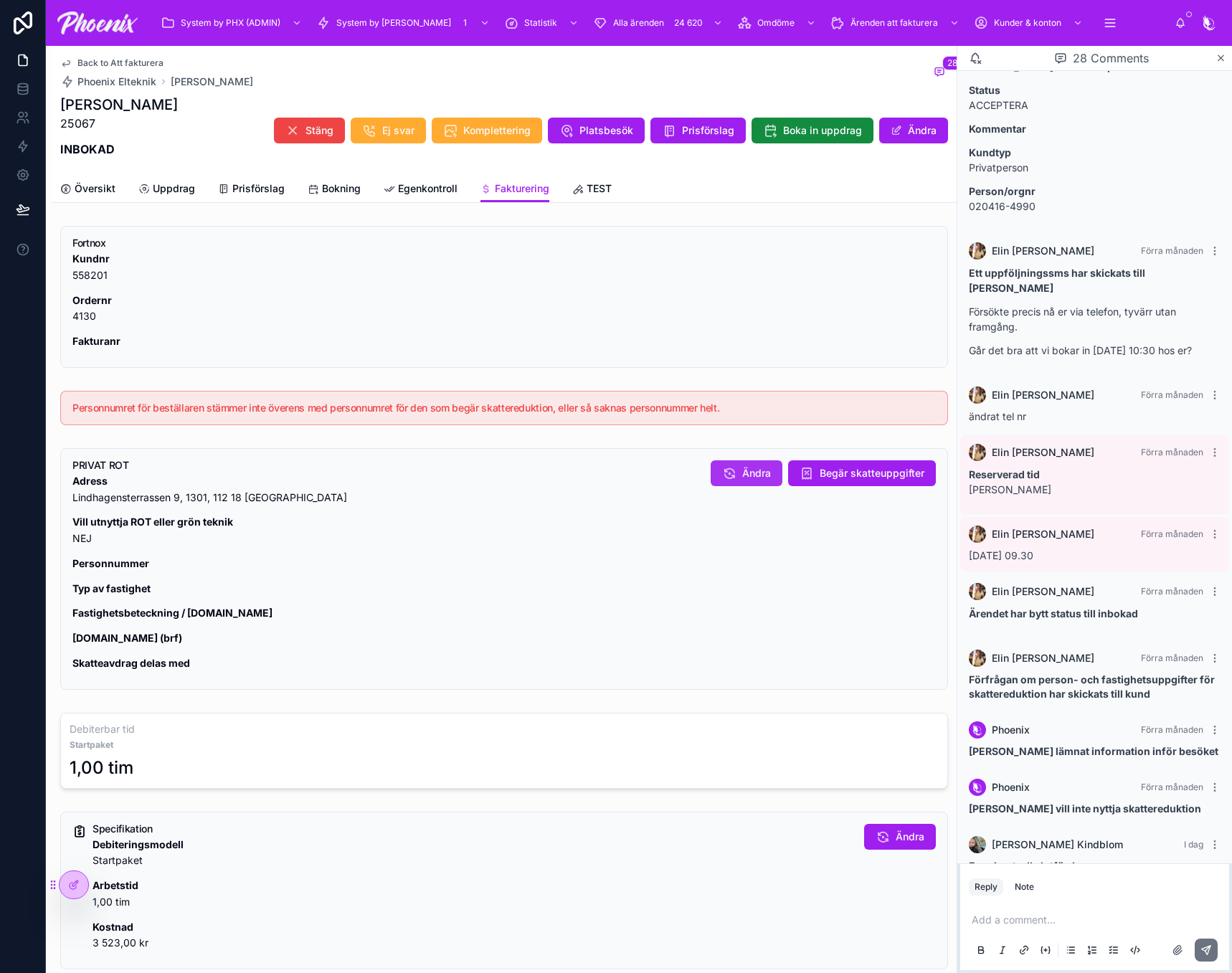
click at [715, 484] on button "Ändra" at bounding box center [746, 473] width 72 height 26
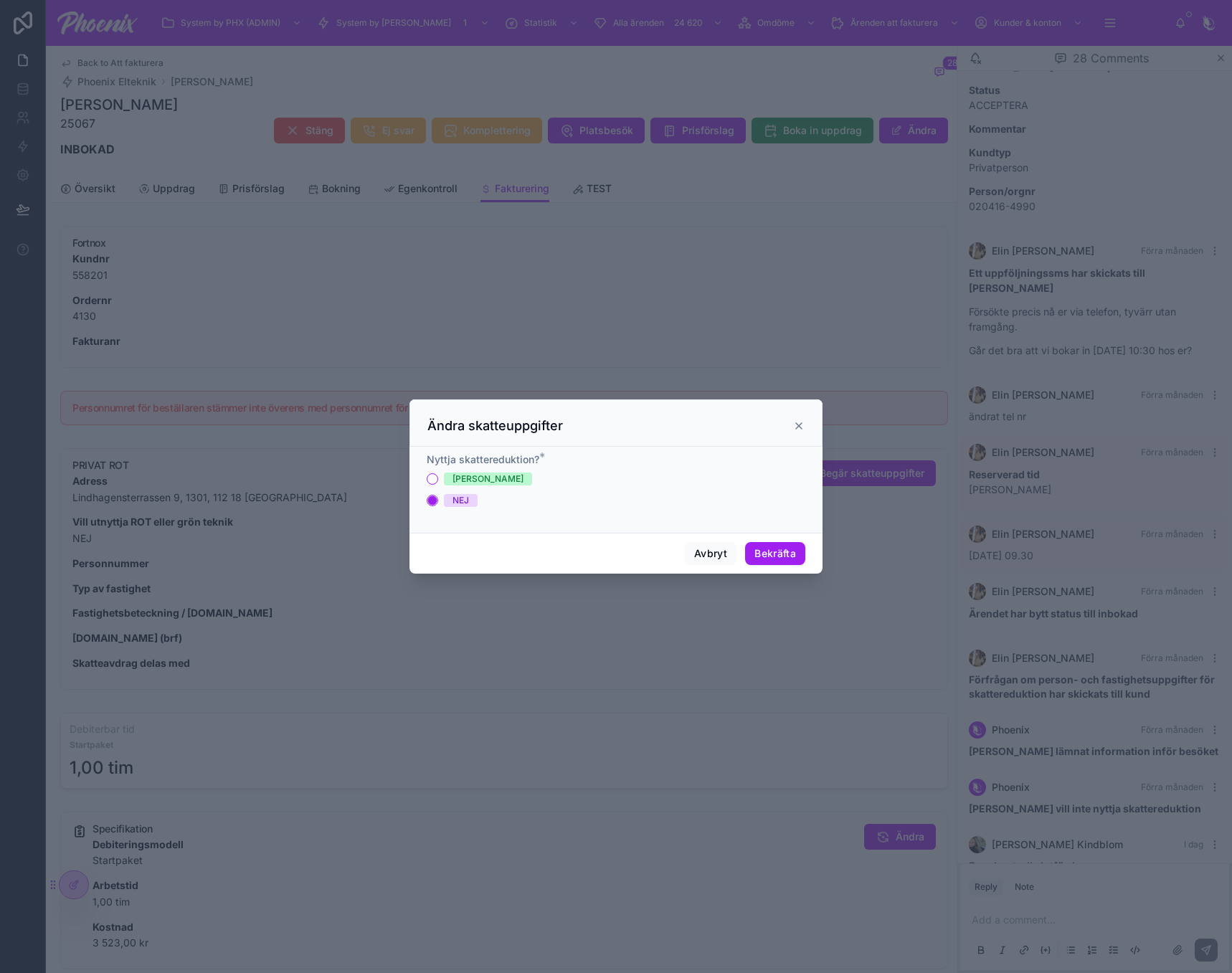
click at [456, 481] on div "[PERSON_NAME]" at bounding box center [488, 479] width 71 height 13
click at [438, 481] on button "[PERSON_NAME]" at bounding box center [432, 479] width 12 height 12
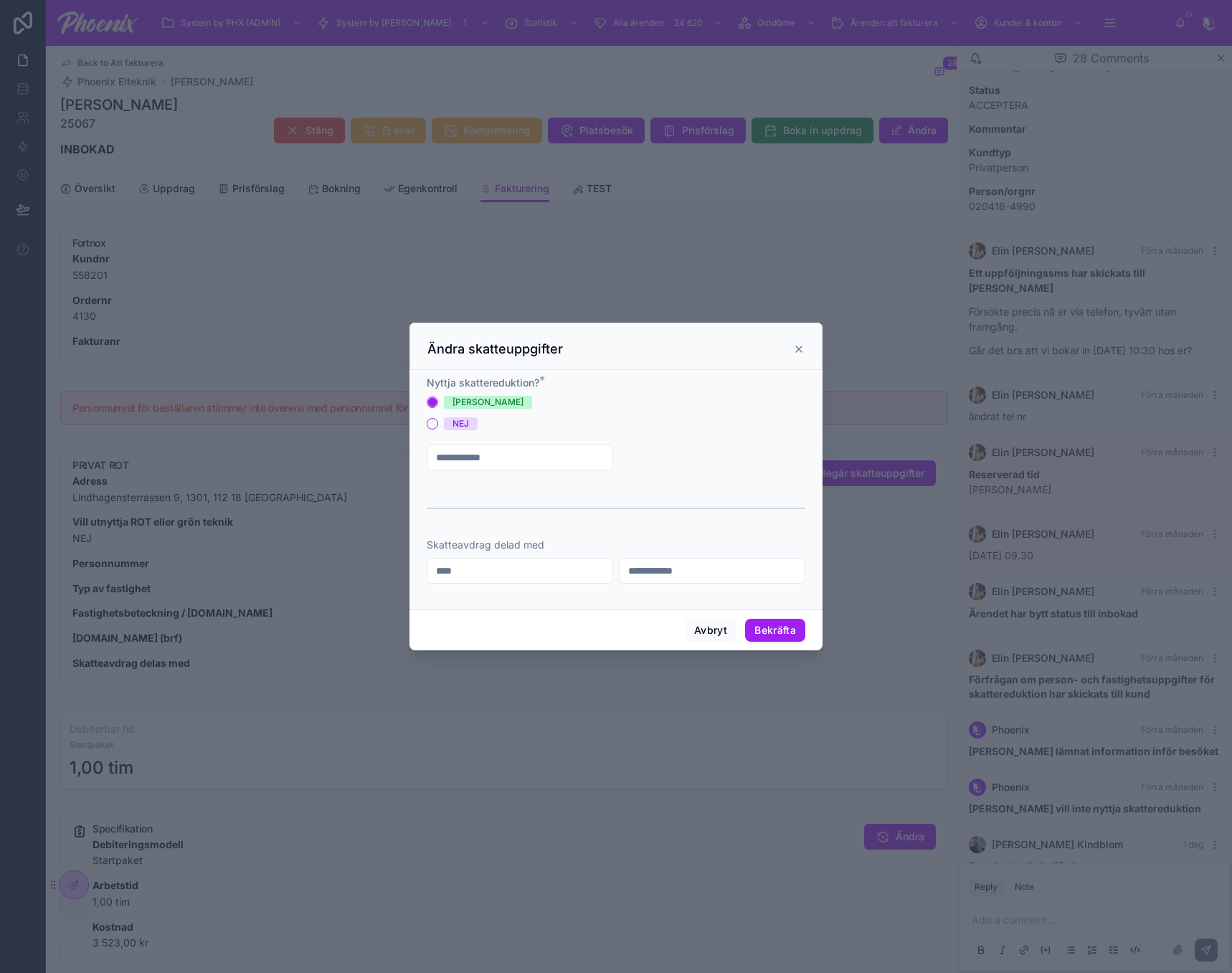
drag, startPoint x: 534, startPoint y: 454, endPoint x: 564, endPoint y: 456, distance: 30.1
click at [536, 454] on input "text" at bounding box center [520, 458] width 185 height 20
paste input "**********"
type input "**********"
click at [679, 465] on button "Typ av fastighet" at bounding box center [711, 458] width 186 height 27
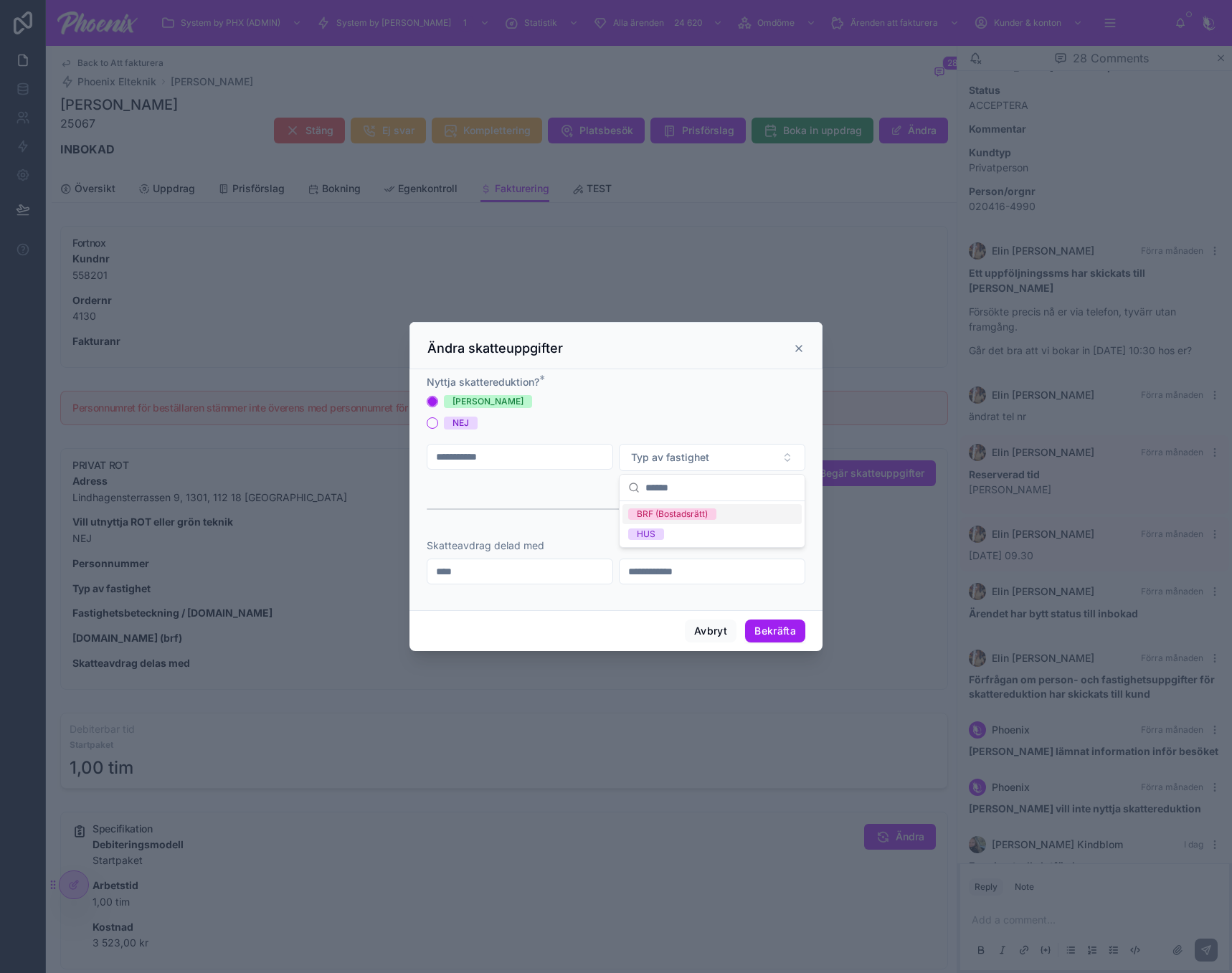
drag, startPoint x: 697, startPoint y: 518, endPoint x: 989, endPoint y: 446, distance: 300.7
click at [701, 516] on div "BRF (Bostadsrätt)" at bounding box center [672, 514] width 71 height 12
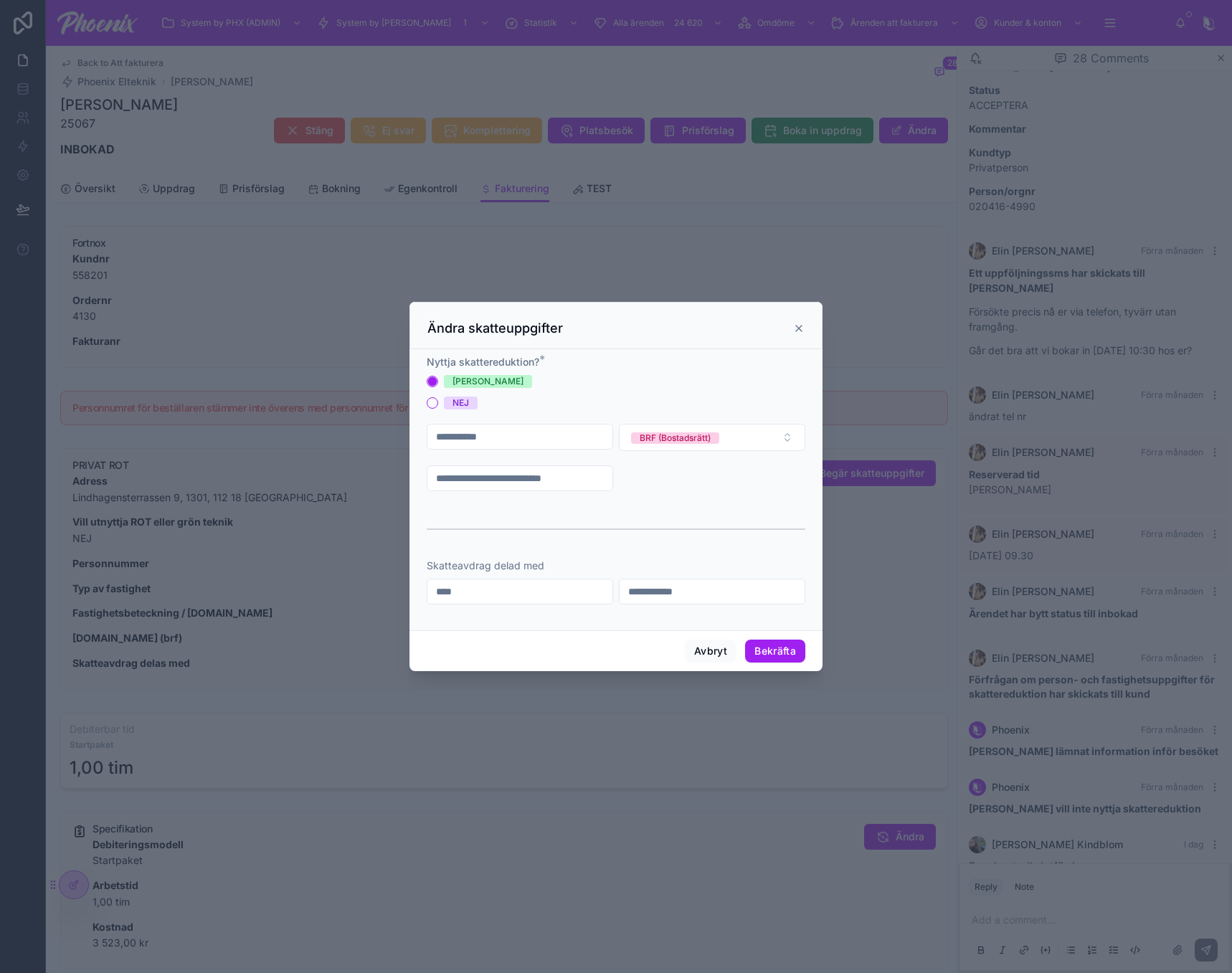
drag, startPoint x: 575, startPoint y: 478, endPoint x: 589, endPoint y: 475, distance: 14.3
click at [575, 478] on input "text" at bounding box center [520, 479] width 185 height 20
paste input "****"
type input "****"
click at [710, 474] on input "text" at bounding box center [711, 479] width 185 height 20
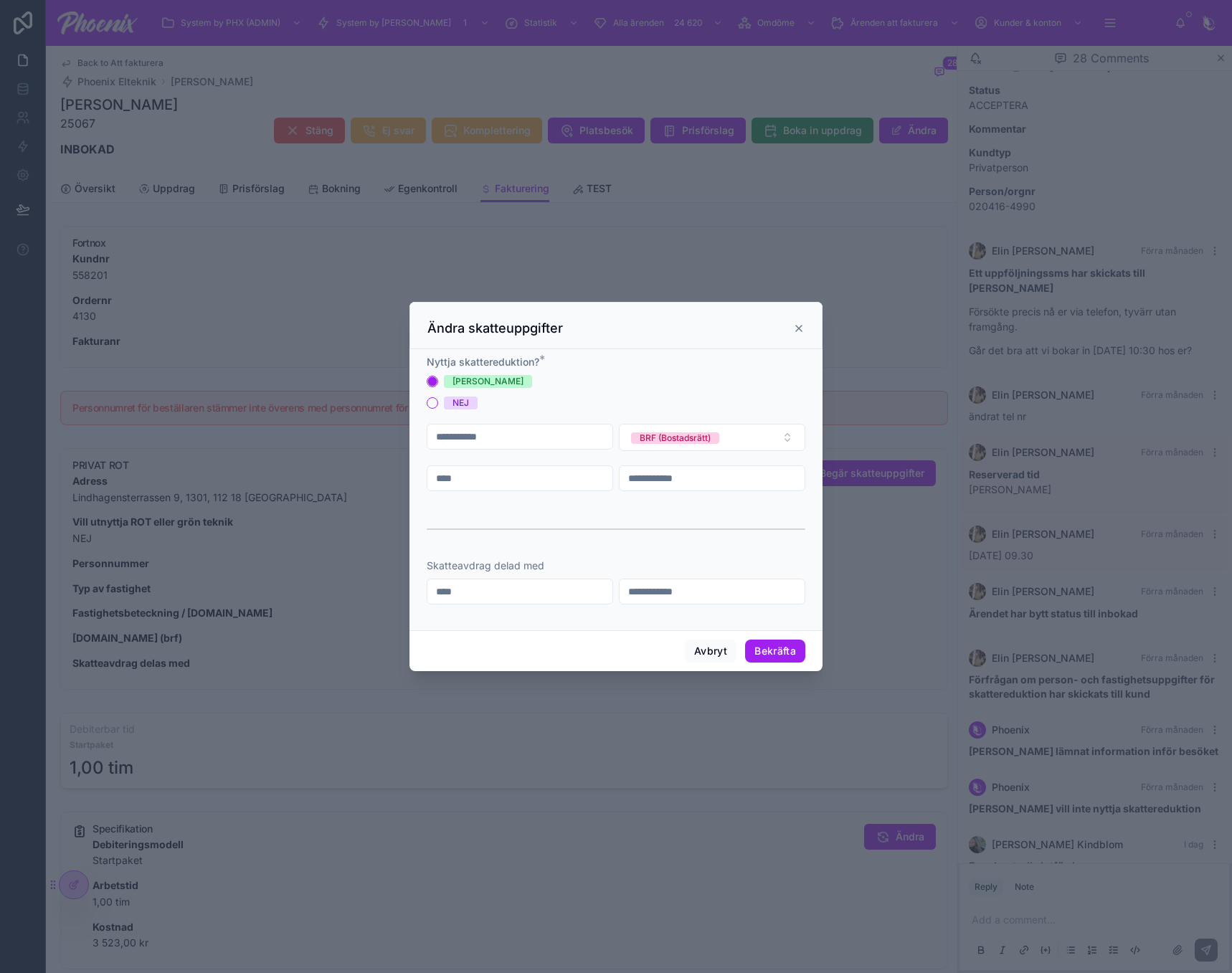
paste input "**********"
type input "**********"
click at [792, 649] on button "Bekräfta" at bounding box center [775, 650] width 60 height 23
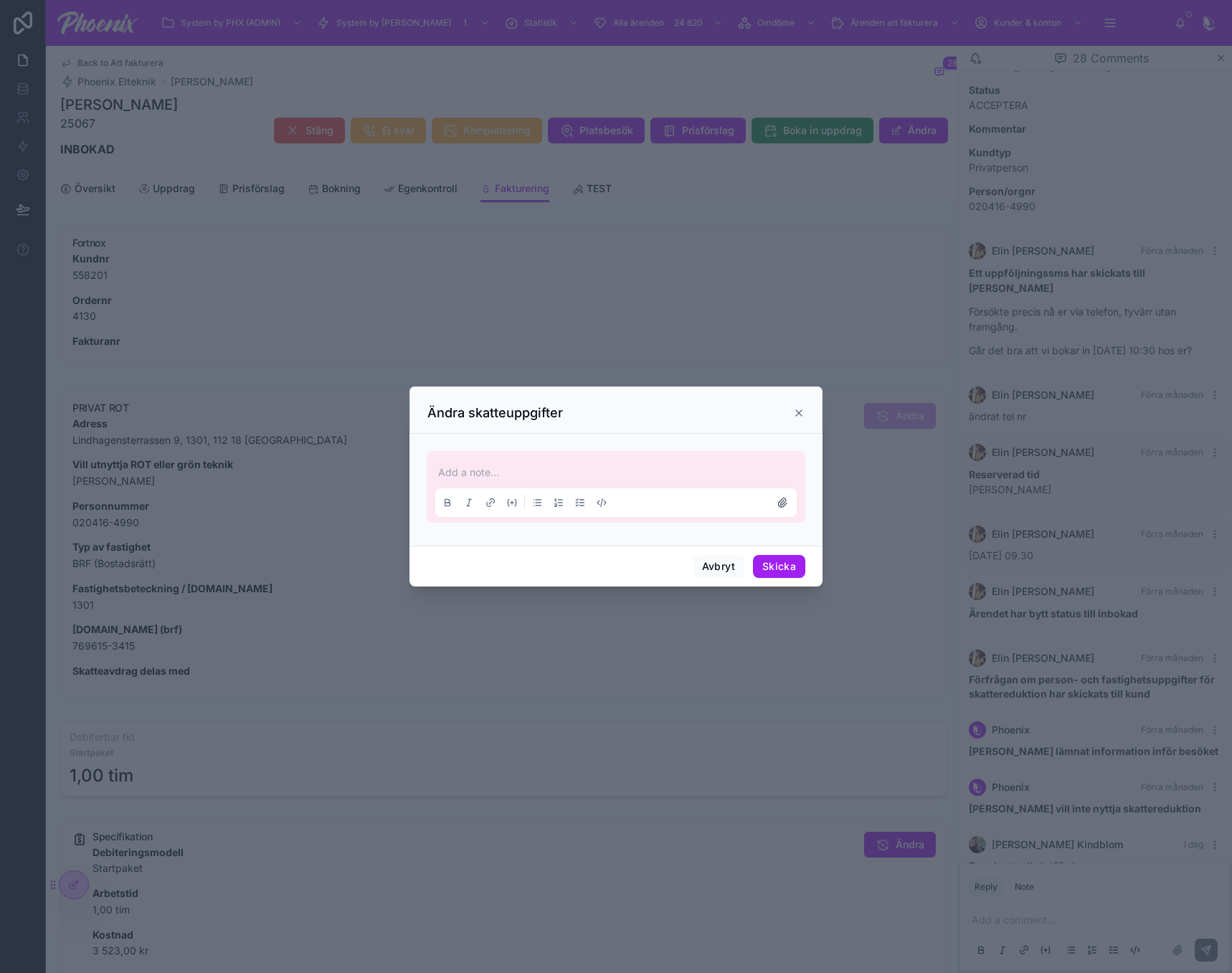
click at [795, 412] on icon at bounding box center [798, 413] width 12 height 12
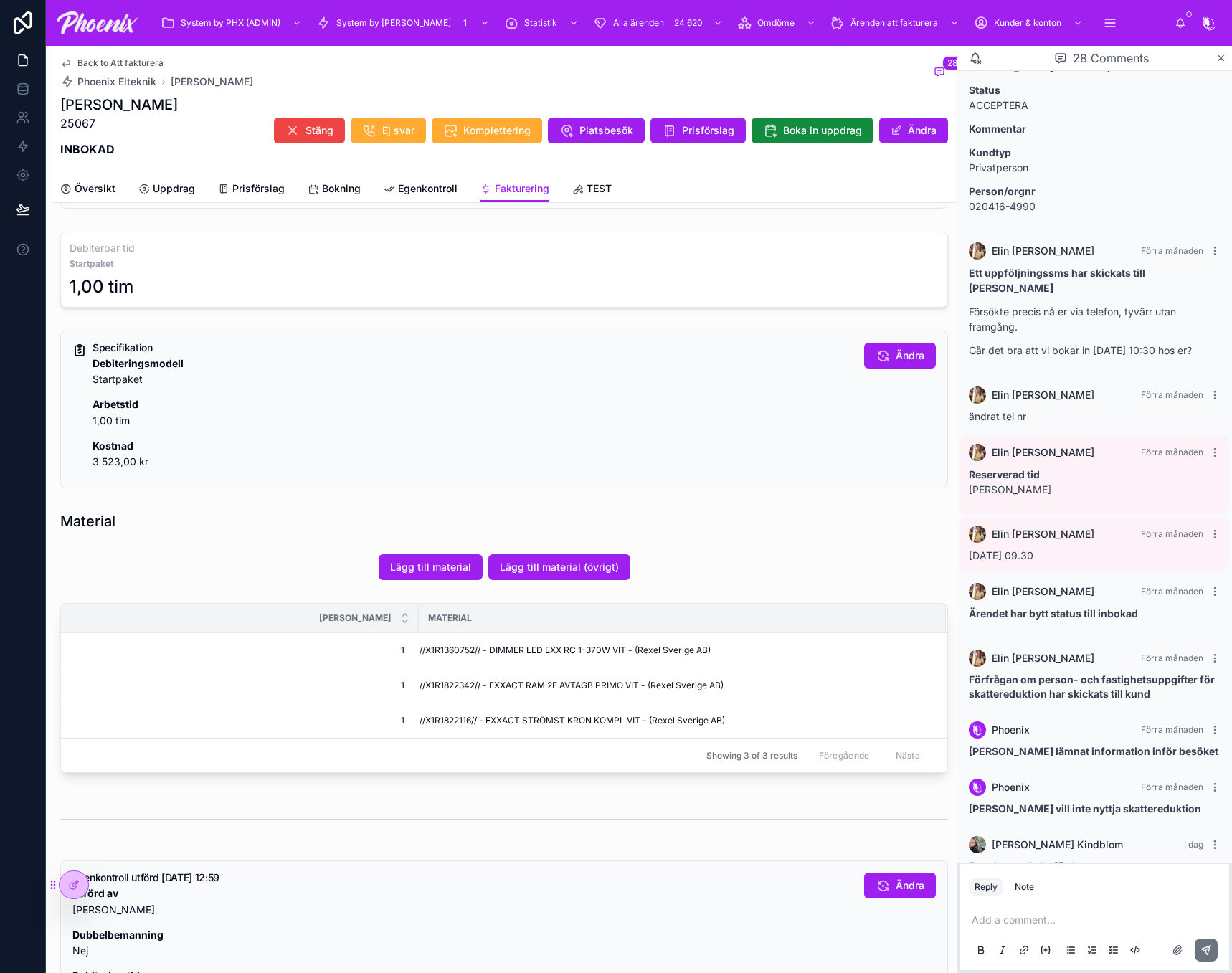
scroll to position [502, 0]
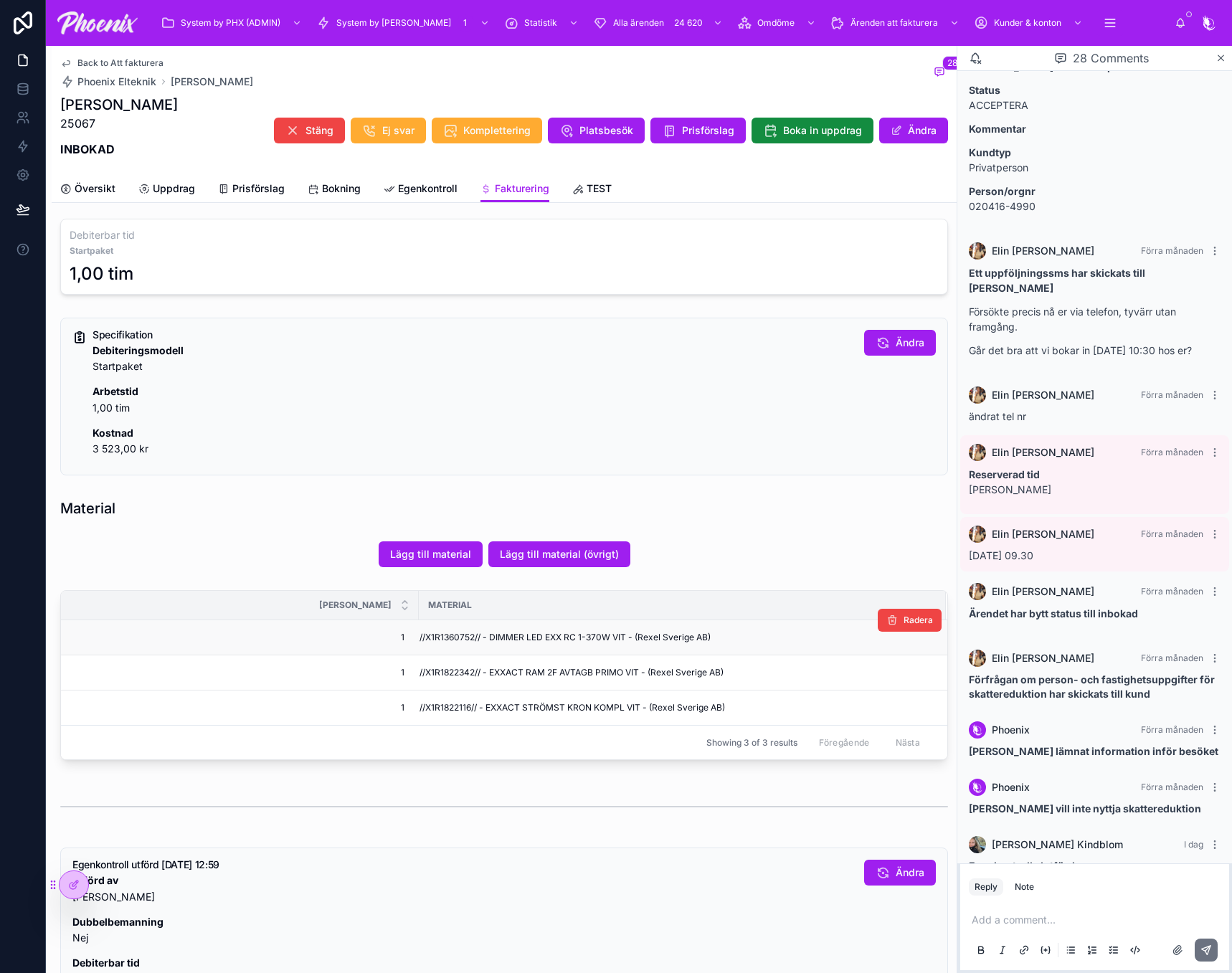
click at [441, 643] on td "//X1R1360752// - DIMMER LED EXX RC 1-370W VIT - (Rexel Sverige AB)" at bounding box center [681, 638] width 527 height 35
click at [469, 660] on td "//X1R1822342// - EXXACT RAM 2F AVTAGB PRIMO VIT - (Rexel Sverige AB)" at bounding box center [681, 673] width 527 height 35
click at [459, 707] on span "//X1R1822116// - EXXACT STRÖMST KRON KOMPL VIT - (Rexel Sverige AB)" at bounding box center [572, 708] width 305 height 12
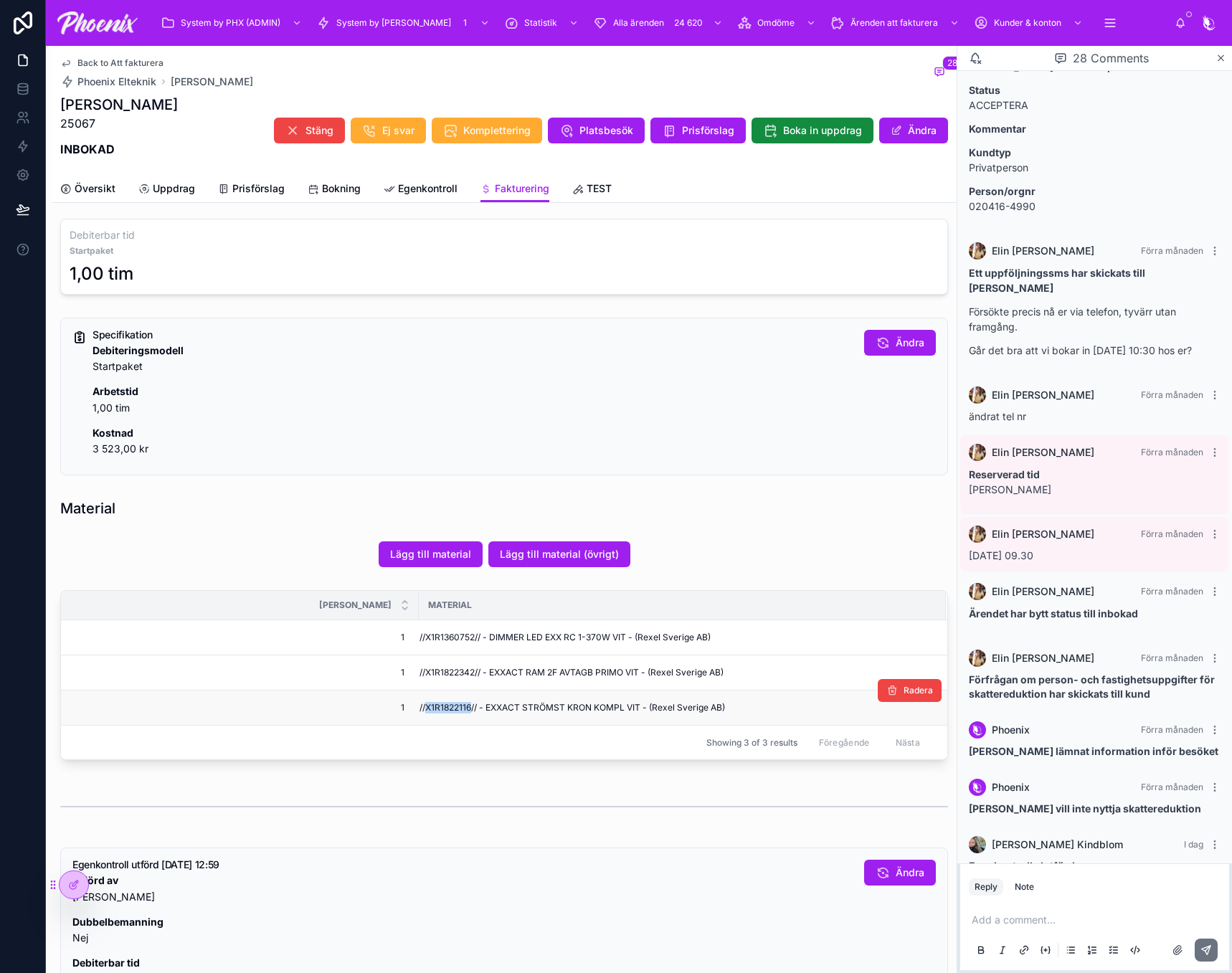
click at [459, 707] on span "//X1R1822116// - EXXACT STRÖMST KRON KOMPL VIT - (Rexel Sverige AB)" at bounding box center [572, 708] width 305 height 12
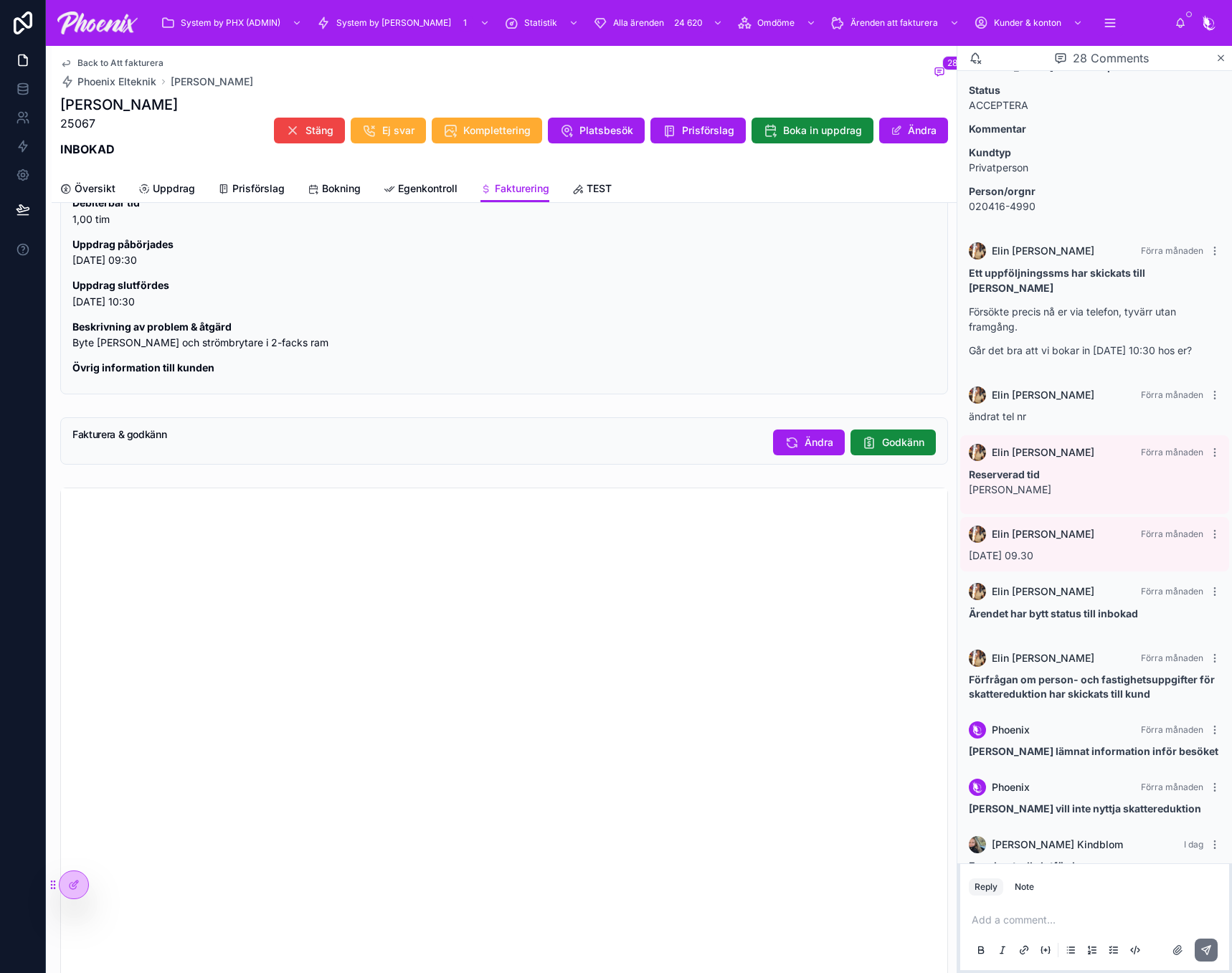
scroll to position [1141, 0]
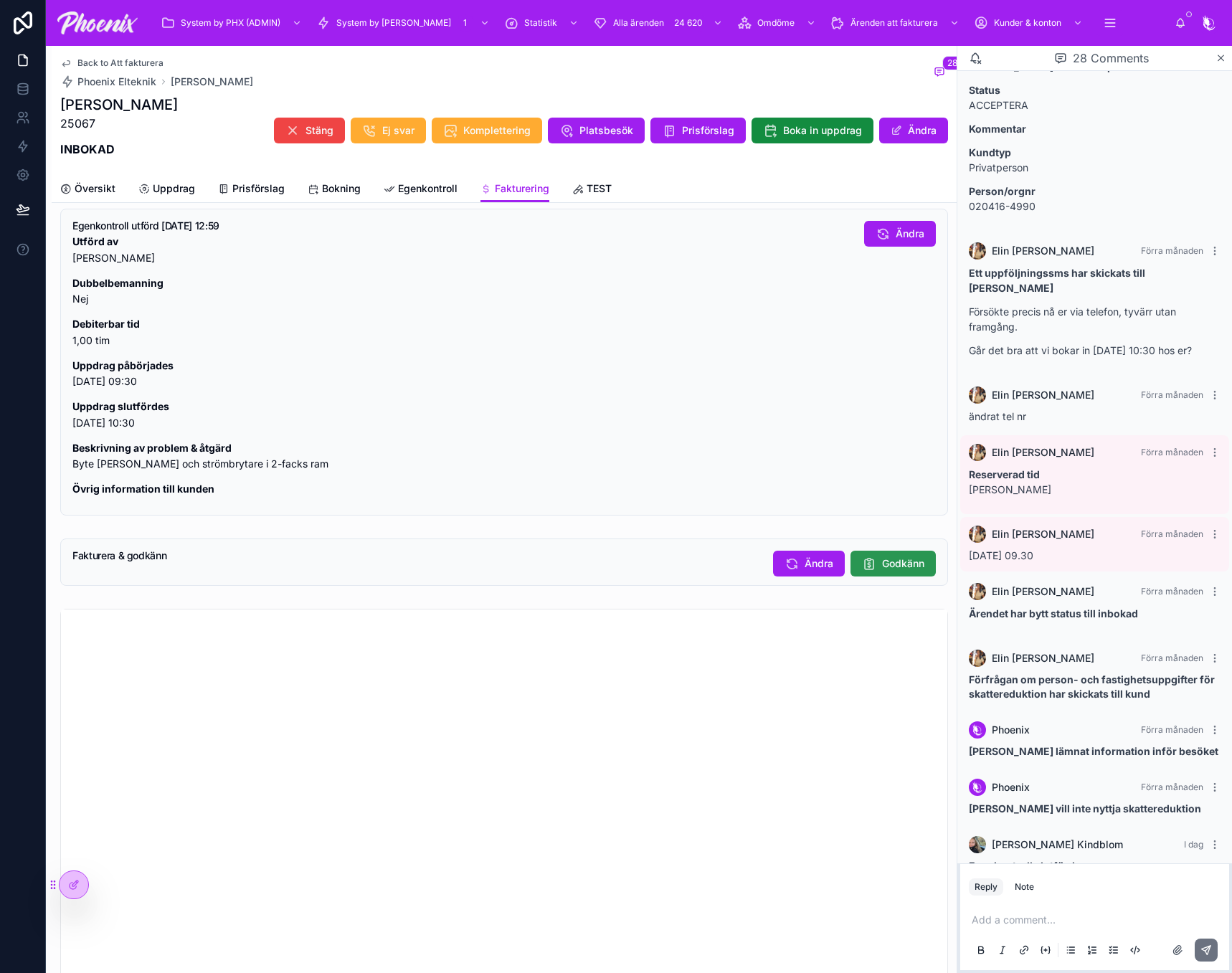
click at [882, 570] on span "Godkänn" at bounding box center [903, 564] width 42 height 15
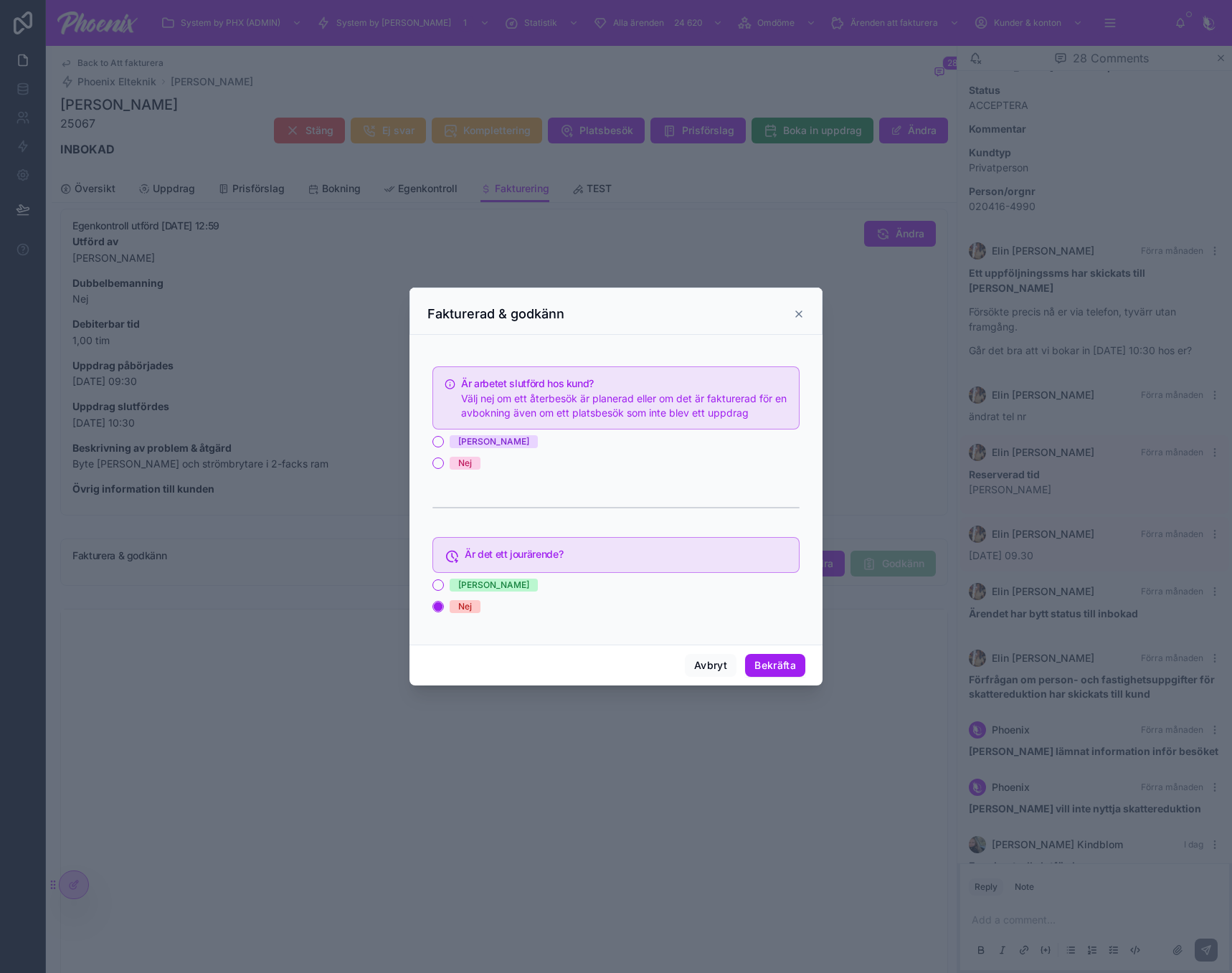
click at [469, 442] on span "[PERSON_NAME]" at bounding box center [493, 442] width 89 height 13
click at [444, 442] on button "[PERSON_NAME]" at bounding box center [437, 441] width 12 height 12
click at [765, 662] on button "Bekräfta" at bounding box center [775, 665] width 60 height 23
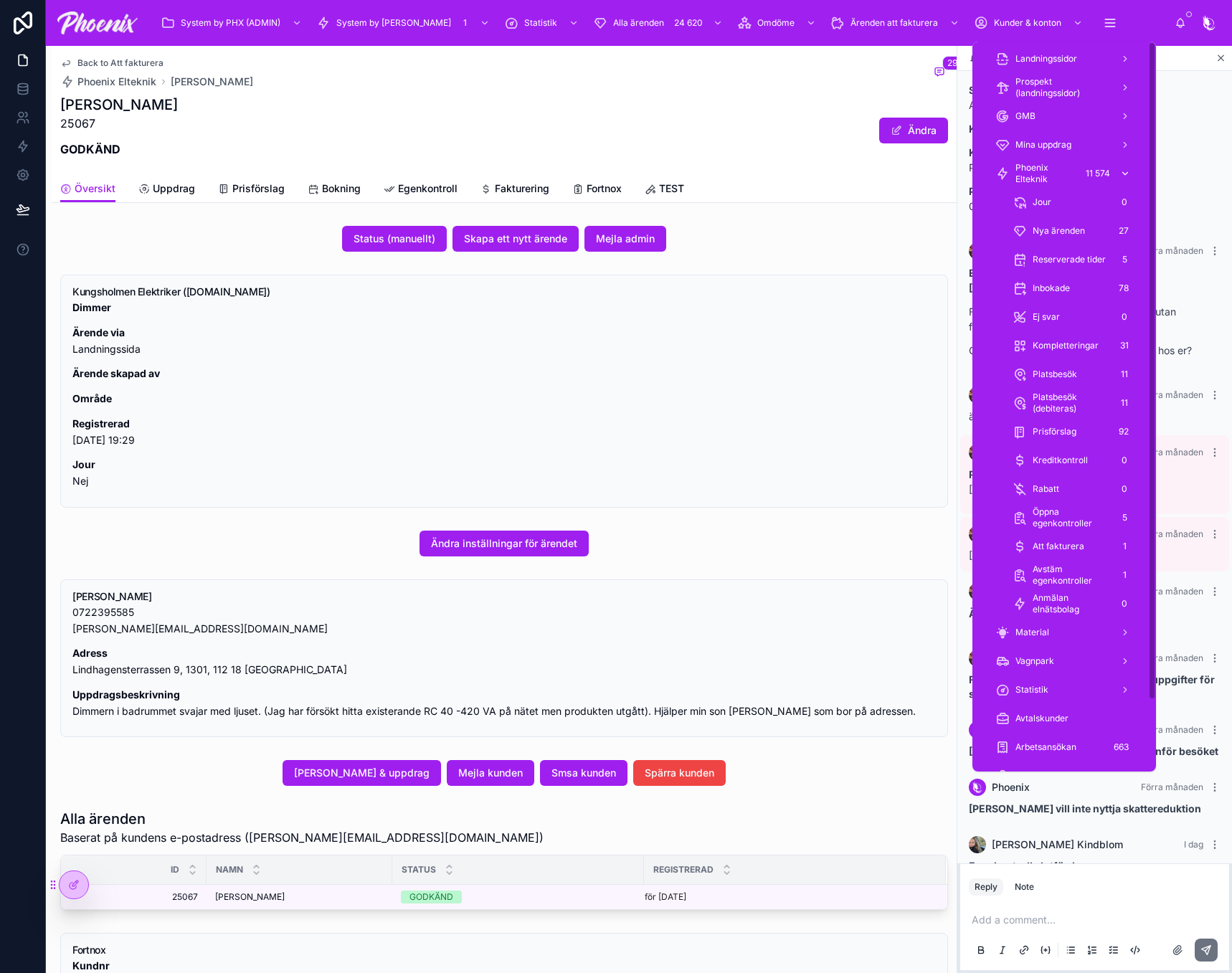
click at [1056, 162] on link "Phoenix Elteknik 11 574" at bounding box center [1064, 174] width 155 height 26
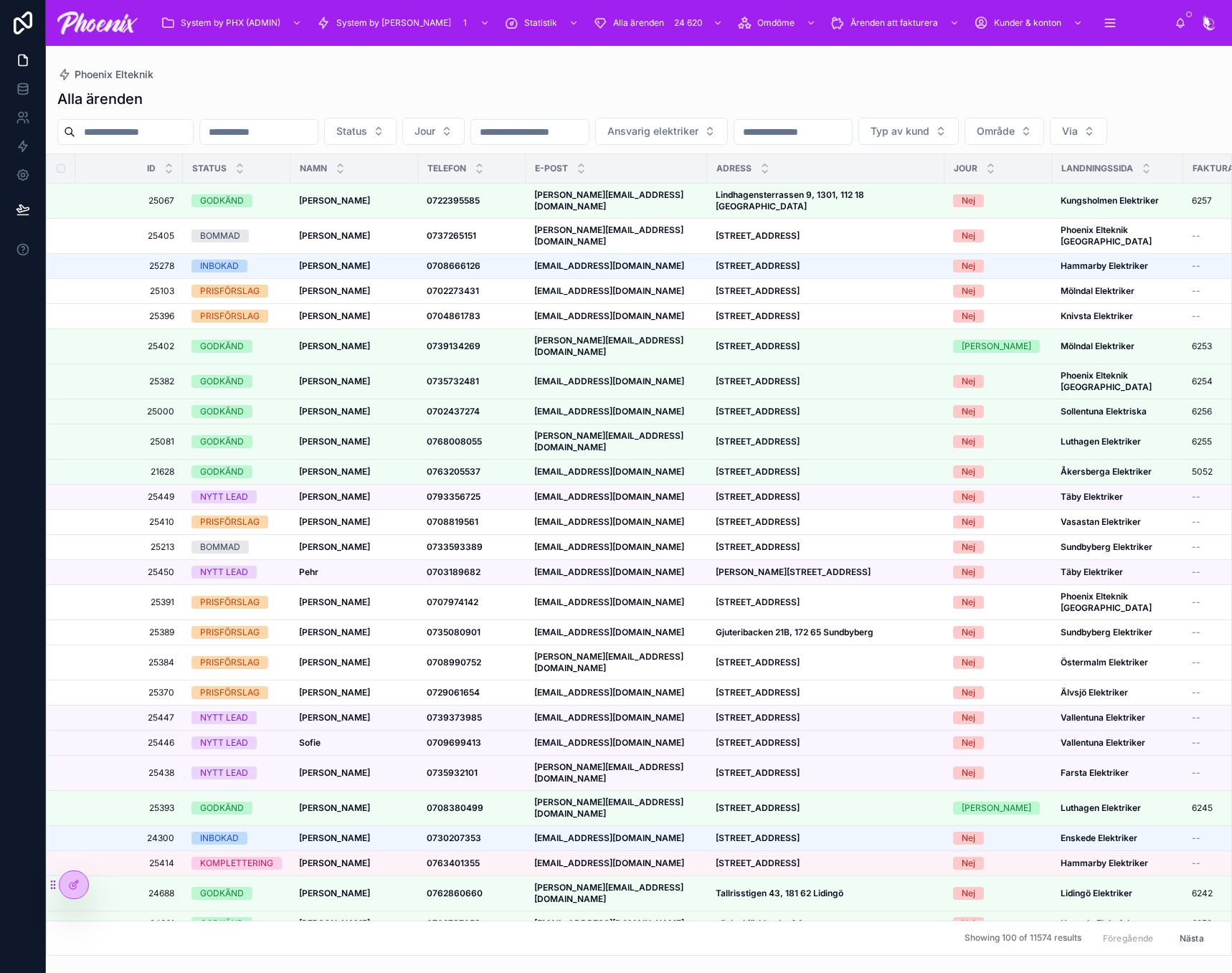
click at [134, 131] on input "text" at bounding box center [133, 132] width 118 height 20
paste input "*****"
type input "*****"
click at [325, 96] on div "Alla ärenden" at bounding box center [638, 99] width 1163 height 20
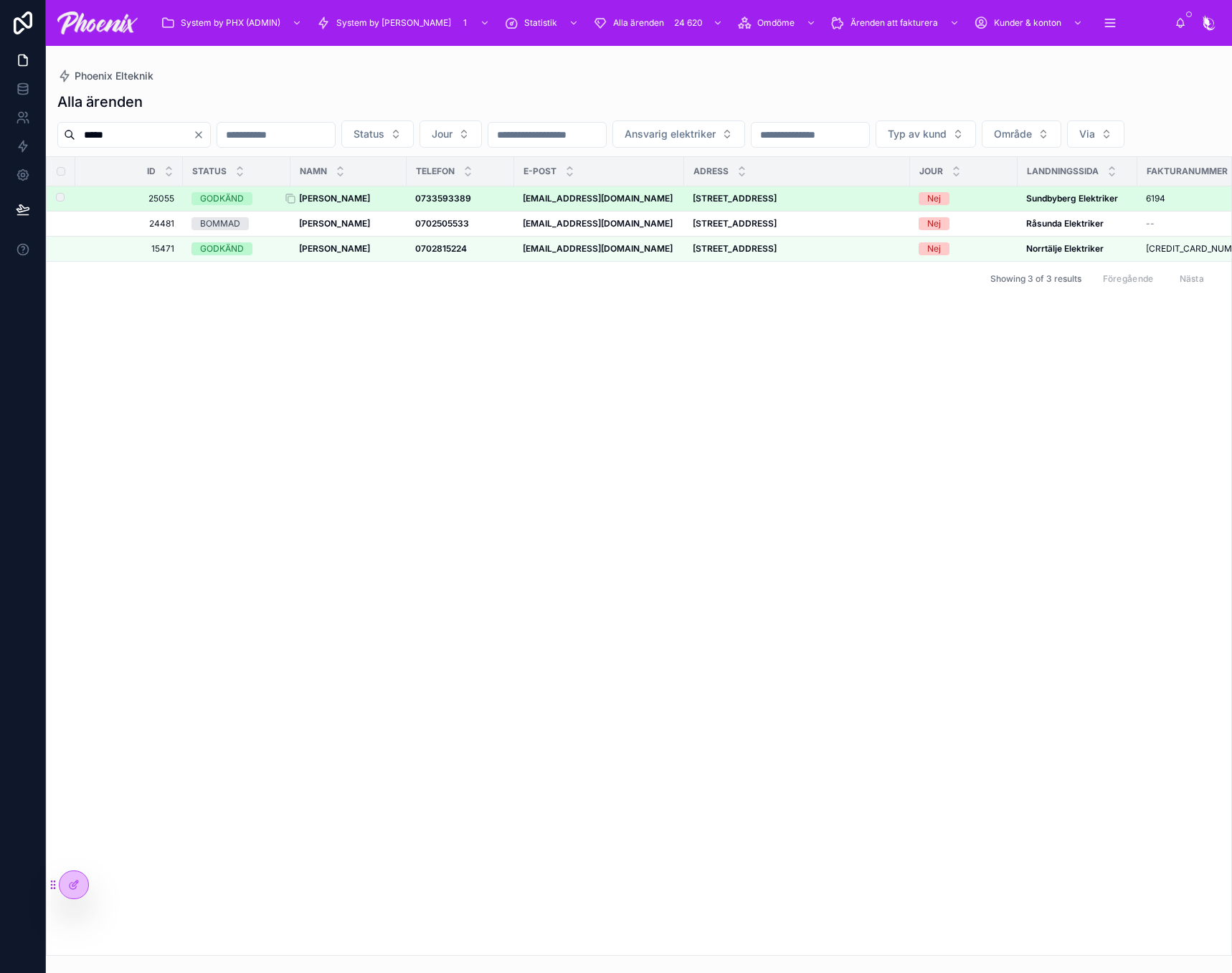
click at [356, 204] on strong "[PERSON_NAME]" at bounding box center [334, 198] width 71 height 11
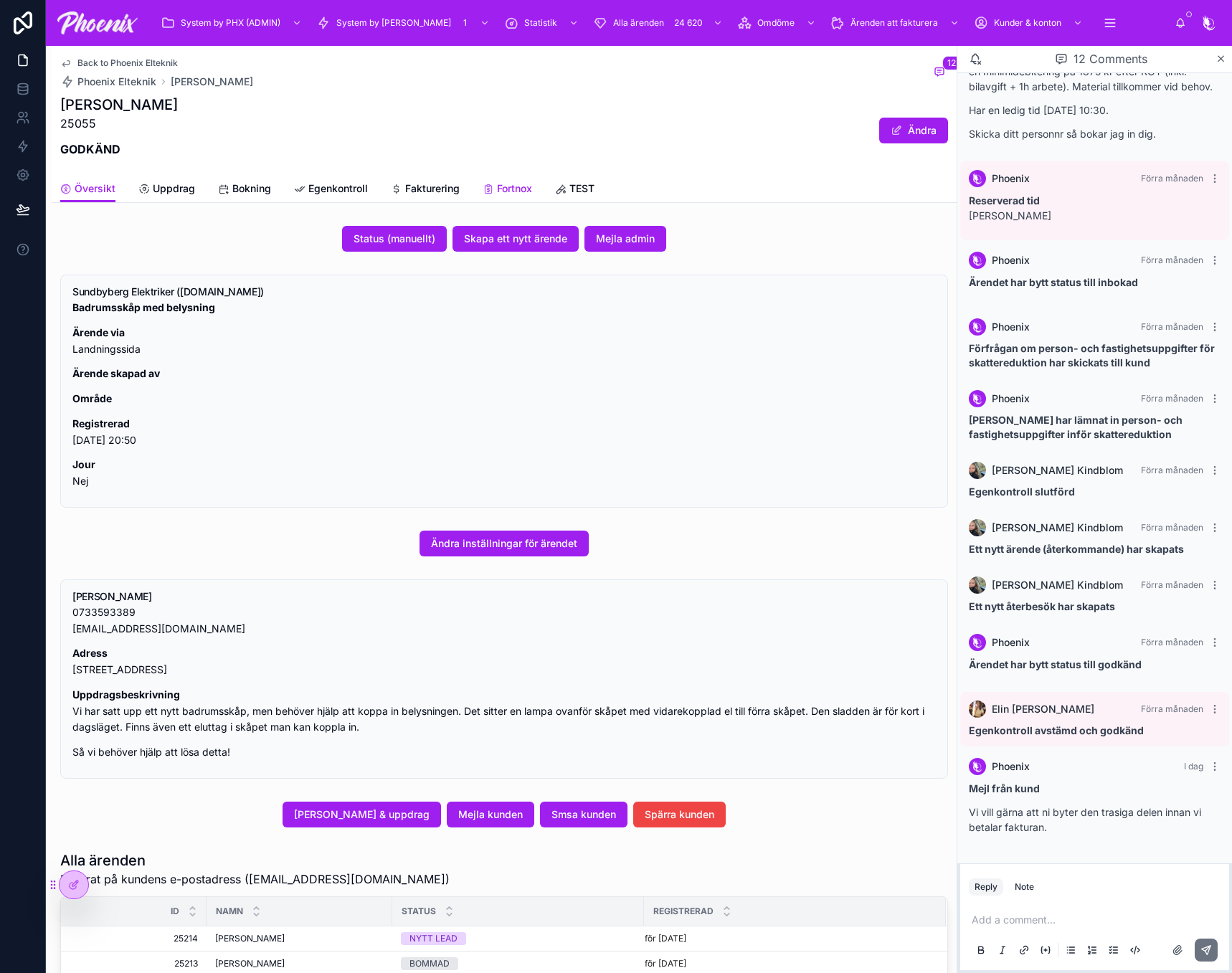
click at [509, 181] on link "Fortnox" at bounding box center [507, 189] width 49 height 28
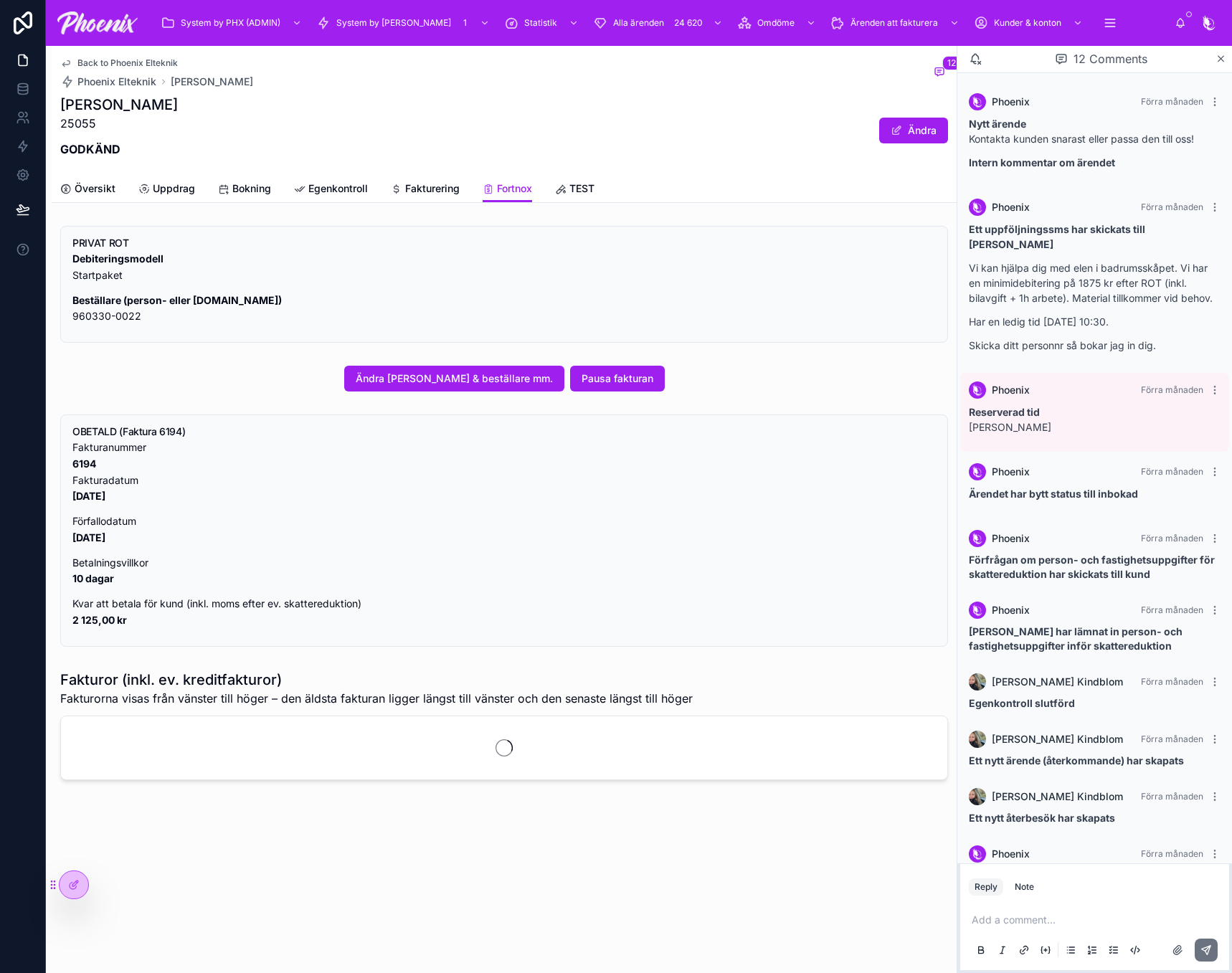
scroll to position [227, 0]
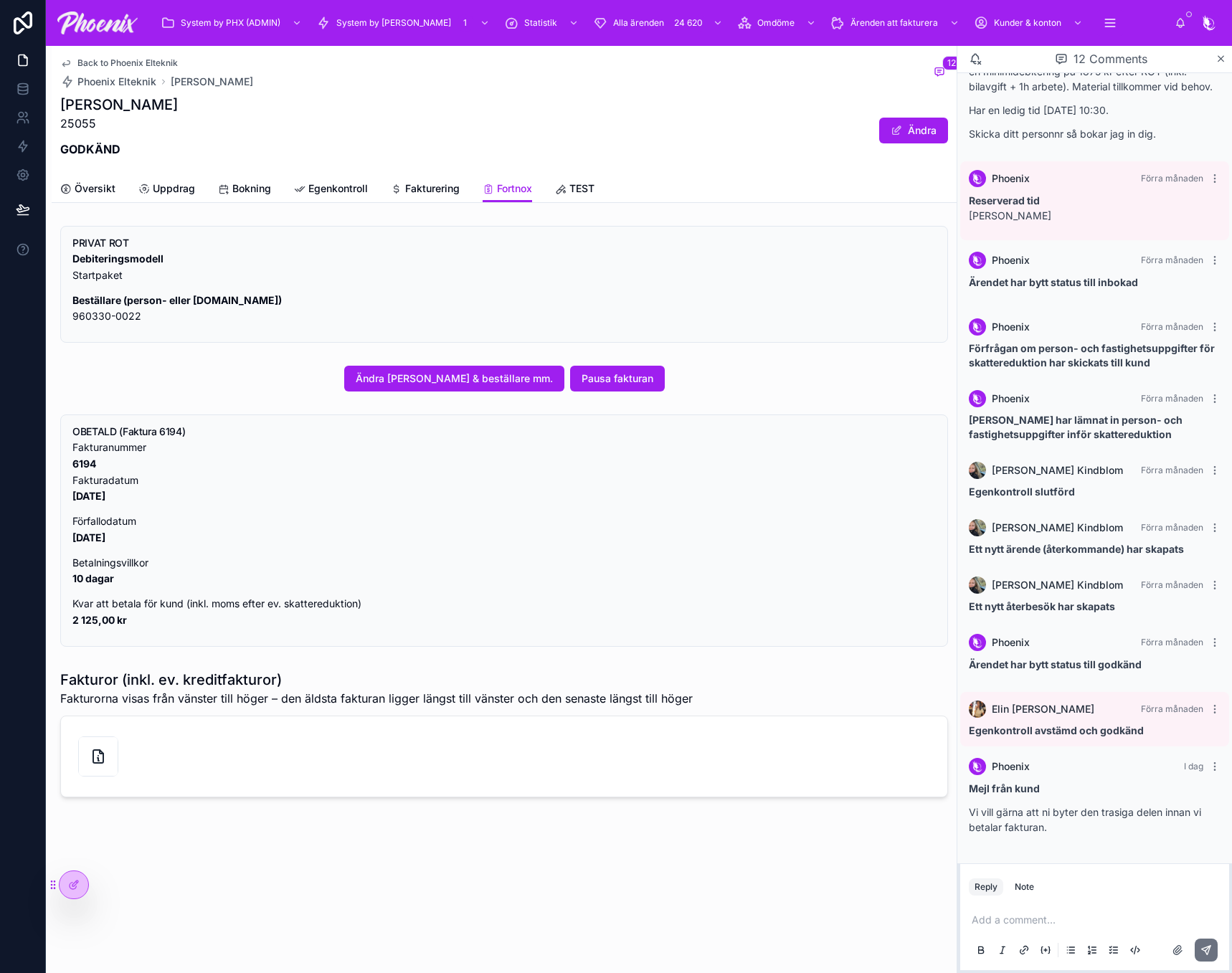
click at [90, 465] on strong "6194" at bounding box center [84, 463] width 24 height 12
click at [90, 192] on span "Översikt" at bounding box center [95, 189] width 41 height 15
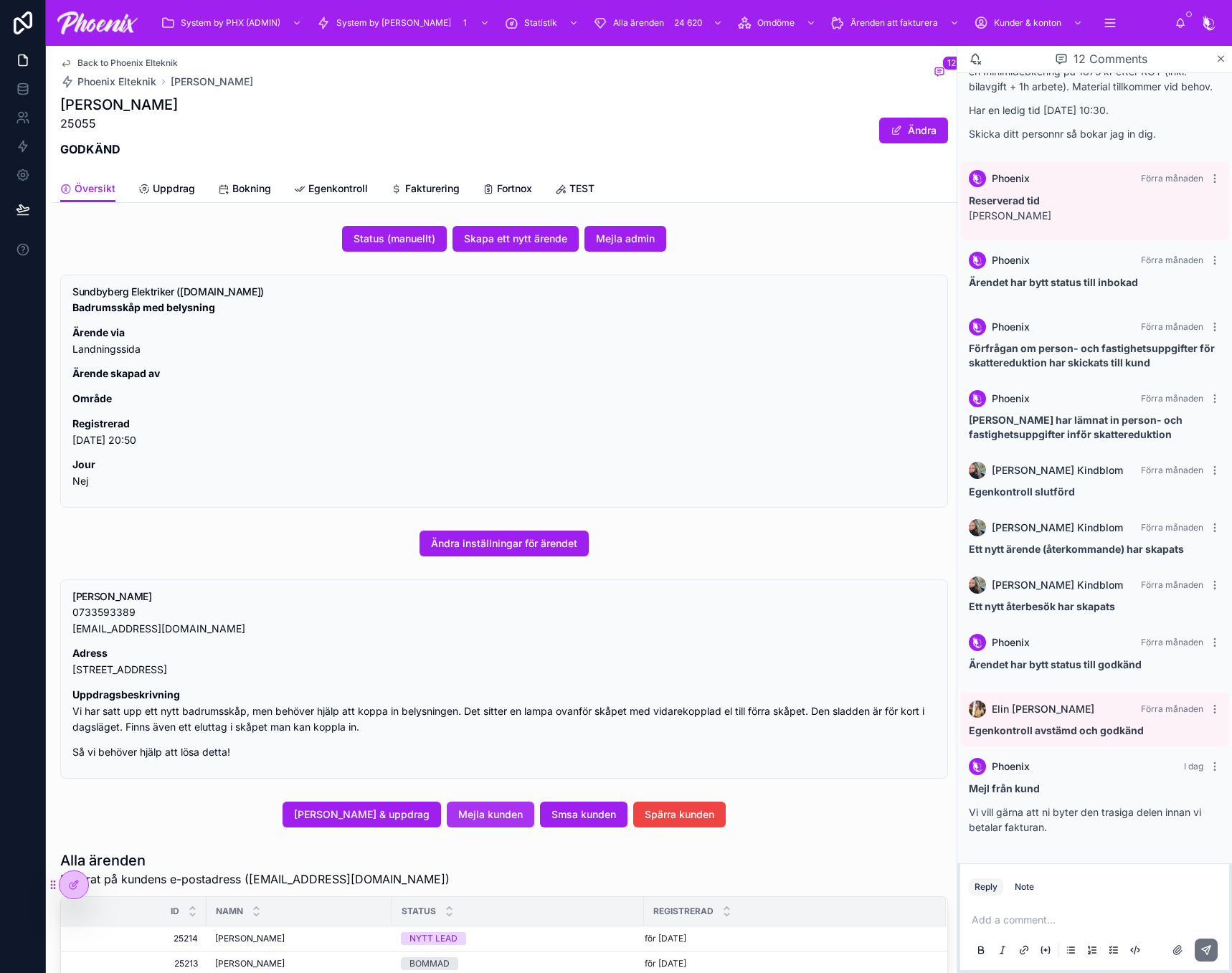
click at [490, 820] on span "Mejla kunden" at bounding box center [490, 815] width 65 height 15
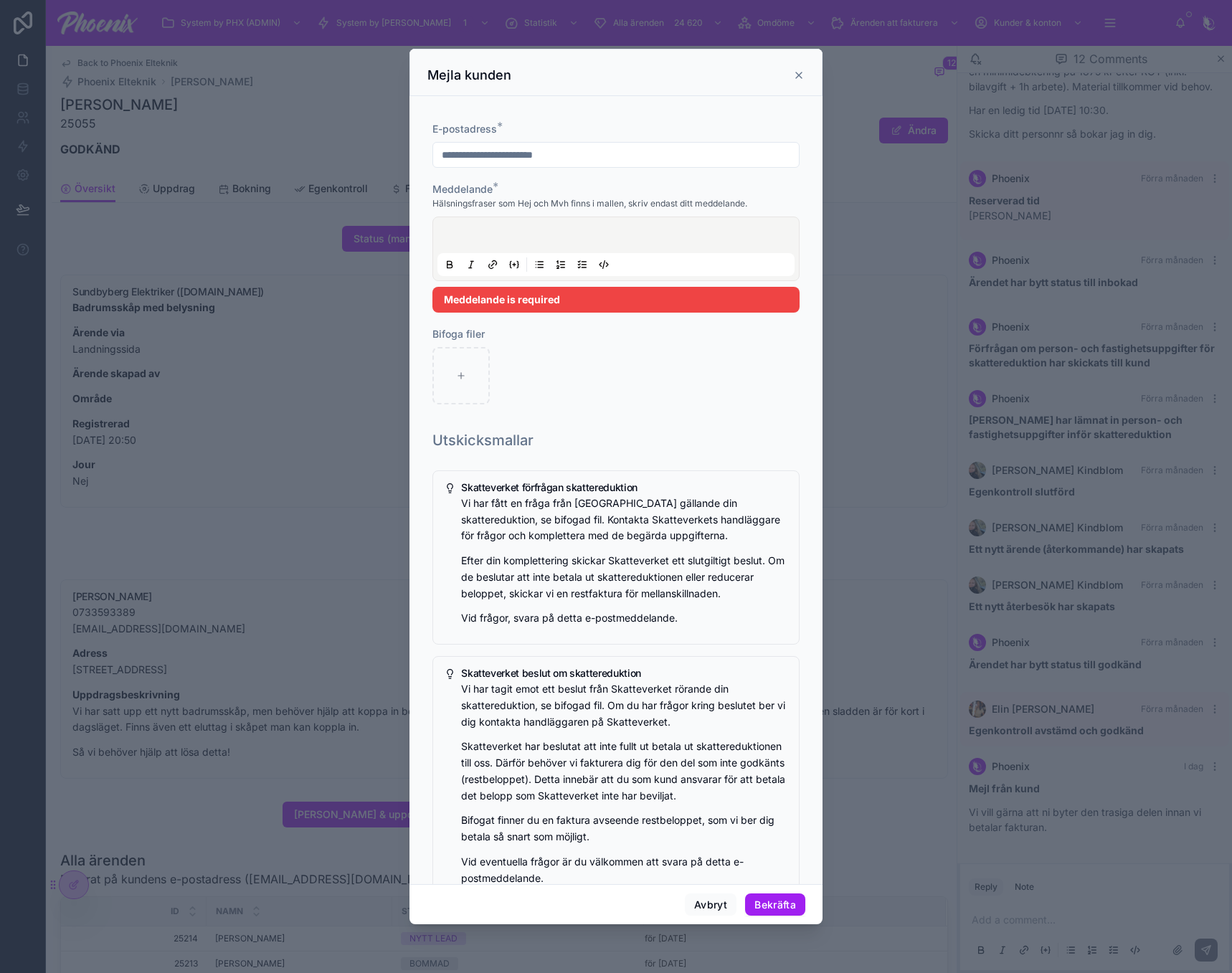
click at [515, 230] on p at bounding box center [618, 238] width 357 height 15
paste div
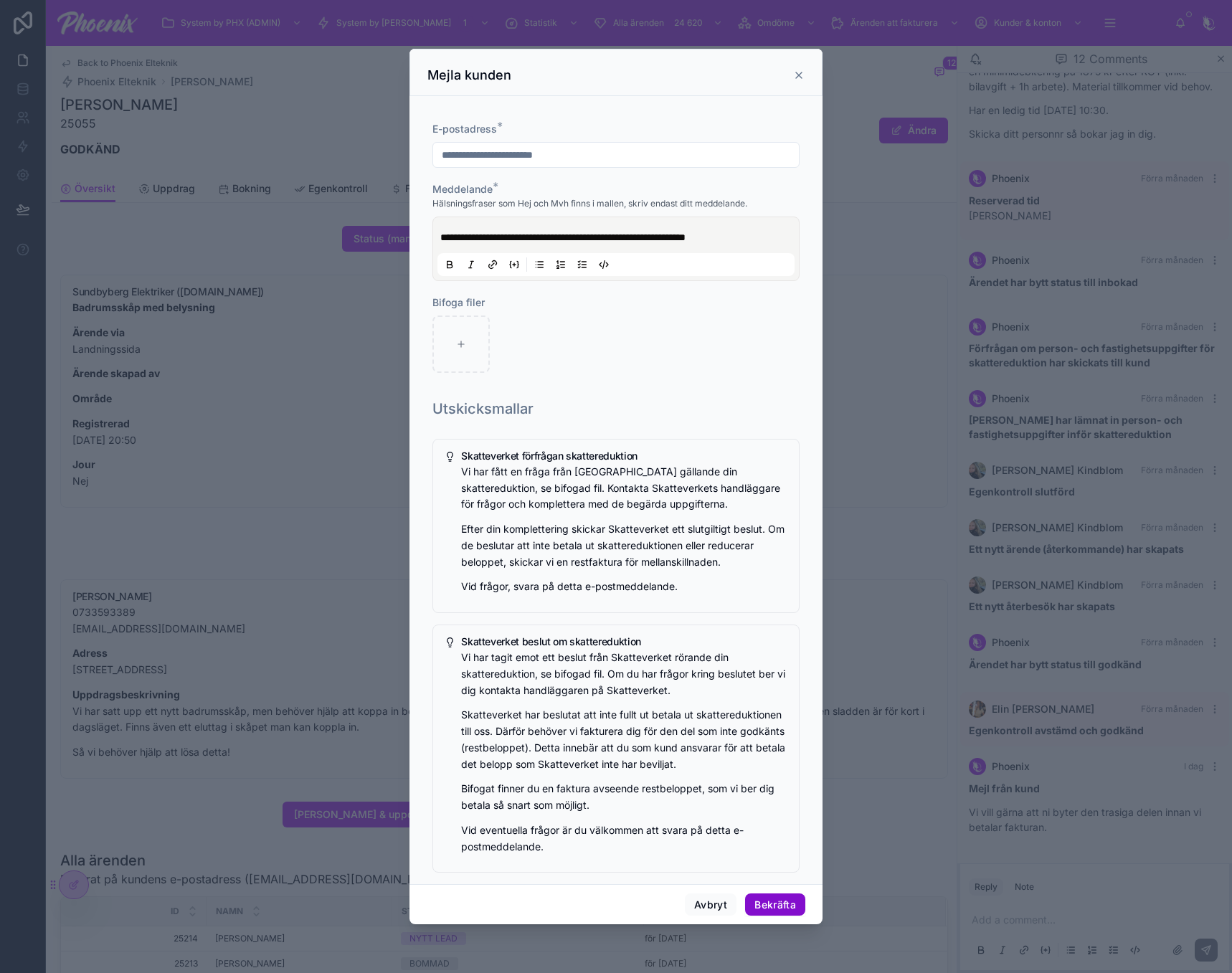
click at [783, 906] on button "Bekräfta" at bounding box center [775, 904] width 60 height 23
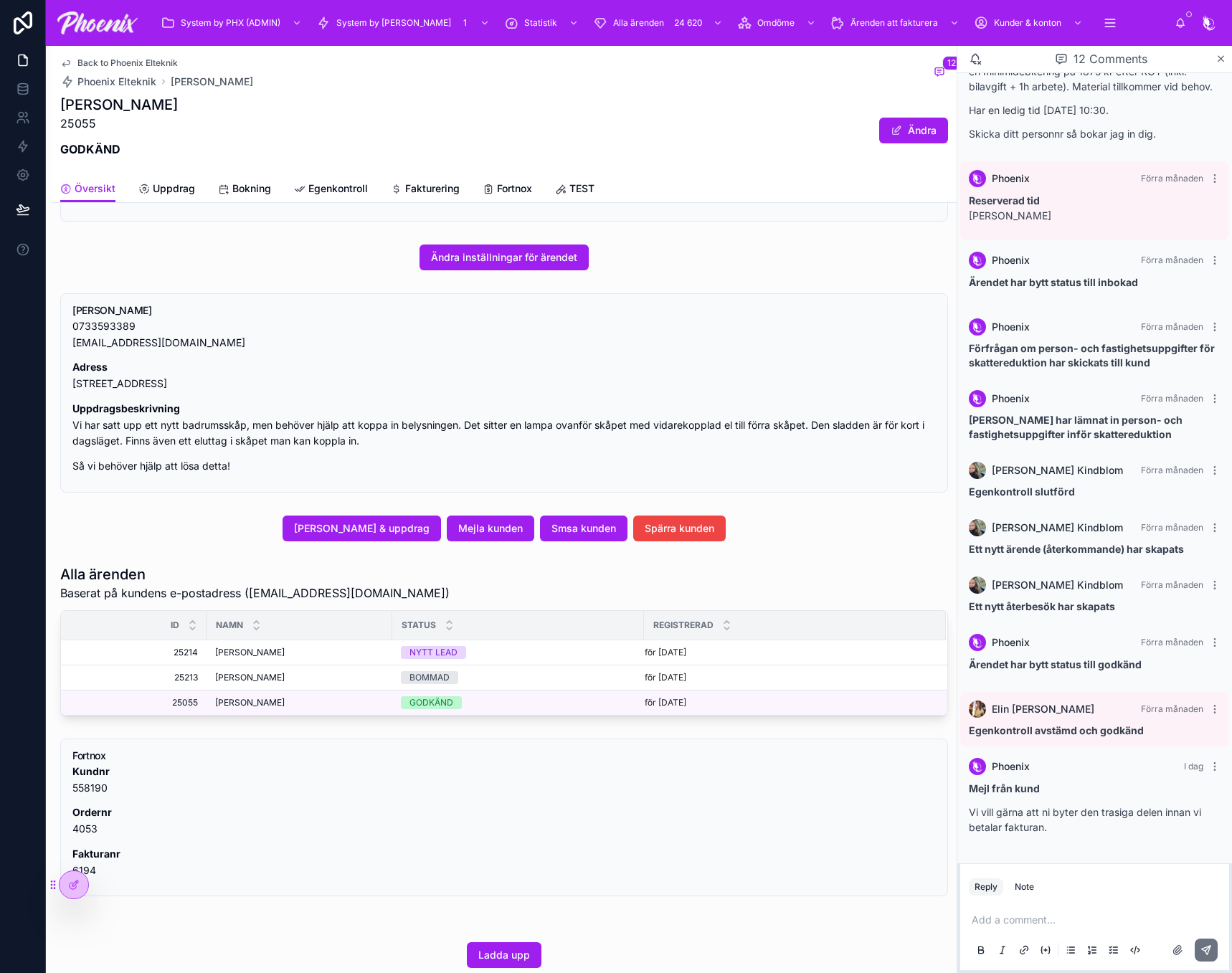
scroll to position [287, 0]
click at [269, 649] on span "[PERSON_NAME]" at bounding box center [250, 651] width 69 height 12
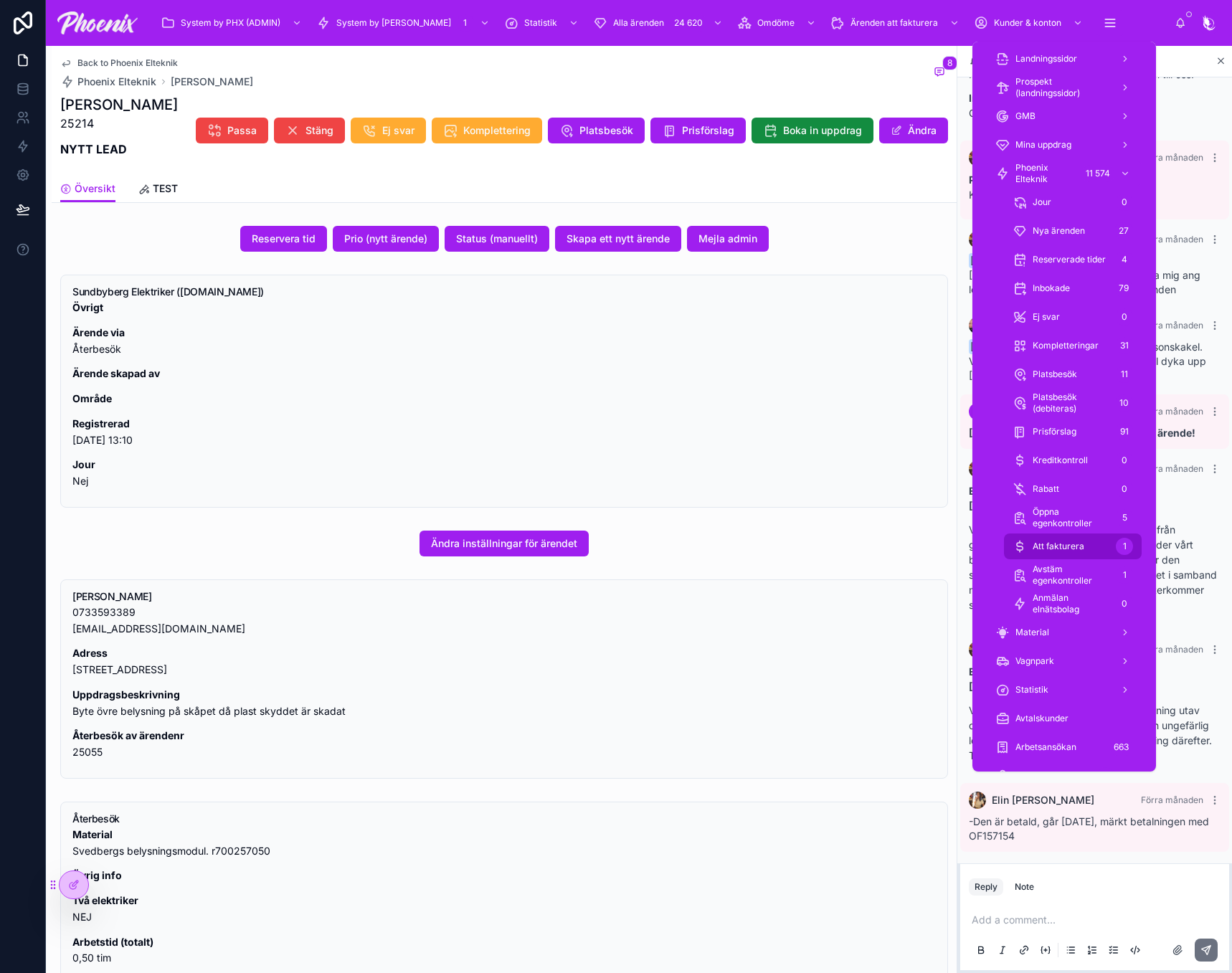
click at [1090, 541] on div "Att fakturera 1" at bounding box center [1072, 546] width 121 height 23
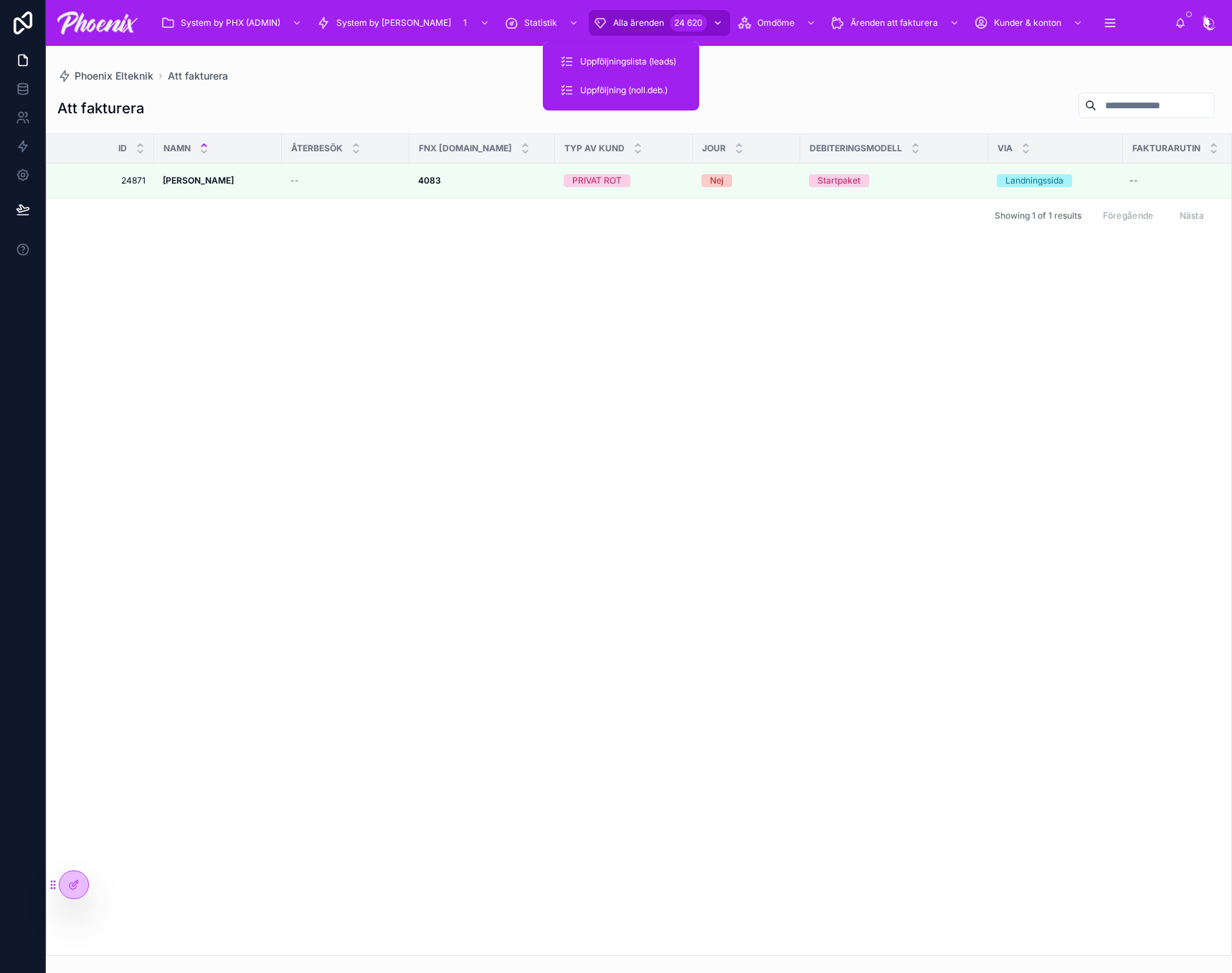
click at [595, 13] on div "Alla ärenden 24 620" at bounding box center [658, 23] width 132 height 23
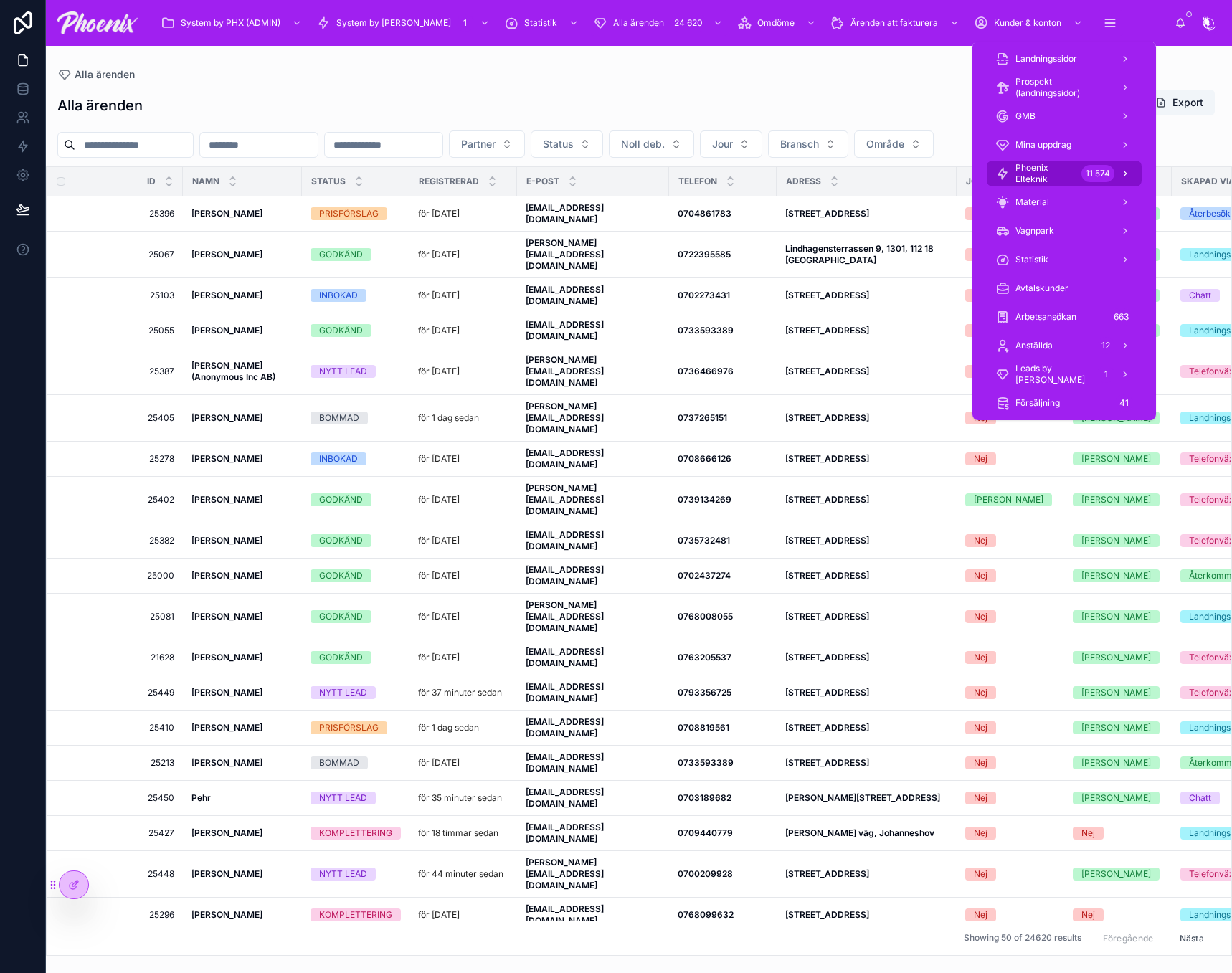
click at [1055, 167] on span "Phoenix Elteknik" at bounding box center [1046, 173] width 60 height 23
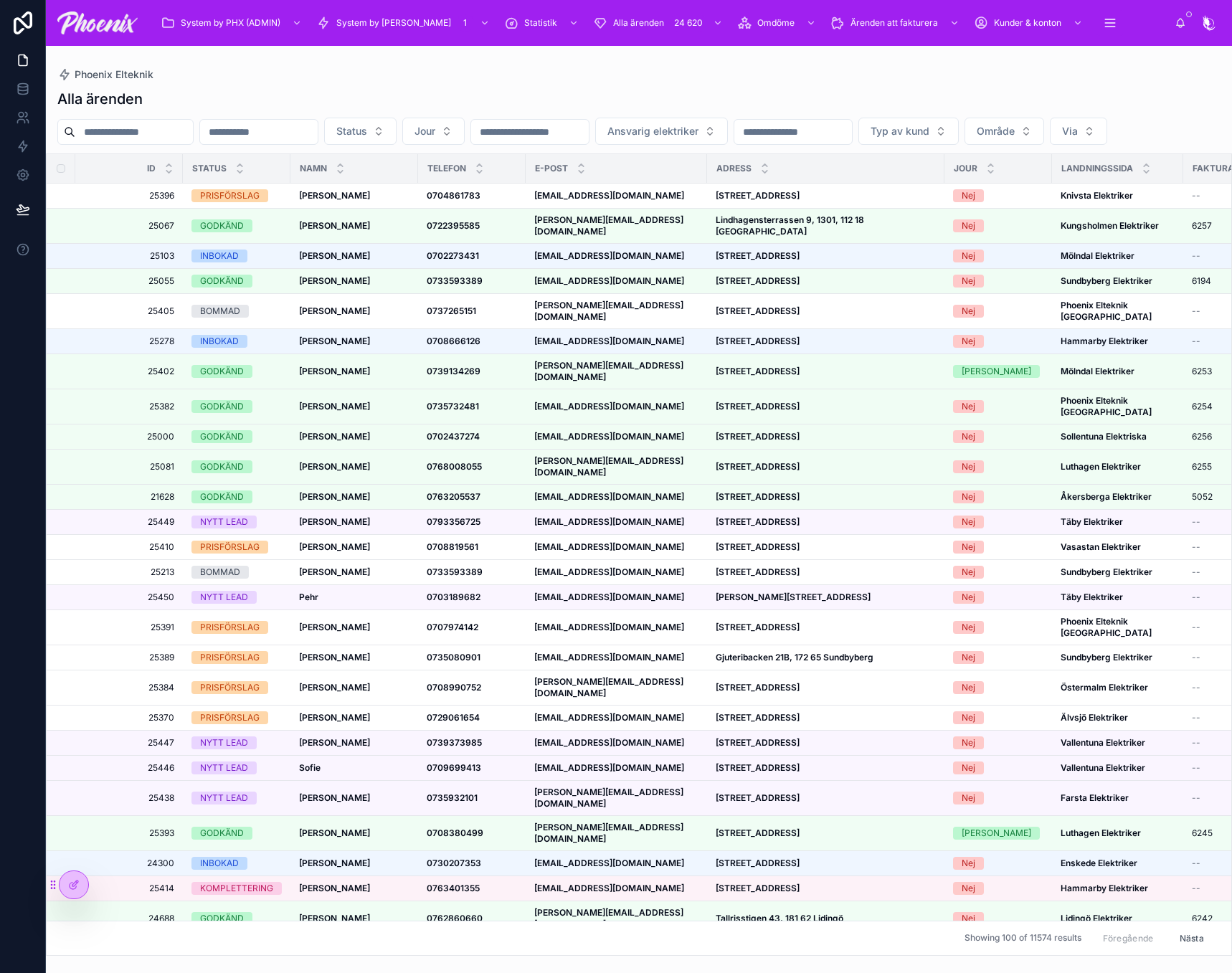
click at [832, 90] on div "Alla ärenden" at bounding box center [638, 99] width 1163 height 20
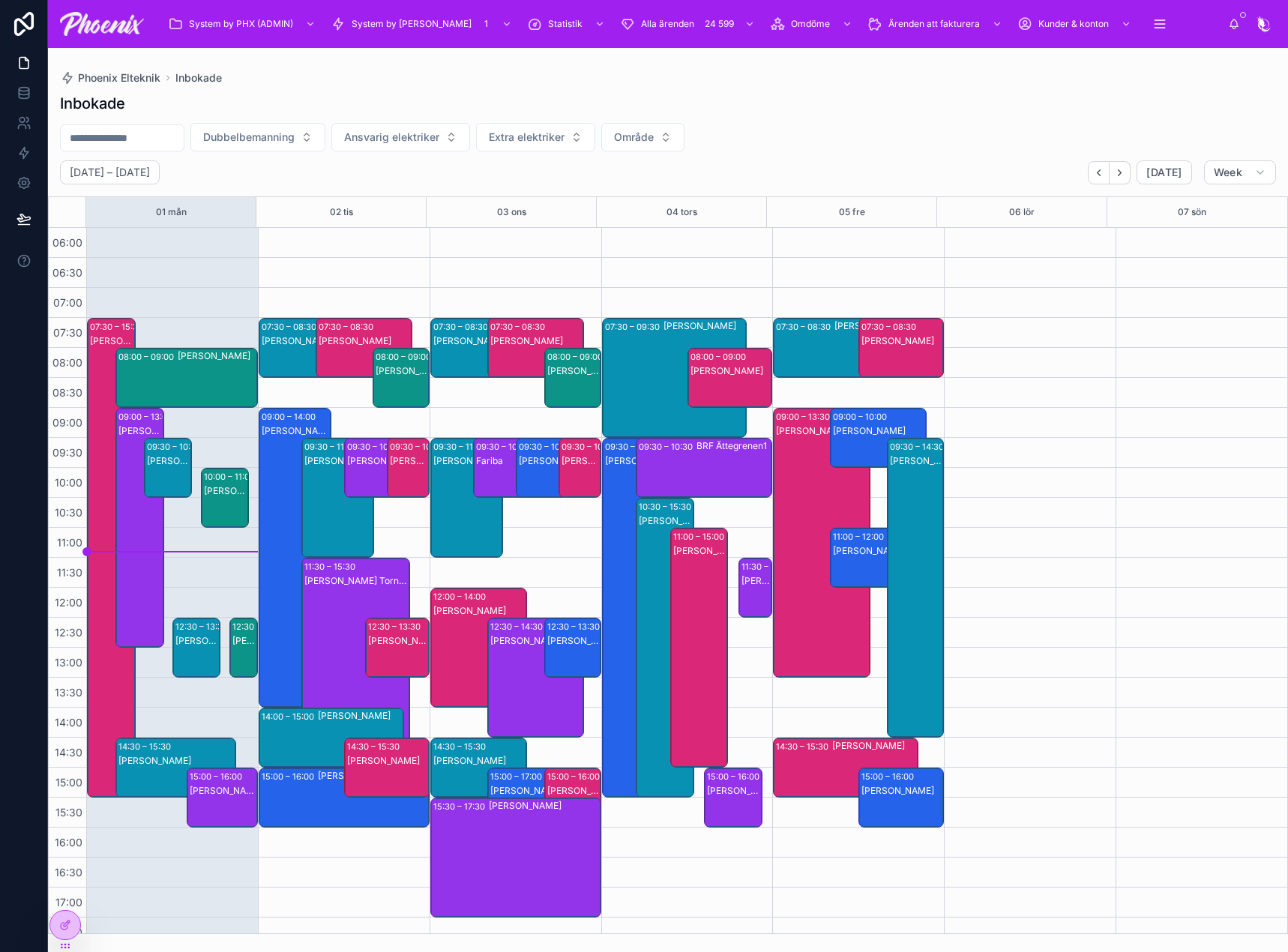
scroll to position [360, 0]
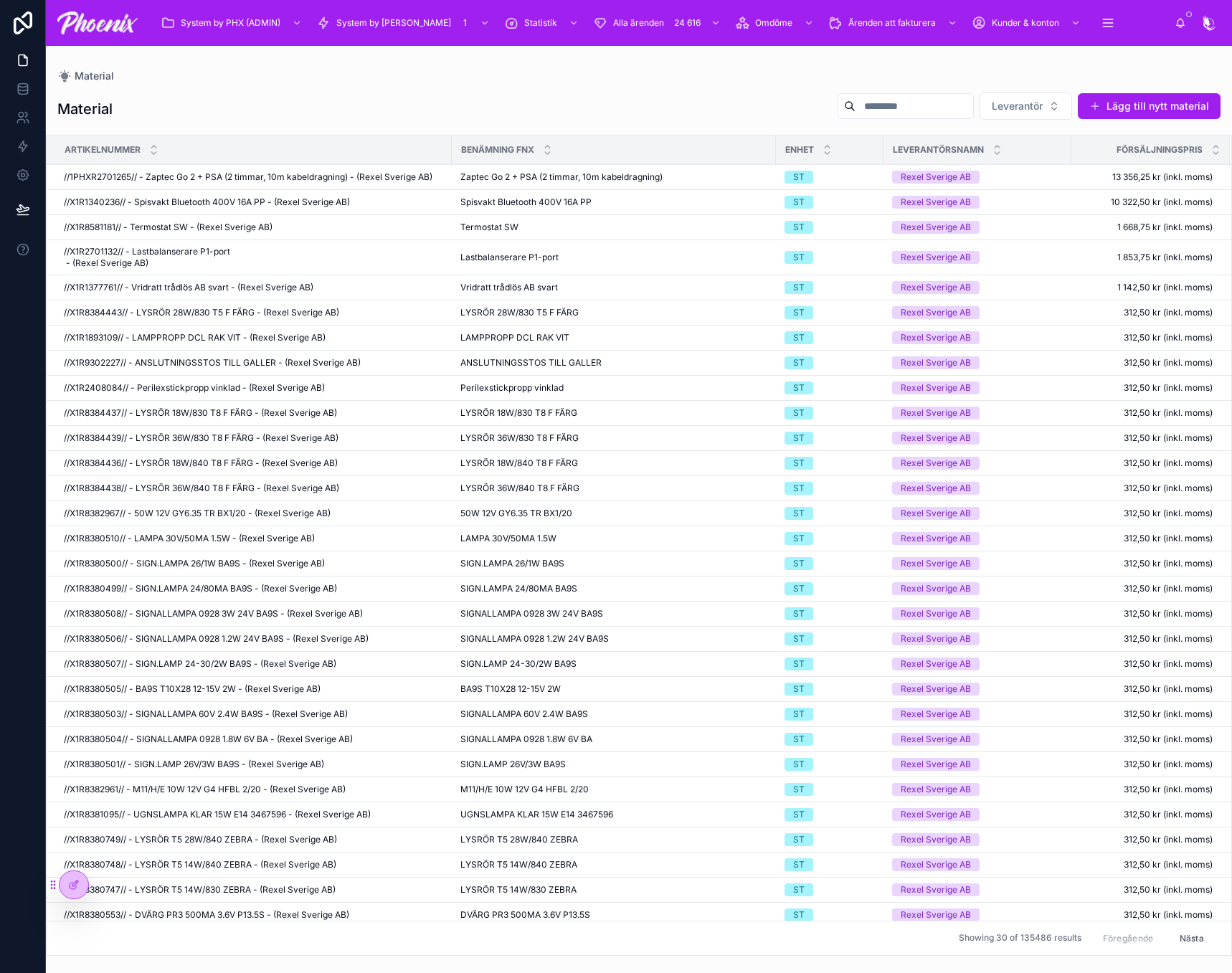
drag, startPoint x: 1126, startPoint y: 111, endPoint x: 1113, endPoint y: 121, distance: 16.4
click at [1126, 111] on button "Lägg till nytt material" at bounding box center [1149, 106] width 142 height 26
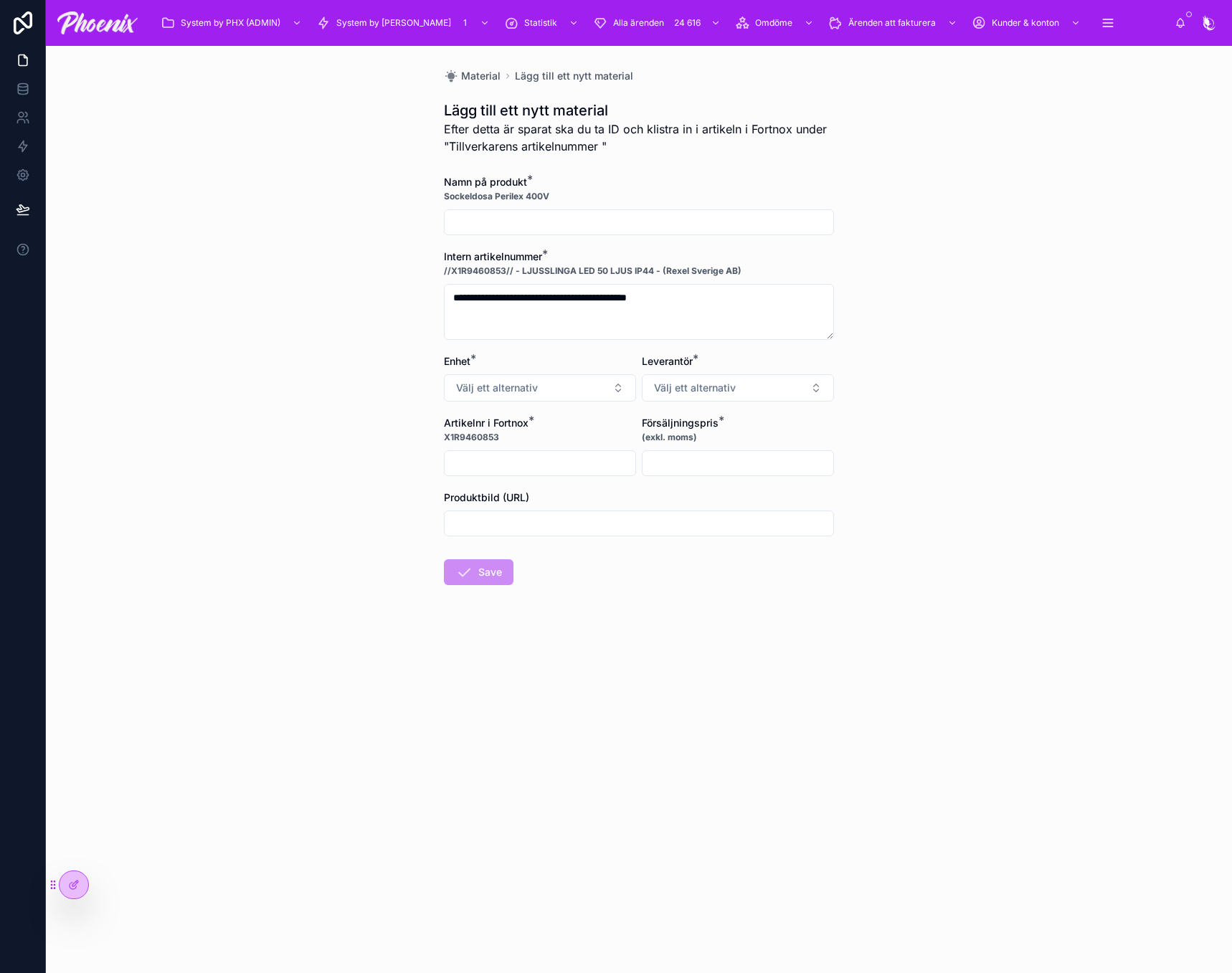
click at [615, 232] on input "text" at bounding box center [638, 222] width 388 height 20
paste input "**********"
type input "**********"
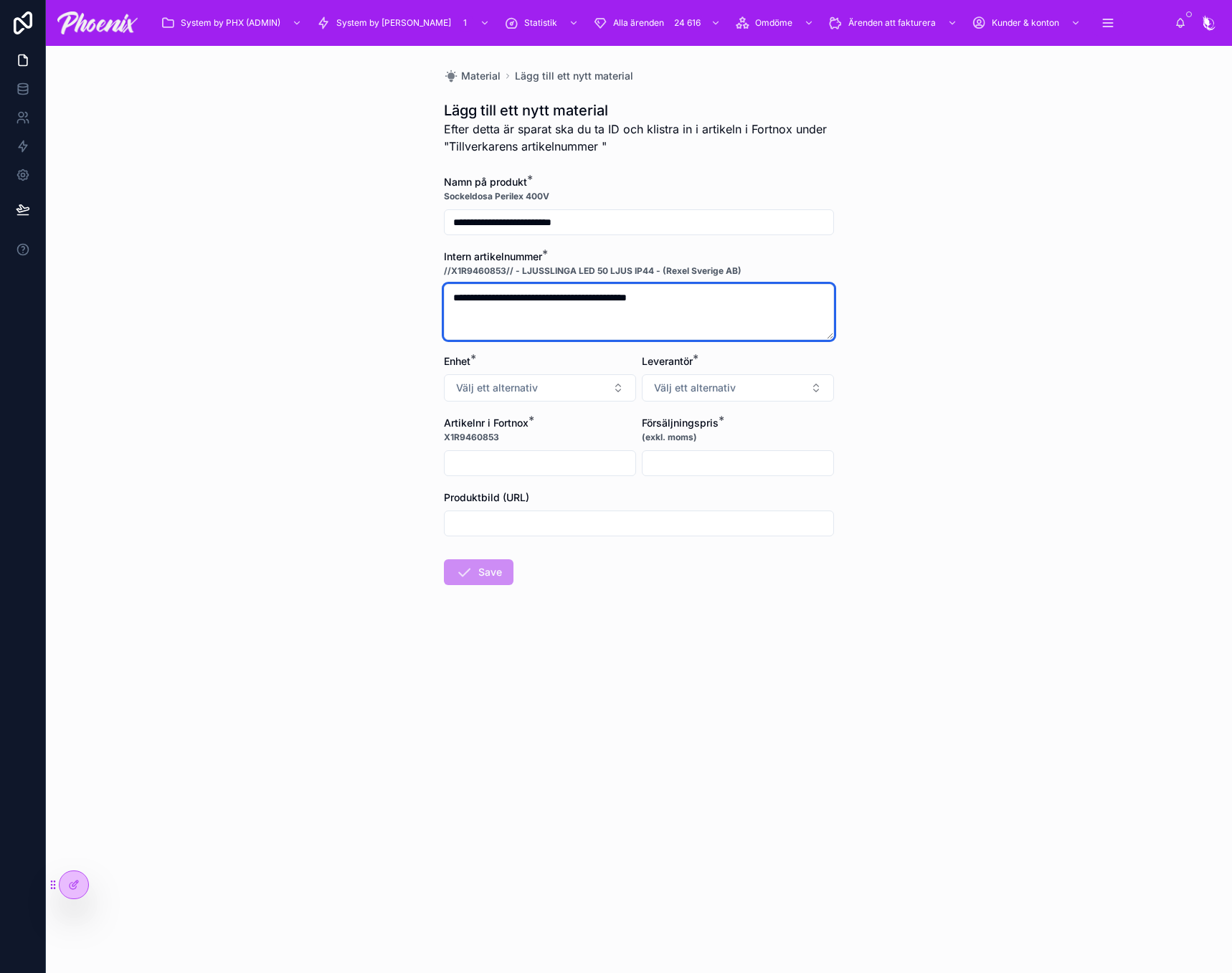
click at [579, 295] on textarea "**********" at bounding box center [638, 312] width 390 height 56
paste textarea "**********"
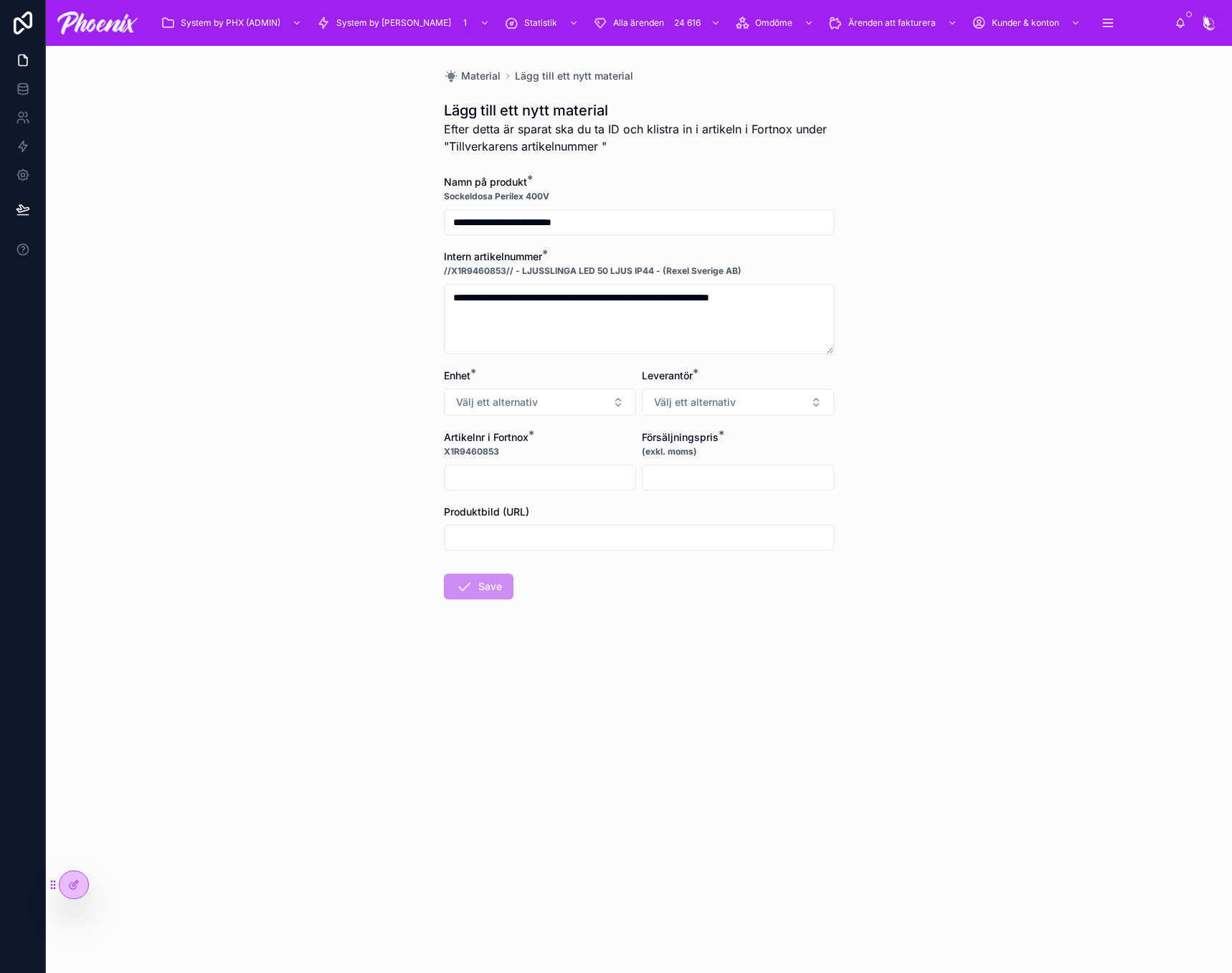
click at [669, 263] on div "Intern artikelnummer *" at bounding box center [638, 257] width 390 height 15
drag, startPoint x: 669, startPoint y: 263, endPoint x: 710, endPoint y: 269, distance: 41.4
click at [710, 269] on div "Intern artikelnummer * //X1R9460853// - LJUSSLINGA LED 50 LJUS IP44 - (Rexel Sv…" at bounding box center [638, 263] width 390 height 28
click at [671, 272] on strong "//X1R9460853// - LJUSSLINGA LED 50 LJUS IP44 - (Rexel Sverige AB)" at bounding box center [593, 270] width 298 height 12
drag, startPoint x: 671, startPoint y: 272, endPoint x: 708, endPoint y: 276, distance: 37.2
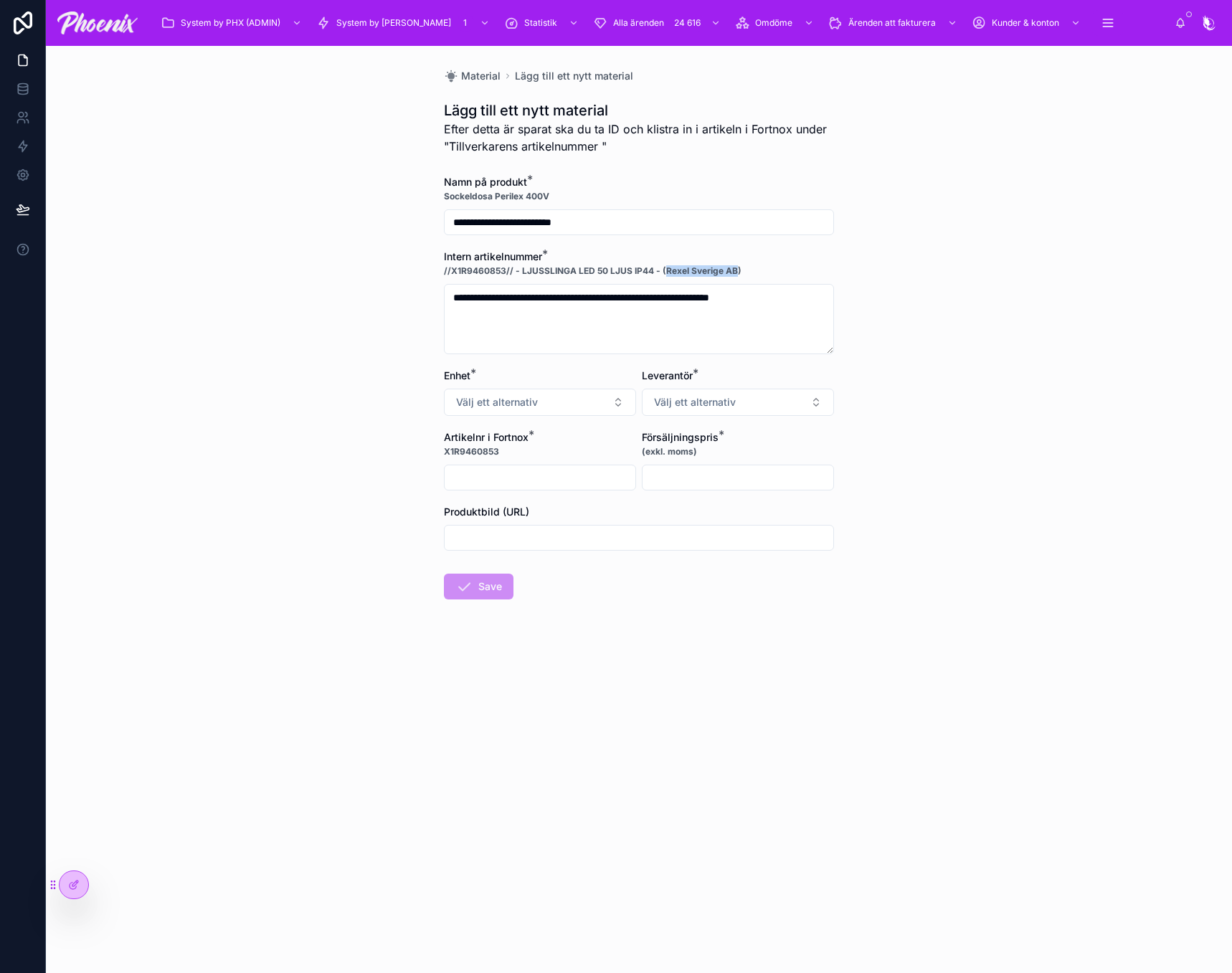
click at [725, 272] on strong "//X1R9460853// - LJUSSLINGA LED 50 LJUS IP44 - (Rexel Sverige AB)" at bounding box center [593, 270] width 298 height 12
click at [524, 315] on textarea "**********" at bounding box center [638, 319] width 390 height 70
paste textarea "*"
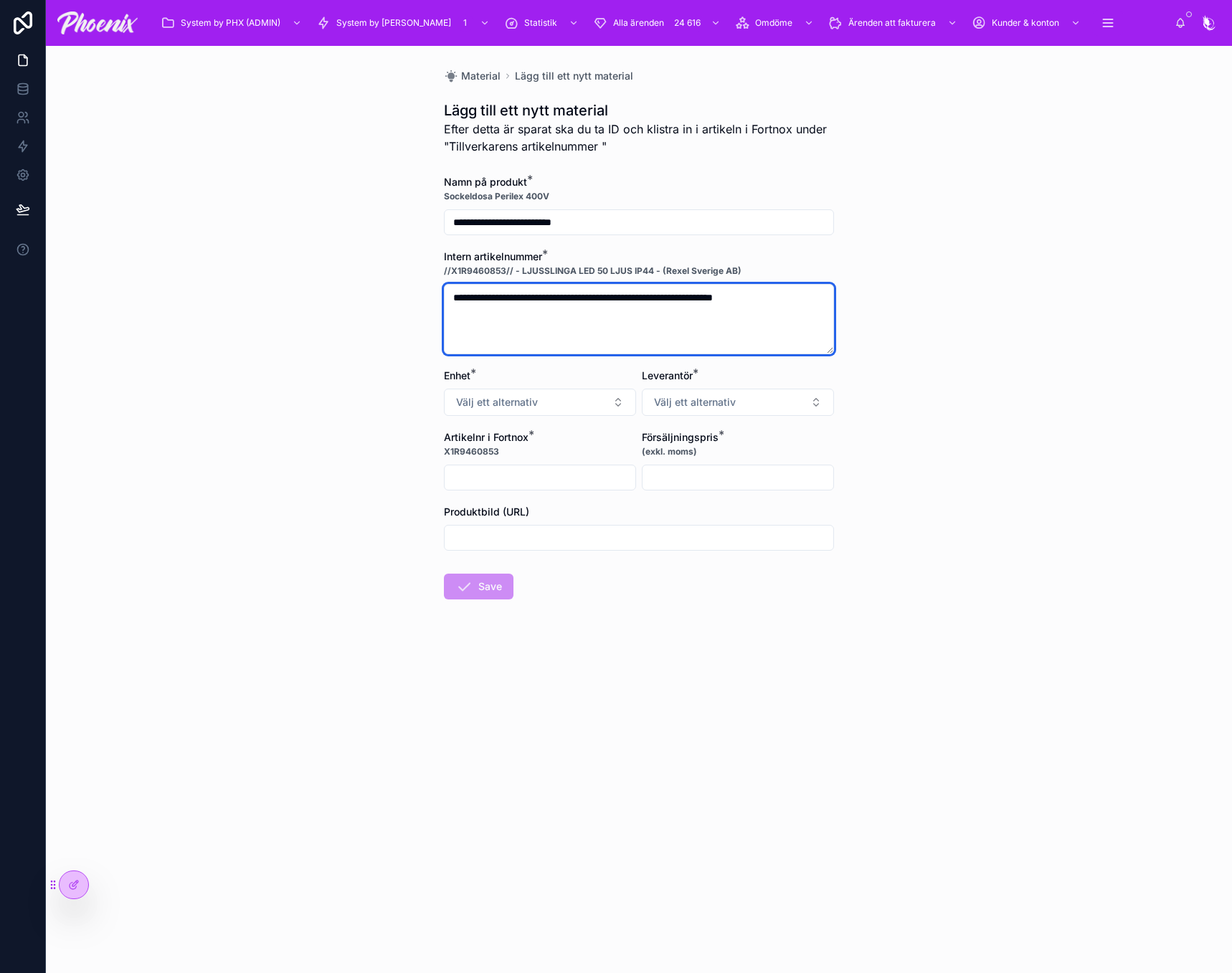
type textarea "**********"
click at [464, 488] on div at bounding box center [540, 478] width 192 height 26
click at [475, 480] on input "text" at bounding box center [540, 478] width 191 height 20
paste input "*******"
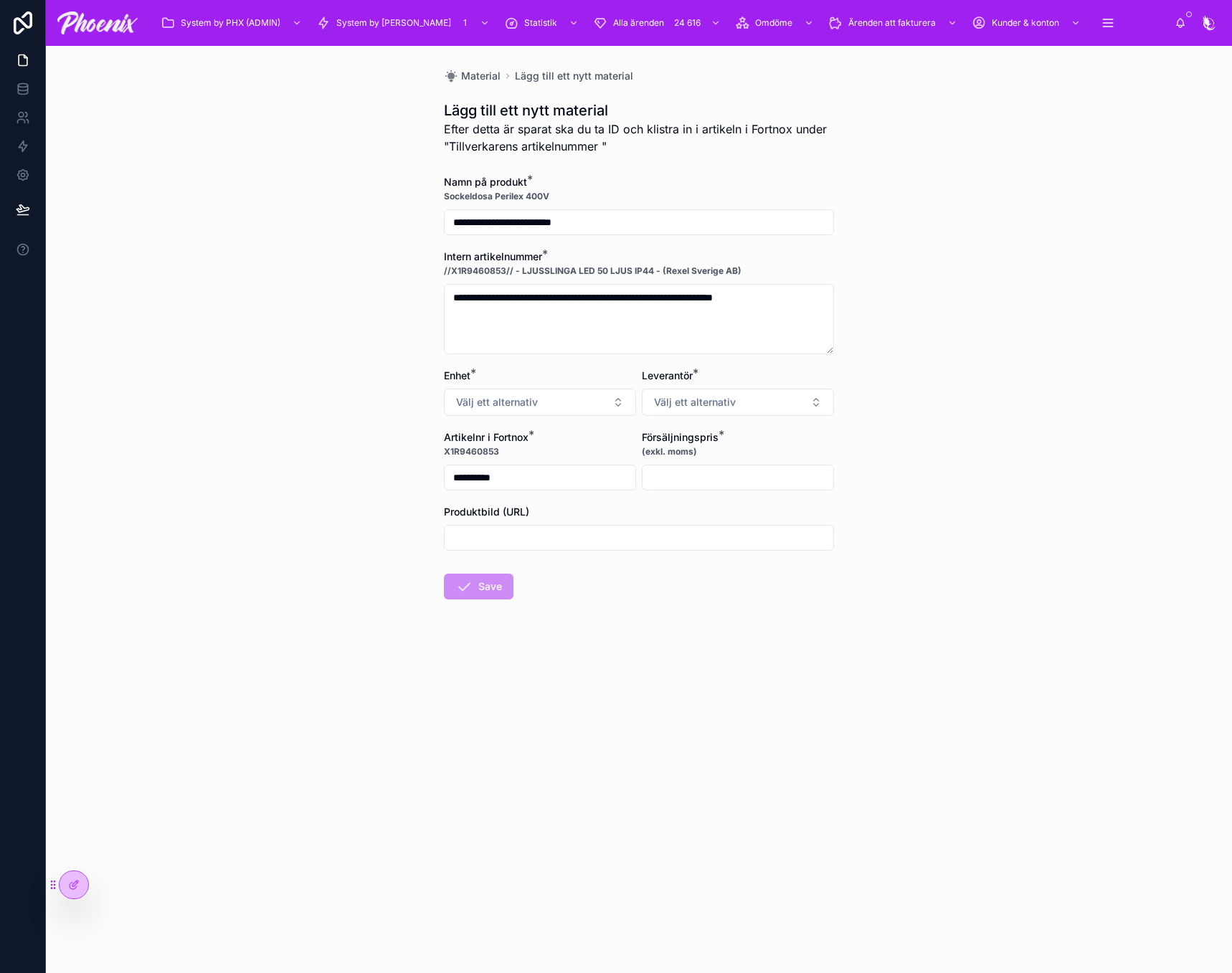
click at [490, 473] on input "**********" at bounding box center [540, 478] width 191 height 20
type input "**********"
click at [479, 300] on textarea "**********" at bounding box center [638, 319] width 390 height 70
drag, startPoint x: 479, startPoint y: 300, endPoint x: 511, endPoint y: 302, distance: 32.1
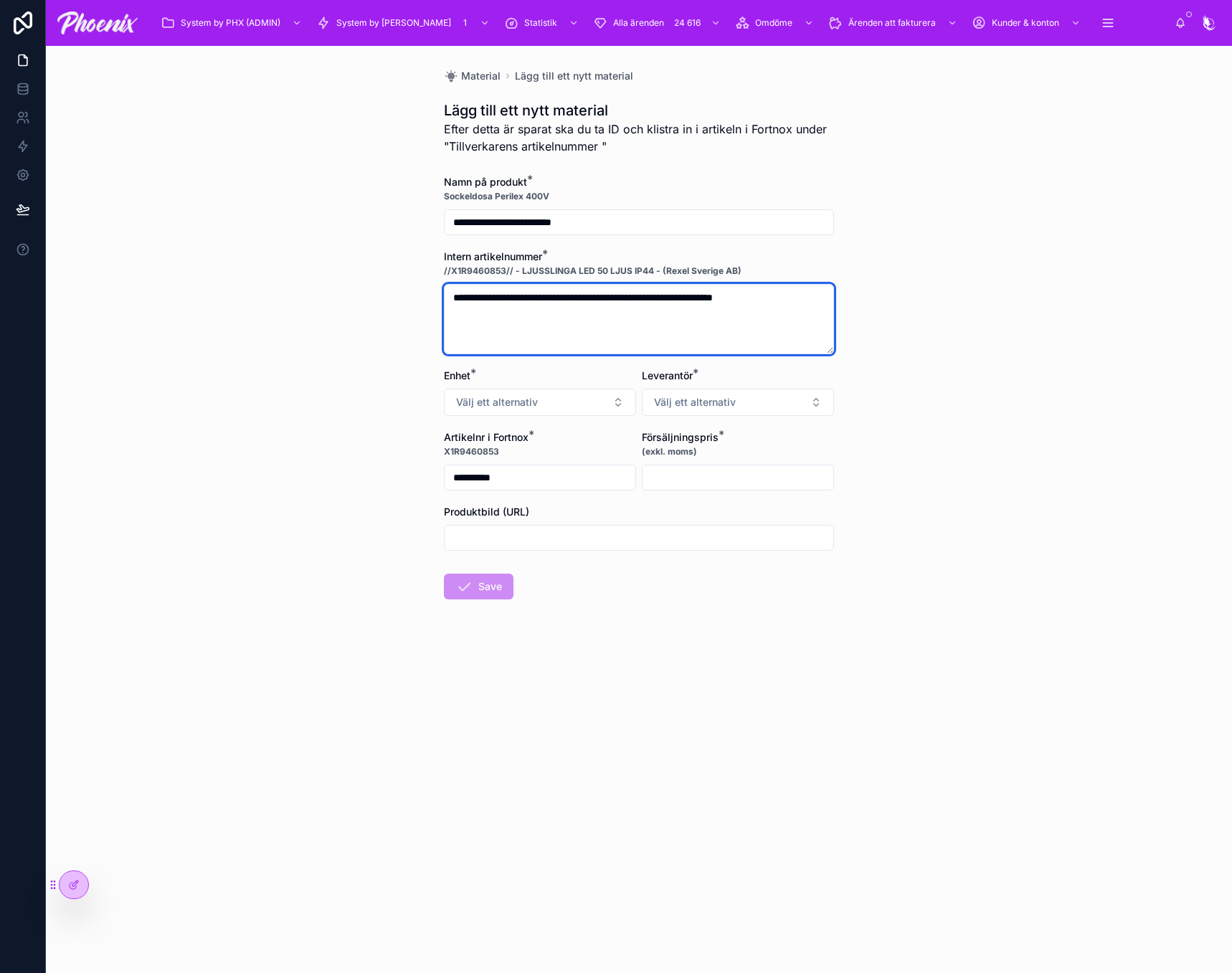
click at [511, 302] on textarea "**********" at bounding box center [638, 319] width 390 height 70
paste textarea
type textarea "**********"
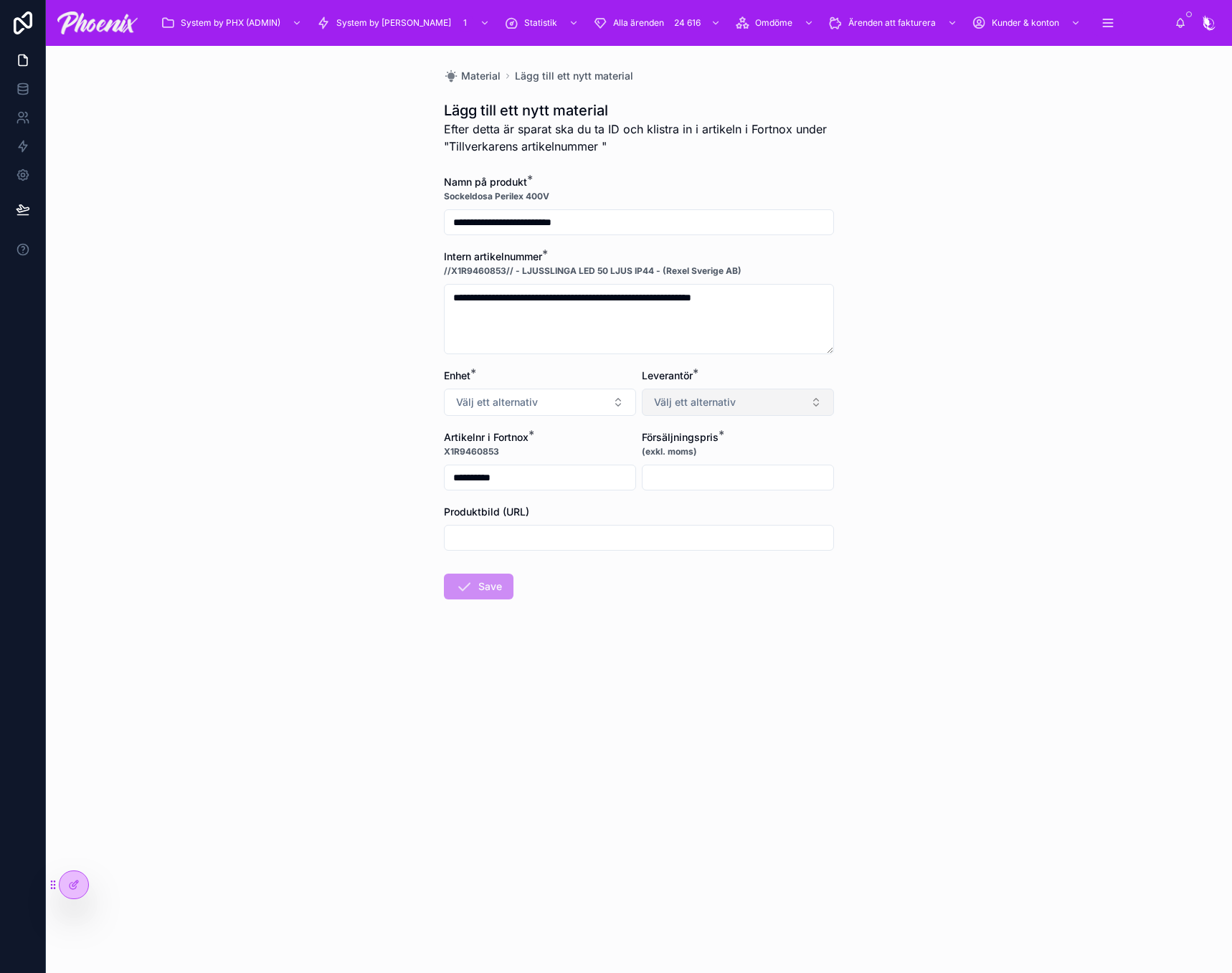
click at [705, 396] on span "Välj ett alternativ" at bounding box center [694, 403] width 81 height 15
click at [714, 485] on div "Rexel Sverige AB" at bounding box center [738, 479] width 185 height 20
click at [568, 408] on button "Välj ett alternativ" at bounding box center [540, 402] width 192 height 27
click at [546, 521] on div "ST" at bounding box center [540, 519] width 185 height 20
click at [668, 479] on input "text" at bounding box center [737, 478] width 191 height 20
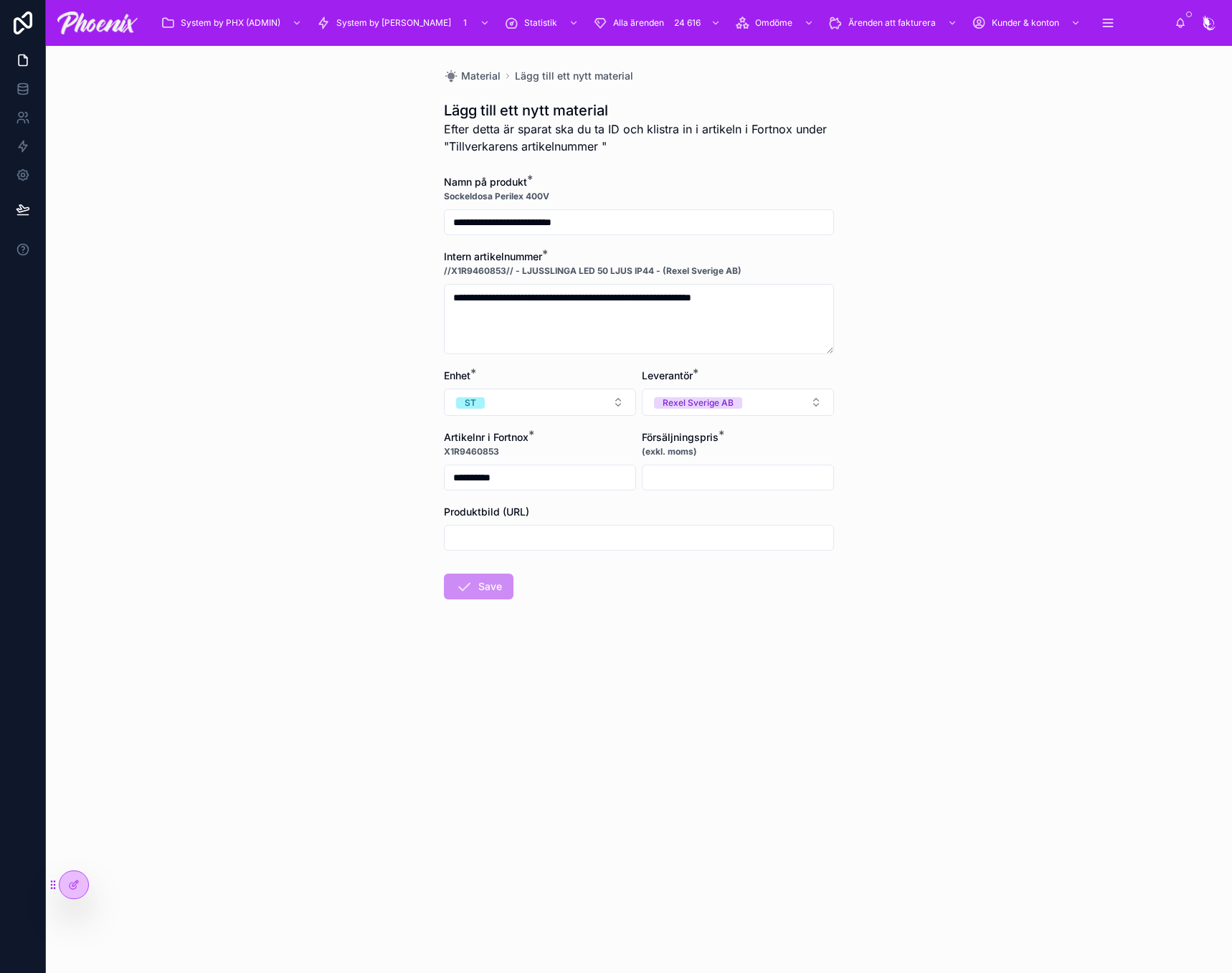
click at [893, 494] on div "**********" at bounding box center [638, 509] width 1185 height 927
click at [618, 218] on input "**********" at bounding box center [638, 222] width 388 height 20
drag, startPoint x: 482, startPoint y: 472, endPoint x: 548, endPoint y: 475, distance: 66.1
click at [481, 473] on input "**********" at bounding box center [540, 478] width 191 height 20
click at [656, 299] on textarea "**********" at bounding box center [638, 319] width 390 height 70
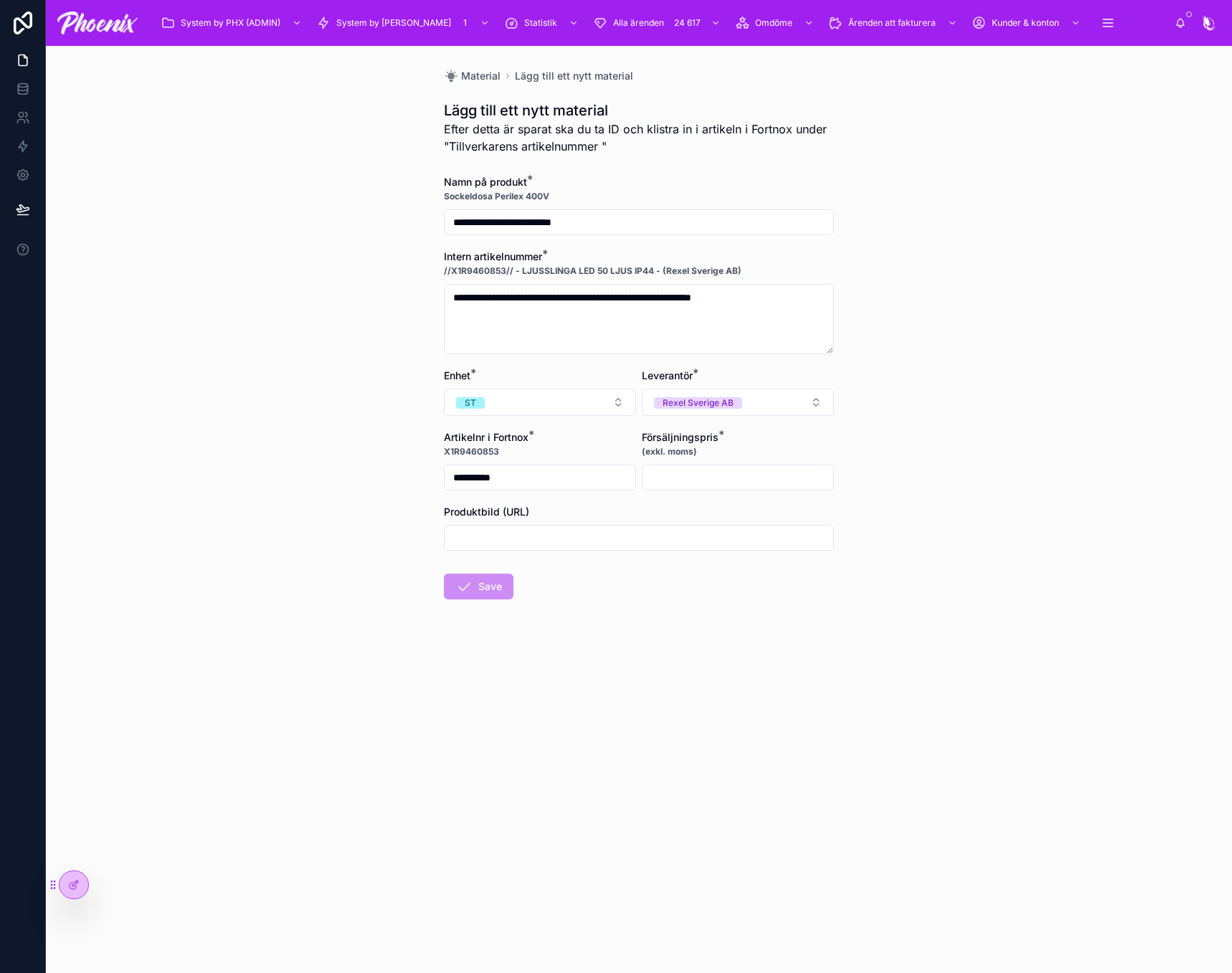
click at [752, 477] on input "text" at bounding box center [737, 478] width 191 height 20
type input "**********"
click at [501, 541] on input "text" at bounding box center [638, 538] width 388 height 20
paste input "**********"
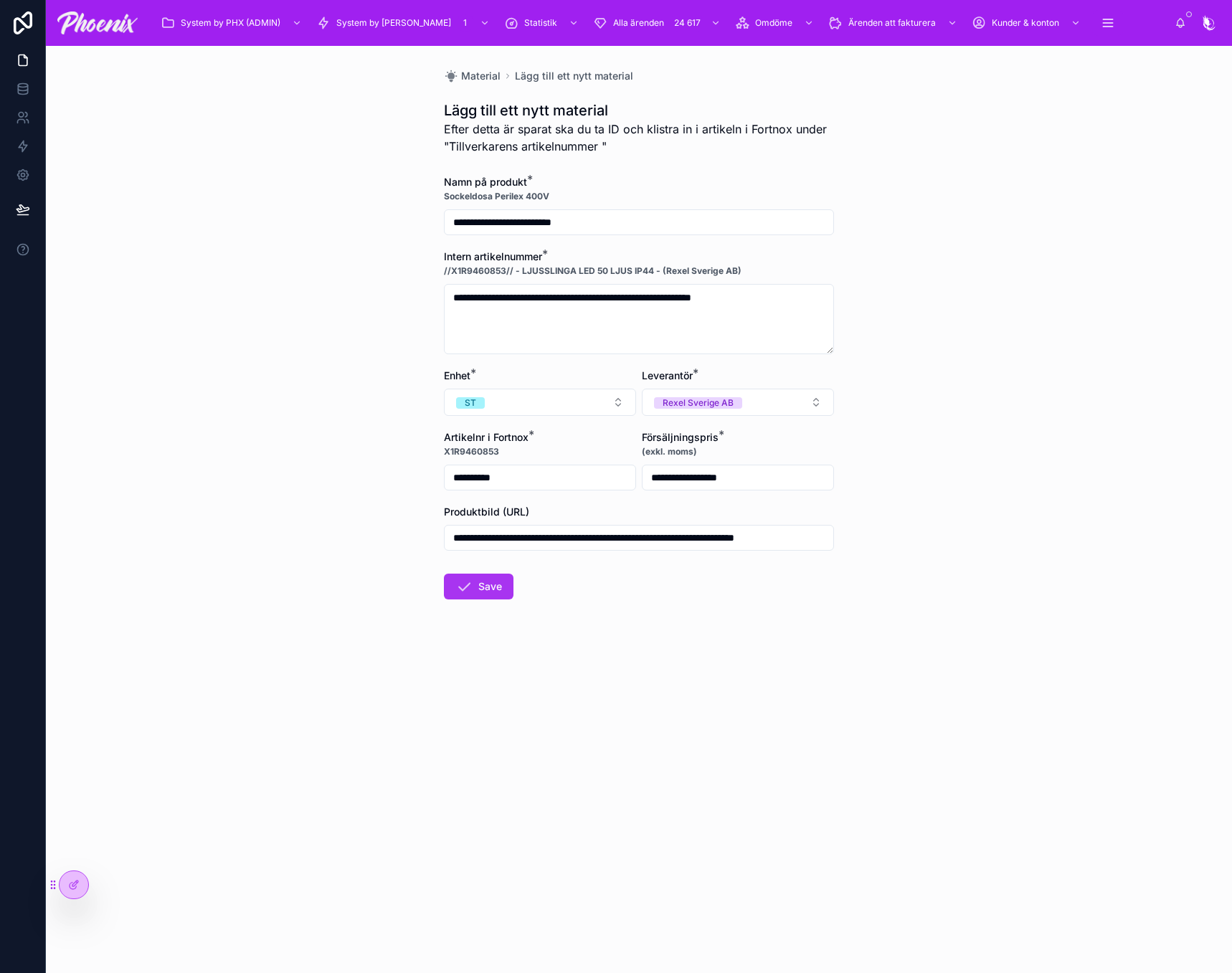
type input "**********"
click at [493, 585] on button "Save" at bounding box center [479, 587] width 69 height 26
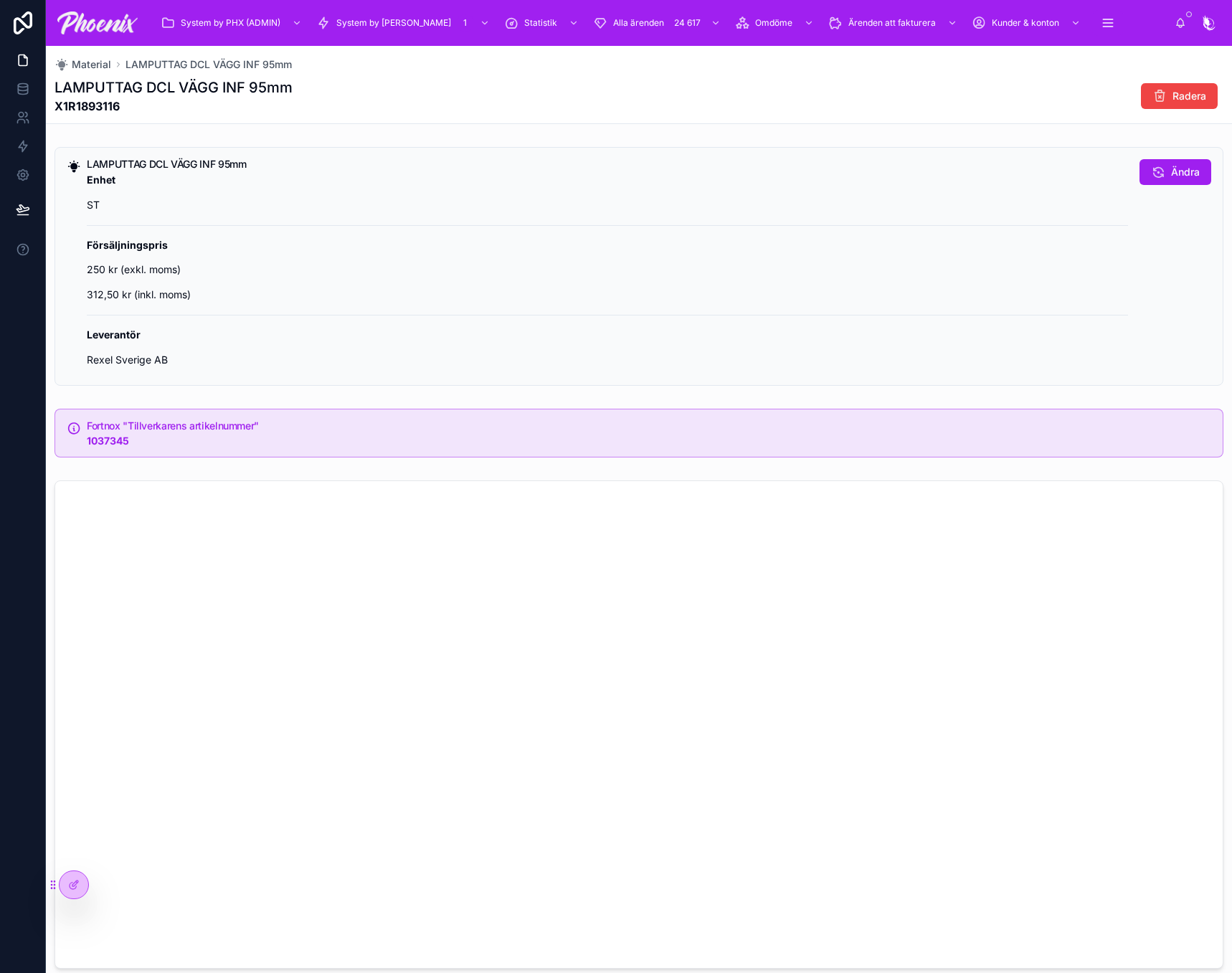
click at [109, 439] on strong "1037345" at bounding box center [108, 440] width 42 height 12
copy strong "1037345"
click at [94, 103] on strong "X1R1893116" at bounding box center [174, 106] width 238 height 17
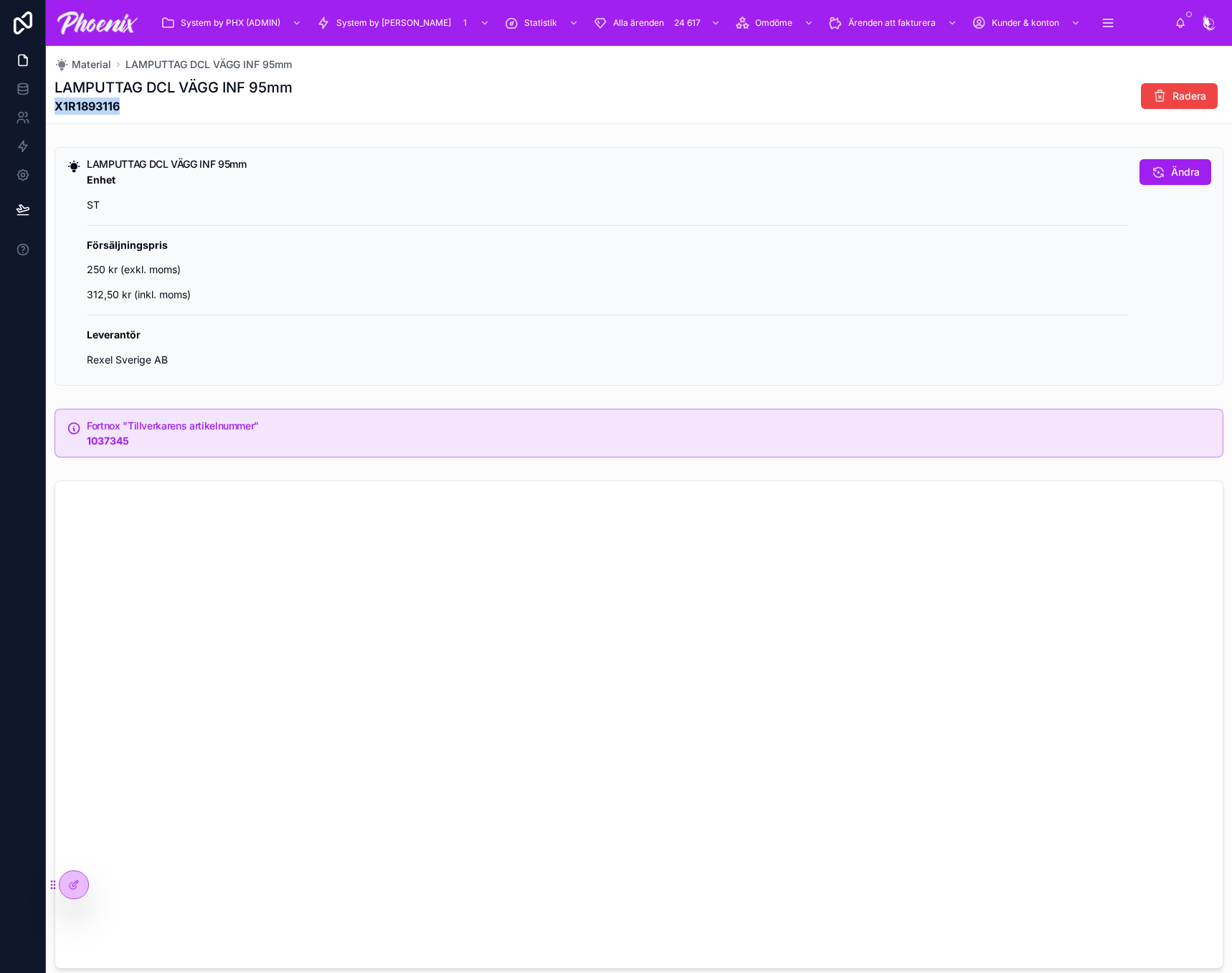
copy strong "X1R1893116"
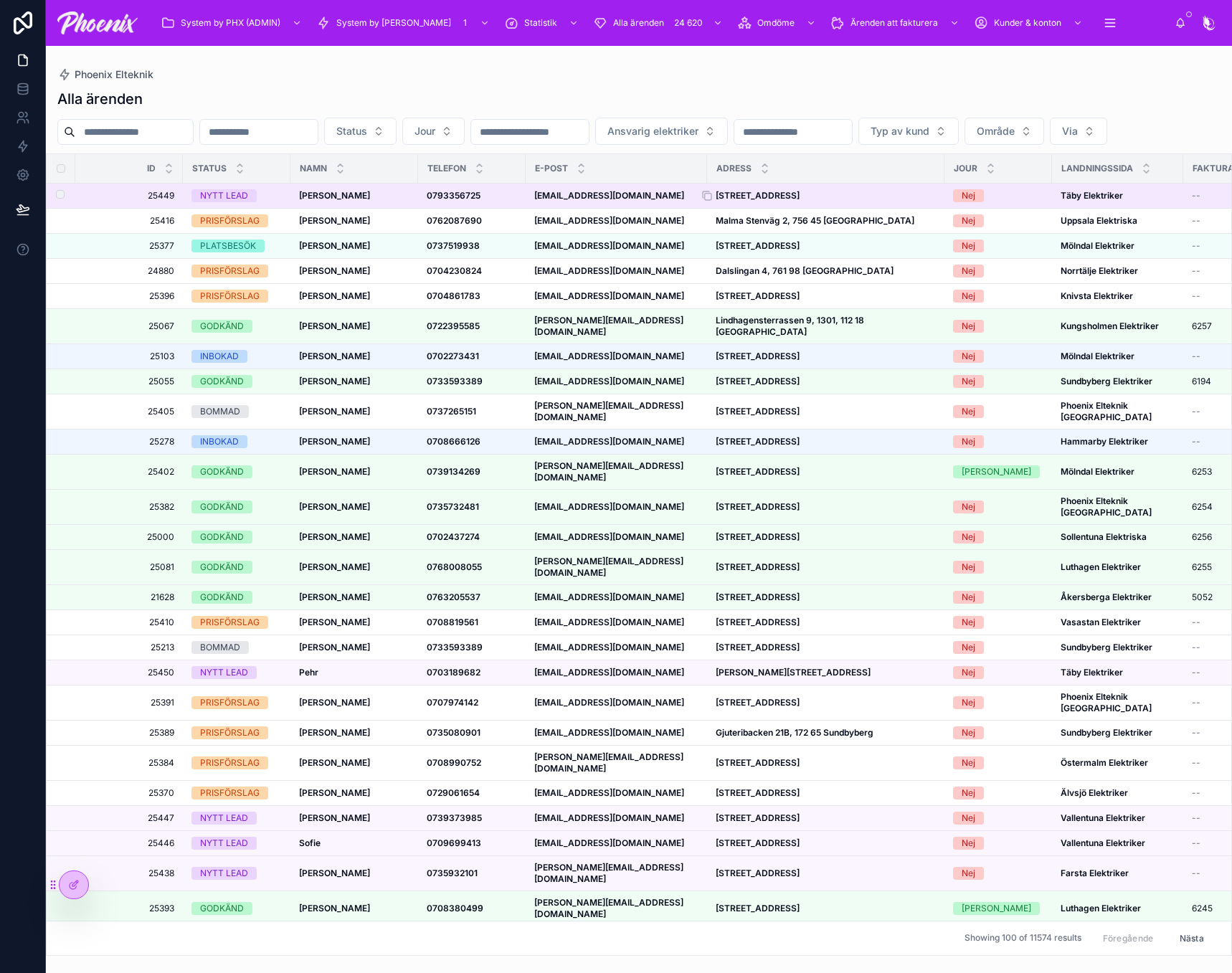
click at [789, 201] on strong "[STREET_ADDRESS]" at bounding box center [757, 196] width 84 height 11
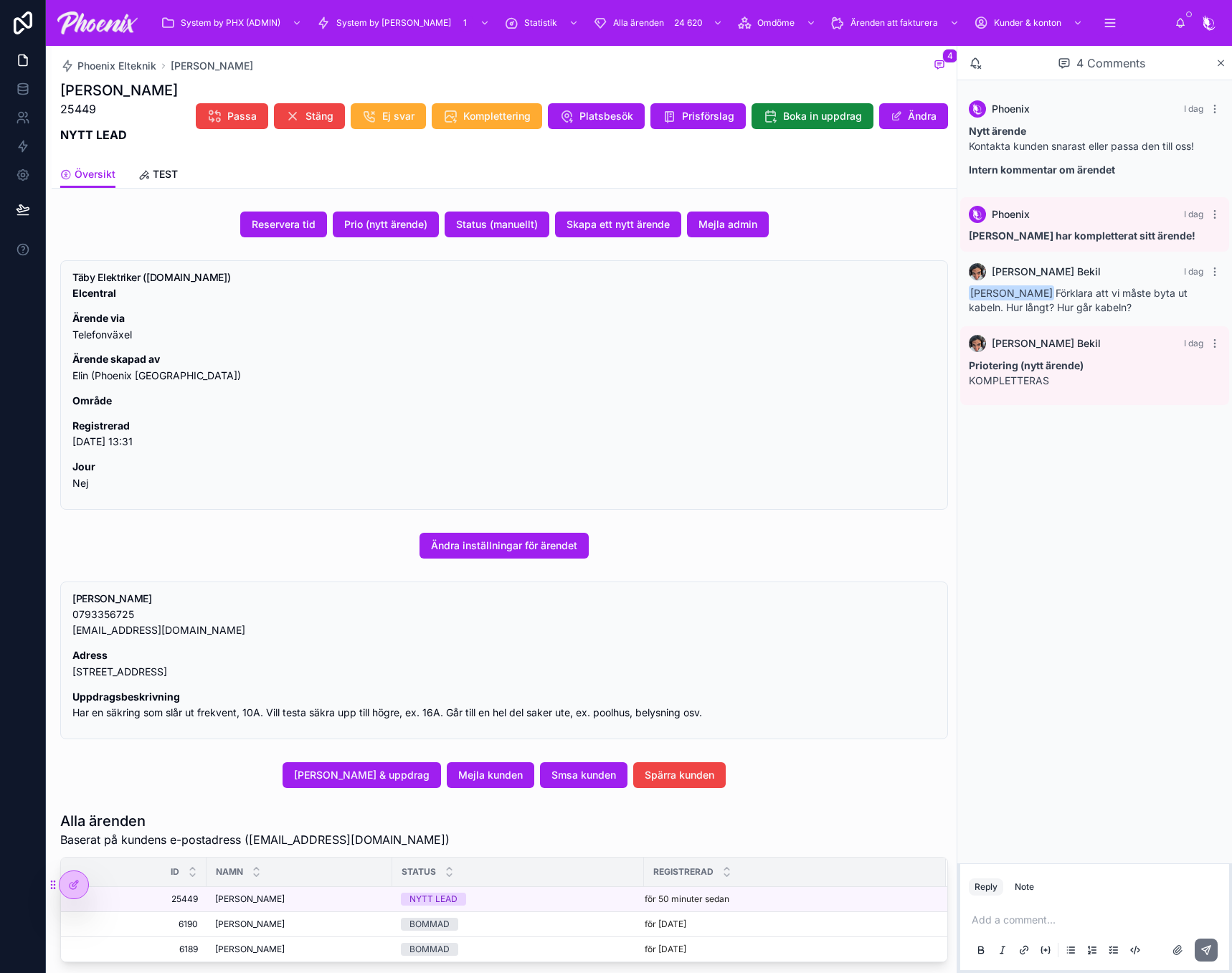
drag, startPoint x: 794, startPoint y: 226, endPoint x: 802, endPoint y: 244, distance: 19.7
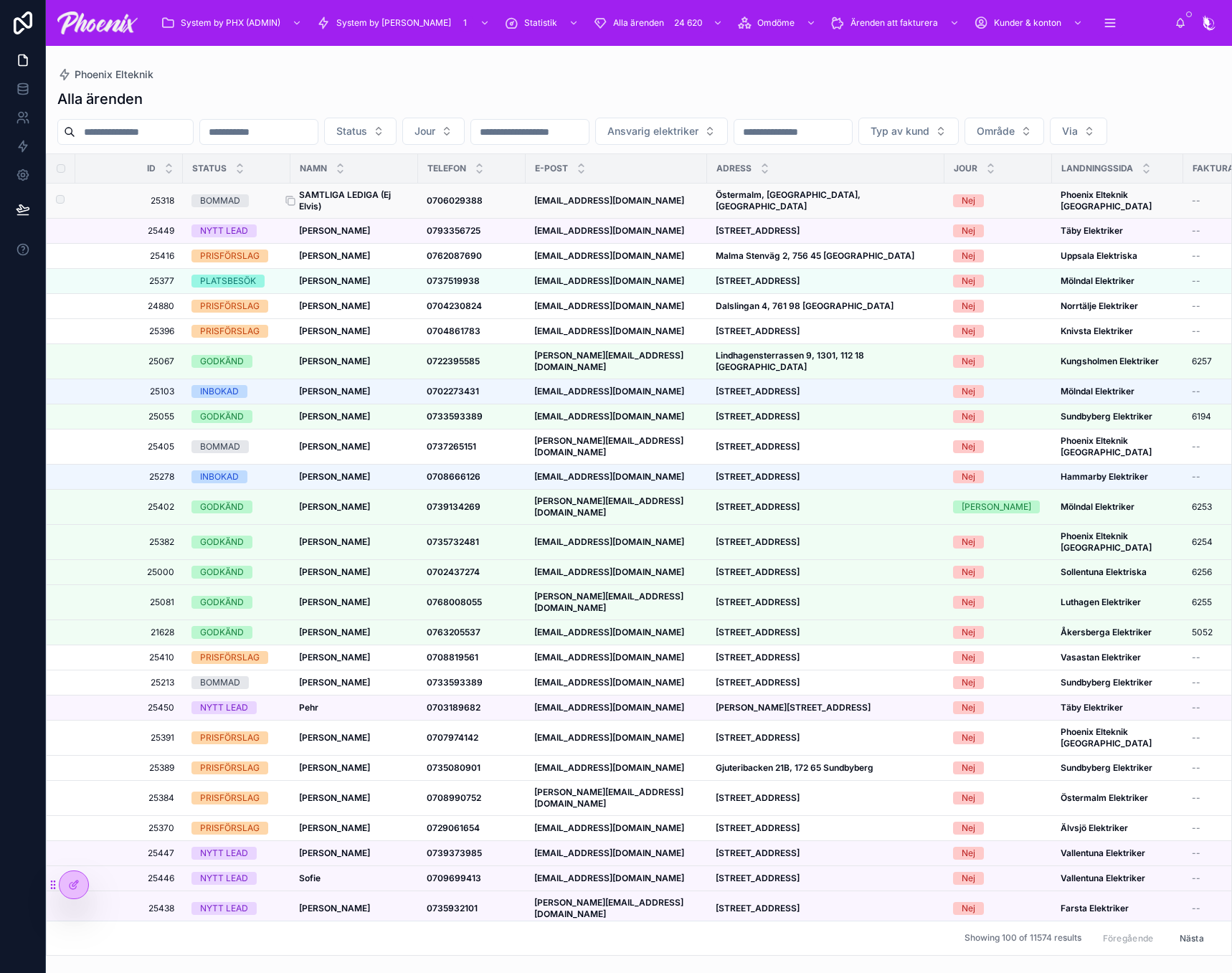
click at [363, 212] on strong "SAMTLIGA LEDIGA (Ej Elvis)" at bounding box center [345, 200] width 94 height 22
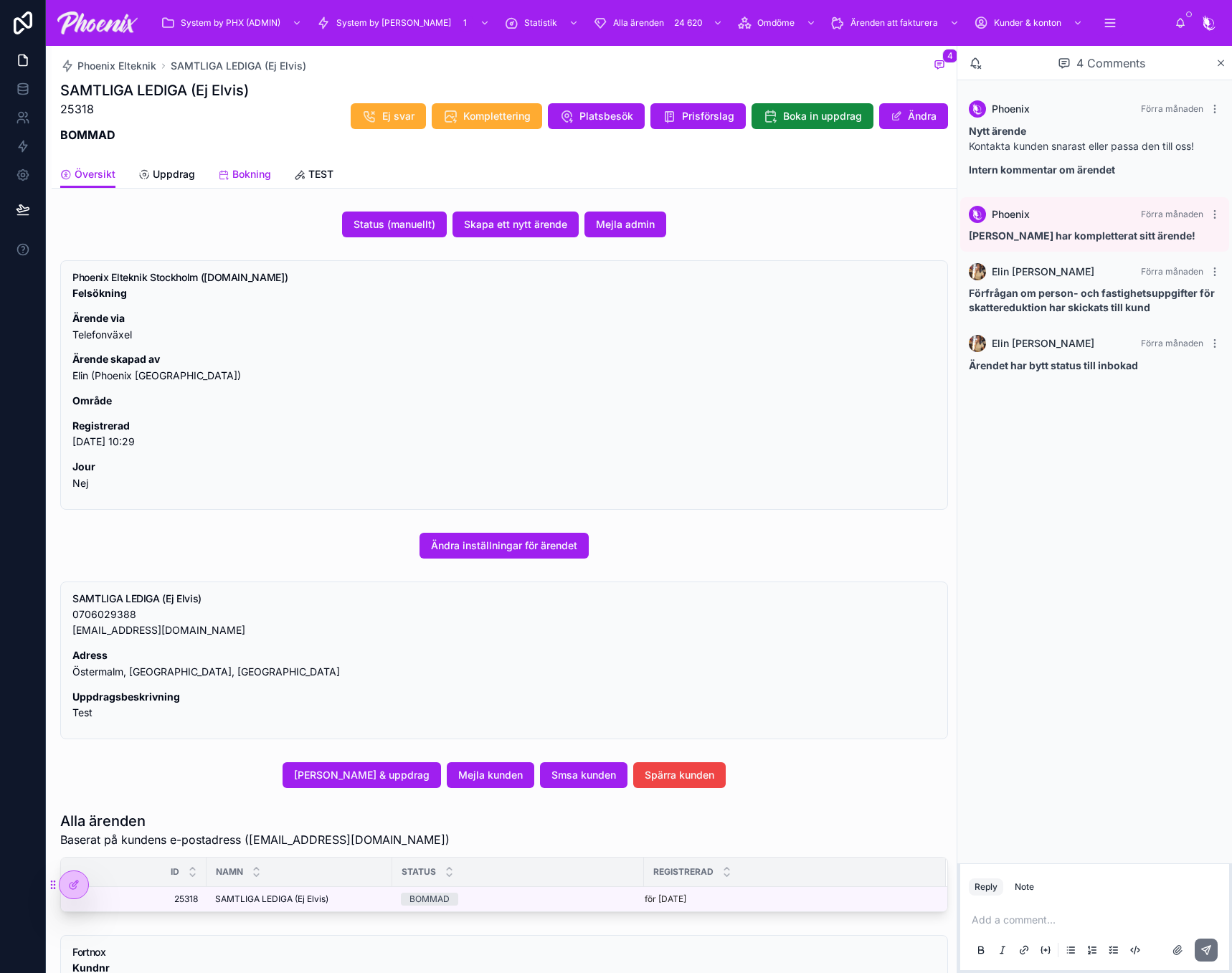
click at [226, 185] on link "Bokning" at bounding box center [245, 175] width 53 height 28
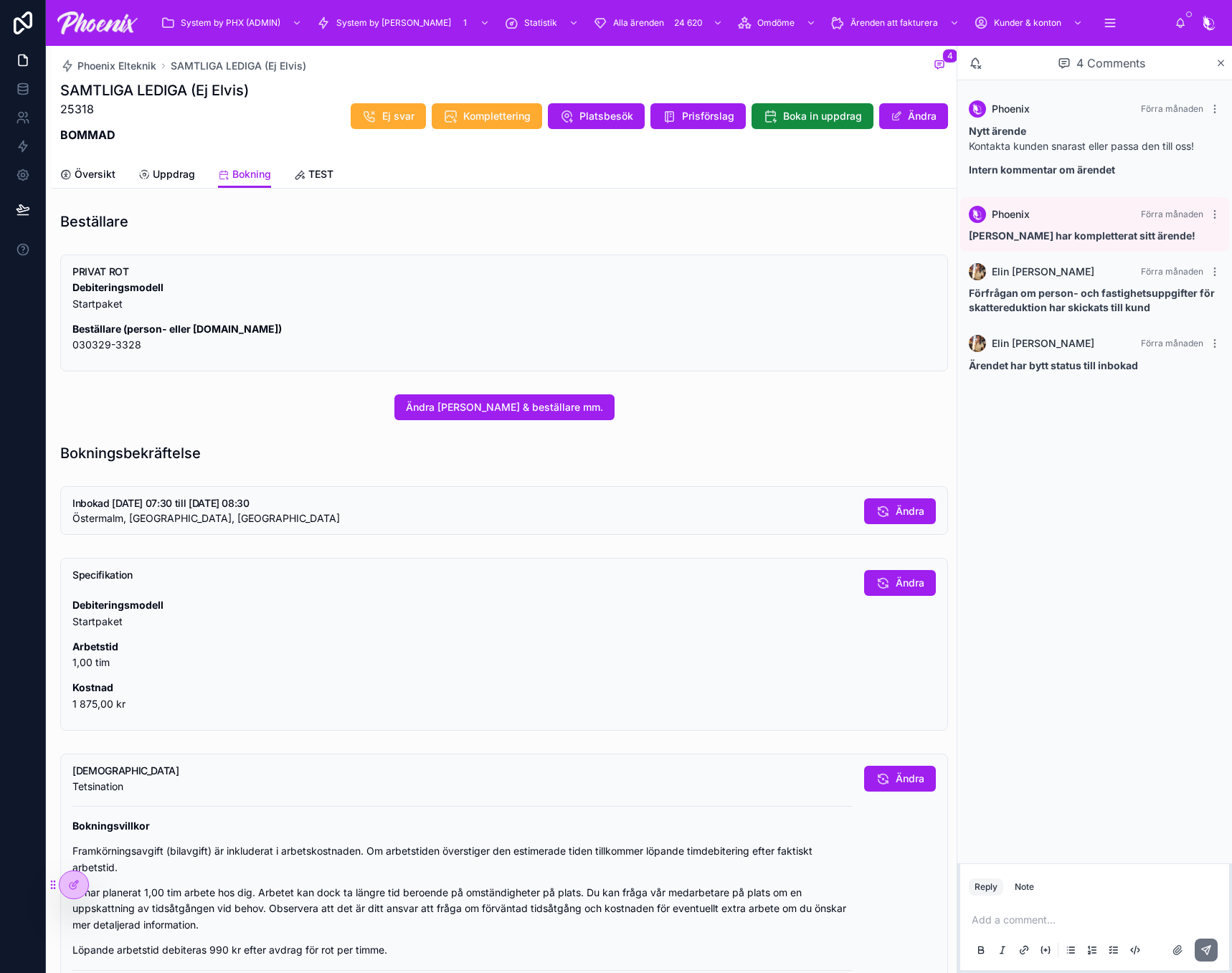
drag, startPoint x: 573, startPoint y: 311, endPoint x: 584, endPoint y: 315, distance: 11.7
